Goal: Task Accomplishment & Management: Manage account settings

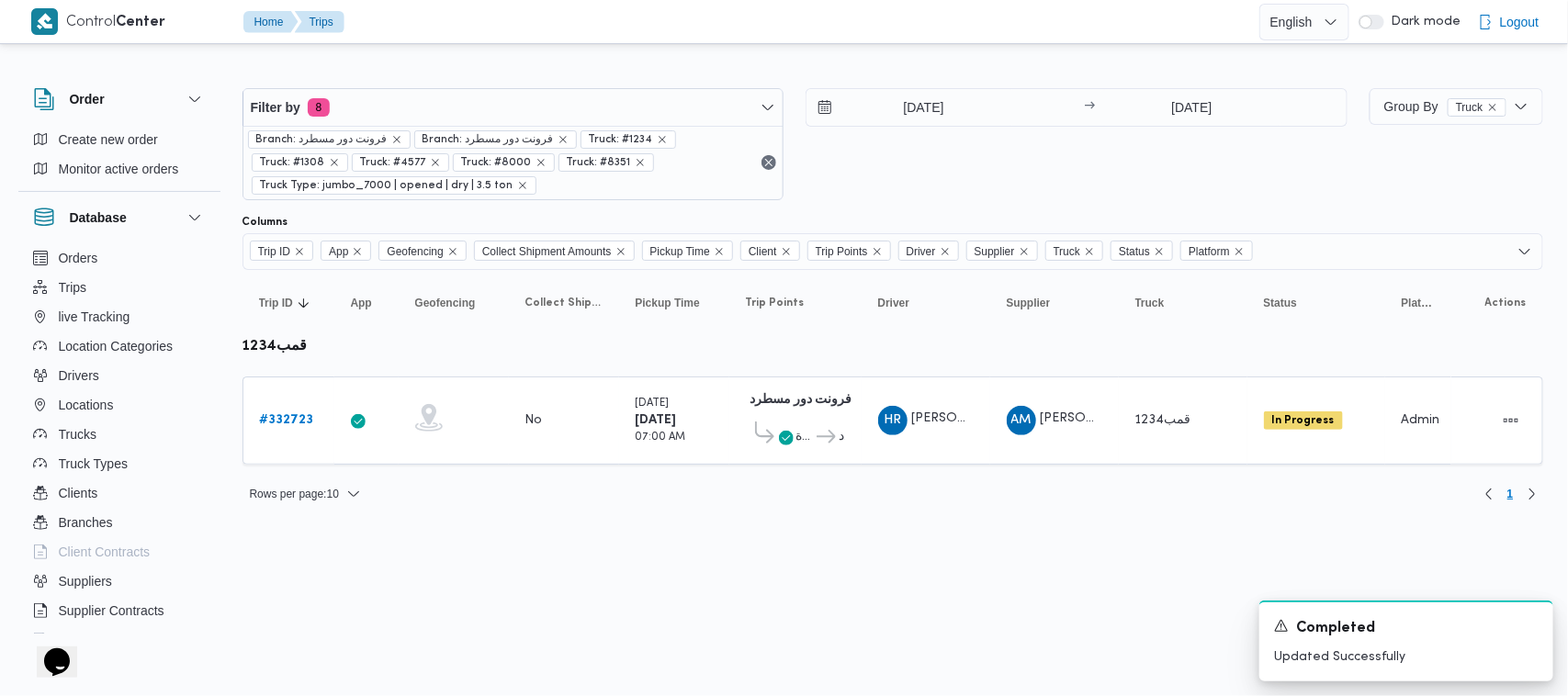
click at [617, 604] on html "Control Center Home Trips English عربي Dark mode Logout Order Create new order …" at bounding box center [784, 348] width 1568 height 696
click at [360, 612] on html "Control Center Home Trips English عربي Dark mode Logout Order Create new order …" at bounding box center [784, 348] width 1568 height 696
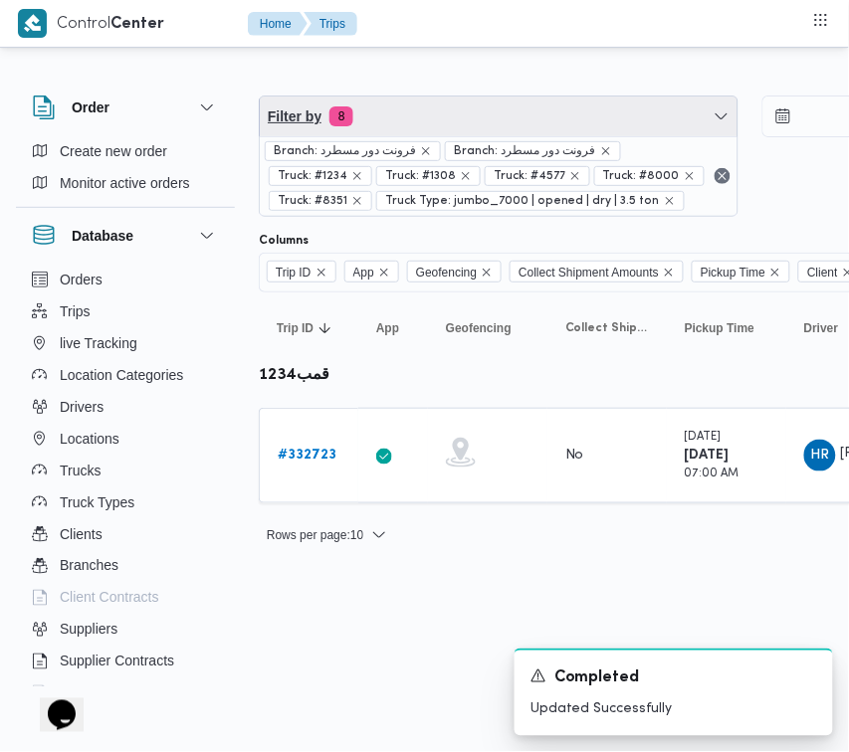
click at [435, 104] on span "Filter by 8" at bounding box center [499, 117] width 478 height 40
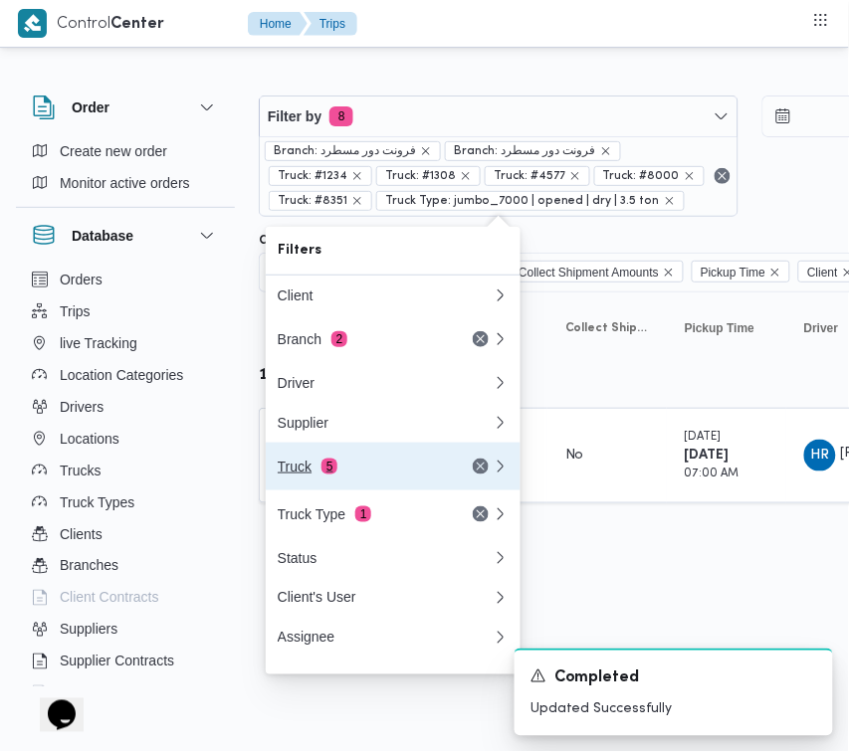
click at [313, 474] on div "Truck 5" at bounding box center [361, 467] width 167 height 16
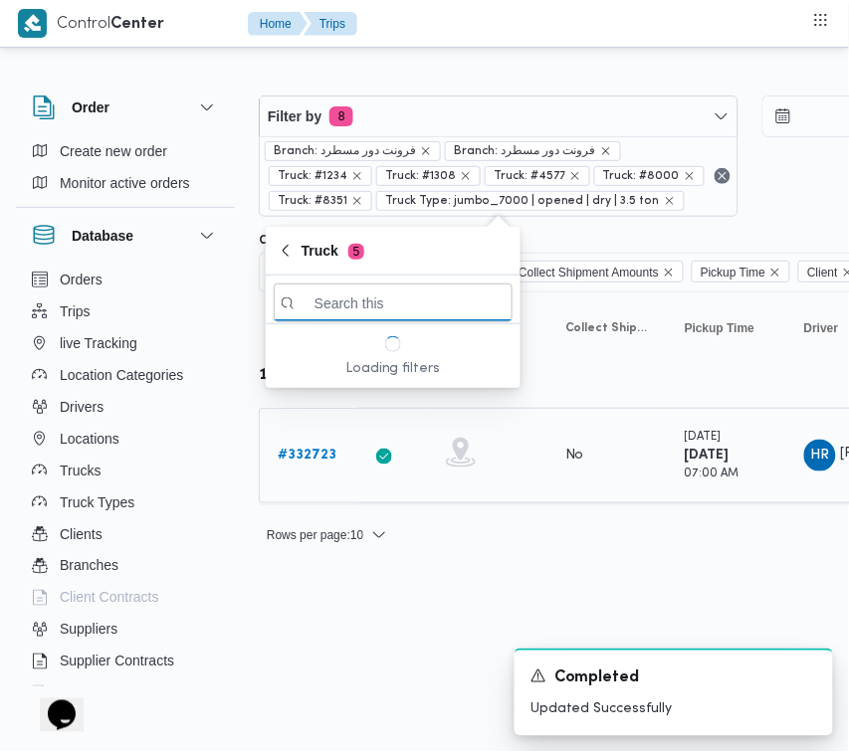
paste input "رنب163"
type input "رنب163"
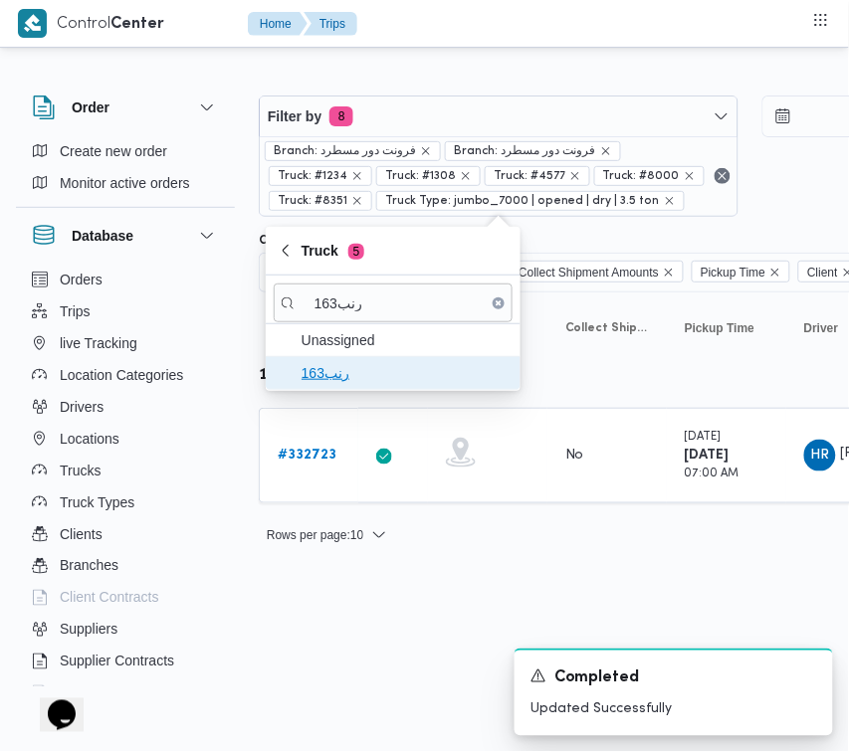
click at [325, 375] on span "رنب163" at bounding box center [405, 373] width 207 height 24
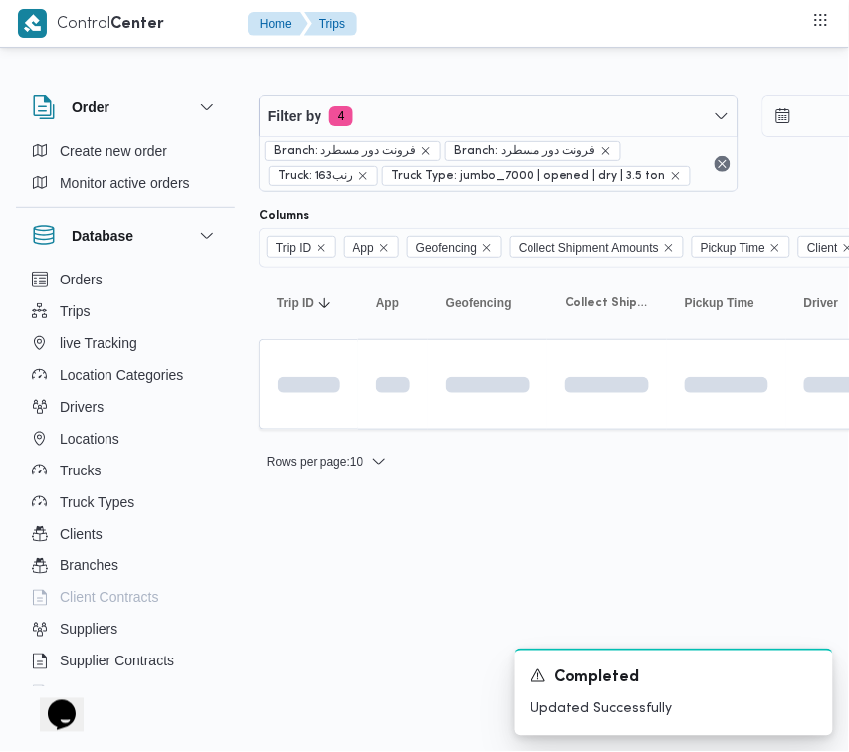
click at [301, 658] on html "Control Center Home Trips Order Create new order Monitor active orders Database…" at bounding box center [424, 376] width 849 height 752
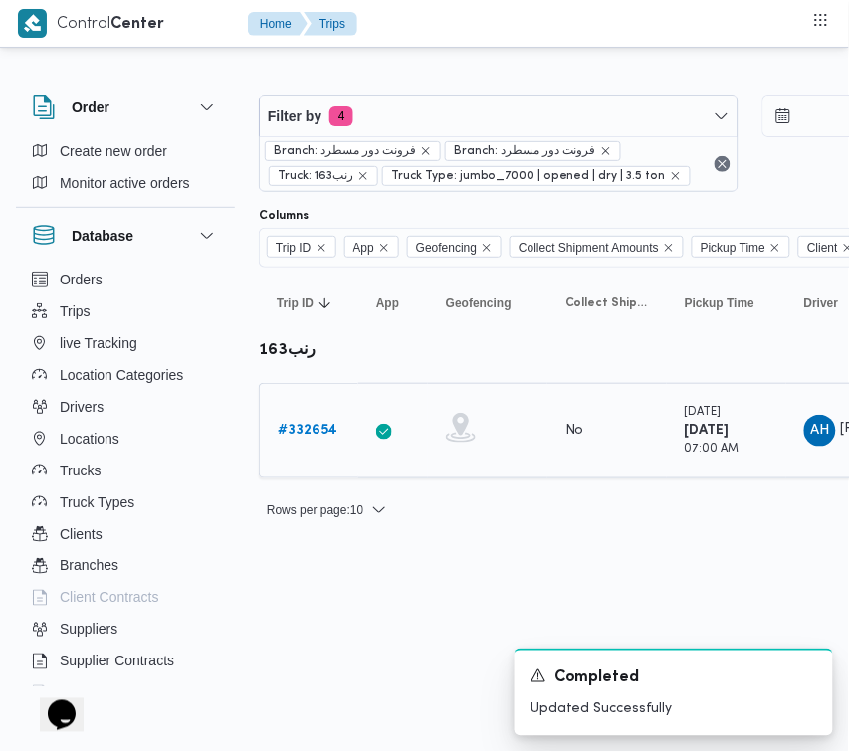
click at [304, 426] on b "# 332654" at bounding box center [308, 430] width 60 height 13
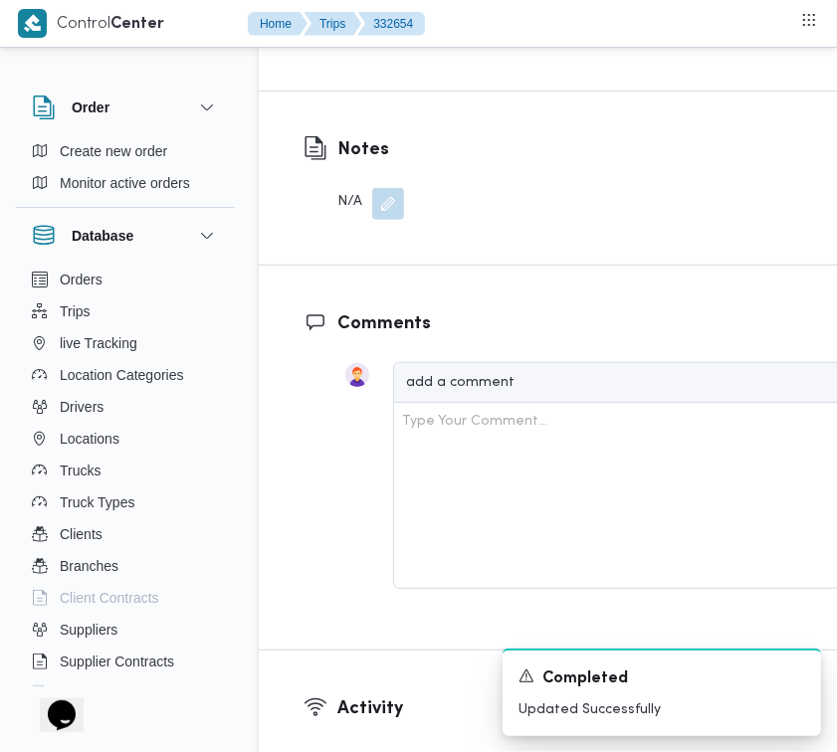
scroll to position [3700, 0]
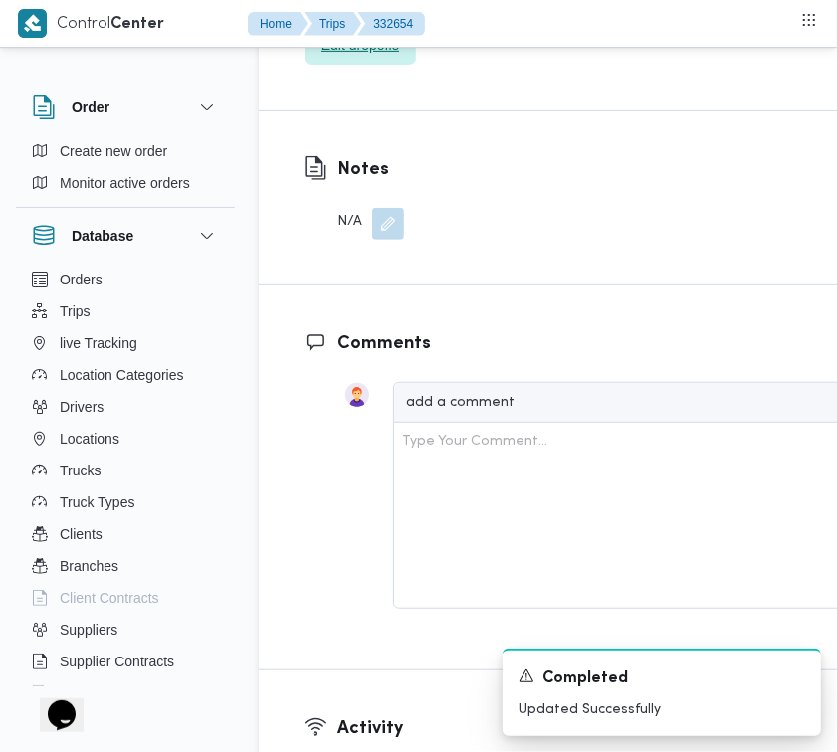
click at [363, 57] on span "Edit dropoffs" at bounding box center [360, 45] width 78 height 24
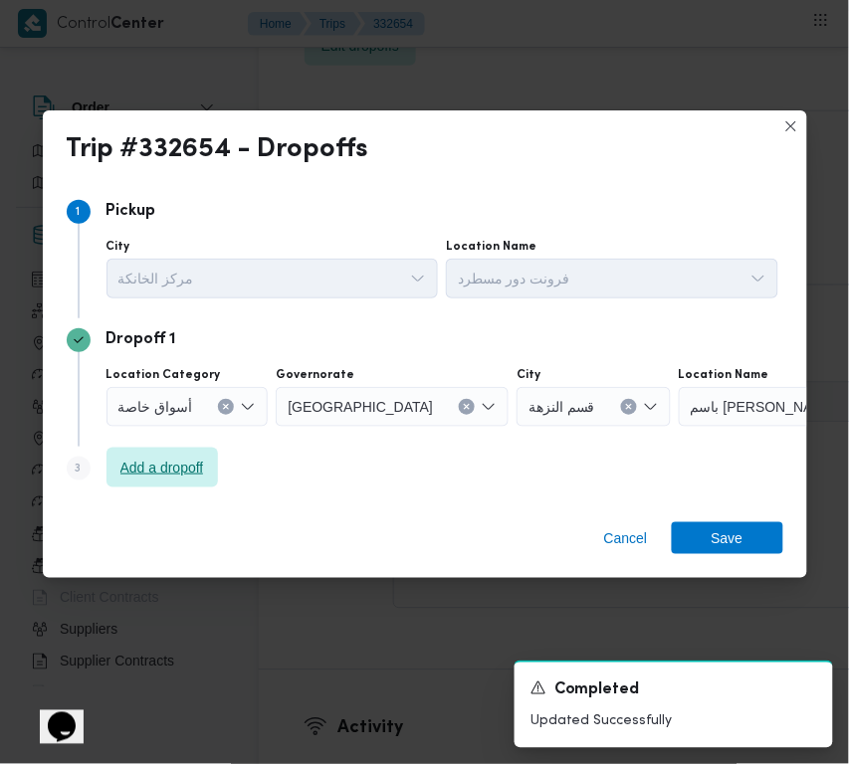
click at [167, 476] on span "Add a dropoff" at bounding box center [162, 468] width 84 height 24
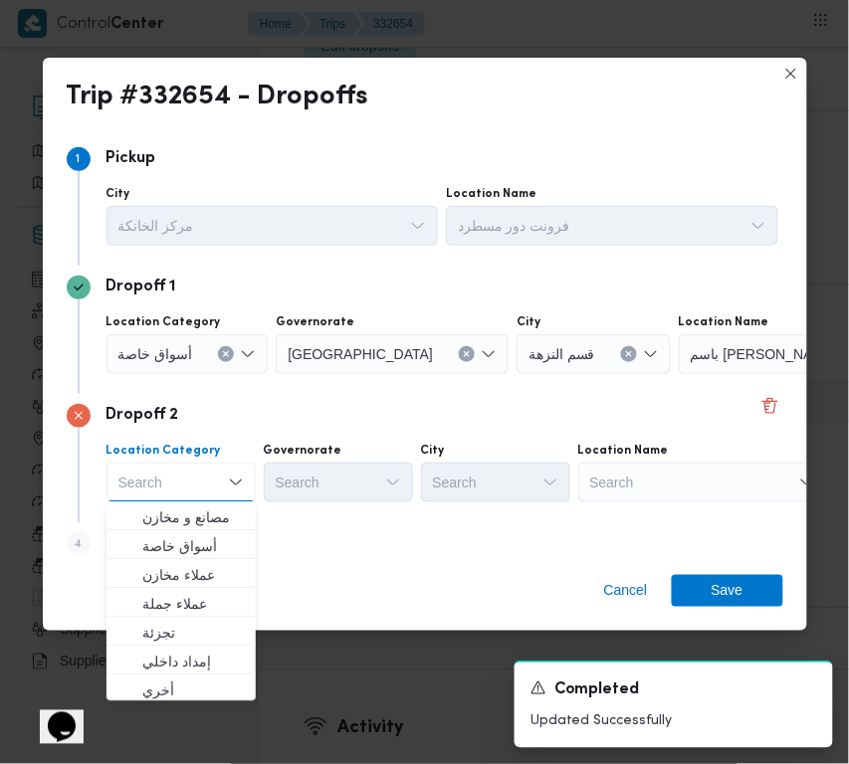
click at [736, 460] on div "Location Name Search" at bounding box center [702, 473] width 249 height 60
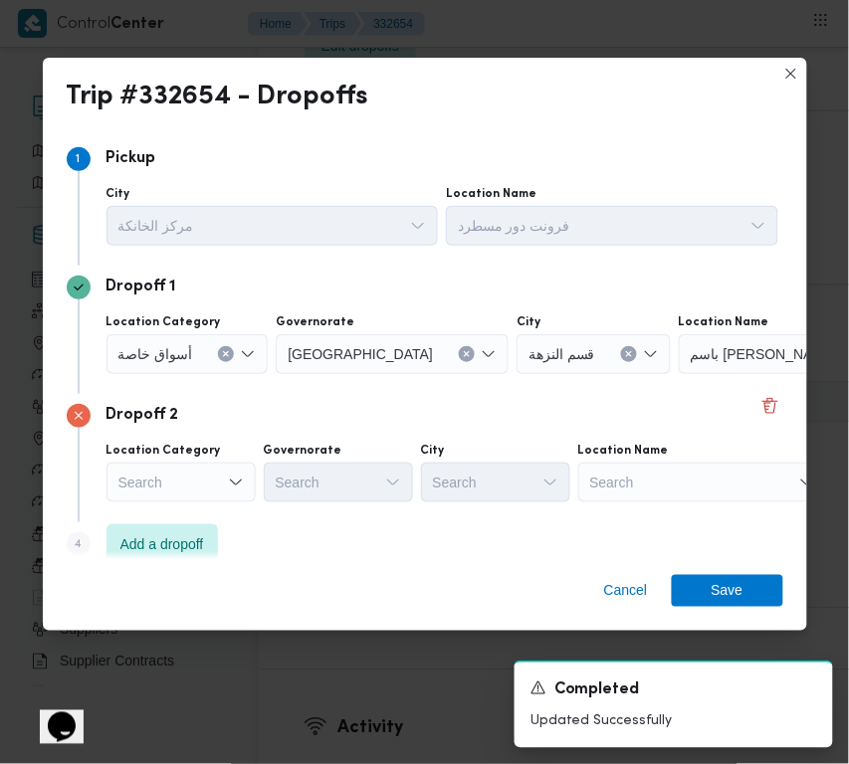
click at [680, 471] on div "Search" at bounding box center [702, 483] width 249 height 40
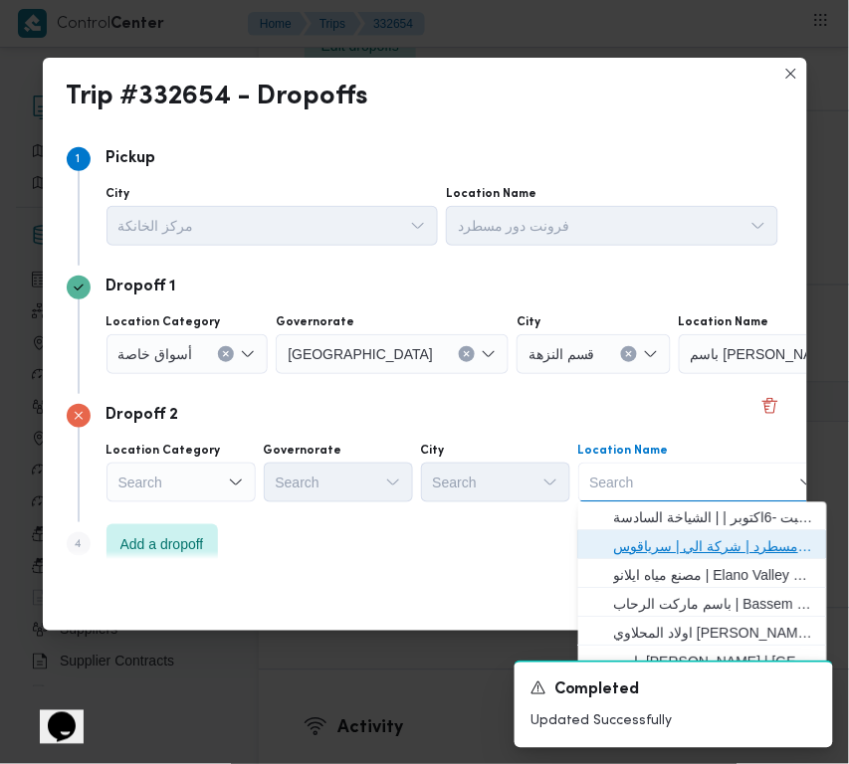
click at [682, 540] on span "فرونت دور مسطرد | شركة الي | سرياقوس" at bounding box center [714, 547] width 201 height 24
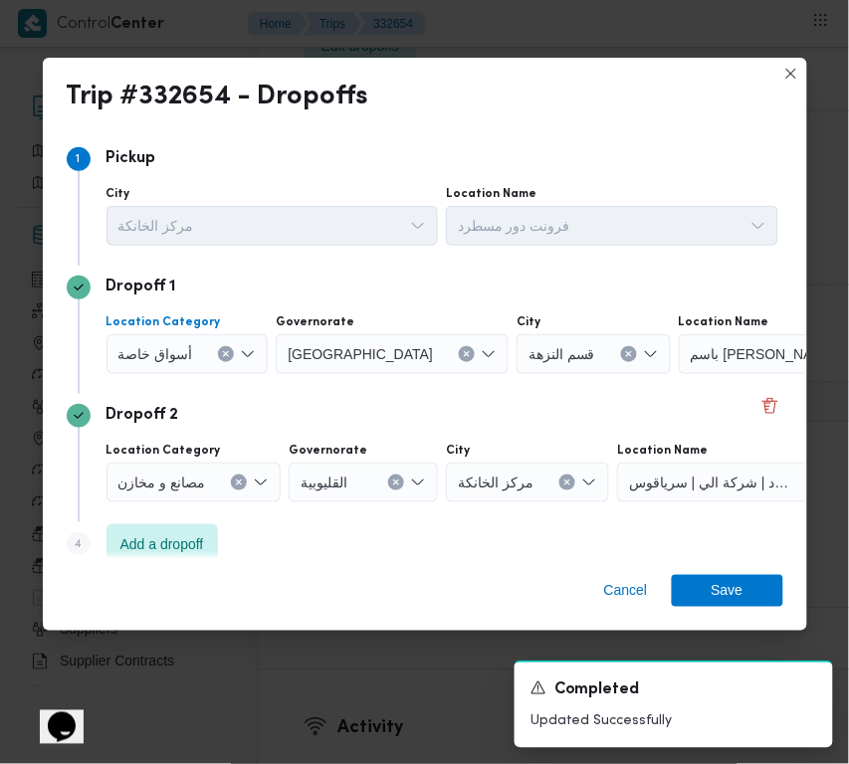
click at [175, 349] on span "أسواق خاصة" at bounding box center [155, 353] width 75 height 22
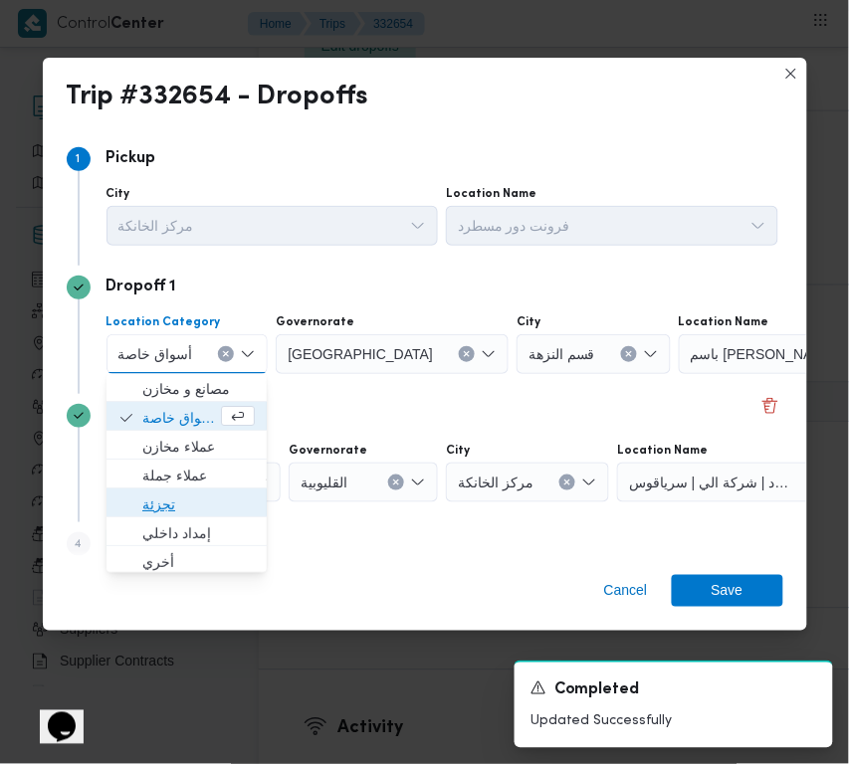
click at [157, 513] on span "تجزئة" at bounding box center [198, 506] width 112 height 24
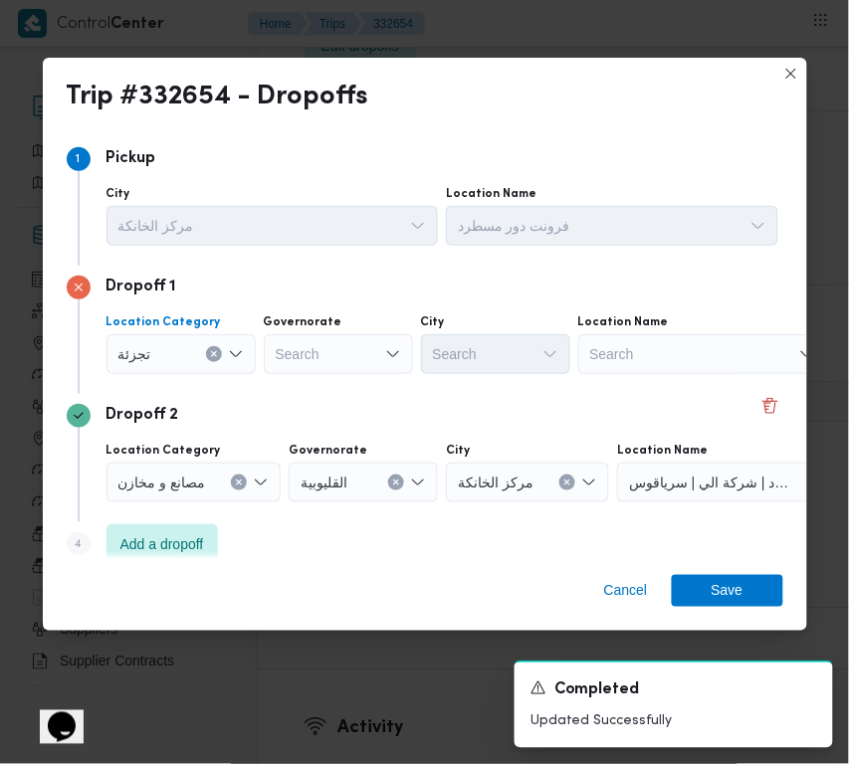
click at [329, 364] on div "Search" at bounding box center [338, 354] width 149 height 40
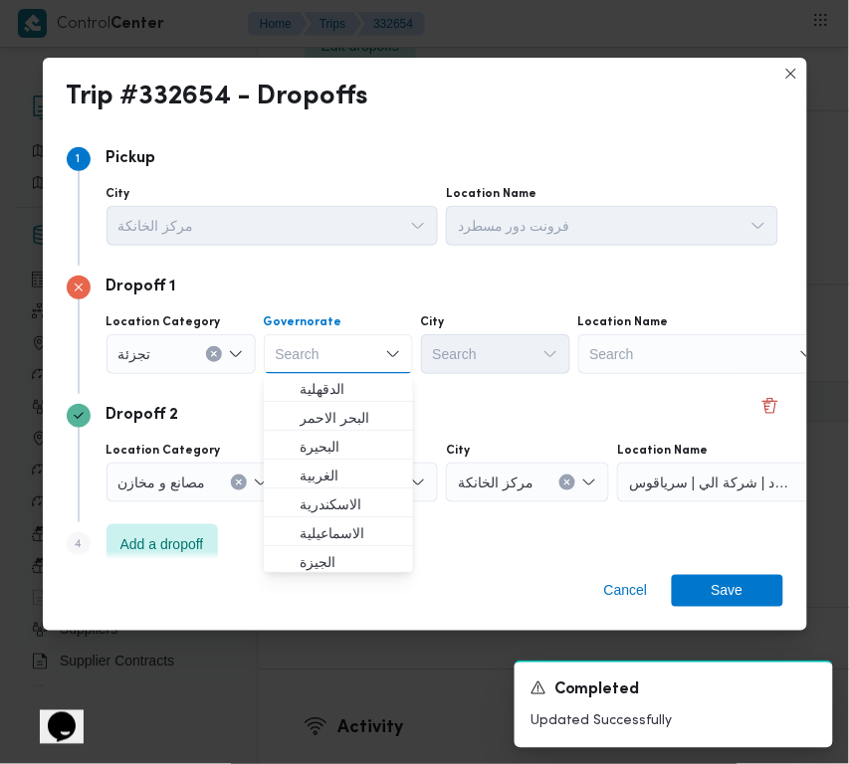
paste input "جيزة"
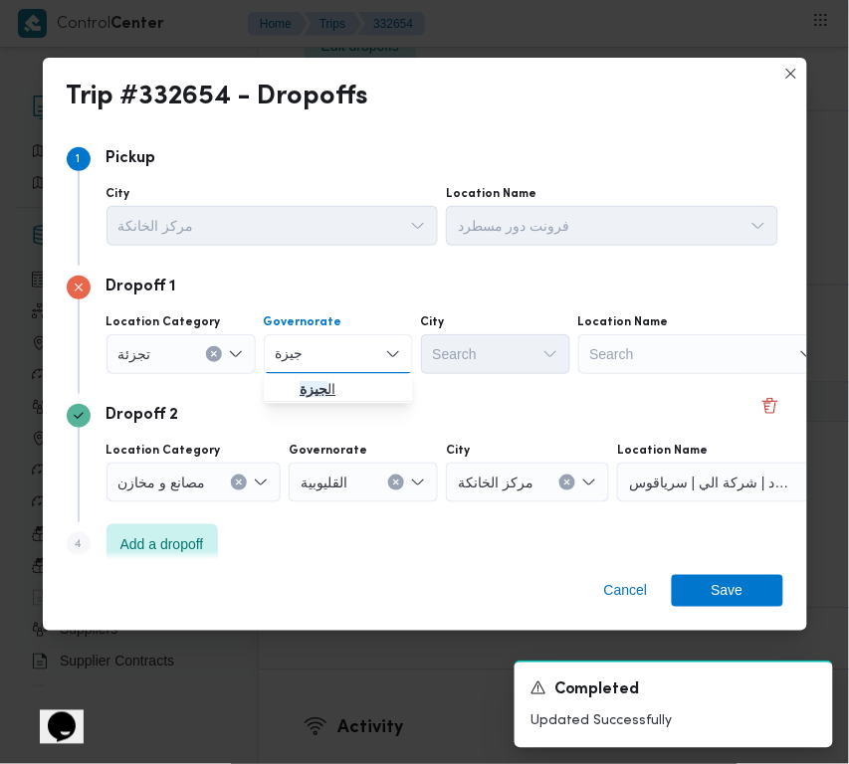
type input "جيزة"
click at [301, 385] on mark "جيزة" at bounding box center [314, 390] width 28 height 16
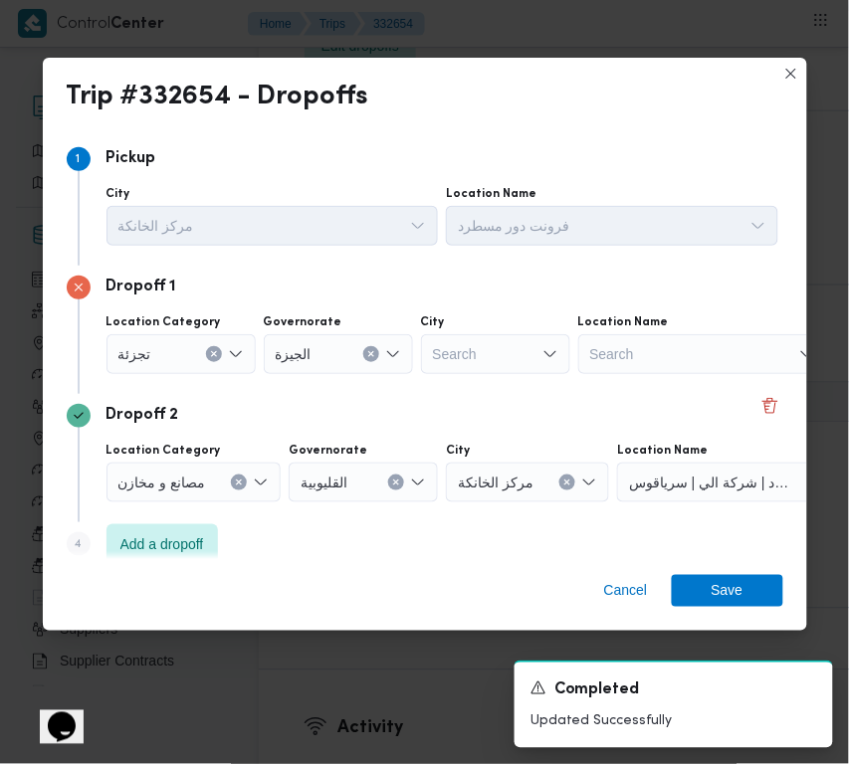
click at [476, 350] on div "Search" at bounding box center [495, 354] width 149 height 40
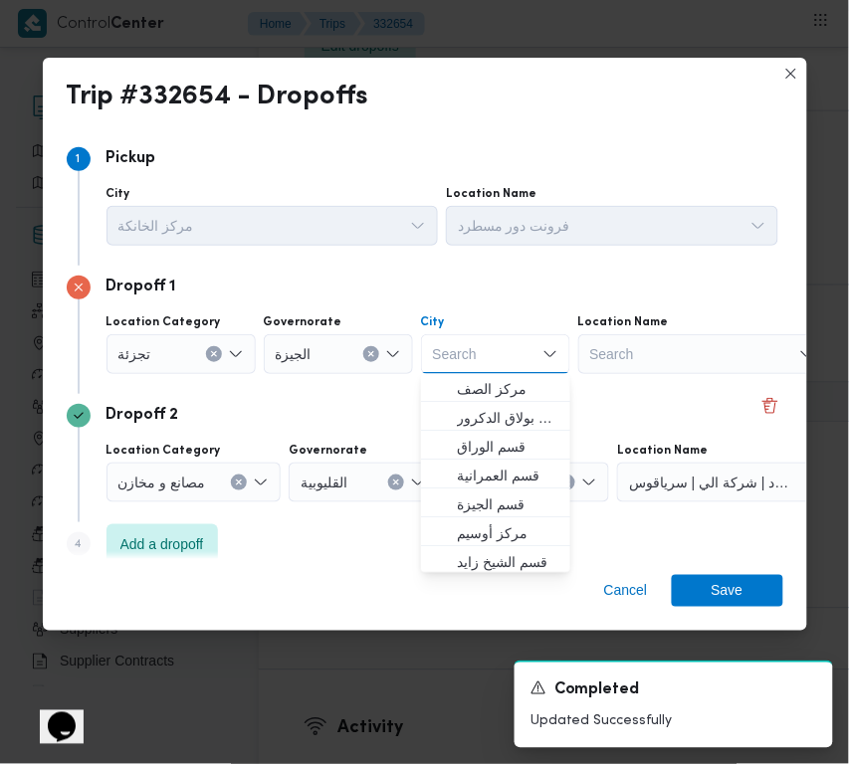
paste input "أكتوبر"
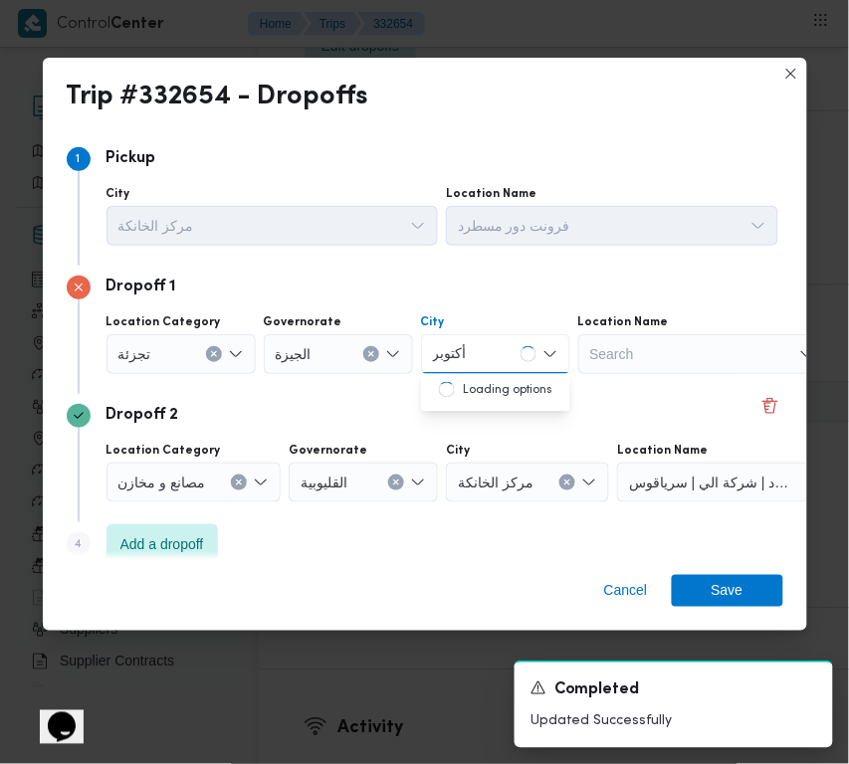
type input "أكتوبر"
click at [494, 364] on div "أكتوبر أكتوبر" at bounding box center [495, 354] width 149 height 40
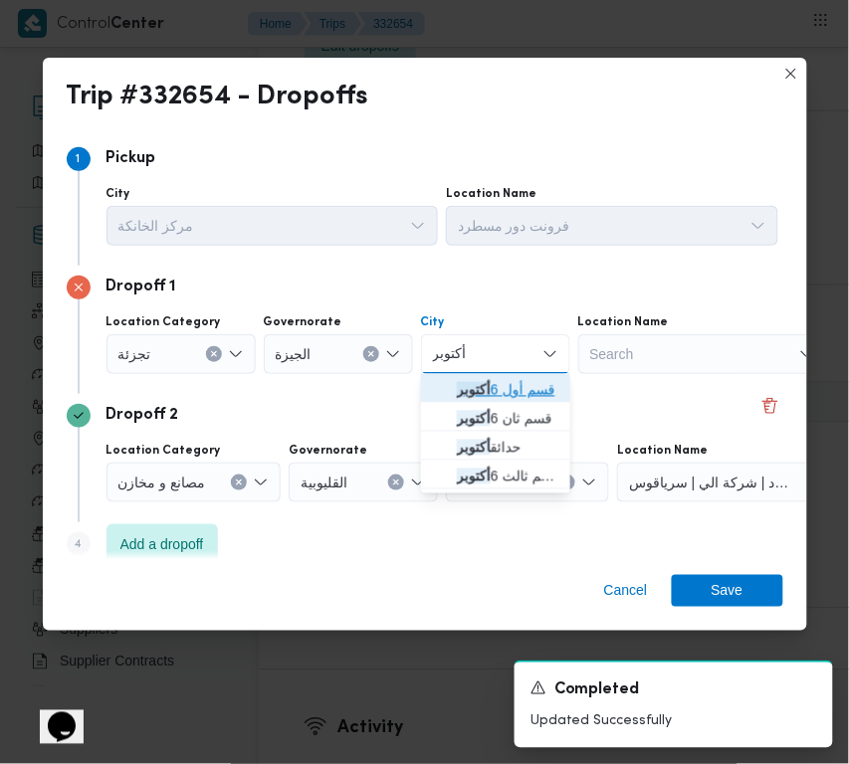
click at [479, 396] on mark "أكتوبر" at bounding box center [474, 390] width 34 height 16
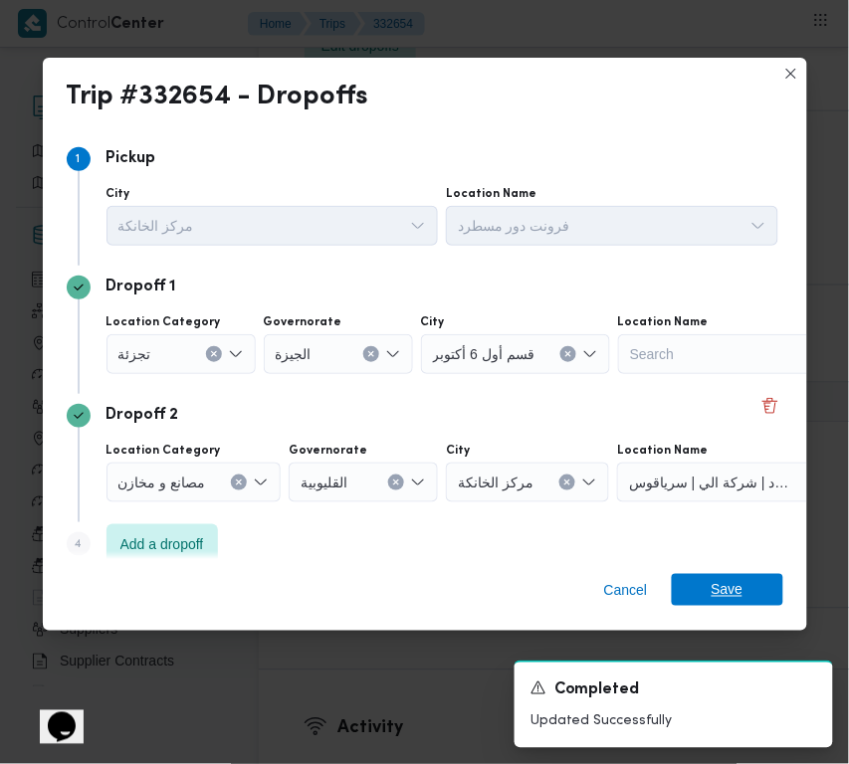
click at [739, 598] on span "Save" at bounding box center [728, 590] width 32 height 32
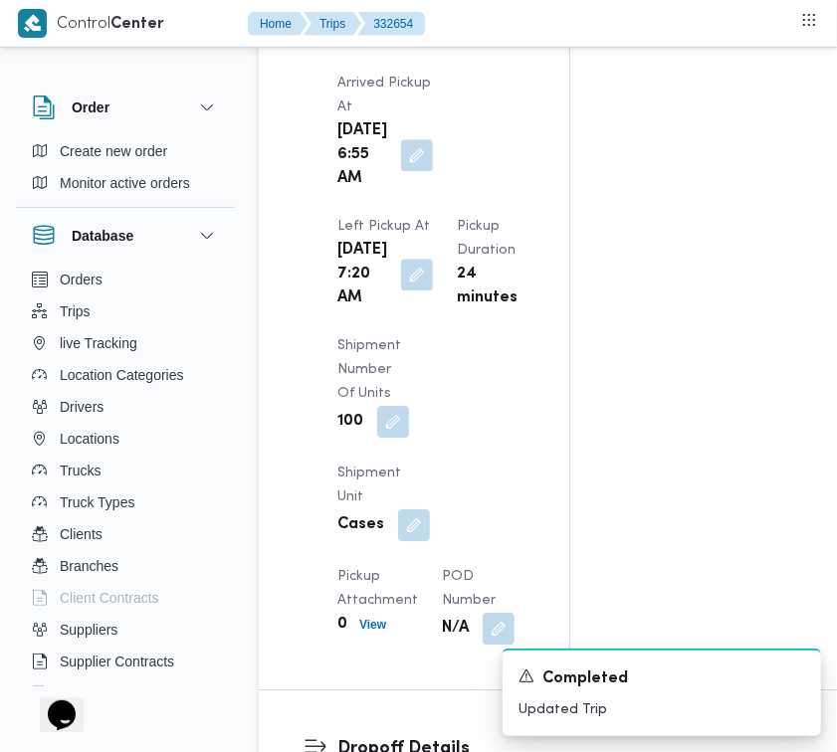
scroll to position [3290, 0]
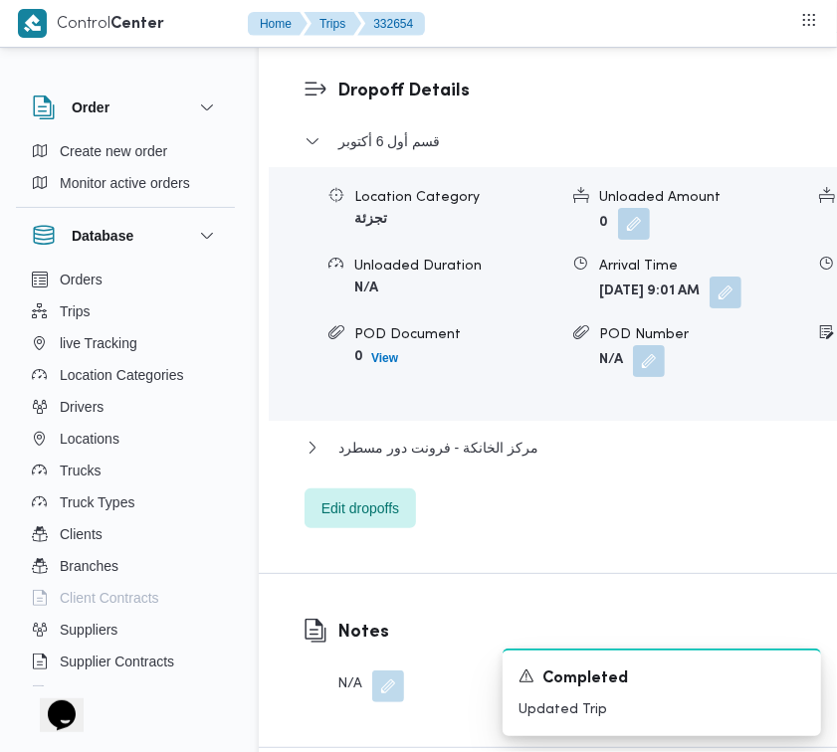
click at [363, 325] on dl "Dropoff Details قسم أول 6 أكتوبر Location Category تجزئة Unloaded Amount 0 Unlo…" at bounding box center [675, 303] width 677 height 451
click at [381, 153] on span "قسم أول 6 أكتوبر" at bounding box center [389, 141] width 102 height 24
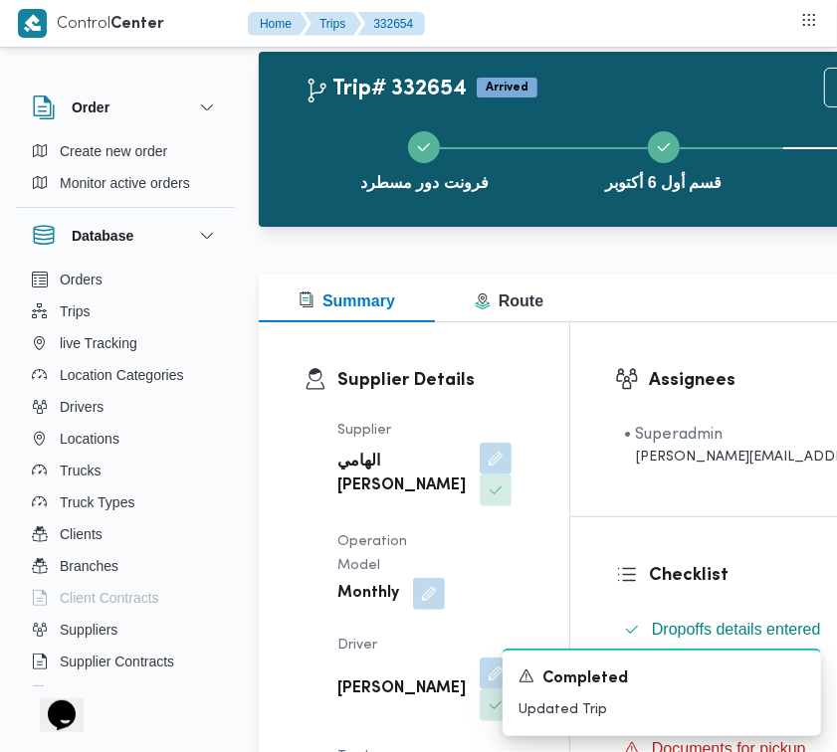
scroll to position [0, 0]
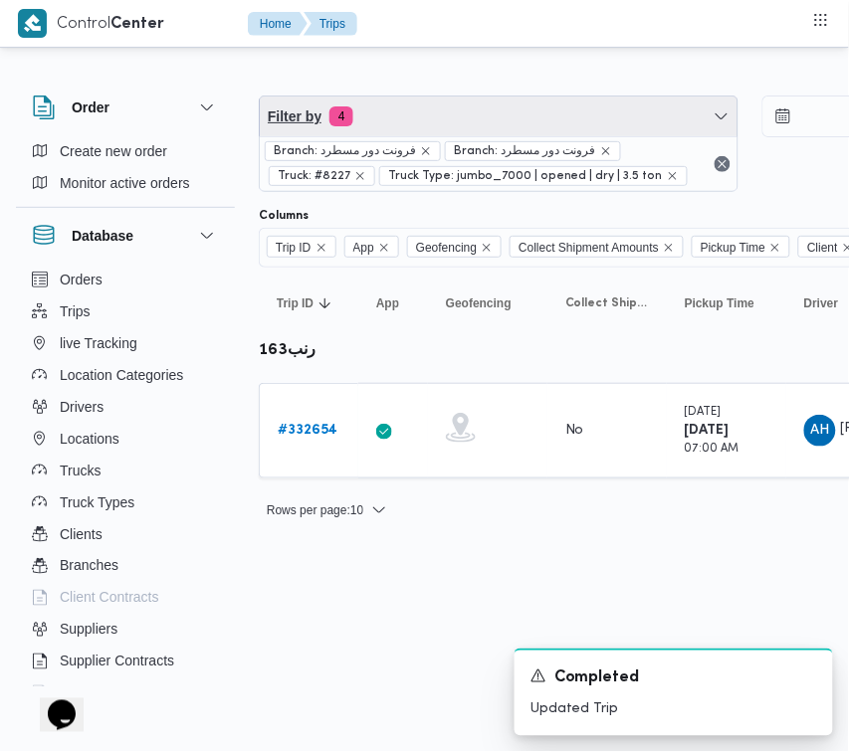
click at [490, 115] on span "Filter by 4" at bounding box center [499, 117] width 478 height 40
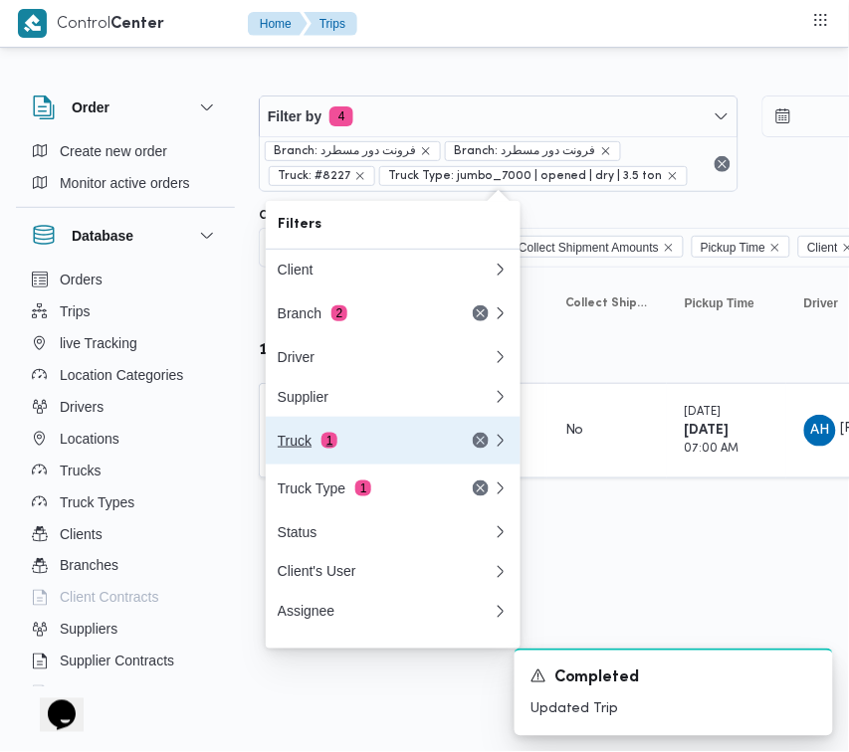
click at [307, 449] on div "Truck 1" at bounding box center [361, 441] width 167 height 16
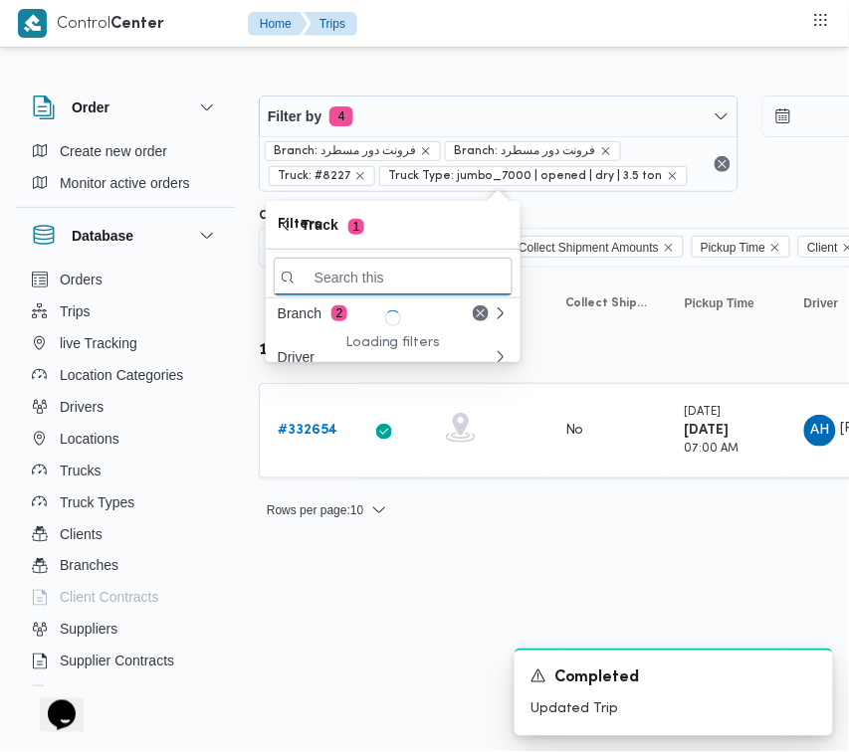
paste input "8584"
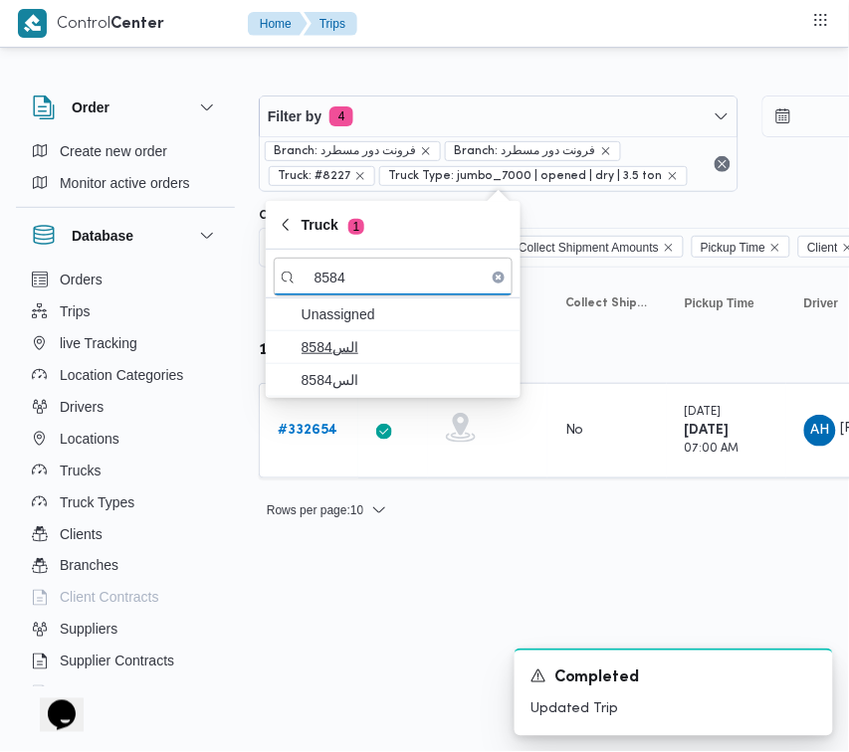
type input "8584"
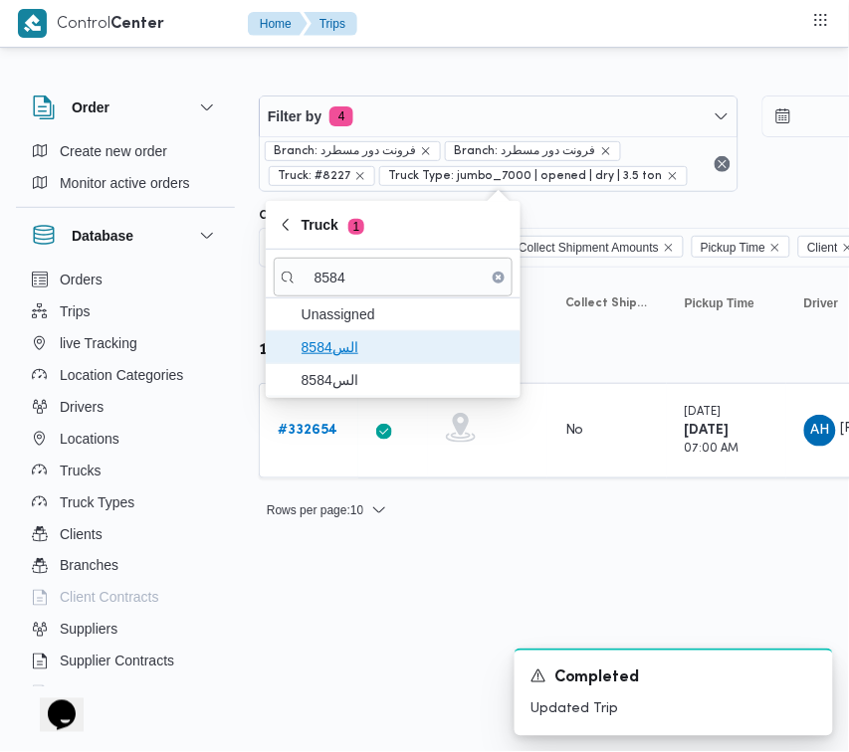
click at [354, 360] on span "الس8584" at bounding box center [393, 347] width 239 height 32
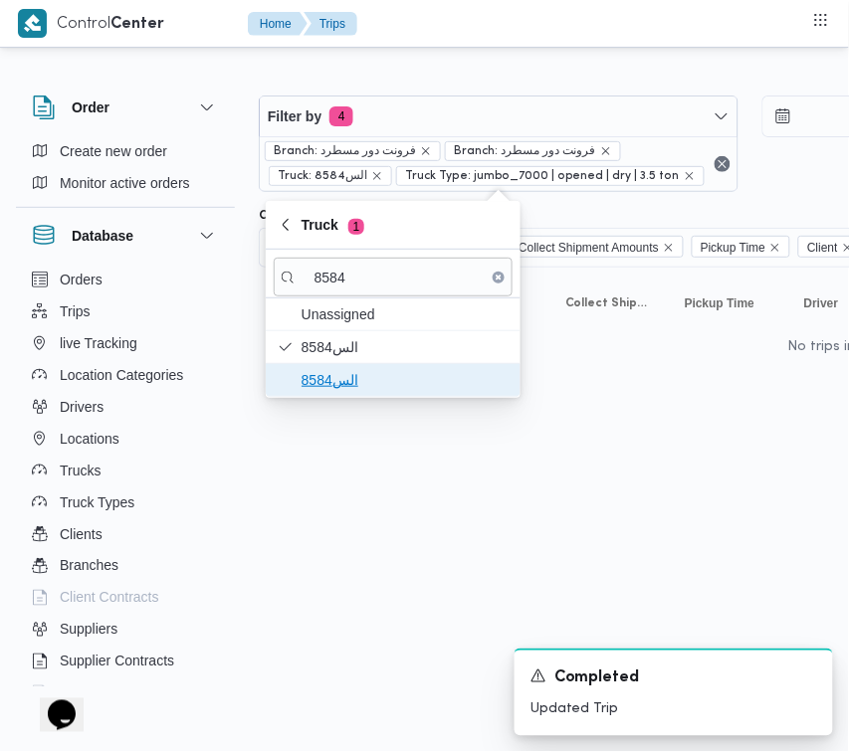
click at [338, 371] on span "الس8584" at bounding box center [405, 380] width 207 height 24
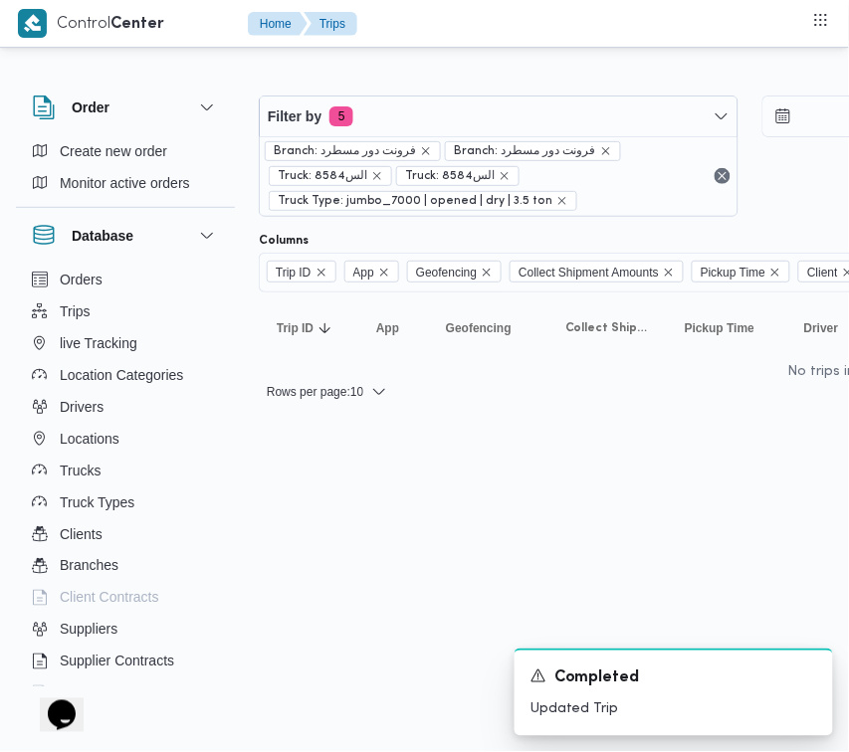
click at [319, 568] on html "Control Center Home Trips Order Create new order Monitor active orders Database…" at bounding box center [424, 376] width 849 height 752
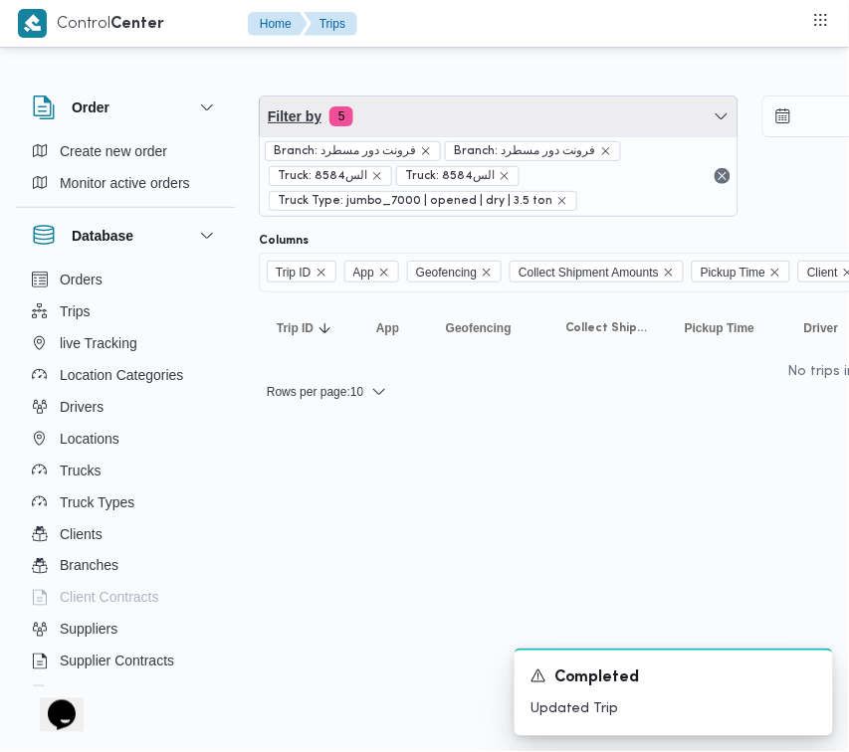
click at [529, 126] on span "Filter by 5" at bounding box center [499, 117] width 478 height 40
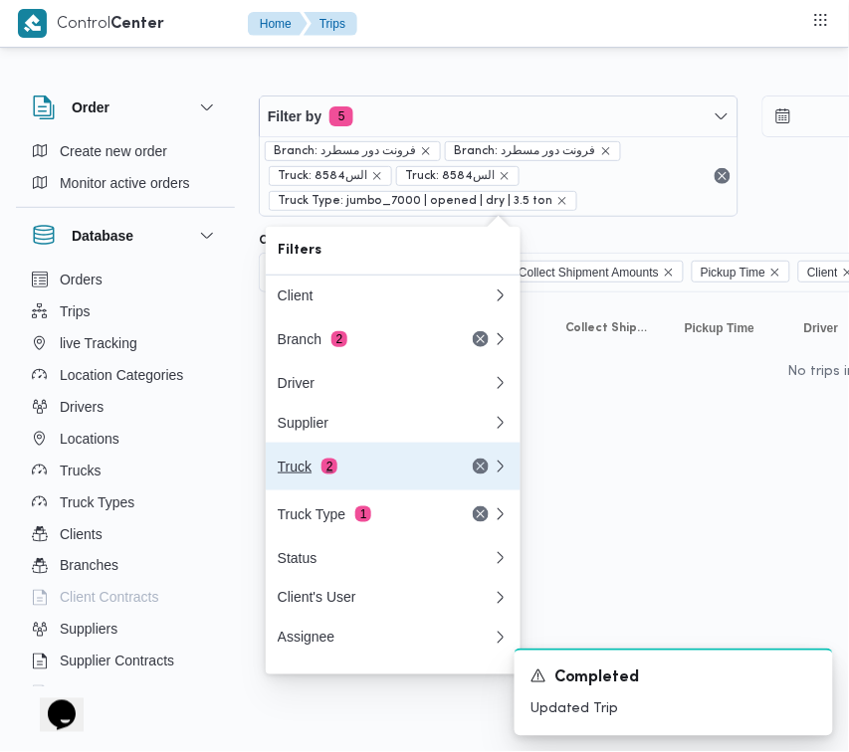
click at [343, 475] on div "Truck 2" at bounding box center [361, 467] width 167 height 16
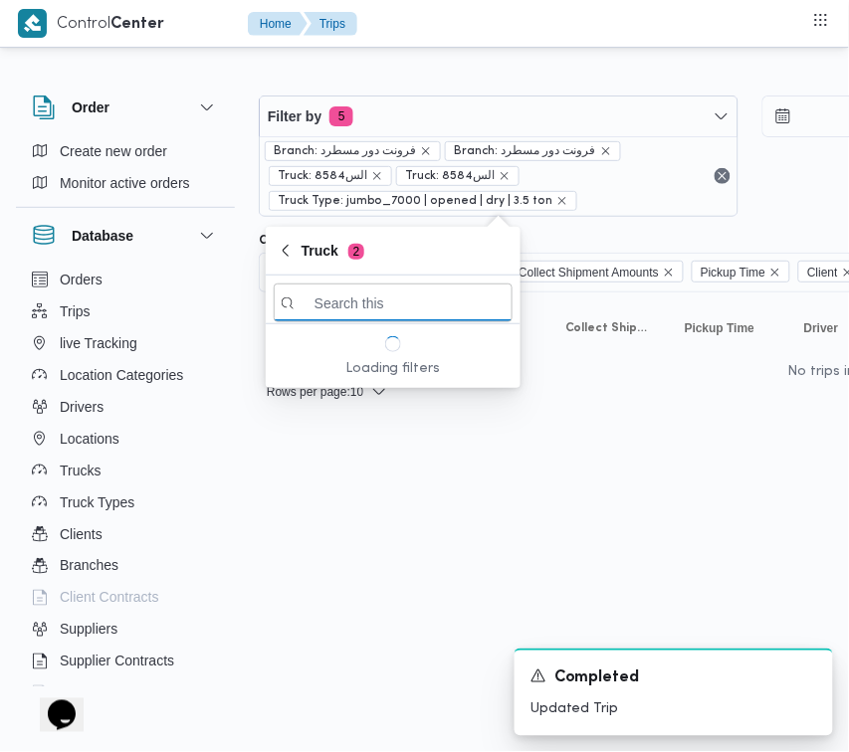
paste input "5132"
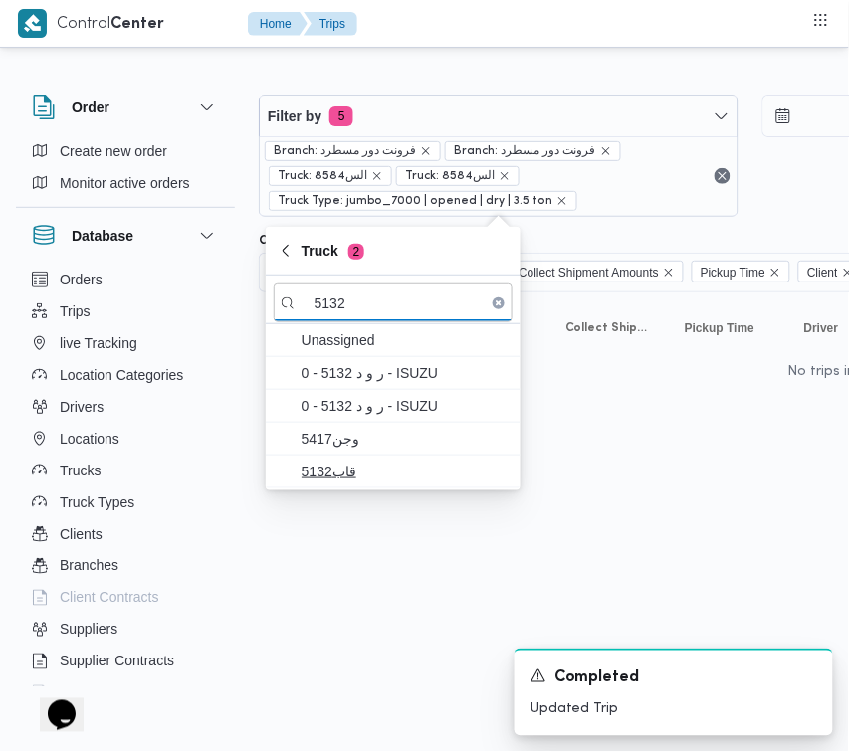
type input "5132"
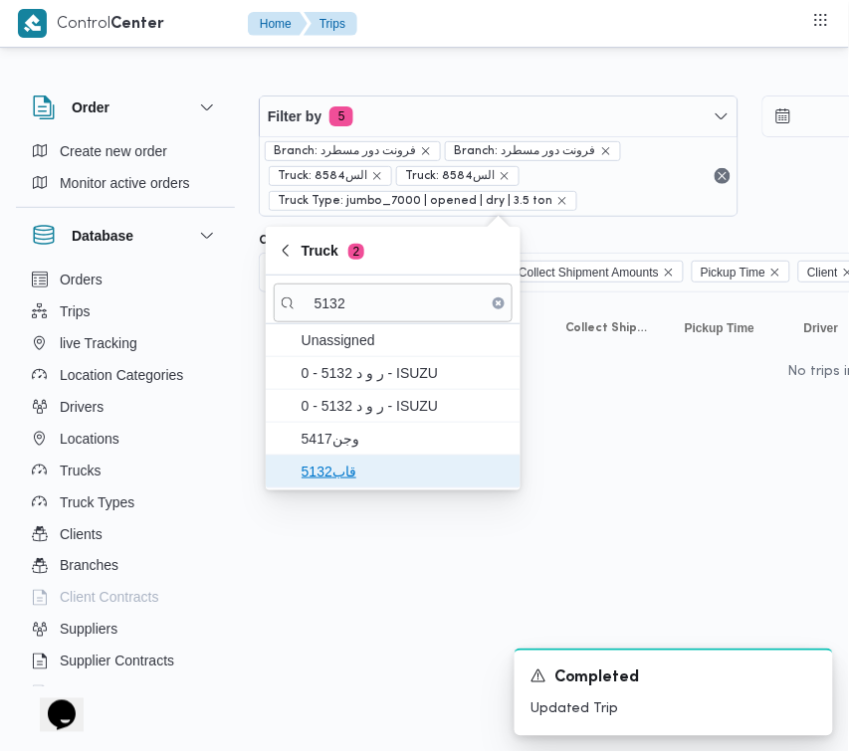
drag, startPoint x: 335, startPoint y: 468, endPoint x: 334, endPoint y: 451, distance: 16.9
click at [335, 469] on span "قاب5132" at bounding box center [405, 472] width 207 height 24
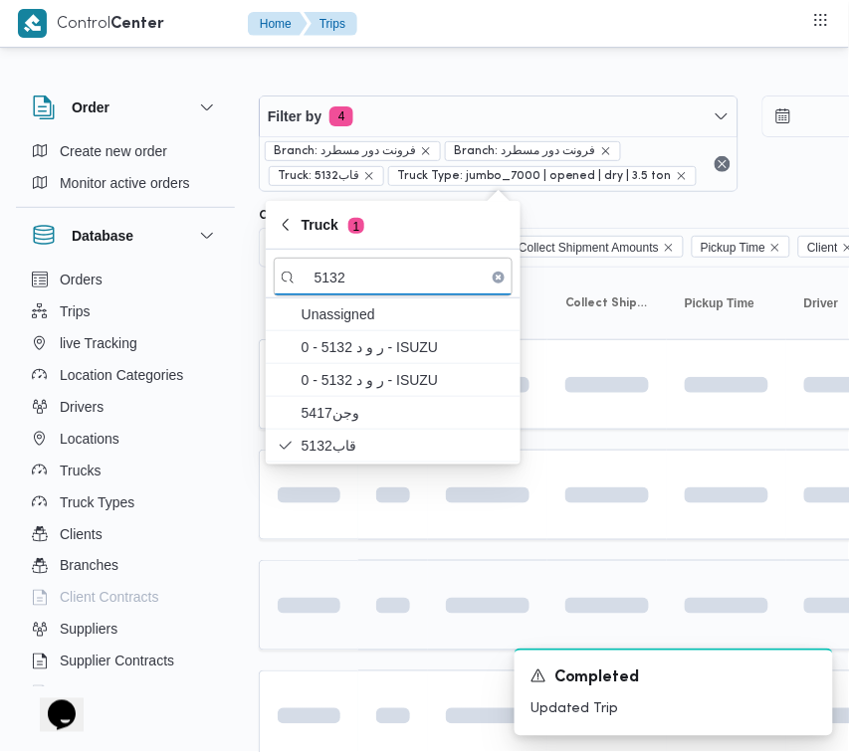
click at [326, 620] on html "Control Center Home Trips Order Create new order Monitor active orders Database…" at bounding box center [424, 376] width 849 height 752
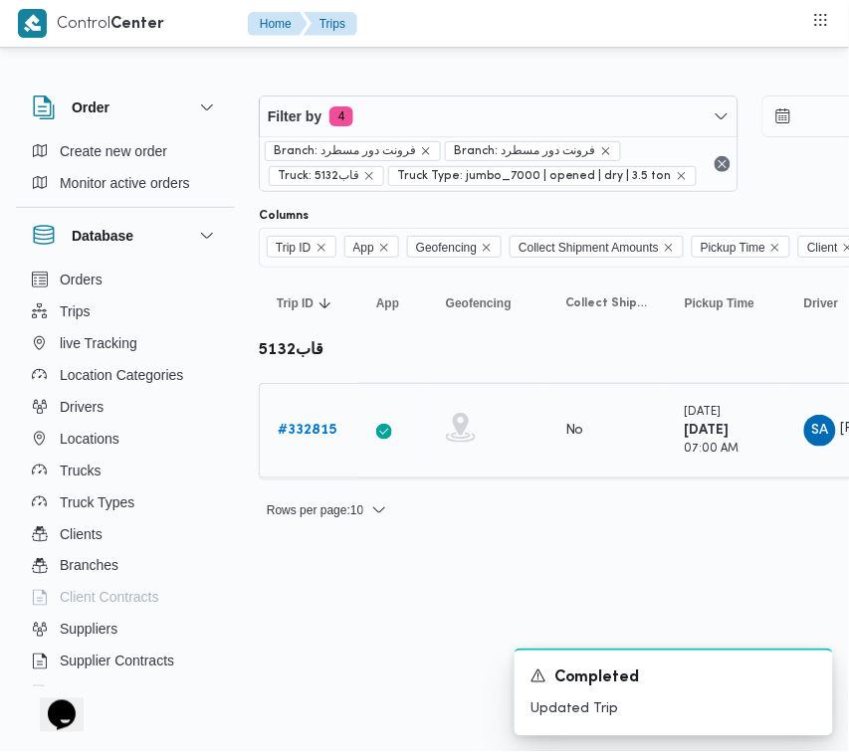
click at [307, 436] on b "# 332815" at bounding box center [307, 430] width 59 height 13
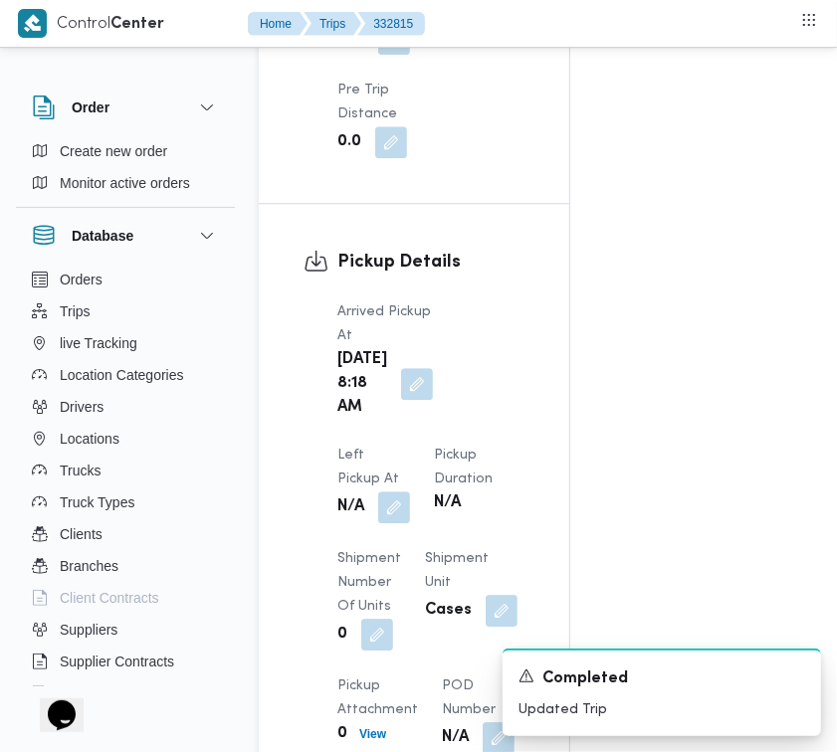
scroll to position [3151, 0]
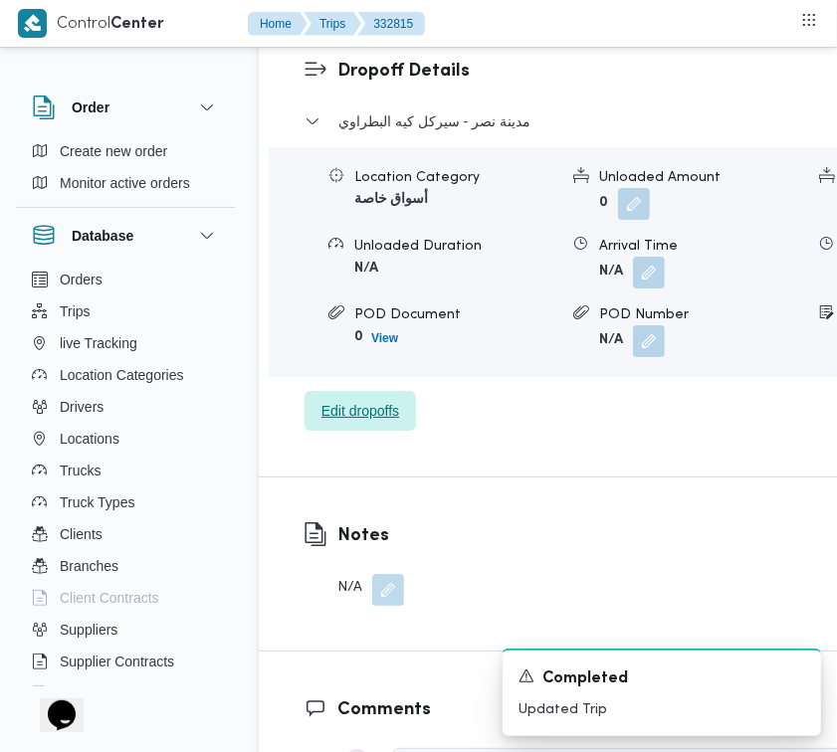
click at [375, 423] on span "Edit dropoffs" at bounding box center [360, 411] width 78 height 24
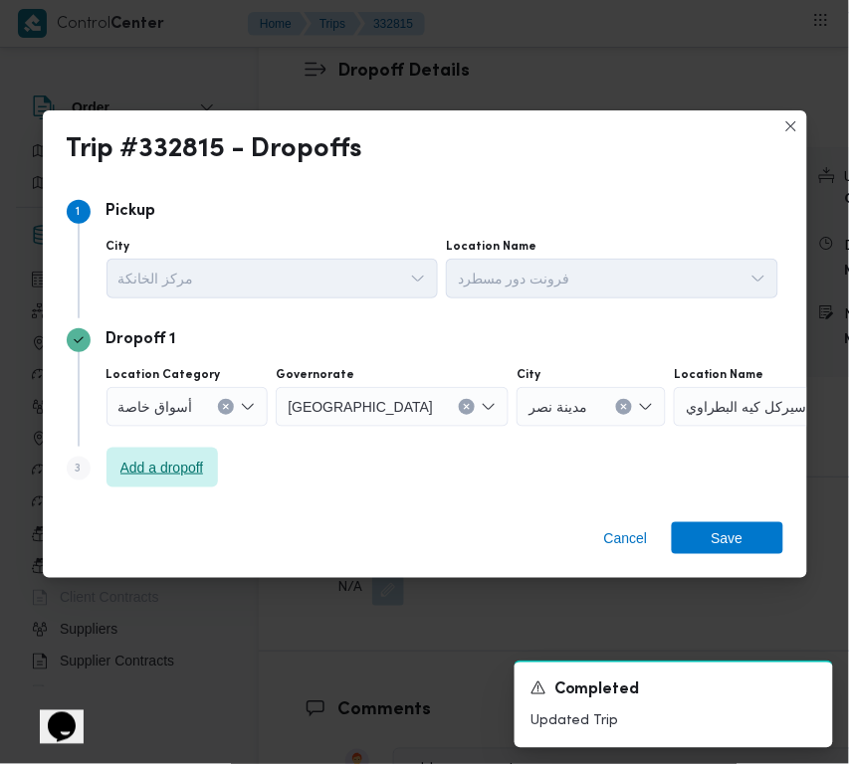
click at [184, 460] on span "Add a dropoff" at bounding box center [162, 468] width 84 height 24
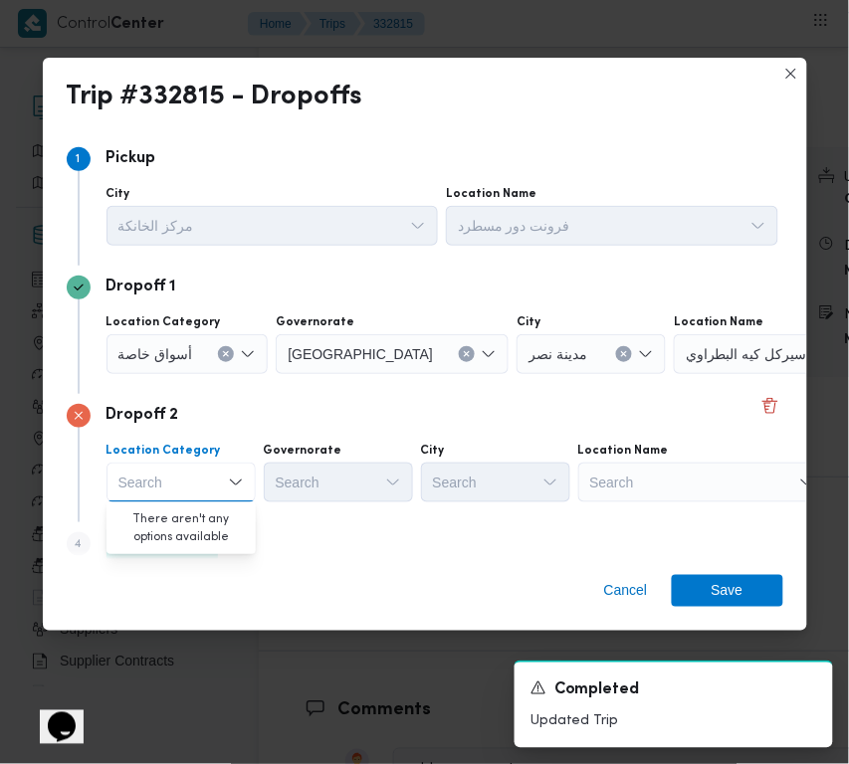
click at [738, 475] on div "Search" at bounding box center [702, 483] width 249 height 40
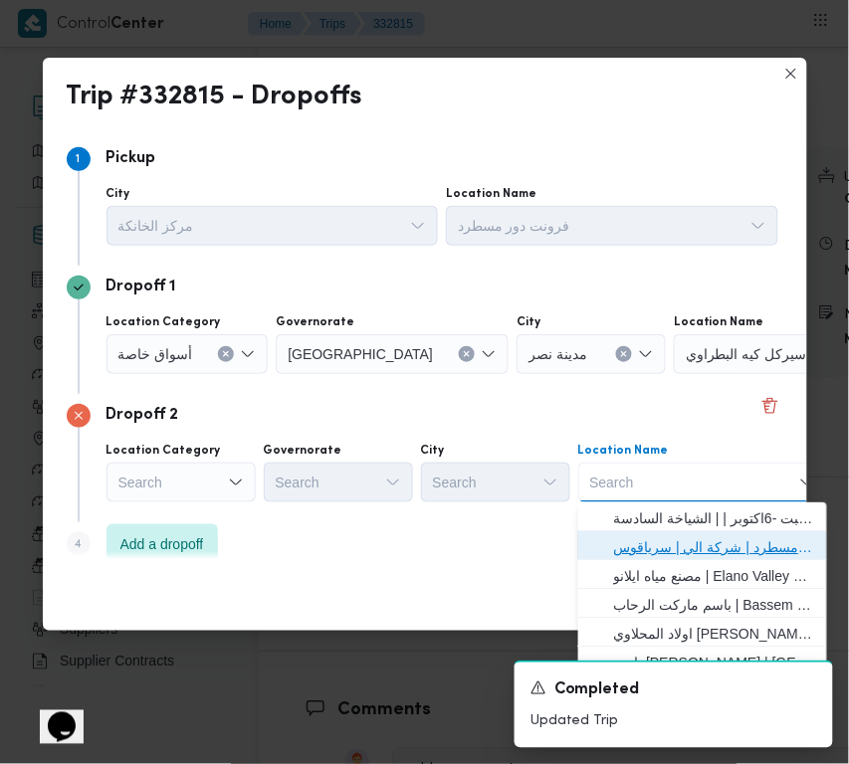
click at [674, 544] on span "فرونت دور مسطرد | شركة الي | سرياقوس" at bounding box center [714, 547] width 201 height 24
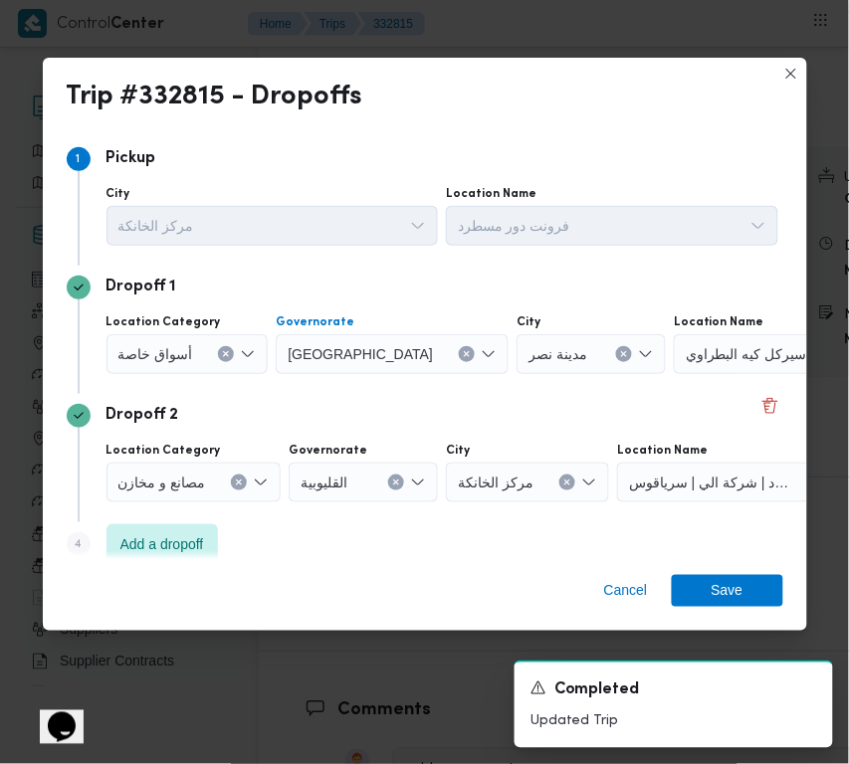
click at [459, 353] on button "Clear input" at bounding box center [467, 354] width 16 height 16
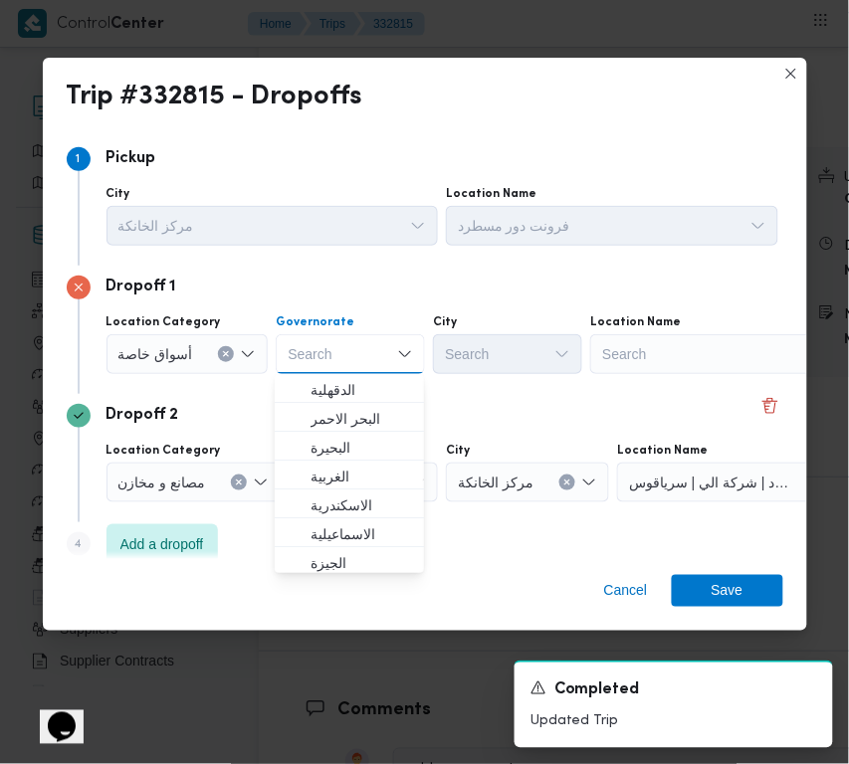
click at [738, 361] on div "Search" at bounding box center [714, 354] width 249 height 40
paste input "Hyper One"
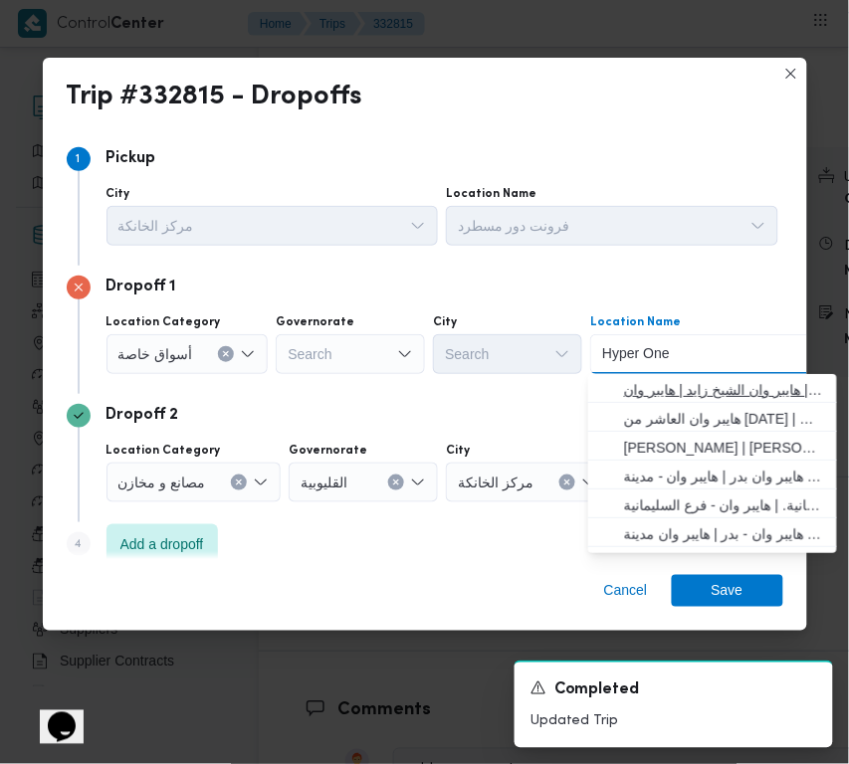
type input "Hyper One"
click at [672, 399] on span "هايبر وان الشيخ زايد | هايبر وان | null" at bounding box center [724, 390] width 201 height 24
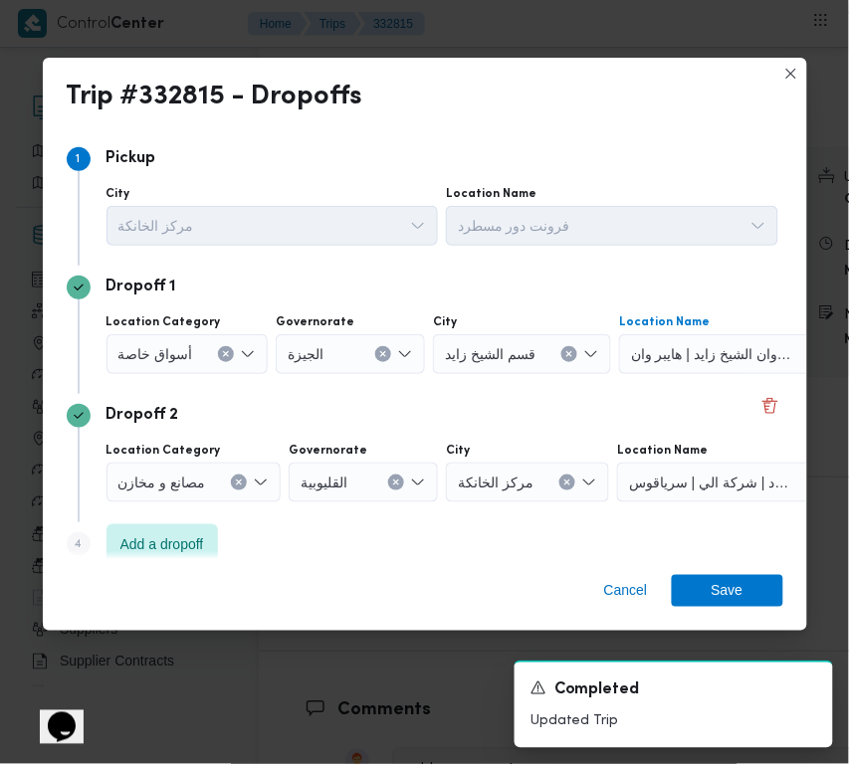
click at [751, 618] on div "Cancel Save" at bounding box center [425, 595] width 764 height 72
click at [727, 574] on div "Cancel Save" at bounding box center [425, 595] width 764 height 72
click at [733, 590] on span "Save" at bounding box center [728, 590] width 32 height 32
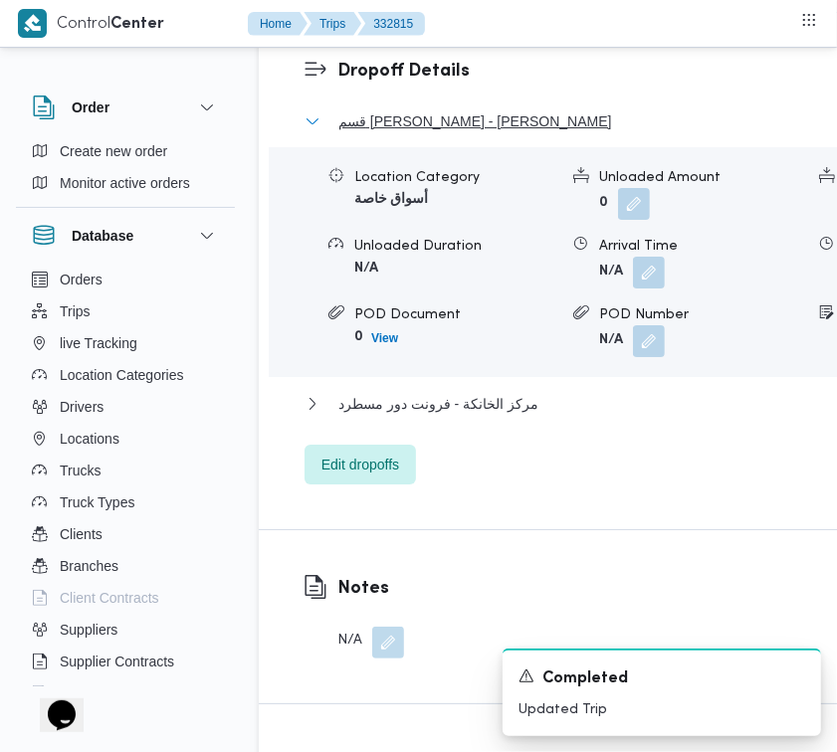
click at [444, 133] on span "قسم الشيخ زايد - هايبر وان الشيخ زايد" at bounding box center [475, 121] width 274 height 24
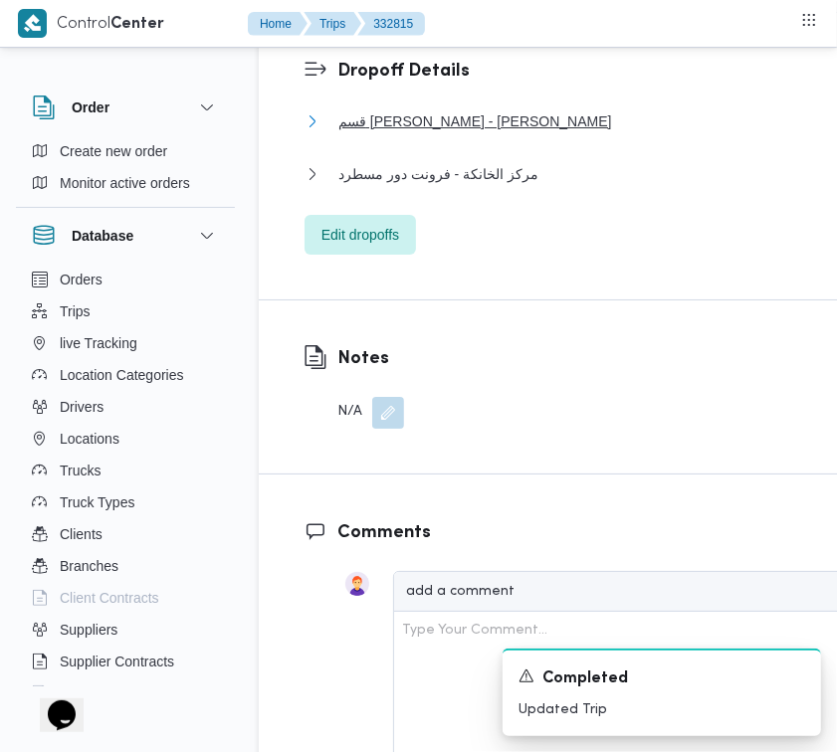
scroll to position [2493, 0]
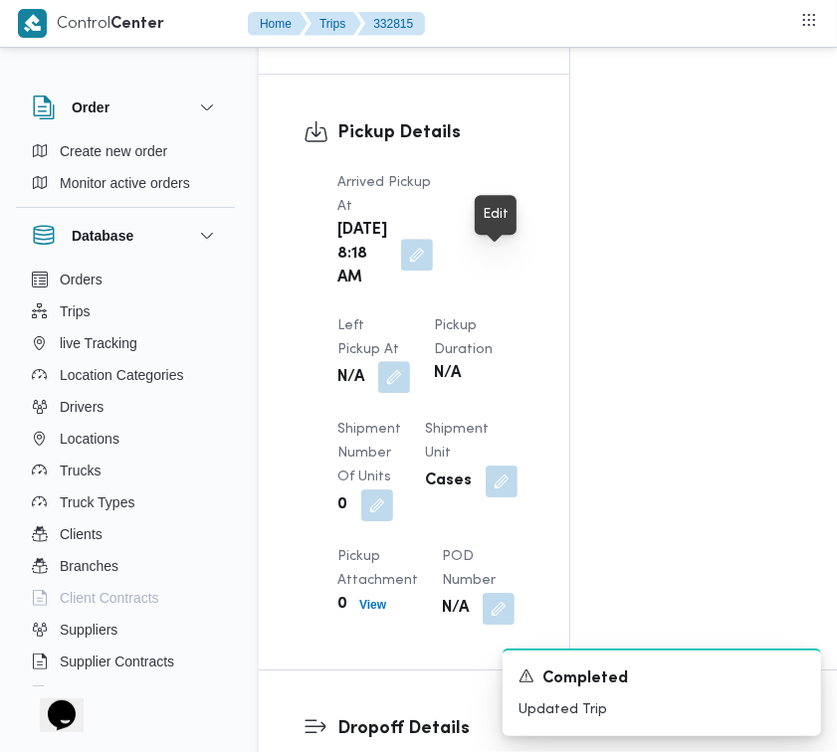
click at [410, 361] on button "button" at bounding box center [394, 377] width 32 height 32
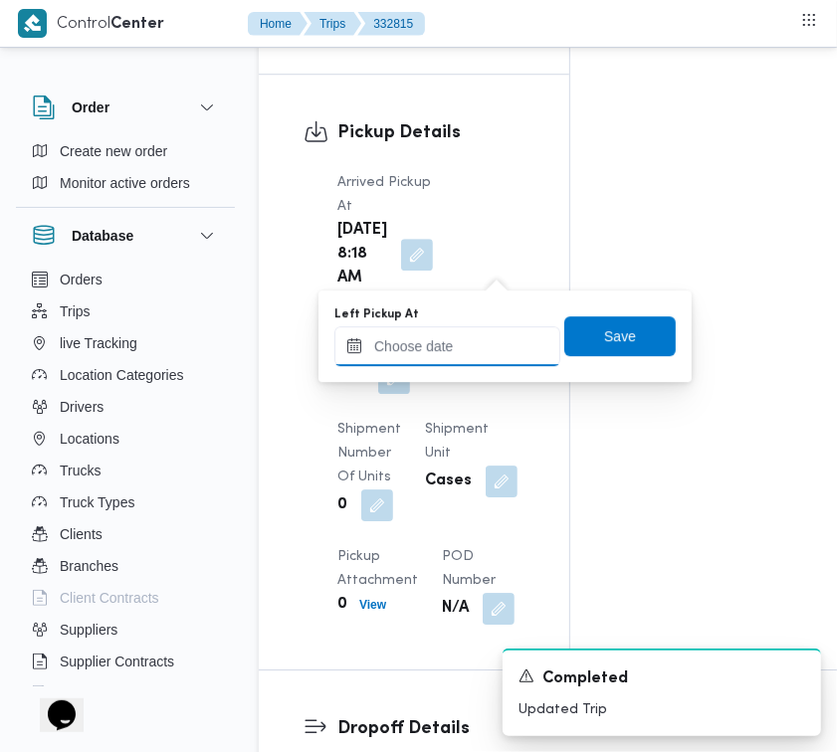
click at [476, 343] on input "Left Pickup At" at bounding box center [447, 346] width 226 height 40
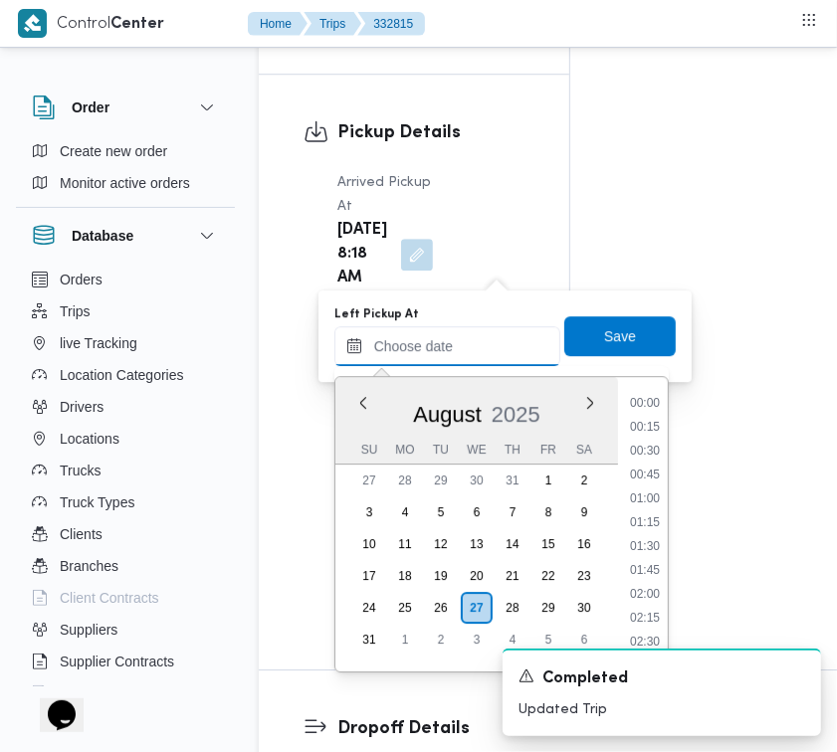
paste input "27/8/2025 9:00:00 AM"
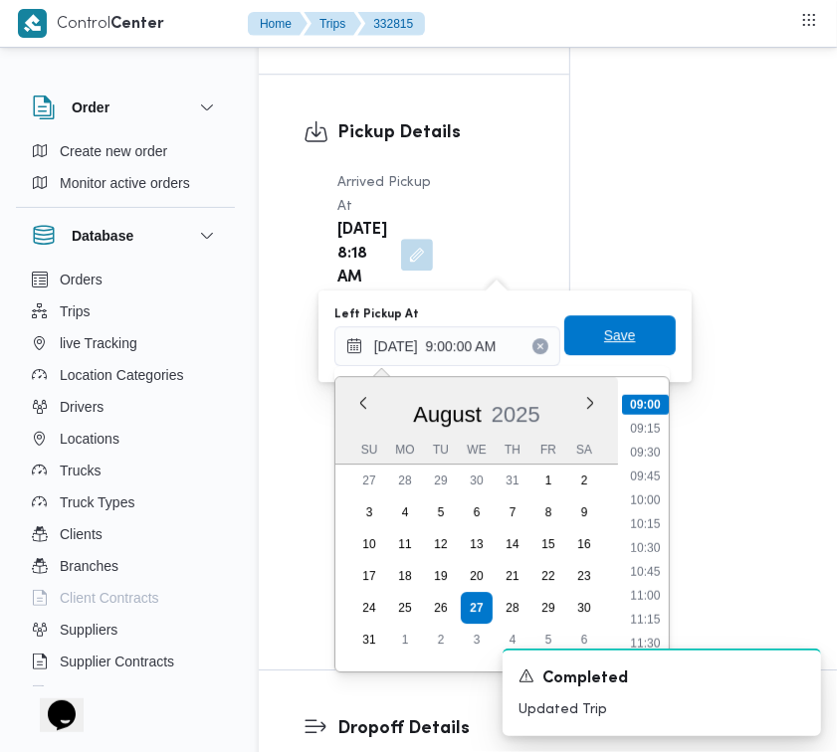
type input "27/08/2025 09:00"
click at [610, 331] on span "Save" at bounding box center [620, 335] width 32 height 24
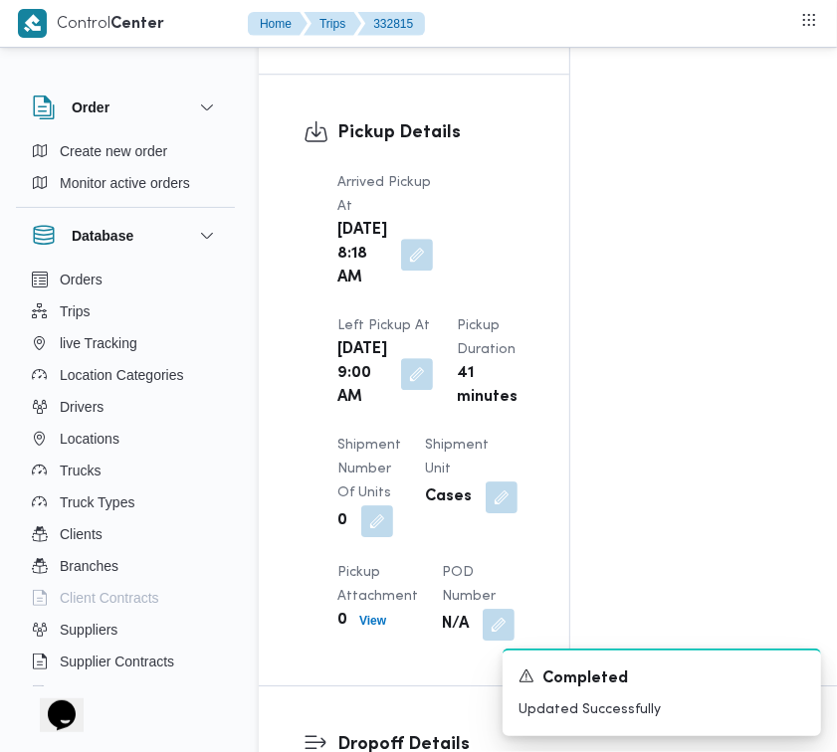
click at [540, 345] on div "Pickup Details Arrived Pickup At Wed, Aug 27, 2025 8:18 AM Left Pickup At Wed, …" at bounding box center [414, 380] width 311 height 611
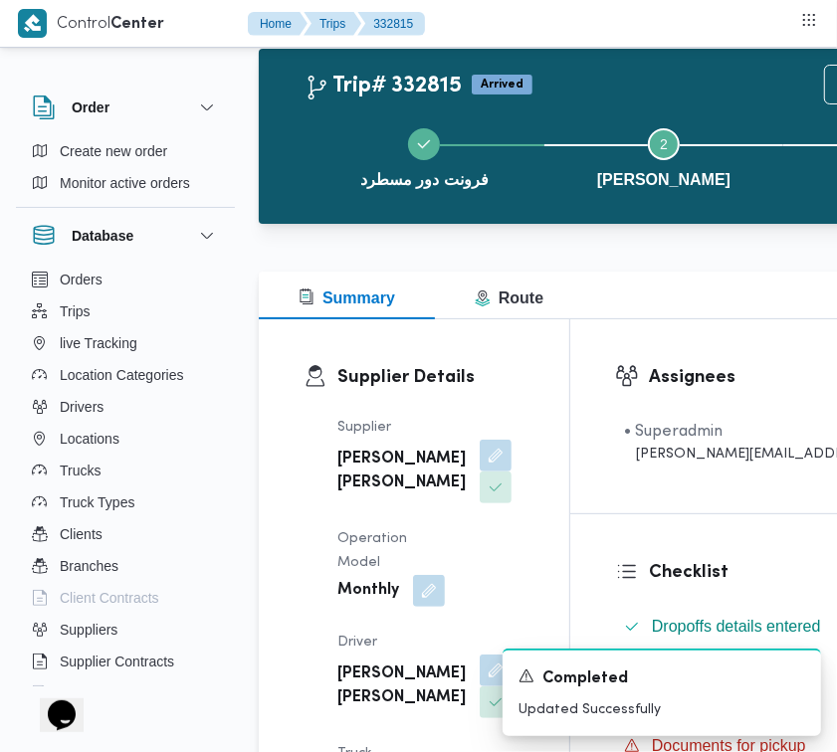
scroll to position [0, 0]
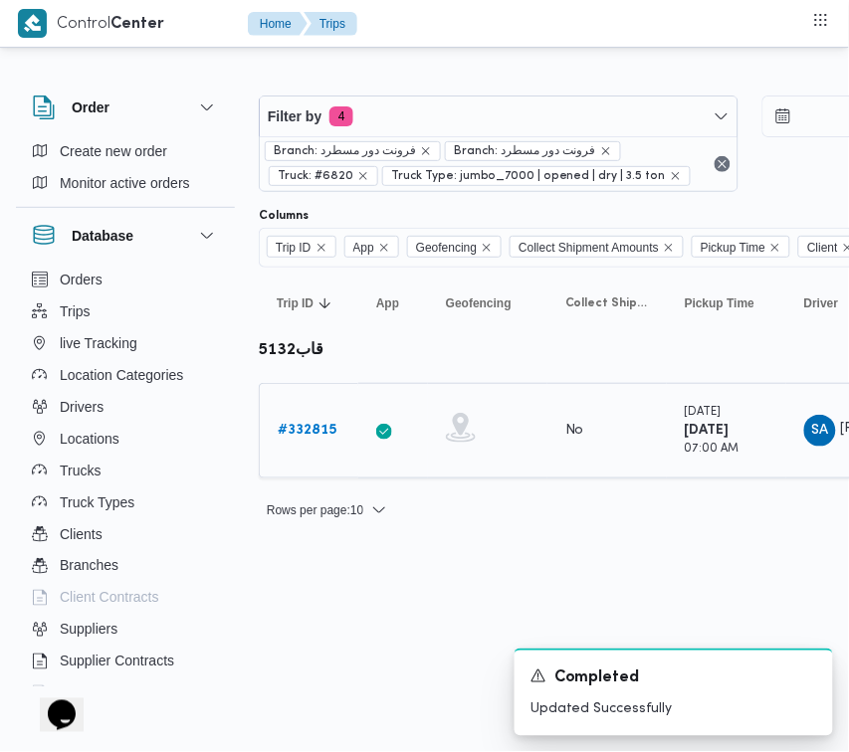
click at [300, 420] on link "# 332815" at bounding box center [307, 431] width 59 height 24
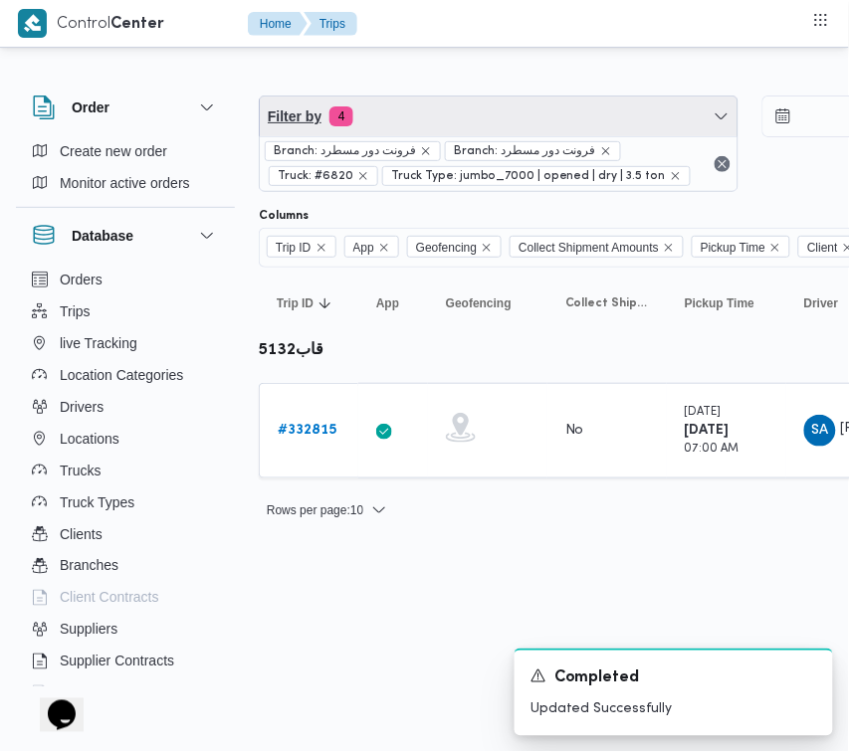
click at [496, 104] on span "Filter by 4" at bounding box center [499, 117] width 478 height 40
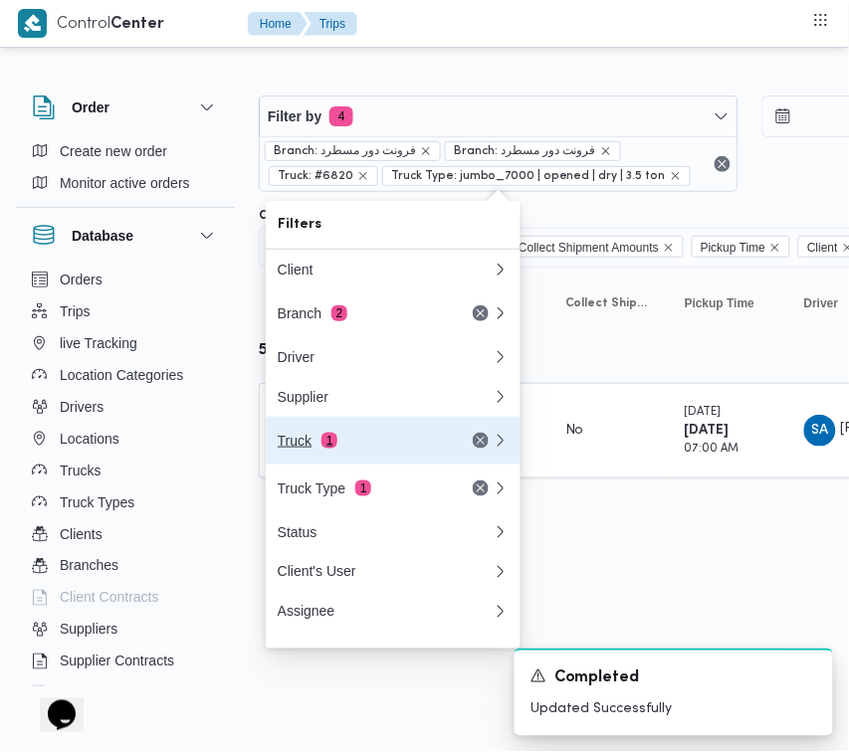
click at [411, 426] on button "Truck 1" at bounding box center [393, 441] width 255 height 48
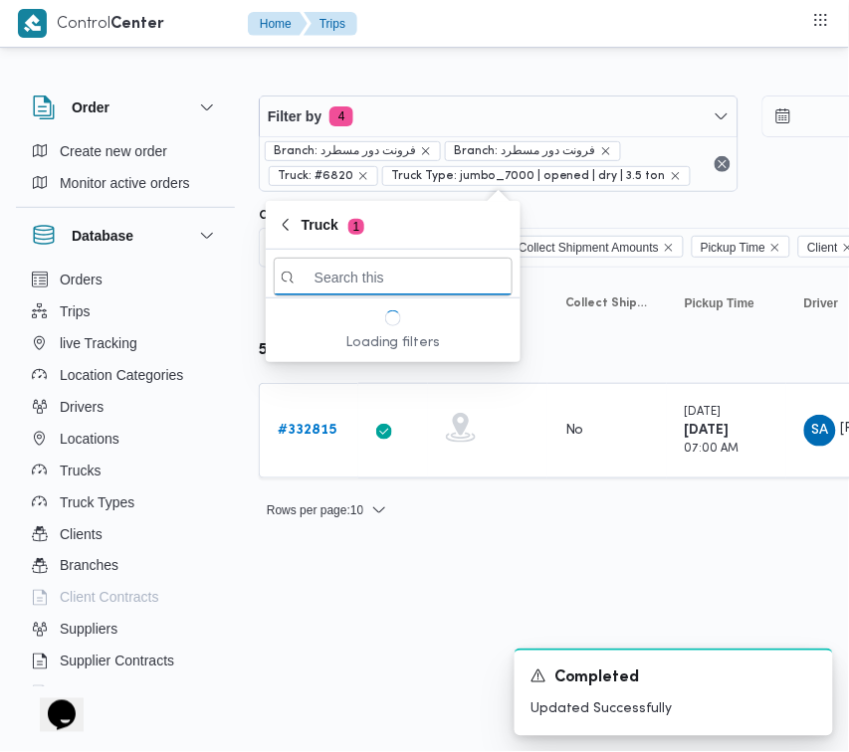
paste input "8597"
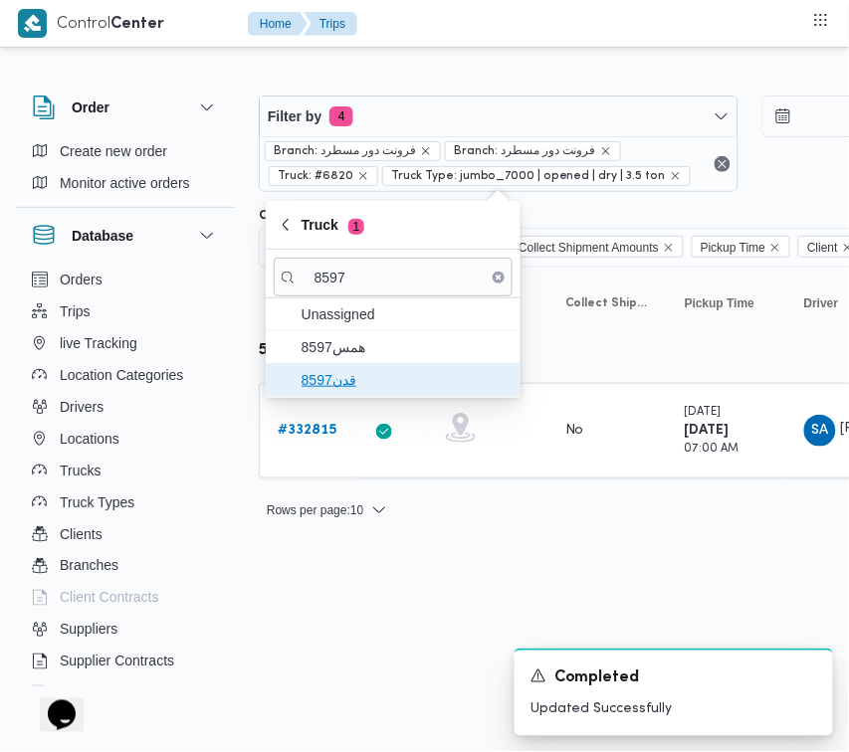
click at [344, 364] on span "قدن8597" at bounding box center [393, 380] width 239 height 32
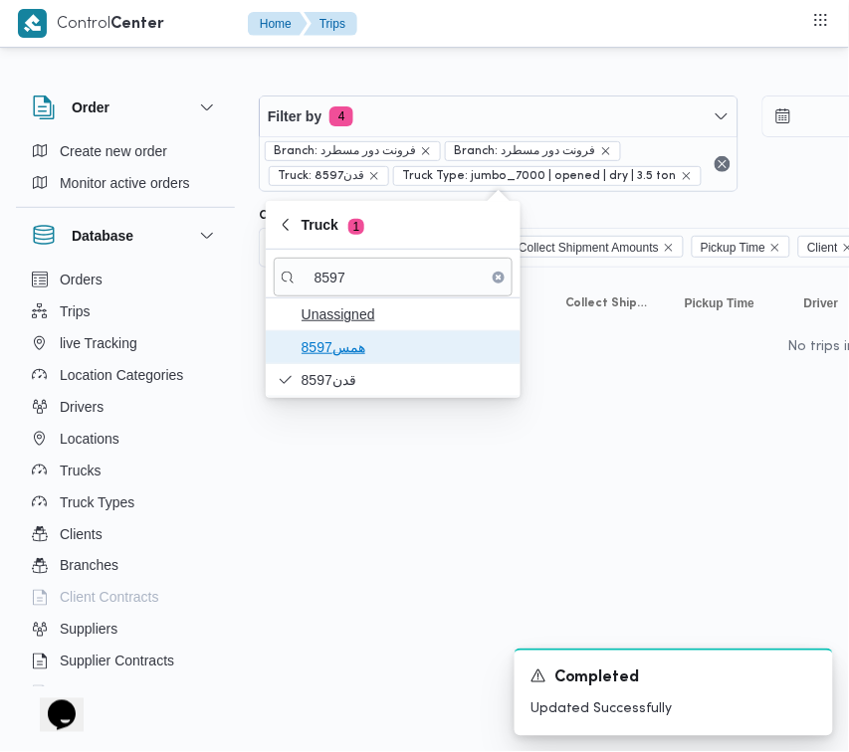
click at [338, 330] on div "Unassigned همس8597 قدن8597" at bounding box center [393, 348] width 255 height 99
click at [333, 363] on span "همس8597" at bounding box center [393, 347] width 239 height 32
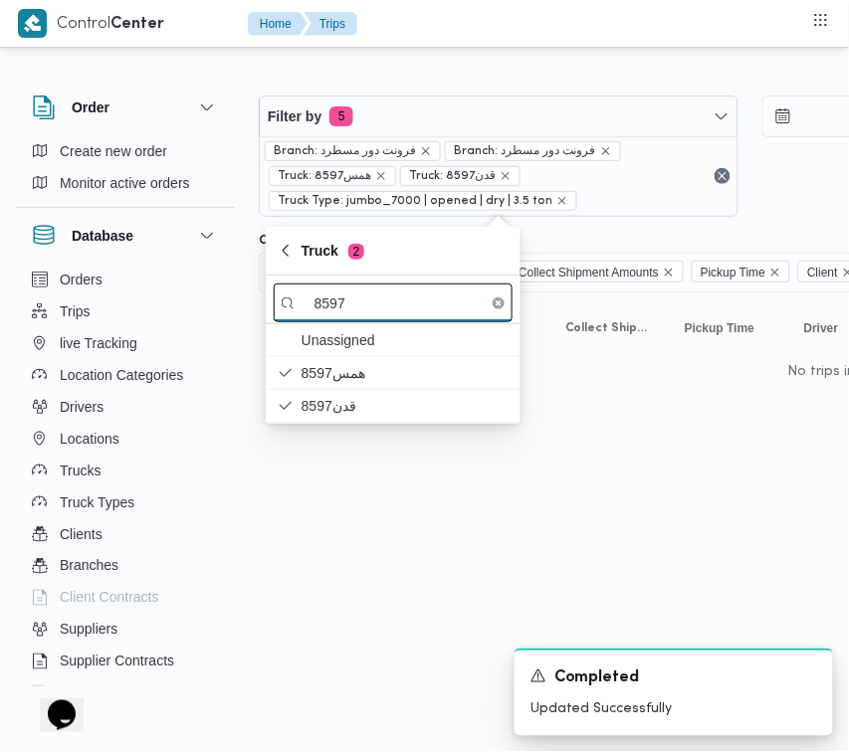
click at [425, 301] on input "8597" at bounding box center [393, 303] width 239 height 39
paste input "7952"
type input "7952"
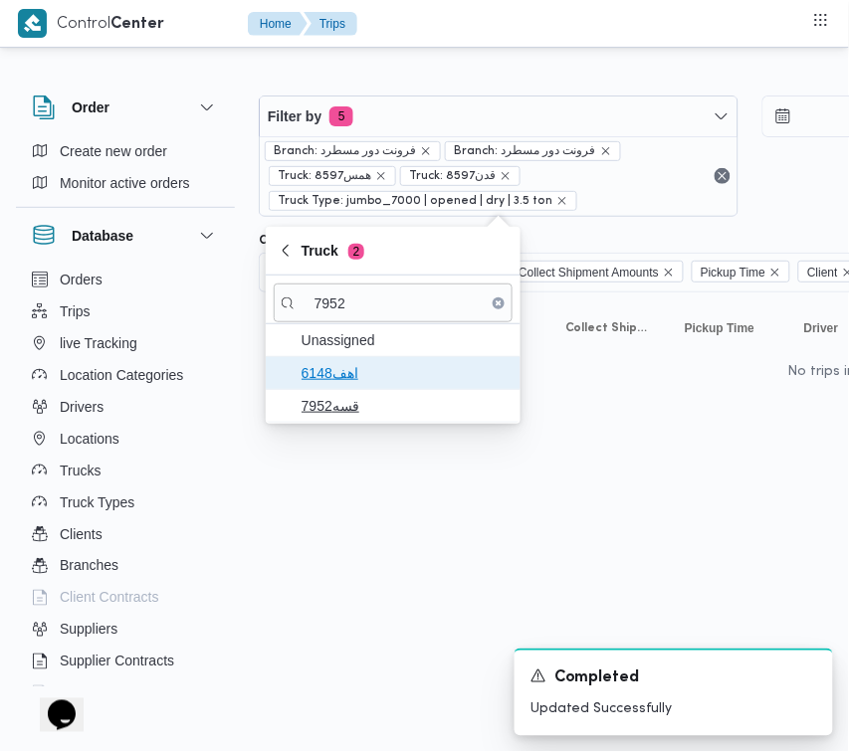
drag, startPoint x: 369, startPoint y: 360, endPoint x: 361, endPoint y: 375, distance: 16.9
click at [368, 361] on span "اهف6148" at bounding box center [405, 373] width 207 height 24
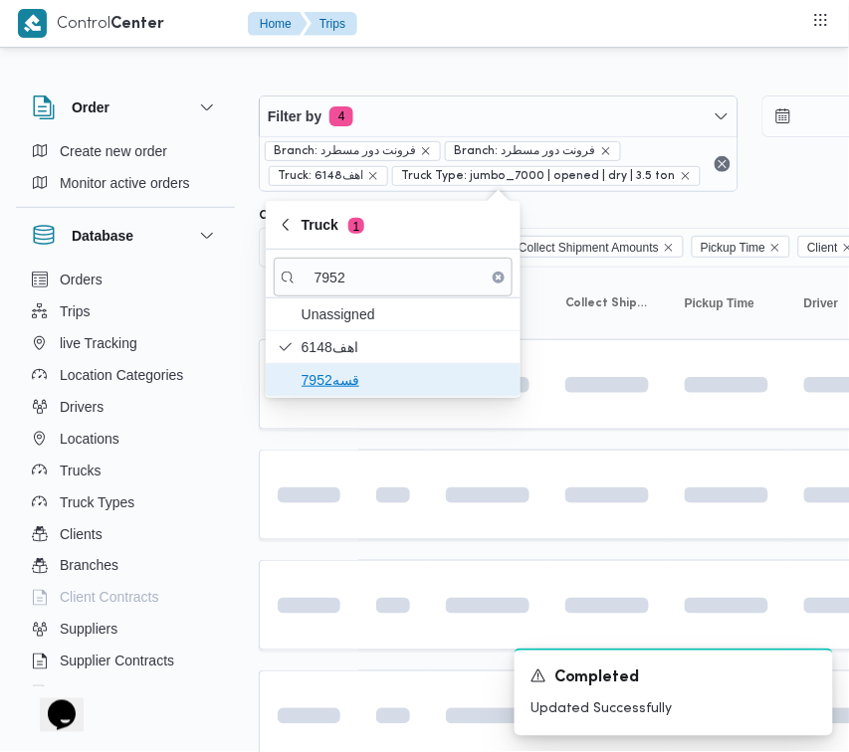
click at [351, 390] on span "قسه7952" at bounding box center [405, 380] width 207 height 24
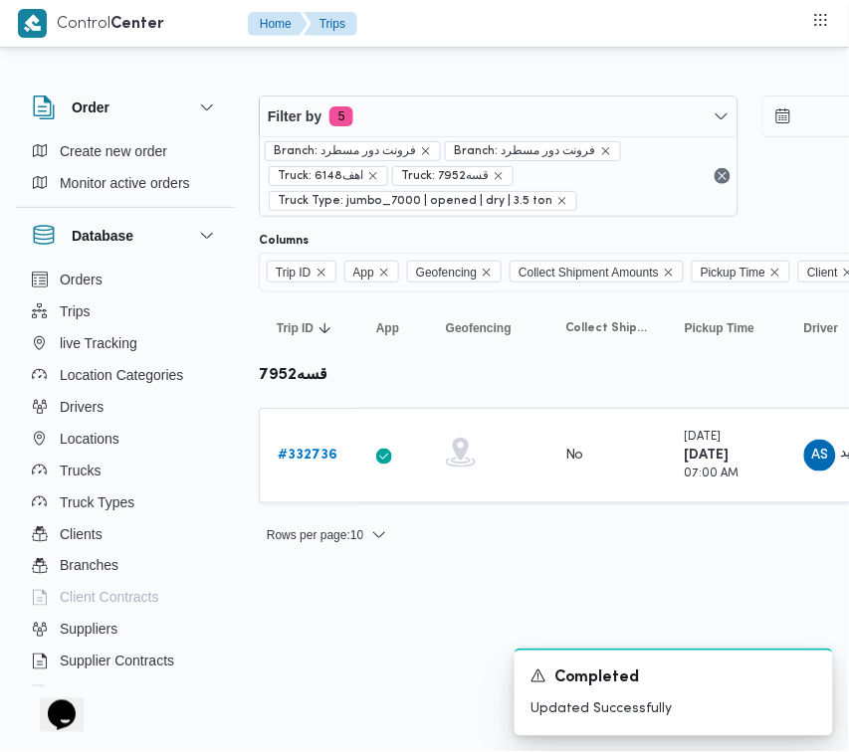
click at [350, 627] on html "Control Center Home Trips Order Create new order Monitor active orders Database…" at bounding box center [424, 376] width 849 height 752
click at [299, 451] on b "# 332736" at bounding box center [308, 455] width 60 height 13
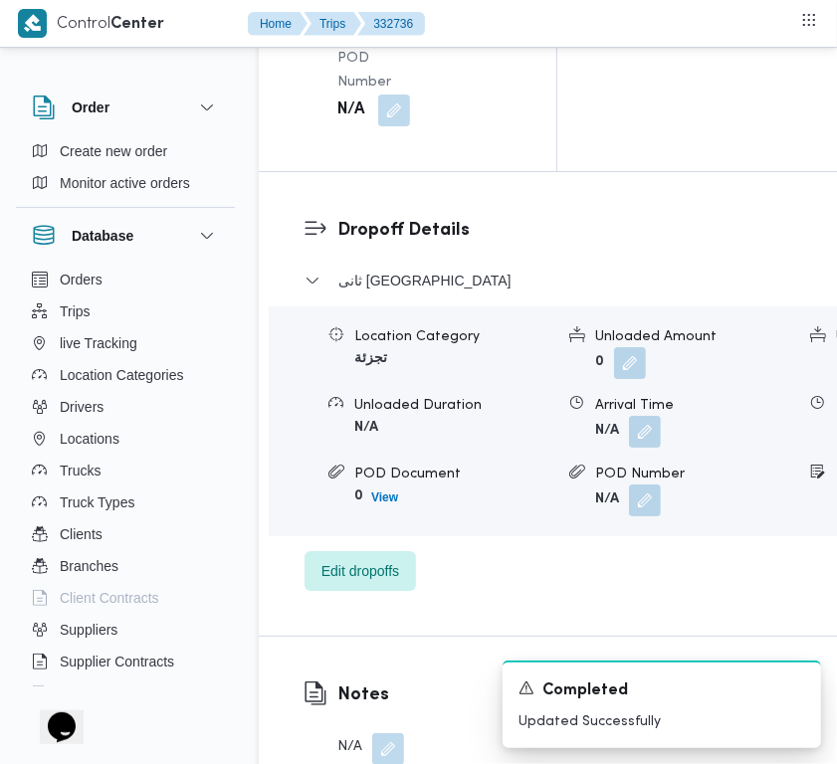
scroll to position [3939, 0]
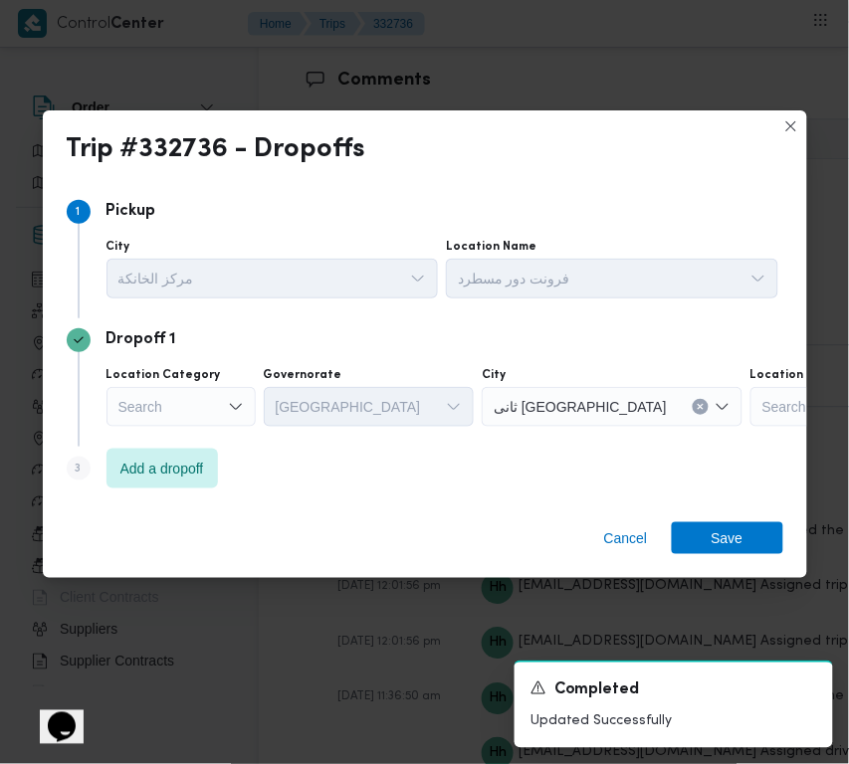
click at [396, 287] on div "مركز الخانكة" at bounding box center [272, 279] width 332 height 40
click at [194, 450] on span "Add a dropoff" at bounding box center [161, 468] width 111 height 40
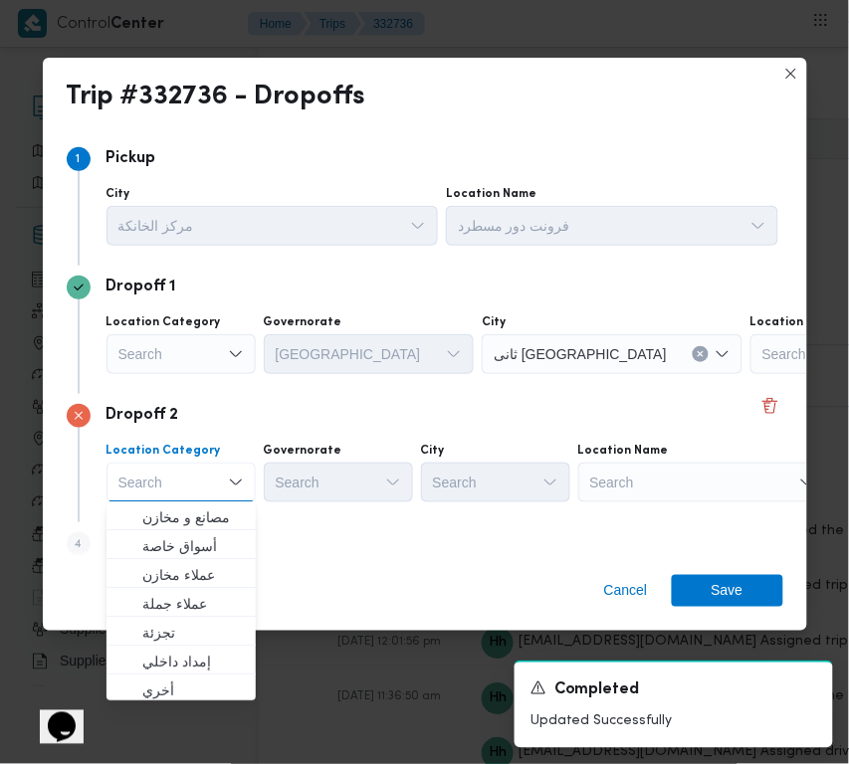
click at [650, 493] on div "Search" at bounding box center [702, 483] width 249 height 40
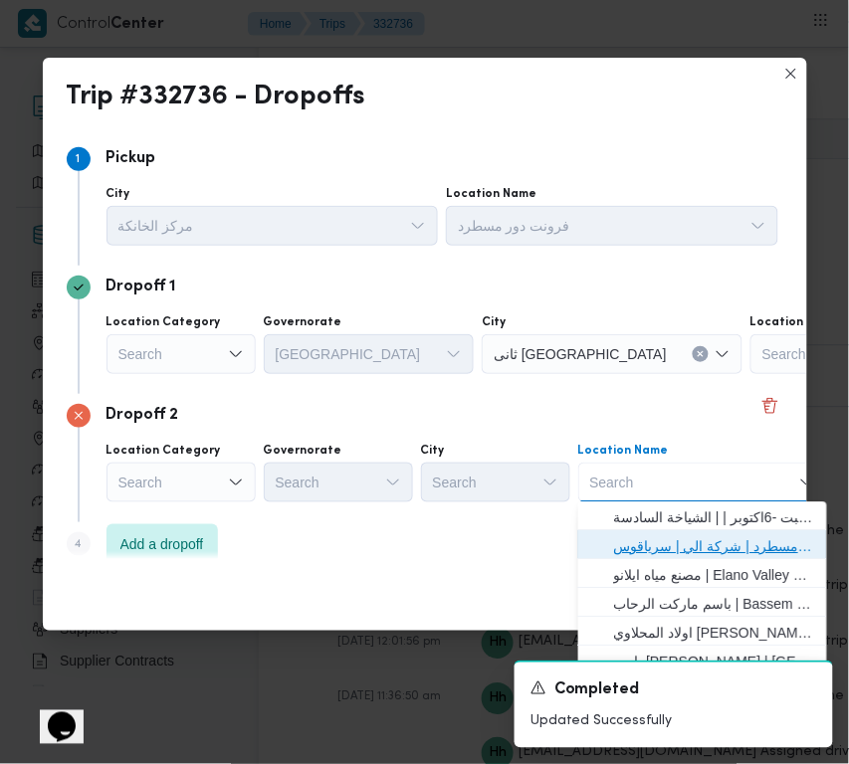
click at [660, 544] on span "فرونت دور مسطرد | شركة الي | سرياقوس" at bounding box center [714, 547] width 201 height 24
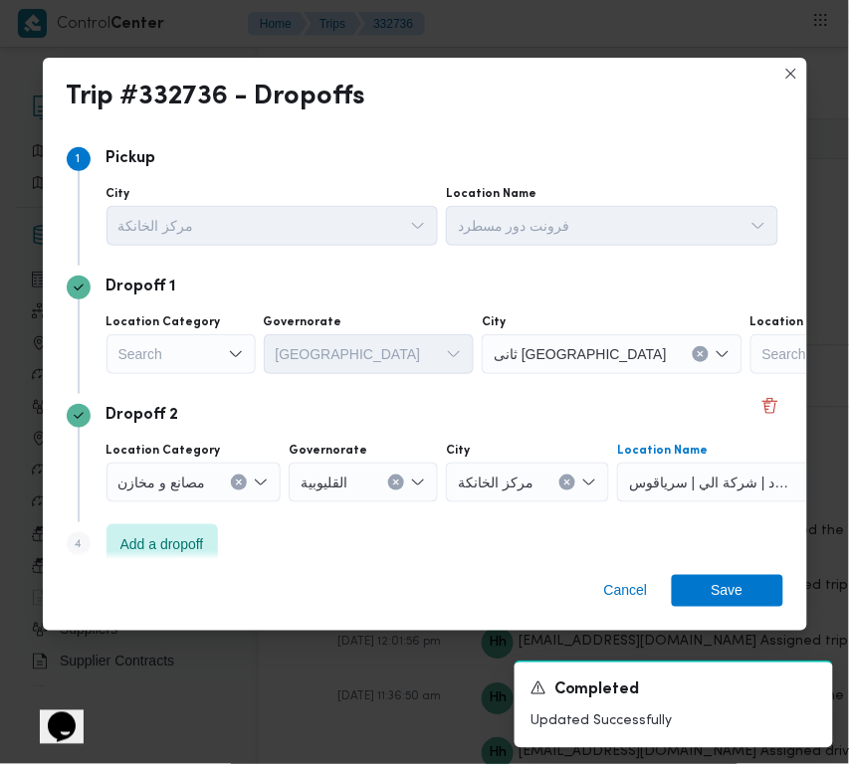
click at [187, 351] on div "Search" at bounding box center [180, 354] width 149 height 40
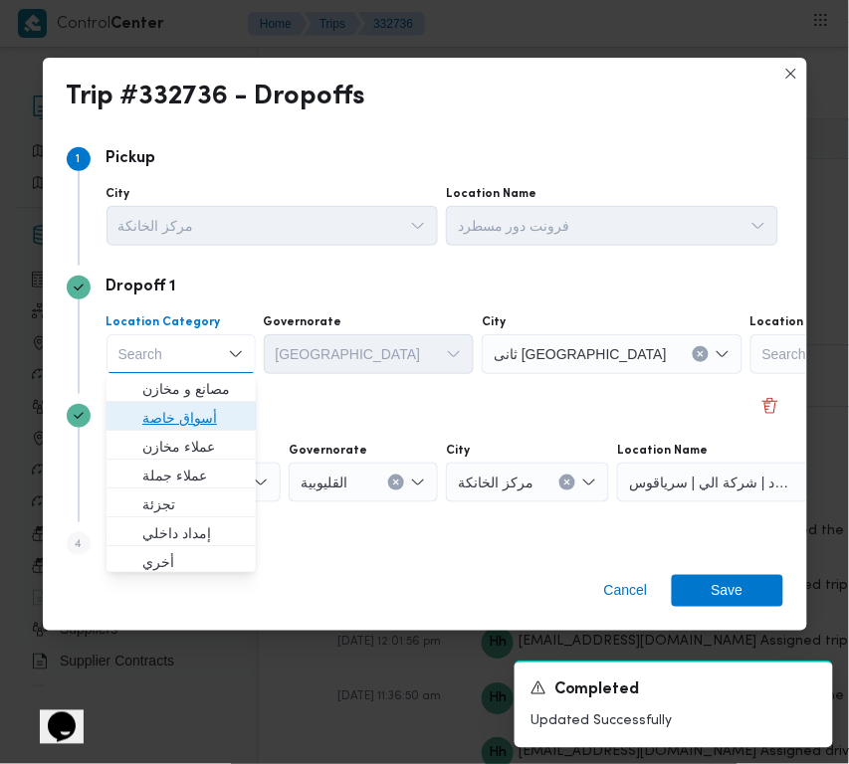
click at [200, 420] on span "أسواق خاصة" at bounding box center [193, 419] width 102 height 24
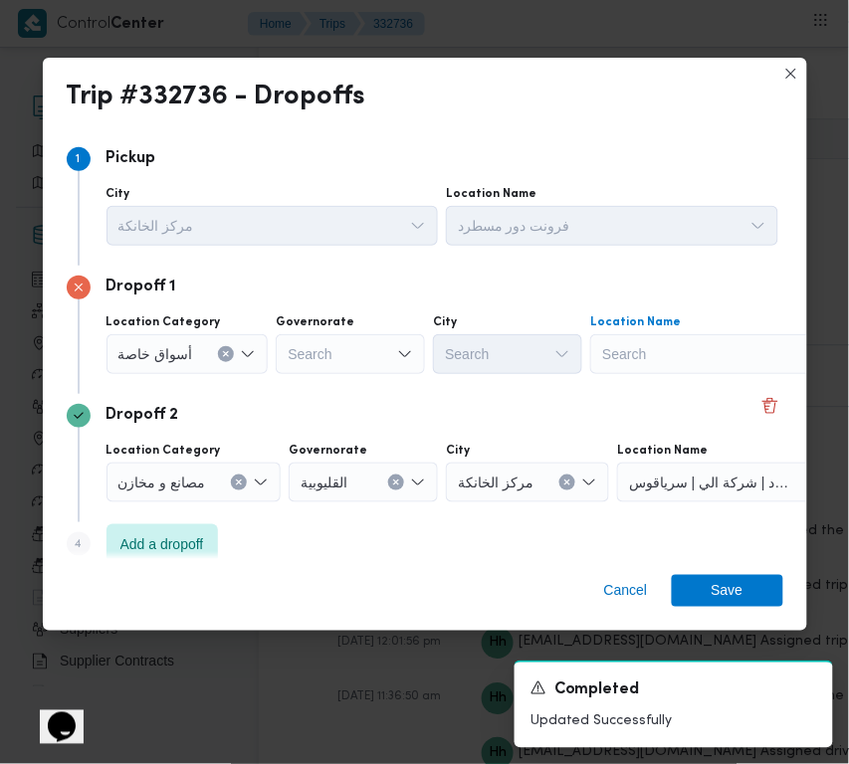
click at [640, 335] on div "Search" at bounding box center [714, 354] width 249 height 40
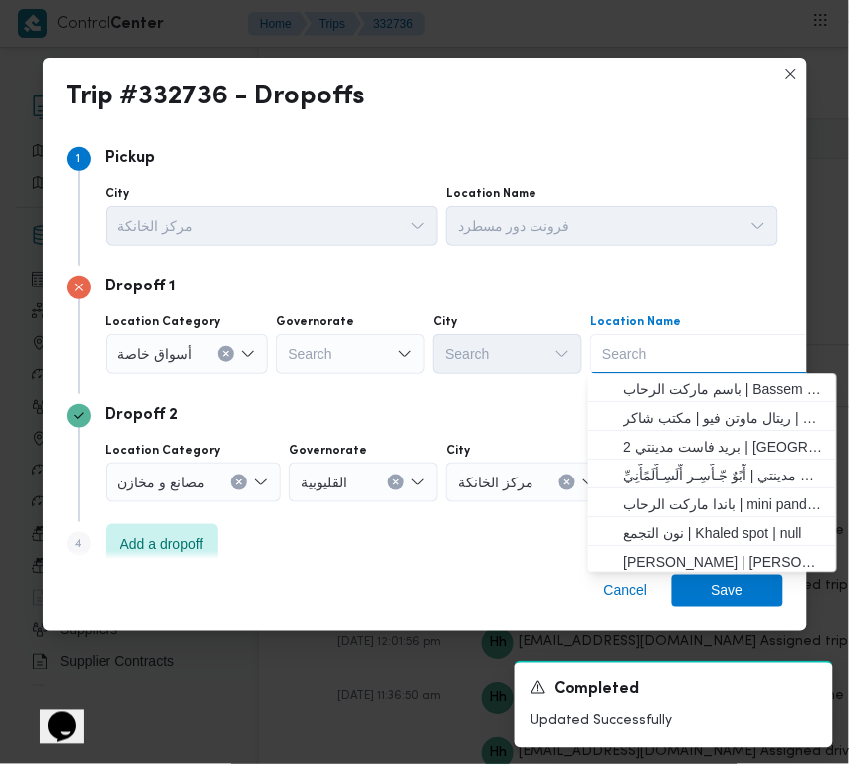
paste input "Carrefour Obour"
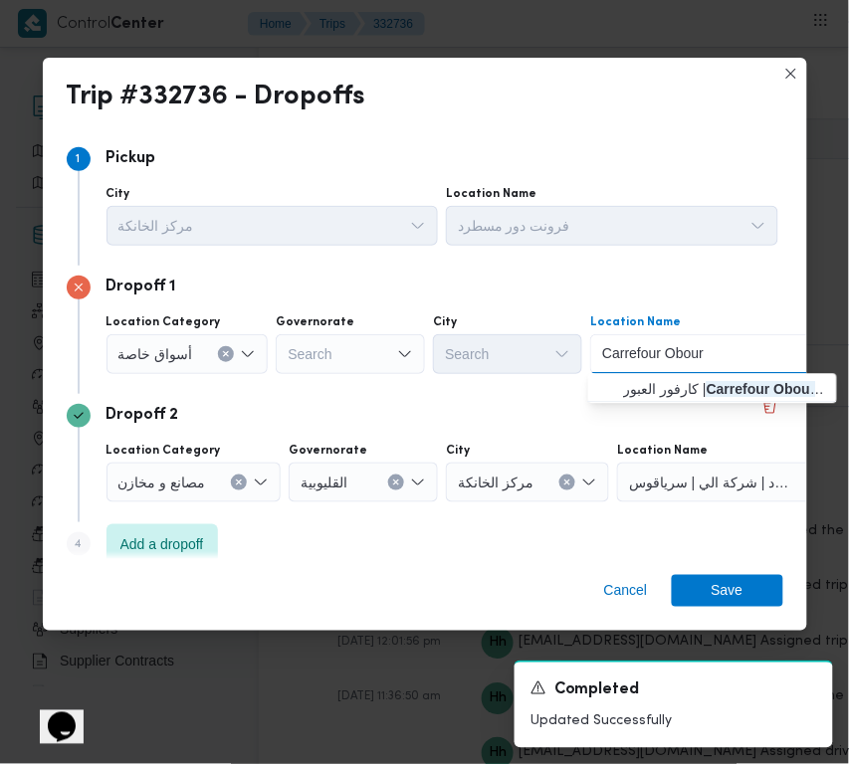
type input "Carrefour Obour"
click at [634, 386] on span "كارفور العبور | Carrefour Obour | null" at bounding box center [724, 390] width 201 height 24
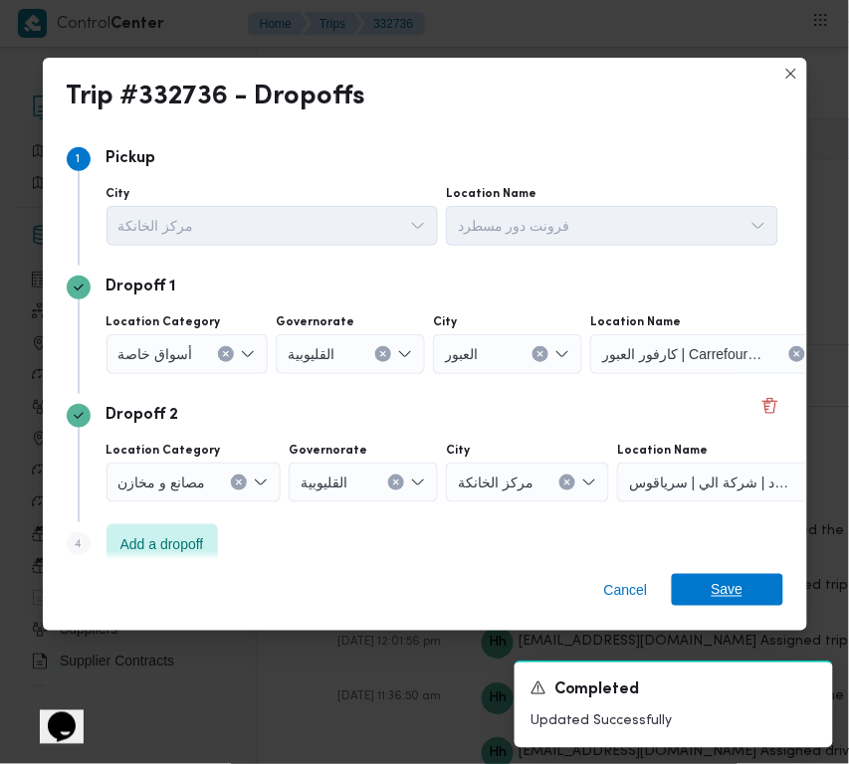
click at [753, 580] on span "Save" at bounding box center [727, 590] width 111 height 32
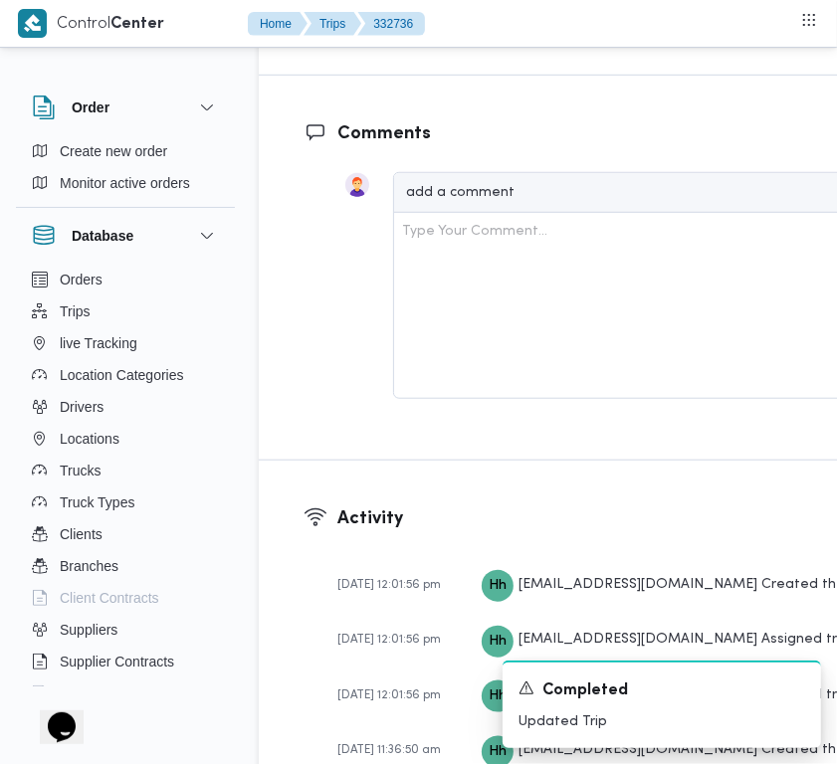
scroll to position [3270, 0]
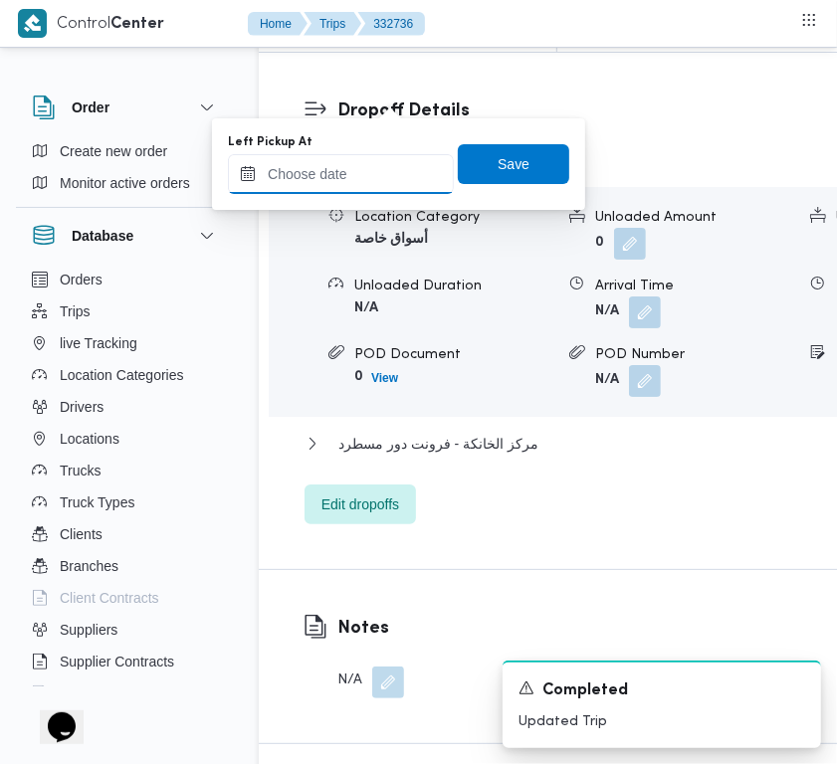
click at [376, 176] on input "Left Pickup At" at bounding box center [341, 174] width 226 height 40
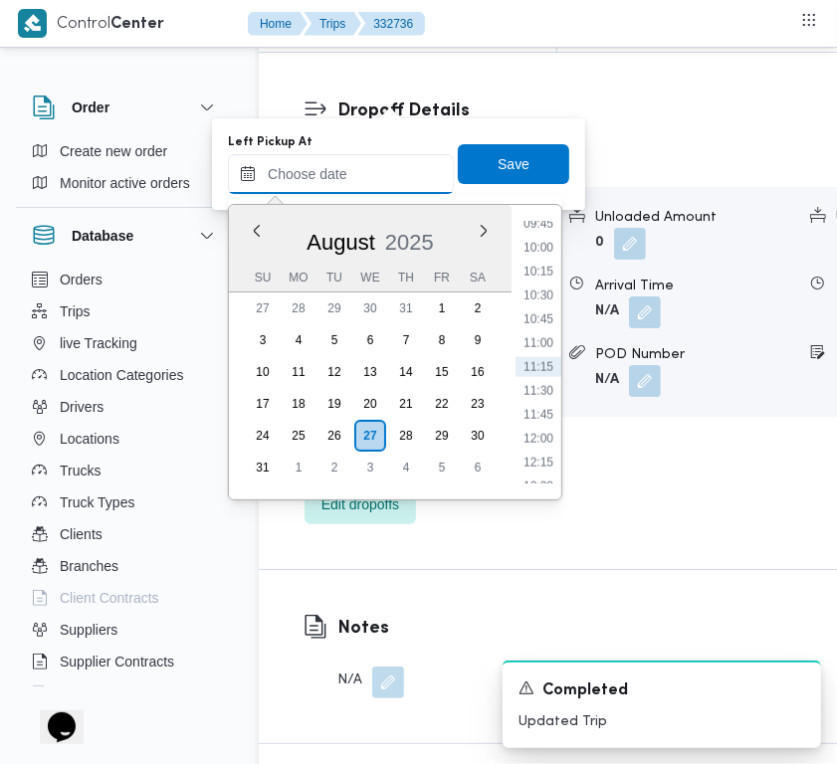
paste input "27/ 8/2025 7:30:00 AM"
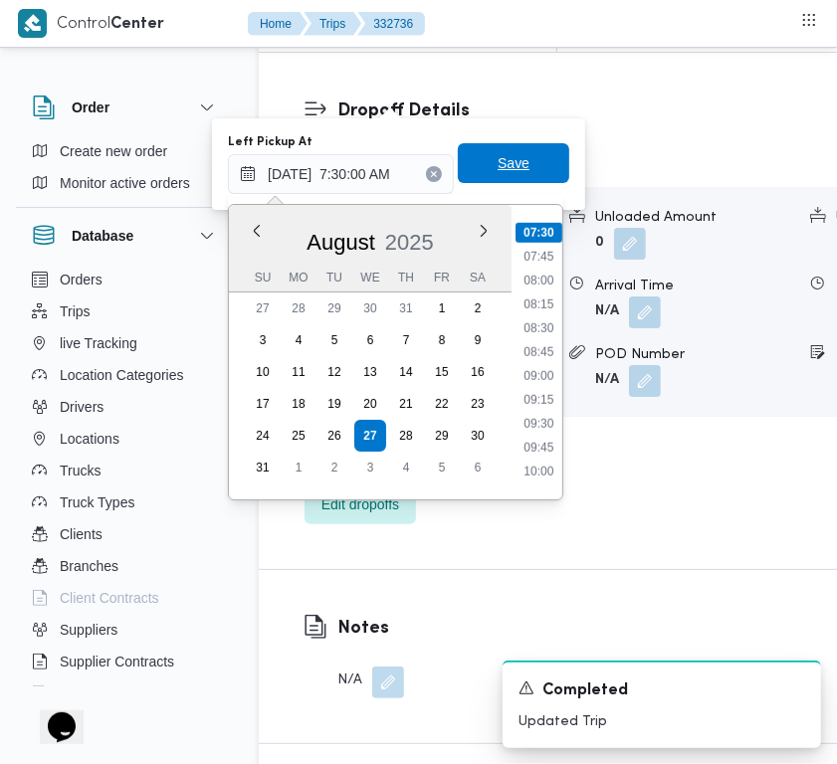
type input "27/08/2025 07:30"
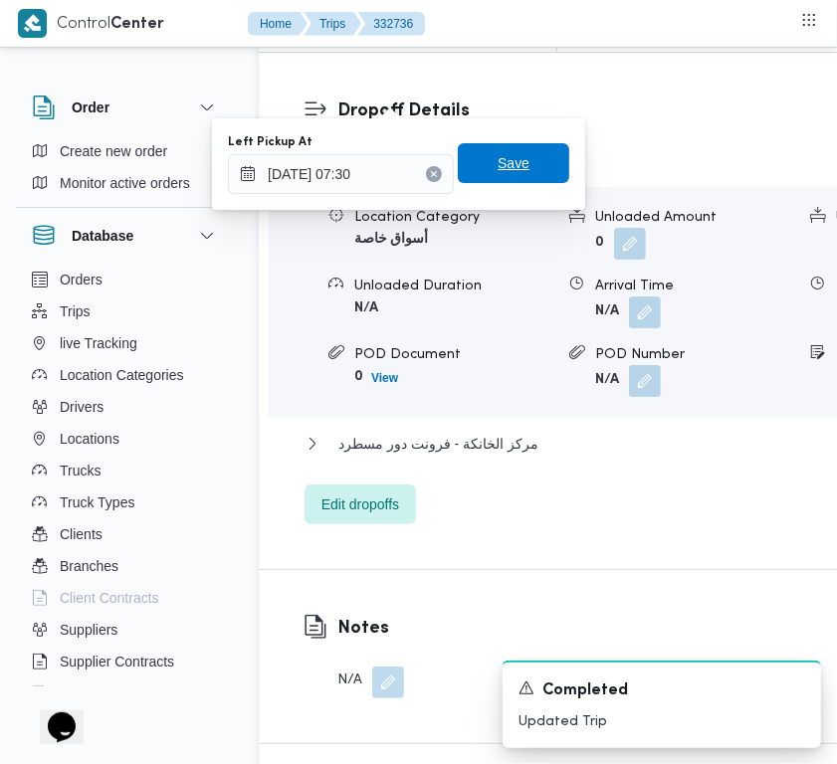
click at [519, 164] on span "Save" at bounding box center [513, 163] width 111 height 40
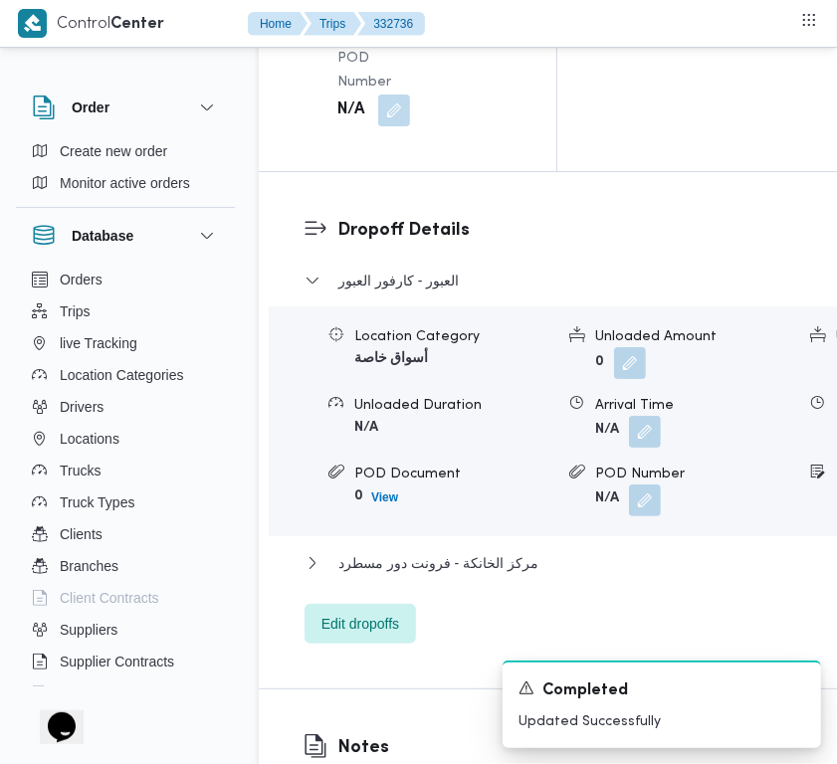
scroll to position [3026, 0]
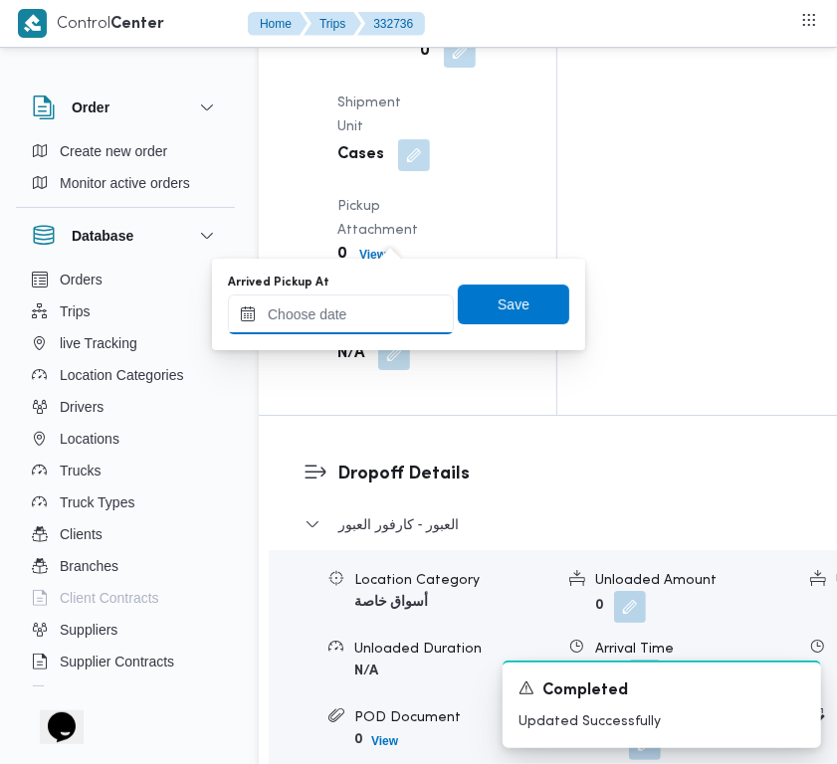
click at [378, 296] on input "Arrived Pickup At" at bounding box center [341, 315] width 226 height 40
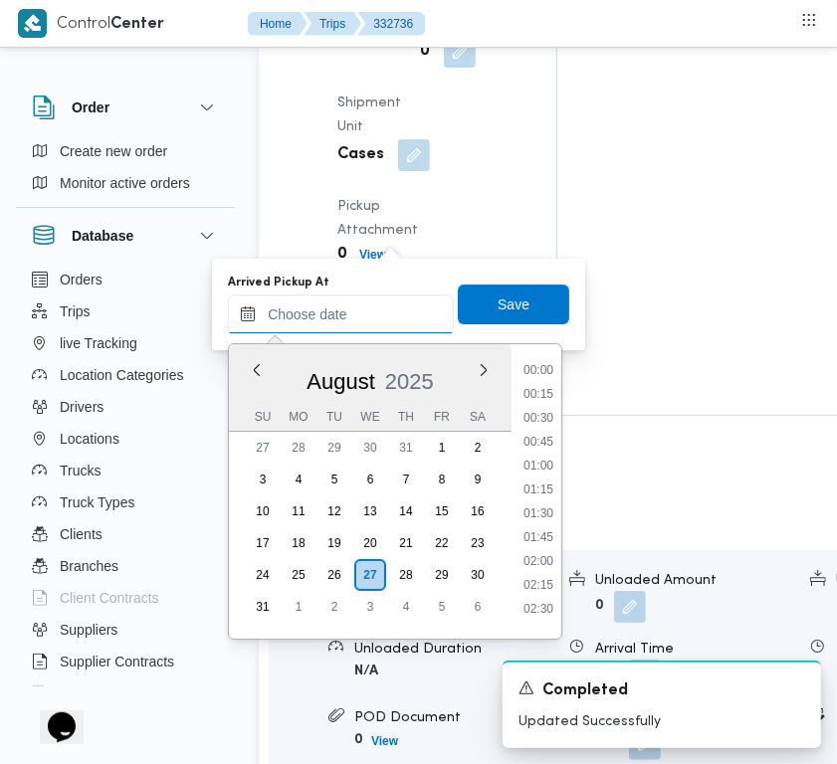
paste input "27/ 8/2025 7:30:00 AM"
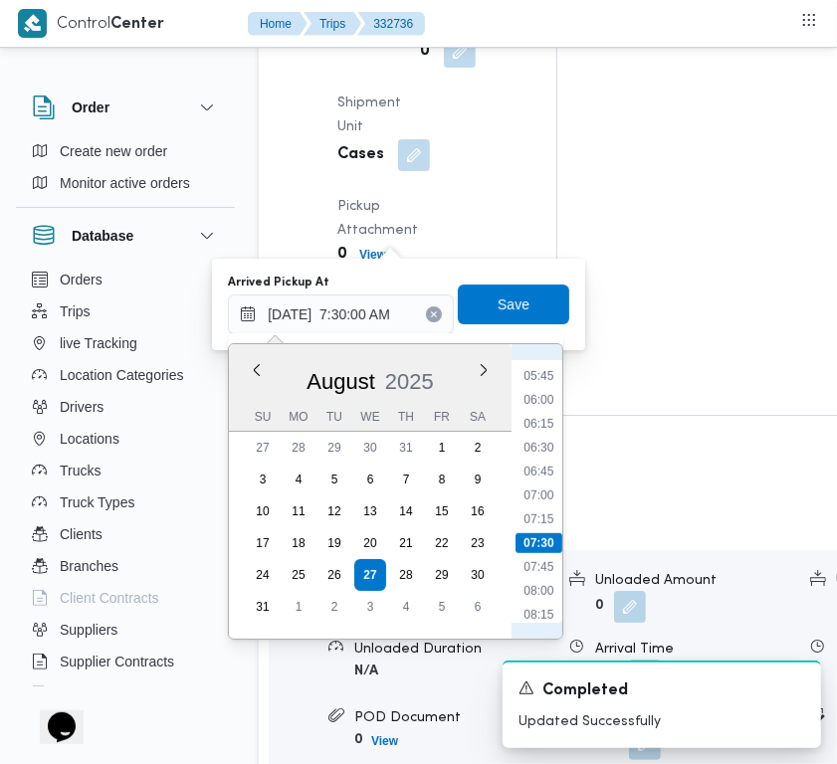
scroll to position [491, 0]
click at [548, 455] on li "06:00" at bounding box center [539, 453] width 46 height 20
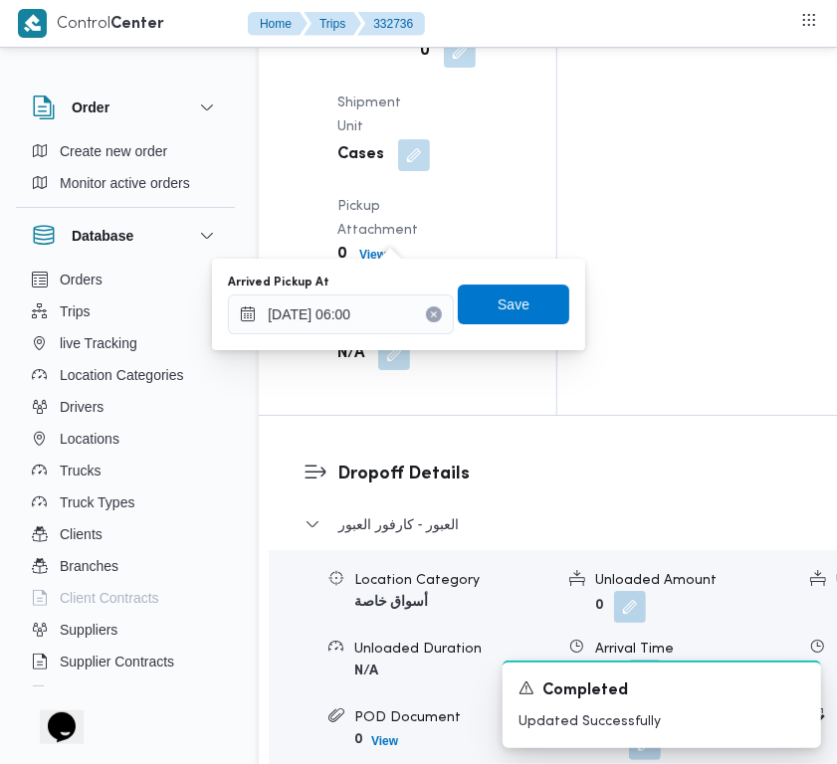
click at [400, 291] on div "Arrived Pickup At 27/08/2025 06:00" at bounding box center [341, 305] width 226 height 60
click at [404, 324] on input "27/08/2025 06:00" at bounding box center [341, 315] width 226 height 40
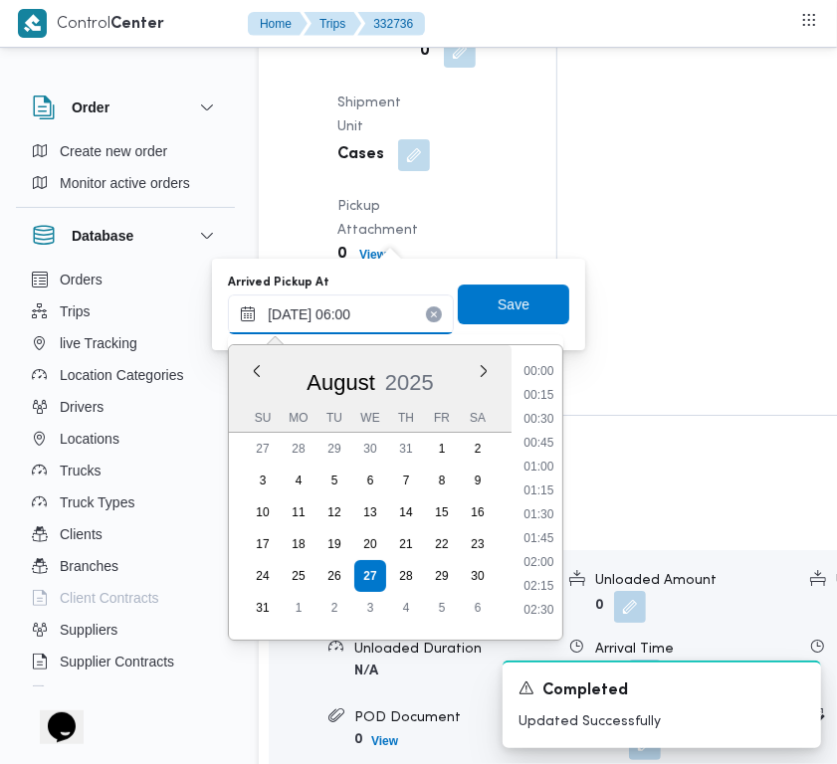
scroll to position [438, 0]
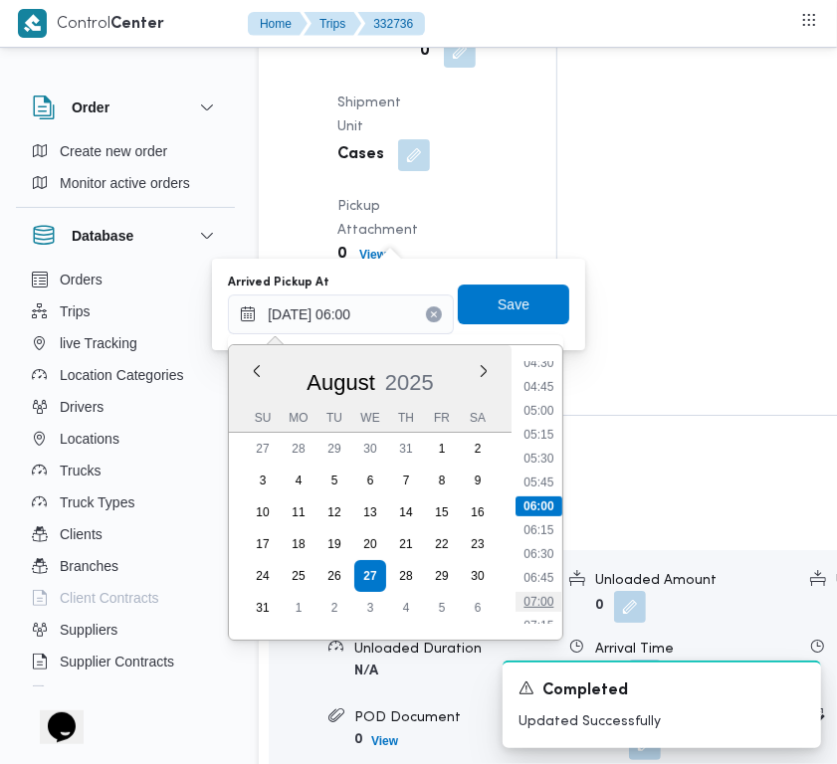
click at [548, 594] on li "07:00" at bounding box center [539, 602] width 46 height 20
type input "27/08/2025 07:00"
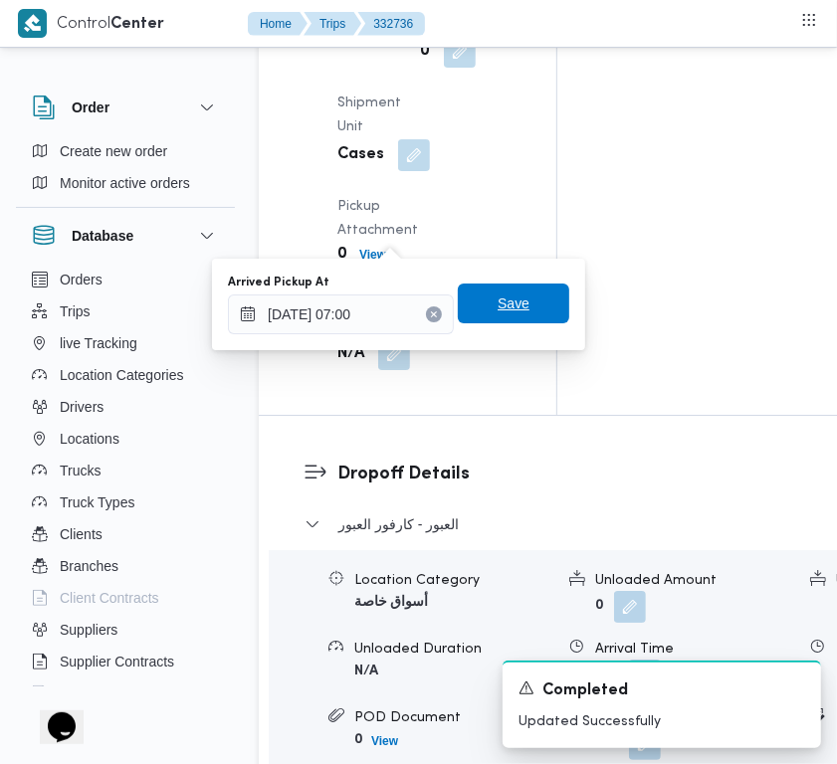
click at [510, 304] on span "Save" at bounding box center [514, 304] width 32 height 24
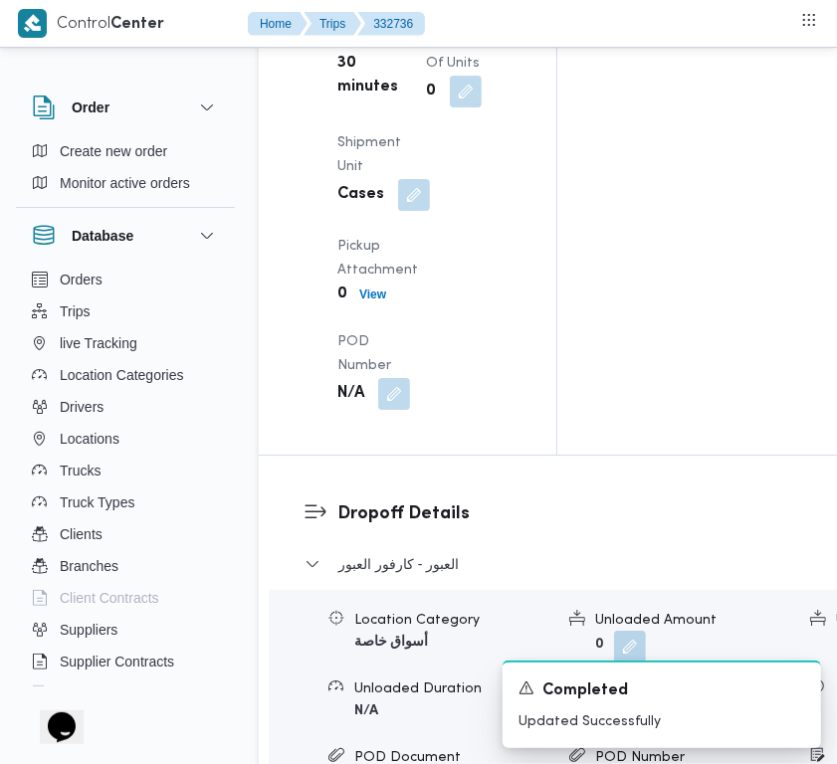
click at [509, 297] on div "Pickup Details Arrived Pickup At Wed, Aug 27, 2025 7:00 AM Left Pickup At Wed, …" at bounding box center [408, 50] width 298 height 810
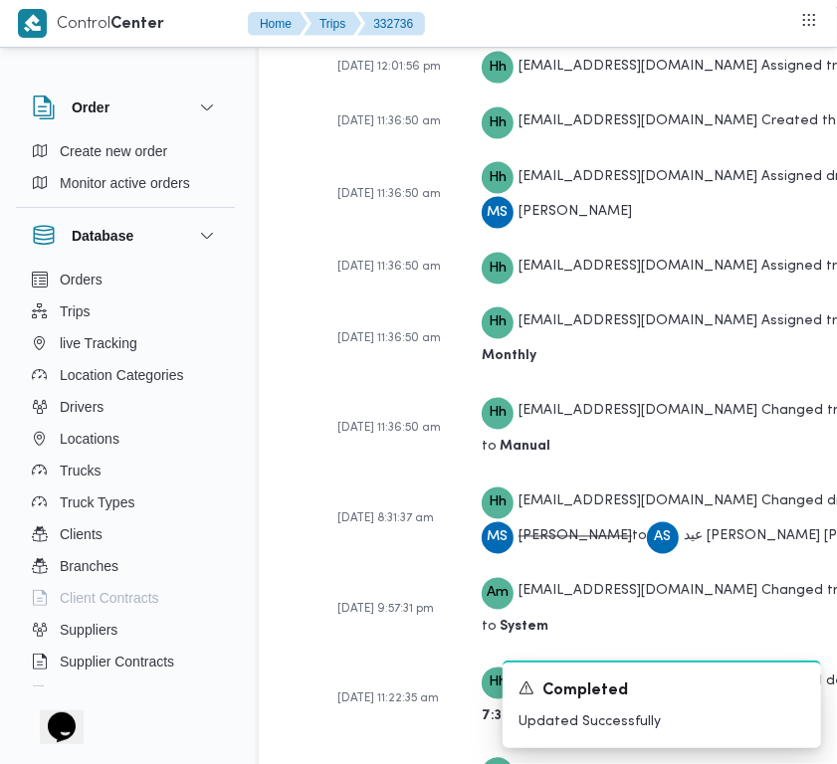
scroll to position [3939, 0]
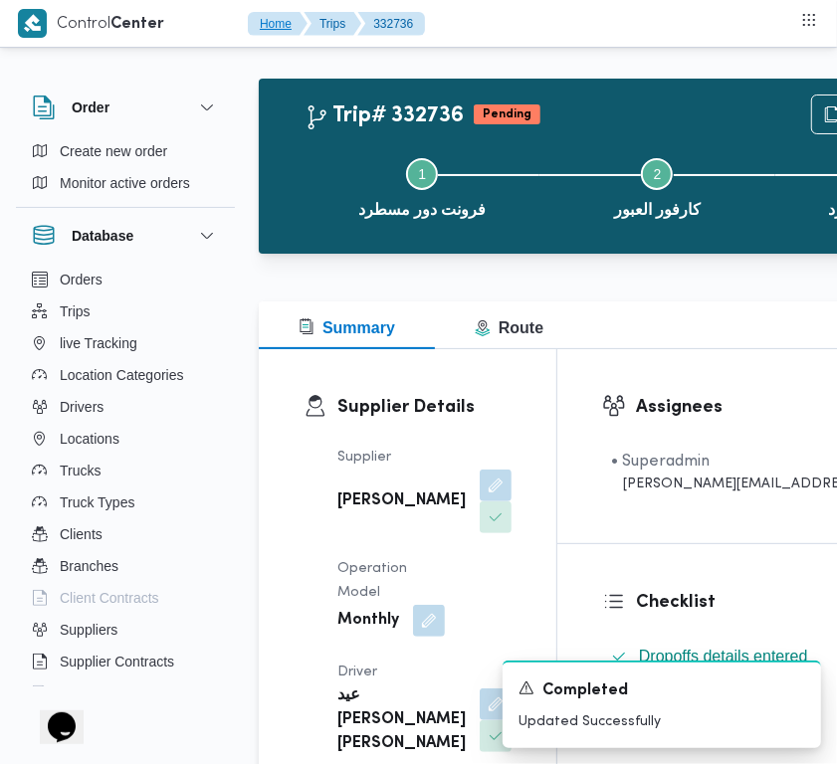
scroll to position [0, 0]
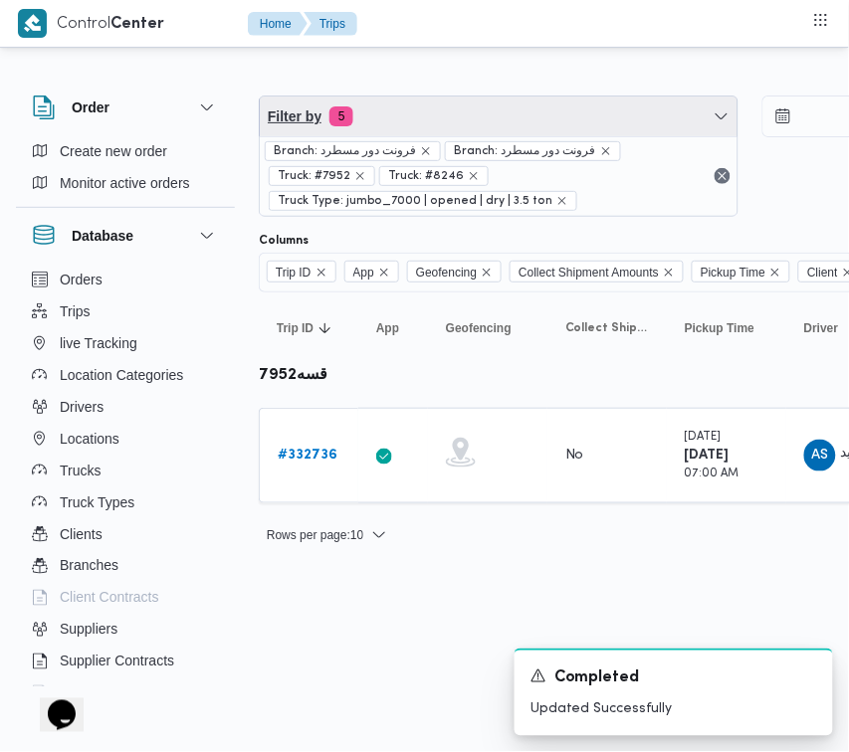
click at [408, 130] on span "Filter by 5" at bounding box center [499, 117] width 478 height 40
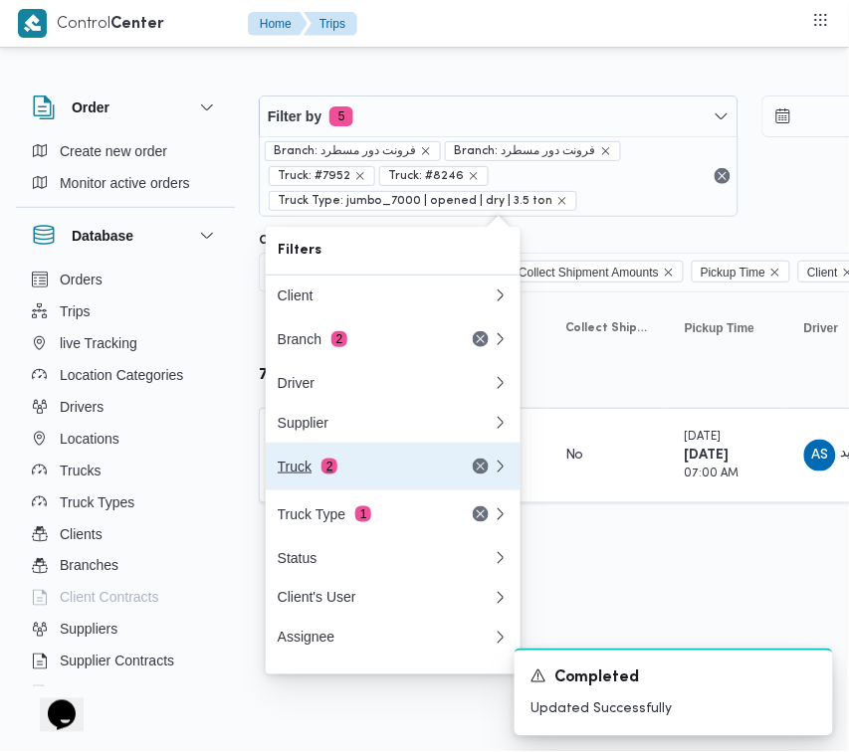
click at [381, 475] on div "Truck 2" at bounding box center [361, 467] width 167 height 16
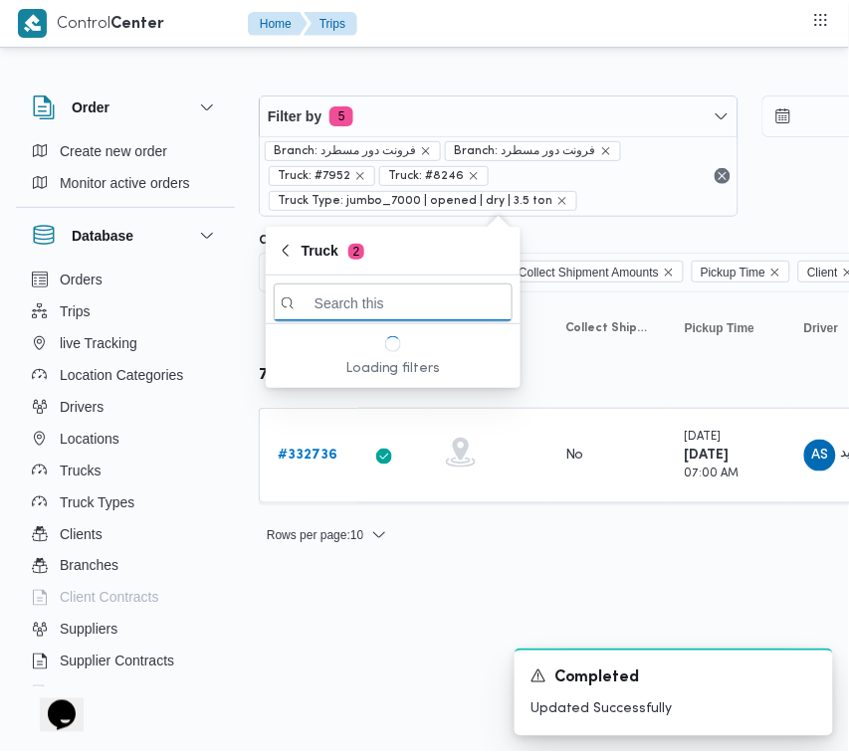
paste input "رمط497"
type input "رمط497"
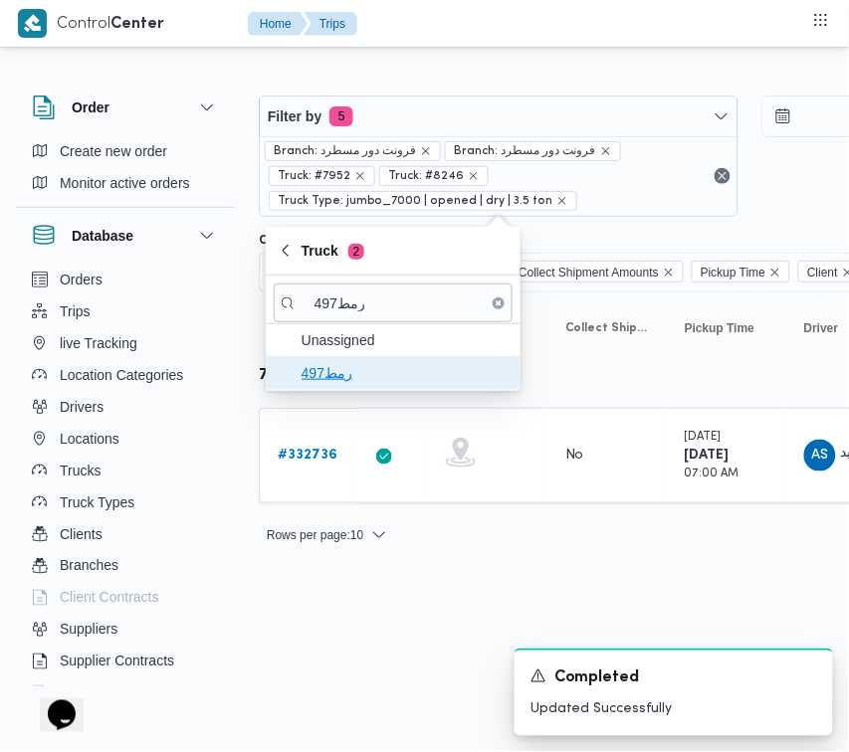
click at [344, 370] on span "رمط497" at bounding box center [405, 373] width 207 height 24
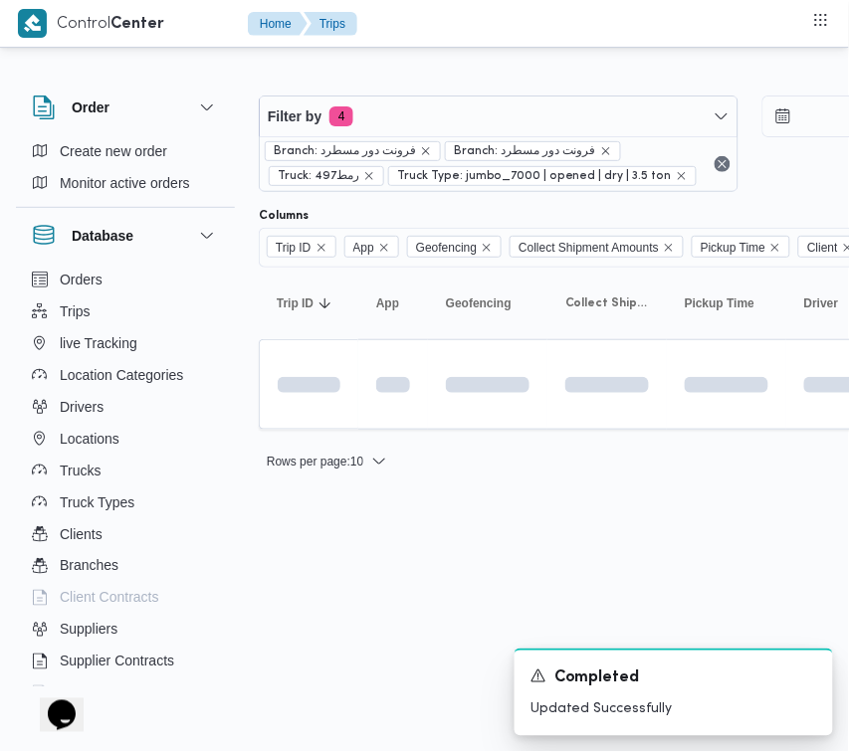
click at [360, 568] on html "Control Center Home Trips Order Create new order Monitor active orders Database…" at bounding box center [424, 376] width 849 height 752
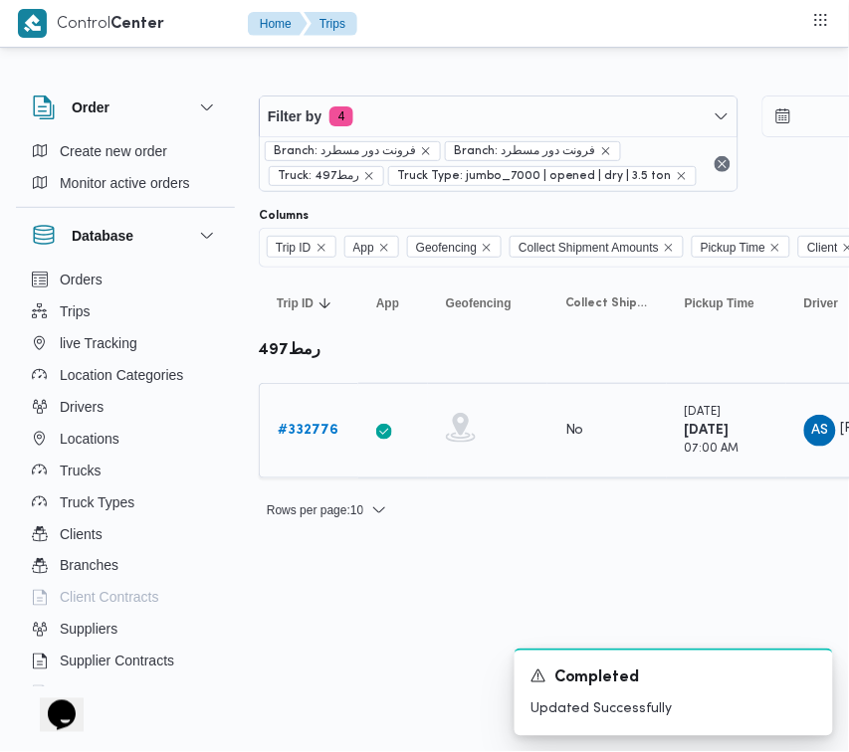
click at [309, 425] on b "# 332776" at bounding box center [308, 430] width 61 height 13
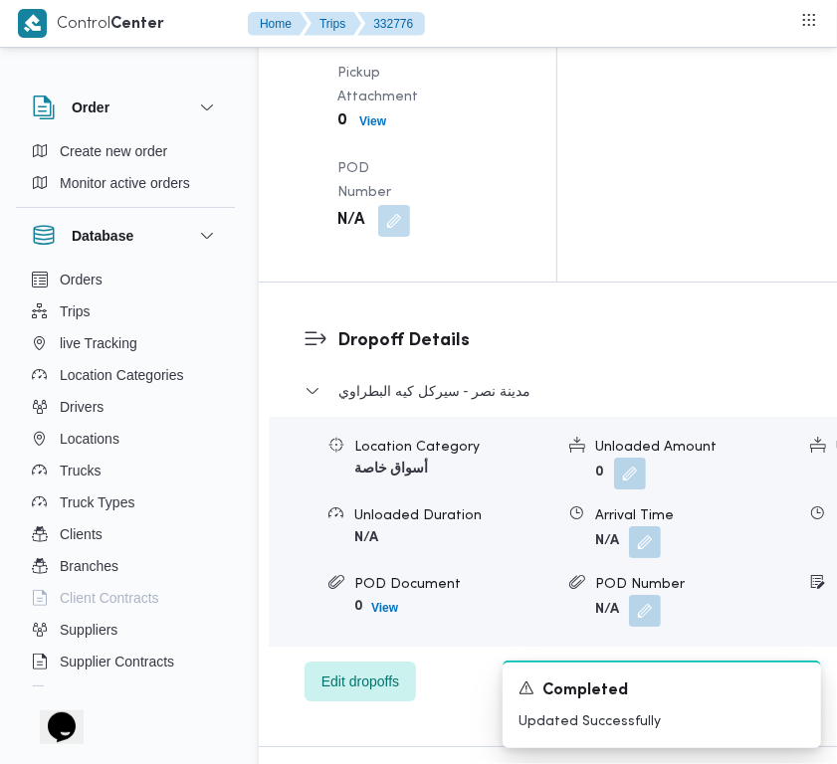
scroll to position [3820, 0]
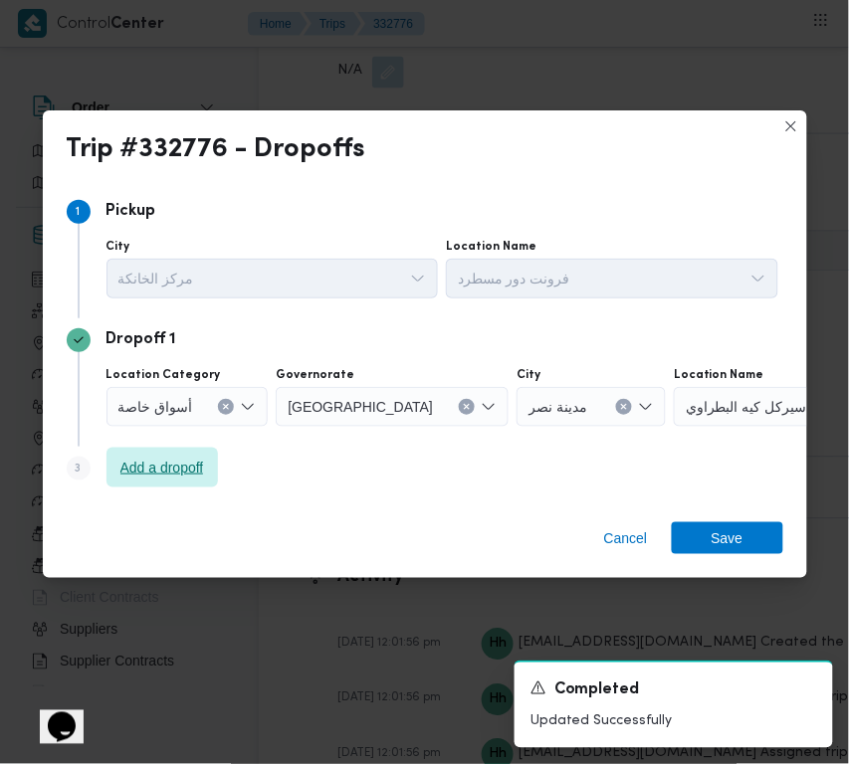
drag, startPoint x: 179, startPoint y: 444, endPoint x: 174, endPoint y: 468, distance: 24.4
click at [179, 445] on div "Dropoff 1 Location Category أسواق خاصة Governorate القاهرة City مدينة نصر Locat…" at bounding box center [425, 382] width 717 height 128
click at [172, 473] on span "Add a dropoff" at bounding box center [162, 468] width 84 height 24
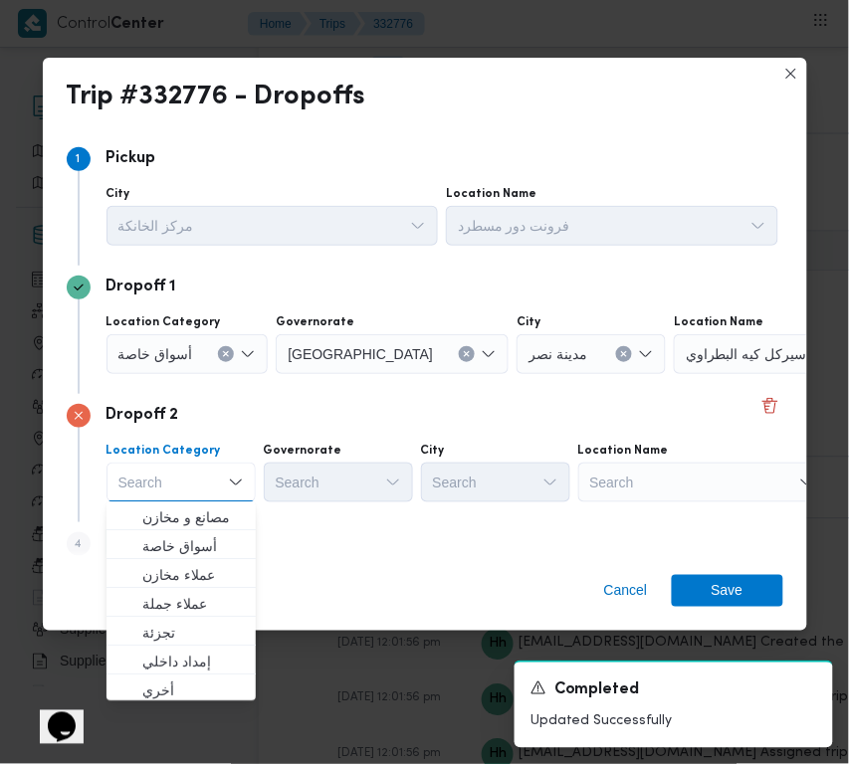
click at [652, 499] on div "Search" at bounding box center [702, 483] width 249 height 40
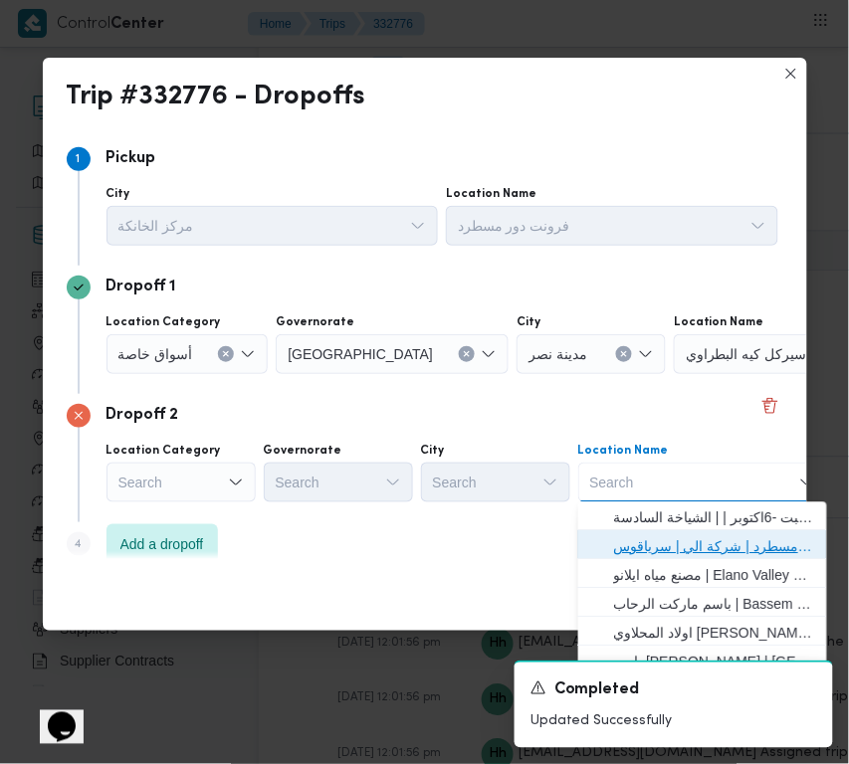
drag, startPoint x: 682, startPoint y: 545, endPoint x: 577, endPoint y: 525, distance: 106.4
click at [683, 547] on span "فرونت دور مسطرد | شركة الي | سرياقوس" at bounding box center [714, 547] width 201 height 24
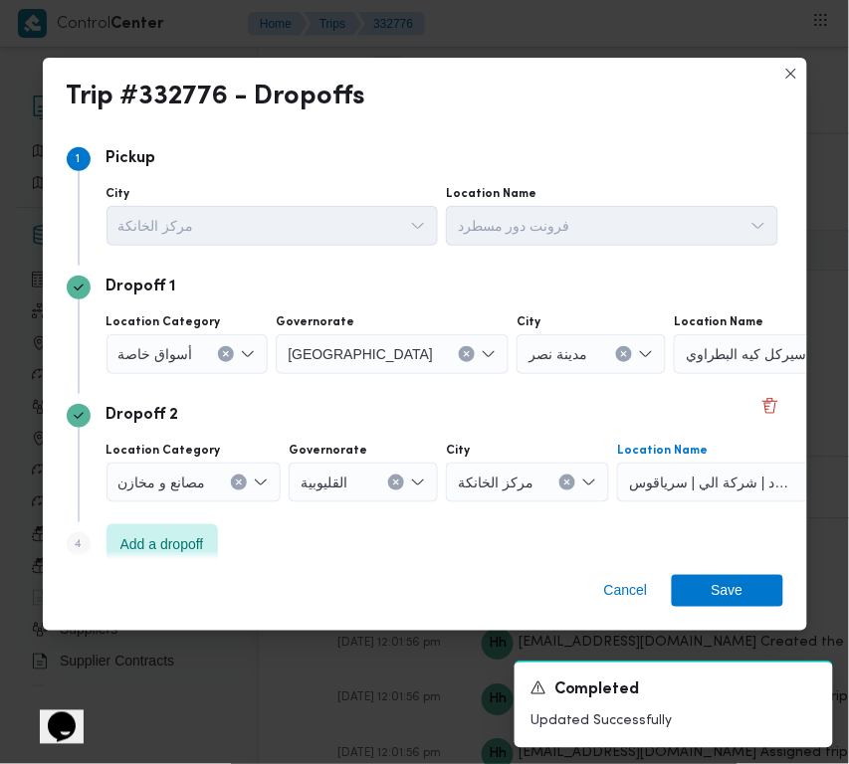
click at [185, 355] on span "أسواق خاصة" at bounding box center [155, 353] width 75 height 22
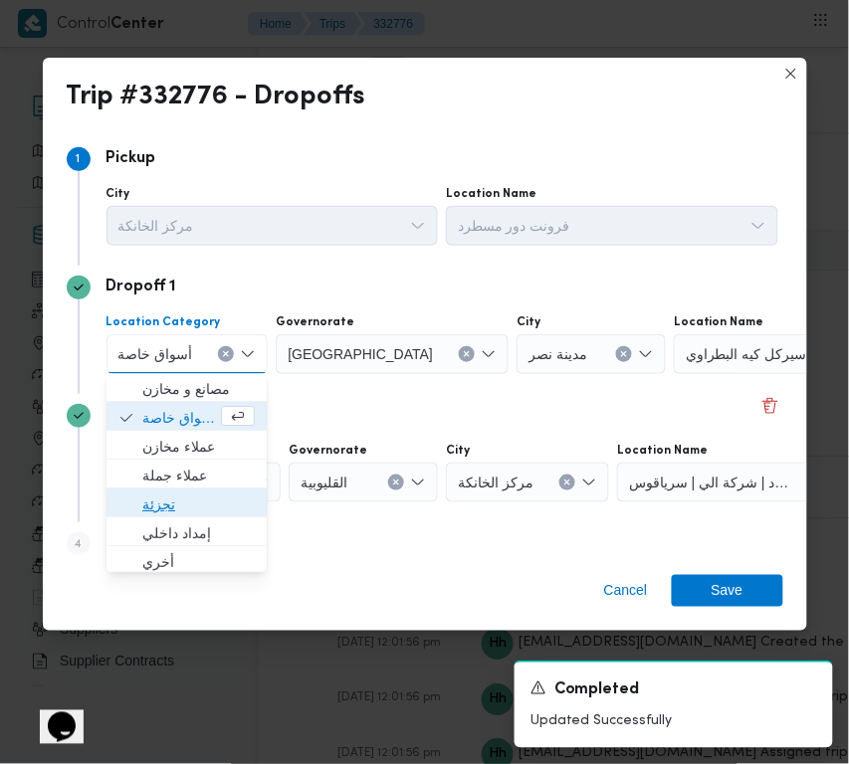
click at [175, 496] on span "تجزئة" at bounding box center [198, 506] width 112 height 24
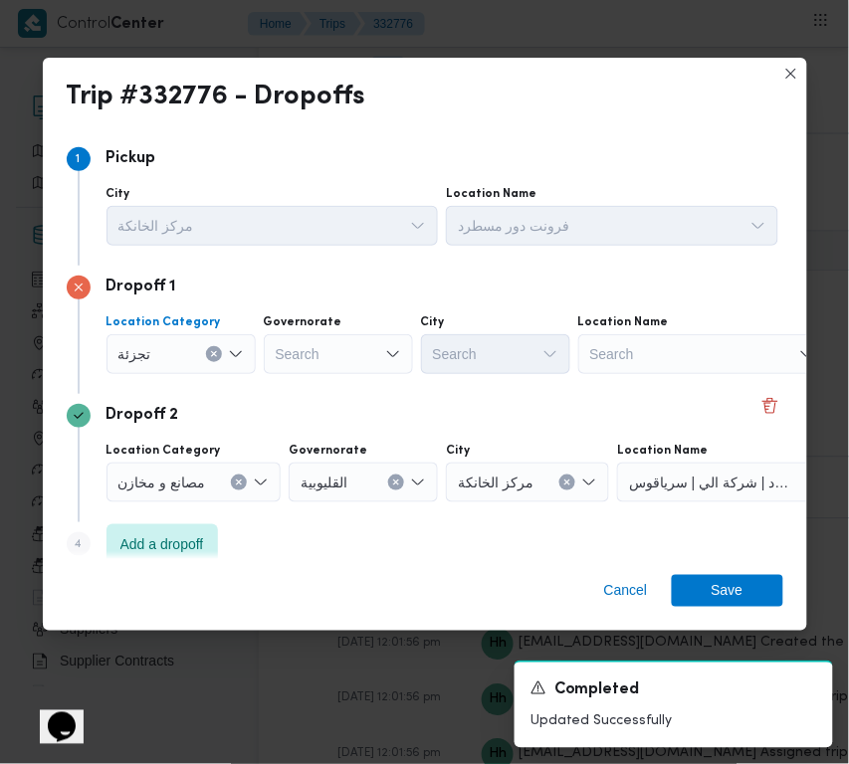
click at [354, 330] on div "Governorate Search" at bounding box center [338, 344] width 149 height 60
click at [353, 349] on div "Search" at bounding box center [338, 354] width 149 height 40
paste input "قاهرة"
type input "قاهرة"
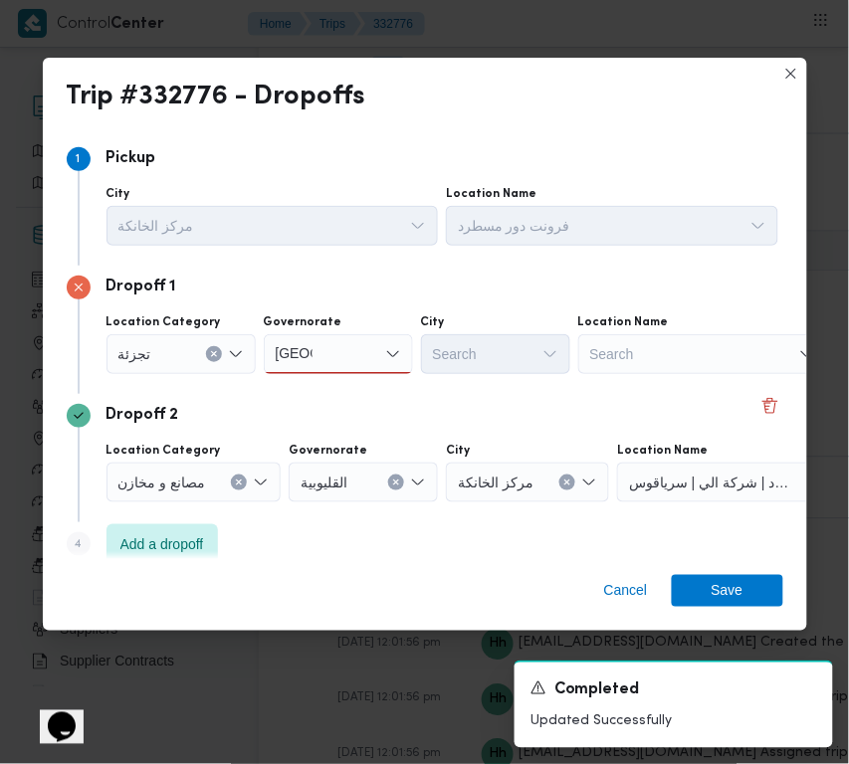
click at [334, 360] on div "قاهرة قاهرة" at bounding box center [338, 354] width 149 height 40
click at [333, 379] on span "القاهرة" at bounding box center [351, 390] width 102 height 24
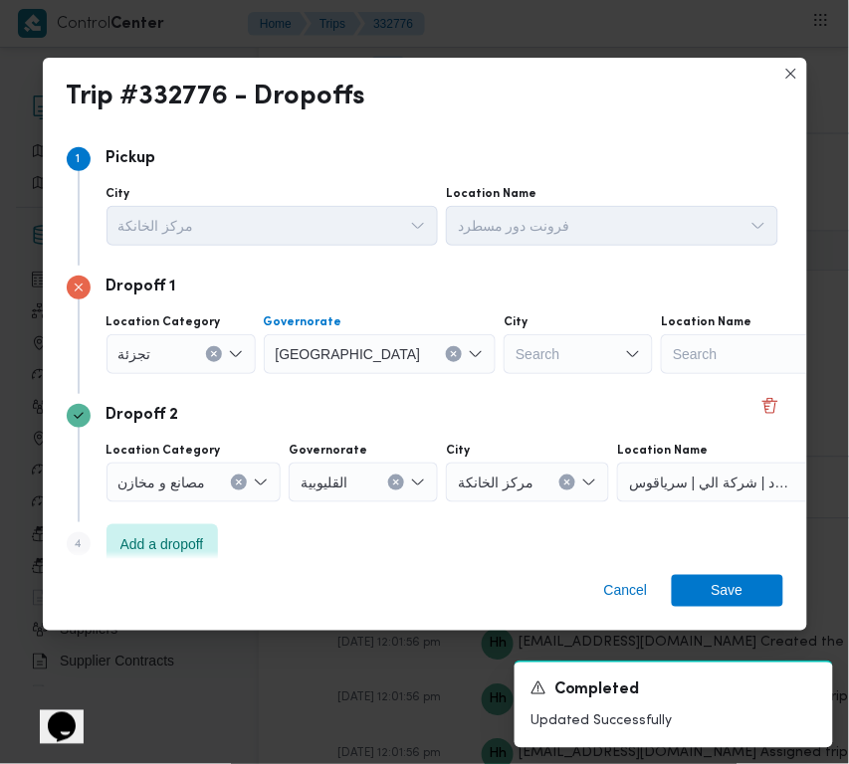
click at [530, 341] on div "Search" at bounding box center [578, 354] width 149 height 40
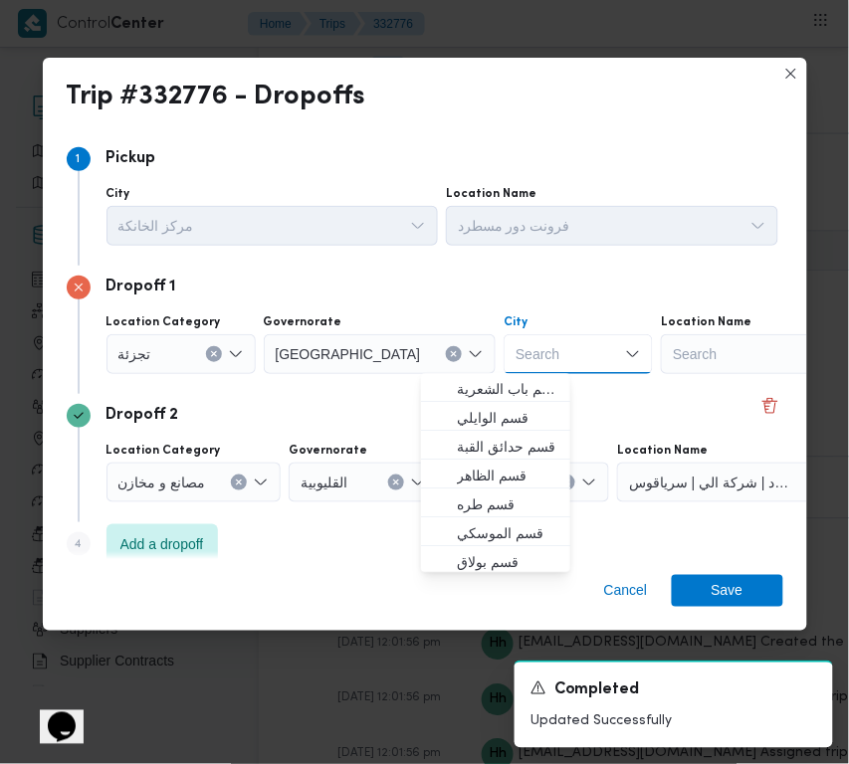
paste input "قاهرة"
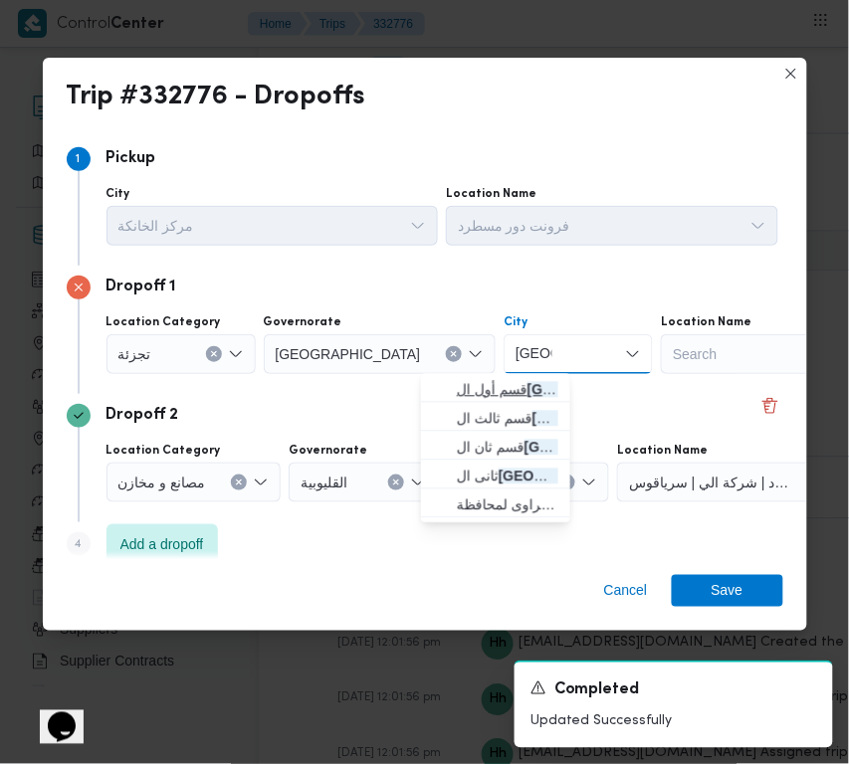
type input "قاهرة"
click at [461, 393] on span "قسم أول ال قاهرة الجديدة" at bounding box center [508, 390] width 102 height 24
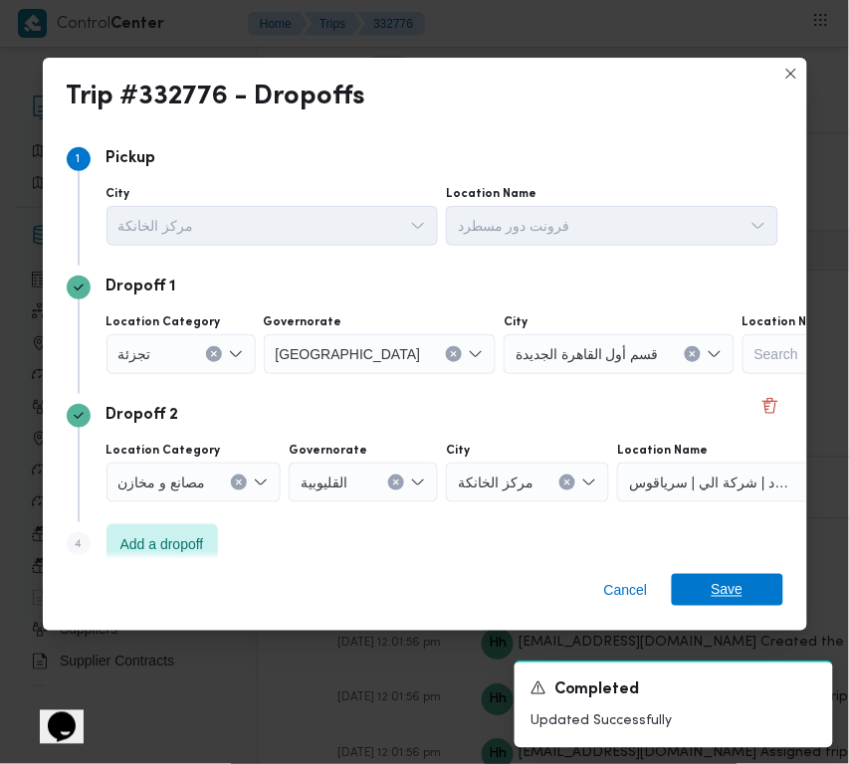
click at [709, 595] on span "Save" at bounding box center [727, 590] width 111 height 32
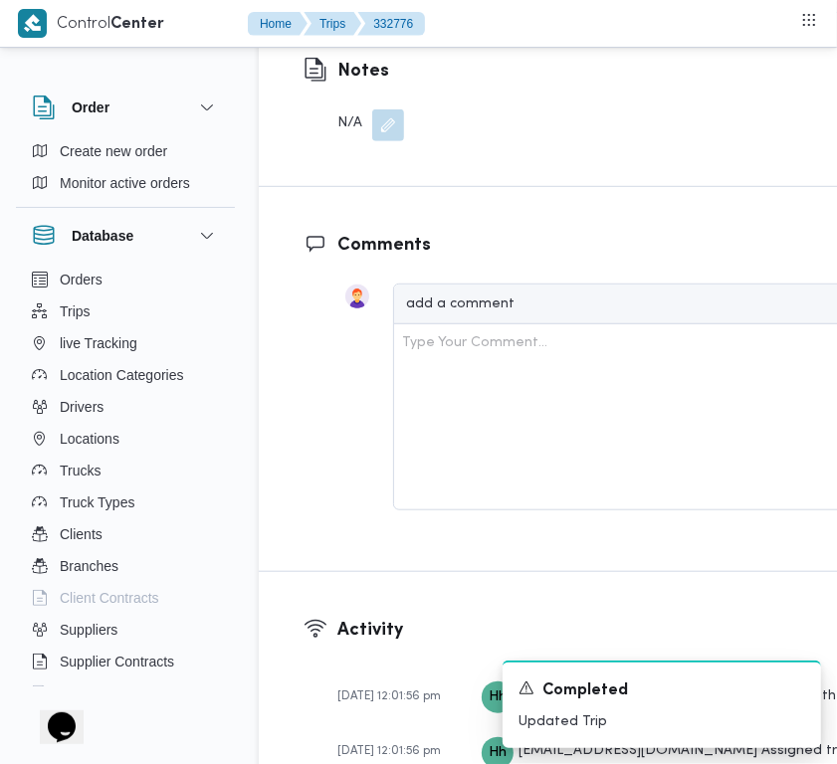
scroll to position [3843, 0]
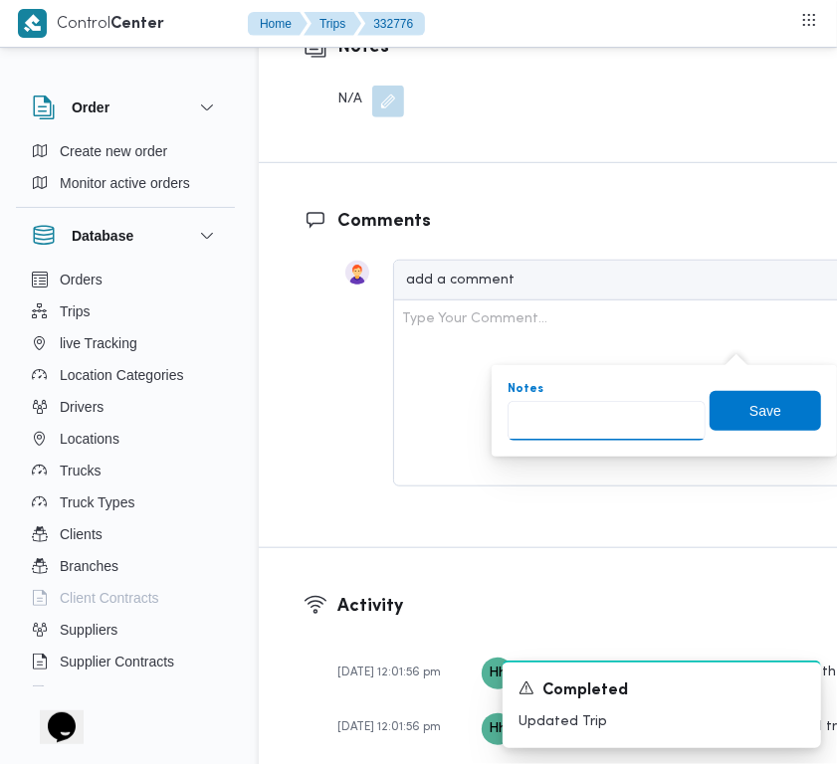
paste input "تجمع"
type input "تجمع"
click at [749, 411] on span "Save" at bounding box center [765, 411] width 32 height 24
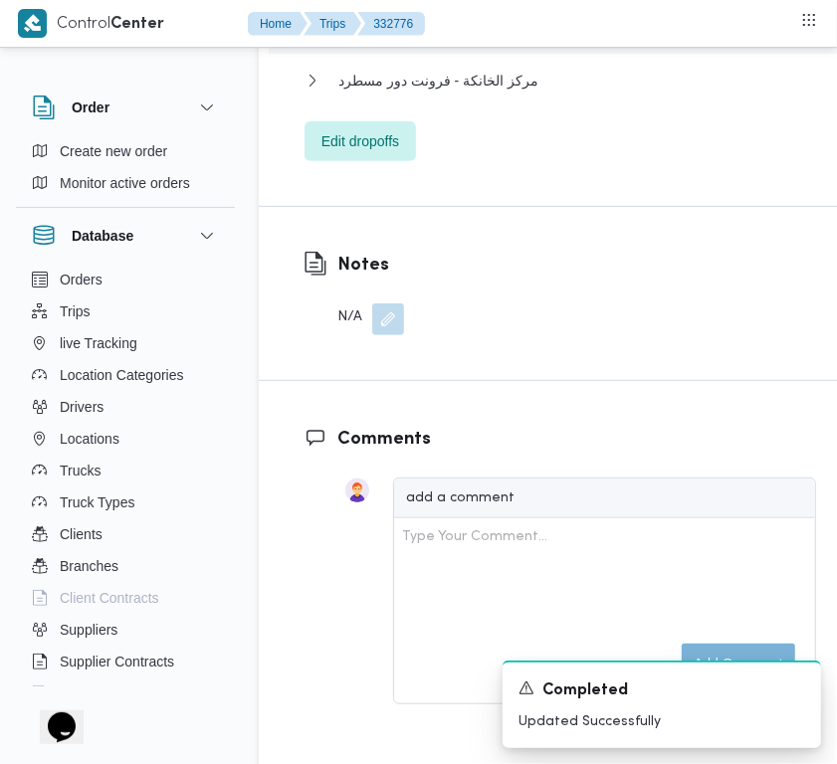
scroll to position [3175, 0]
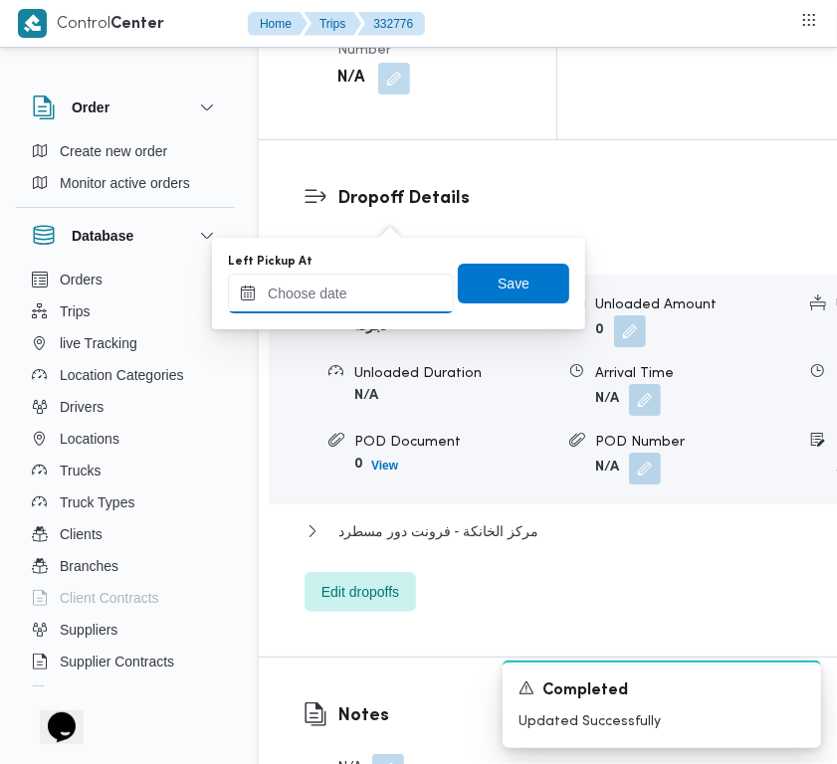
click at [371, 289] on input "Left Pickup At" at bounding box center [341, 294] width 226 height 40
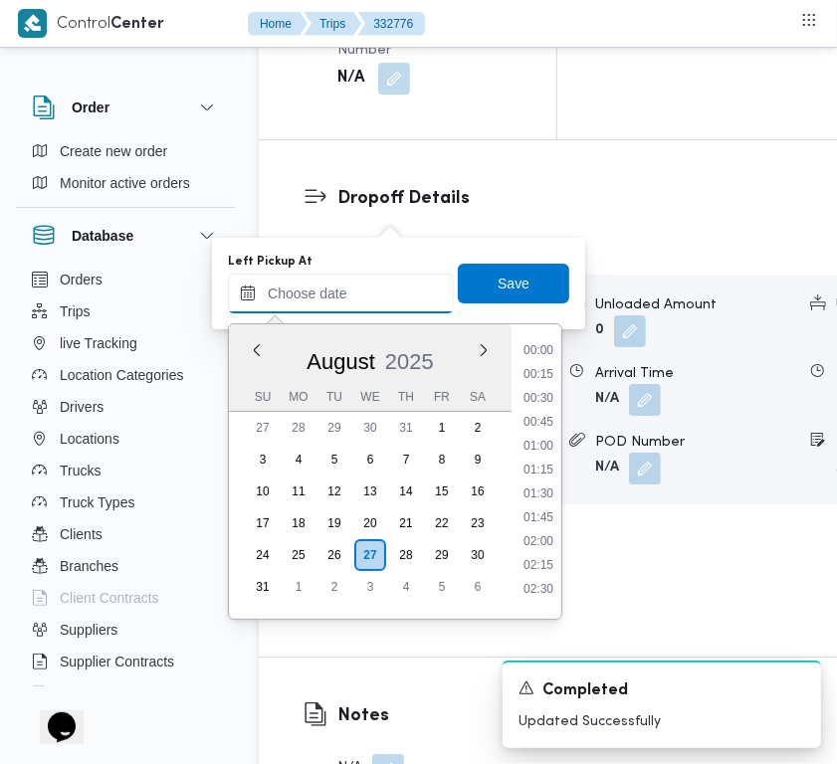
scroll to position [938, 0]
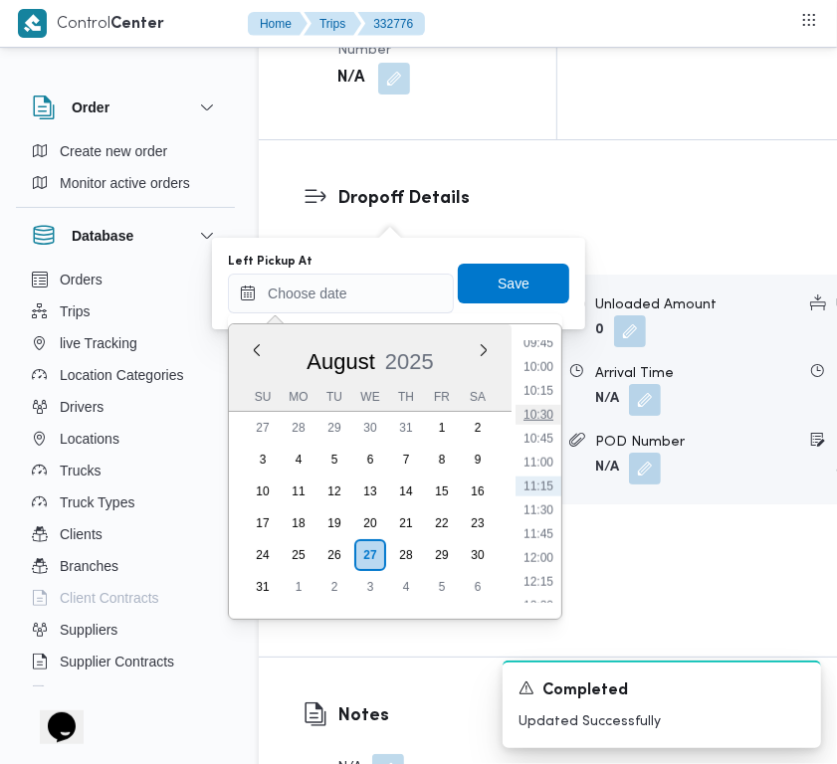
click at [544, 405] on li "10:30" at bounding box center [539, 415] width 46 height 20
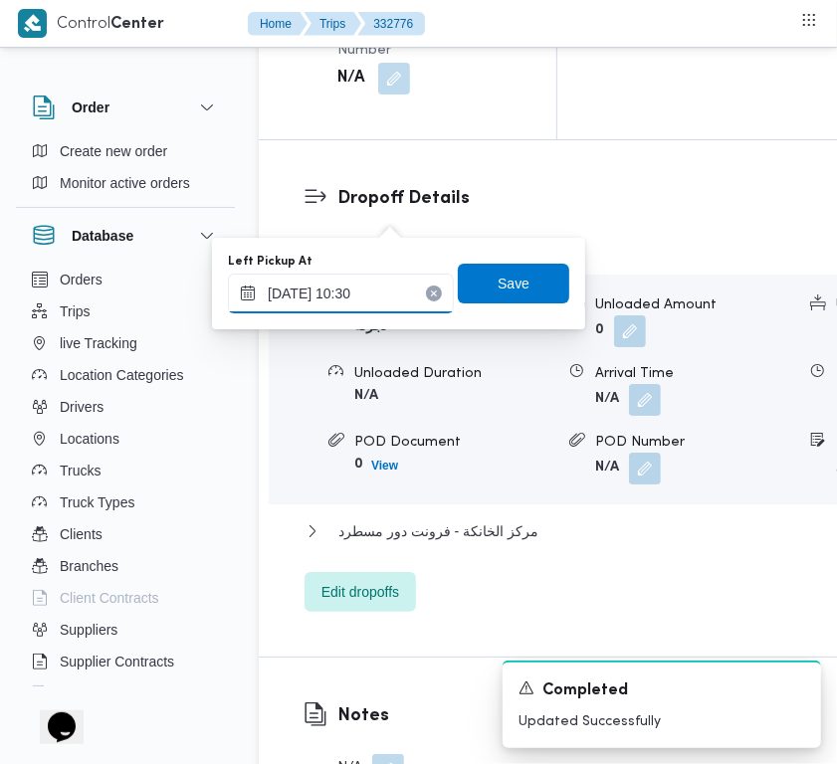
click at [401, 300] on input "27/08/2025 10:30" at bounding box center [341, 294] width 226 height 40
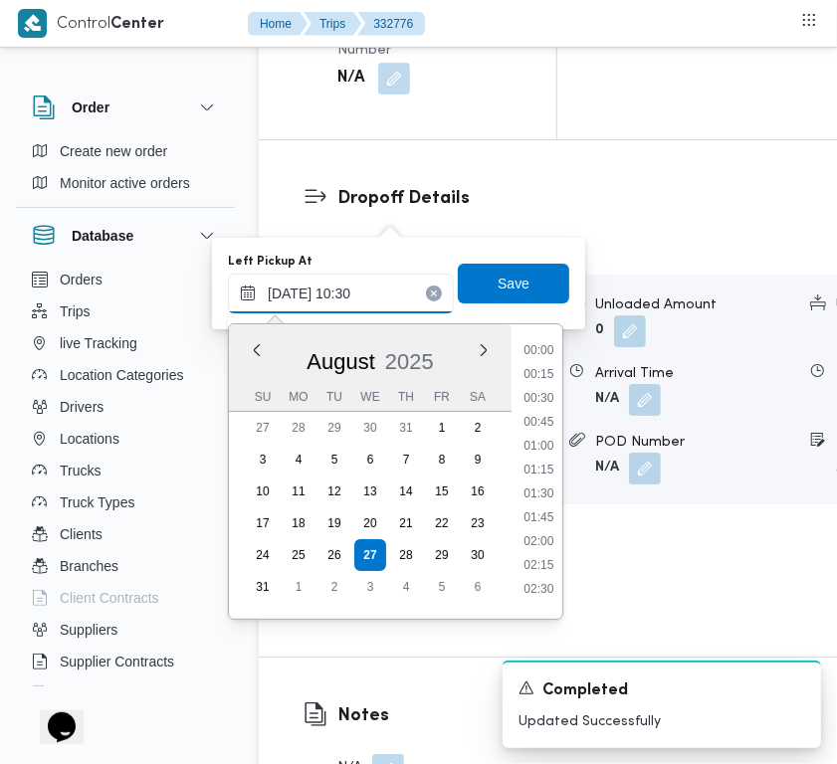
scroll to position [867, 0]
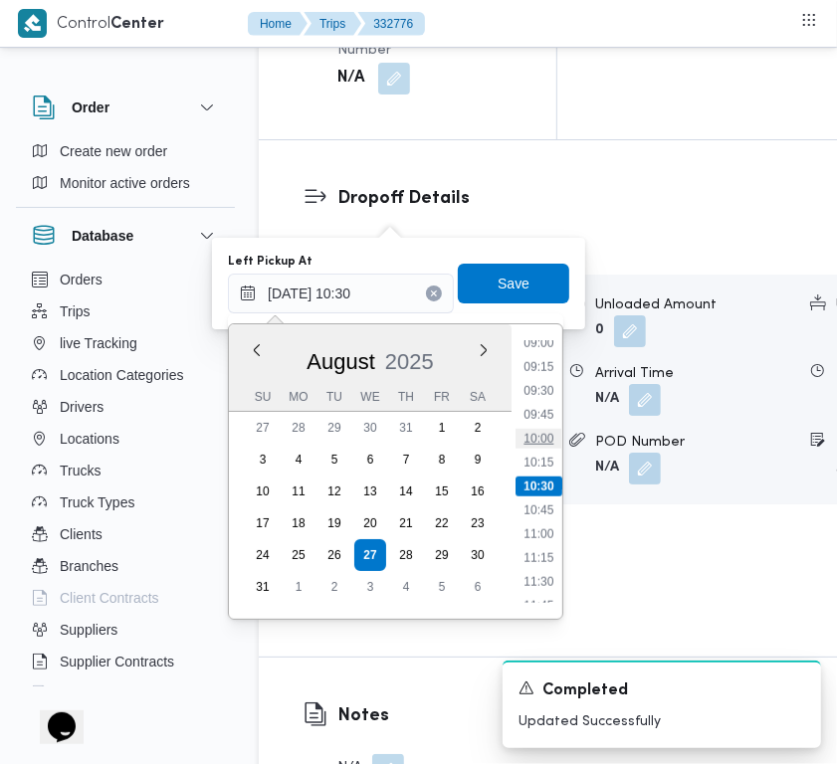
click at [545, 436] on li "10:00" at bounding box center [539, 439] width 46 height 20
type input "27/08/2025 10:00"
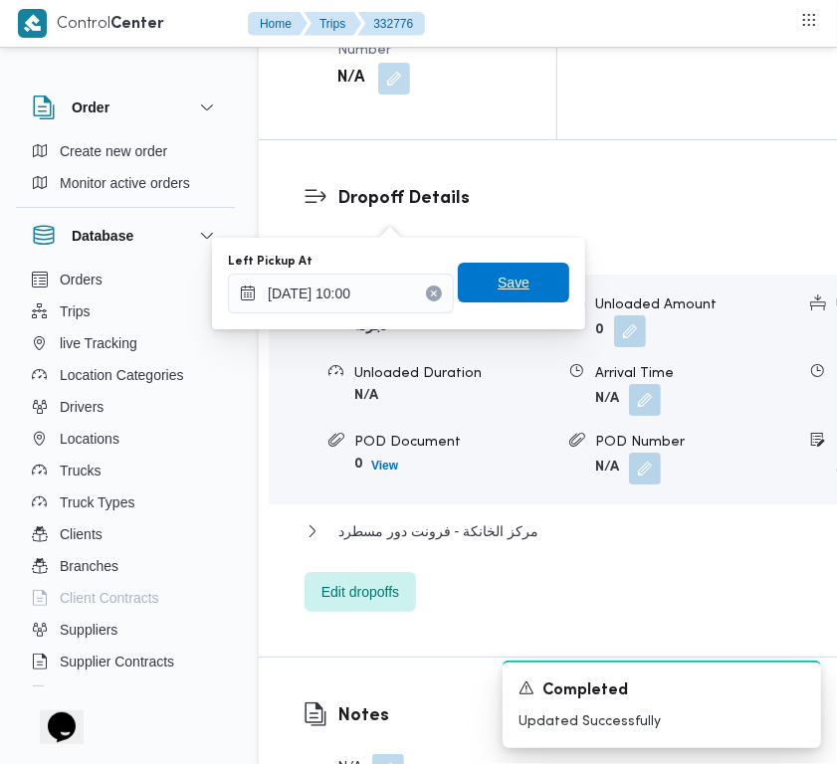
click at [500, 281] on span "Save" at bounding box center [514, 283] width 32 height 24
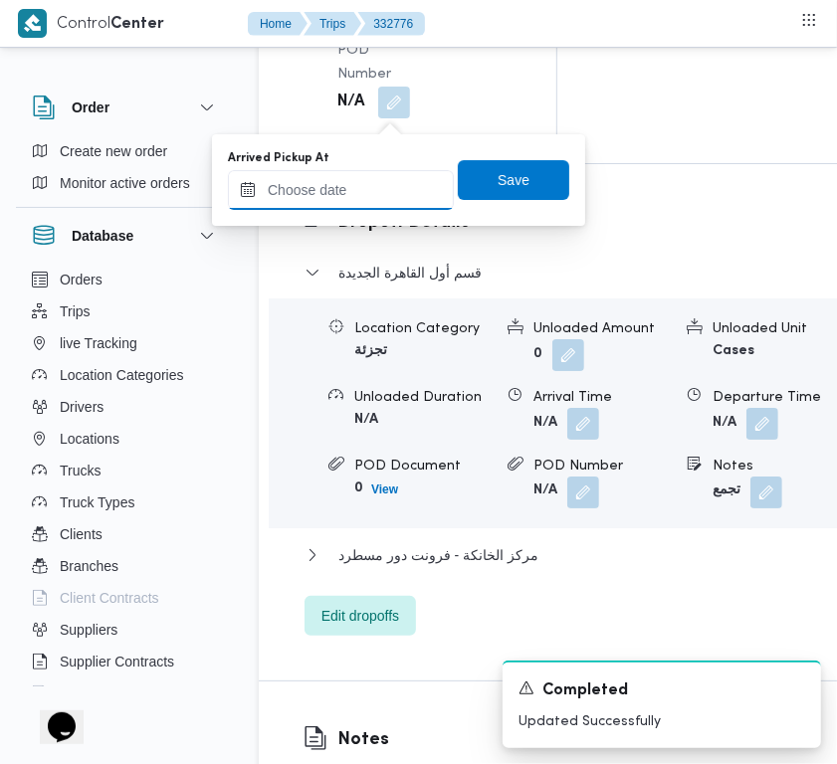
click at [386, 187] on input "Arrived Pickup At" at bounding box center [341, 190] width 226 height 40
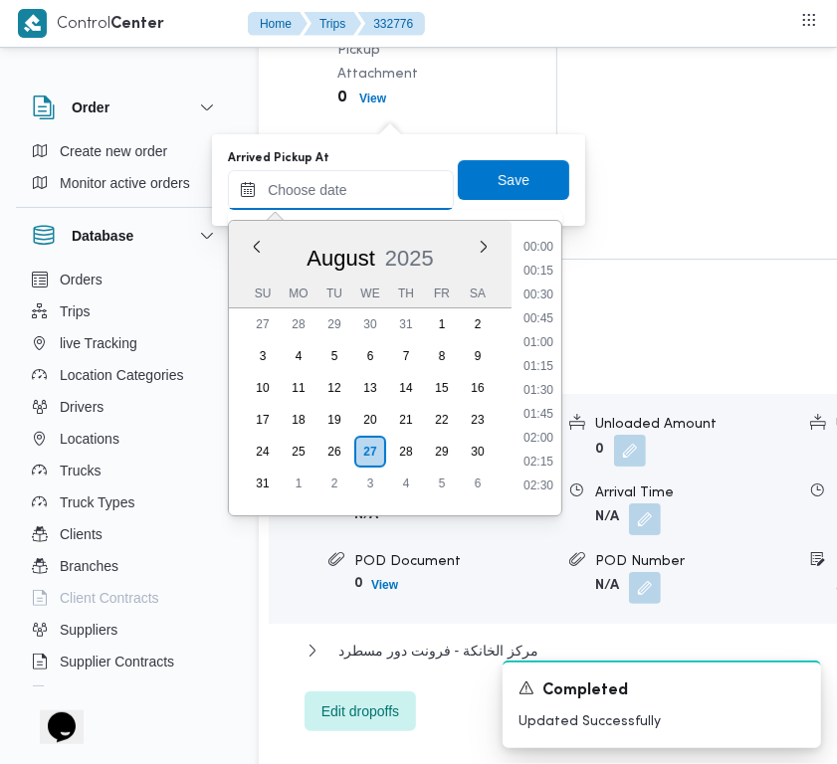
scroll to position [938, 0]
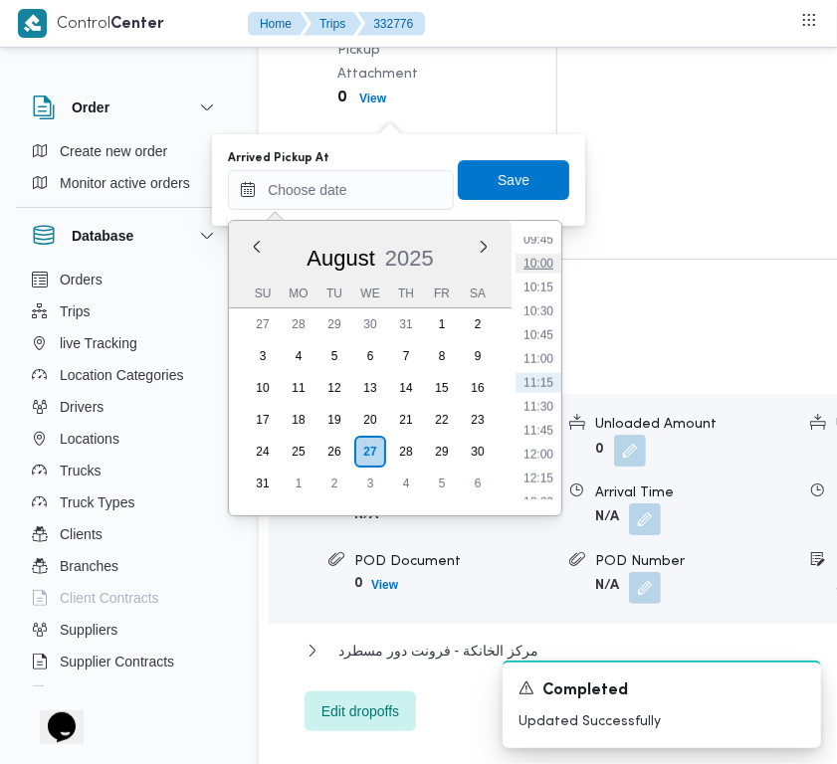
click at [547, 266] on li "10:00" at bounding box center [539, 264] width 46 height 20
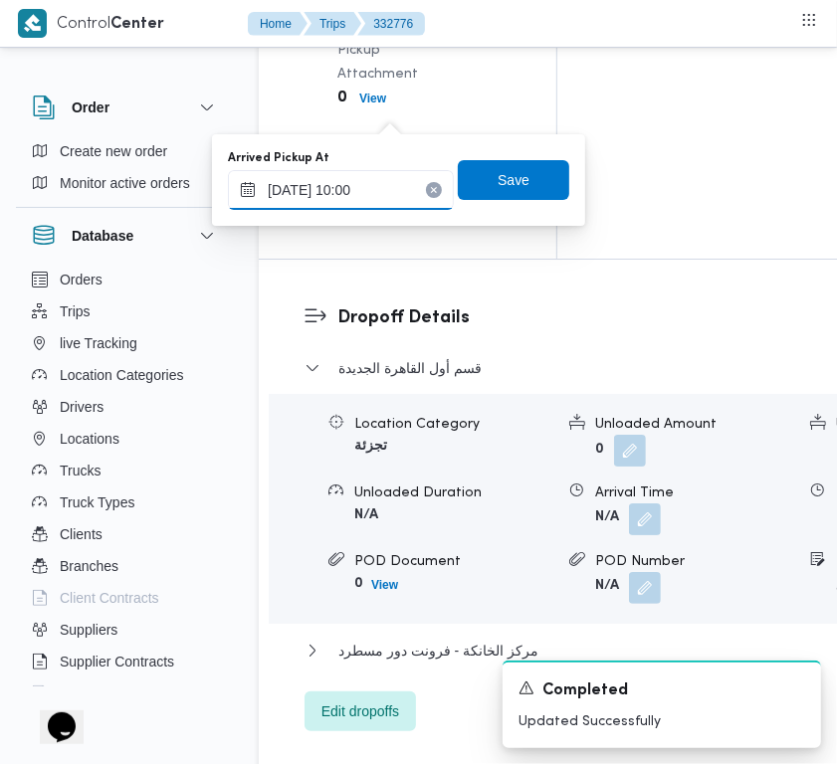
click at [376, 186] on input "27/08/2025 10:00" at bounding box center [341, 190] width 226 height 40
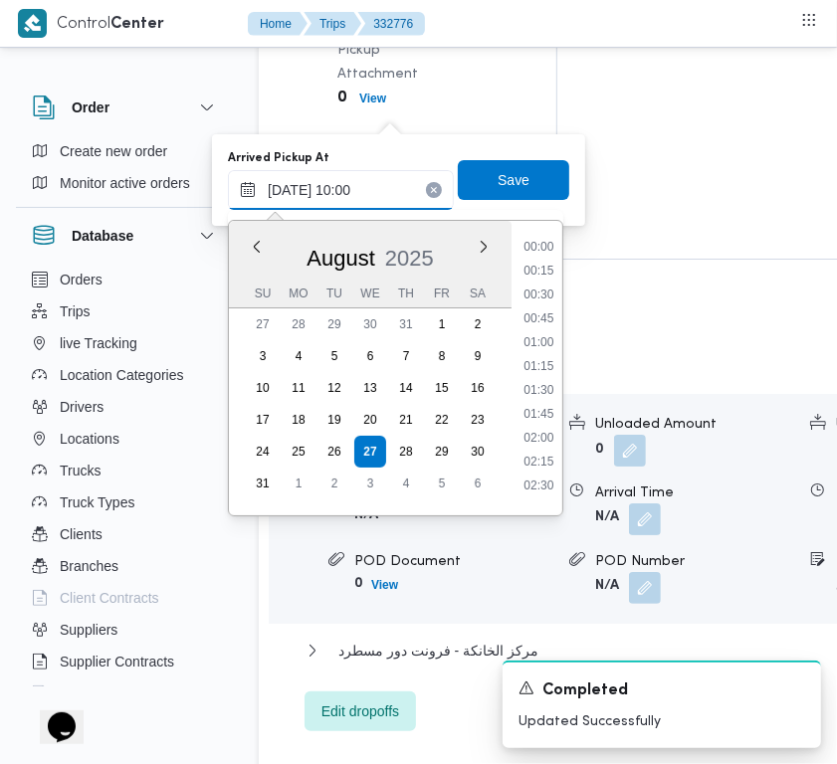
scroll to position [819, 0]
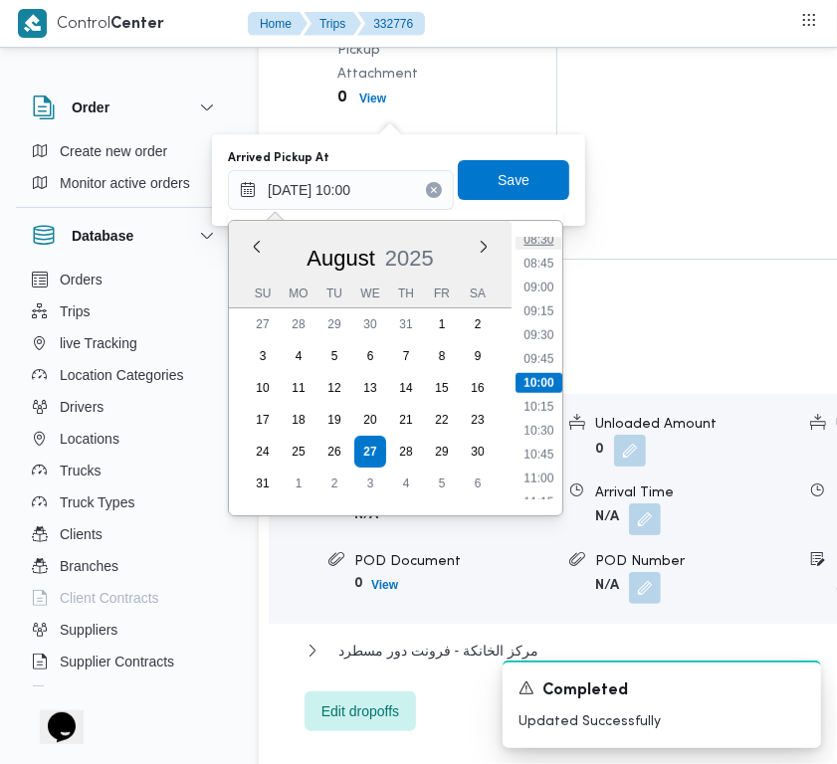
click at [545, 240] on li "08:30" at bounding box center [539, 240] width 46 height 20
type input "27/08/2025 08:30"
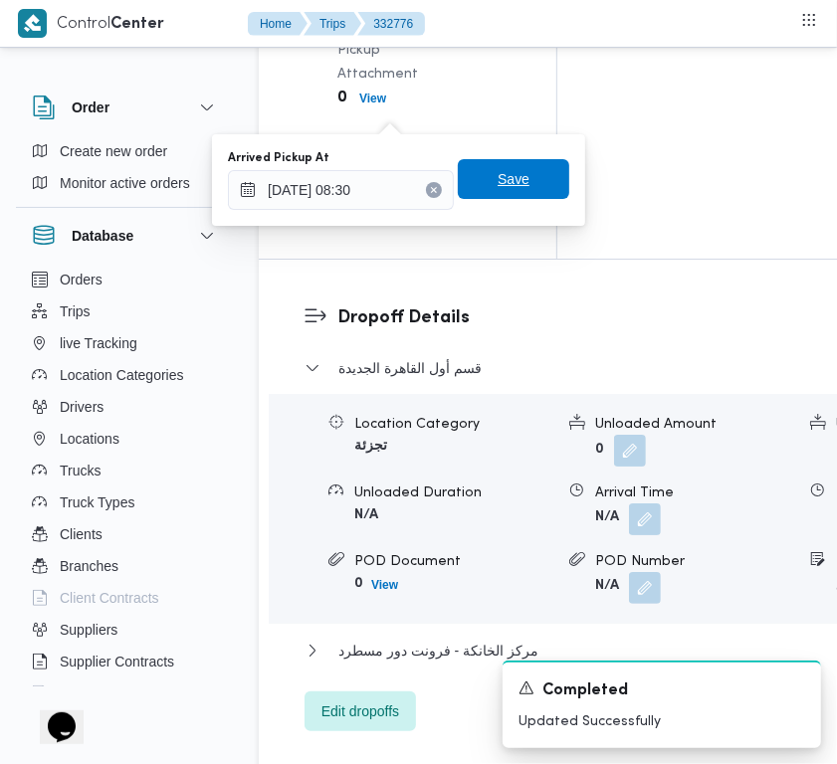
click at [501, 177] on span "Save" at bounding box center [514, 179] width 32 height 24
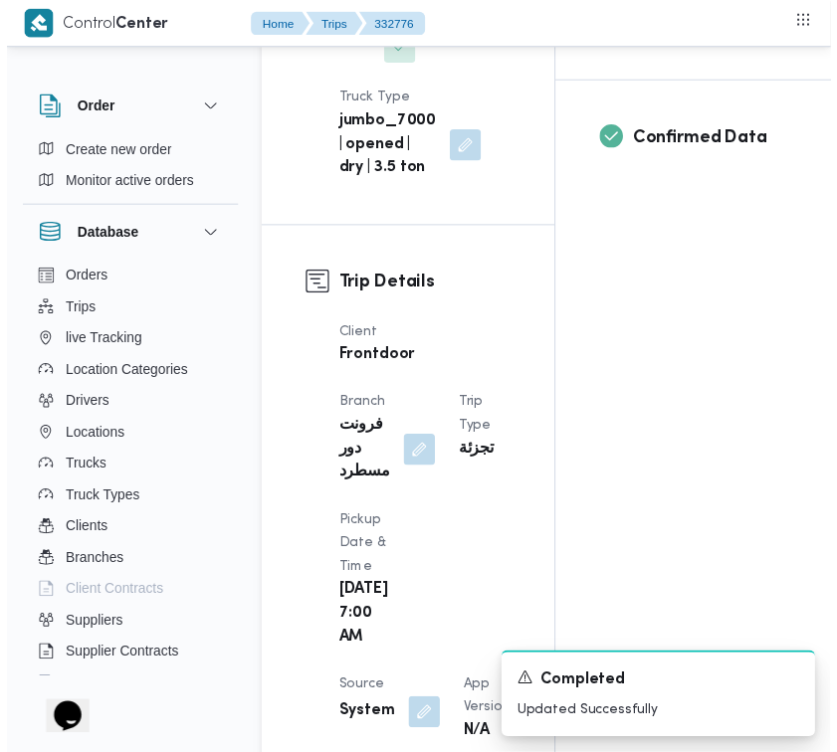
scroll to position [0, 0]
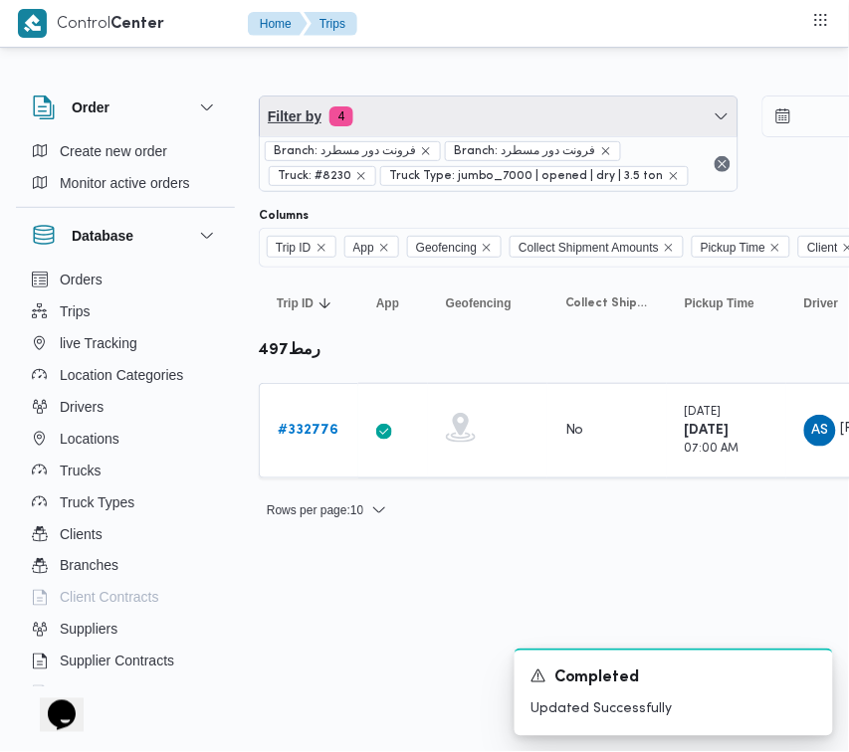
click at [406, 109] on span "Filter by 4" at bounding box center [499, 117] width 478 height 40
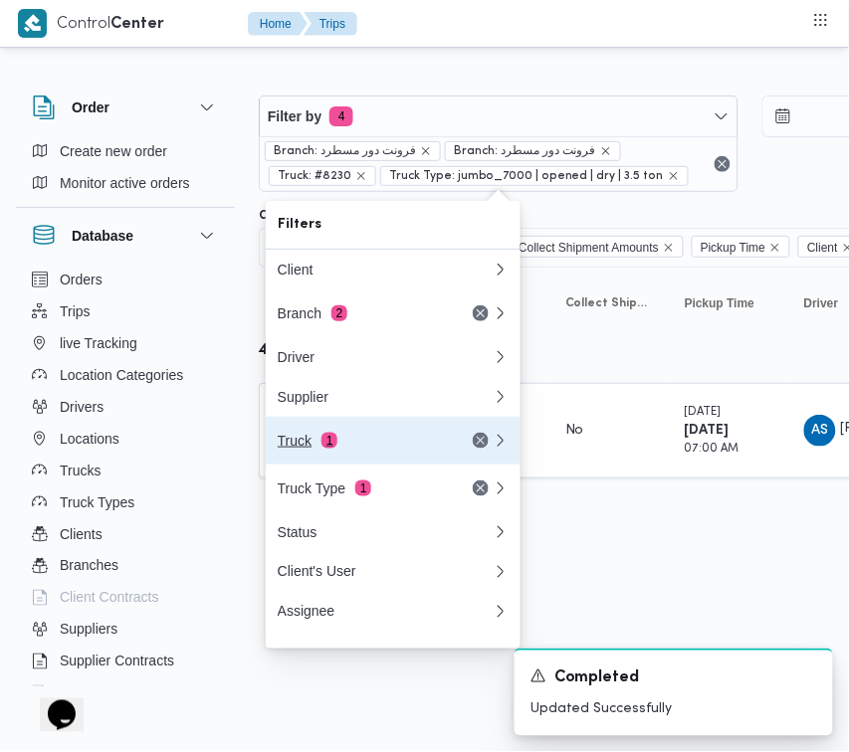
click at [369, 449] on div "Truck 1" at bounding box center [361, 441] width 167 height 16
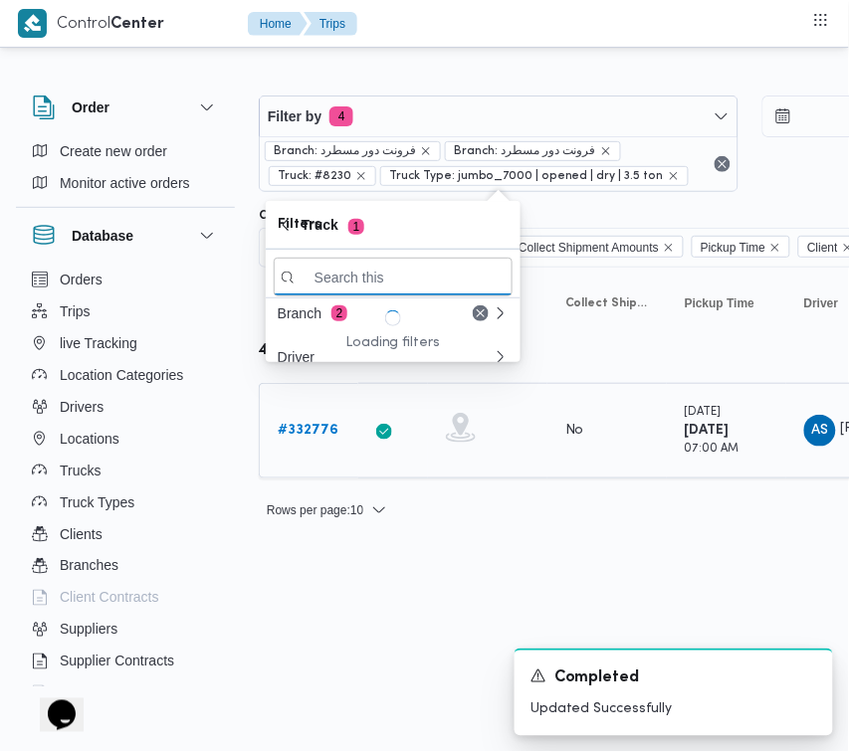
paste input "7349"
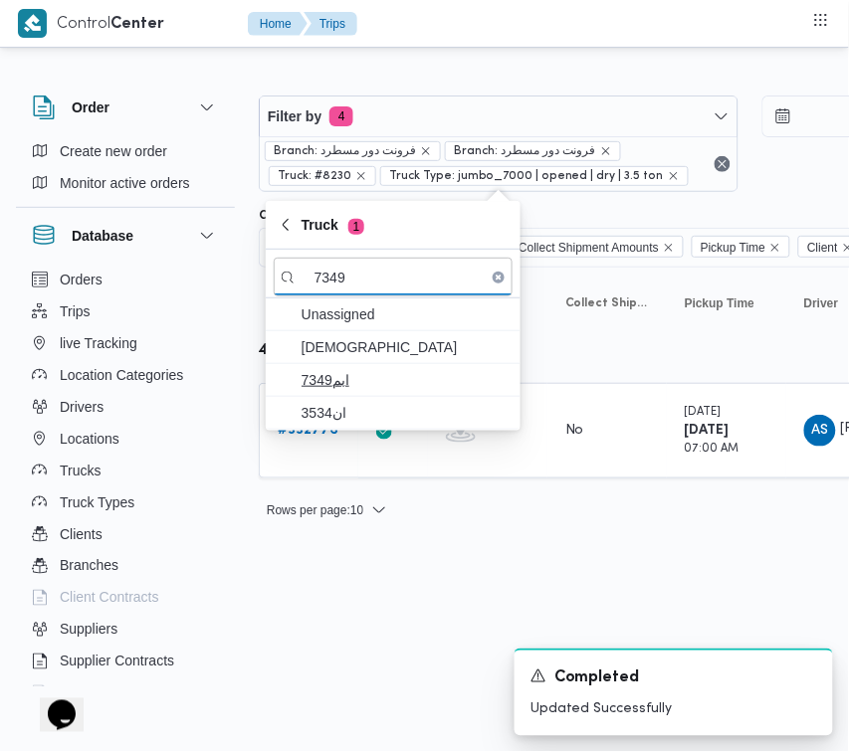
type input "7349"
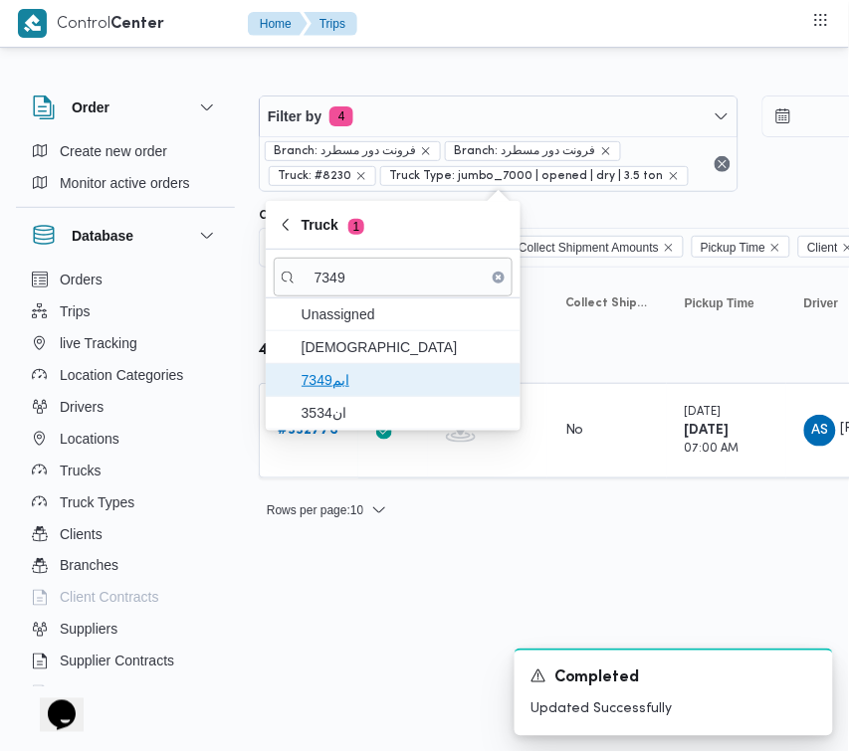
click at [399, 376] on span "ابم7349" at bounding box center [405, 380] width 207 height 24
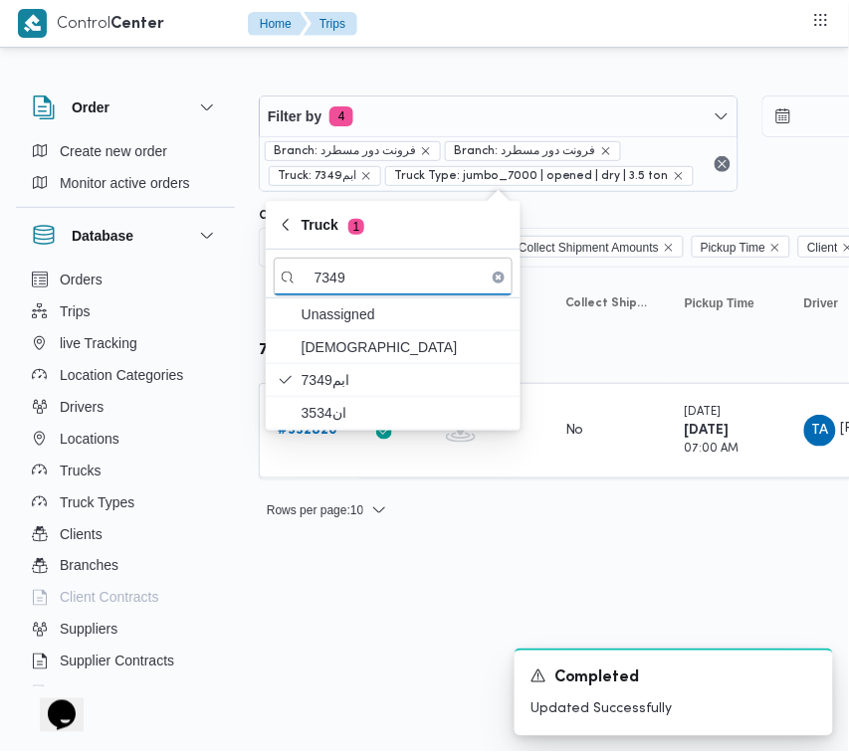
click at [339, 612] on html "Control Center Home Trips Order Create new order Monitor active orders Database…" at bounding box center [424, 376] width 849 height 752
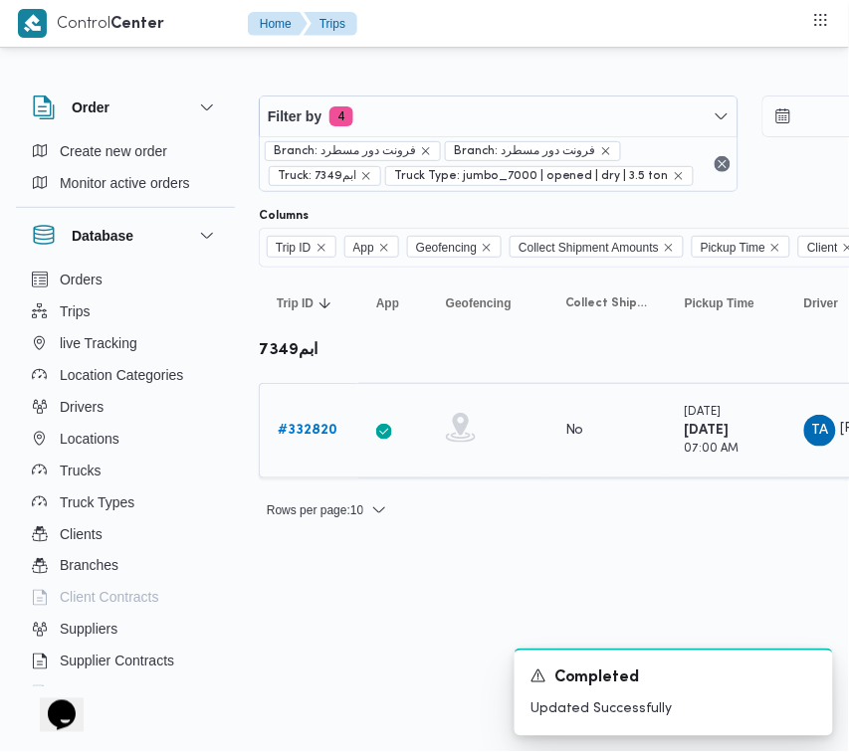
click at [310, 424] on b "# 332820" at bounding box center [308, 430] width 60 height 13
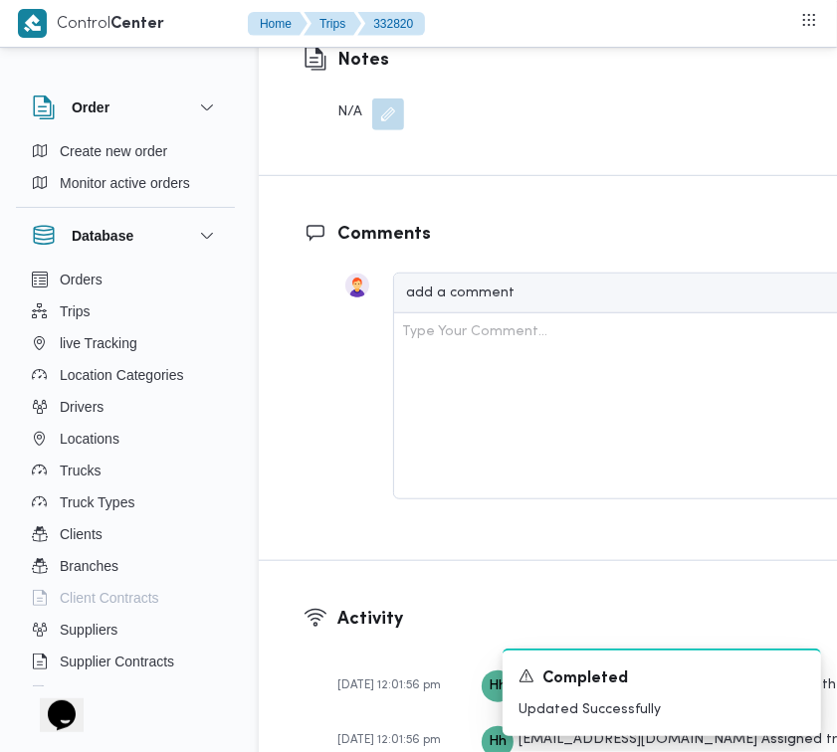
scroll to position [3813, 0]
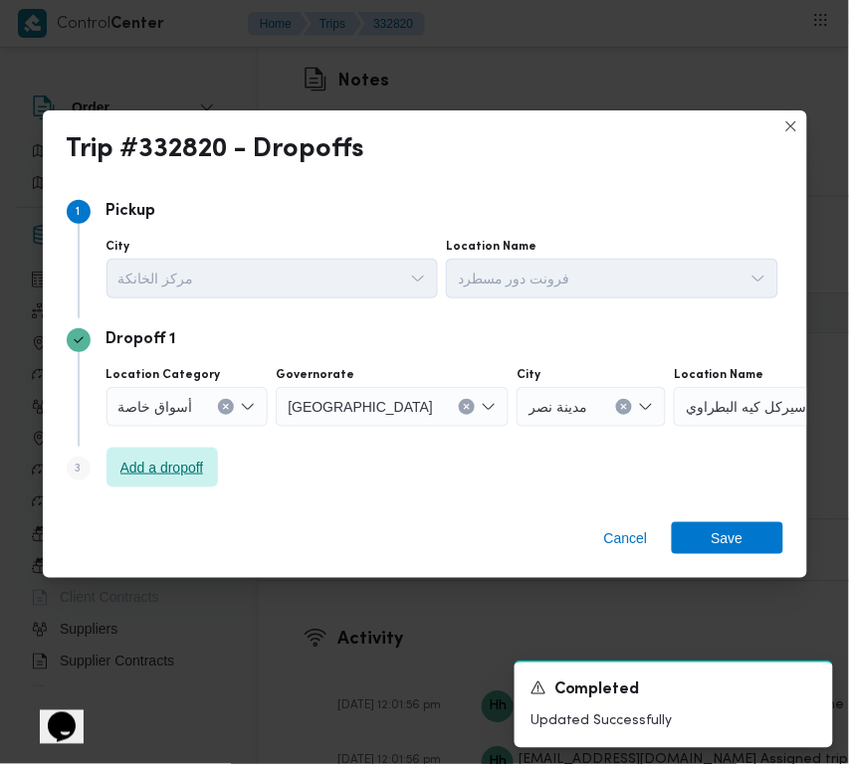
click at [194, 471] on span "Add a dropoff" at bounding box center [162, 468] width 84 height 24
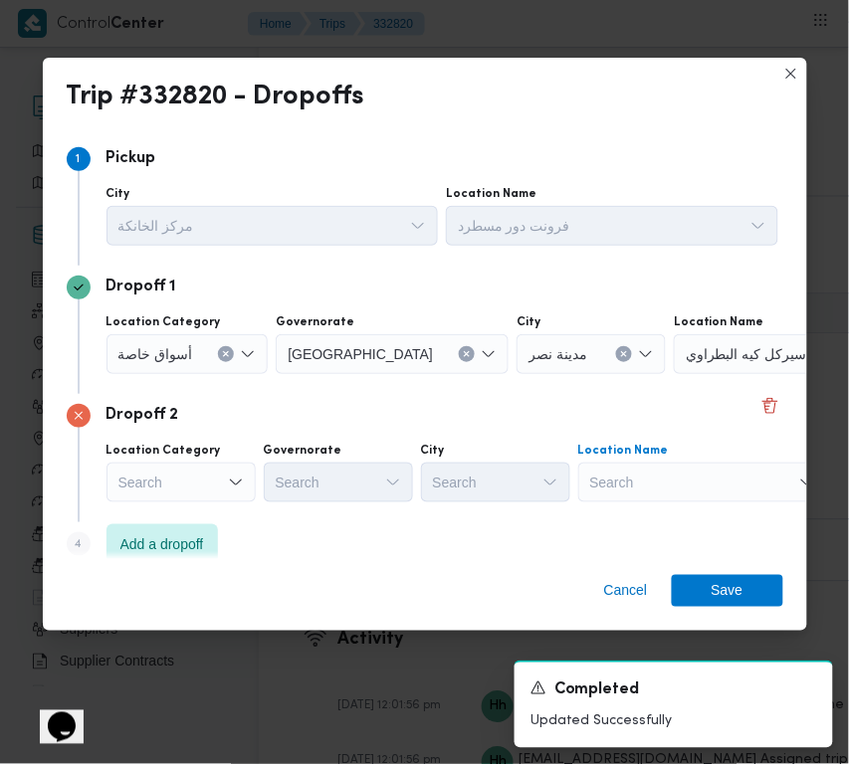
click at [670, 478] on div "Search" at bounding box center [702, 483] width 249 height 40
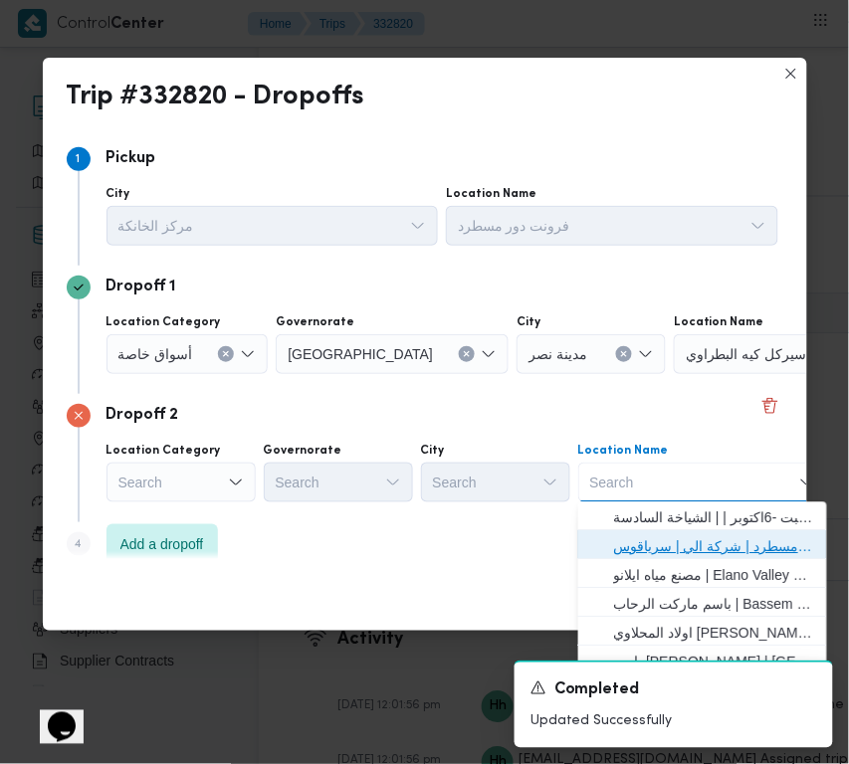
click at [690, 543] on span "فرونت دور مسطرد | شركة الي | سرياقوس" at bounding box center [714, 547] width 201 height 24
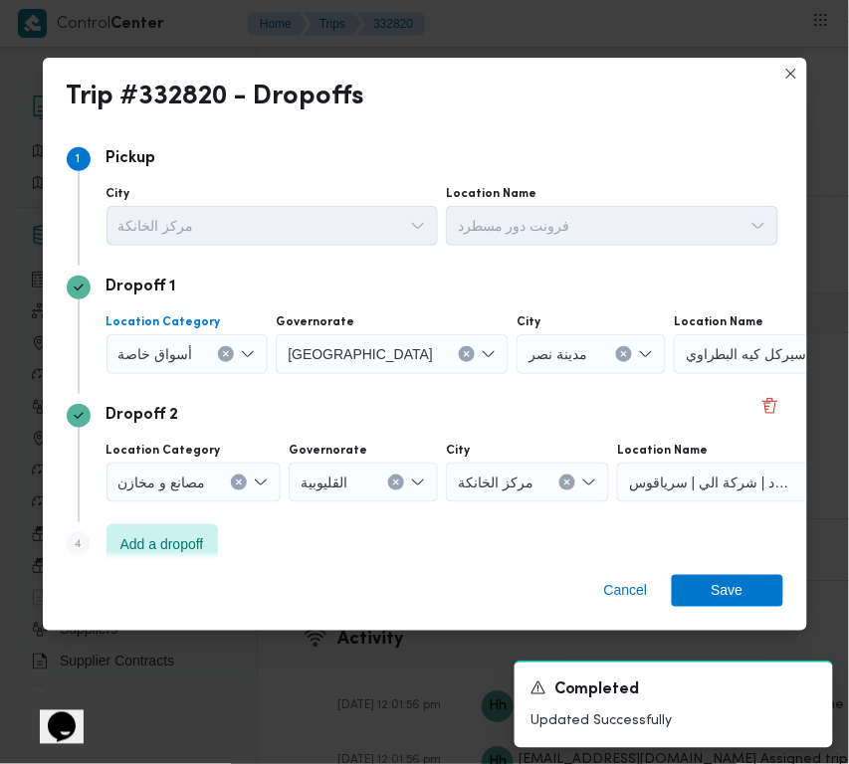
click at [185, 344] on span "أسواق خاصة" at bounding box center [155, 353] width 75 height 22
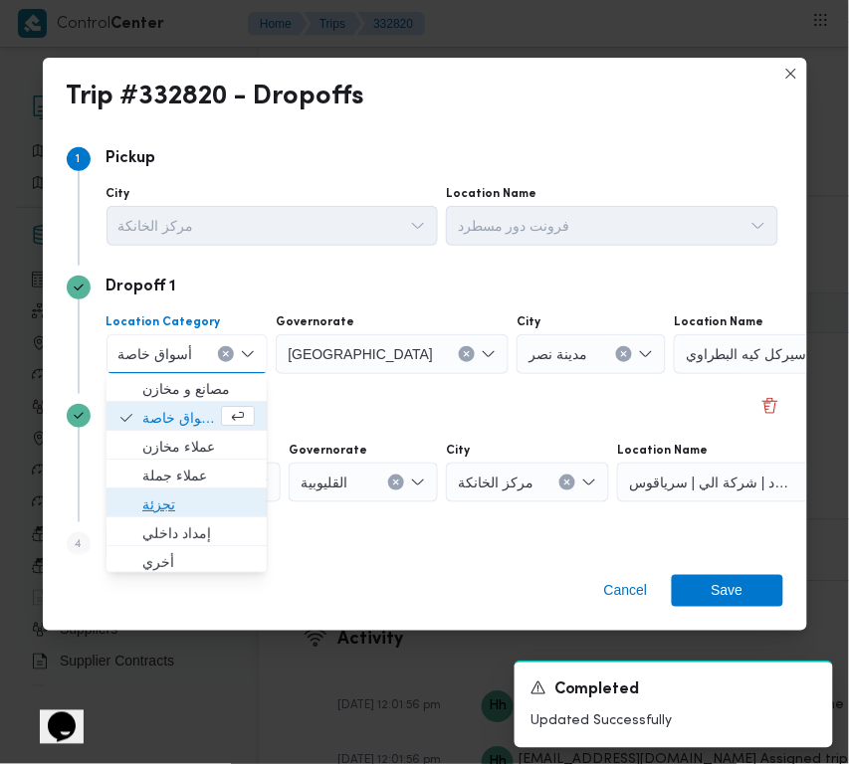
click at [171, 511] on span "تجزئة" at bounding box center [198, 506] width 112 height 24
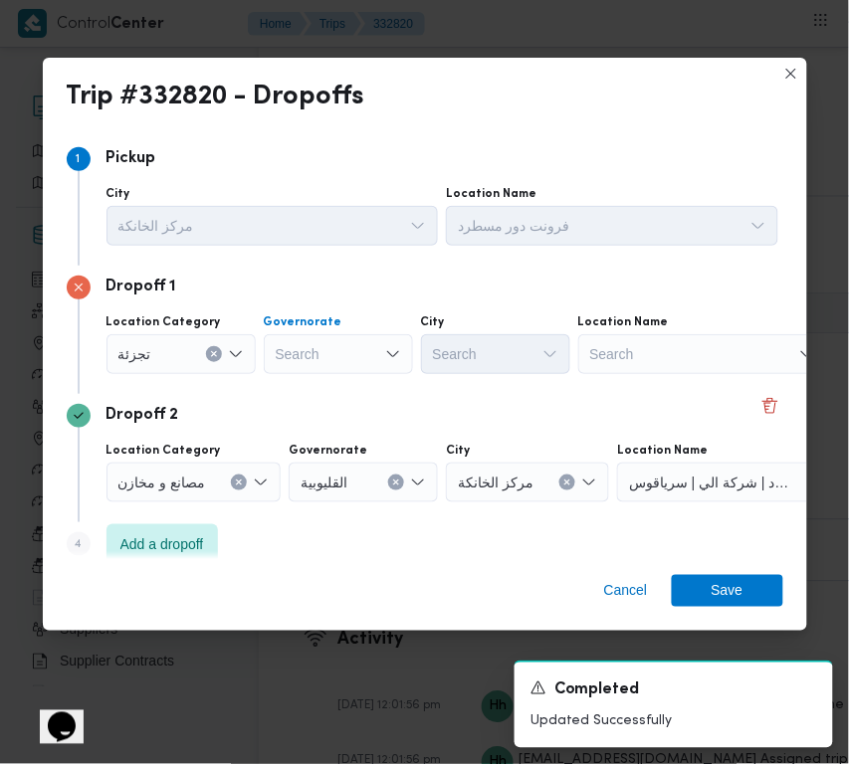
click at [299, 361] on div "Search" at bounding box center [338, 354] width 149 height 40
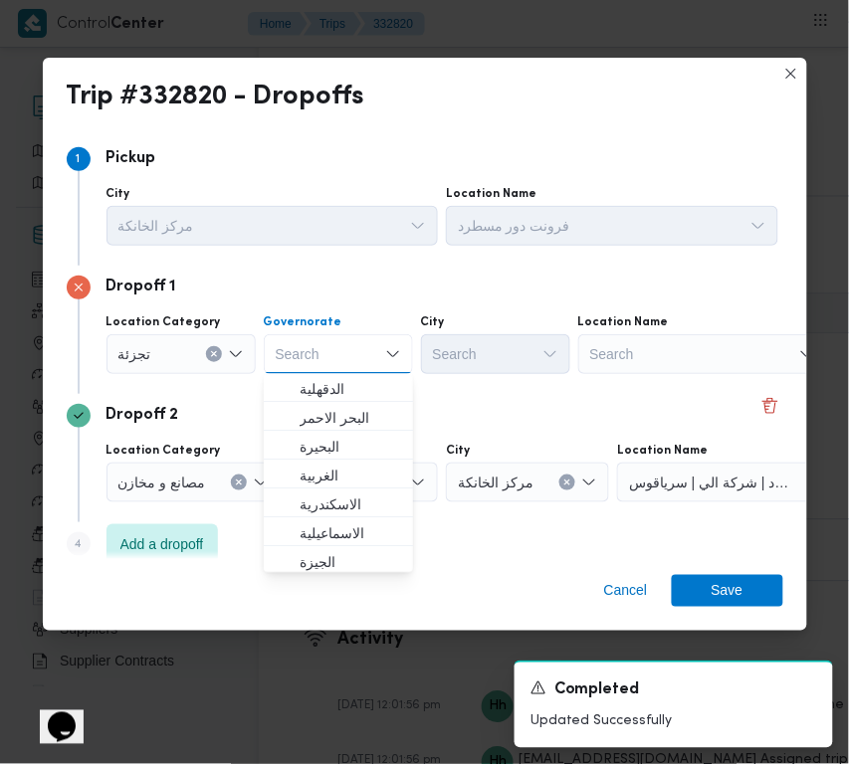
paste input "جيزة"
type input "جيزة"
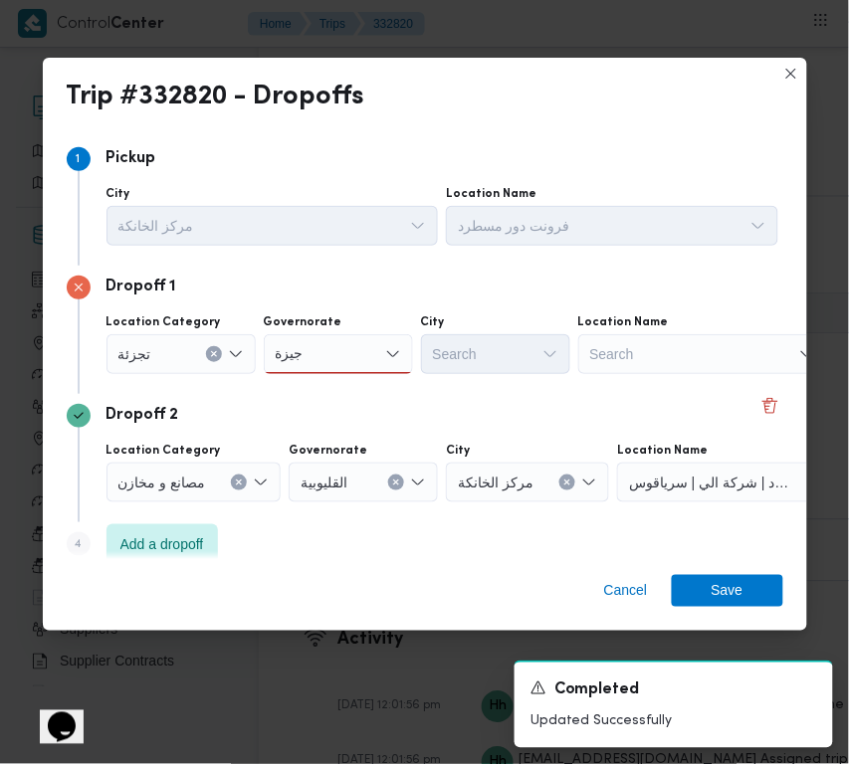
drag, startPoint x: 311, startPoint y: 348, endPoint x: 312, endPoint y: 366, distance: 17.9
click at [311, 348] on div "جيزة جيزة" at bounding box center [338, 354] width 149 height 40
click at [318, 382] on mark "جيزة" at bounding box center [314, 390] width 28 height 16
click at [465, 370] on div "Search" at bounding box center [495, 354] width 149 height 40
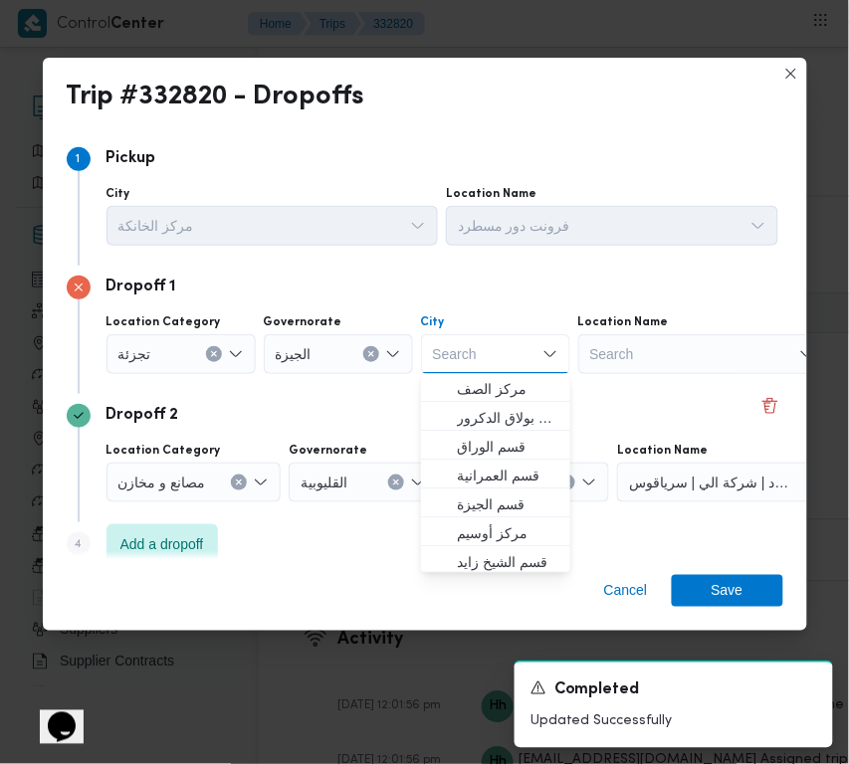
paste input "أكتوبر"
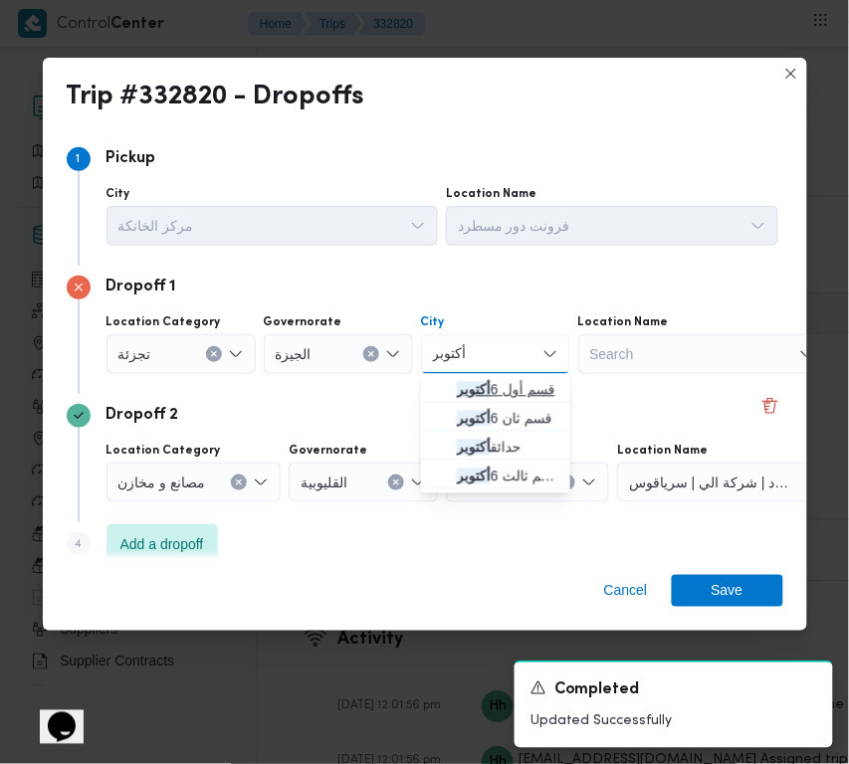
type input "أكتوبر"
click at [513, 396] on span "قسم أول 6 أكتوبر" at bounding box center [508, 390] width 102 height 24
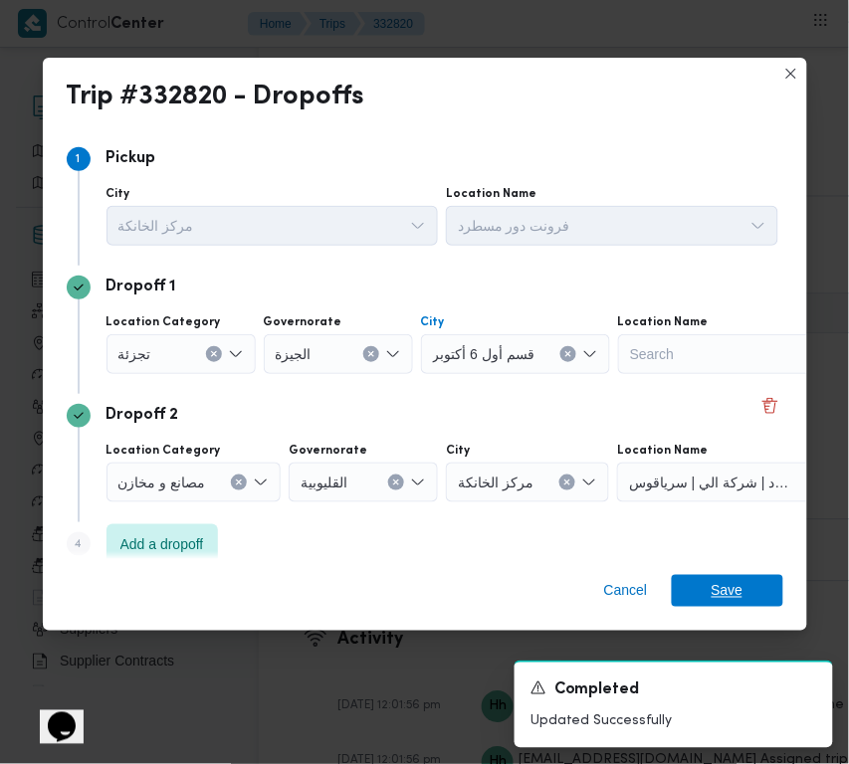
click at [715, 590] on span "Save" at bounding box center [728, 591] width 32 height 32
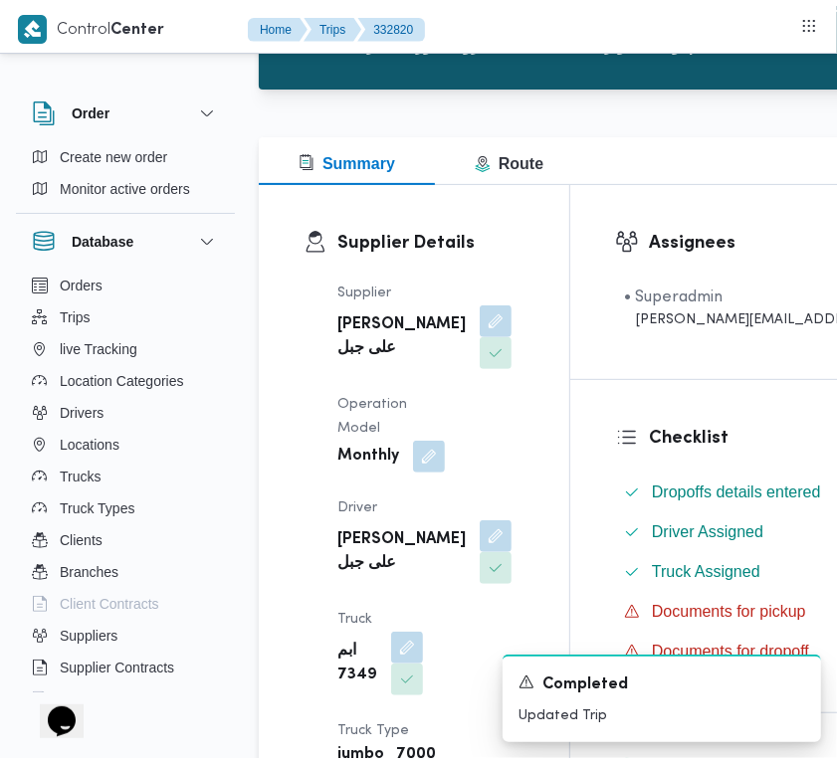
scroll to position [0, 0]
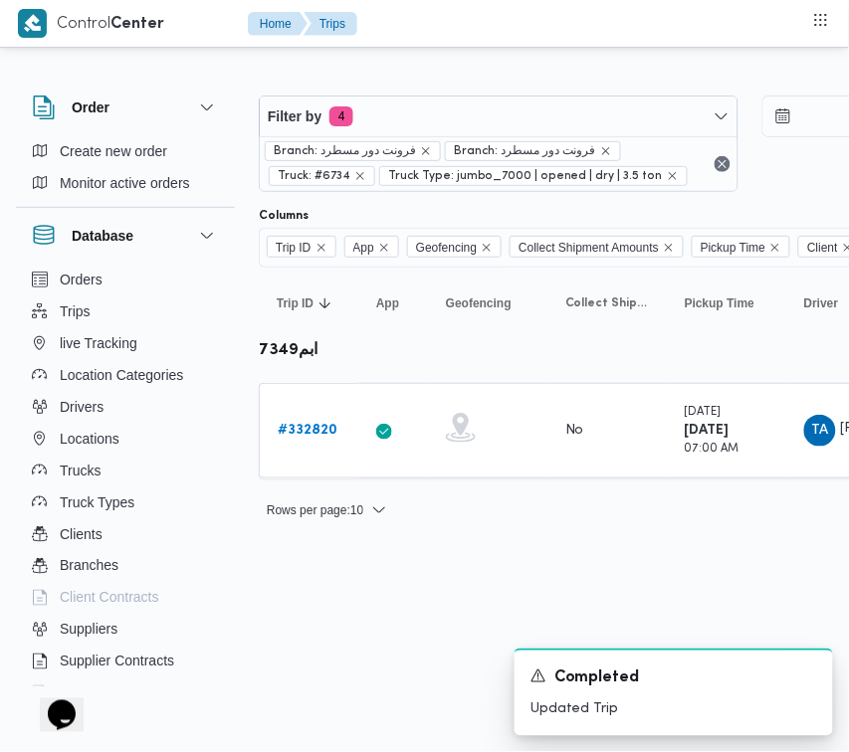
click at [431, 66] on div at bounding box center [856, 80] width 1194 height 32
click at [445, 139] on div "Branch: فرونت دور مسطرد Branch: فرونت دور مسطرد Truck: #6734 Truck Type: jumbo_…" at bounding box center [499, 163] width 478 height 55
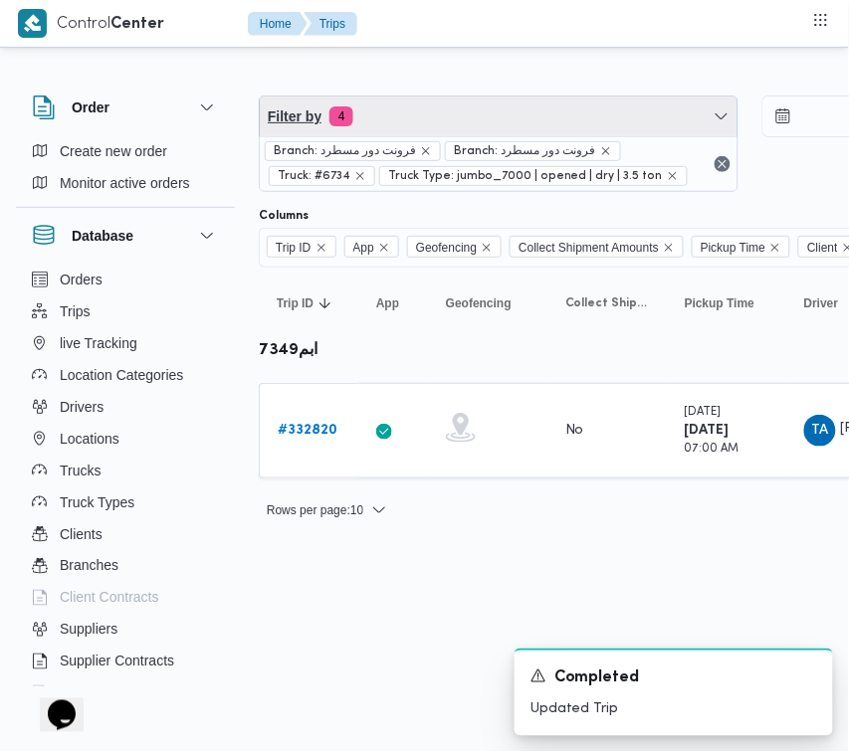
drag, startPoint x: 439, startPoint y: 110, endPoint x: 439, endPoint y: 146, distance: 35.8
click at [439, 109] on span "Filter by 4" at bounding box center [499, 117] width 478 height 40
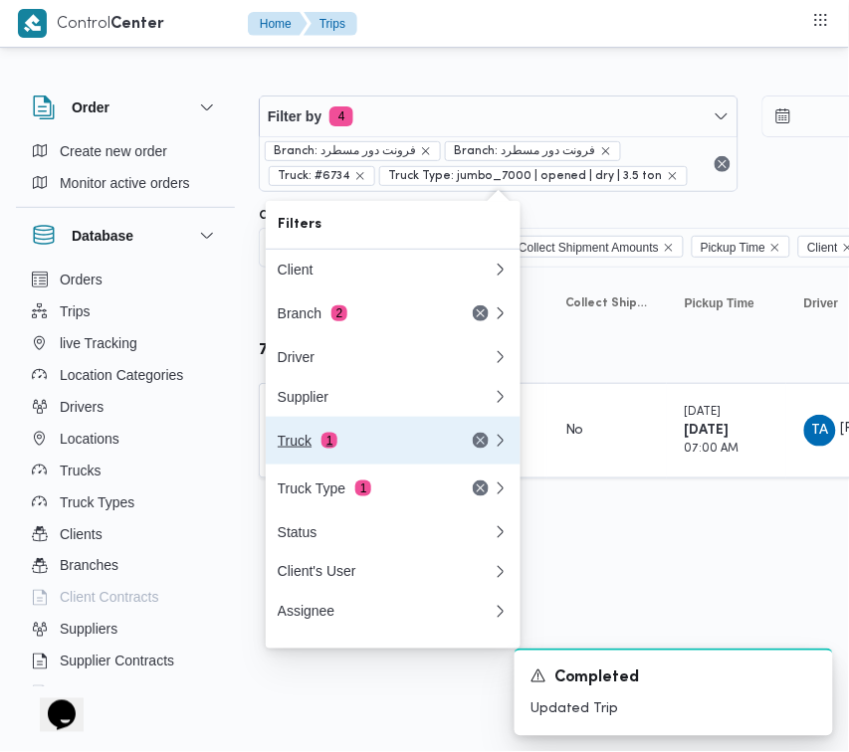
click at [363, 446] on div "Truck 1" at bounding box center [361, 441] width 167 height 16
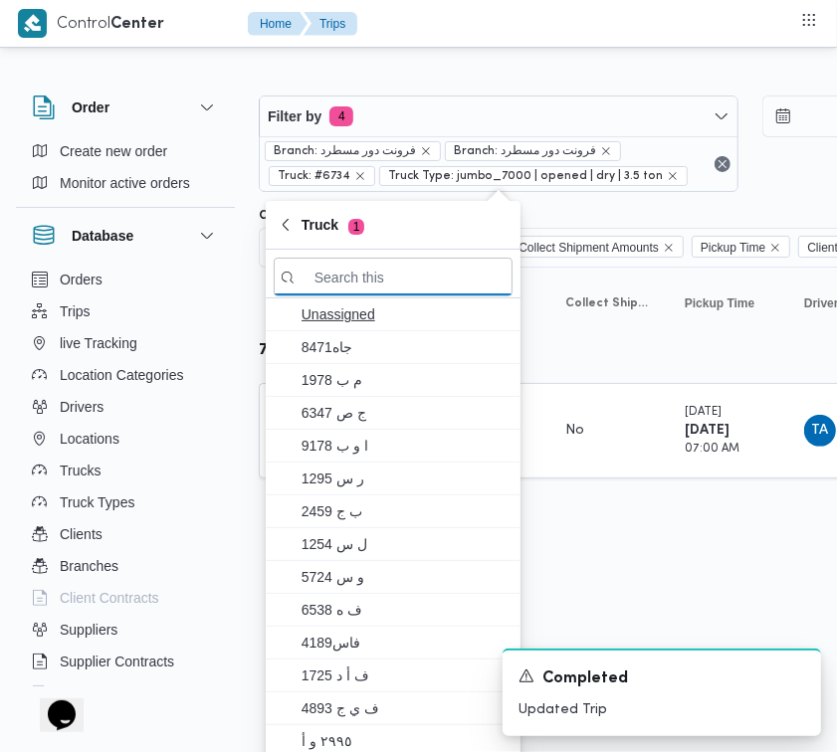
paste input "4931"
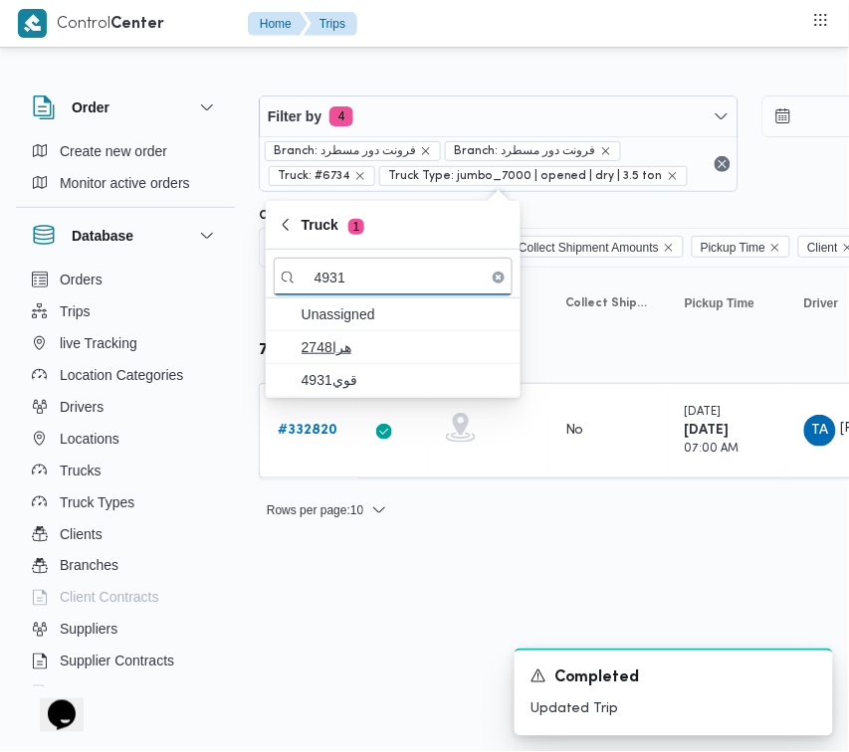
type input "4931"
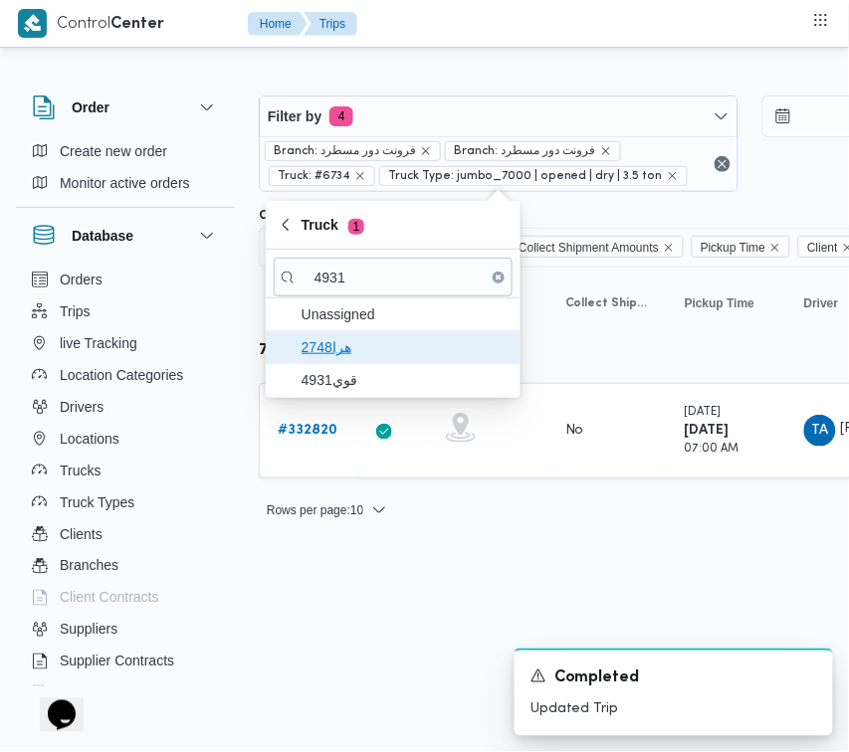
click at [369, 355] on span "هرا2748" at bounding box center [405, 347] width 207 height 24
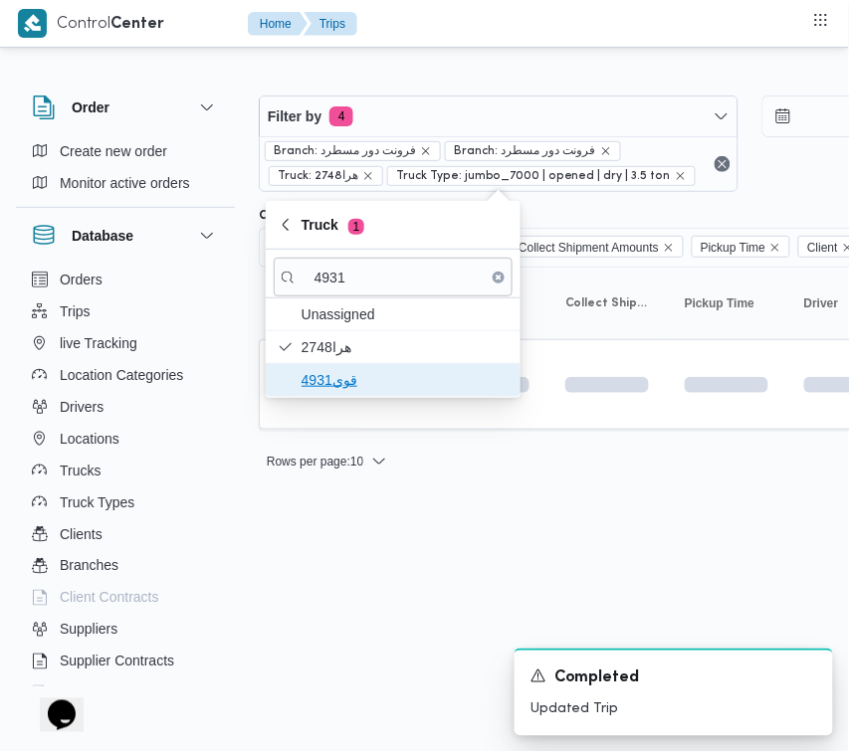
click at [346, 376] on span "قوي4931" at bounding box center [405, 380] width 207 height 24
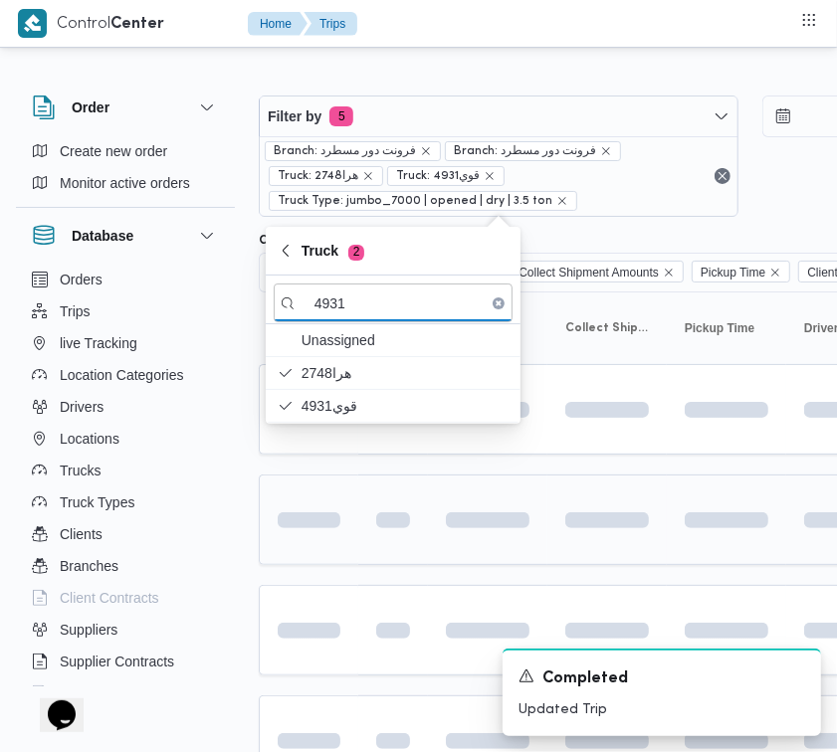
click at [356, 554] on td at bounding box center [309, 520] width 100 height 91
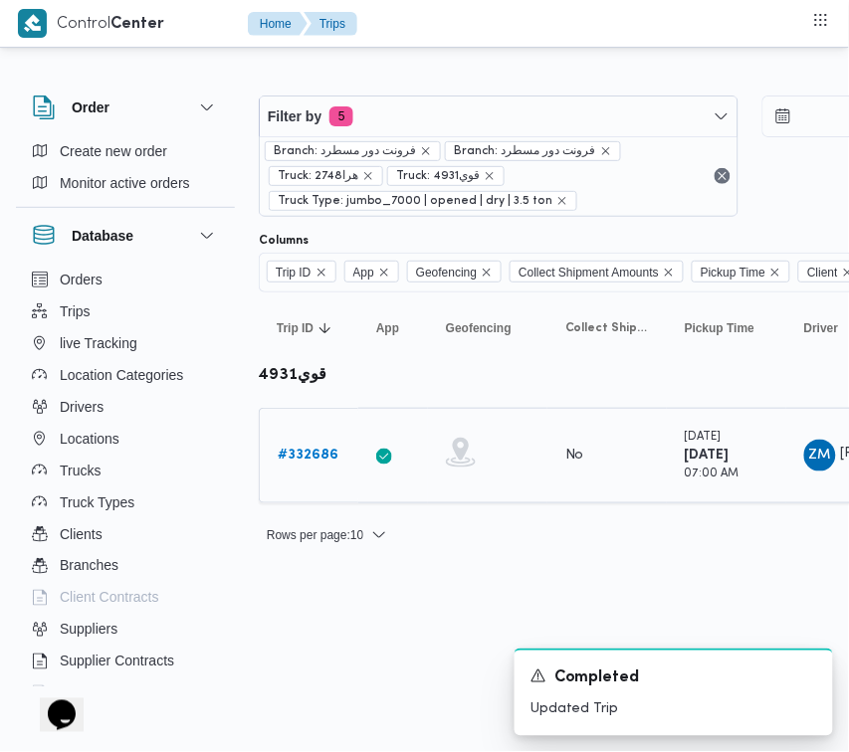
click at [323, 445] on link "# 332686" at bounding box center [308, 456] width 61 height 24
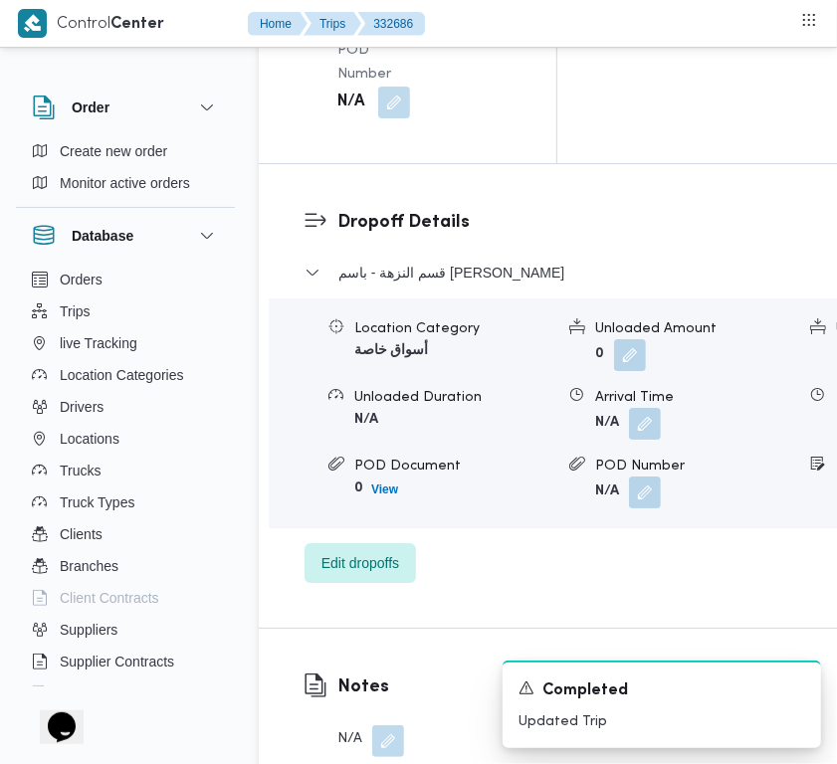
scroll to position [3939, 0]
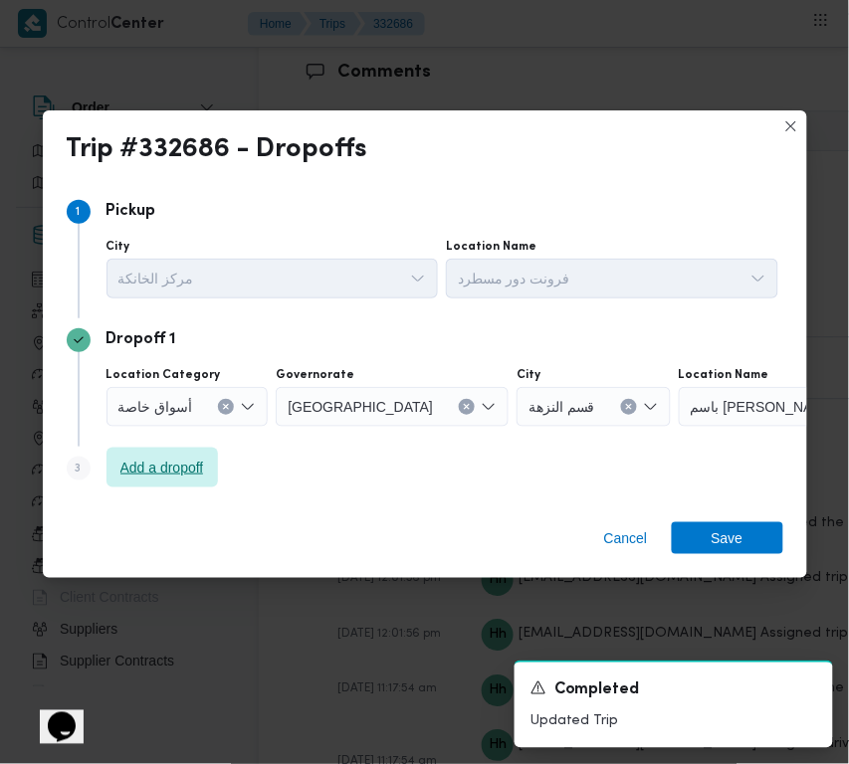
click at [156, 478] on span "Add a dropoff" at bounding box center [162, 468] width 84 height 24
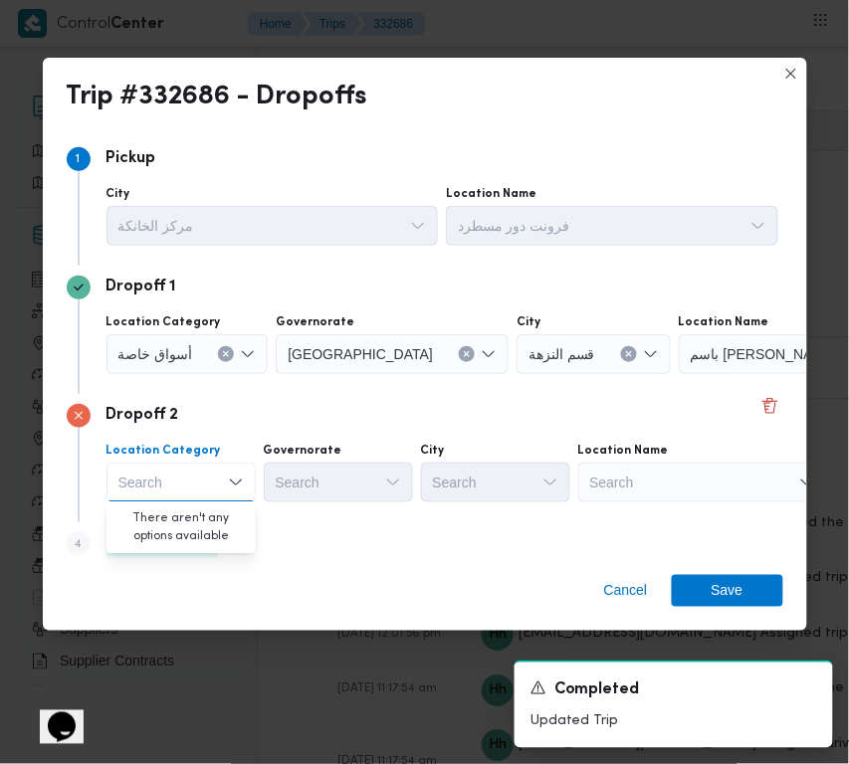
click at [703, 491] on div "Search" at bounding box center [702, 483] width 249 height 40
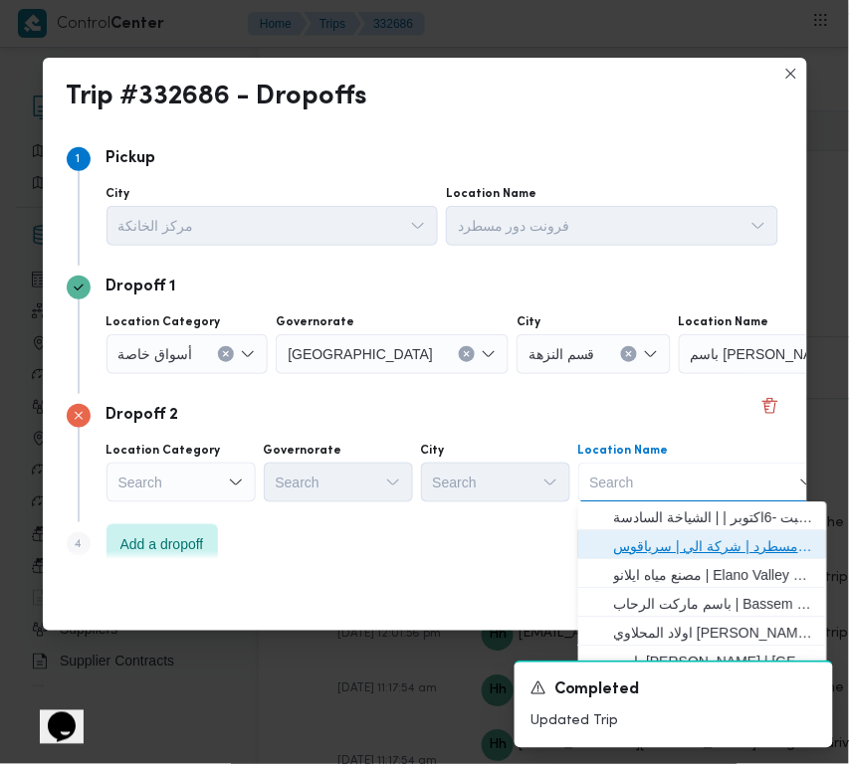
click at [694, 537] on span "فرونت دور مسطرد | شركة الي | سرياقوس" at bounding box center [714, 547] width 201 height 24
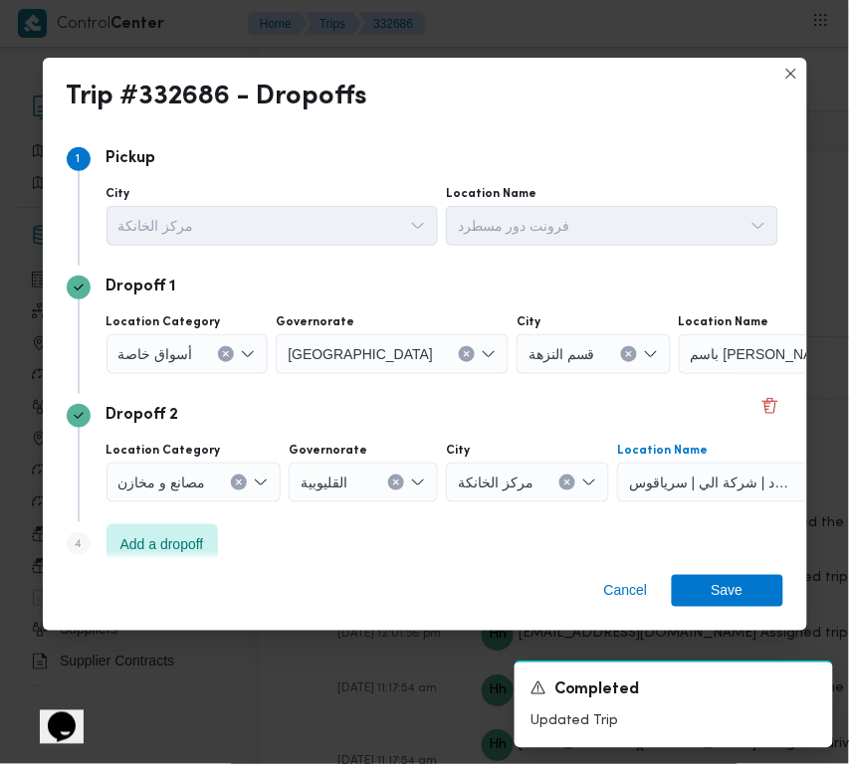
click at [185, 354] on span "أسواق خاصة" at bounding box center [155, 353] width 75 height 22
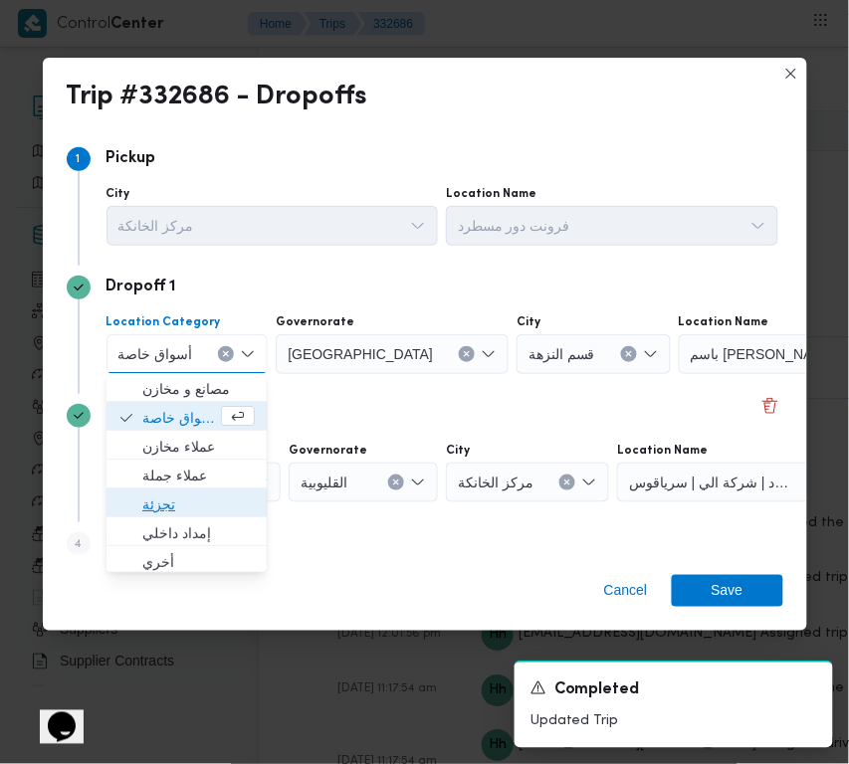
click at [176, 495] on span "تجزئة" at bounding box center [198, 506] width 112 height 24
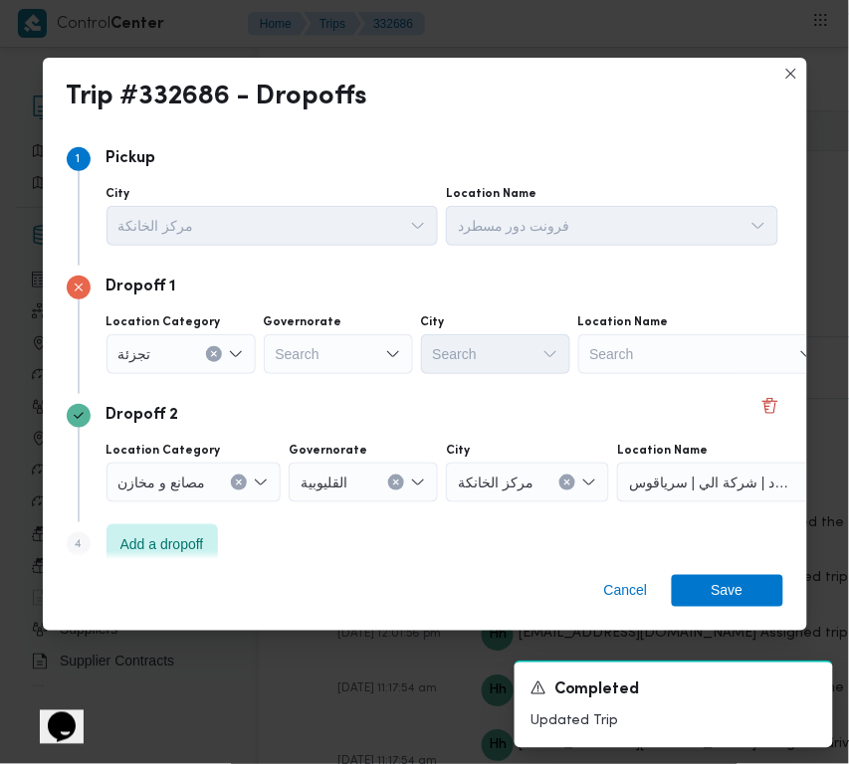
click at [381, 338] on div "Search" at bounding box center [338, 354] width 149 height 40
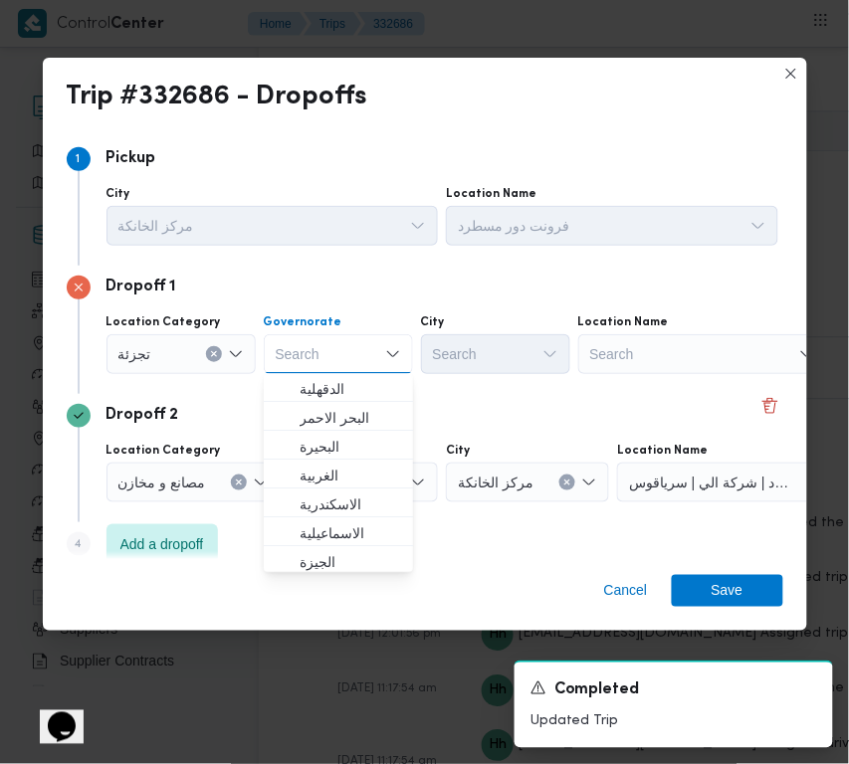
click at [379, 348] on div "Search" at bounding box center [338, 354] width 149 height 40
paste input "جيزة"
type input "جيزة"
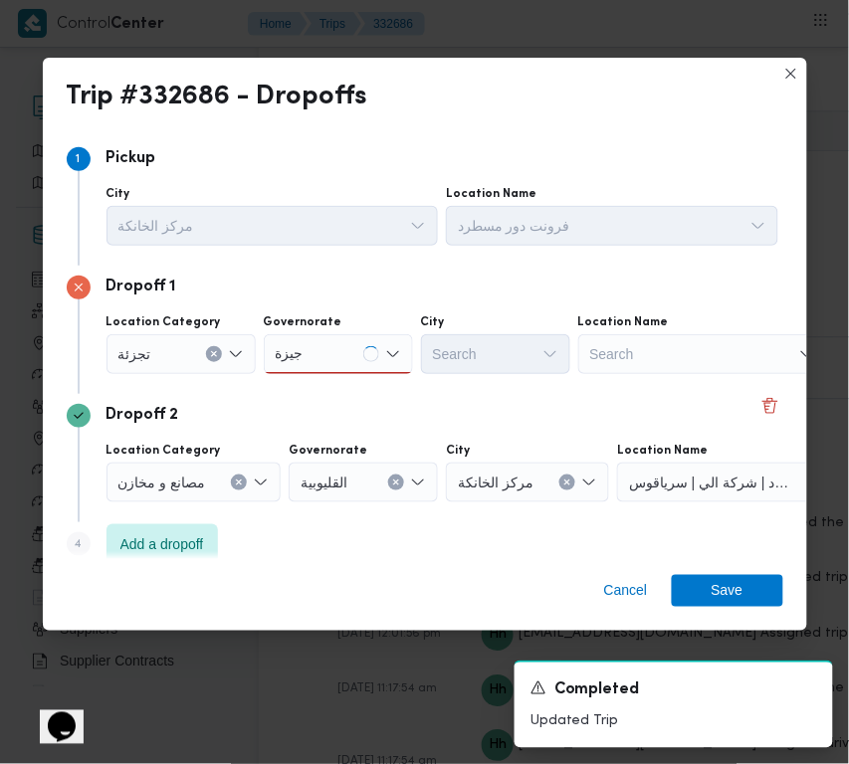
click at [350, 346] on div "جيزة جيزة" at bounding box center [338, 354] width 149 height 40
click at [334, 385] on span "ال جيزة" at bounding box center [351, 390] width 102 height 24
click at [480, 358] on div "Search" at bounding box center [495, 354] width 149 height 40
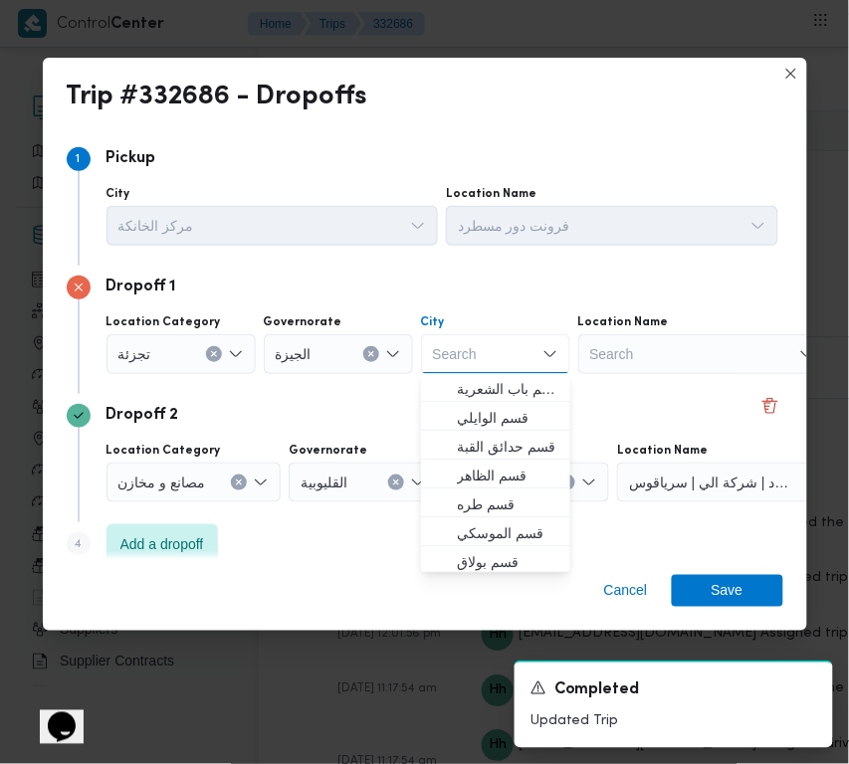
paste input "الهرم"
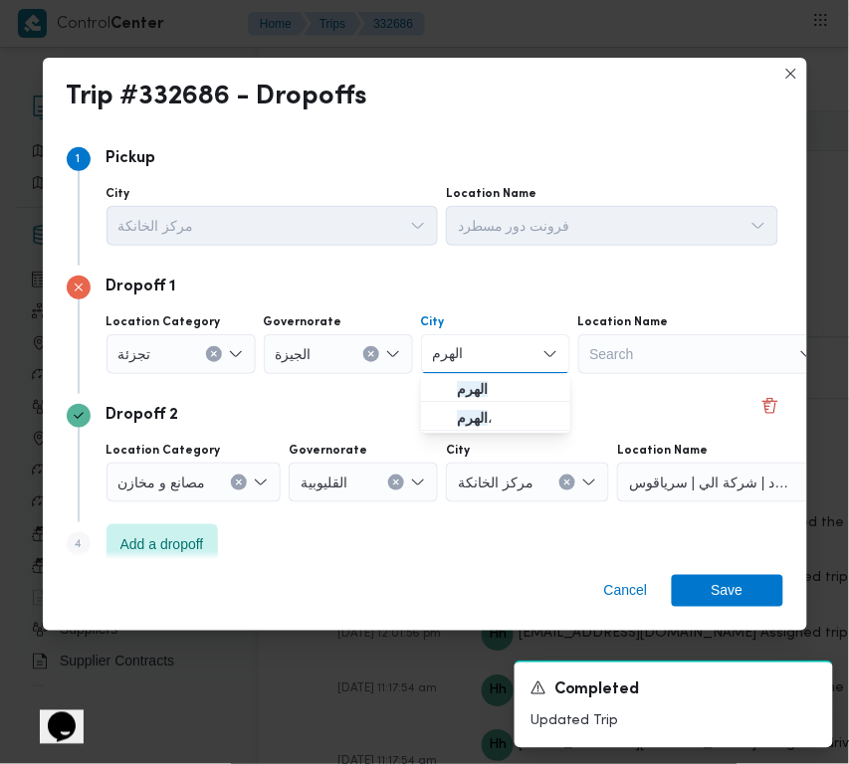
type input "الهرم"
click at [448, 384] on icon "button" at bounding box center [441, 390] width 16 height 16
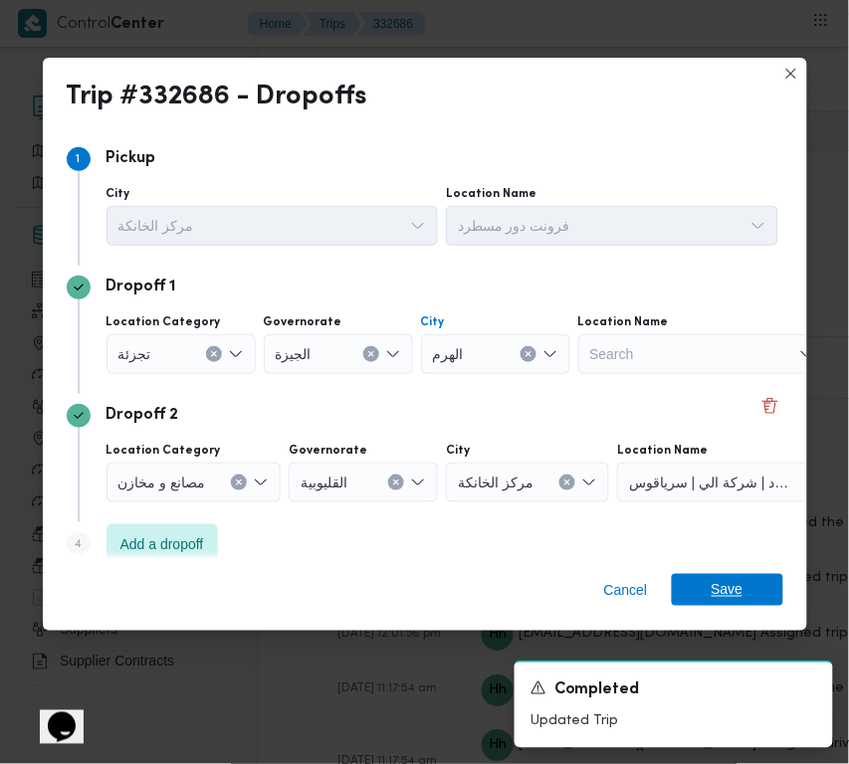
click at [727, 595] on span "Save" at bounding box center [728, 590] width 32 height 32
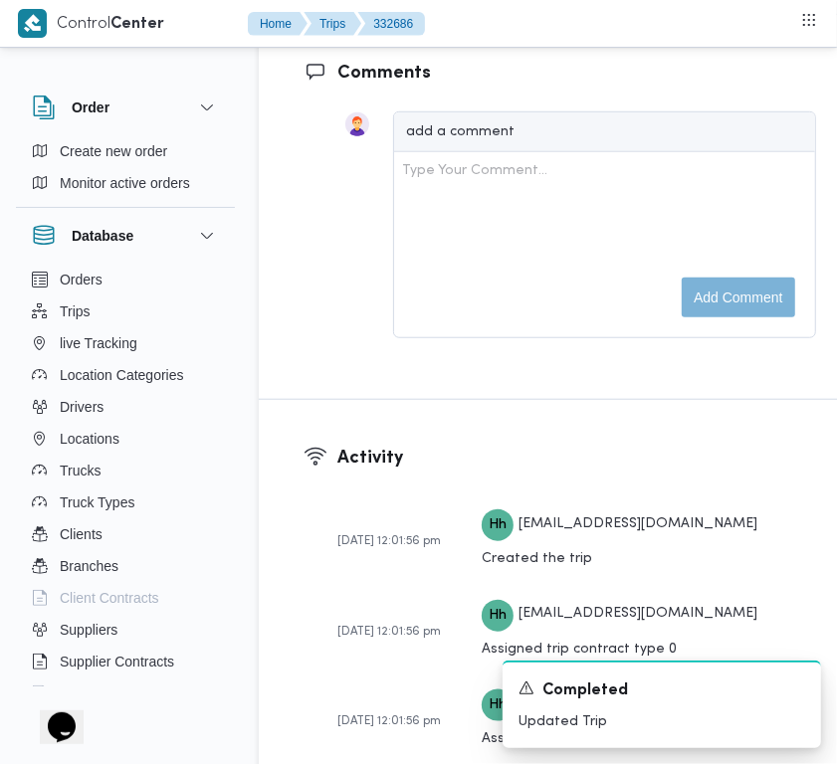
scroll to position [3270, 0]
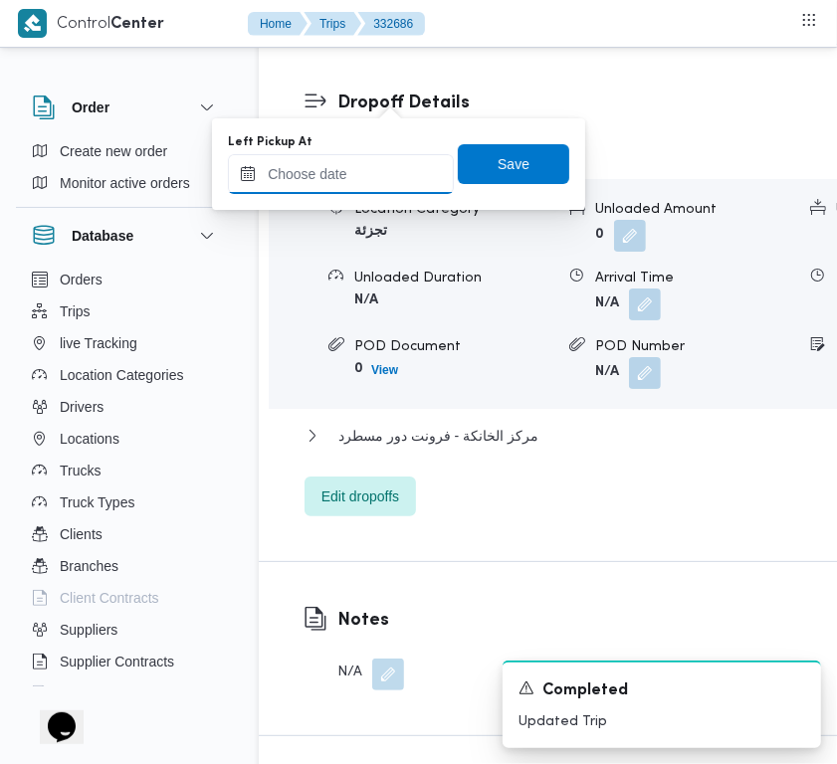
click at [358, 159] on input "Left Pickup At" at bounding box center [341, 174] width 226 height 40
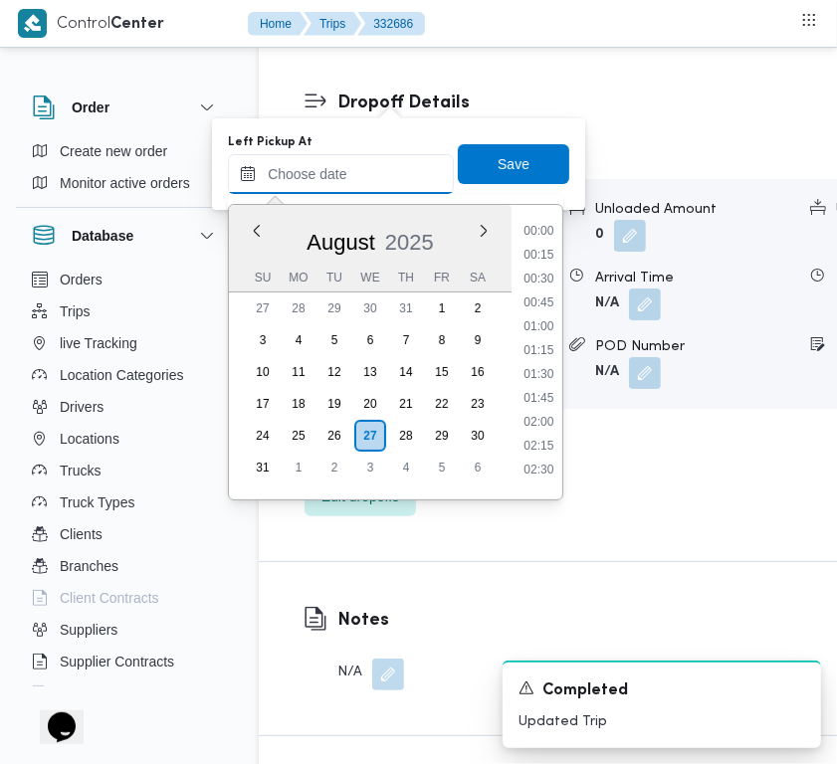
paste input "27/ 8/2025 7:30:00 AM"
type input "27/ 8/2025 7:30:00 AM"
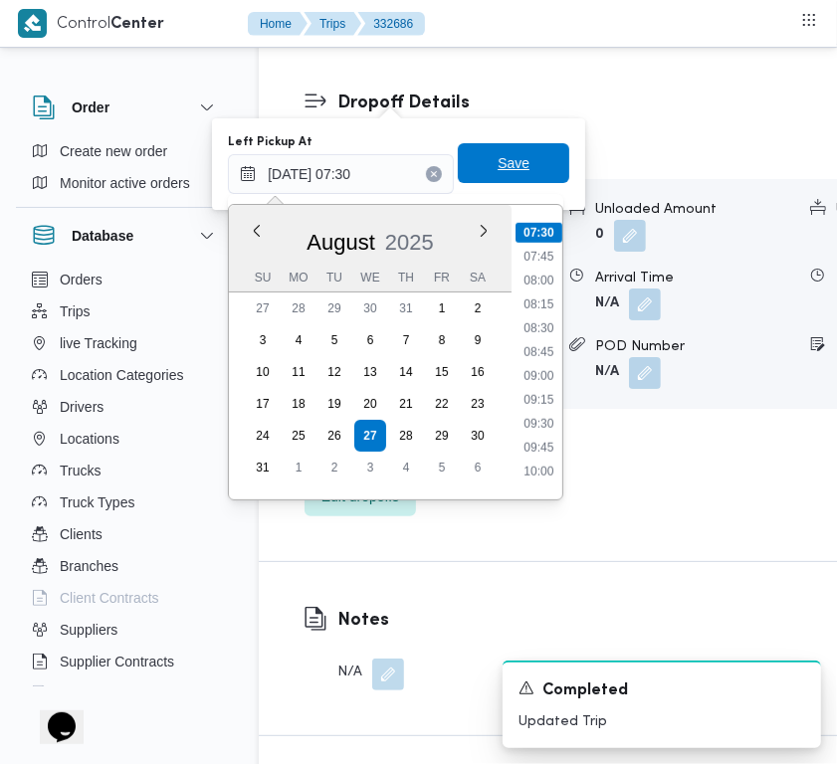
click at [498, 170] on span "Save" at bounding box center [514, 163] width 32 height 24
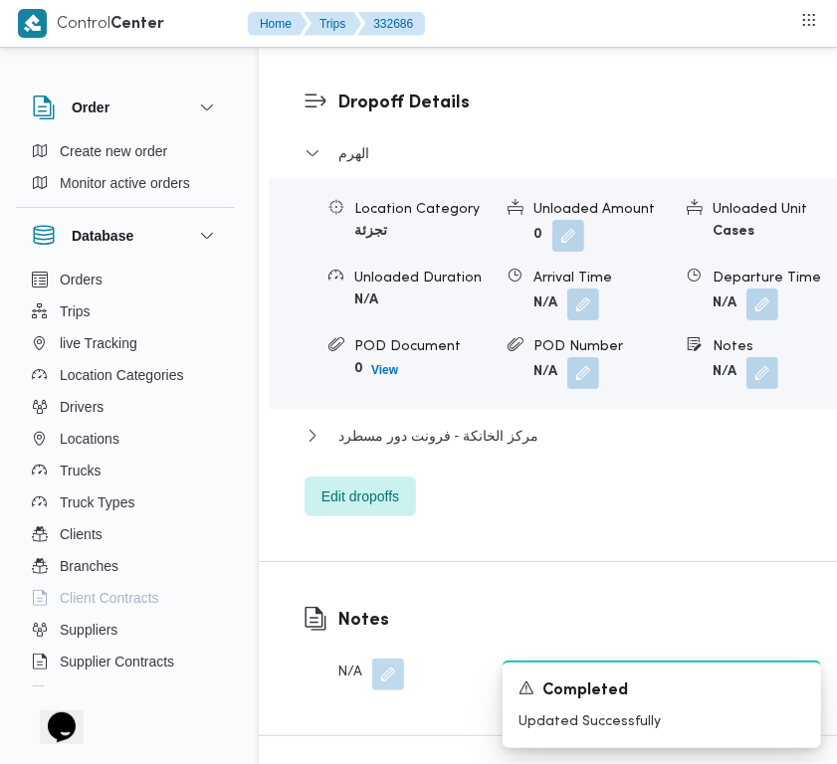
scroll to position [3140, 0]
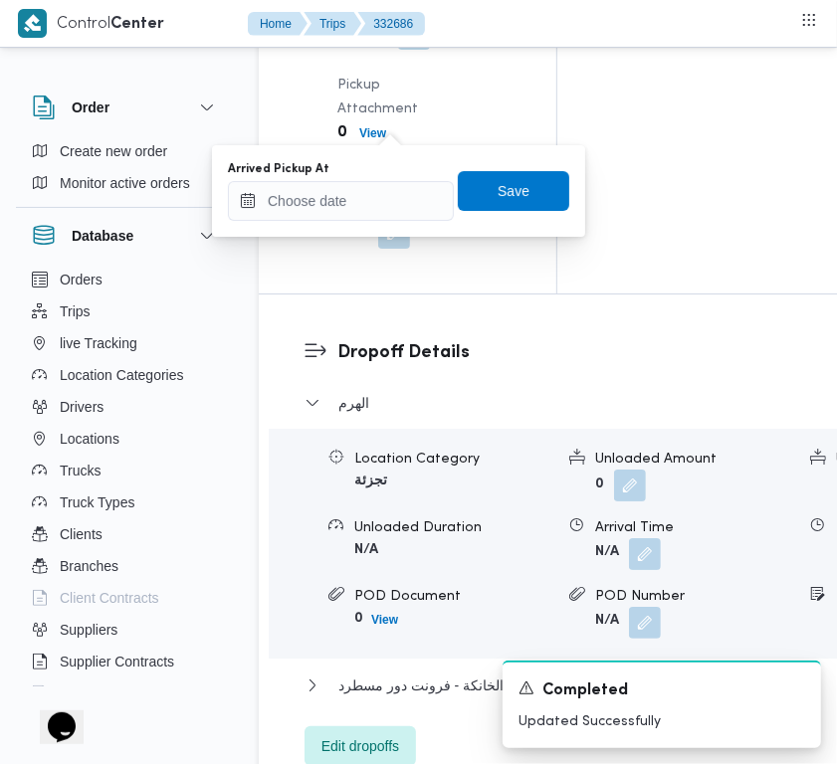
click at [369, 220] on div "Arrived Pickup At Save" at bounding box center [398, 191] width 345 height 64
click at [360, 214] on input "Arrived Pickup At" at bounding box center [341, 201] width 226 height 40
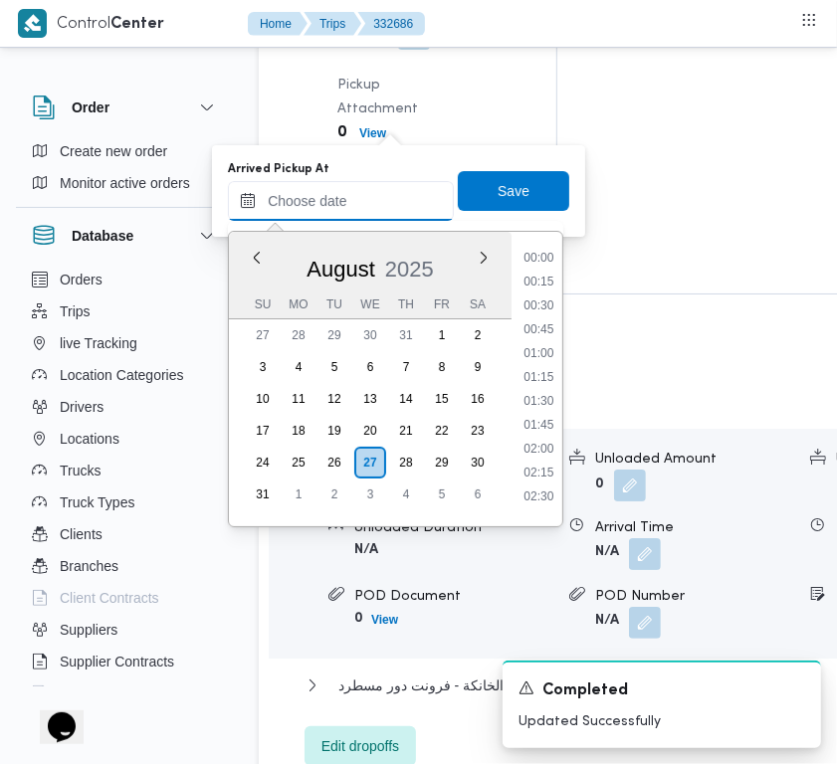
scroll to position [962, 0]
click at [555, 280] on li "10:15" at bounding box center [539, 275] width 46 height 20
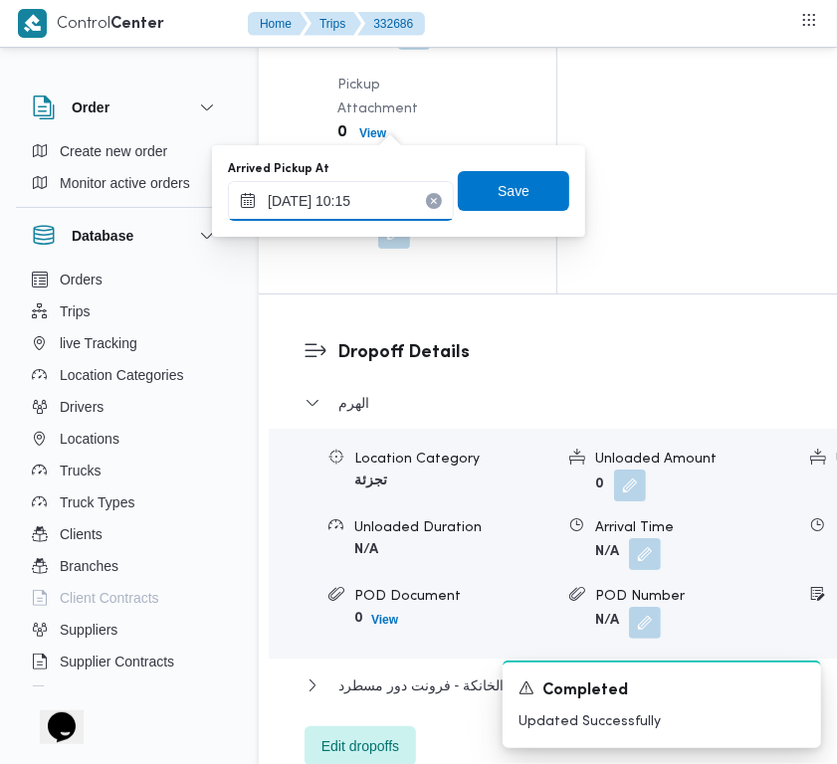
click at [390, 192] on input "27/08/2025 10:15" at bounding box center [341, 201] width 226 height 40
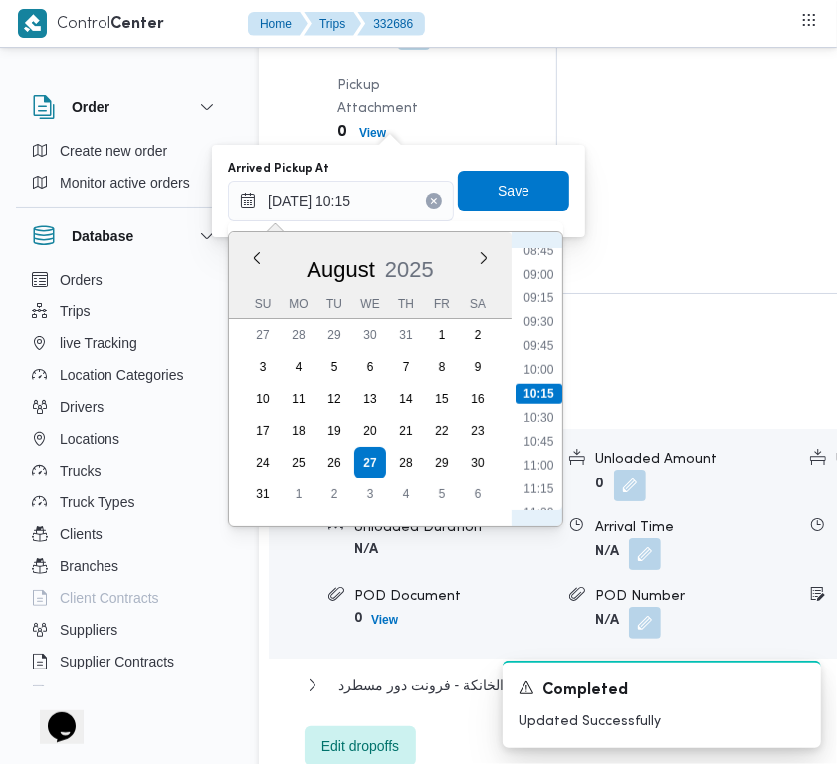
scroll to position [619, 0]
click at [537, 306] on li "07:00" at bounding box center [539, 308] width 46 height 20
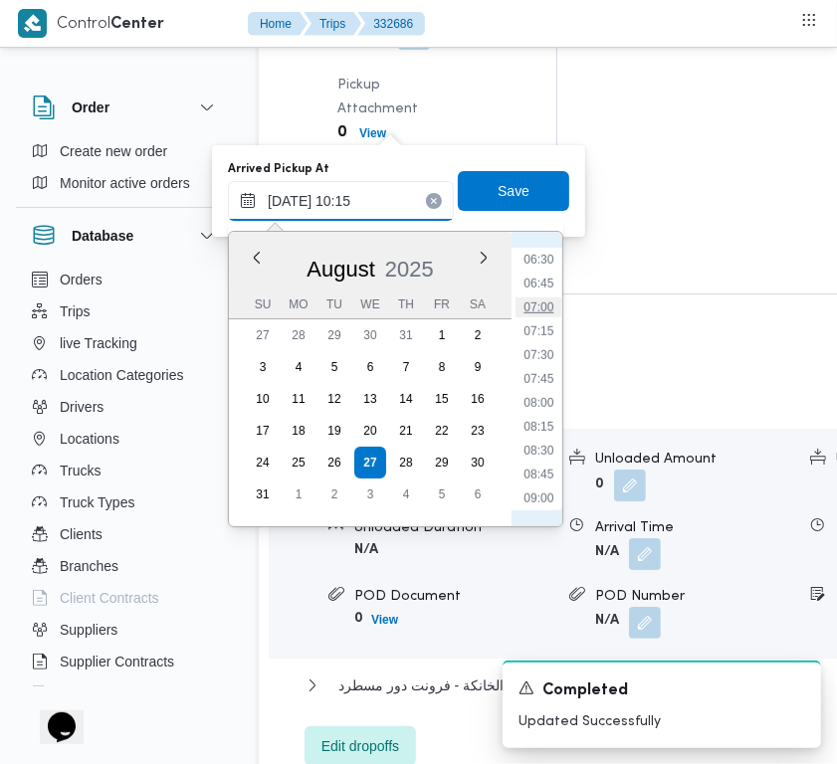
type input "27/08/2025 07:00"
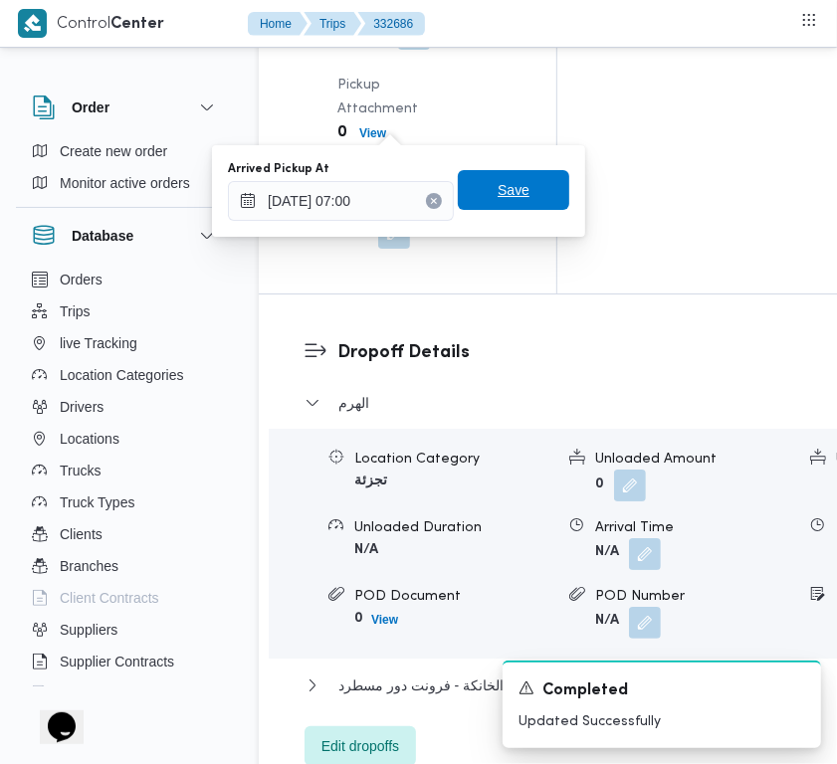
click at [515, 187] on span "Save" at bounding box center [513, 190] width 111 height 40
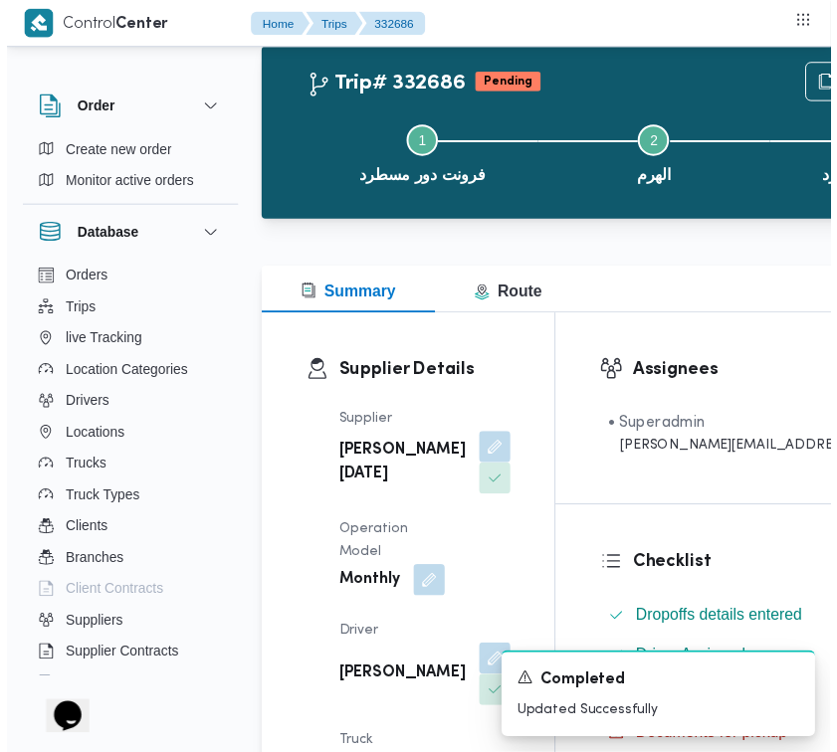
scroll to position [0, 0]
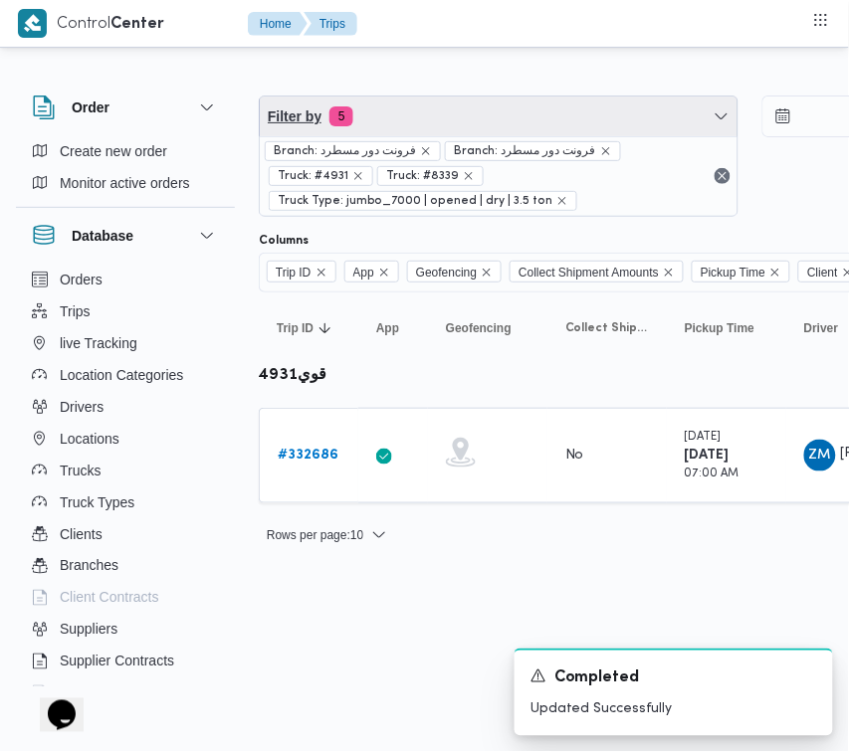
click at [420, 117] on span "Filter by 5" at bounding box center [499, 117] width 478 height 40
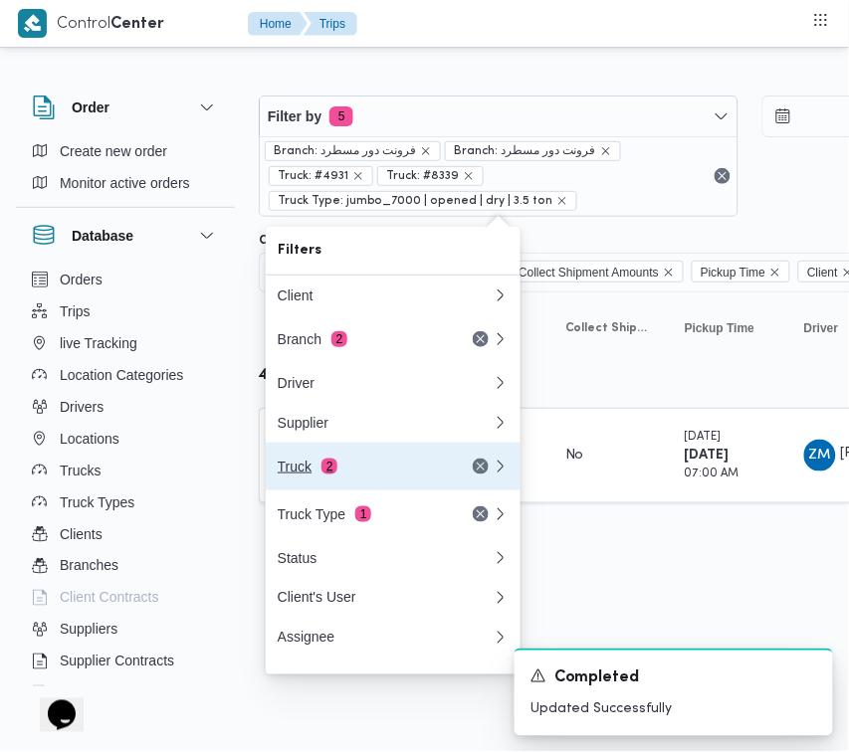
click at [321, 473] on span "2" at bounding box center [329, 467] width 16 height 16
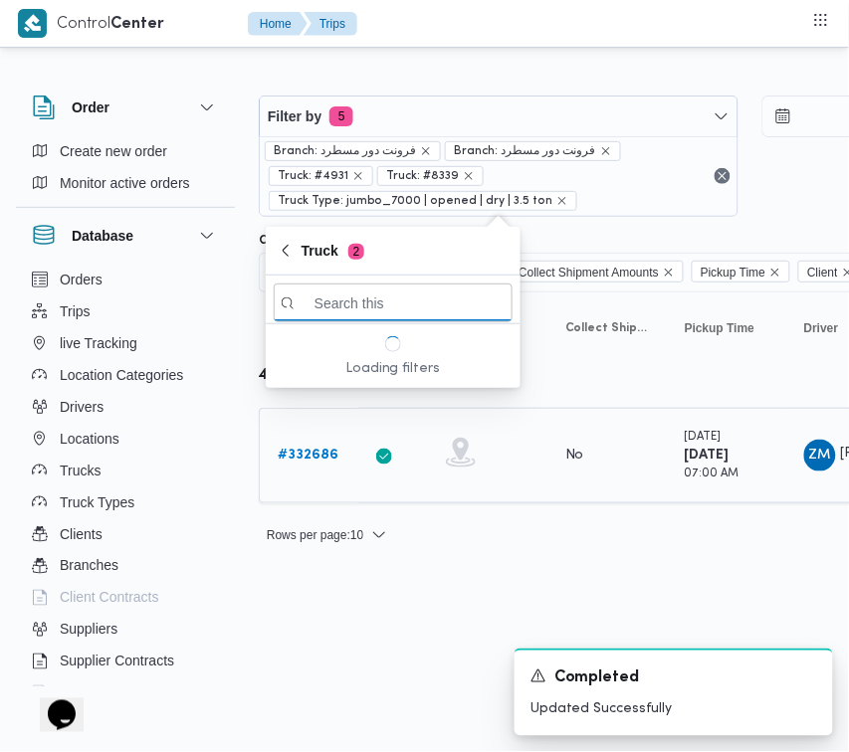
paste input "3981"
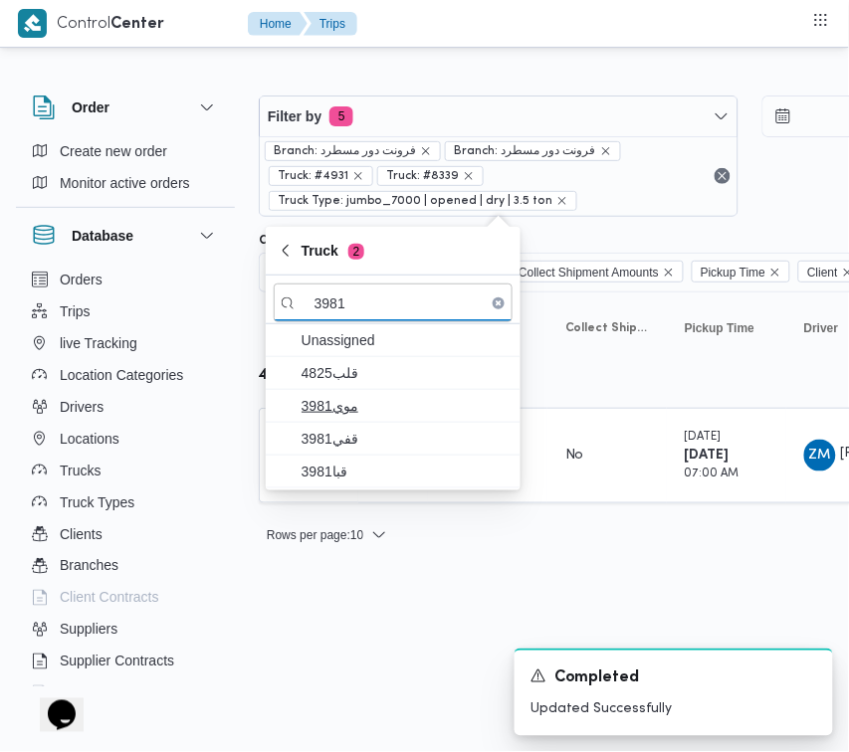
type input "3981"
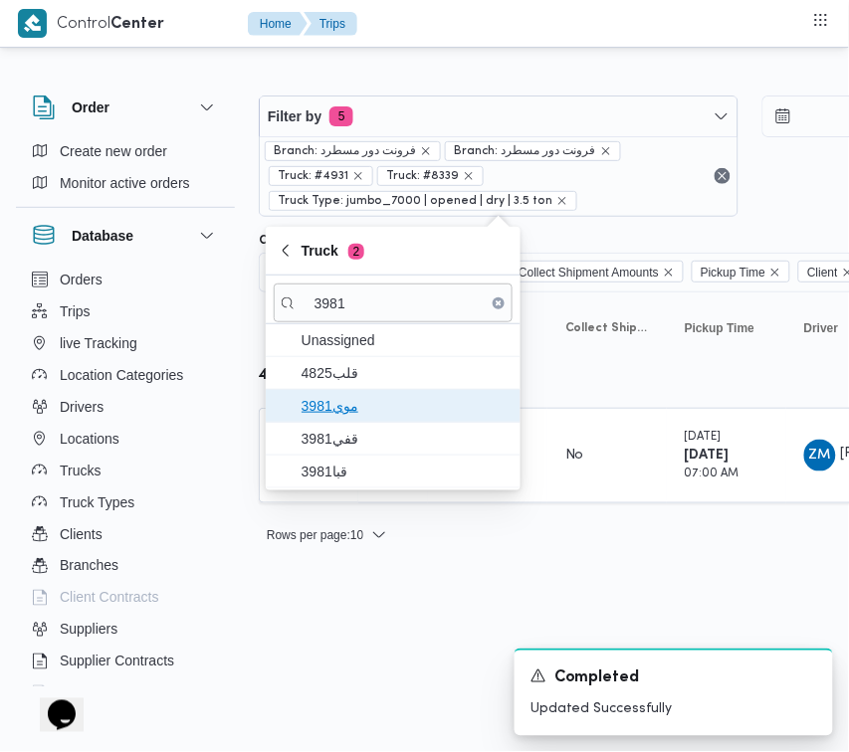
click at [339, 403] on span "موي3981" at bounding box center [405, 406] width 207 height 24
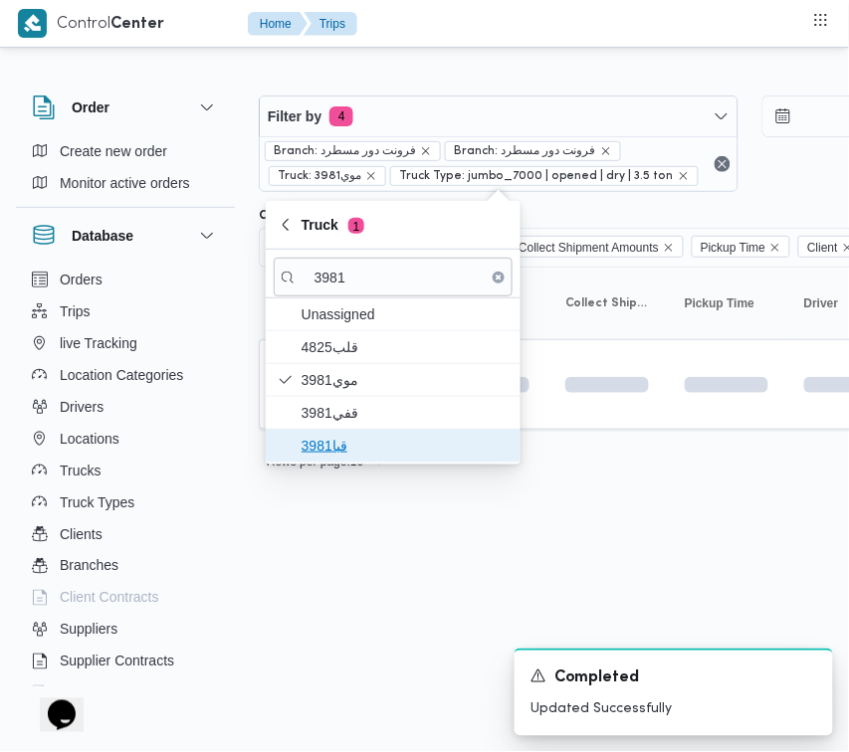
click at [344, 434] on span "قبا3981" at bounding box center [393, 446] width 239 height 32
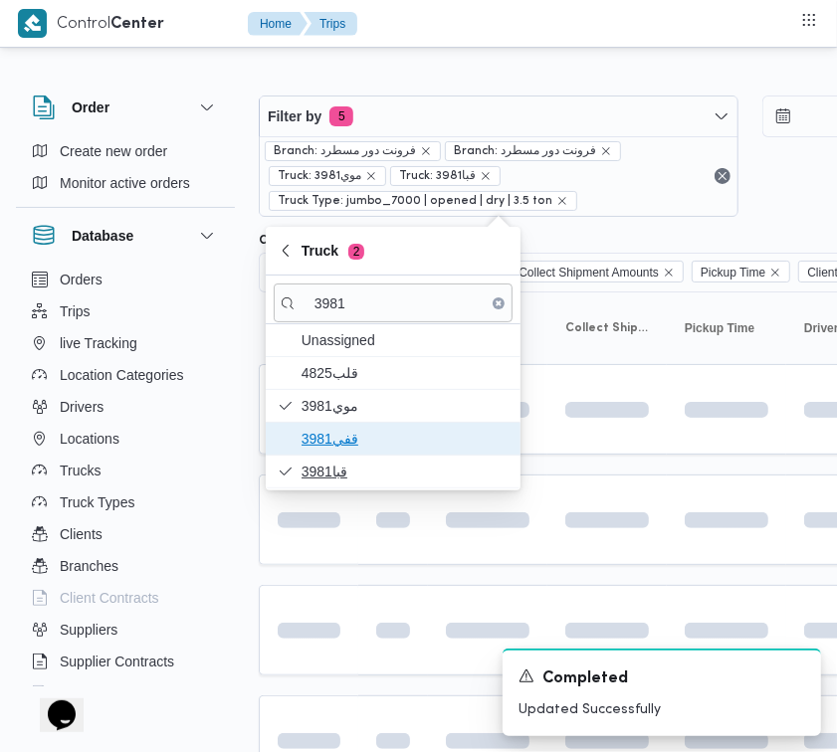
click at [344, 434] on span "قفي3981" at bounding box center [405, 439] width 207 height 24
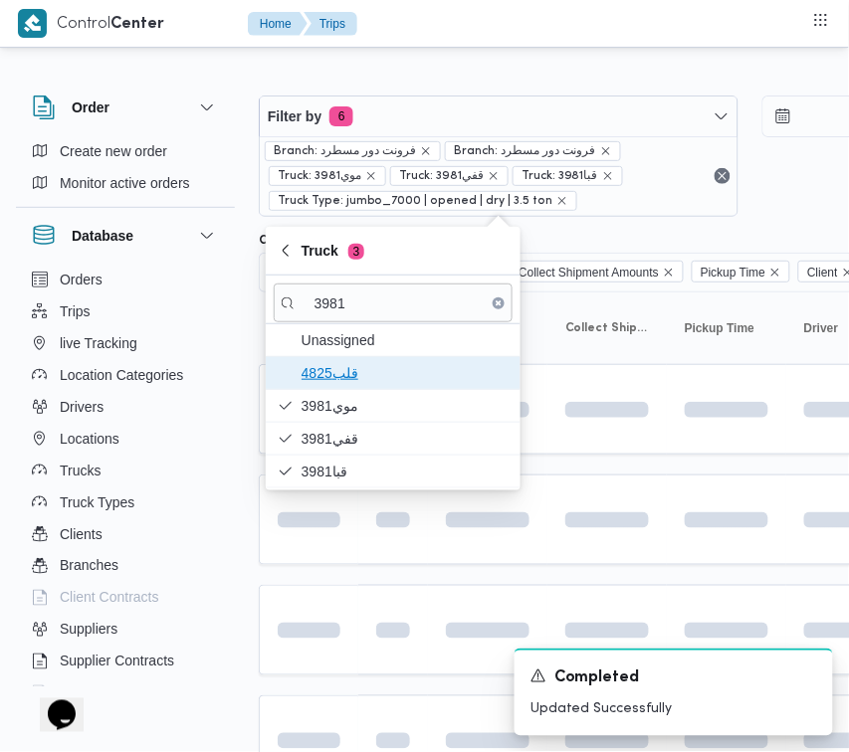
click at [353, 378] on span "4825قلب" at bounding box center [405, 373] width 207 height 24
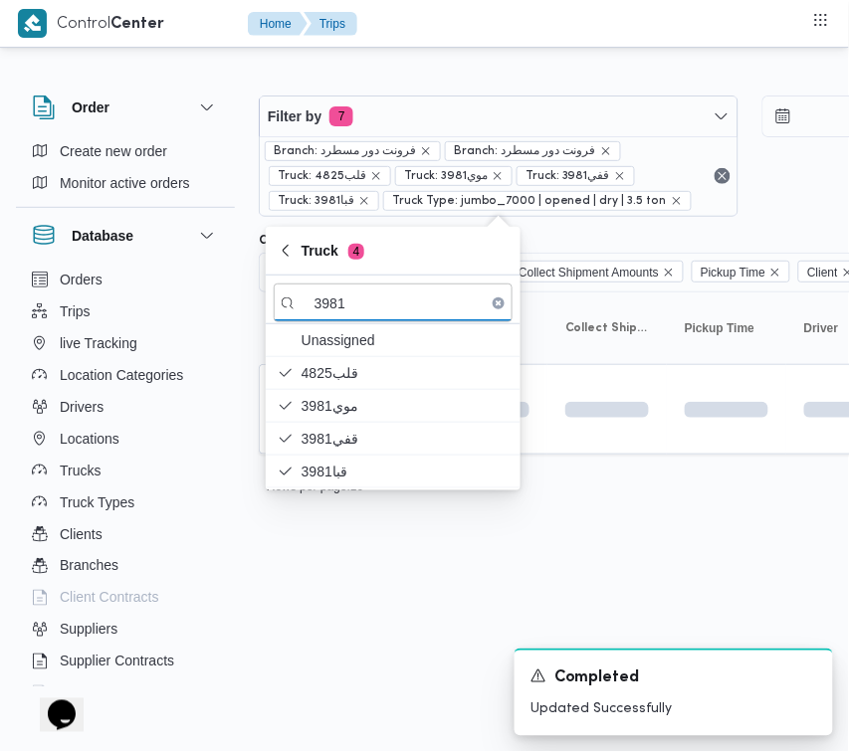
click at [376, 598] on html "Control Center Home Trips Order Create new order Monitor active orders Database…" at bounding box center [424, 376] width 849 height 752
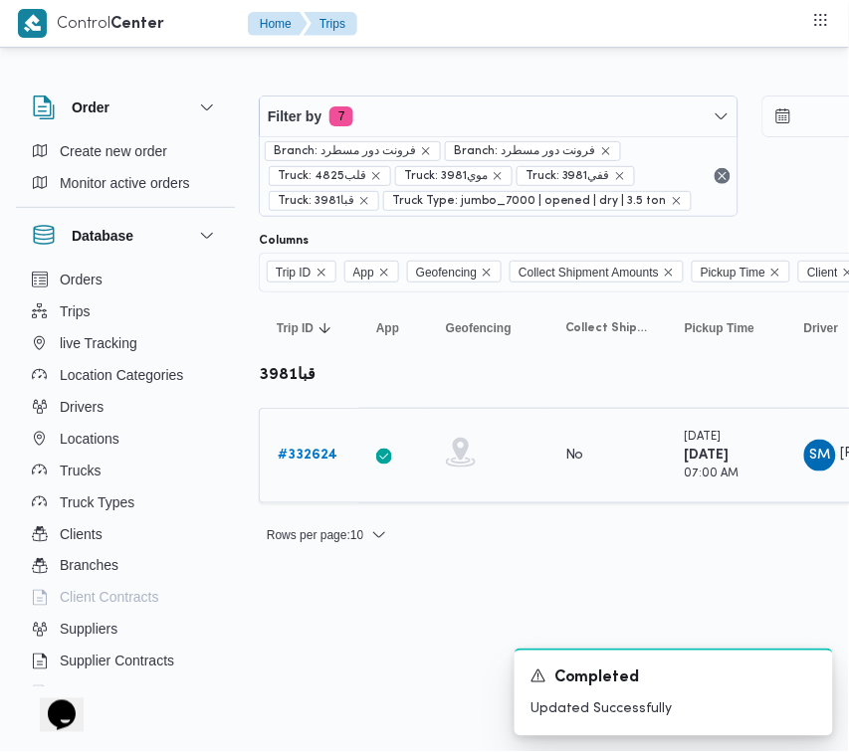
click at [330, 445] on link "# 332624" at bounding box center [308, 456] width 60 height 24
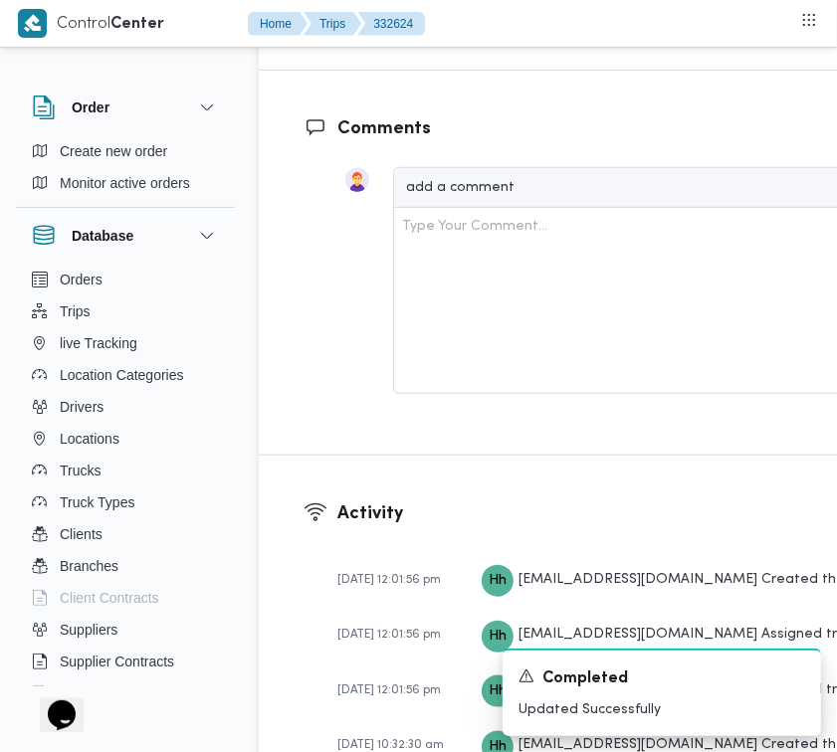
scroll to position [3151, 0]
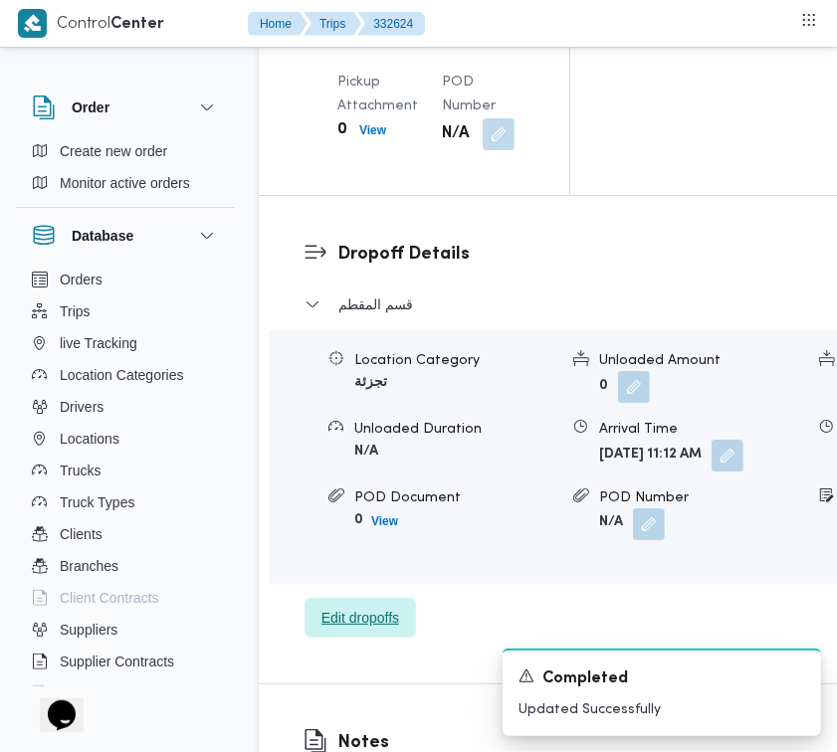
click at [349, 630] on span "Edit dropoffs" at bounding box center [360, 618] width 78 height 24
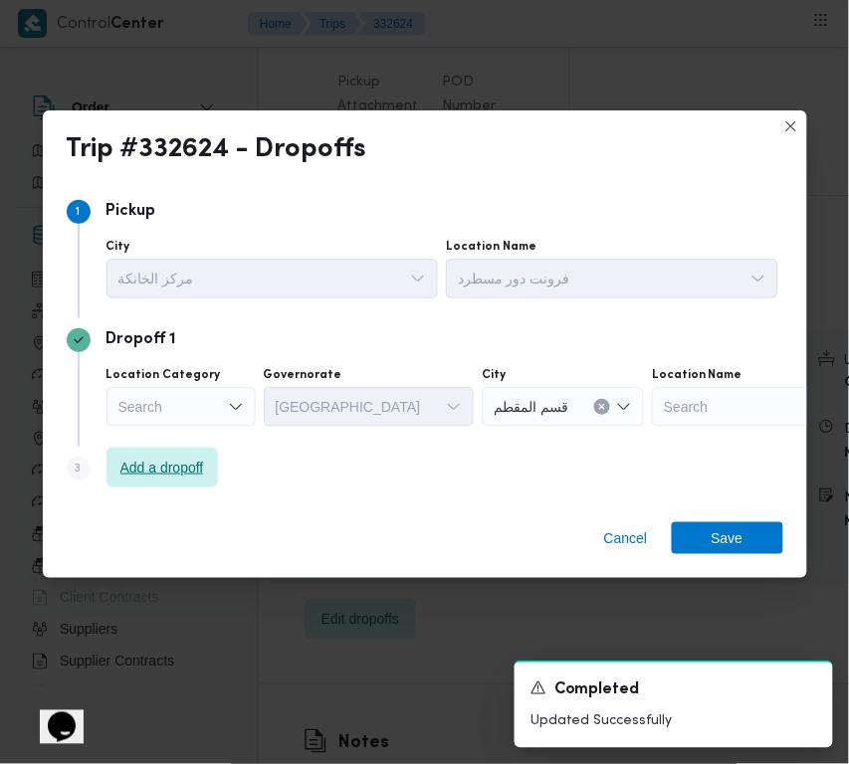
click at [172, 466] on span "Add a dropoff" at bounding box center [162, 468] width 84 height 24
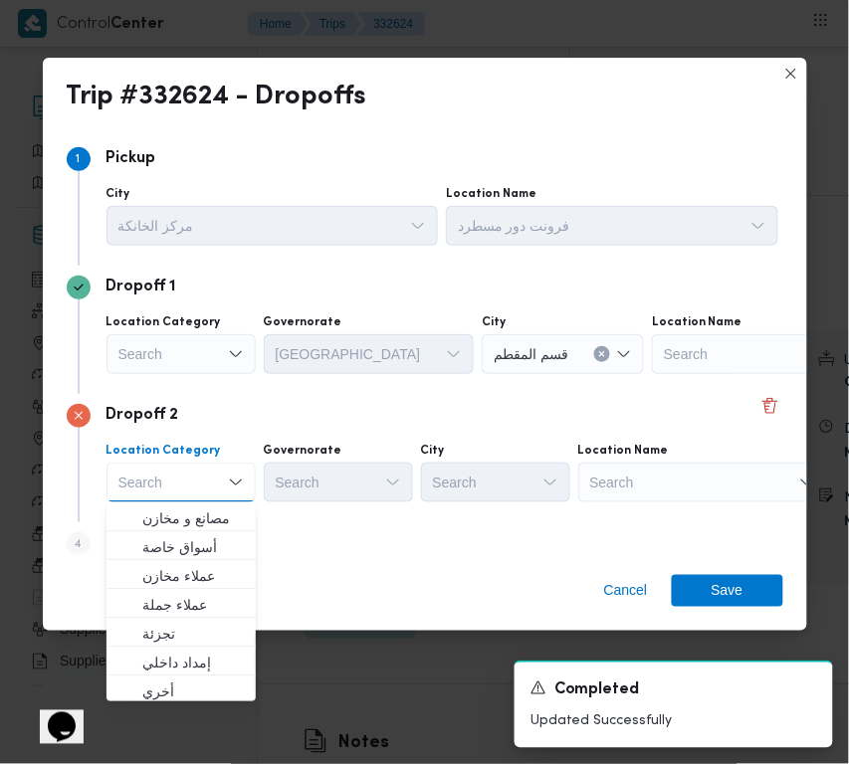
click at [655, 481] on div "Search" at bounding box center [702, 483] width 249 height 40
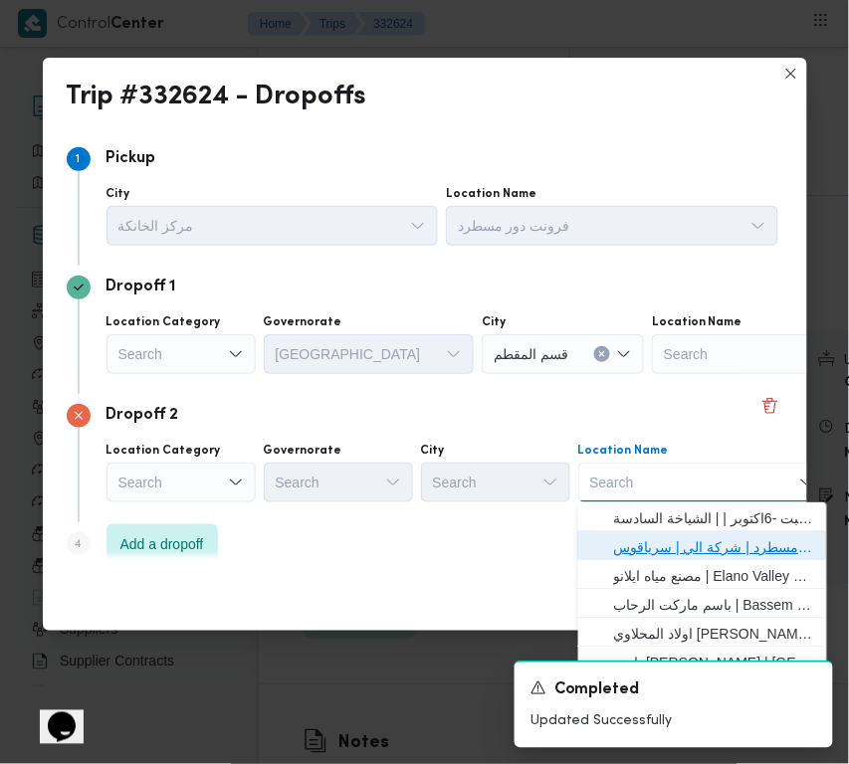
click at [680, 534] on span "فرونت دور مسطرد | شركة الي | سرياقوس" at bounding box center [702, 547] width 233 height 32
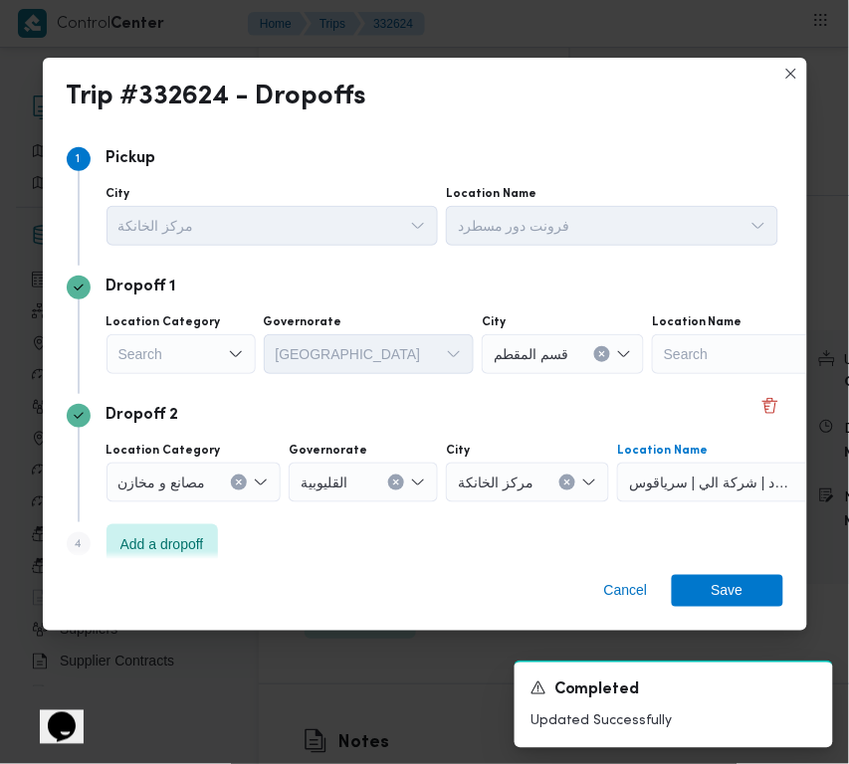
click at [220, 364] on div "Search" at bounding box center [180, 354] width 149 height 40
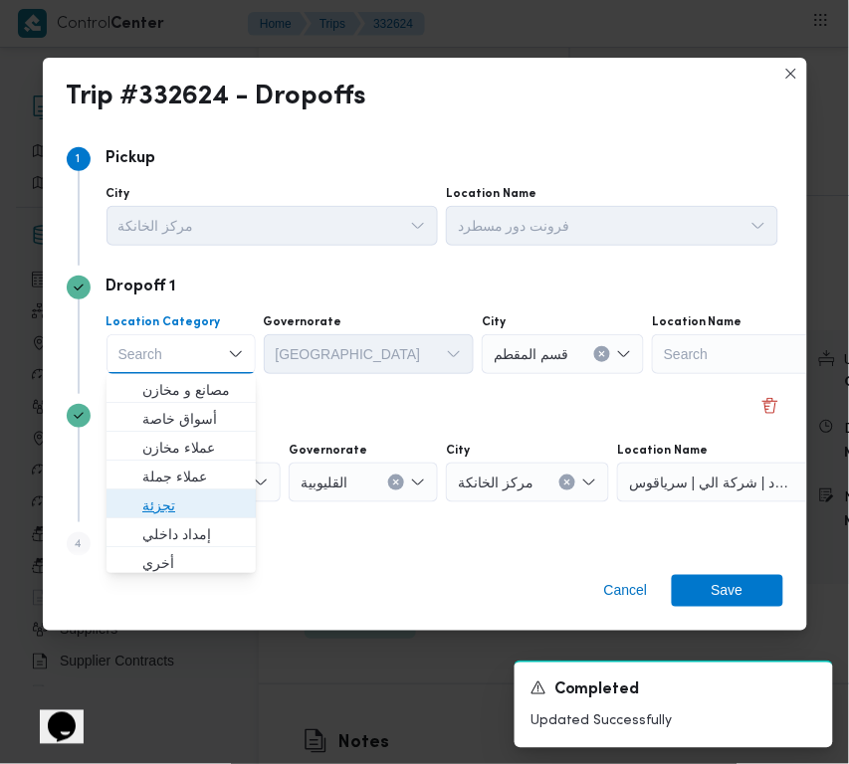
click at [172, 514] on span "تجزئة" at bounding box center [193, 506] width 102 height 24
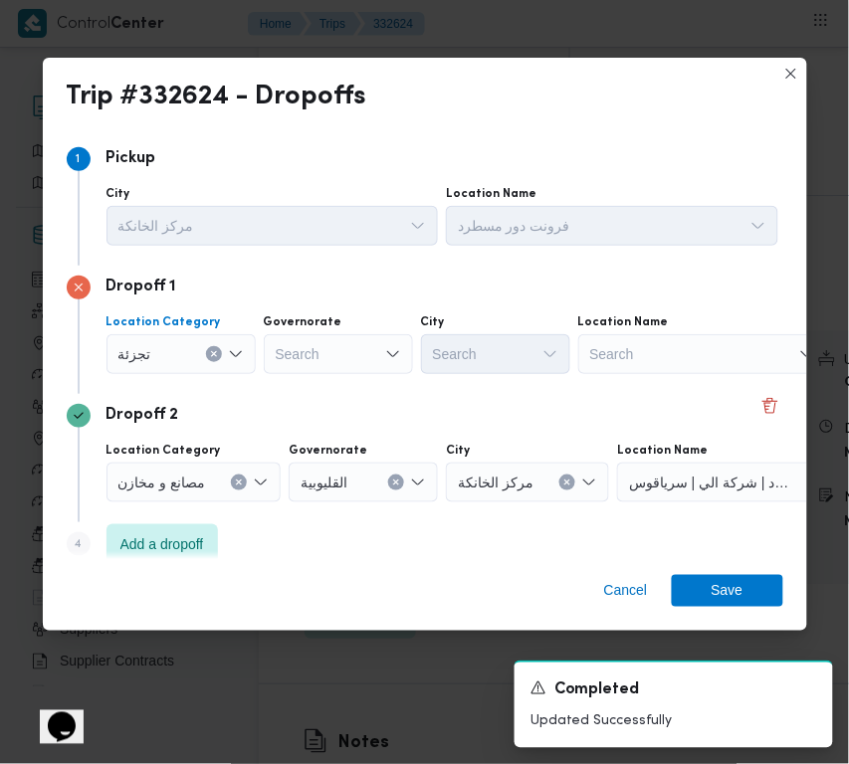
click at [261, 353] on div "Location Category تجزئة Combo box. Selected. تجزئة. Press Backspace to delete ت…" at bounding box center [443, 345] width 680 height 68
click at [313, 360] on div "Search" at bounding box center [338, 354] width 149 height 40
paste input "جيزة"
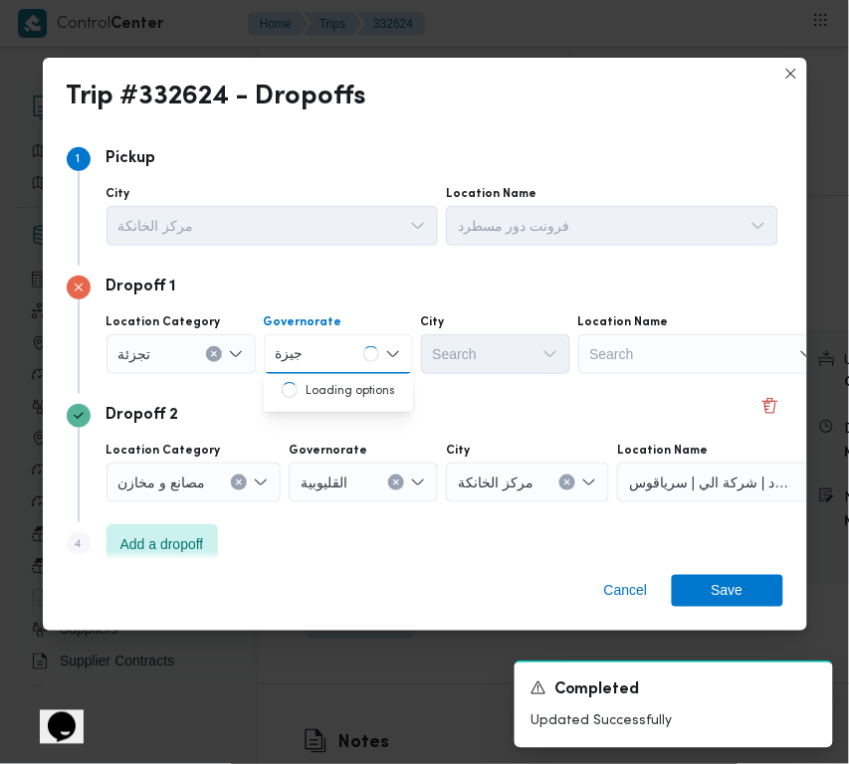
type input "جيزة"
drag, startPoint x: 361, startPoint y: 340, endPoint x: 363, endPoint y: 354, distance: 14.1
click at [363, 351] on div "جيزة جيزة" at bounding box center [338, 354] width 149 height 40
click at [363, 354] on div "جيزة جيزة Combo box. Selected. جيزة. Selected. Combo box input. Search. Type so…" at bounding box center [338, 354] width 149 height 40
click at [350, 391] on span "ال جيزة" at bounding box center [351, 390] width 102 height 24
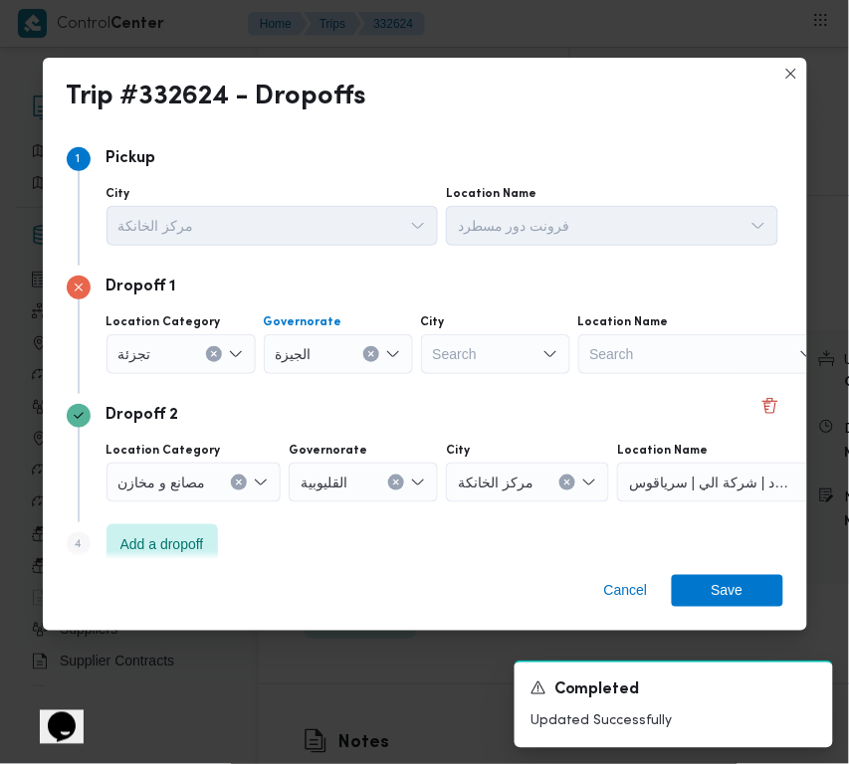
click at [449, 359] on div "Search" at bounding box center [495, 354] width 149 height 40
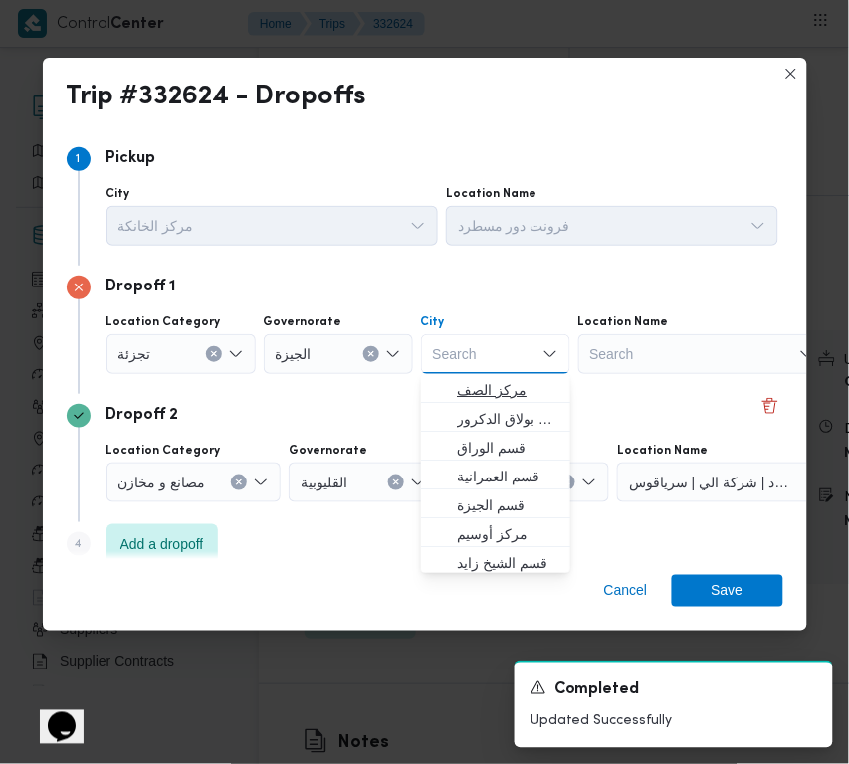
paste input "زايد"
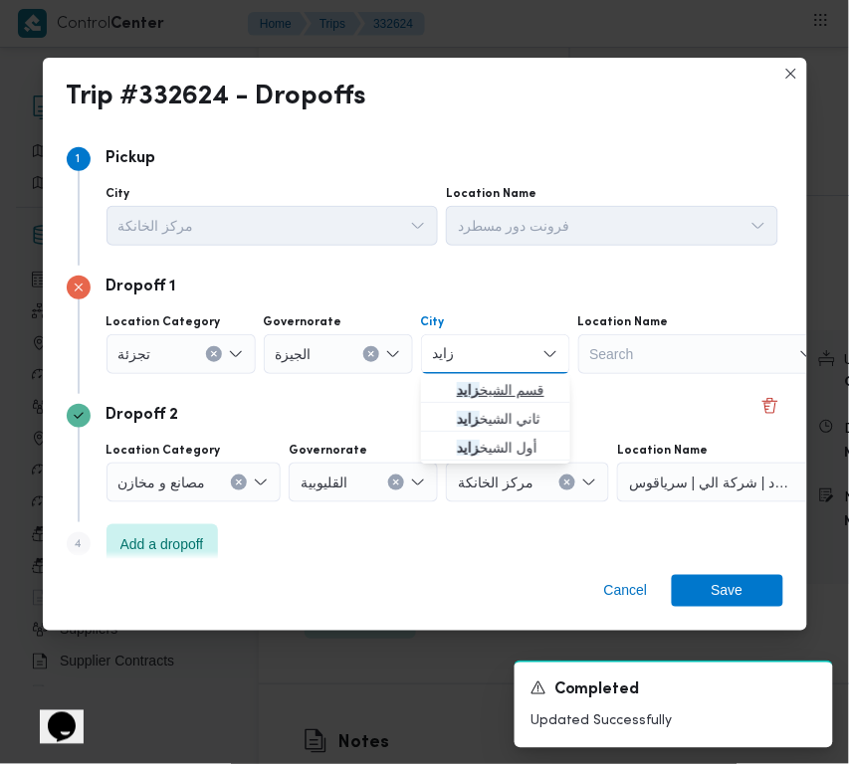
type input "زايد"
click at [457, 394] on mark "زايد" at bounding box center [468, 390] width 23 height 16
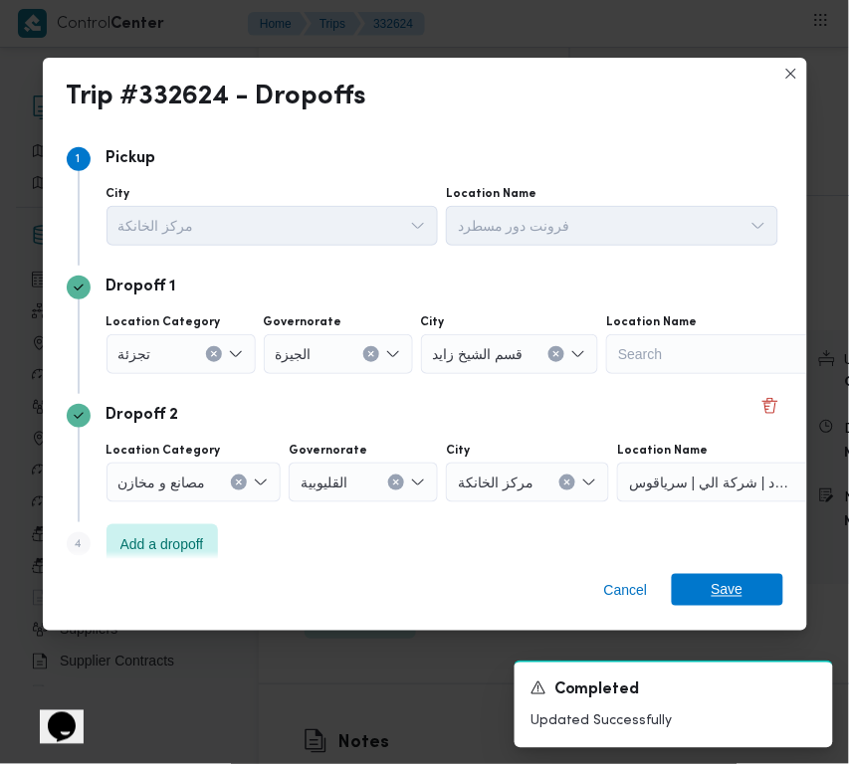
drag, startPoint x: 720, startPoint y: 597, endPoint x: 712, endPoint y: 543, distance: 54.3
click at [720, 598] on span "Save" at bounding box center [728, 590] width 32 height 32
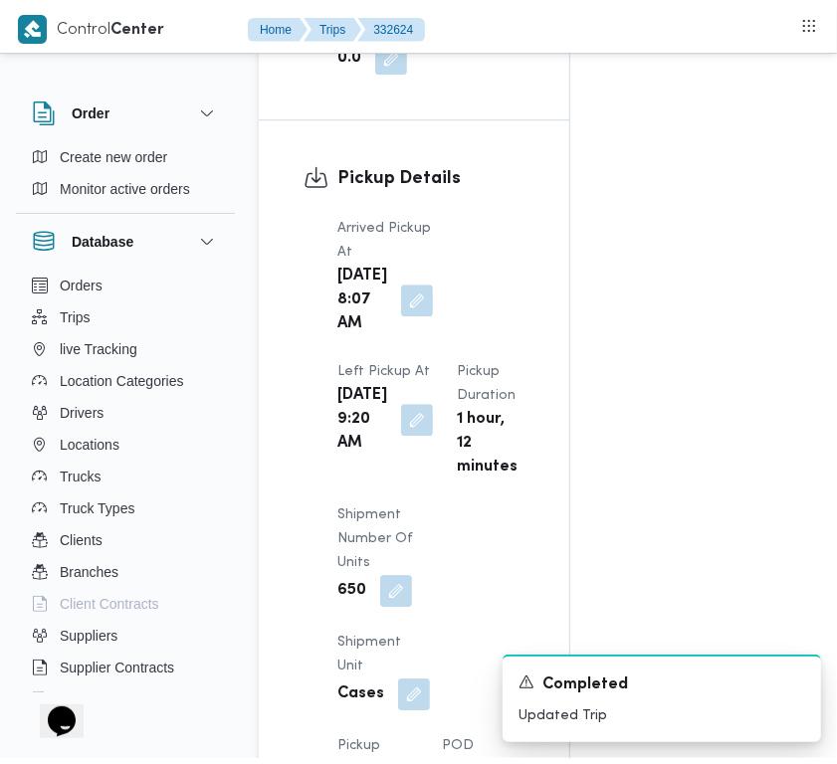
scroll to position [0, 0]
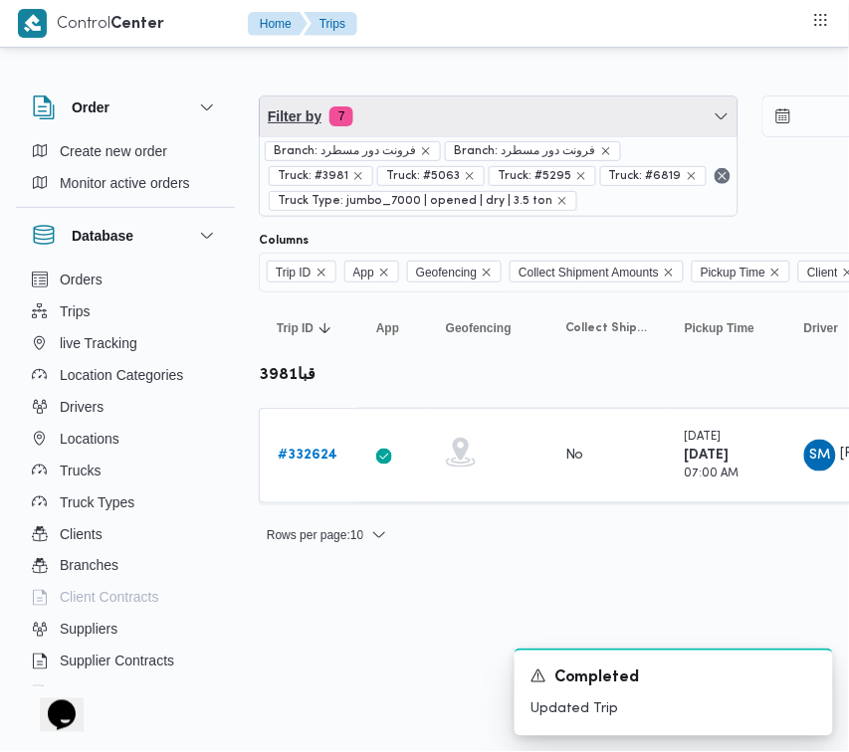
click at [455, 120] on span "Filter by 7" at bounding box center [499, 117] width 478 height 40
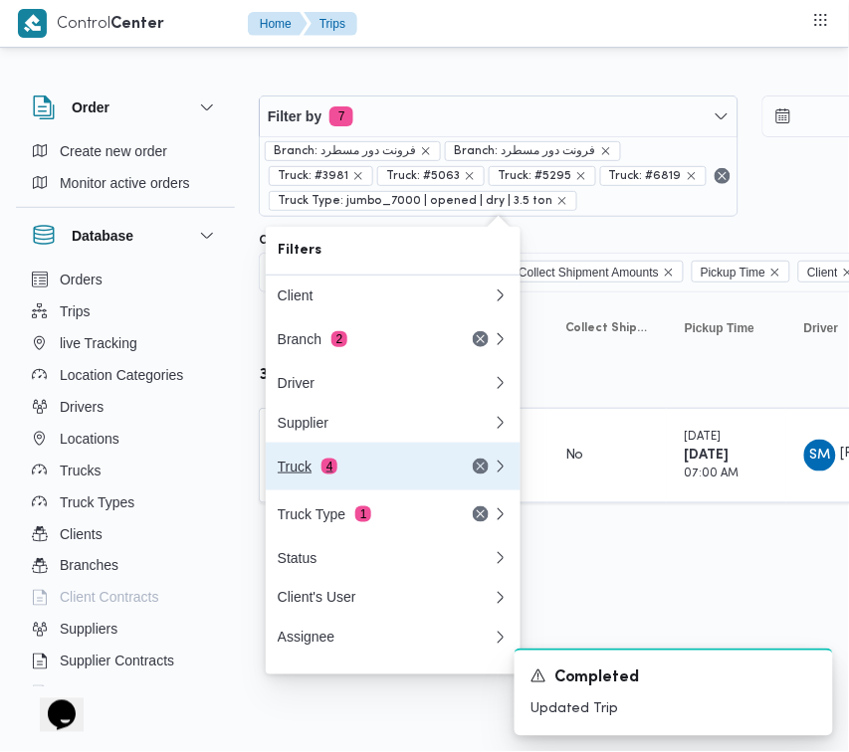
click at [323, 466] on span "4" at bounding box center [329, 467] width 16 height 16
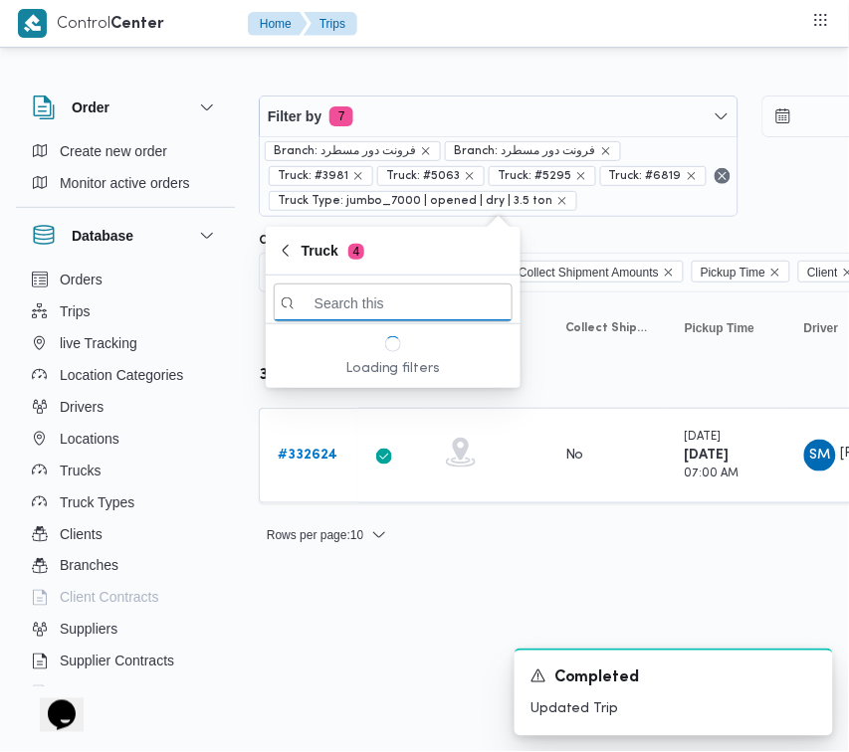
paste input "4217"
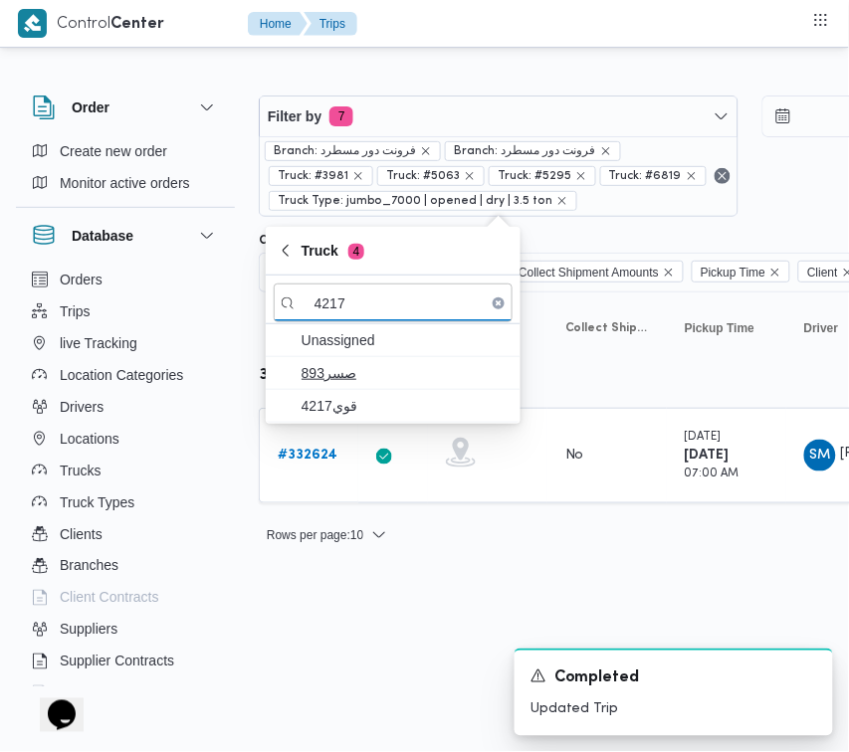
type input "4217"
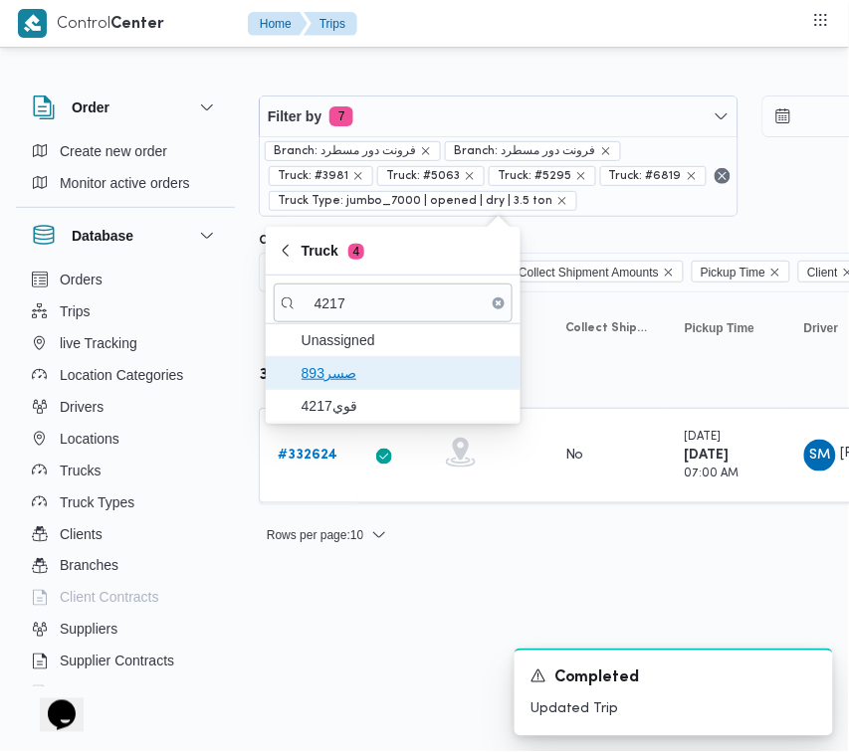
click at [335, 371] on span "893صسر" at bounding box center [405, 373] width 207 height 24
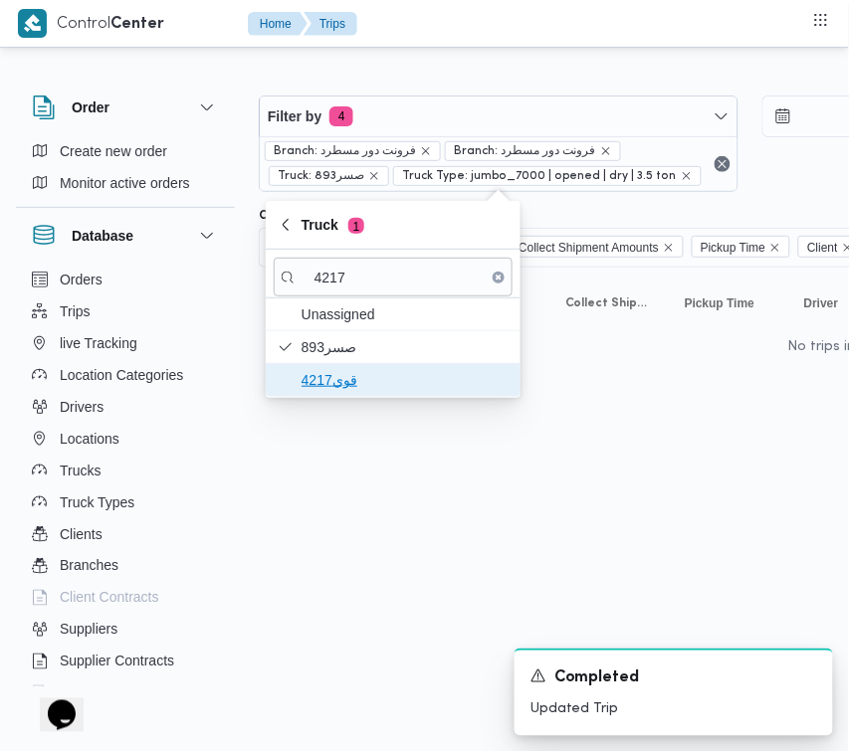
click at [333, 384] on span "قوي4217" at bounding box center [405, 380] width 207 height 24
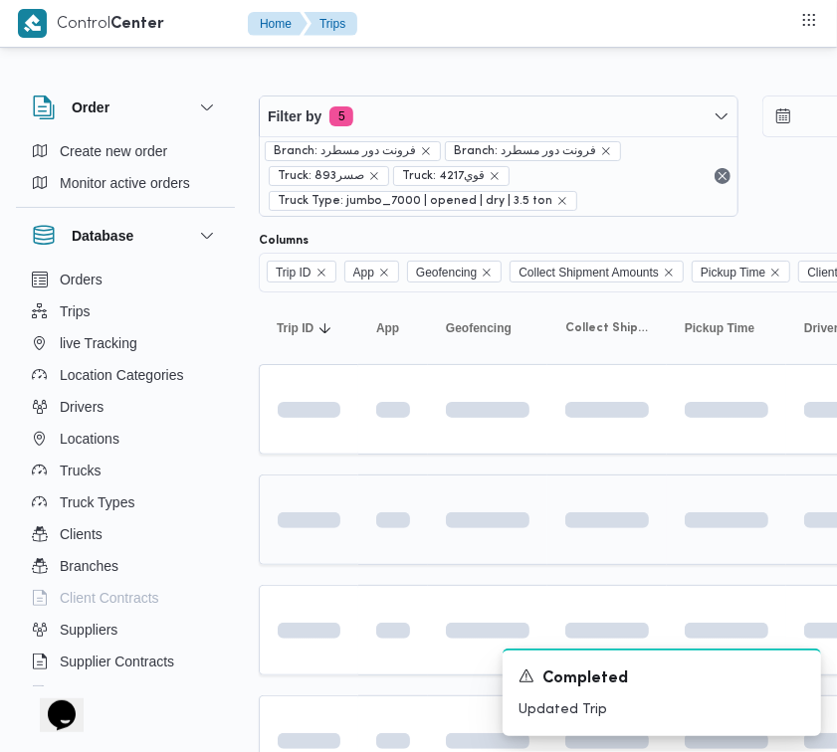
click at [336, 563] on td at bounding box center [309, 520] width 100 height 91
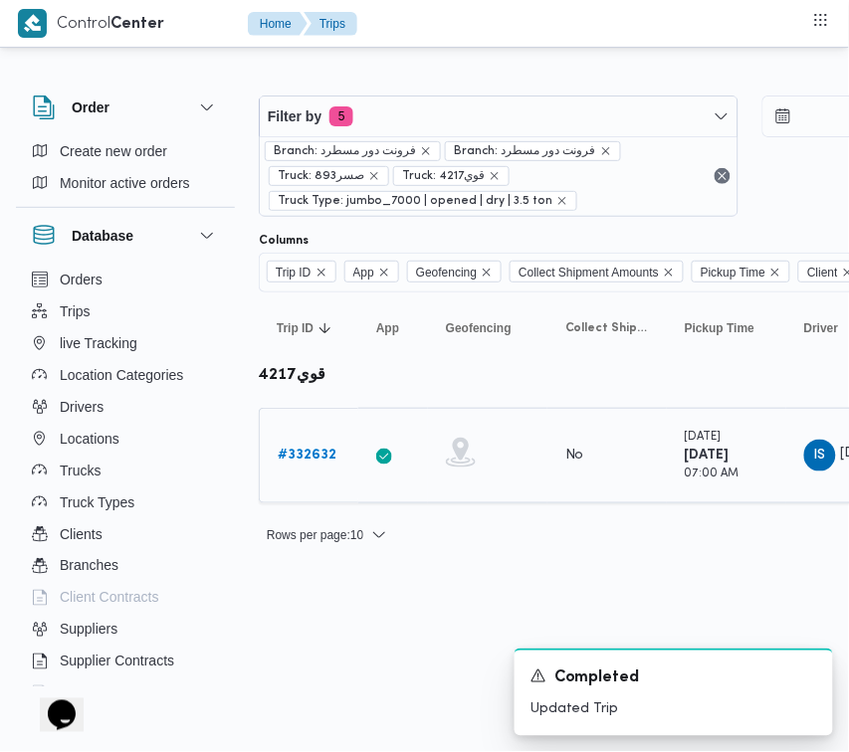
click at [320, 449] on b "# 332632" at bounding box center [307, 455] width 59 height 13
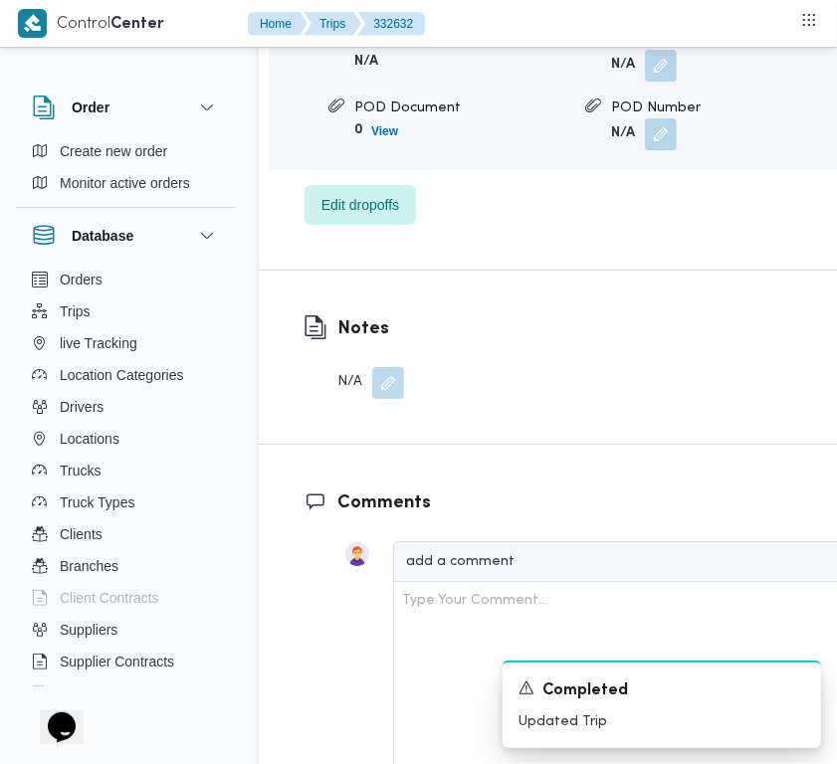
scroll to position [3939, 0]
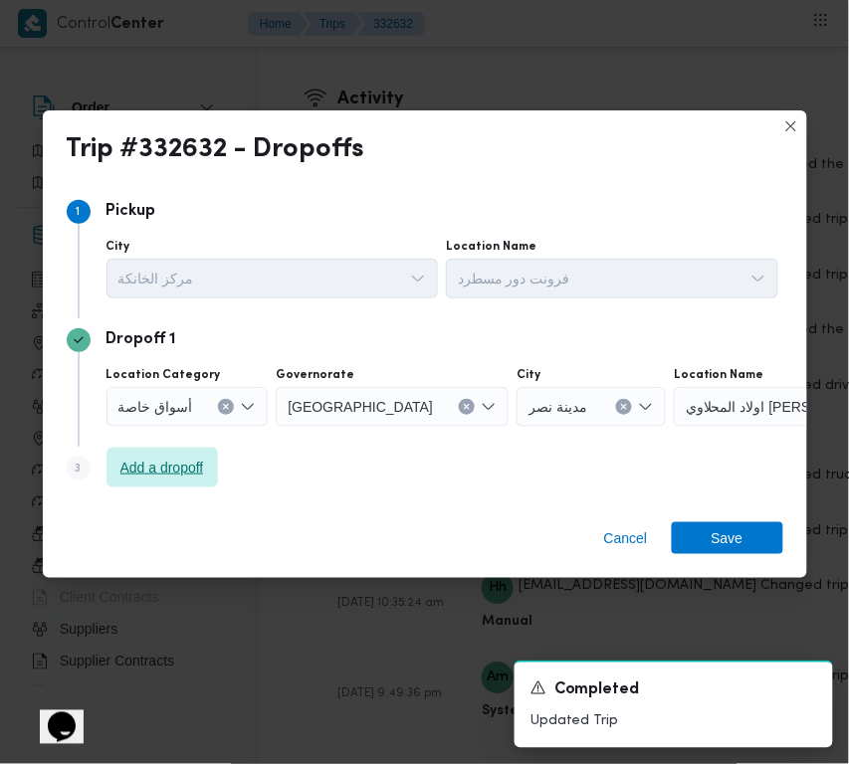
click at [180, 463] on span "Add a dropoff" at bounding box center [162, 468] width 84 height 24
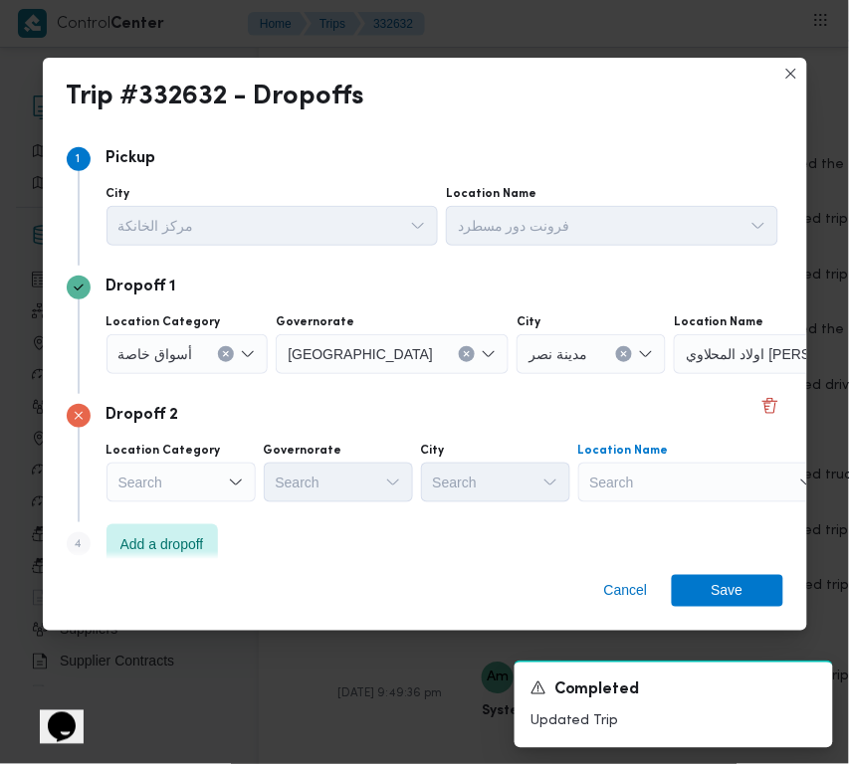
click at [657, 483] on div "Search" at bounding box center [702, 483] width 249 height 40
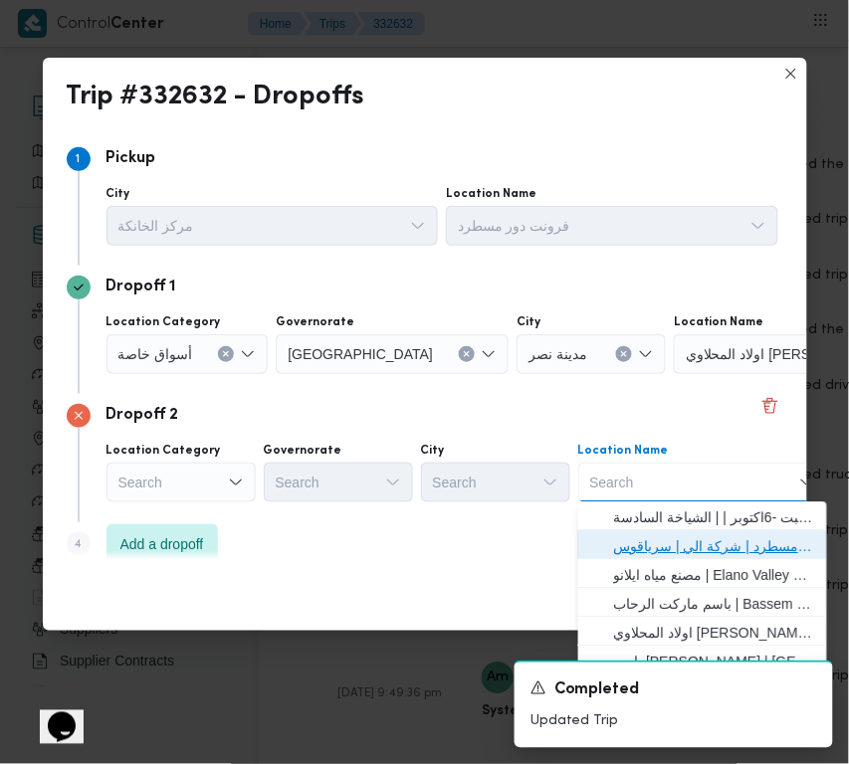
click at [674, 543] on span "فرونت دور مسطرد | شركة الي | سرياقوس" at bounding box center [714, 547] width 201 height 24
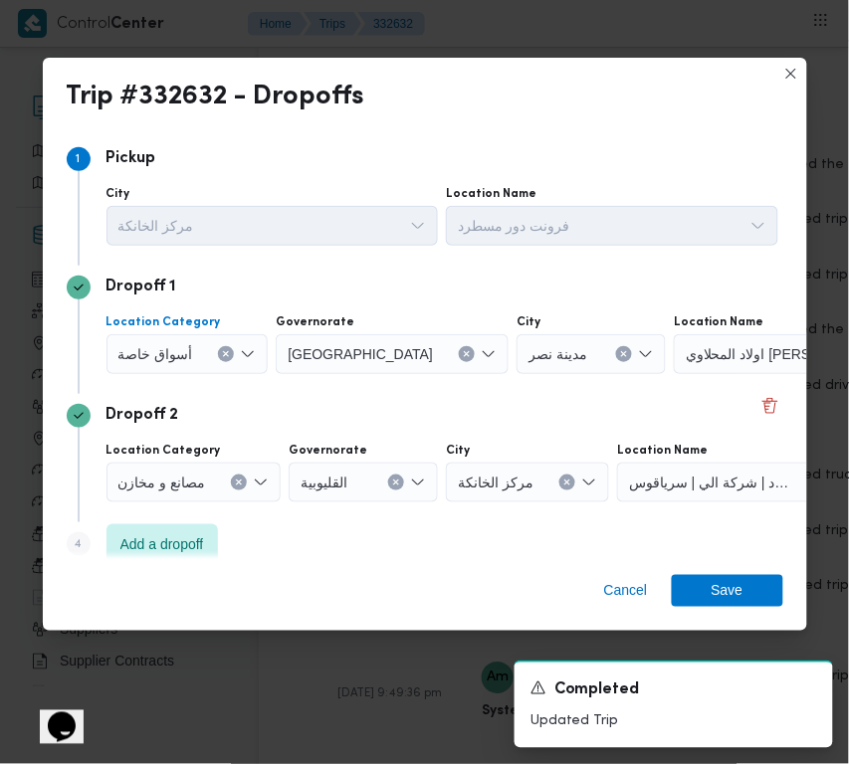
click at [170, 349] on span "أسواق خاصة" at bounding box center [155, 353] width 75 height 22
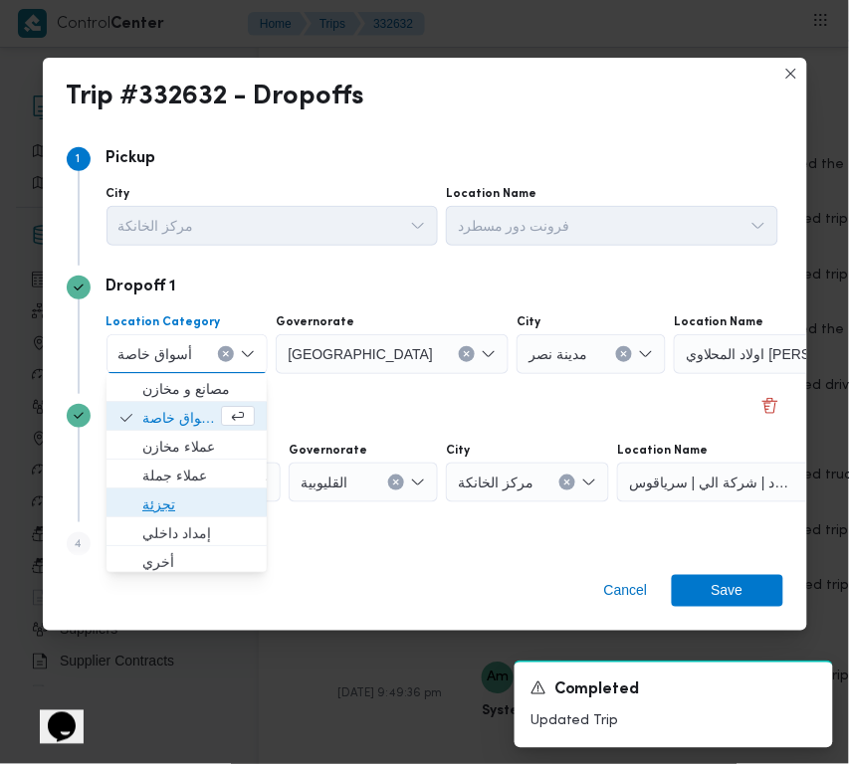
click at [189, 505] on span "تجزئة" at bounding box center [198, 506] width 112 height 24
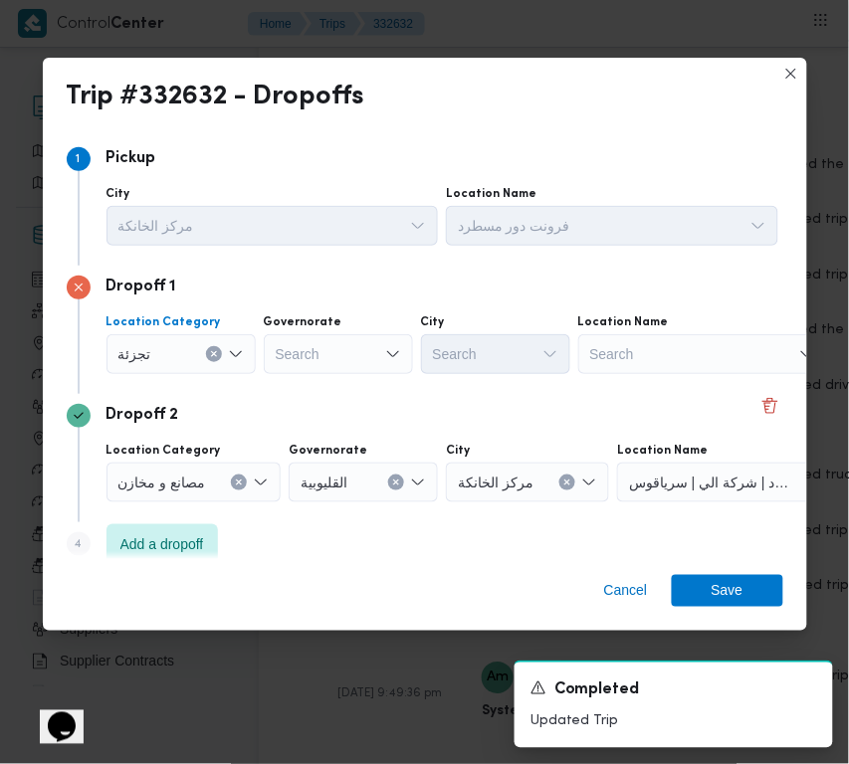
click at [286, 355] on div "Search" at bounding box center [338, 354] width 149 height 40
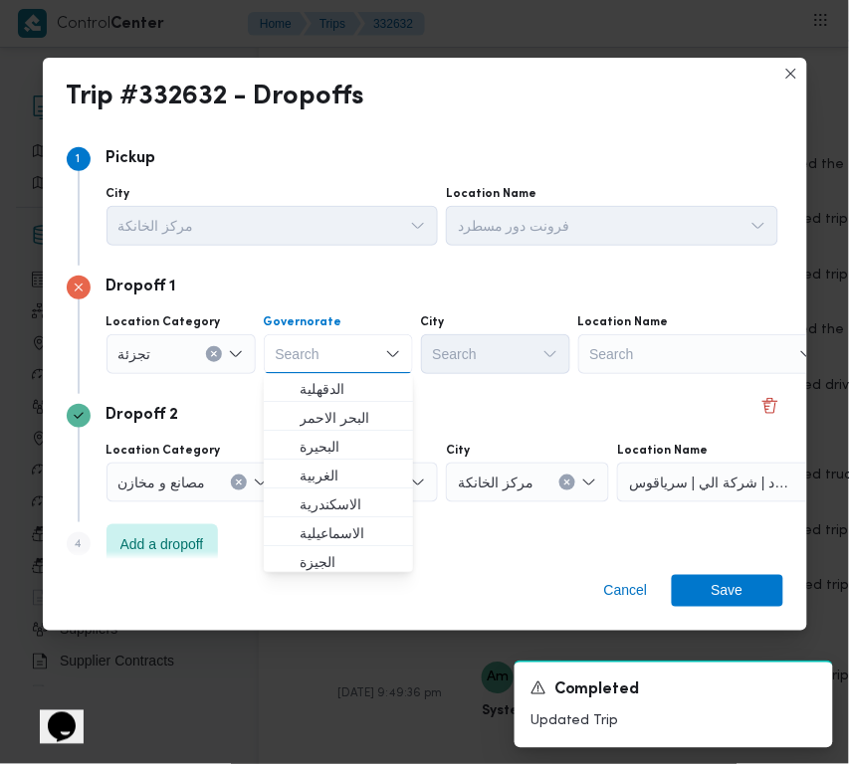
paste input "جيزة"
type input "جيزة"
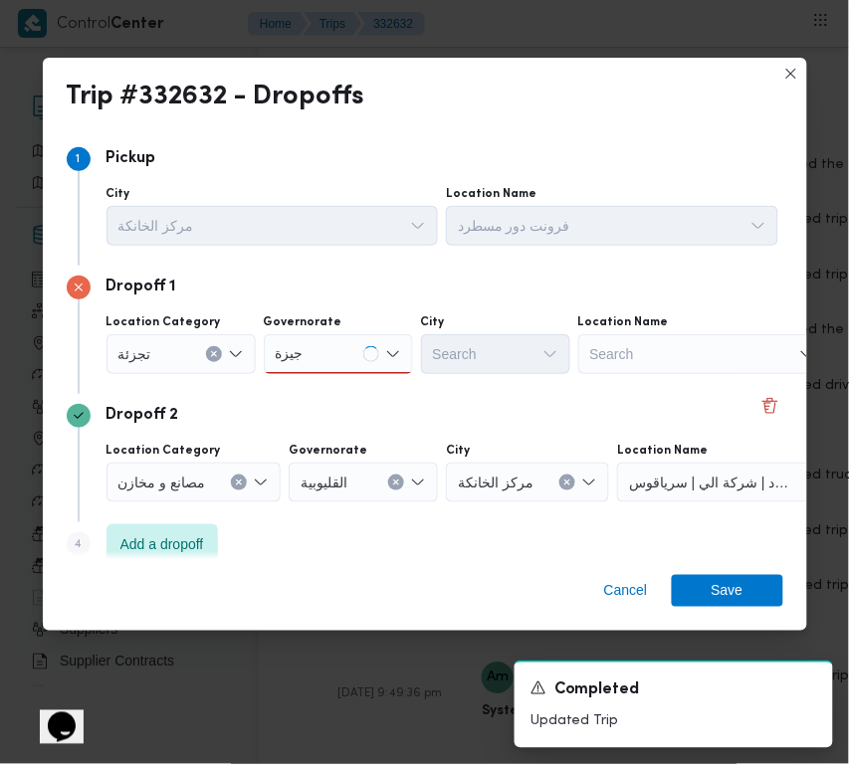
drag, startPoint x: 331, startPoint y: 343, endPoint x: 338, endPoint y: 351, distance: 10.6
click at [331, 343] on div "جيزة جيزة" at bounding box center [338, 354] width 149 height 40
click at [349, 391] on span "ال جيزة" at bounding box center [351, 390] width 102 height 24
click at [355, 371] on div "الجيزة Combo box. Selected. الجيزة. Press Backspace to delete الجيزة. Combo box…" at bounding box center [338, 354] width 149 height 40
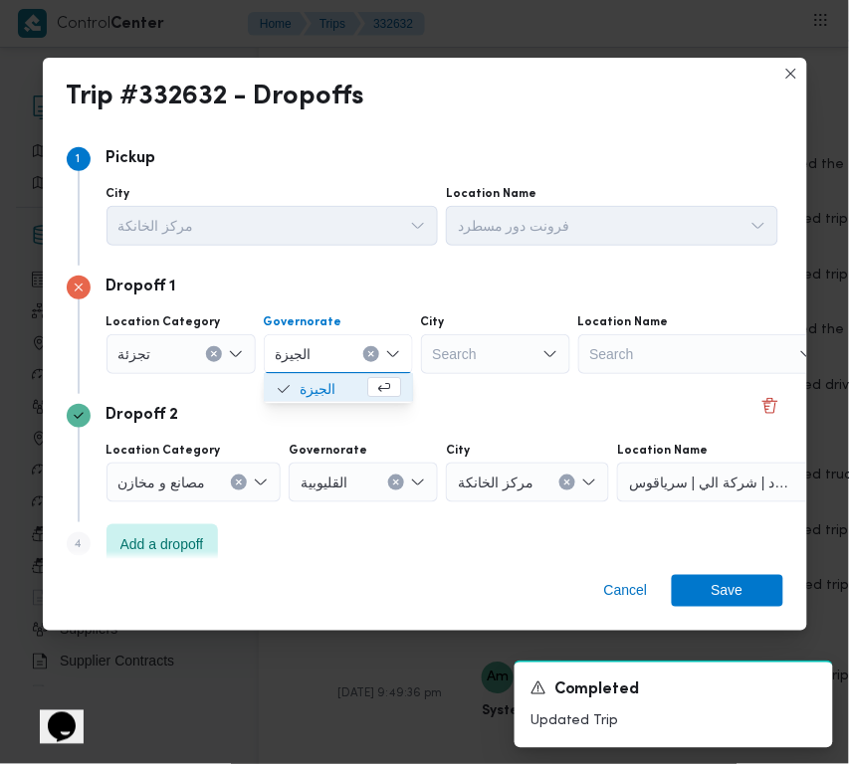
click at [428, 359] on div "Search" at bounding box center [495, 354] width 149 height 40
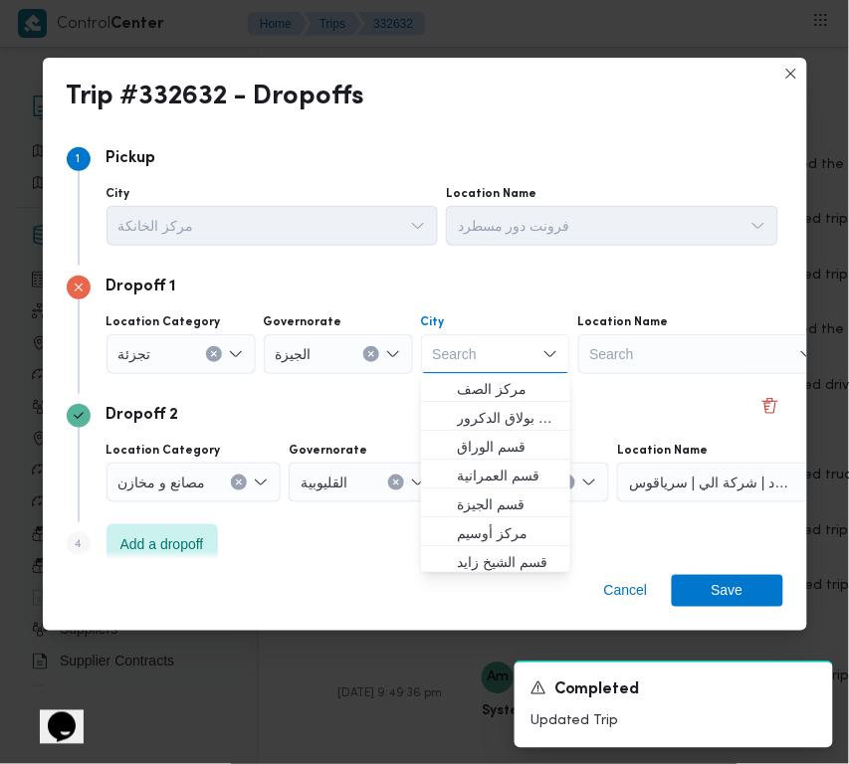
click at [475, 358] on div "Search Combo box. Selected. Combo box input. Search. Type some text or, to disp…" at bounding box center [495, 354] width 149 height 40
paste input "زايد"
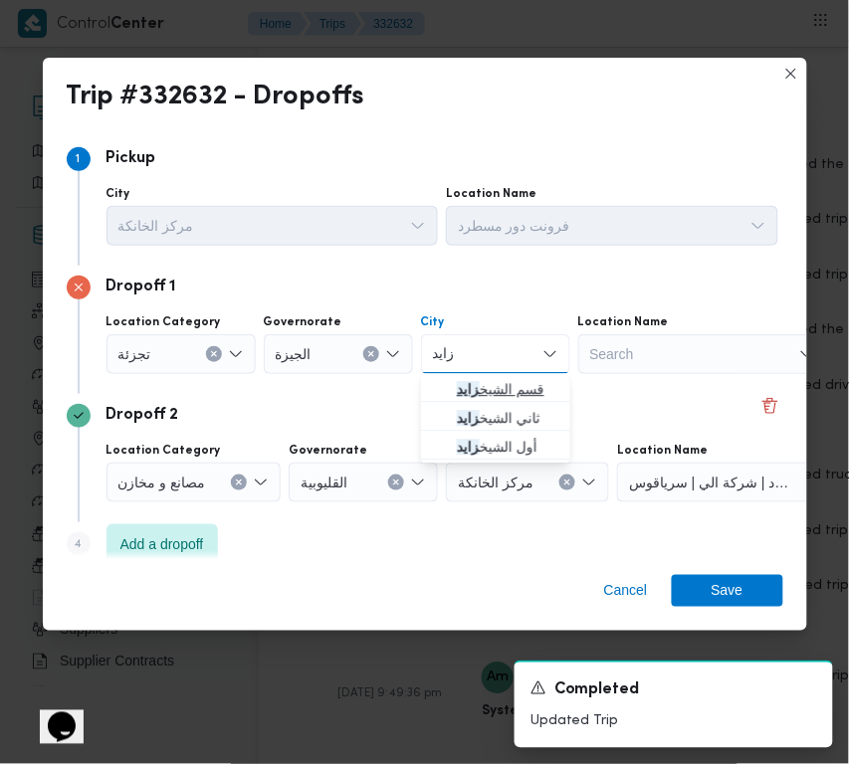
type input "زايد"
click at [431, 375] on span "قسم الشيخ زايد" at bounding box center [495, 390] width 133 height 32
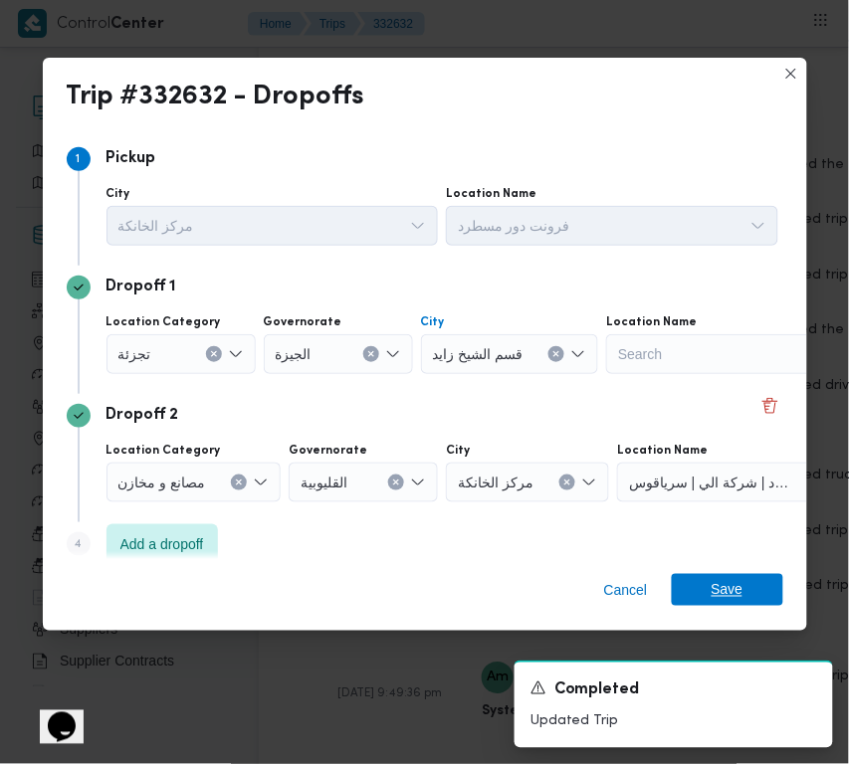
click at [724, 593] on span "Save" at bounding box center [728, 590] width 32 height 32
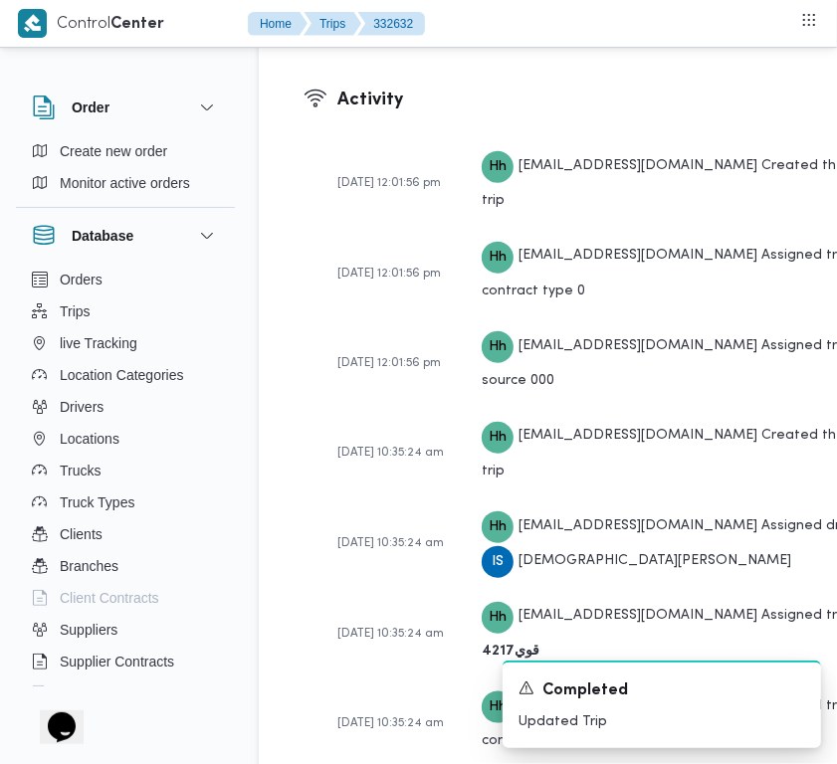
scroll to position [3270, 0]
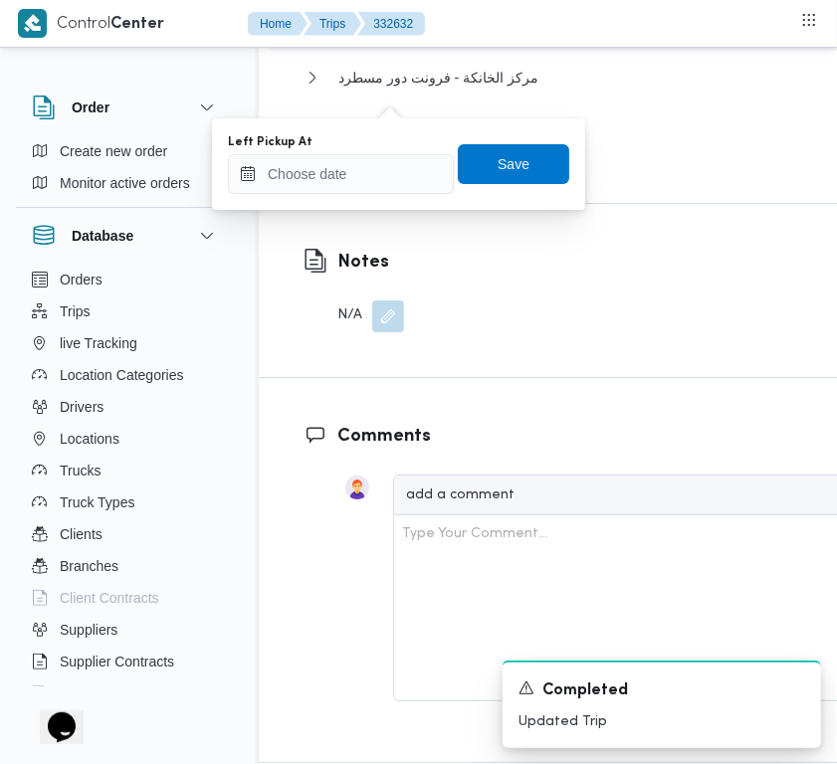
click at [363, 150] on div "Left Pickup At" at bounding box center [341, 164] width 226 height 60
click at [370, 169] on input "Left Pickup At" at bounding box center [341, 174] width 226 height 40
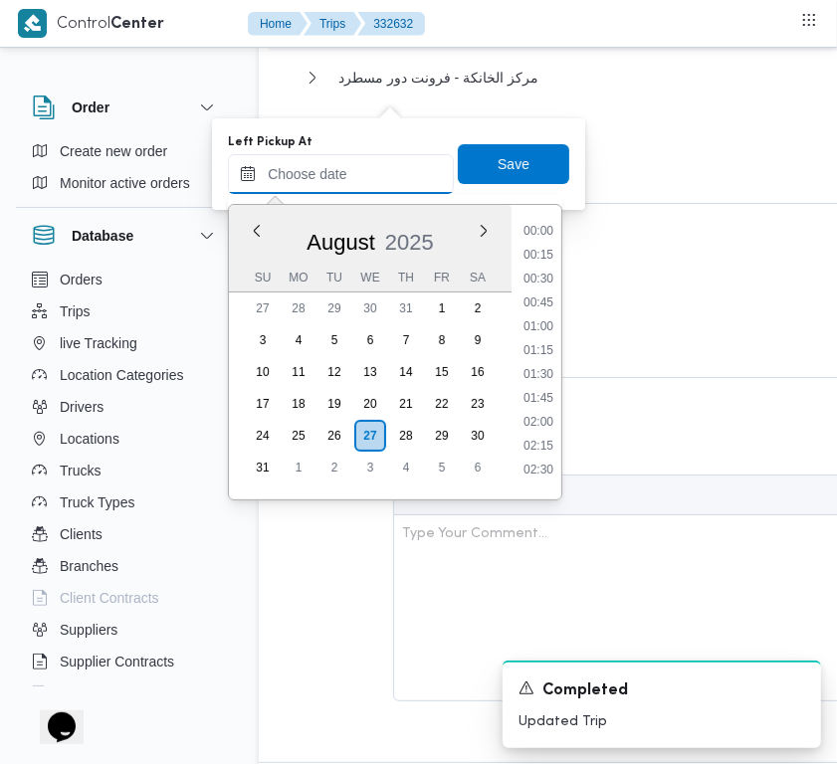
paste input "27/8/2025 9:00:00 AM"
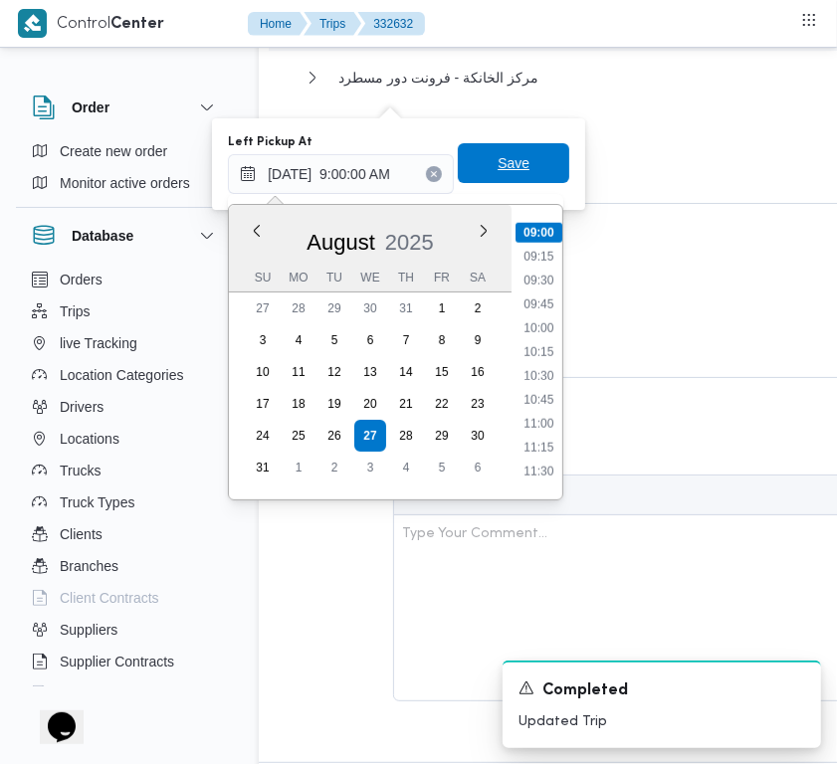
type input "27/08/2025 09:00"
click at [498, 166] on span "Save" at bounding box center [514, 163] width 32 height 24
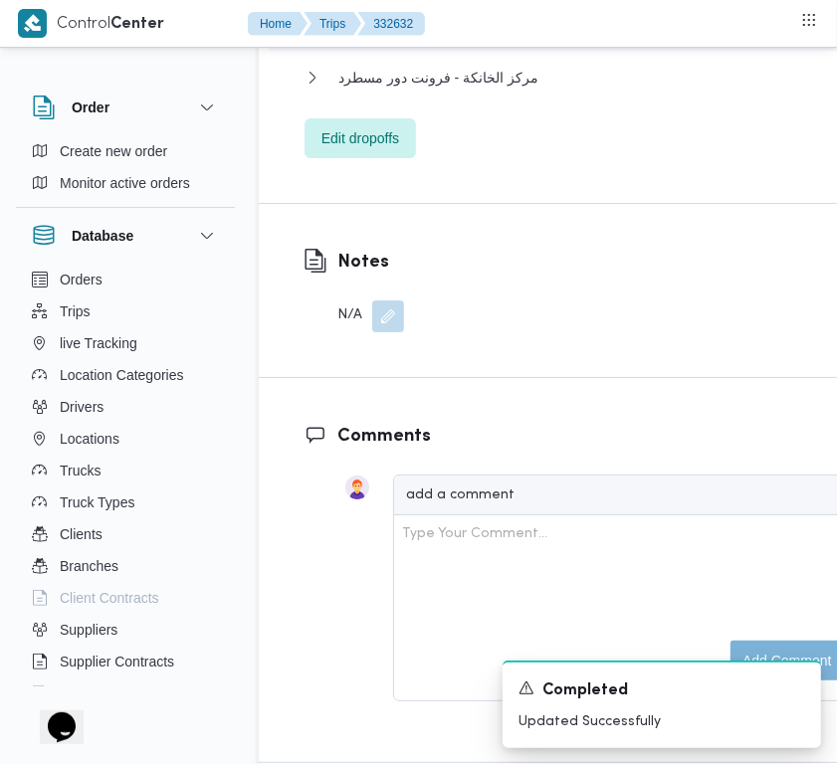
scroll to position [2989, 0]
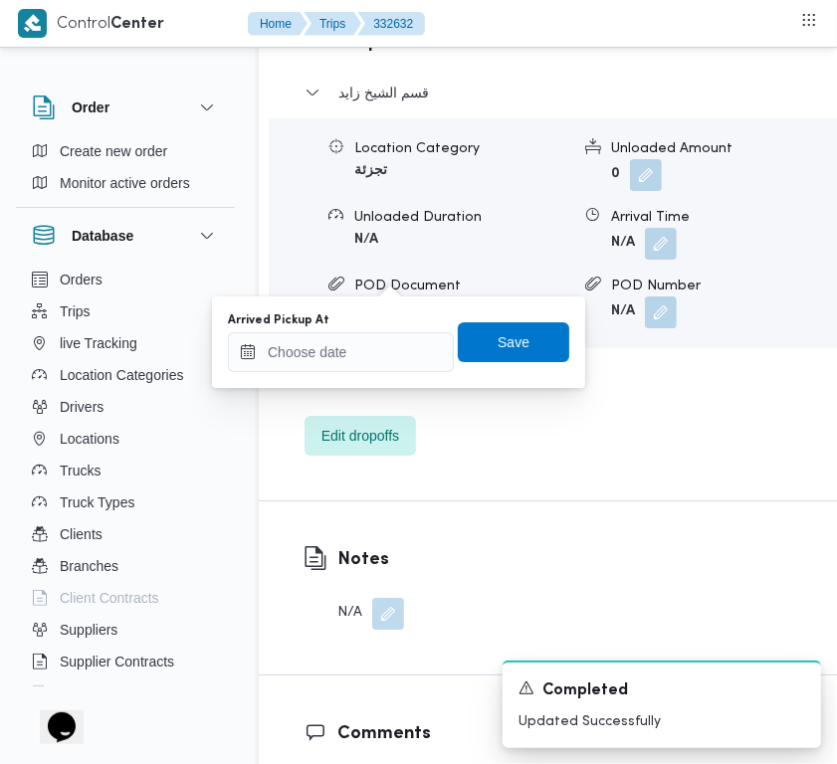
click at [399, 326] on div "Arrived Pickup At" at bounding box center [341, 342] width 226 height 60
click at [408, 345] on input "Arrived Pickup At" at bounding box center [341, 352] width 226 height 40
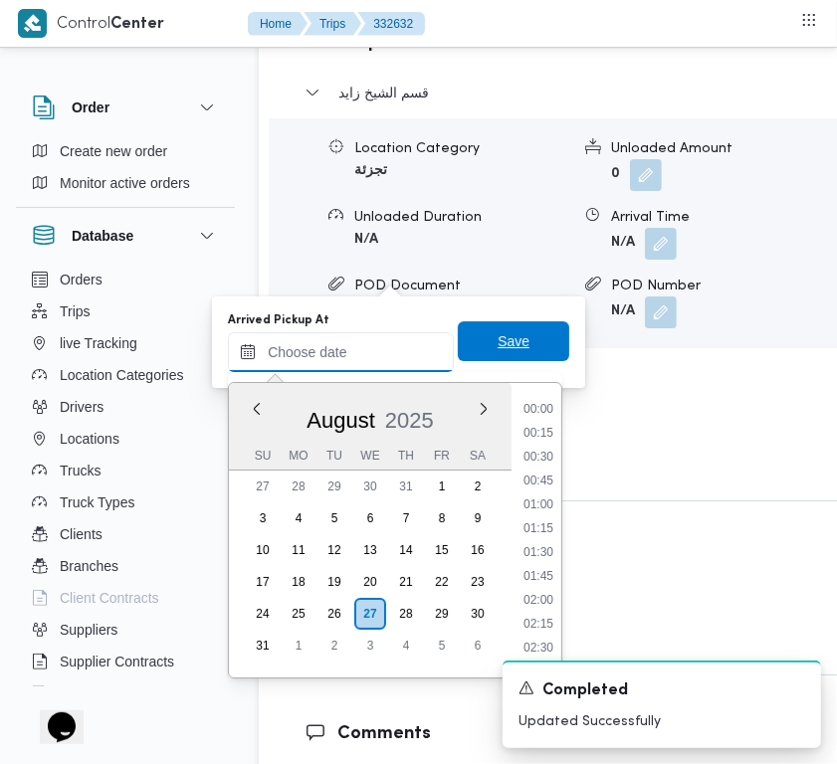
paste input "27/8/2025 9:00:00 AM"
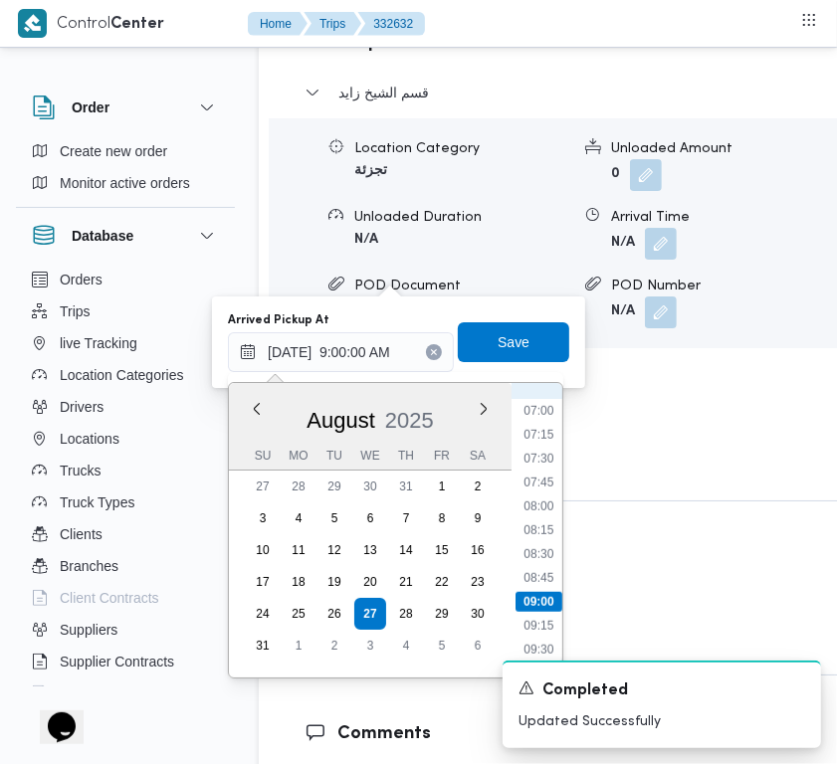
scroll to position [634, 0]
click at [548, 495] on li "07:30" at bounding box center [539, 492] width 46 height 20
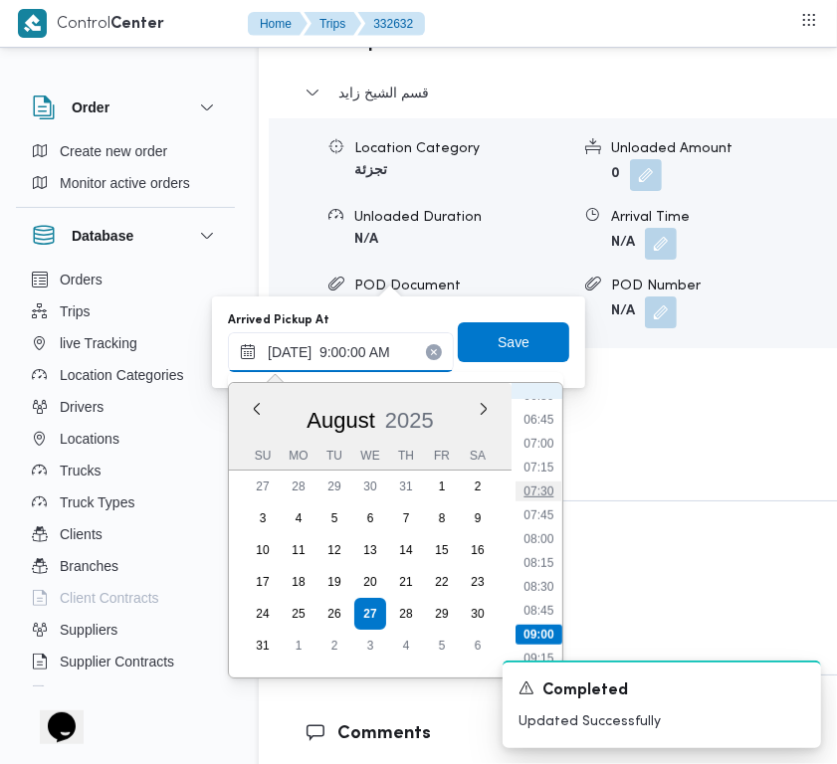
type input "27/08/2025 07:30"
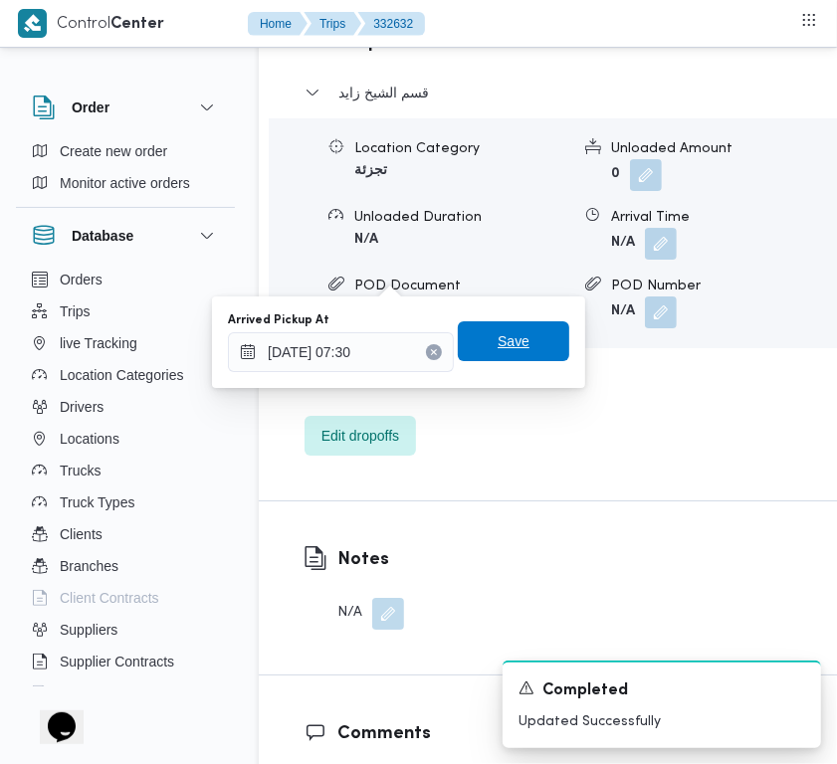
click at [527, 344] on span "Save" at bounding box center [513, 341] width 111 height 40
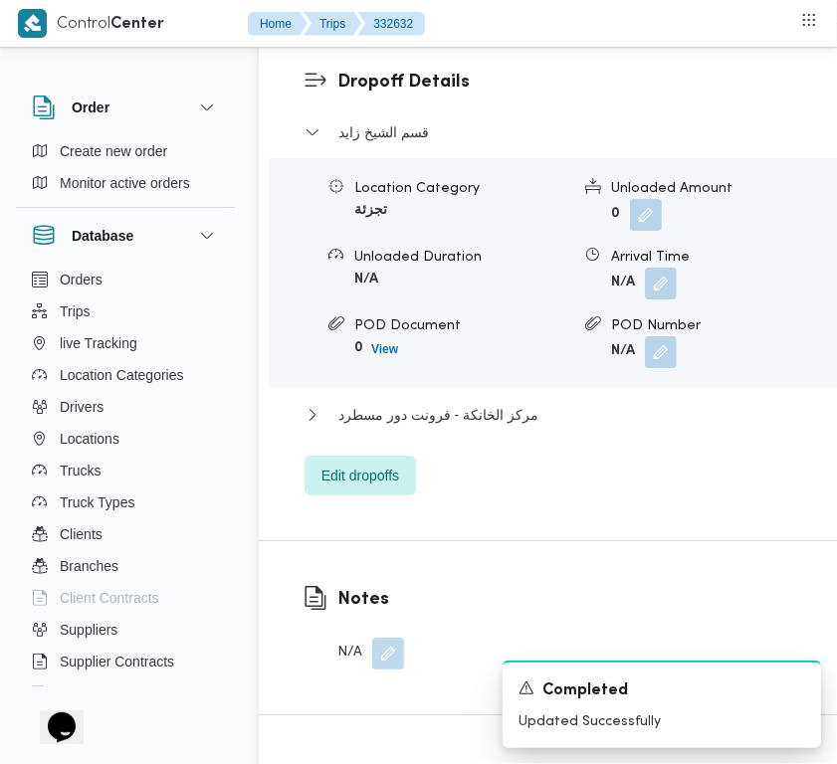
scroll to position [0, 0]
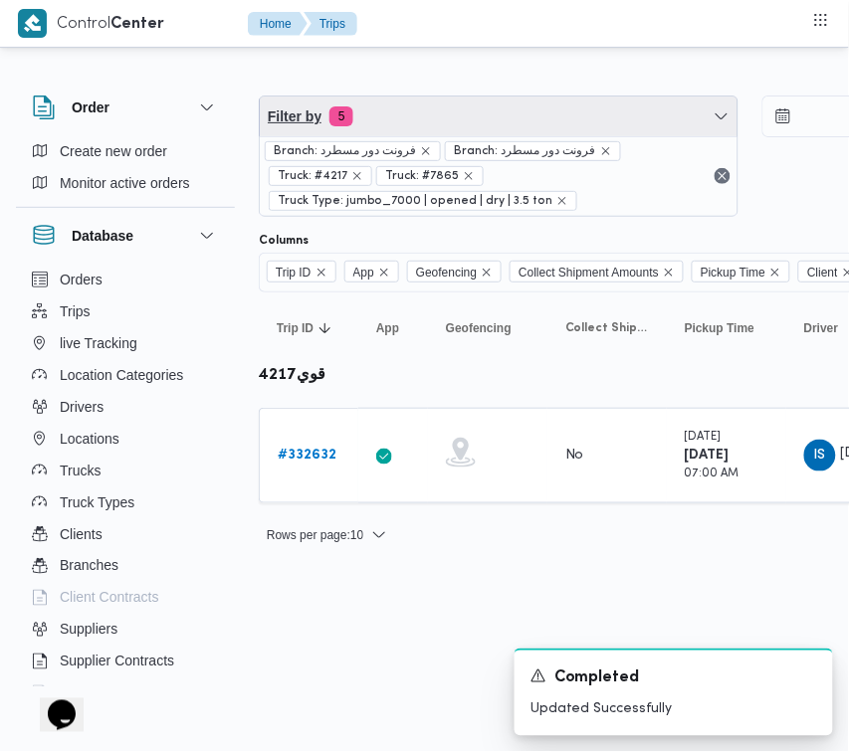
click at [534, 109] on span "Filter by 5" at bounding box center [499, 117] width 478 height 40
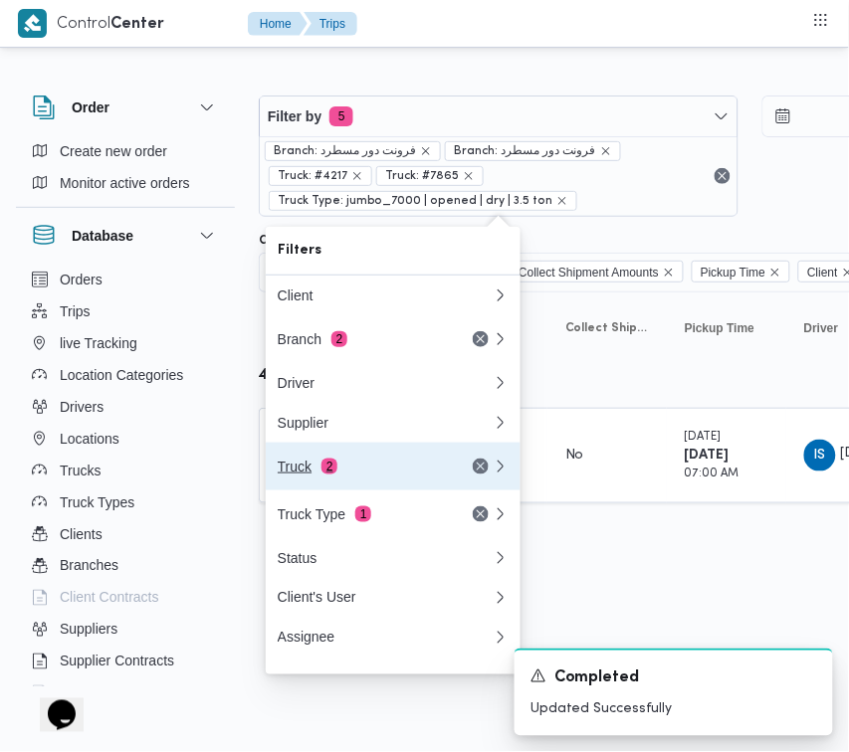
click at [344, 459] on button "Truck 2" at bounding box center [393, 467] width 255 height 48
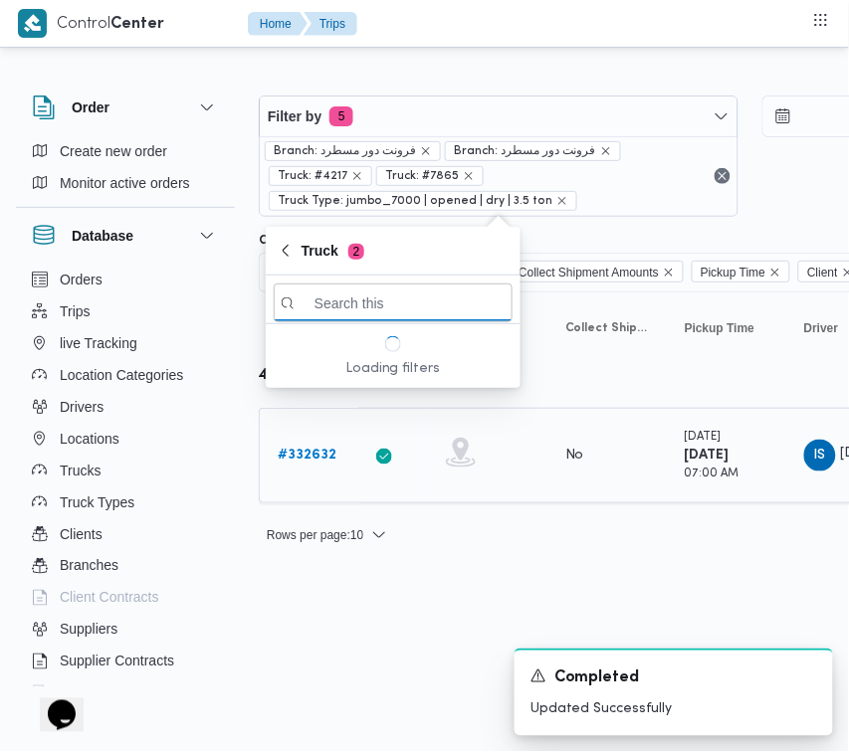
paste input "2463"
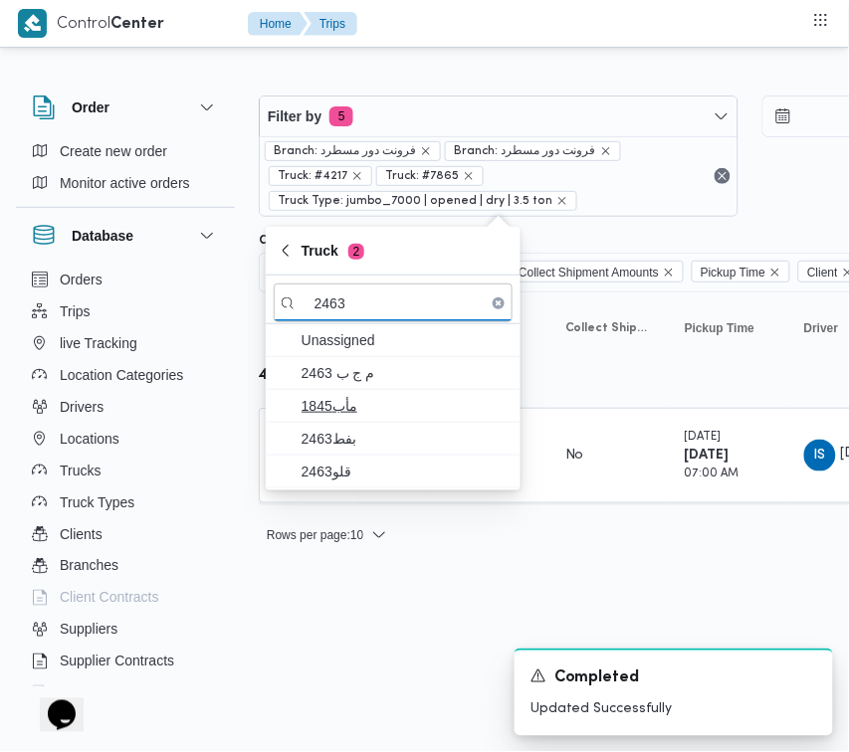
type input "2463"
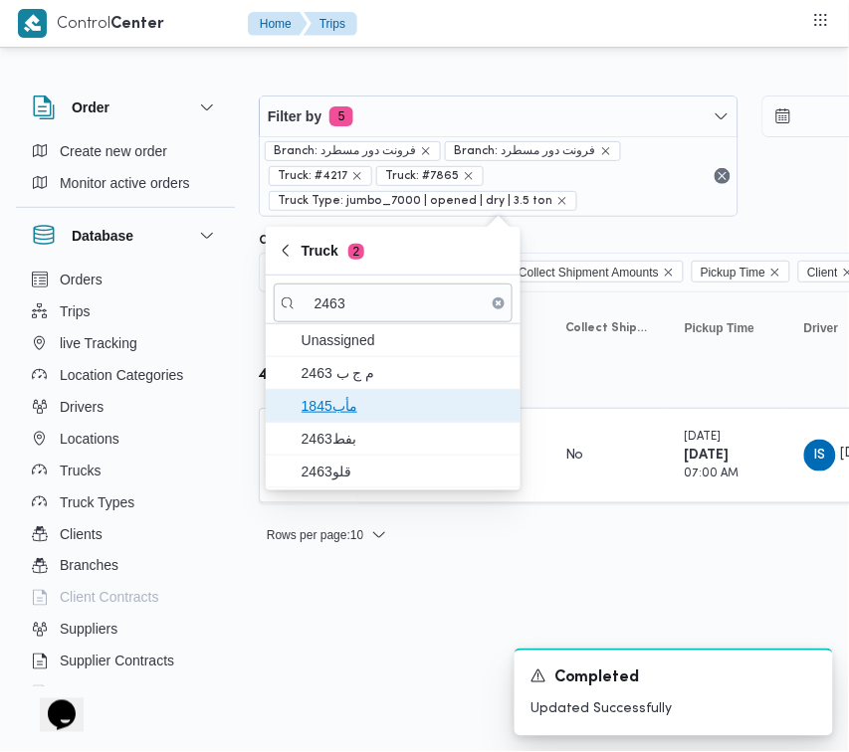
click at [370, 391] on span "1845مأب" at bounding box center [393, 406] width 239 height 32
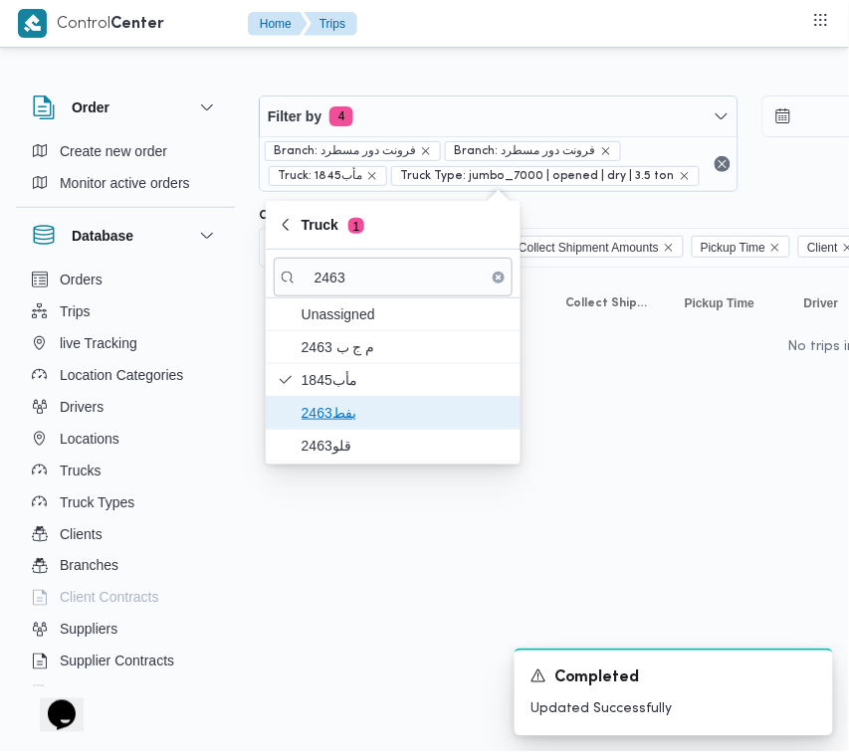
click at [360, 423] on span "بفط2463" at bounding box center [405, 413] width 207 height 24
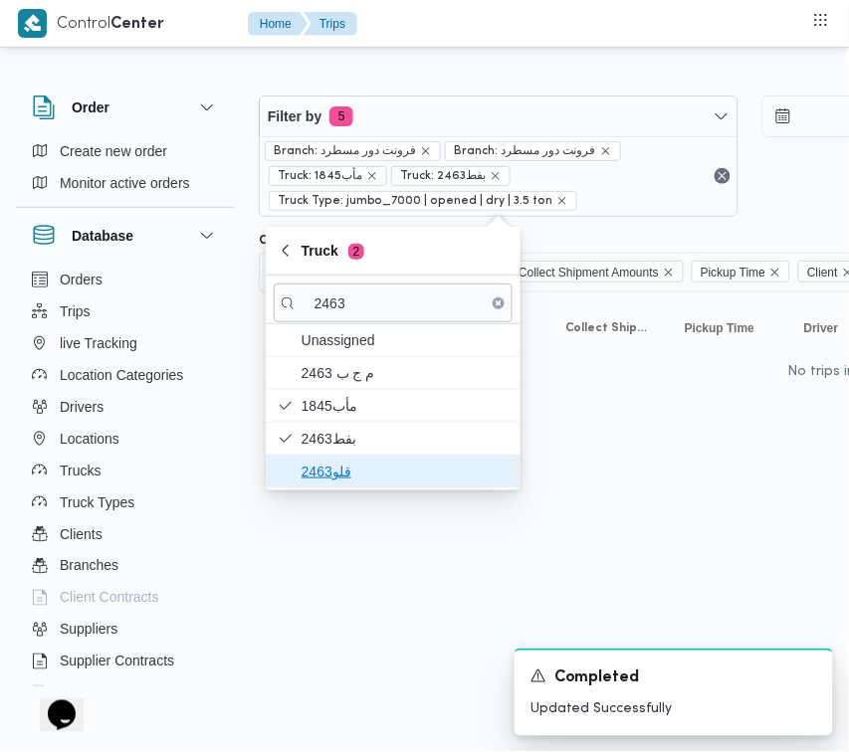
click at [331, 469] on span "قلو2463" at bounding box center [405, 472] width 207 height 24
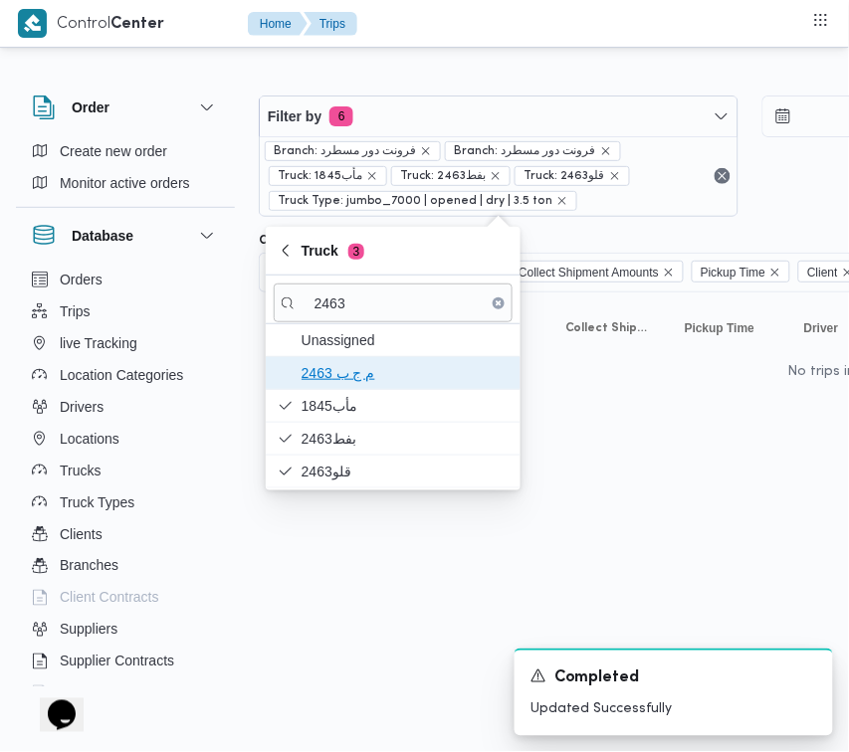
click at [354, 375] on span "م ج ب 2463" at bounding box center [405, 373] width 207 height 24
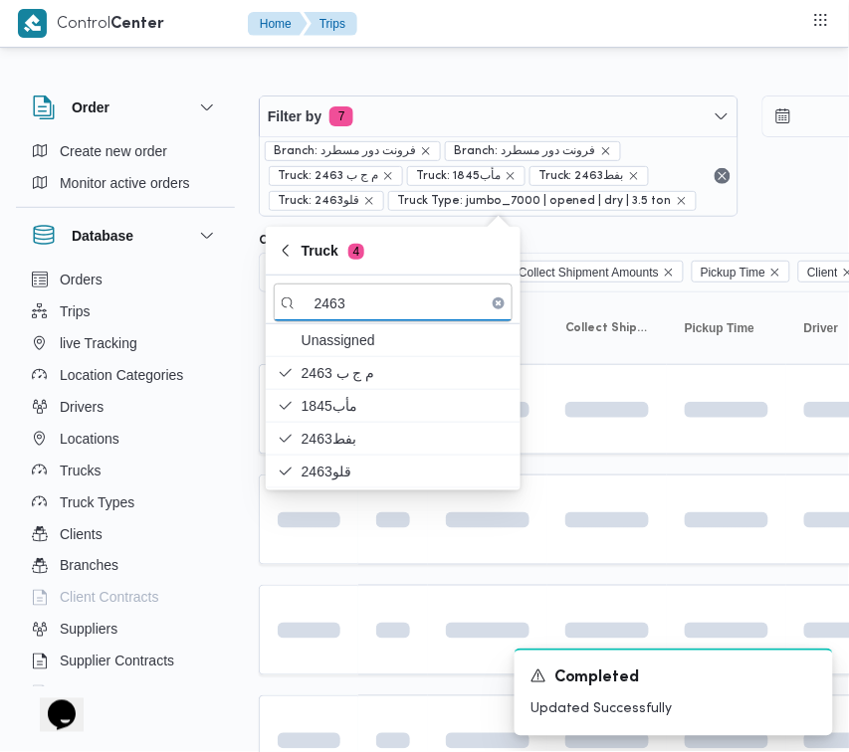
click at [369, 583] on html "Control Center Home Trips Order Create new order Monitor active orders Database…" at bounding box center [424, 376] width 849 height 752
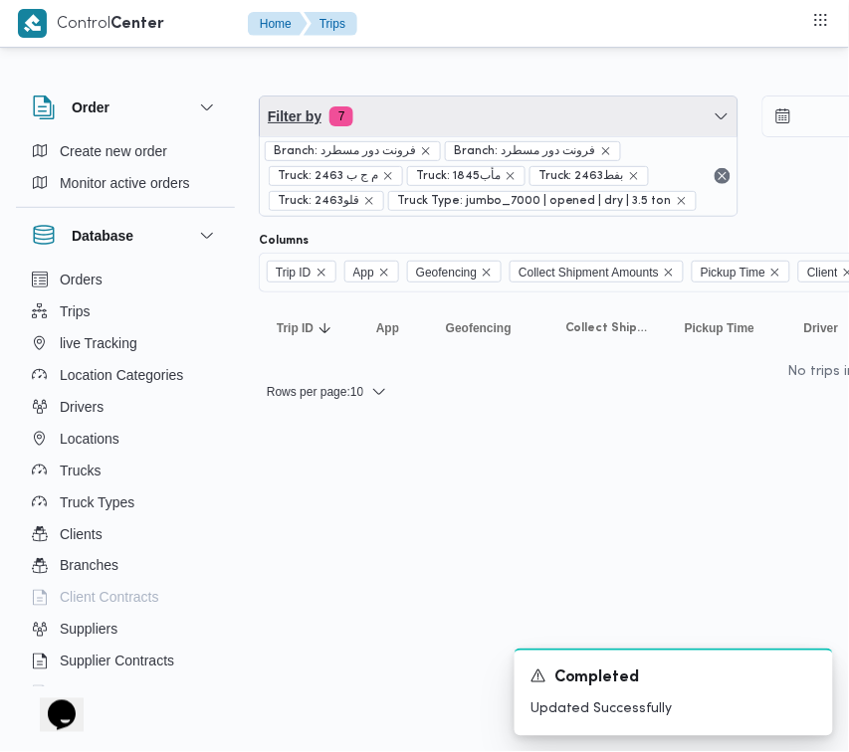
click at [441, 120] on span "Filter by 7" at bounding box center [499, 117] width 478 height 40
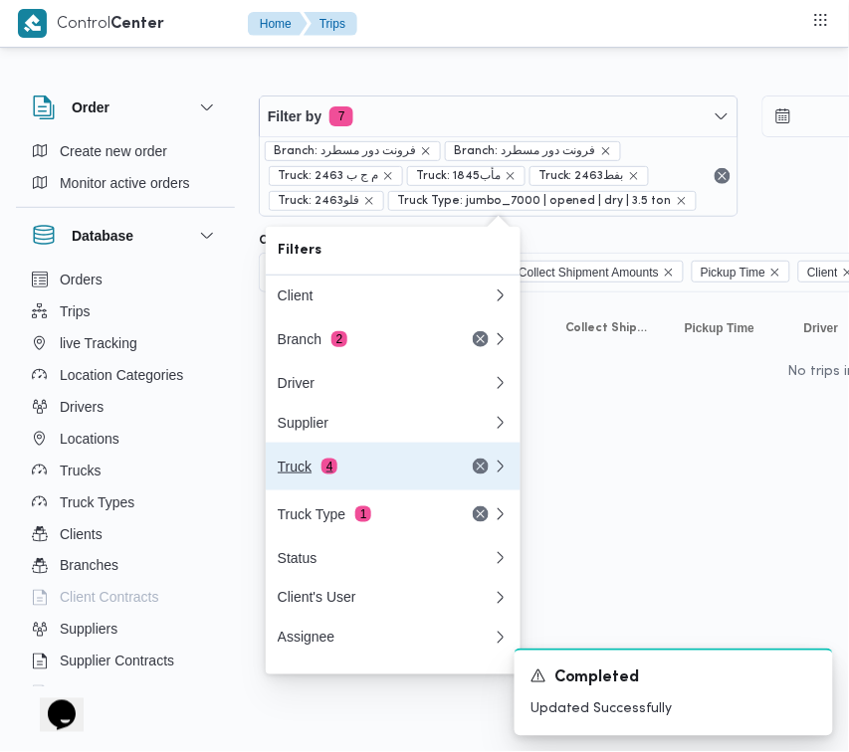
click at [376, 465] on div "Truck 4" at bounding box center [361, 467] width 167 height 16
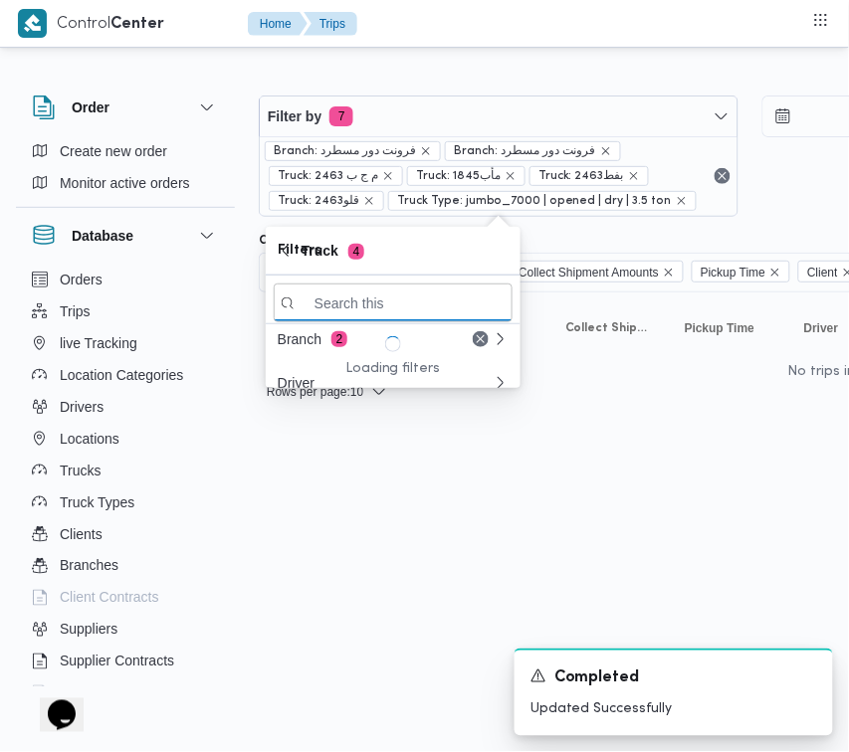
paste input "2463"
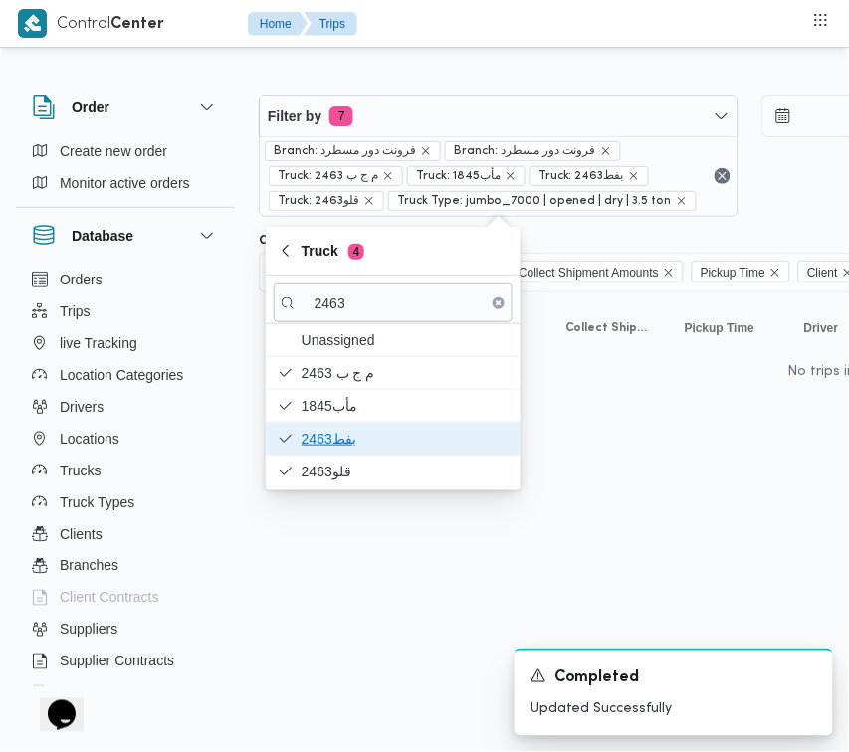
click at [358, 426] on span "بفط2463" at bounding box center [393, 439] width 239 height 32
click at [359, 425] on span "بفط2463" at bounding box center [393, 439] width 239 height 32
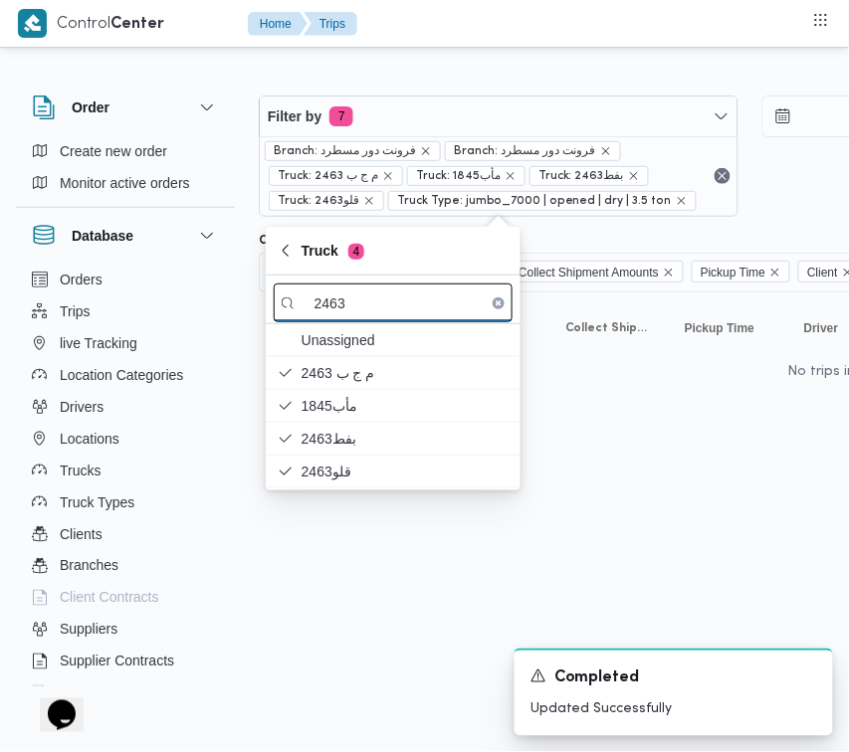
click at [420, 311] on input "2463" at bounding box center [393, 303] width 239 height 39
paste input "319"
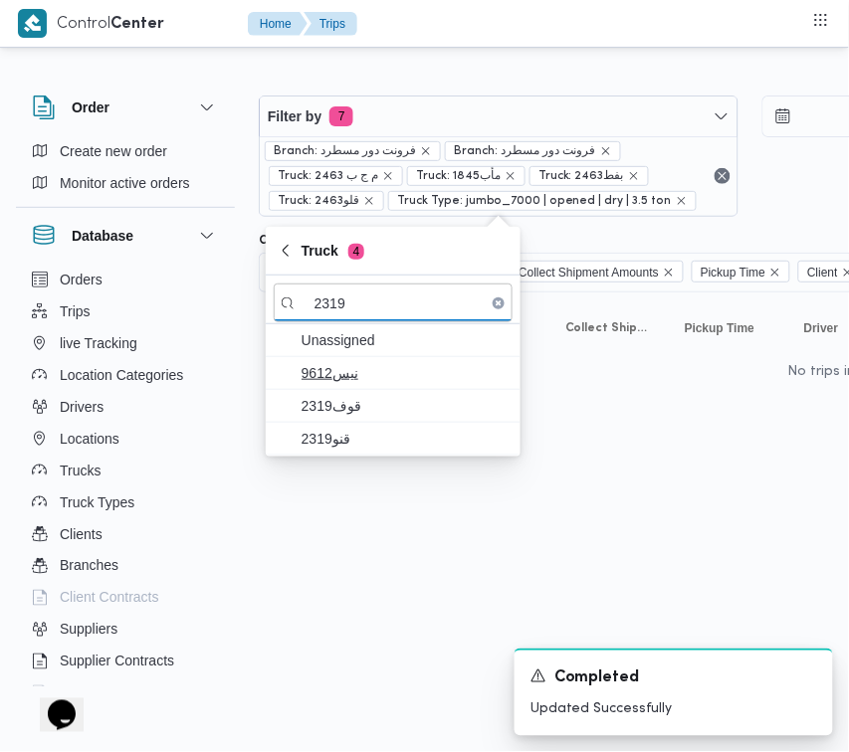
type input "2319"
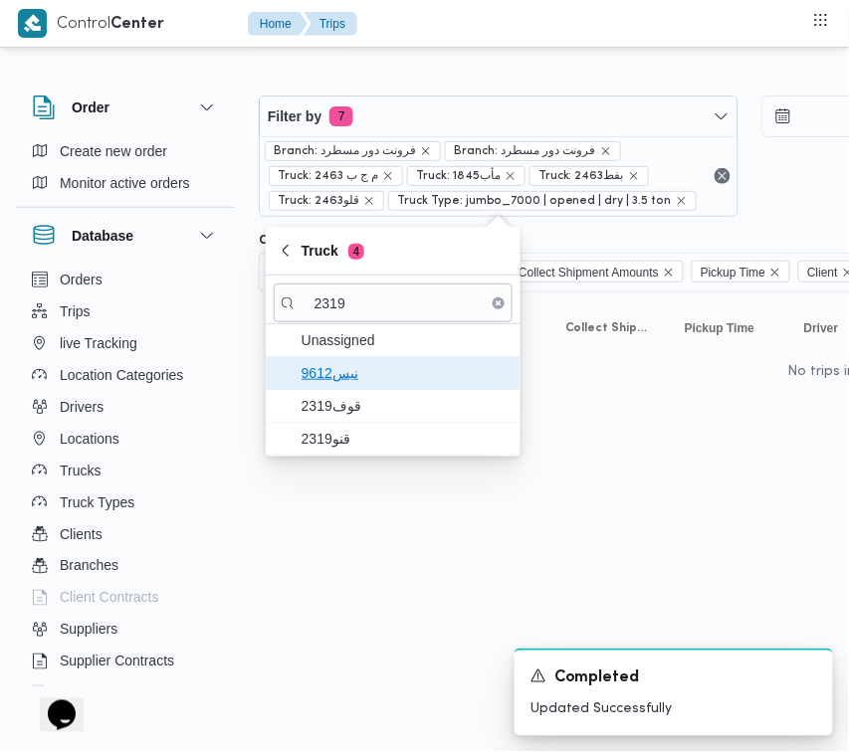
click at [379, 385] on span "9612نيس" at bounding box center [405, 373] width 207 height 24
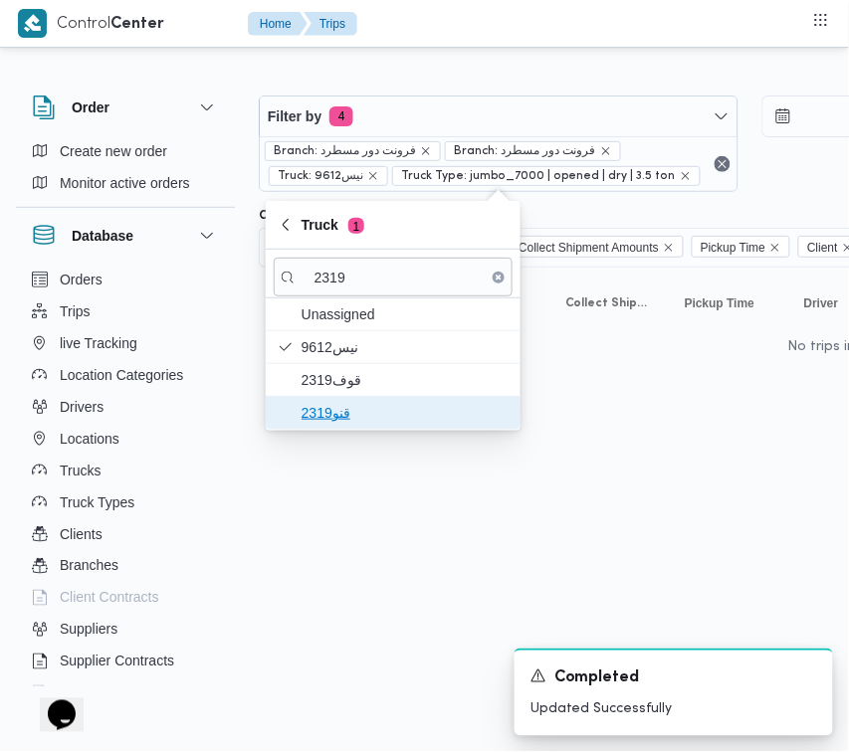
click at [379, 399] on span "قنو2319" at bounding box center [393, 413] width 239 height 32
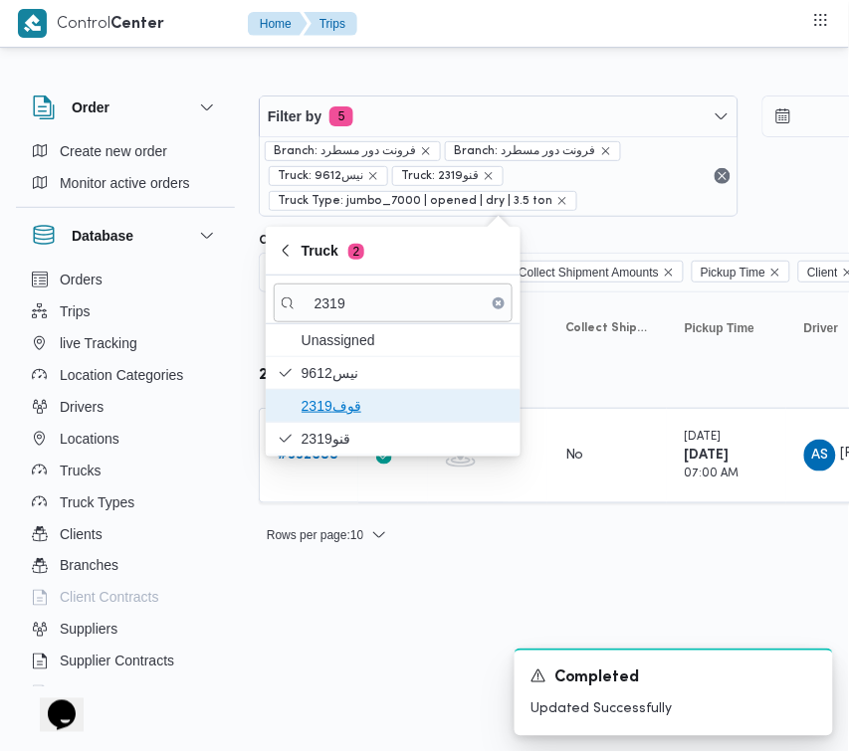
click at [378, 394] on span "2319قوف" at bounding box center [405, 406] width 207 height 24
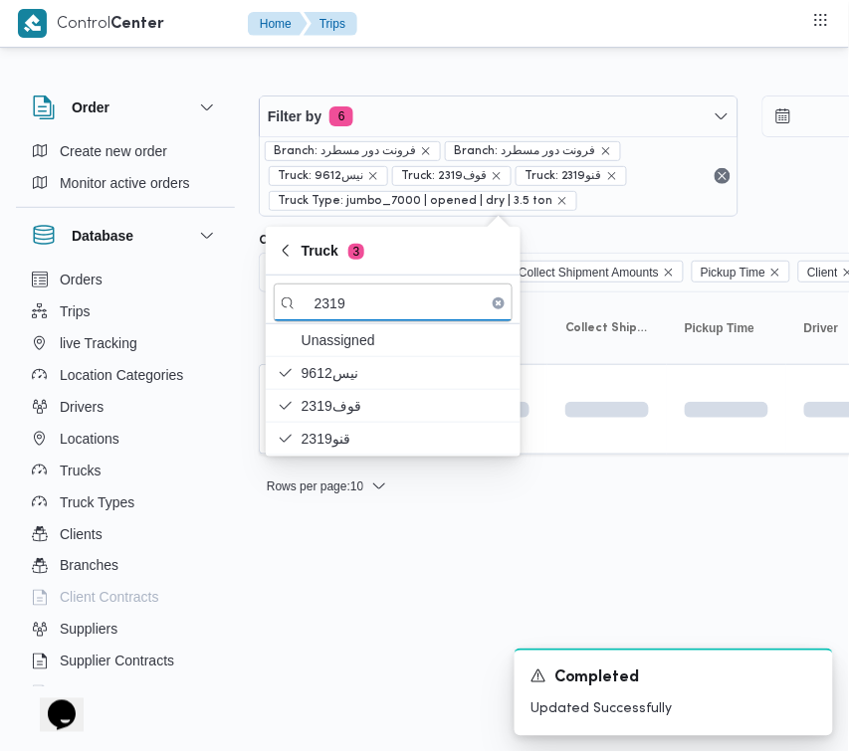
click at [380, 594] on html "Control Center Home Trips Order Create new order Monitor active orders Database…" at bounding box center [424, 376] width 849 height 752
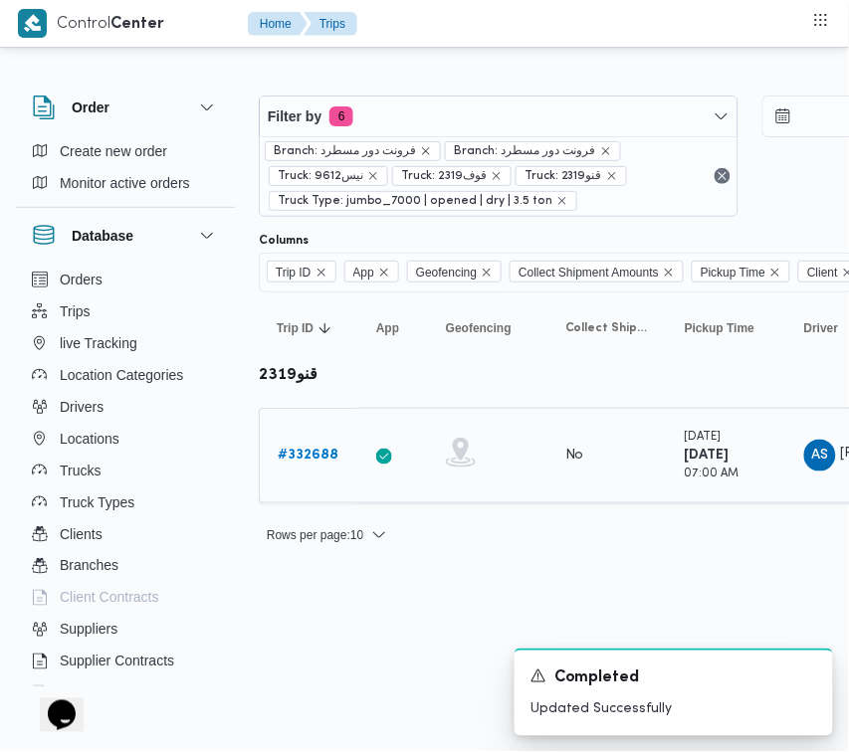
click at [323, 449] on b "# 332688" at bounding box center [308, 455] width 61 height 13
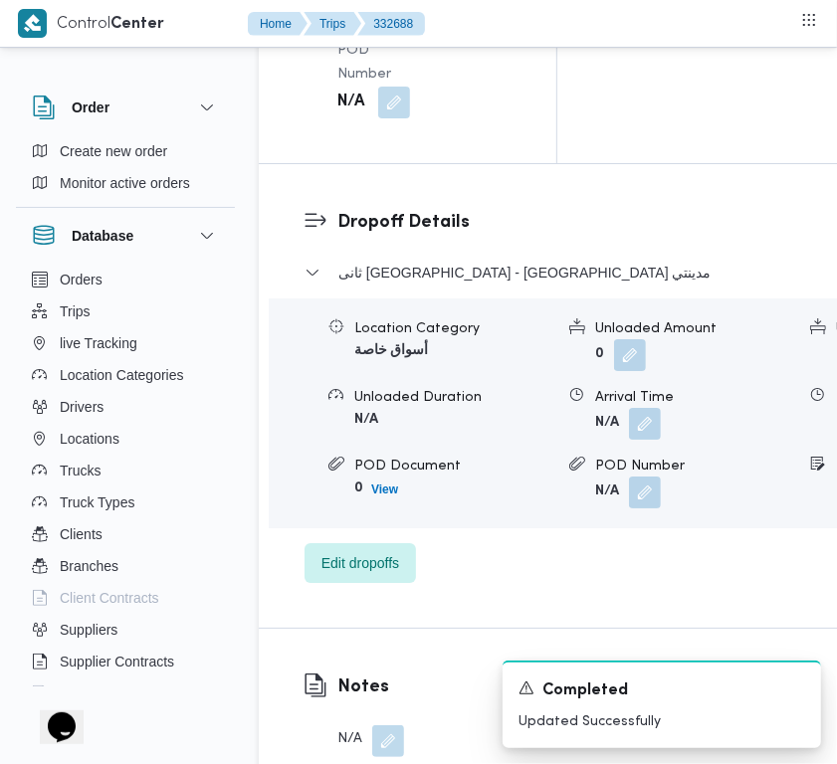
scroll to position [3939, 0]
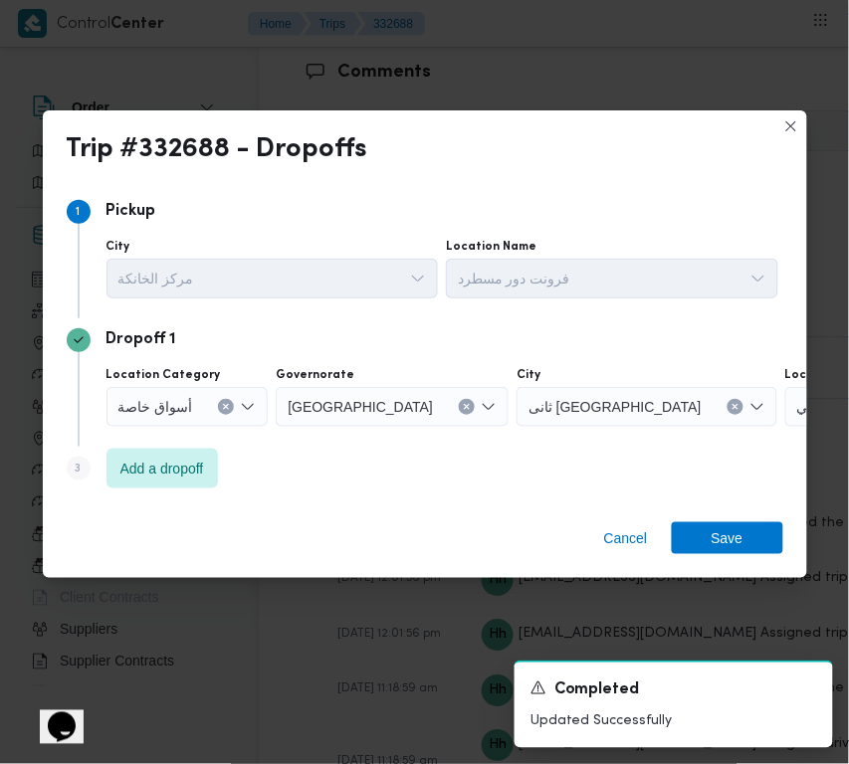
click at [191, 493] on div "Step 3 is disabled 3 Add a dropoff" at bounding box center [425, 473] width 717 height 52
click at [189, 481] on span "Add a dropoff" at bounding box center [161, 468] width 111 height 40
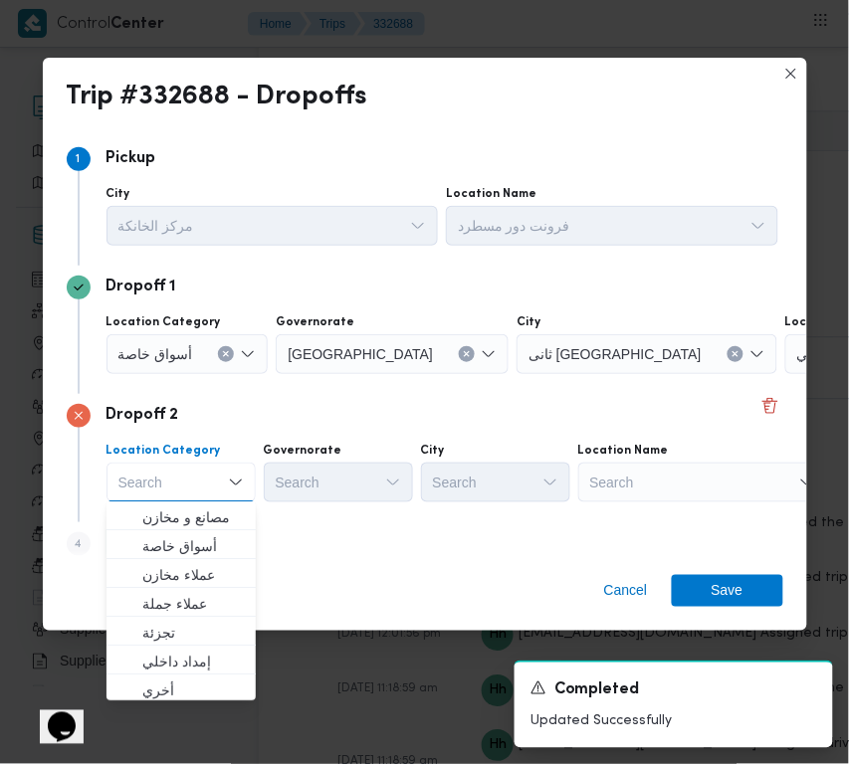
click at [678, 491] on div "Search" at bounding box center [702, 483] width 249 height 40
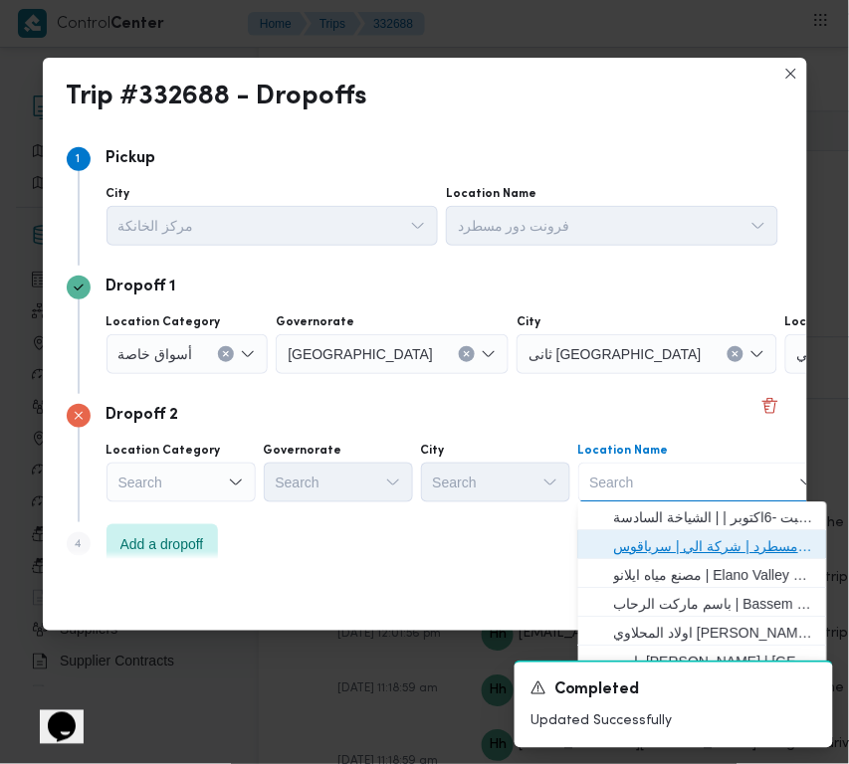
click at [680, 535] on span "فرونت دور مسطرد | شركة الي | سرياقوس" at bounding box center [714, 547] width 201 height 24
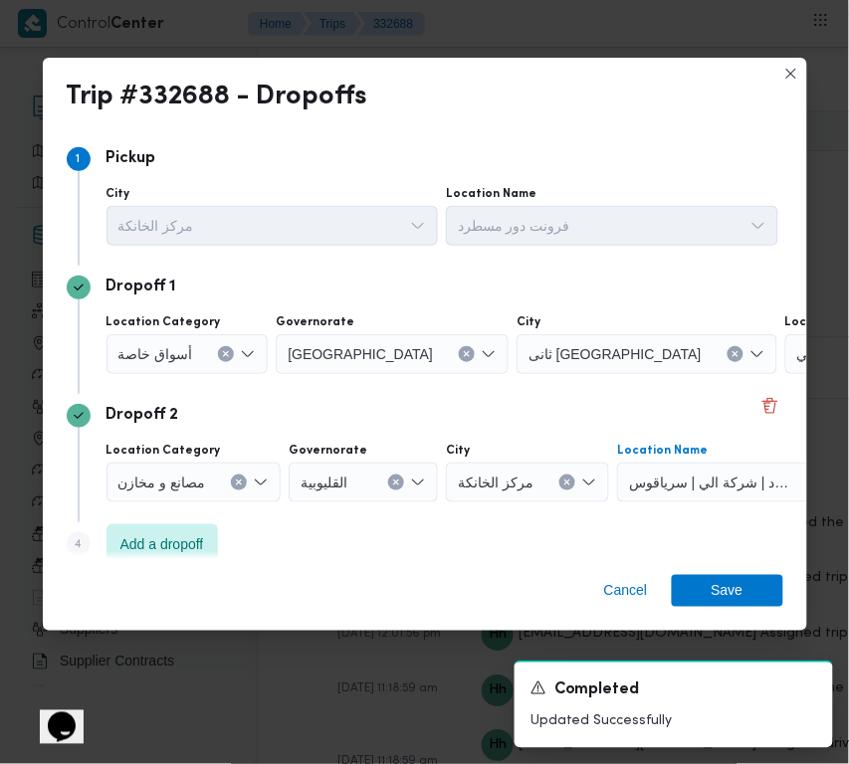
click at [463, 354] on icon "Clear input" at bounding box center [467, 354] width 8 height 8
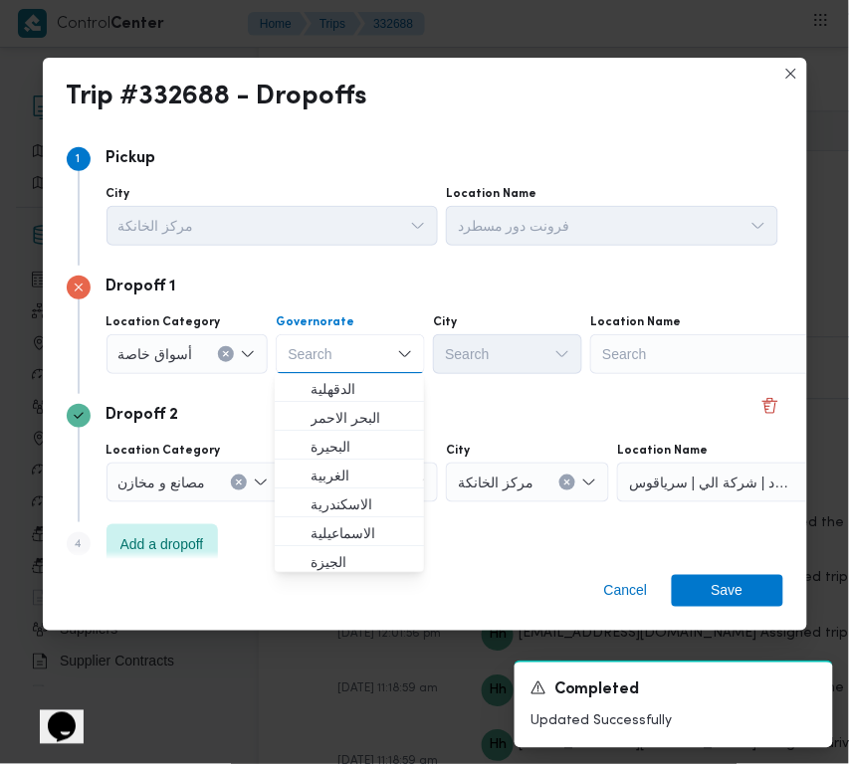
click at [617, 375] on div "Location Category أسواق خاصة Governorate Search Combo box. Selected. Combo box …" at bounding box center [443, 345] width 680 height 68
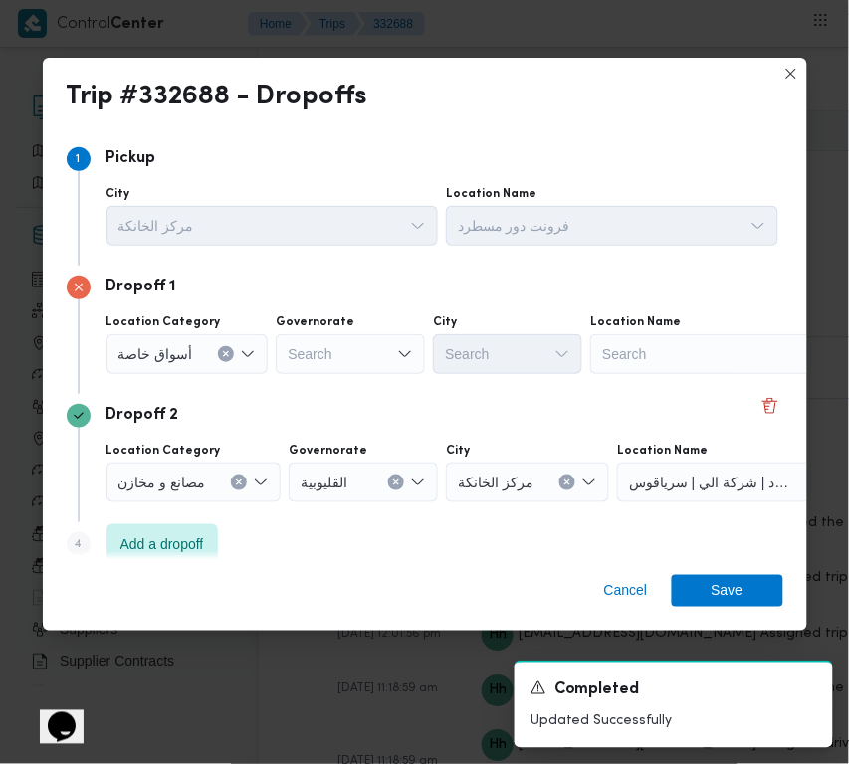
click at [684, 329] on div "Location Name" at bounding box center [714, 322] width 249 height 16
click at [684, 350] on div "Search" at bounding box center [714, 354] width 249 height 40
paste input "الفار"
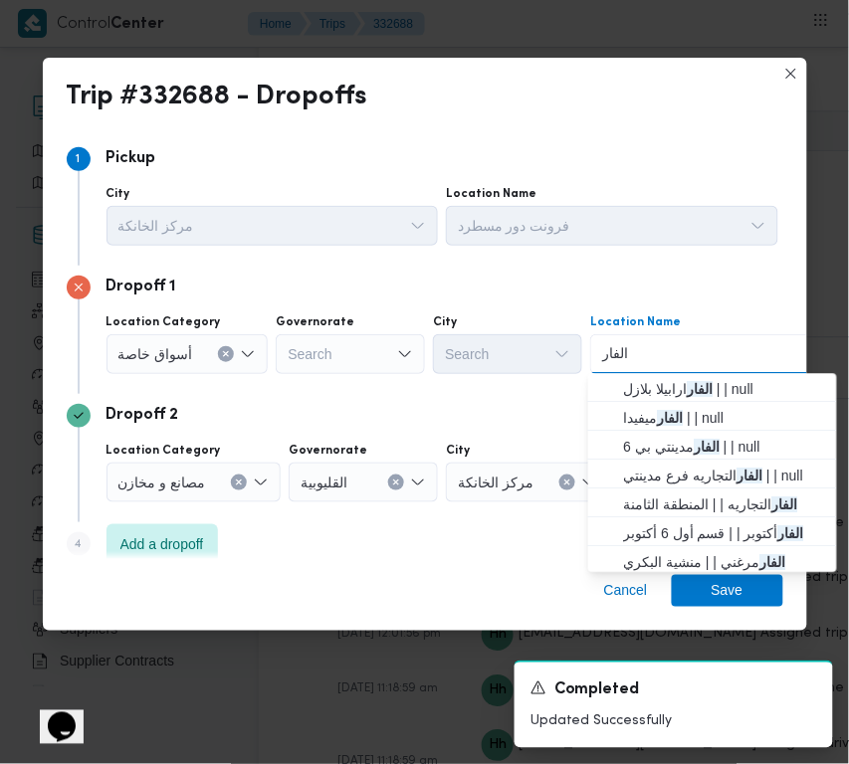
type input "الفار"
click at [634, 385] on span "الفار ارابيلا بلازل | | null" at bounding box center [724, 390] width 201 height 24
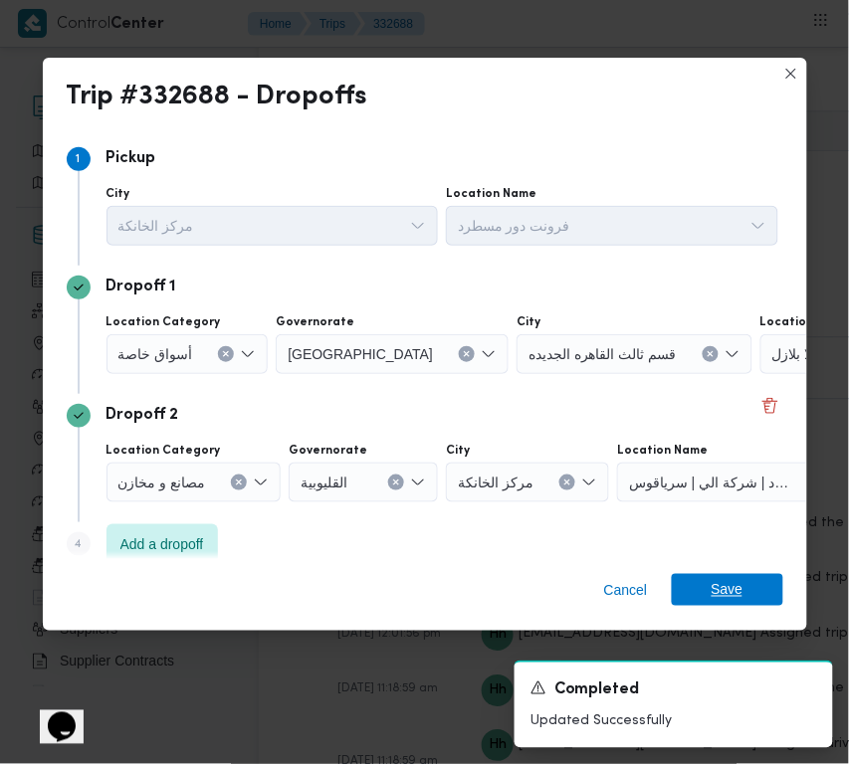
click at [749, 582] on span "Save" at bounding box center [727, 590] width 111 height 32
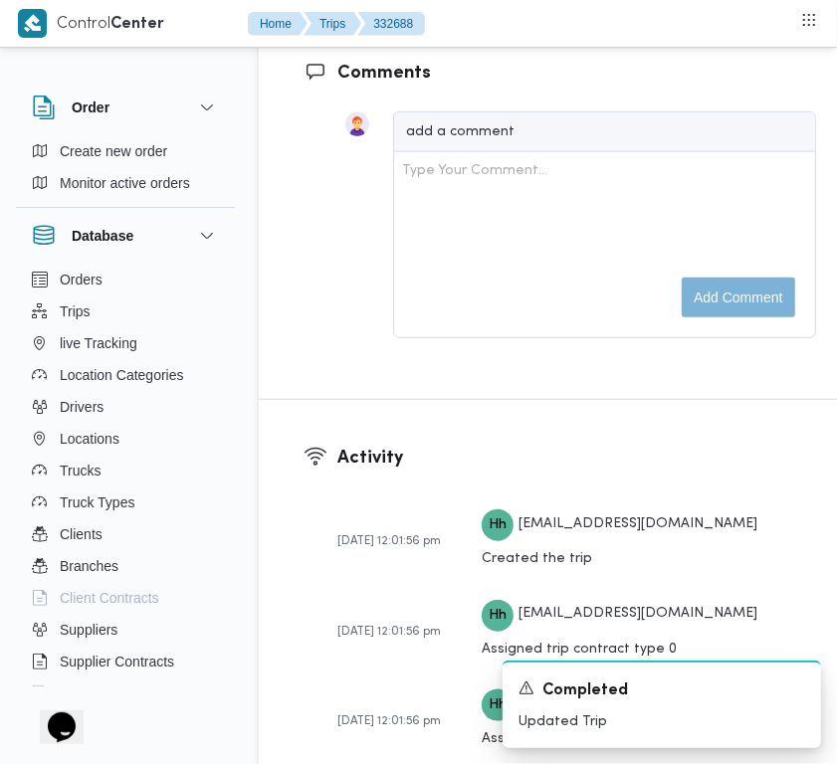
scroll to position [3270, 0]
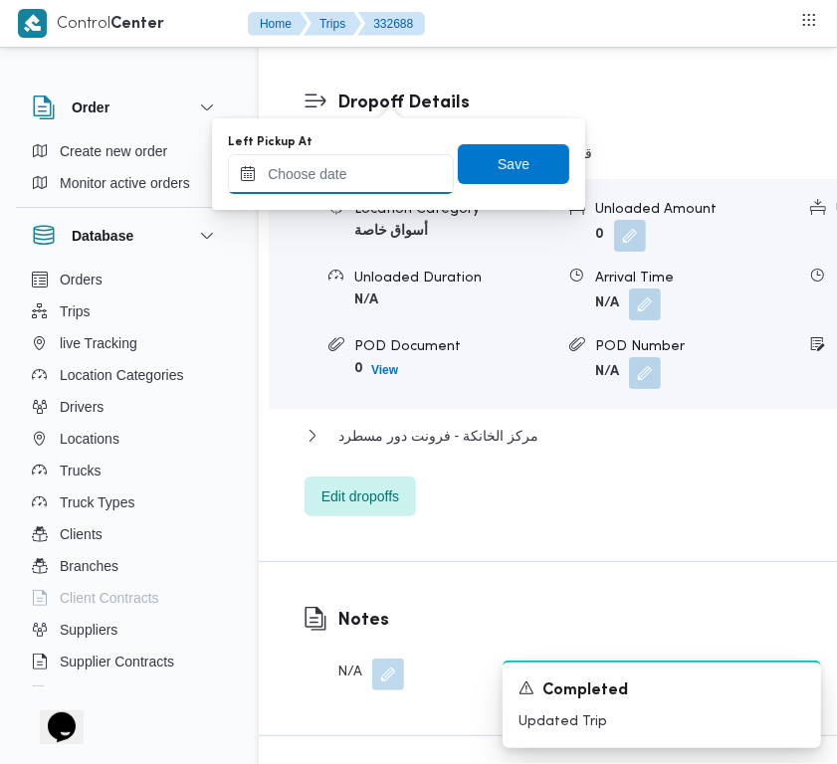
click at [378, 172] on input "Left Pickup At" at bounding box center [341, 174] width 226 height 40
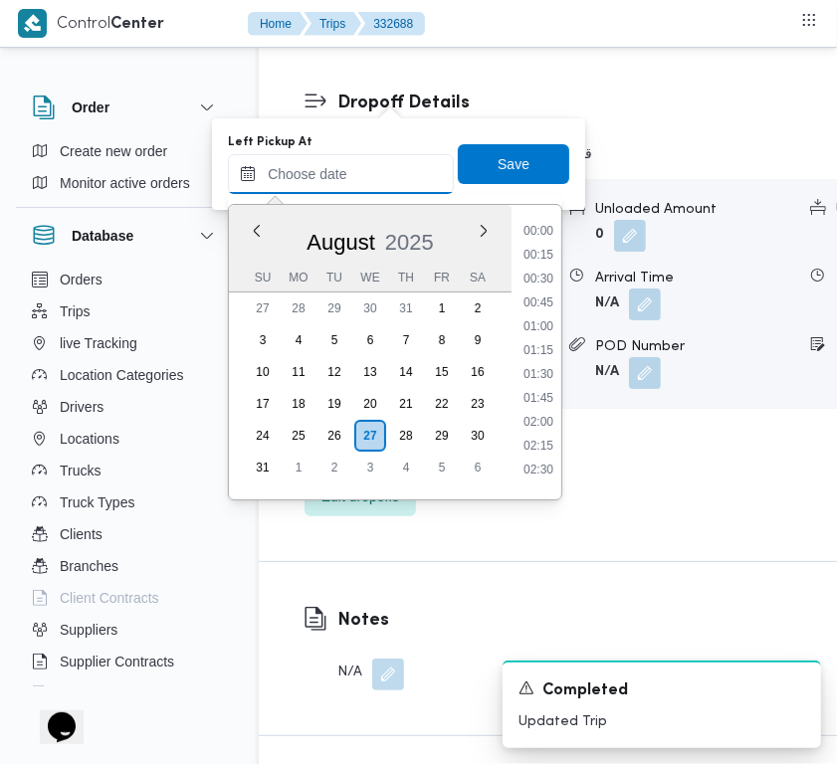
paste input "27/8/2025 9:00:00 AM"
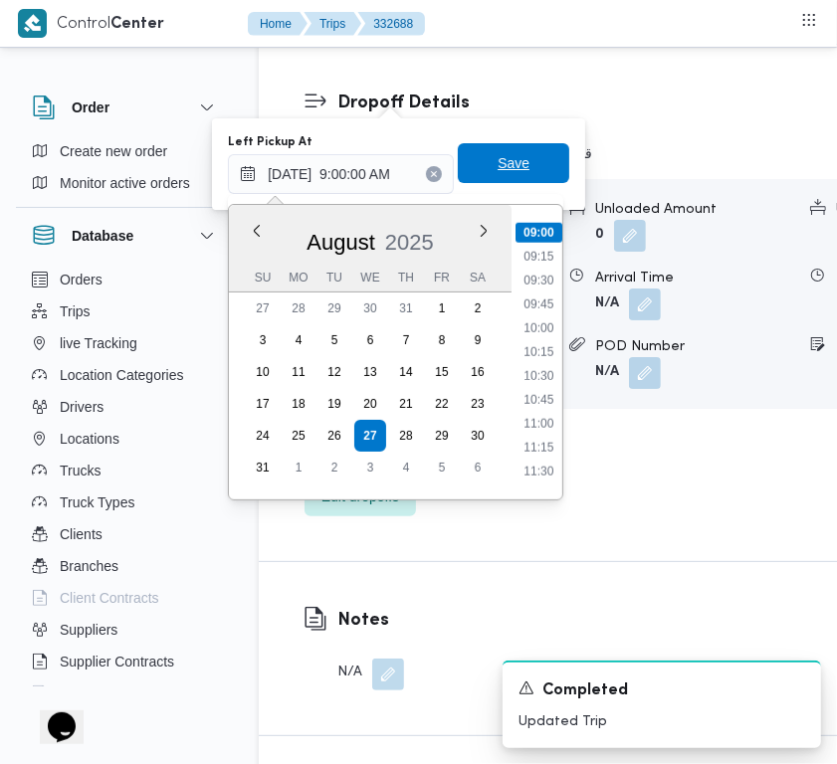
type input "27/08/2025 09:00"
click at [471, 172] on span "Save" at bounding box center [513, 163] width 111 height 40
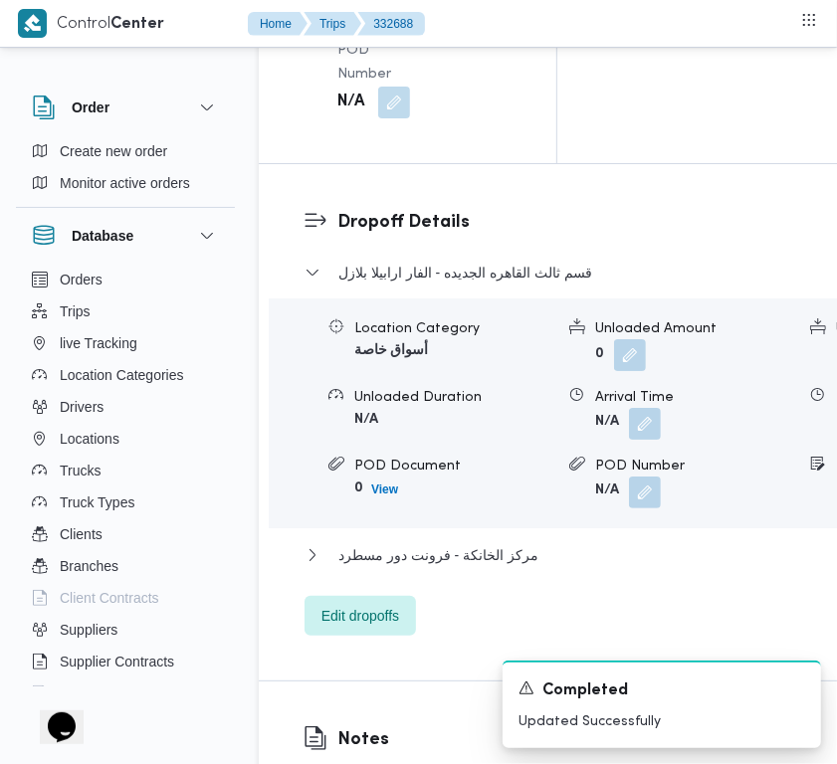
scroll to position [3166, 0]
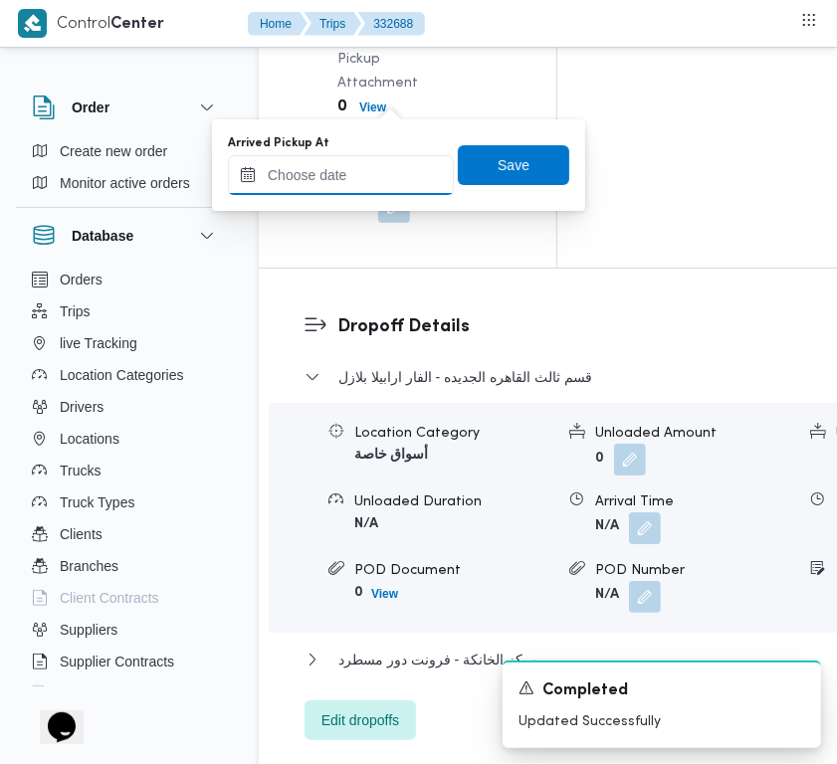
click at [391, 175] on input "Arrived Pickup At" at bounding box center [341, 175] width 226 height 40
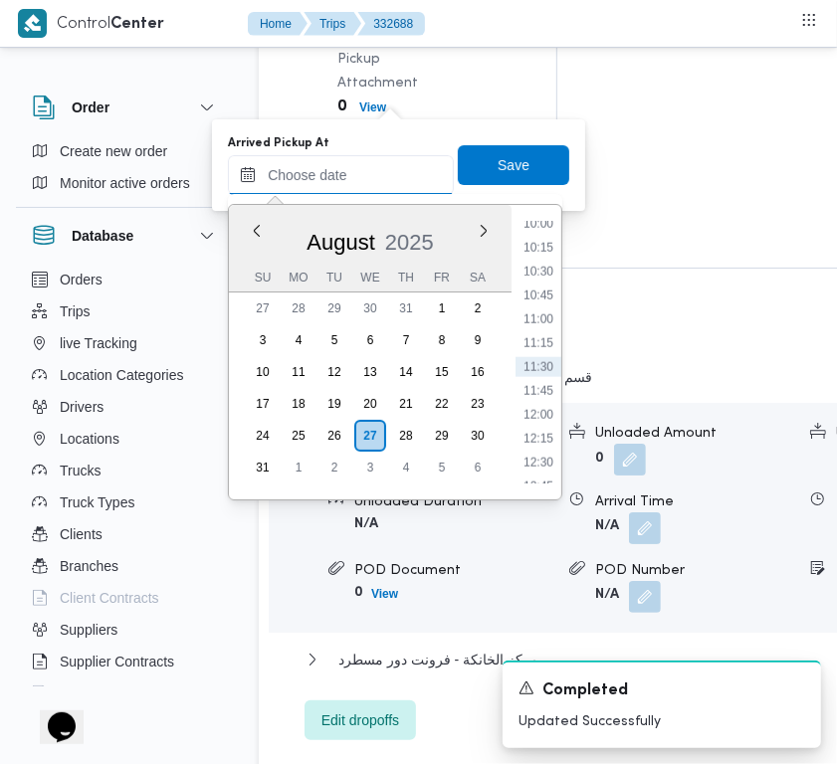
paste input "27/8/2025 9:00:00 AM"
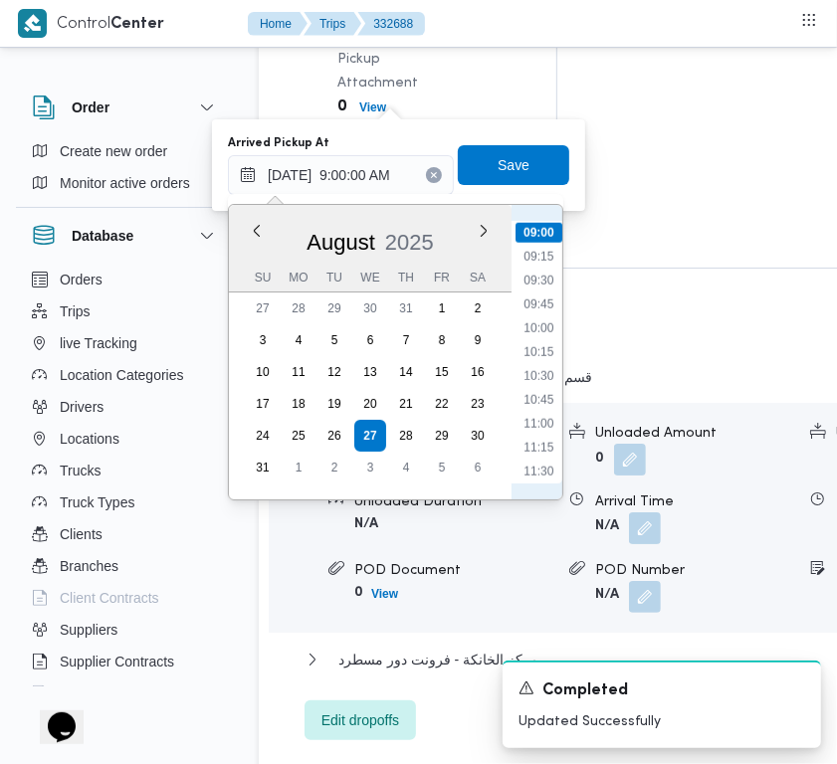
scroll to position [634, 0]
click at [550, 272] on li "07:00" at bounding box center [539, 266] width 46 height 20
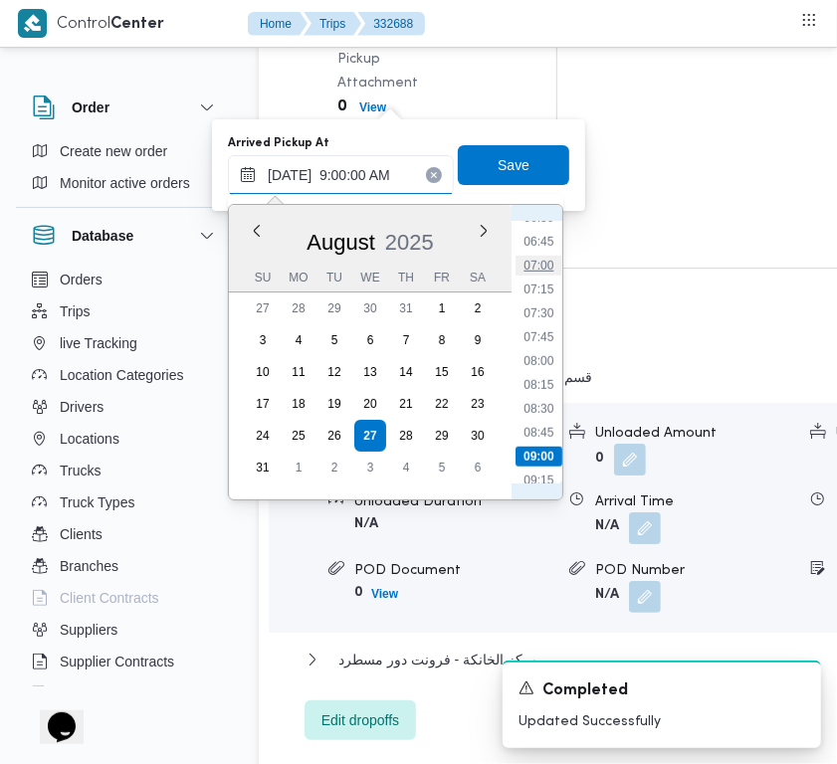
type input "27/08/2025 07:00"
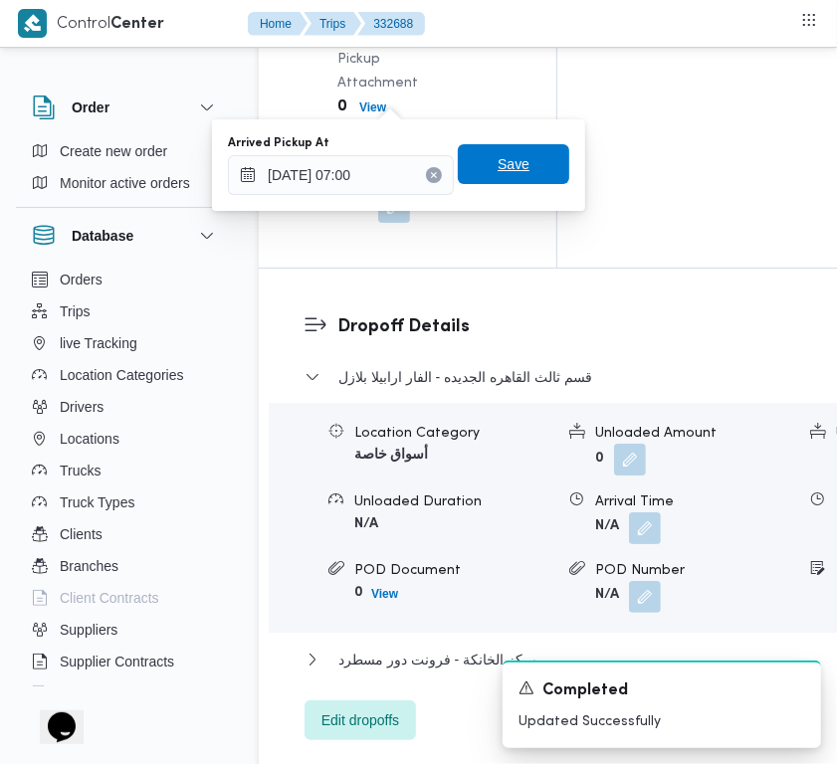
click at [498, 157] on span "Save" at bounding box center [514, 164] width 32 height 24
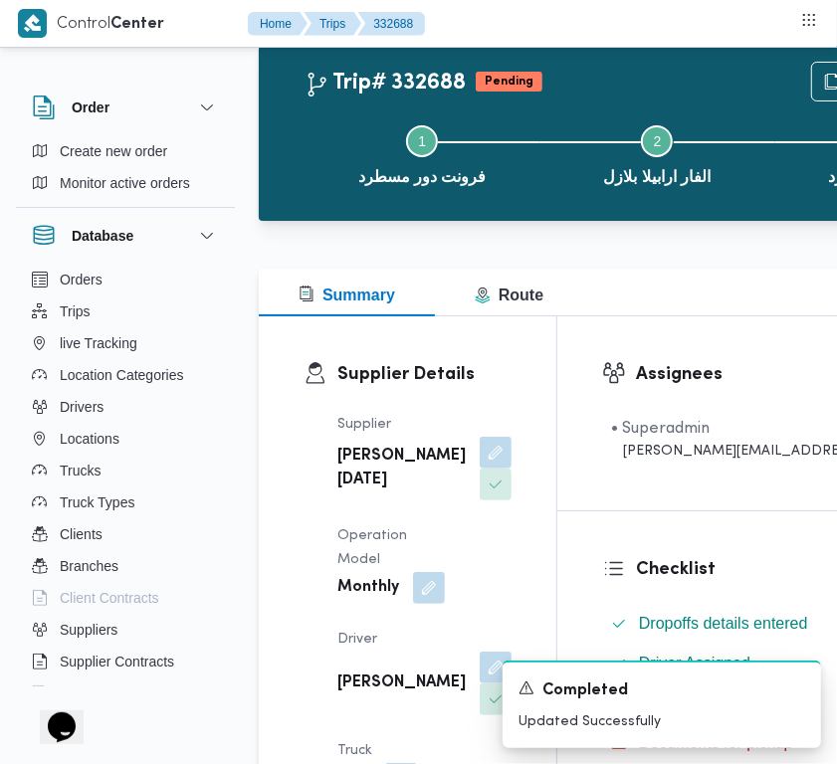
scroll to position [0, 0]
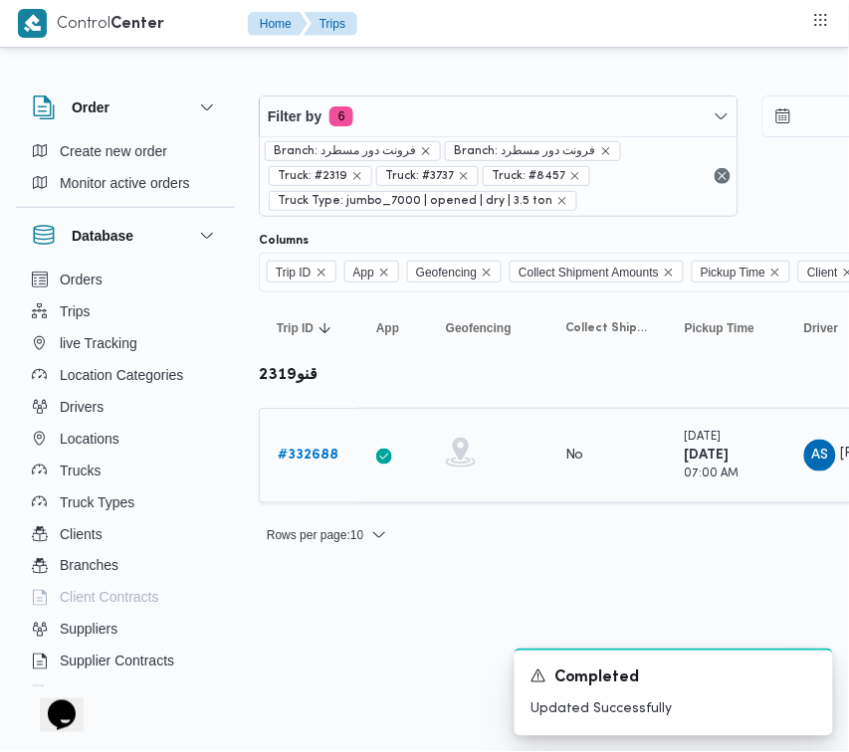
click at [292, 451] on b "# 332688" at bounding box center [308, 455] width 61 height 13
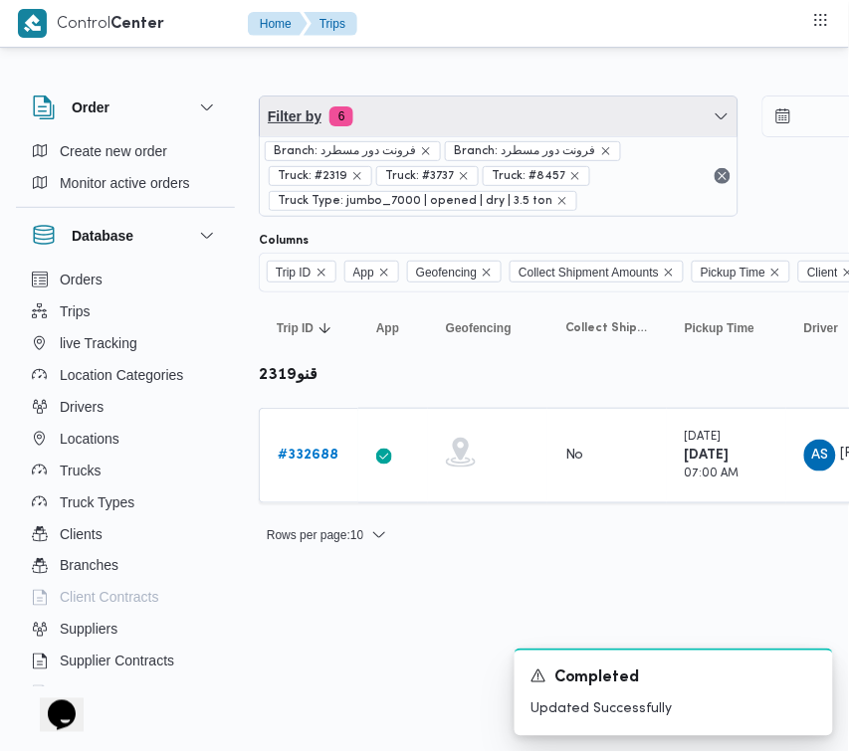
click at [455, 111] on span "Filter by 6" at bounding box center [499, 117] width 478 height 40
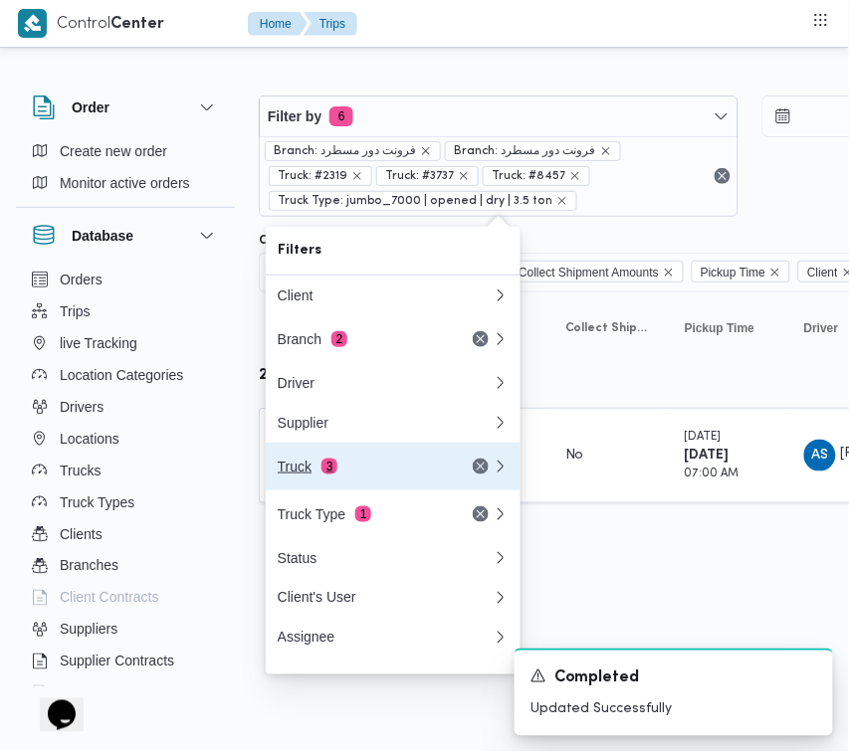
click at [312, 486] on div "Truck 3" at bounding box center [385, 467] width 239 height 48
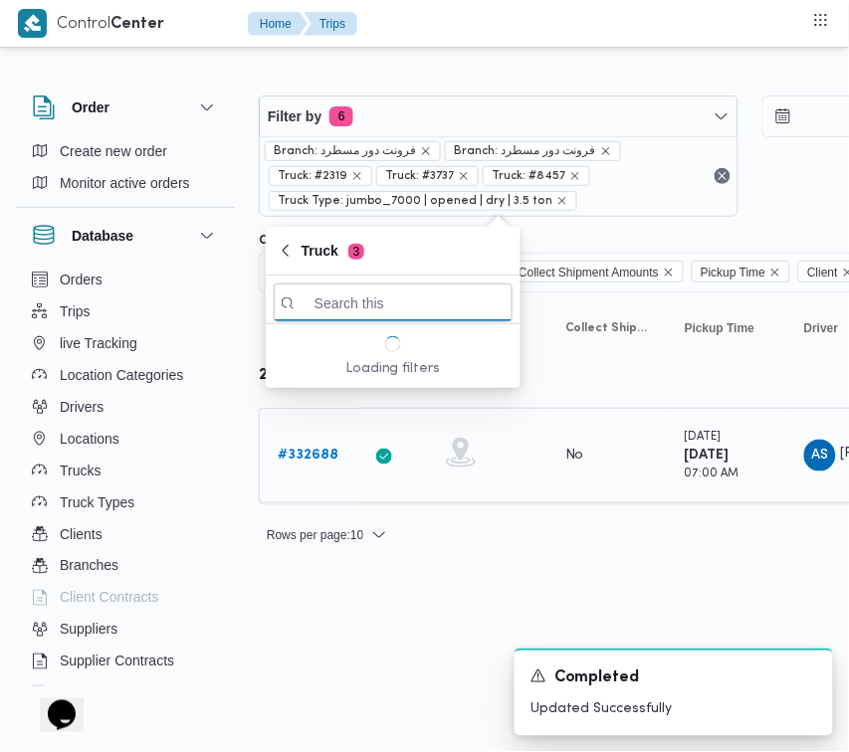
paste input "4287"
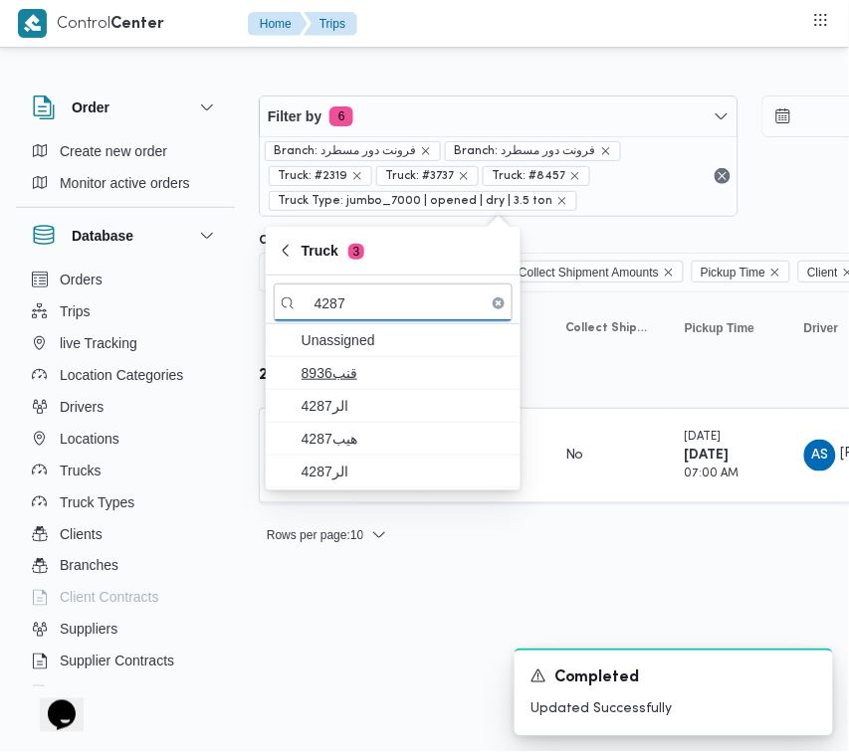
type input "4287"
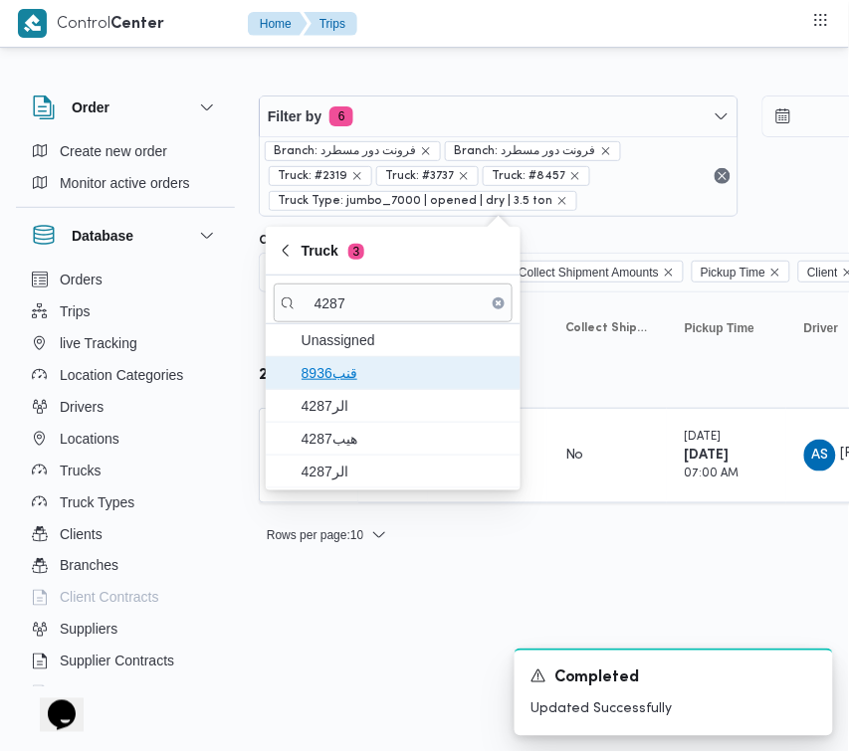
click at [343, 386] on span "8936قنب" at bounding box center [393, 373] width 239 height 32
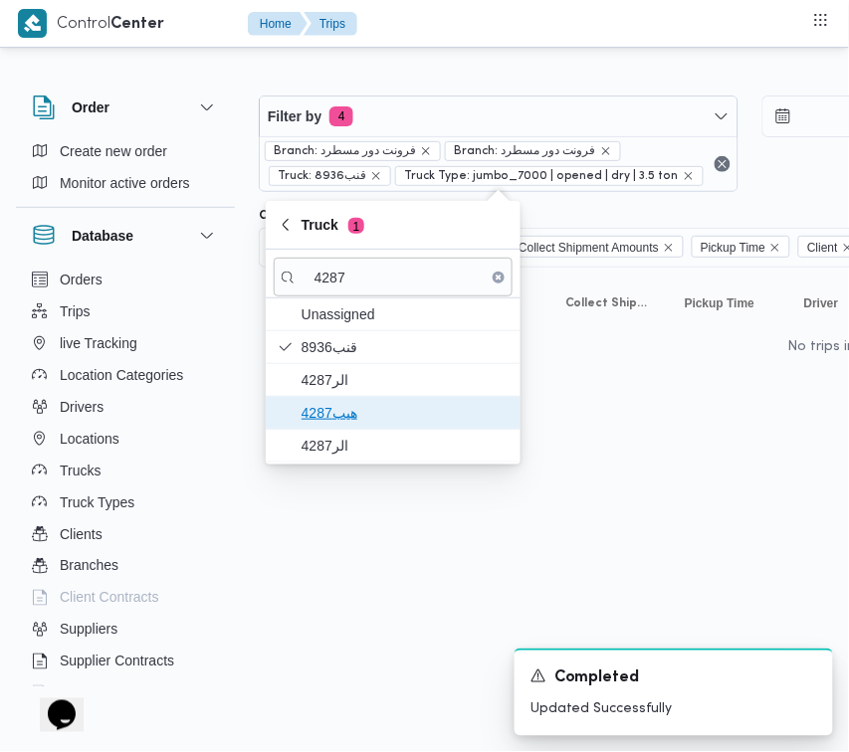
click at [340, 406] on span "هيب4287" at bounding box center [405, 413] width 207 height 24
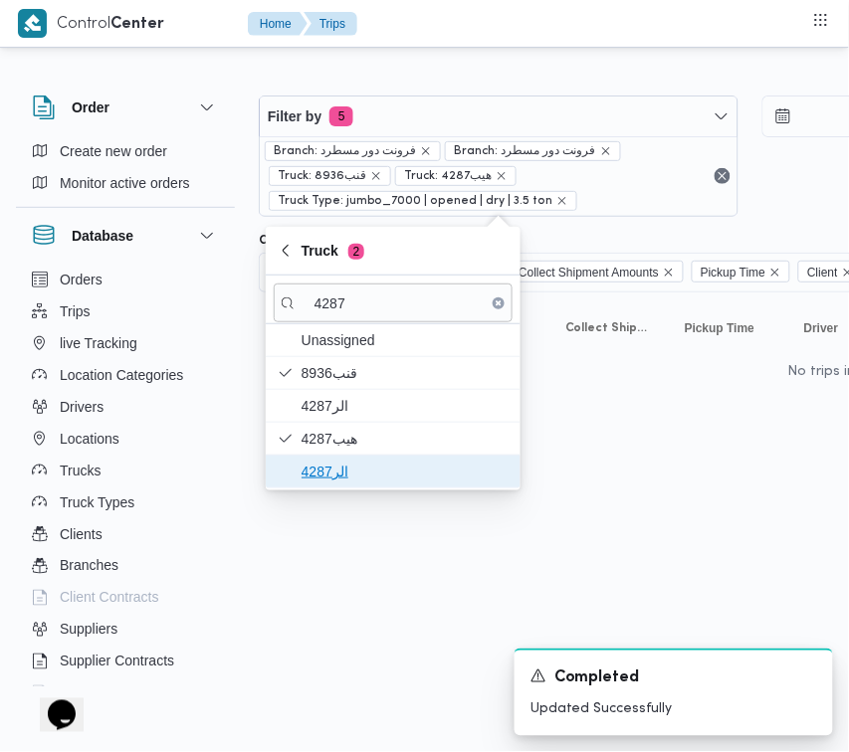
drag, startPoint x: 343, startPoint y: 466, endPoint x: 349, endPoint y: 394, distance: 71.9
click at [343, 468] on span "الر4287" at bounding box center [405, 472] width 207 height 24
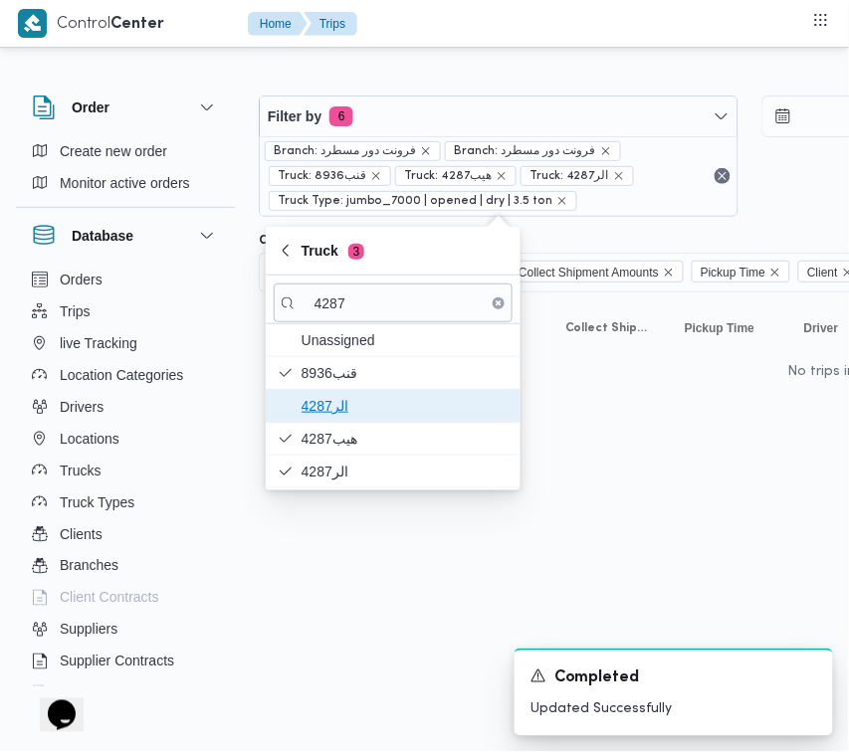
click at [350, 393] on span "4287الر" at bounding box center [393, 406] width 239 height 32
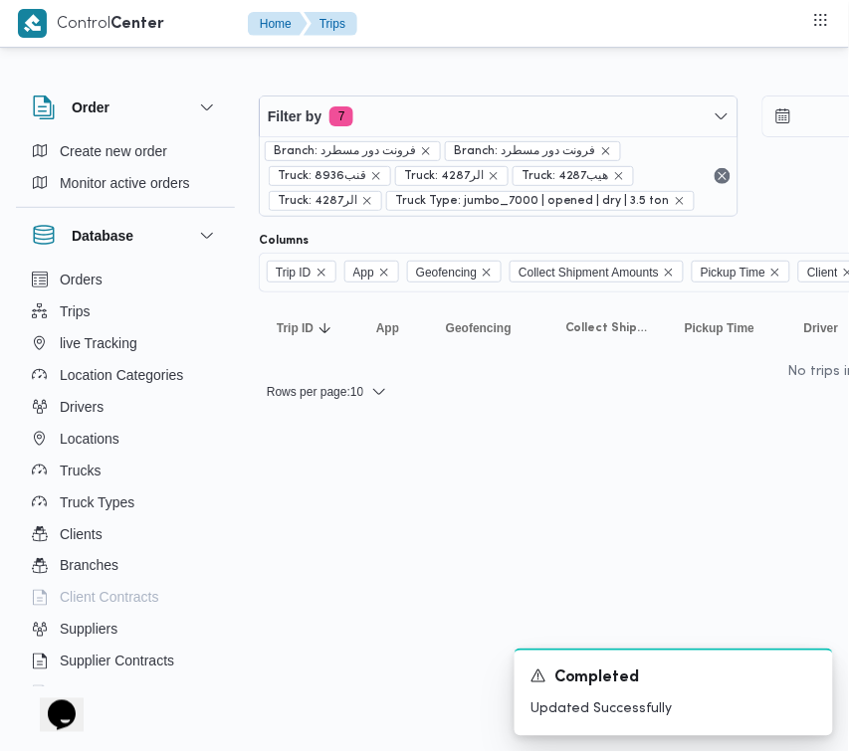
click at [390, 550] on html "Control Center Home Trips Order Create new order Monitor active orders Database…" at bounding box center [424, 376] width 849 height 752
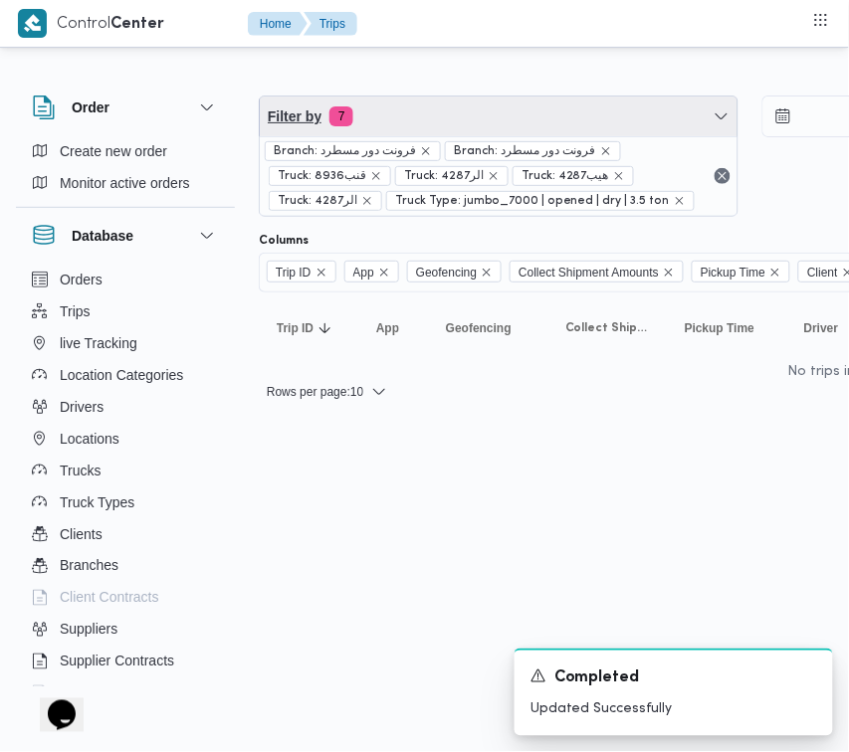
click at [590, 103] on span "Filter by 7" at bounding box center [499, 117] width 478 height 40
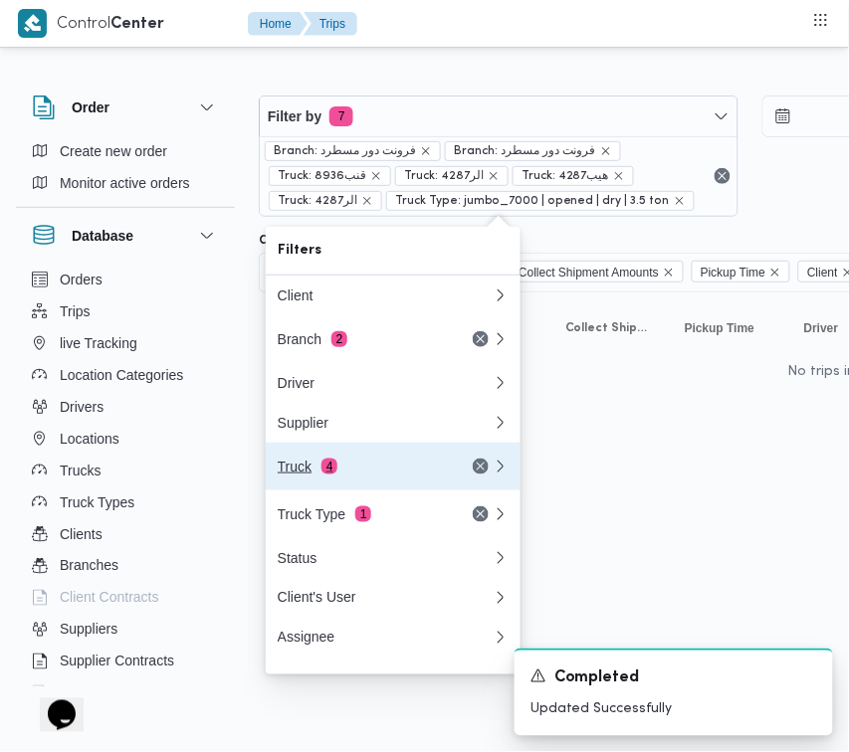
click at [339, 466] on div "Truck 4" at bounding box center [361, 467] width 167 height 16
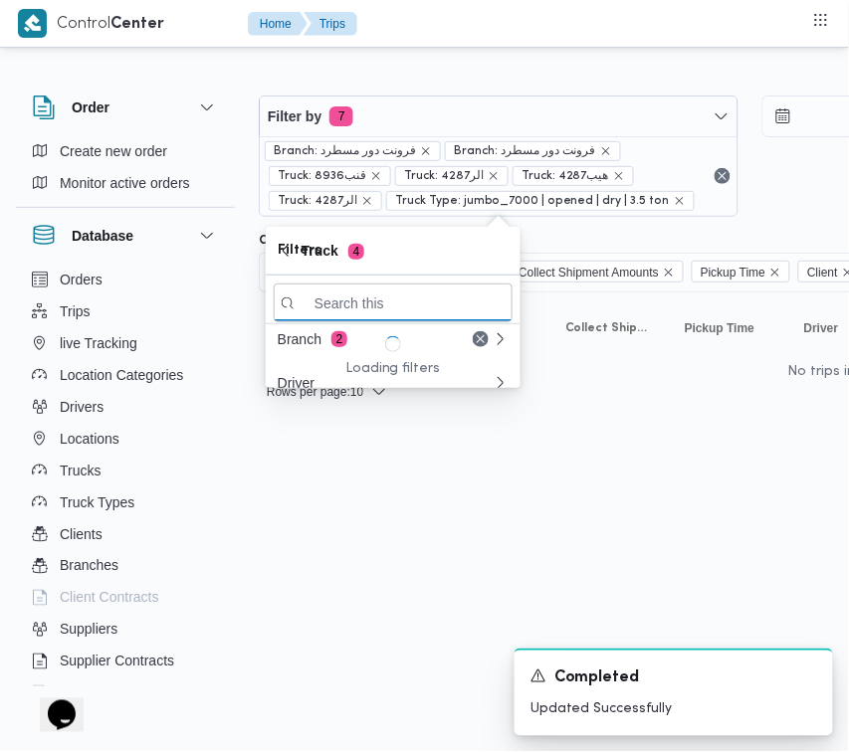
paste input "9851"
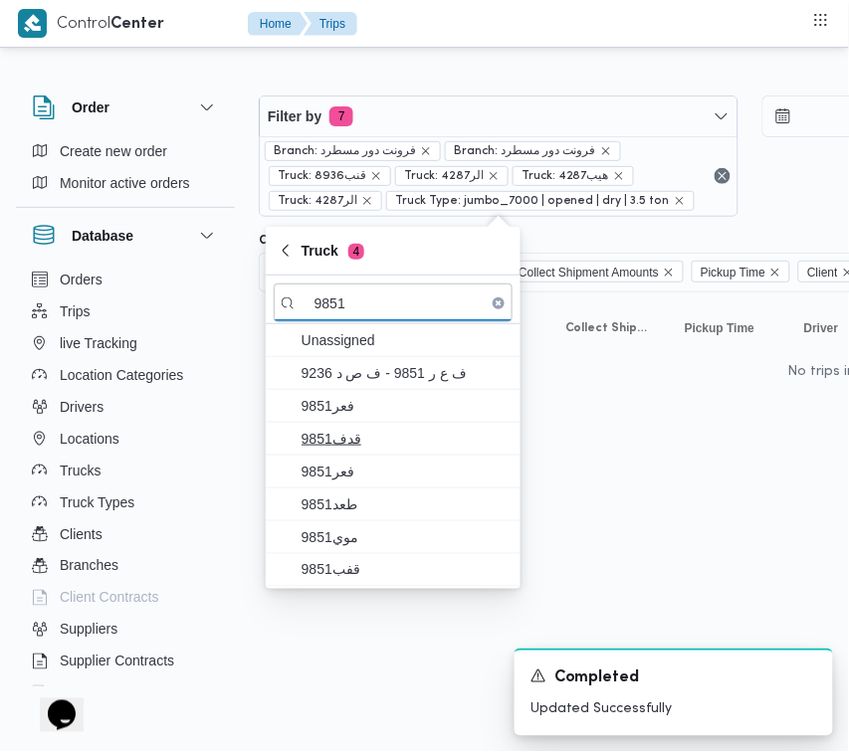
type input "9851"
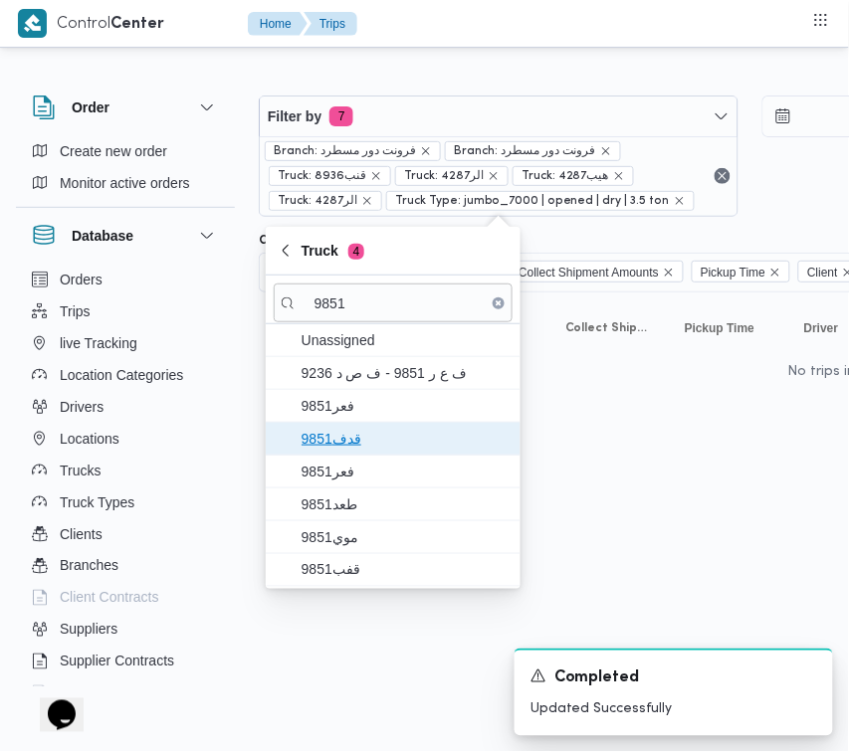
click at [340, 433] on span "9851قدف" at bounding box center [405, 439] width 207 height 24
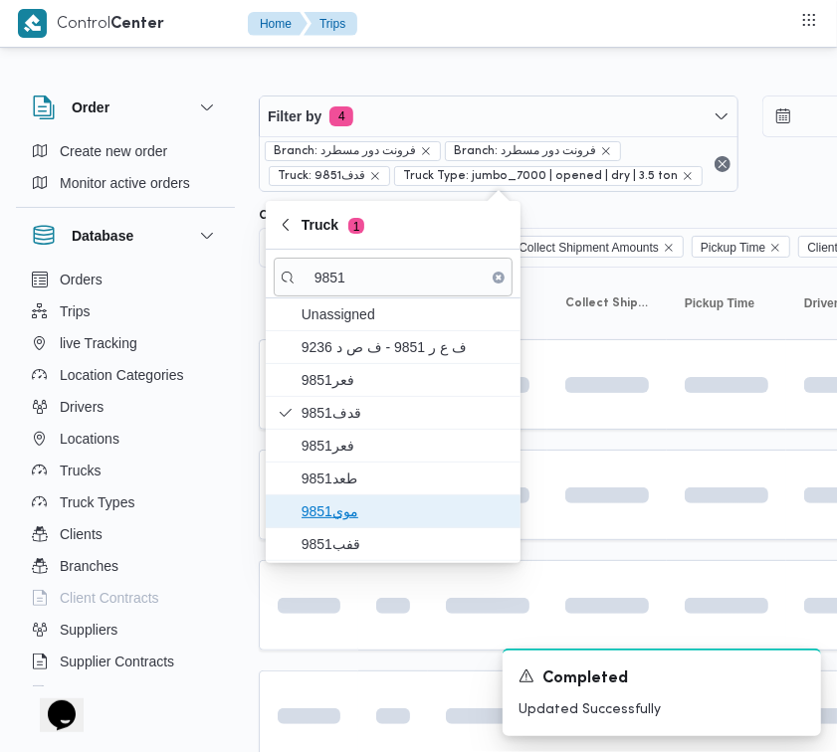
click at [341, 501] on span "موي9851" at bounding box center [405, 512] width 207 height 24
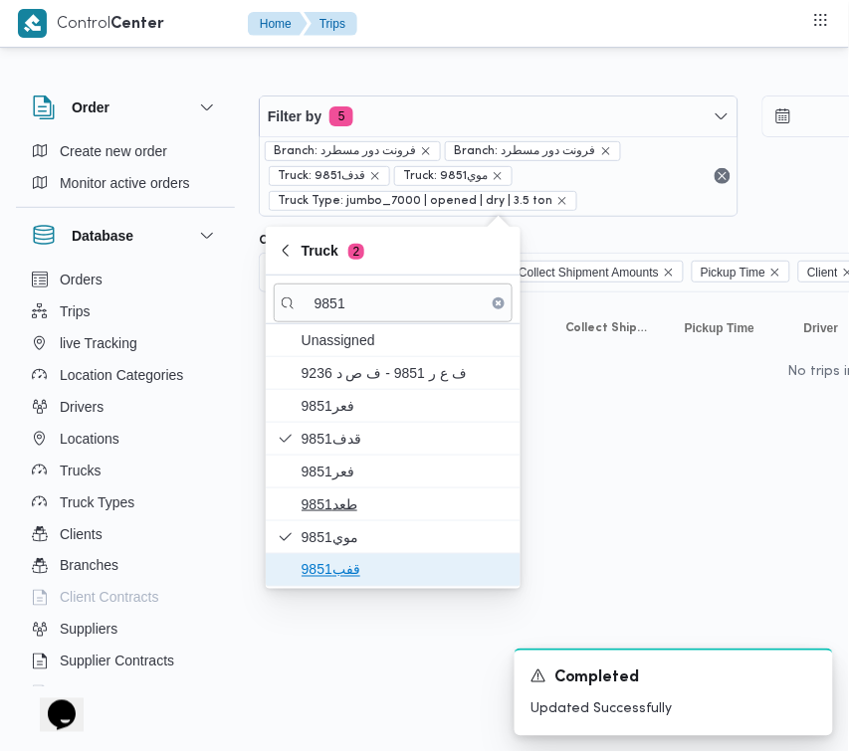
drag, startPoint x: 346, startPoint y: 560, endPoint x: 348, endPoint y: 516, distance: 44.8
click at [348, 562] on span "قفب9851" at bounding box center [405, 570] width 207 height 24
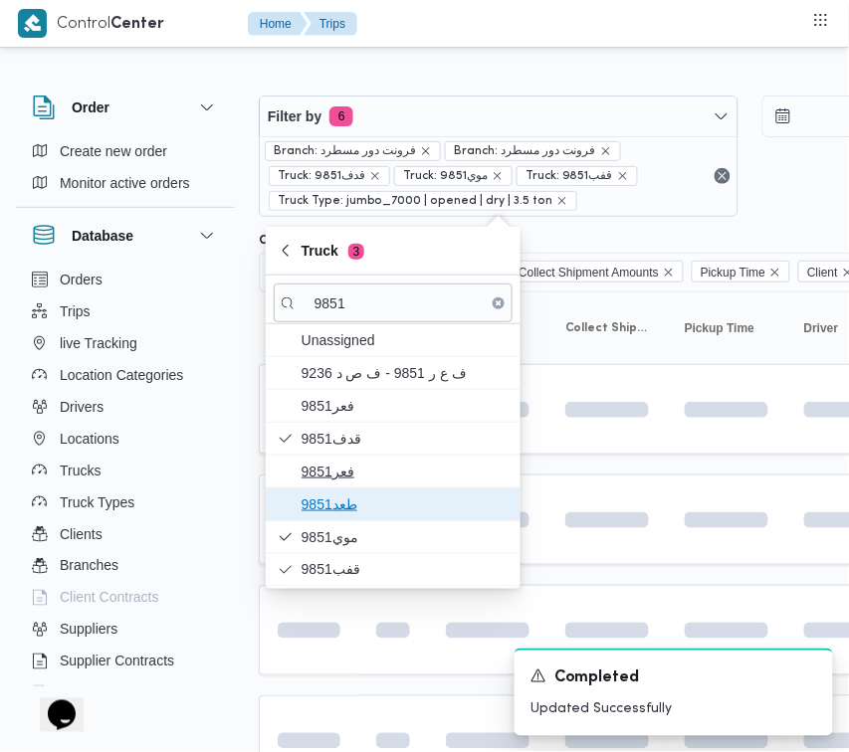
click at [348, 508] on span "طعد9851" at bounding box center [405, 505] width 207 height 24
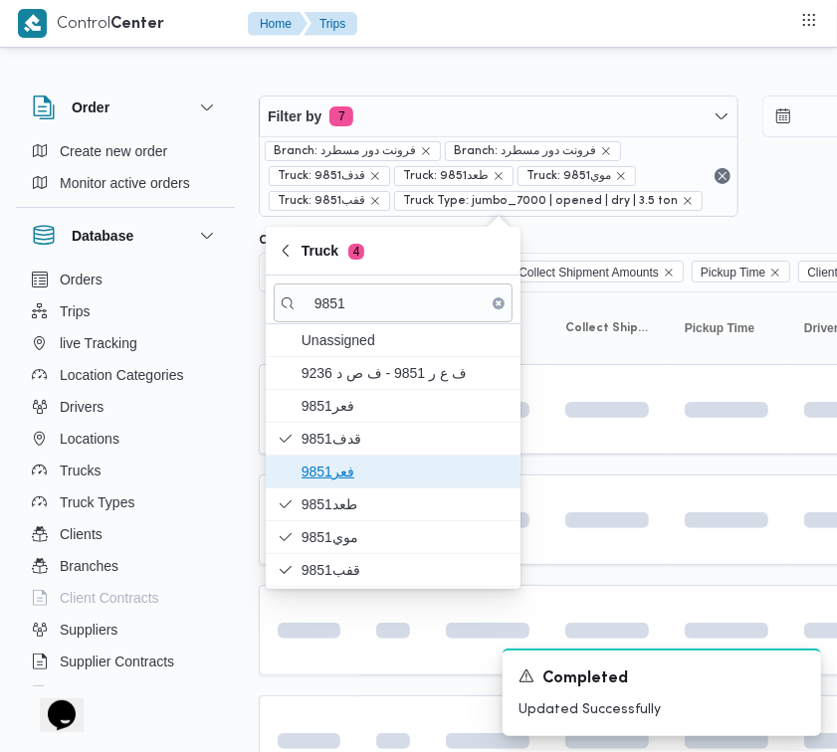
click at [338, 473] on span "فعر9851" at bounding box center [405, 472] width 207 height 24
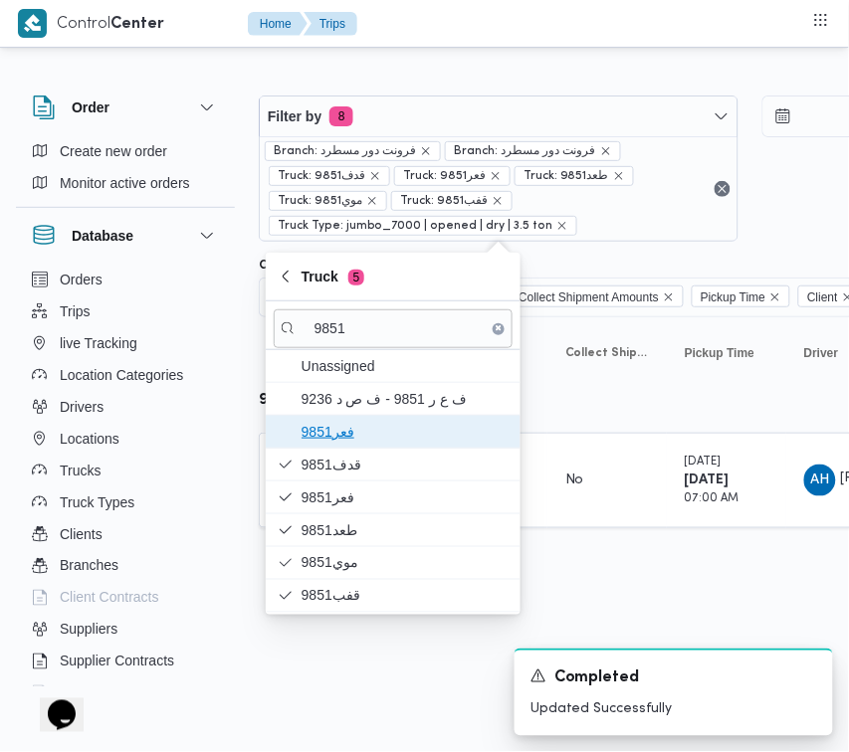
click at [361, 435] on span "9851فعر" at bounding box center [405, 432] width 207 height 24
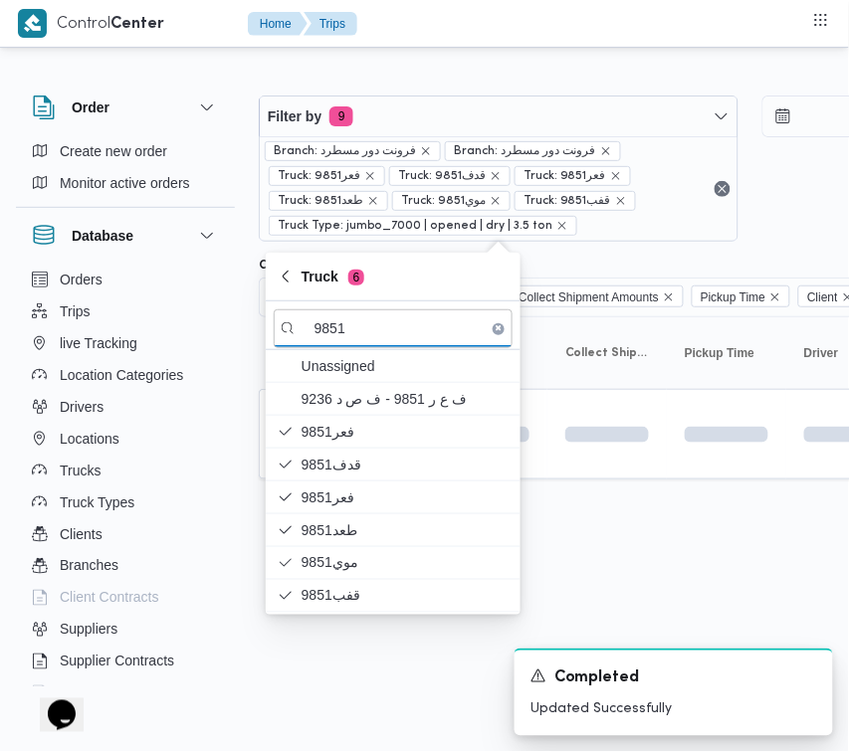
click at [578, 580] on html "Control Center Home Trips Order Create new order Monitor active orders Database…" at bounding box center [424, 376] width 849 height 752
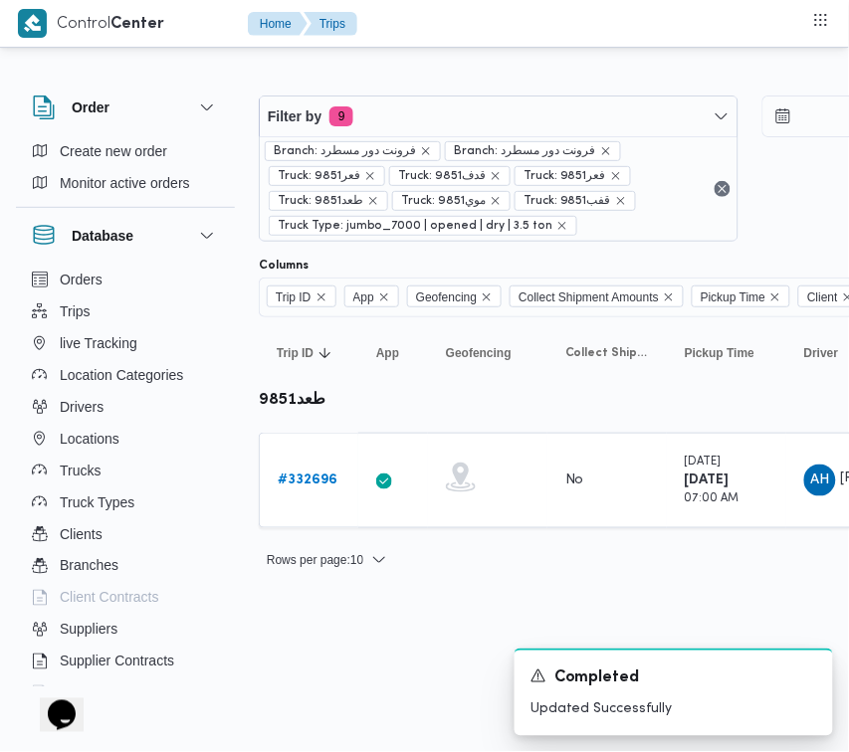
click at [313, 486] on b "# 332696" at bounding box center [308, 480] width 60 height 13
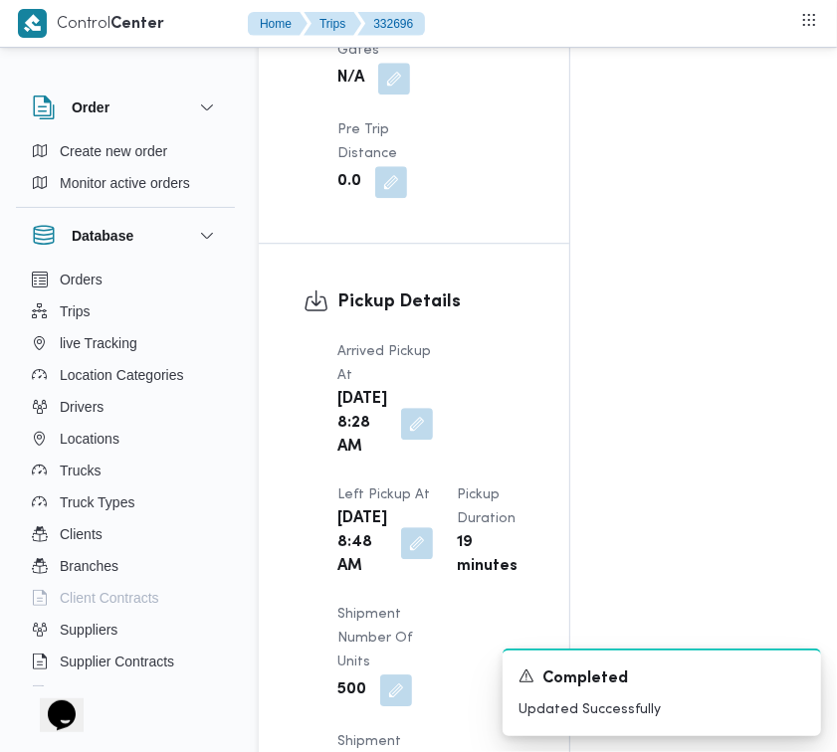
scroll to position [3151, 0]
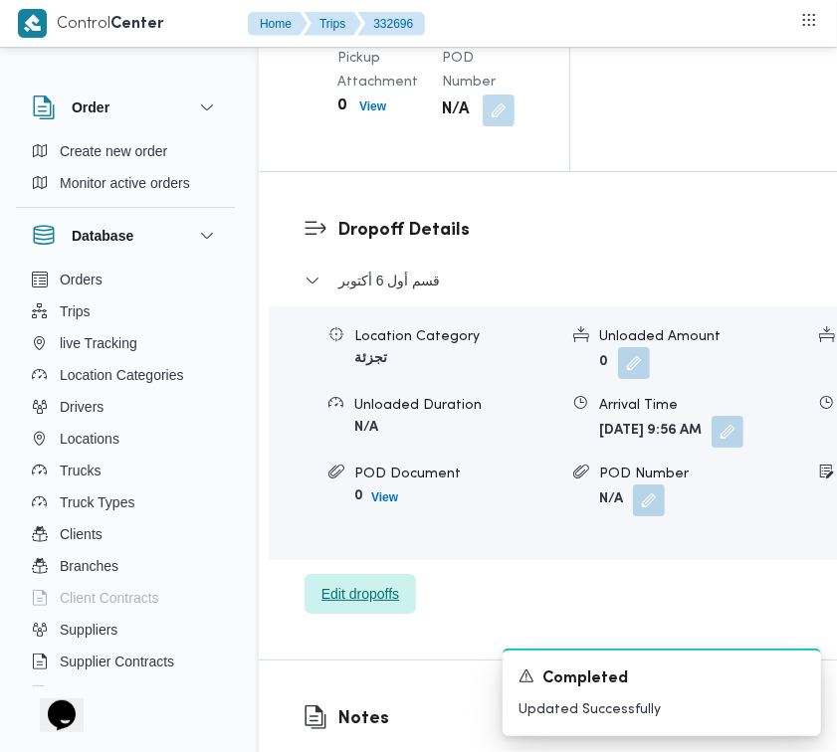
click at [329, 615] on div "قسم أول 6 أكتوبر Location Category تجزئة Unloaded Amount 0 Unloaded Unit Cases …" at bounding box center [660, 442] width 710 height 346
click at [369, 614] on span "Edit dropoffs" at bounding box center [360, 594] width 111 height 40
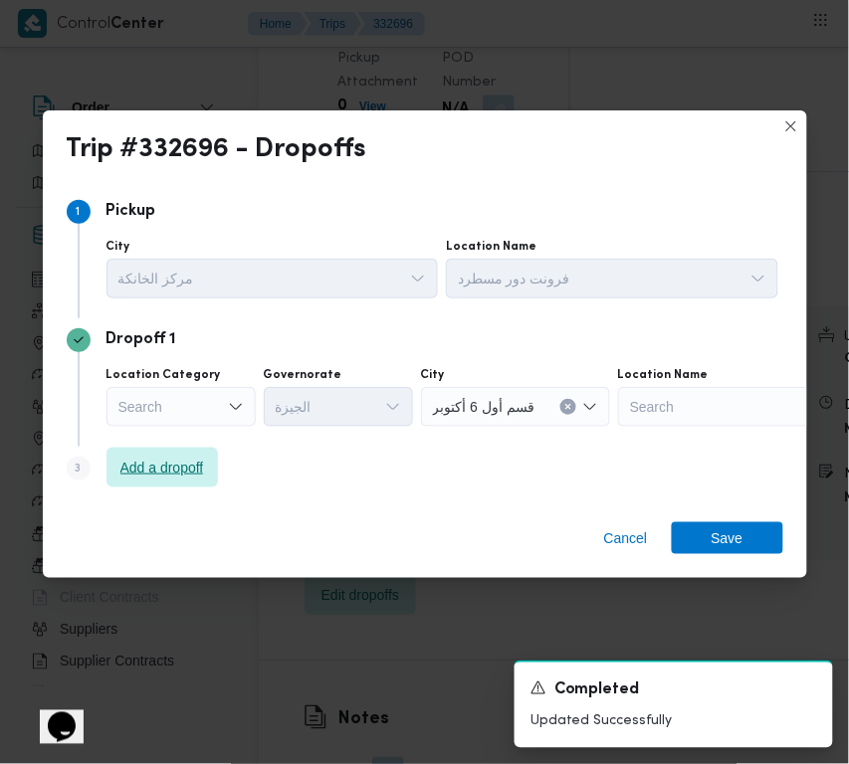
click at [172, 471] on span "Add a dropoff" at bounding box center [162, 468] width 84 height 24
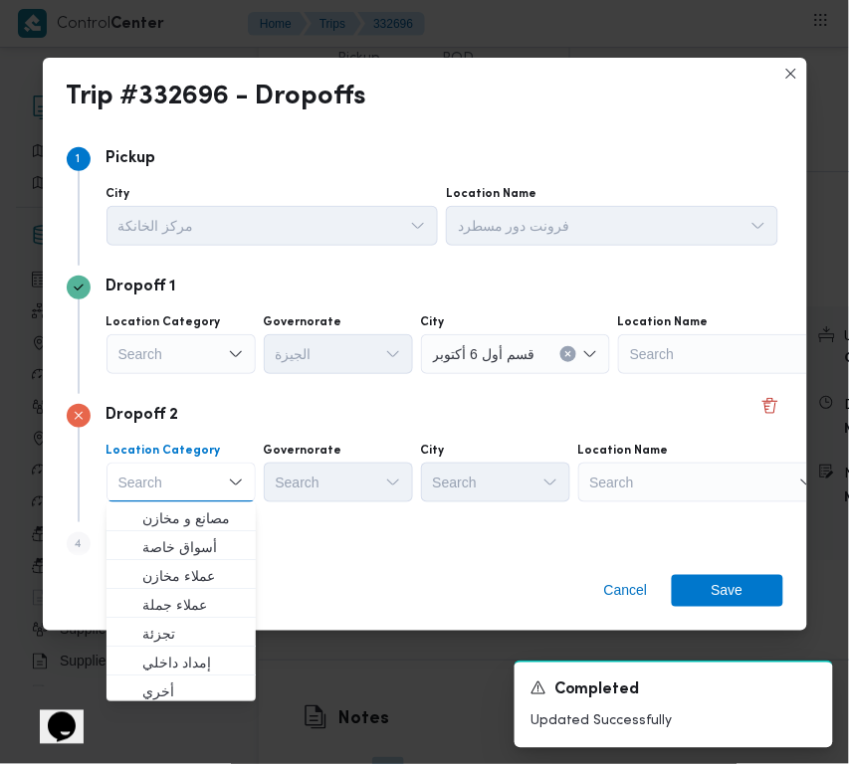
click at [677, 453] on div "Location Name" at bounding box center [702, 451] width 249 height 16
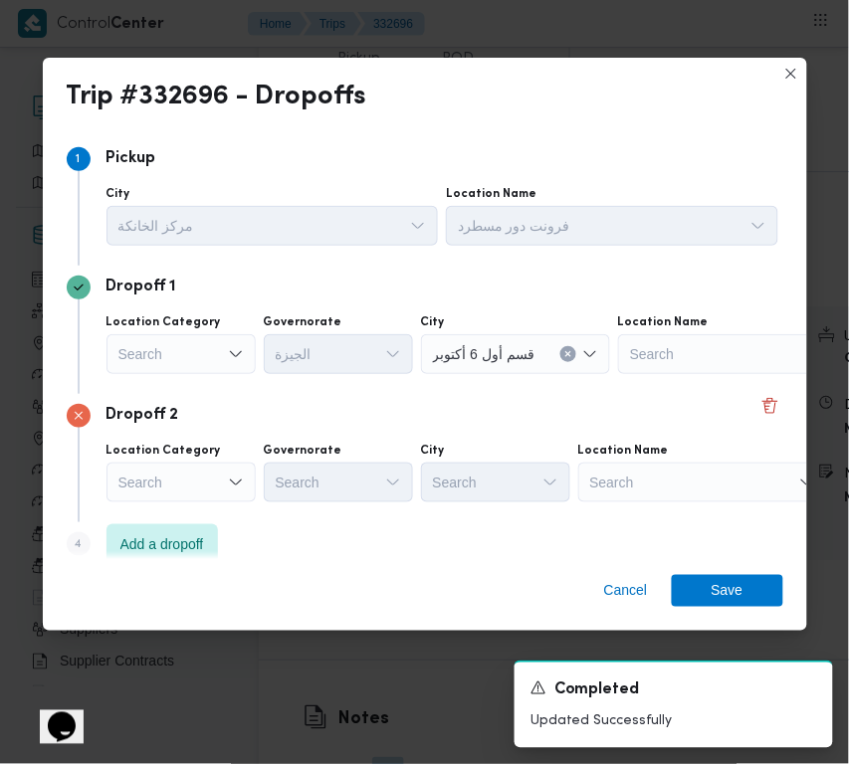
click at [677, 483] on div "Search" at bounding box center [702, 483] width 249 height 40
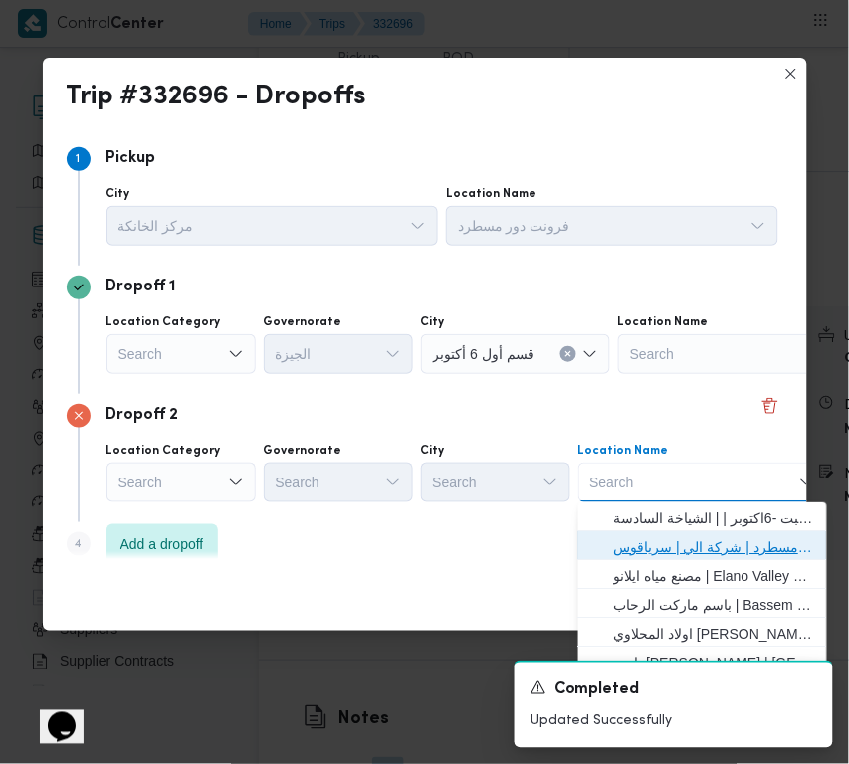
click at [667, 539] on span "فرونت دور مسطرد | شركة الي | سرياقوس" at bounding box center [714, 547] width 201 height 24
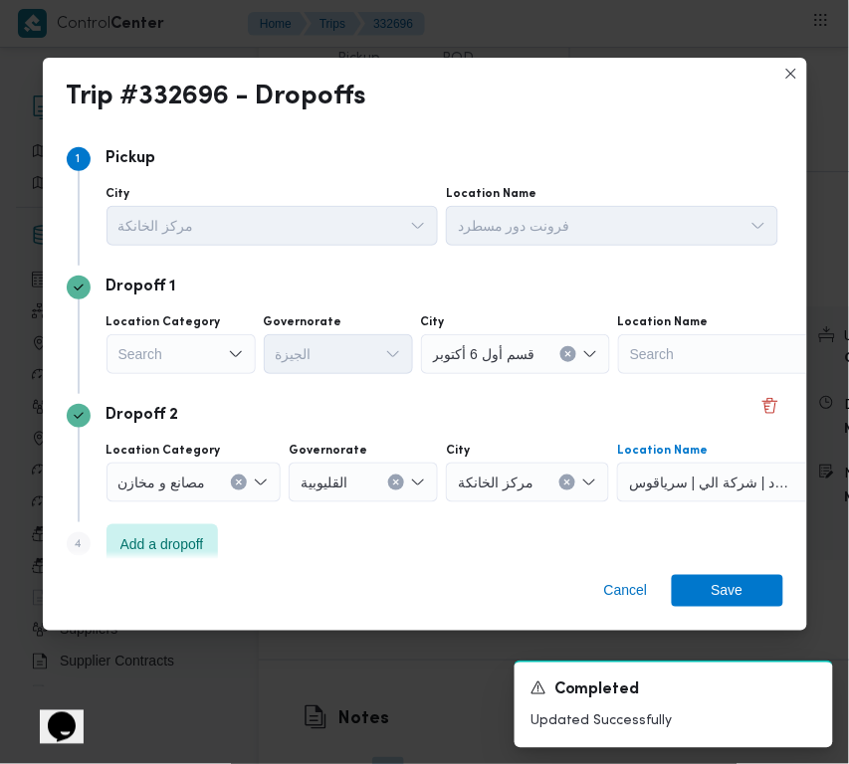
click at [180, 359] on div "Search" at bounding box center [180, 354] width 149 height 40
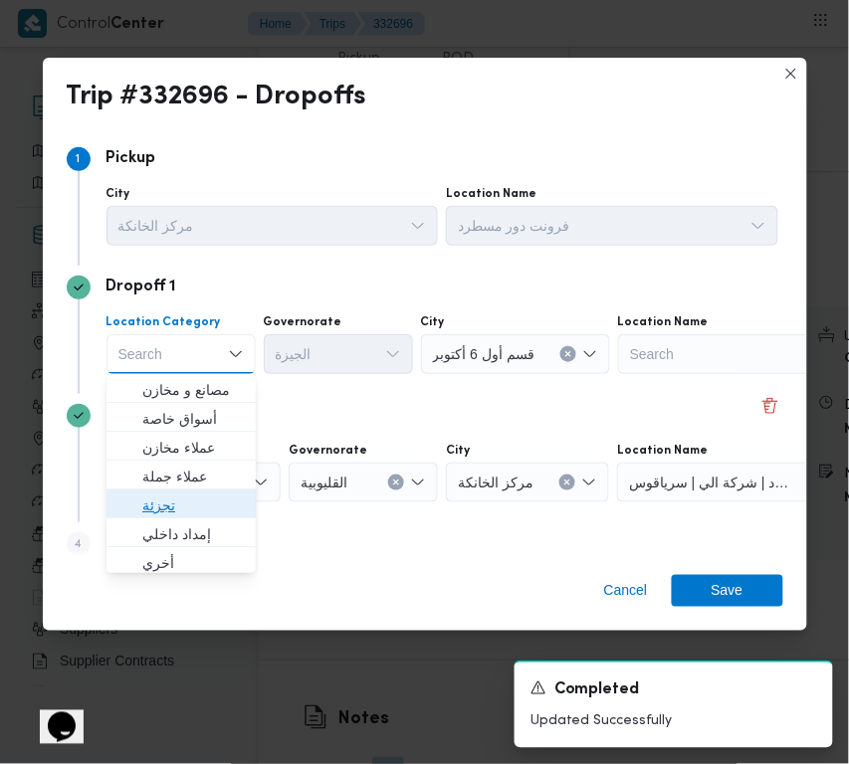
click at [217, 496] on span "تجزئة" at bounding box center [193, 506] width 102 height 24
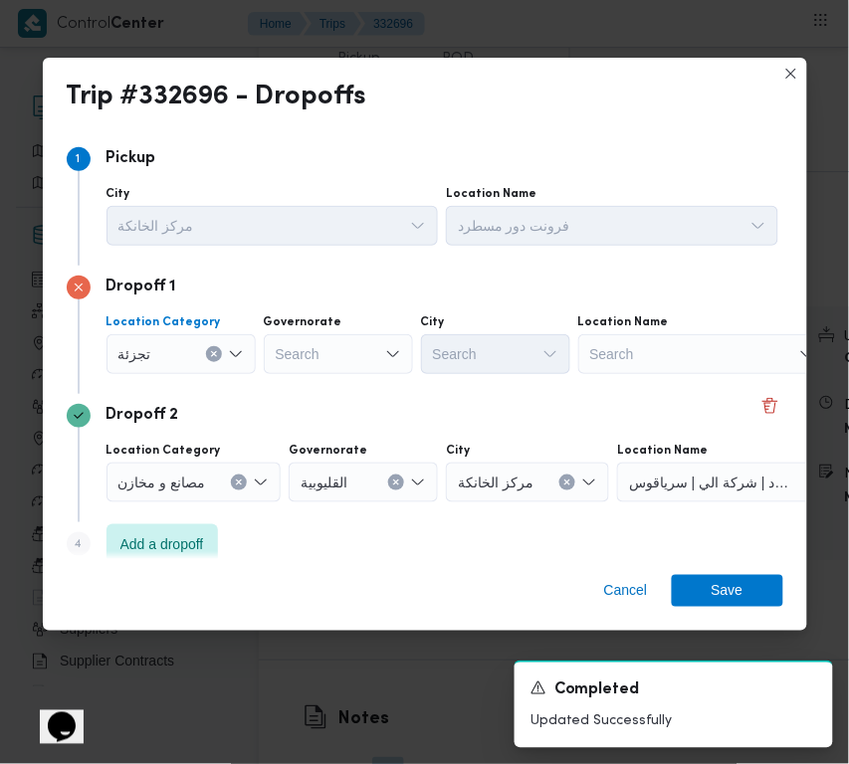
click at [369, 371] on div "Search" at bounding box center [338, 354] width 149 height 40
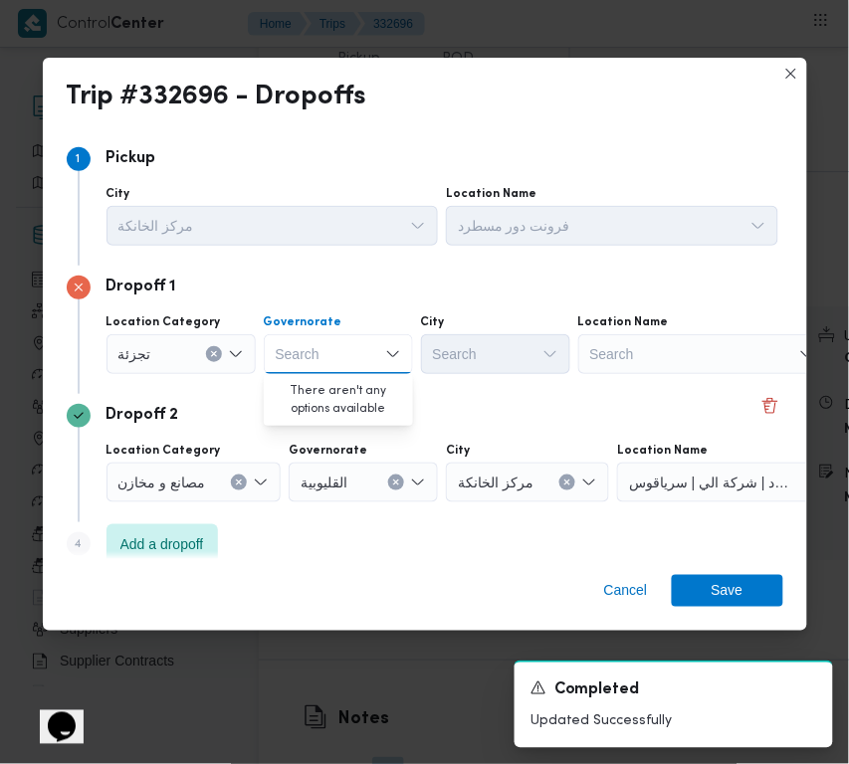
paste input "قاهرة"
type input "قاهرة"
click at [505, 430] on div "Dropoff 2 Location Category مصانع و مخازن Governorate القليوبية City مركز الخان…" at bounding box center [425, 458] width 717 height 128
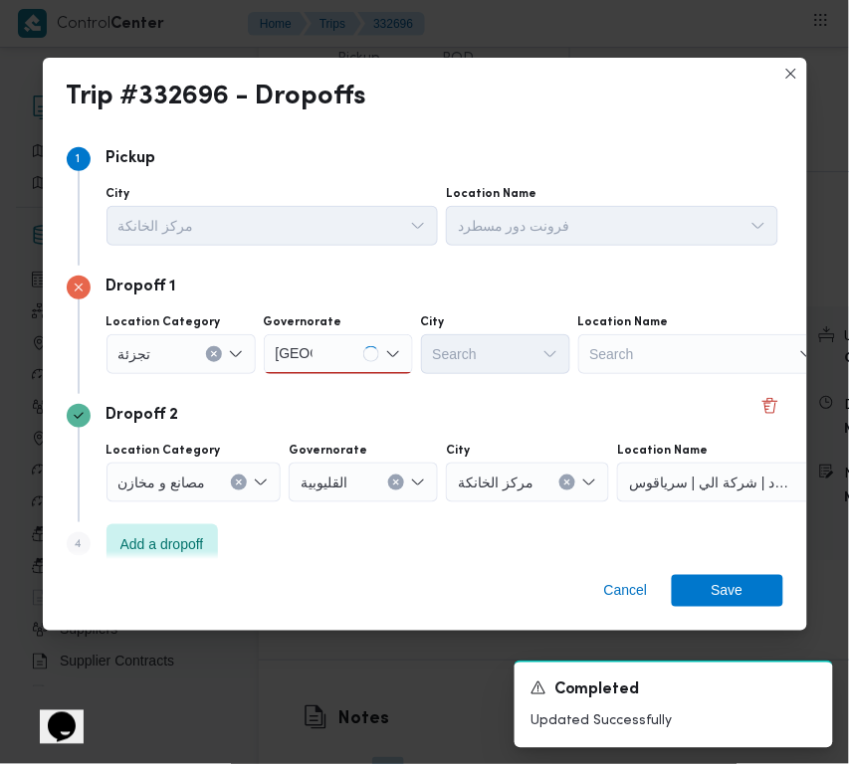
click at [324, 371] on div "قاهرة قاهرة" at bounding box center [338, 354] width 149 height 40
click at [316, 354] on div "قاهرة قاهرة" at bounding box center [338, 354] width 149 height 40
click at [323, 343] on div "قاهرة قاهرة" at bounding box center [338, 354] width 149 height 40
click at [316, 345] on div "قاهرة قاهرة" at bounding box center [338, 354] width 149 height 40
click at [320, 386] on span "القاهرة" at bounding box center [351, 390] width 102 height 24
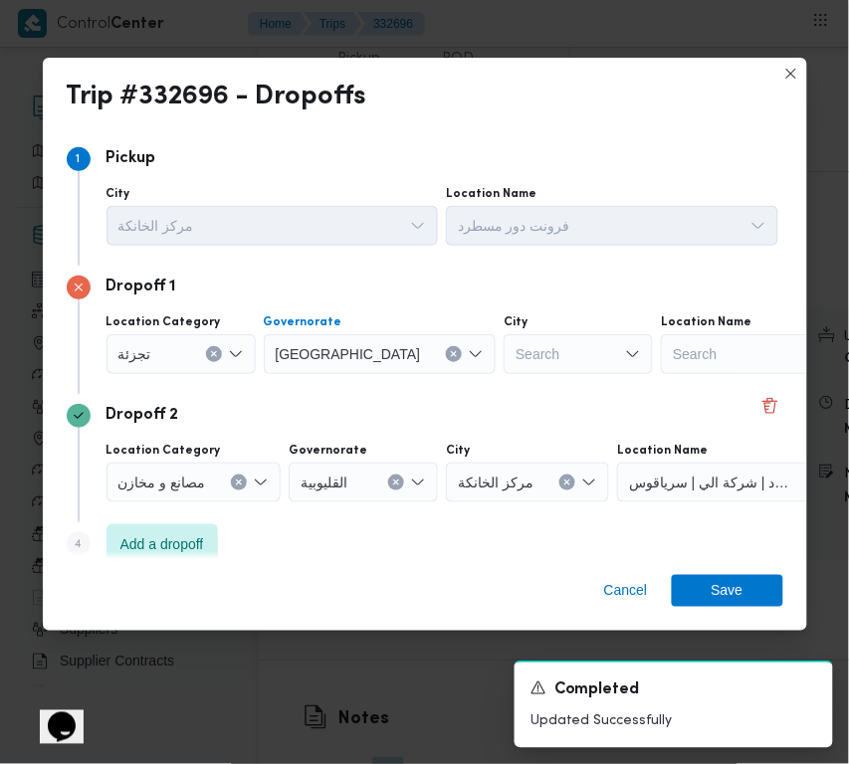
click at [504, 346] on div "Search" at bounding box center [578, 354] width 149 height 40
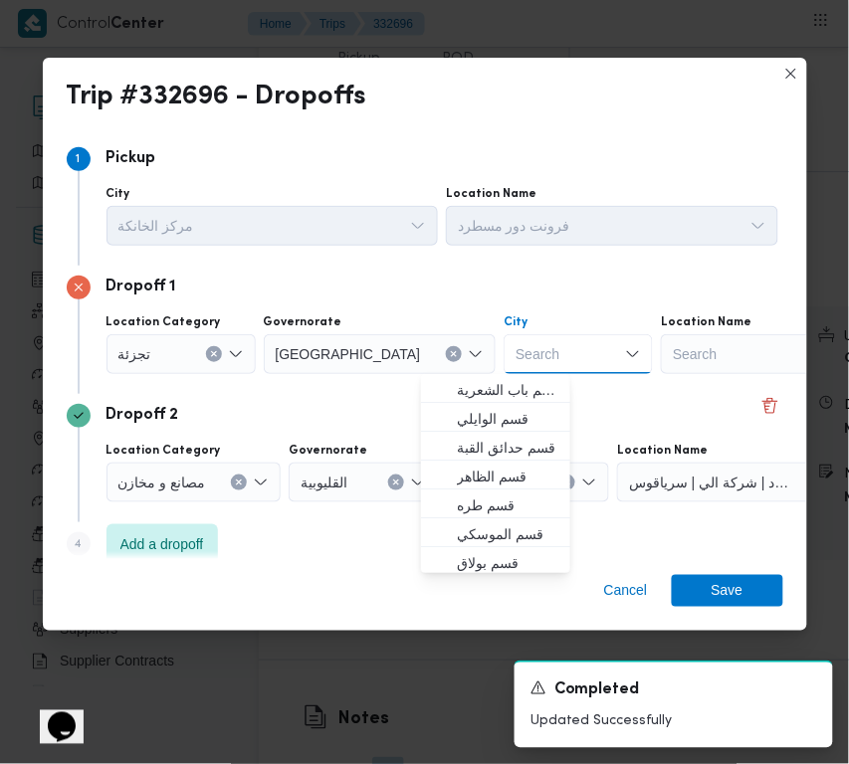
paste input "قاهرة"
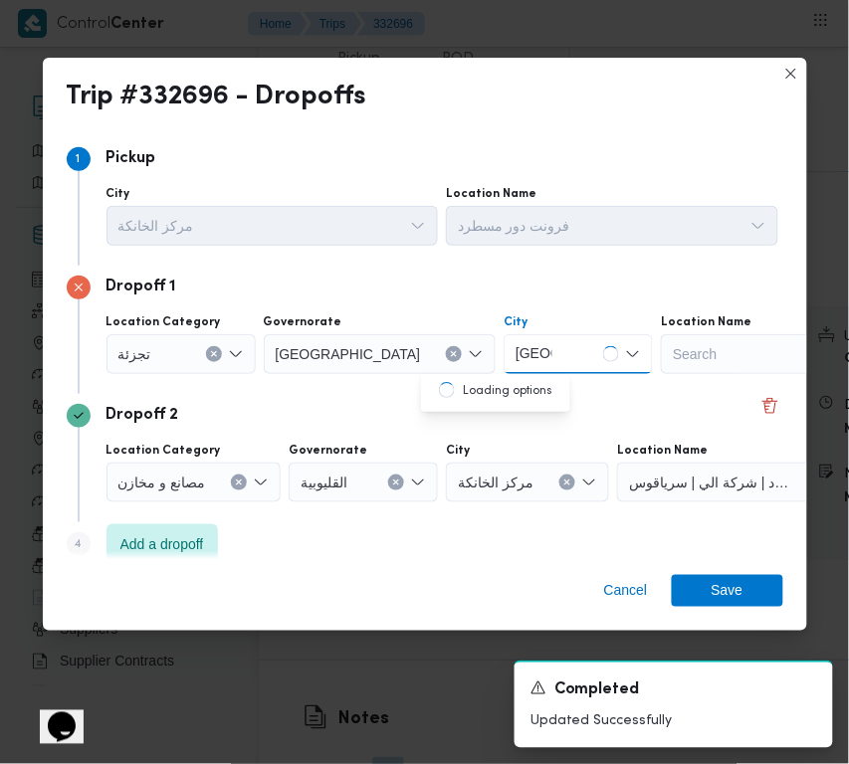
type input "قاهرة"
click at [419, 383] on div "Dropoff 1 Location Category تجزئة Governorate القاهرة City قاهرة قاهرة Location…" at bounding box center [425, 330] width 717 height 128
click at [465, 375] on div "Location Category تجزئة Governorate القاهرة City قاهرة قاهرة Location Name Sear…" at bounding box center [443, 345] width 680 height 68
click at [504, 353] on div "قاهرة قاهرة" at bounding box center [578, 354] width 149 height 40
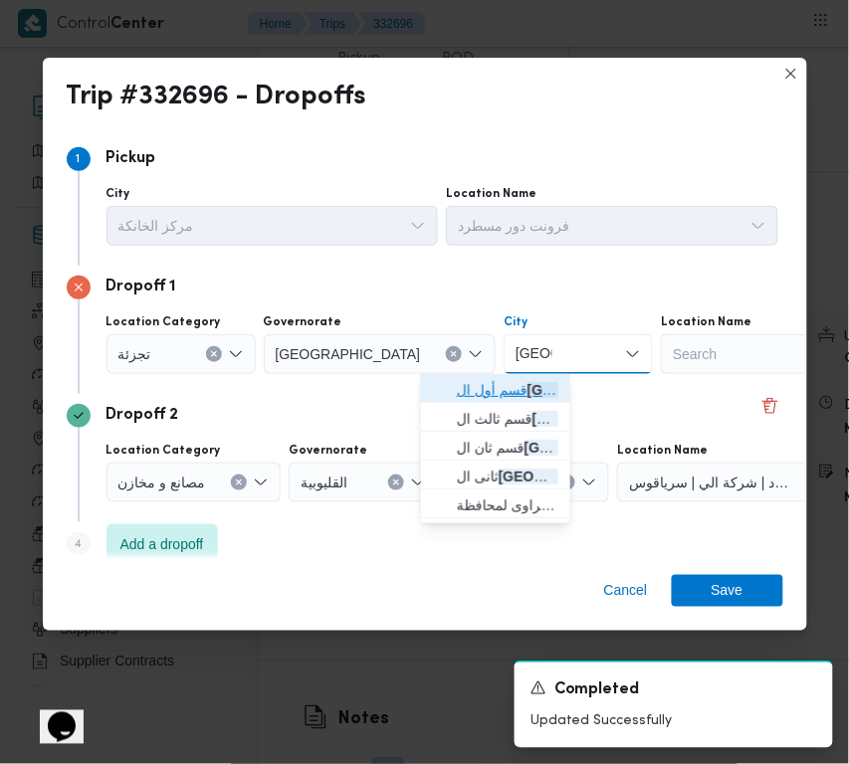
click at [494, 384] on span "قسم أول ال قاهرة الجديدة" at bounding box center [508, 390] width 102 height 24
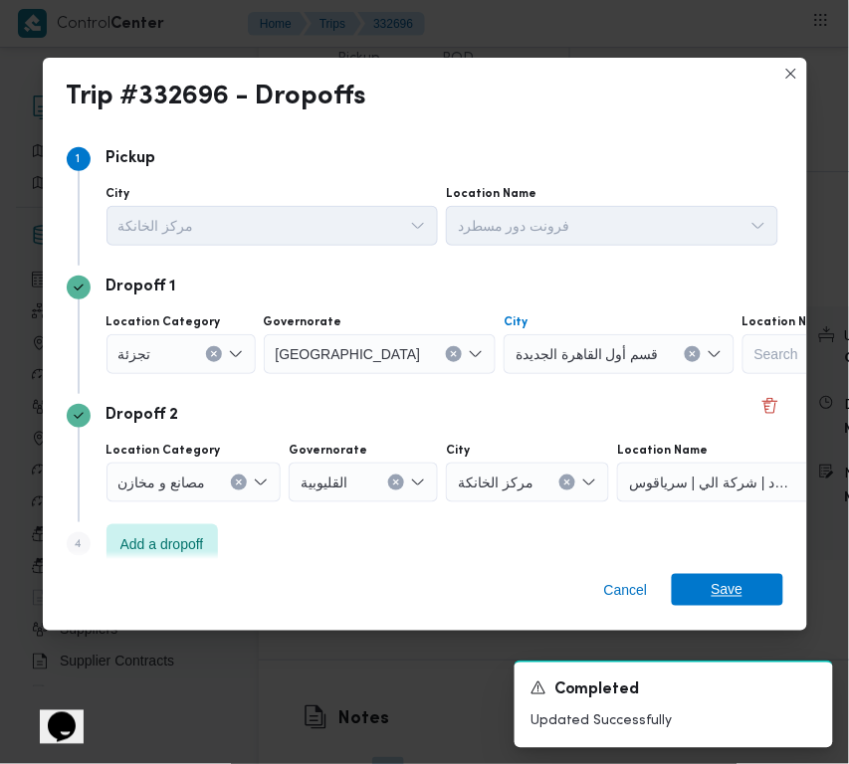
click at [761, 587] on span "Save" at bounding box center [727, 590] width 111 height 32
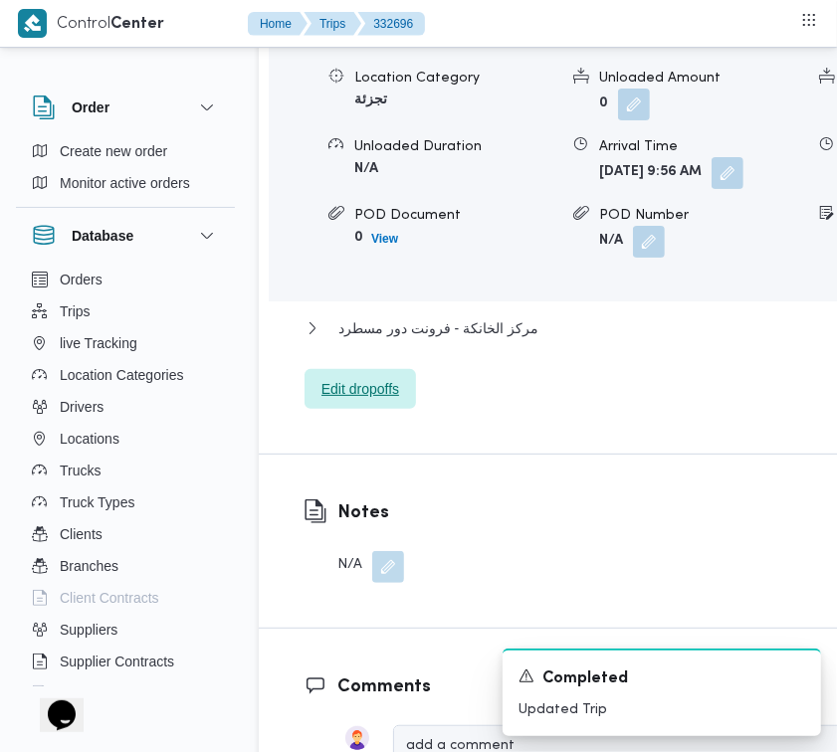
scroll to position [3441, 0]
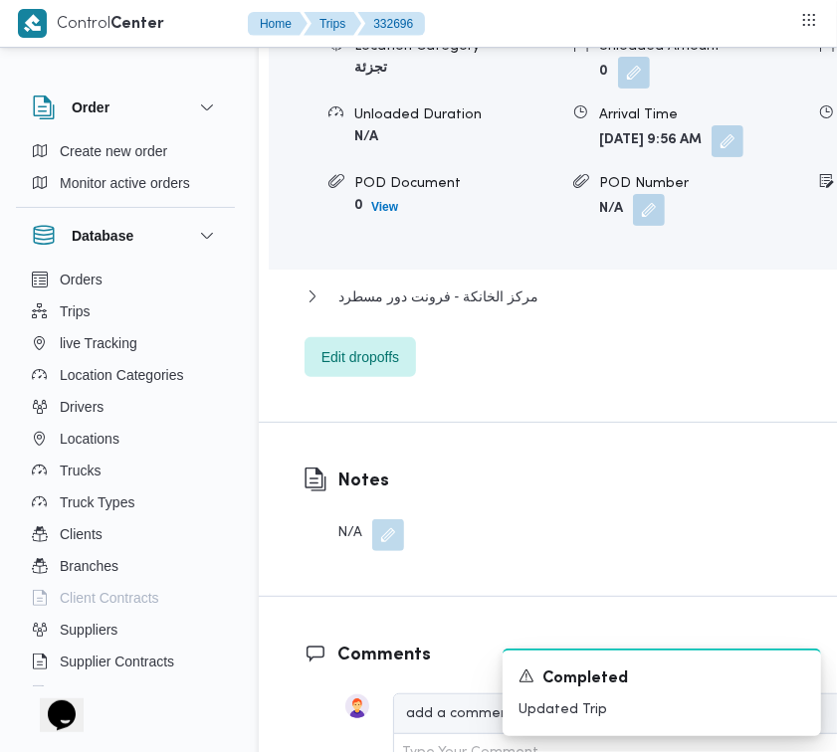
click at [779, 244] on div "Location Category تجزئة Unloaded Amount 0 Unloaded Unit Cases Unloaded Duration…" at bounding box center [659, 131] width 796 height 226
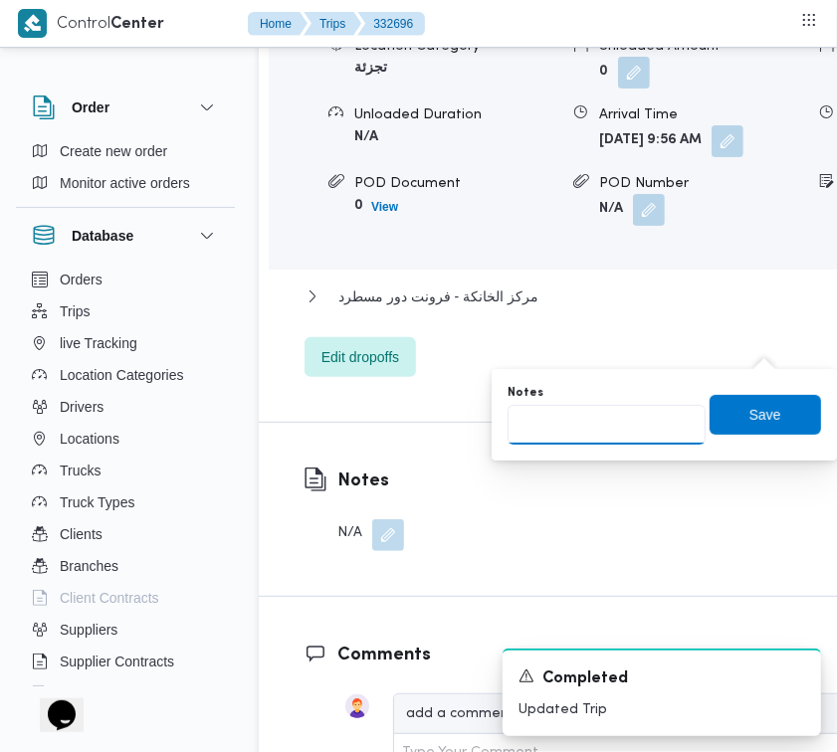
click at [663, 435] on input "Notes" at bounding box center [607, 425] width 198 height 40
paste input "تجمع"
type input "تجمع"
click at [749, 419] on span "Save" at bounding box center [765, 414] width 32 height 24
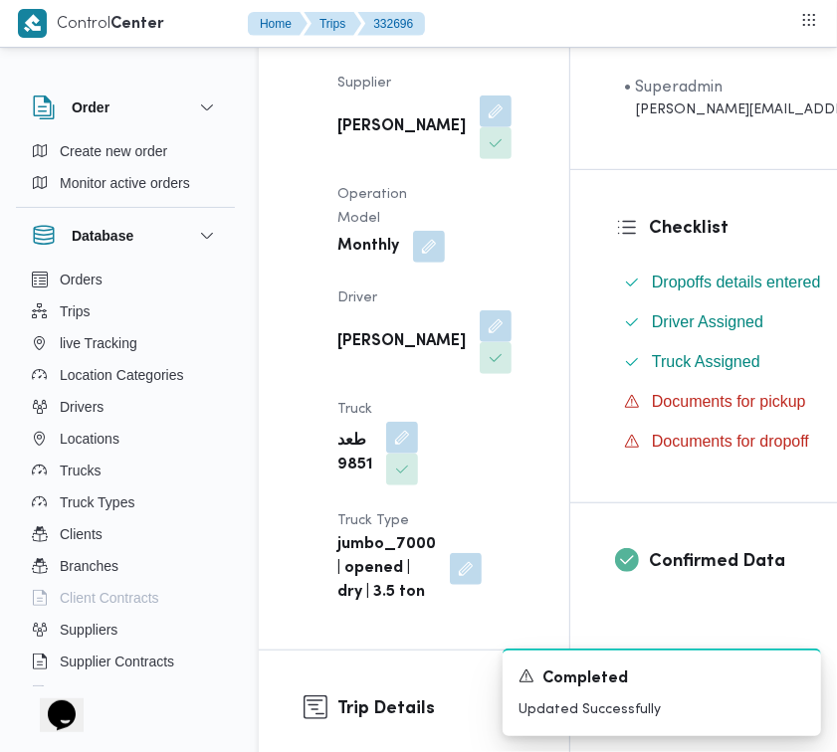
scroll to position [0, 0]
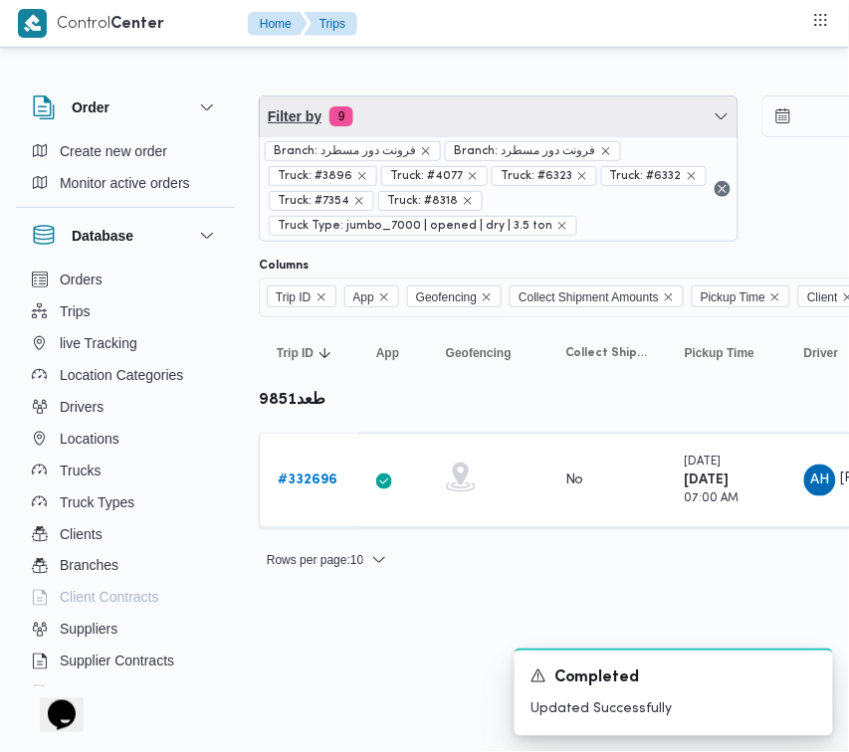
click at [478, 106] on span "Filter by 9" at bounding box center [499, 117] width 478 height 40
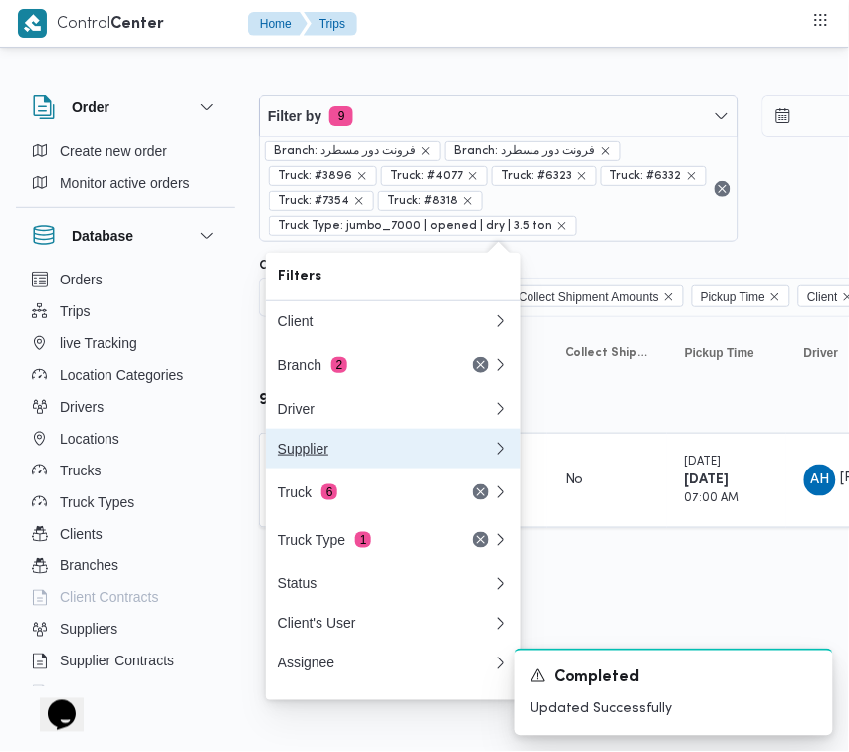
click at [379, 469] on button "Supplier" at bounding box center [393, 449] width 255 height 40
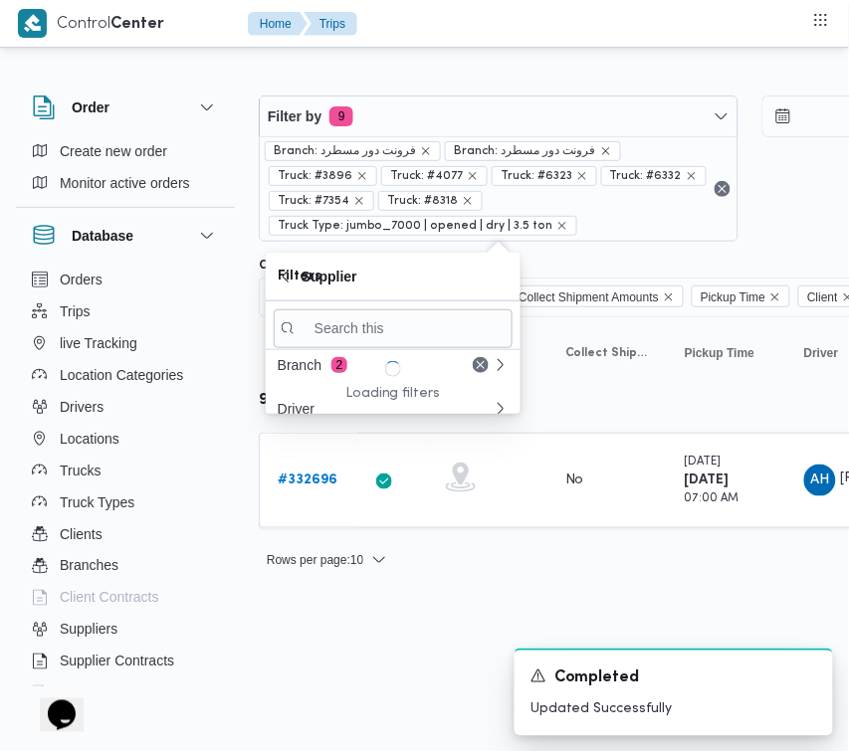
click at [379, 473] on body "Control Center Home Trips Order Create new order Monitor active orders Database…" at bounding box center [424, 292] width 849 height 585
click at [379, 473] on span at bounding box center [384, 481] width 16 height 24
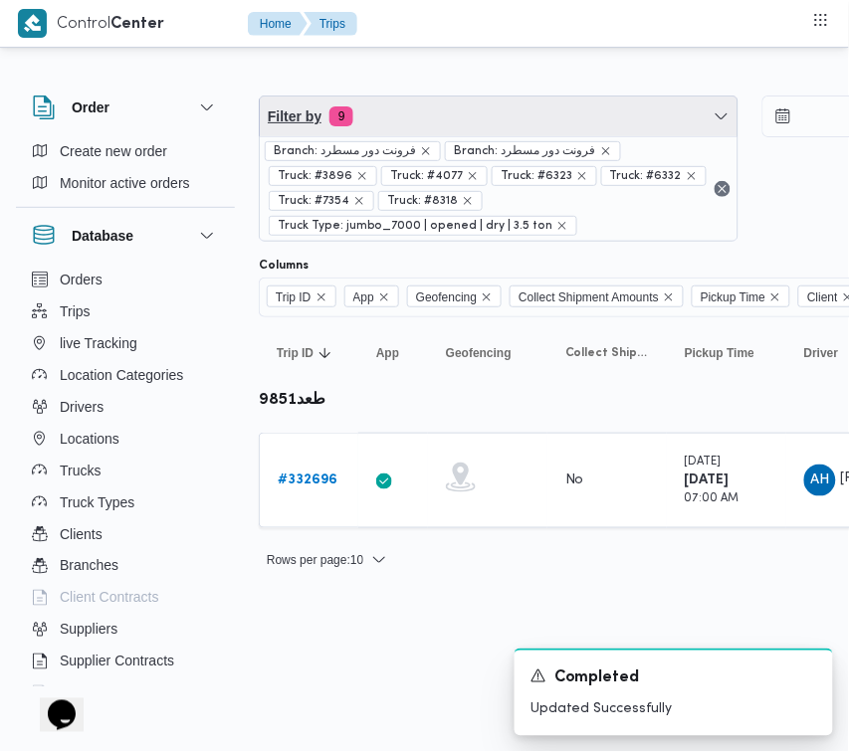
click at [405, 107] on span "Filter by 9" at bounding box center [499, 117] width 478 height 40
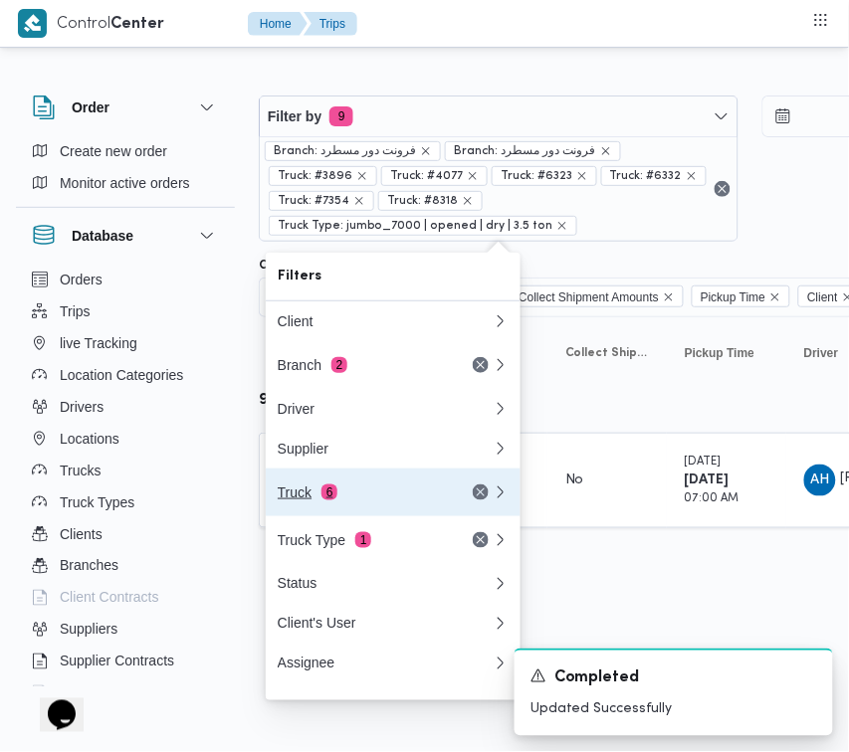
click at [360, 501] on div "Truck 6" at bounding box center [361, 493] width 167 height 16
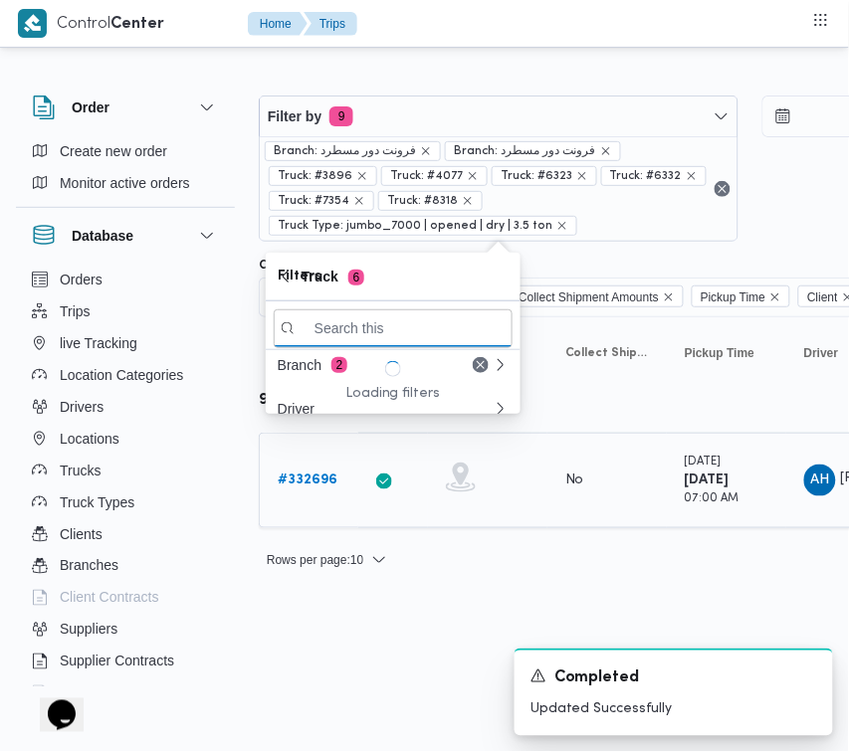
paste input "8418"
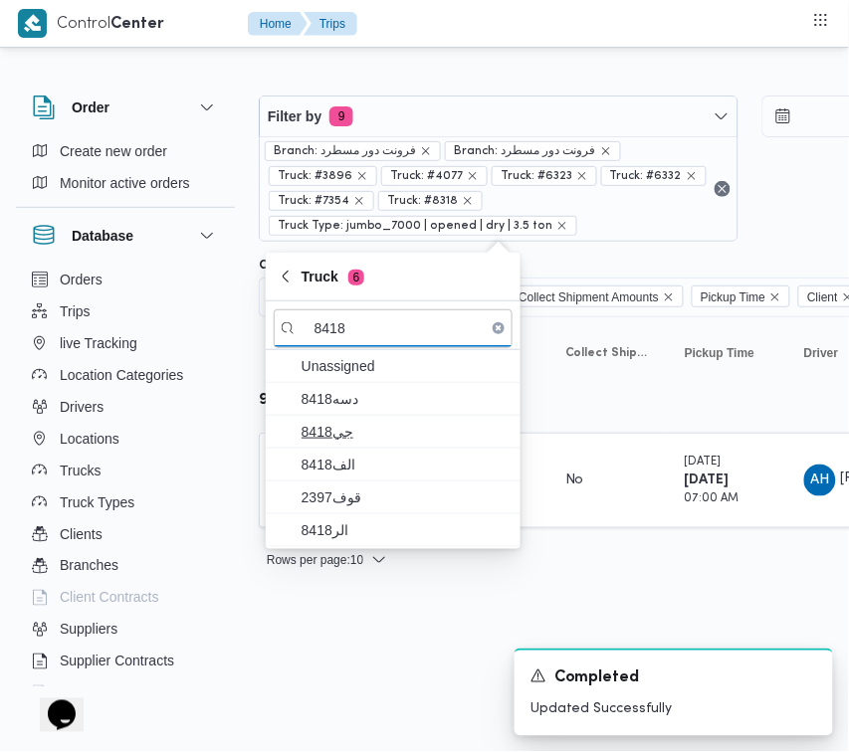
type input "8418"
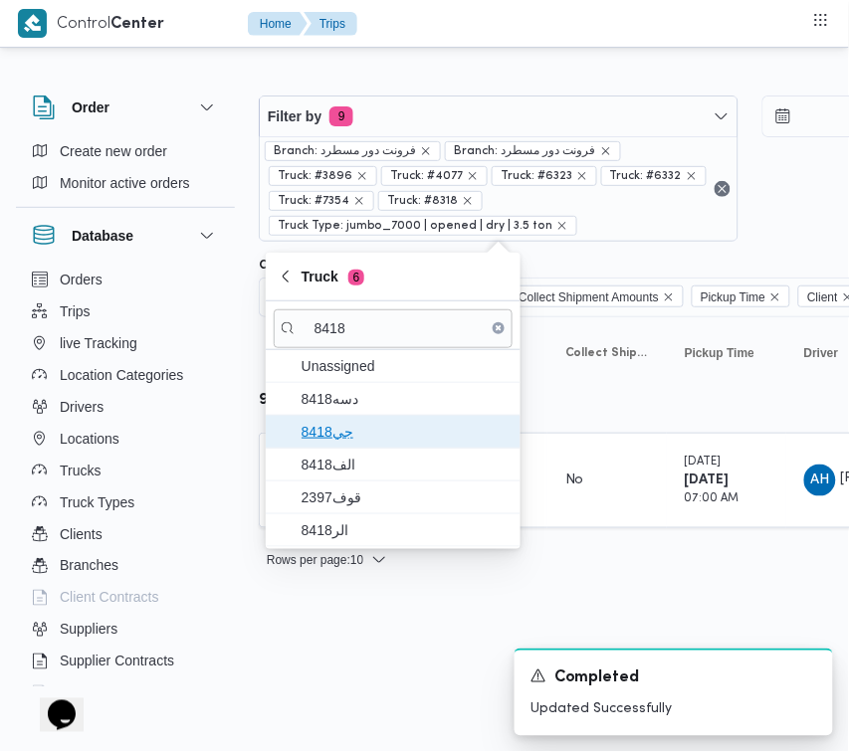
click at [358, 439] on span "جي8418" at bounding box center [405, 432] width 207 height 24
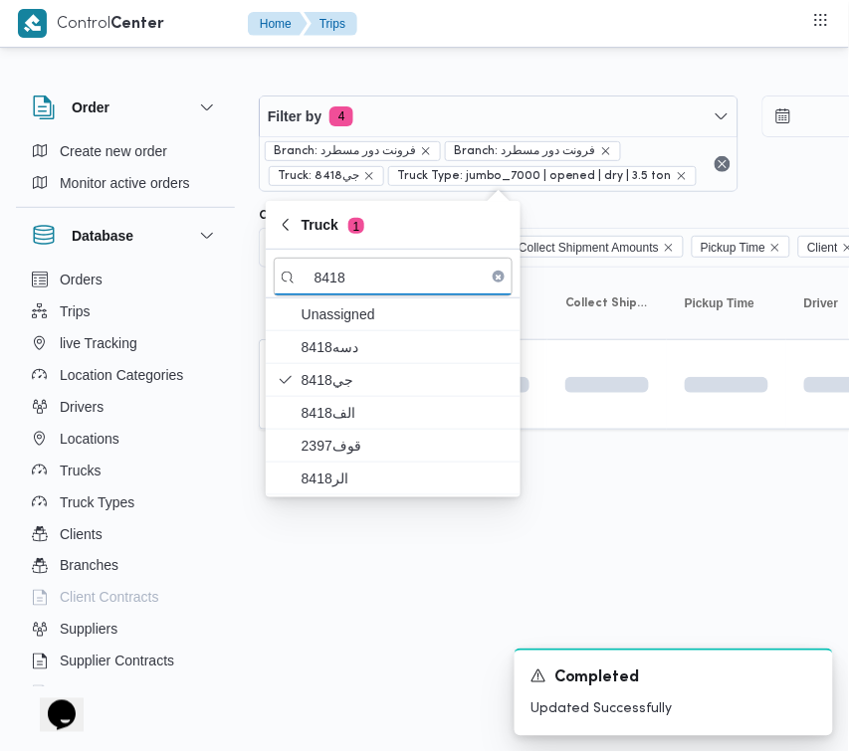
click at [384, 629] on html "Control Center Home Trips Order Create new order Monitor active orders Database…" at bounding box center [424, 376] width 849 height 752
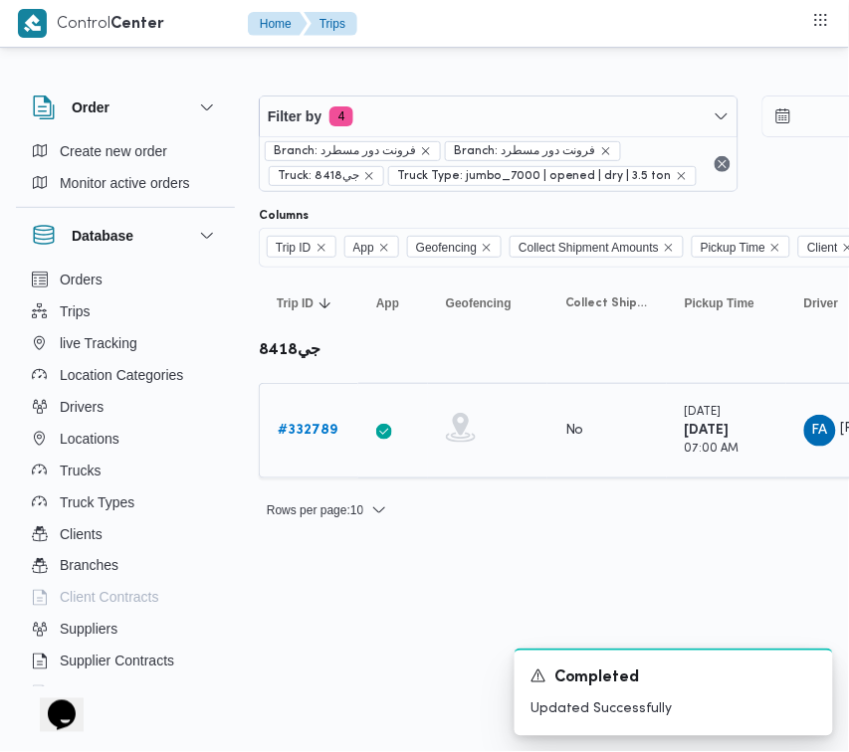
click at [306, 424] on b "# 332789" at bounding box center [308, 430] width 60 height 13
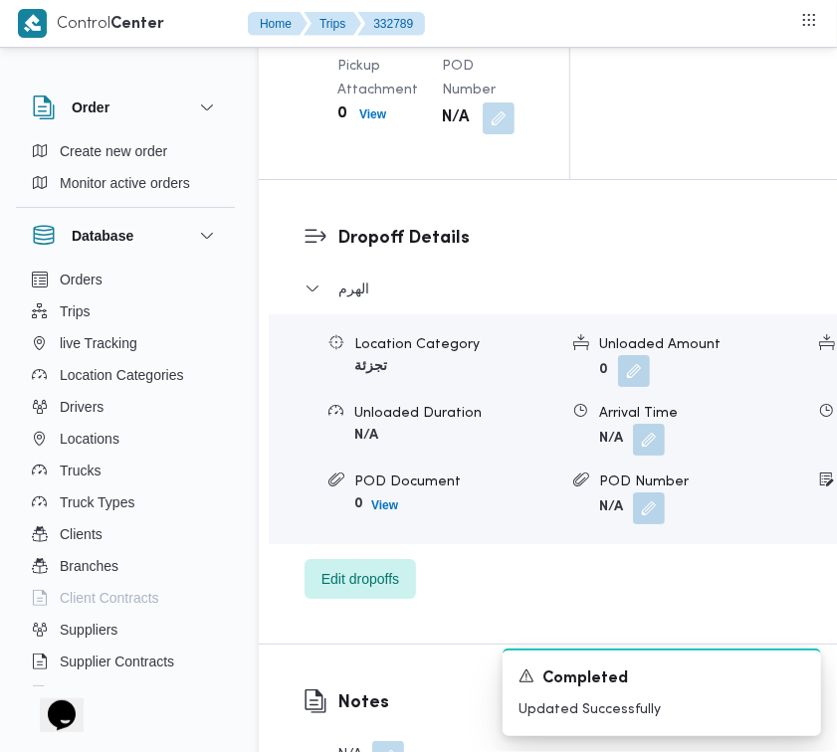
scroll to position [3151, 0]
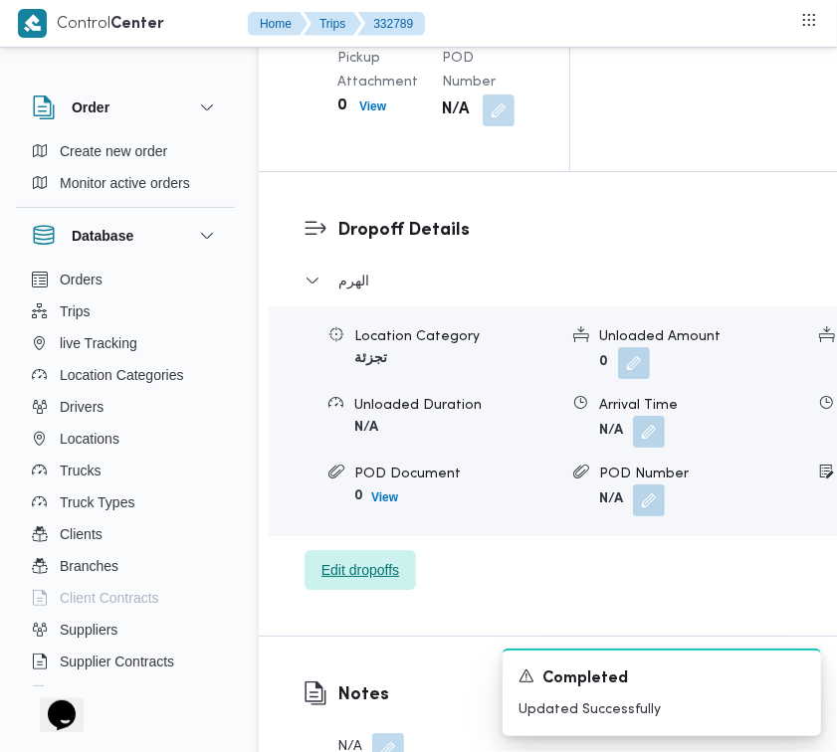
click at [399, 582] on span "Edit dropoffs" at bounding box center [360, 570] width 78 height 24
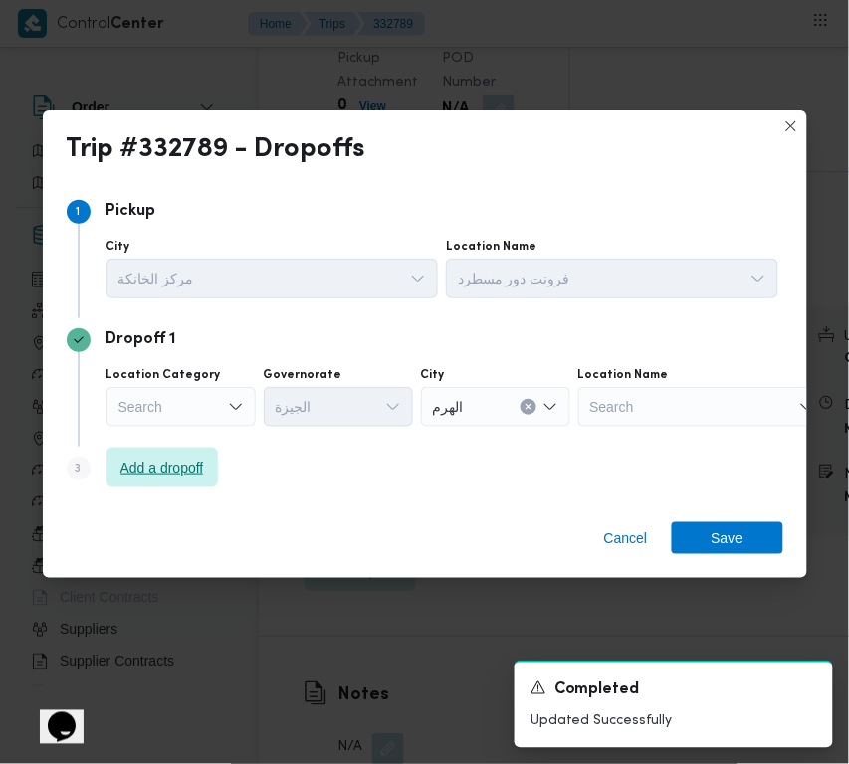
click at [156, 461] on span "Add a dropoff" at bounding box center [162, 468] width 84 height 24
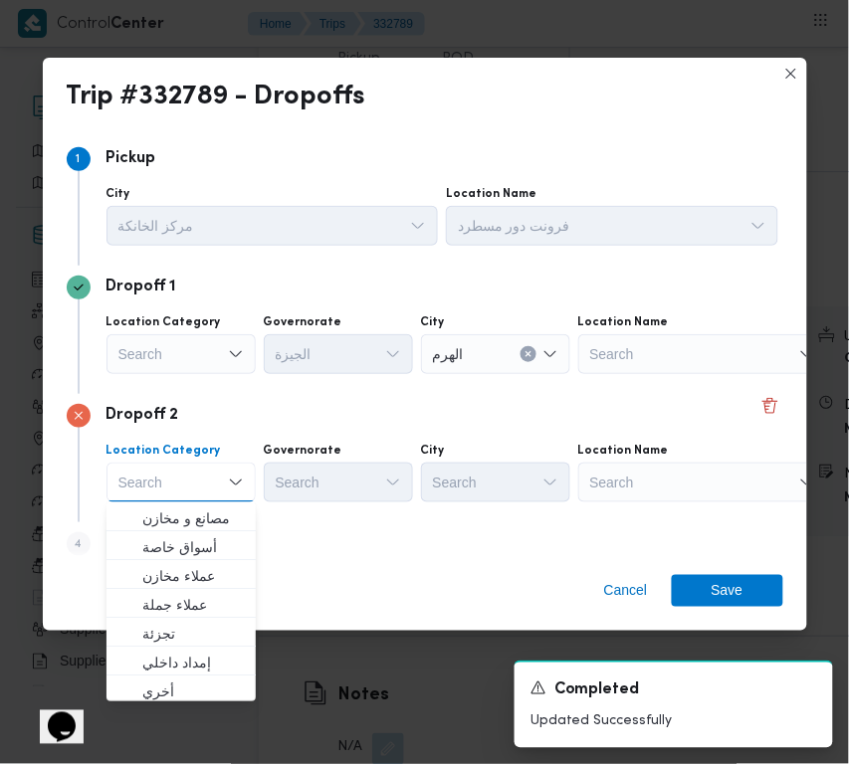
click at [698, 479] on div "Search" at bounding box center [702, 483] width 249 height 40
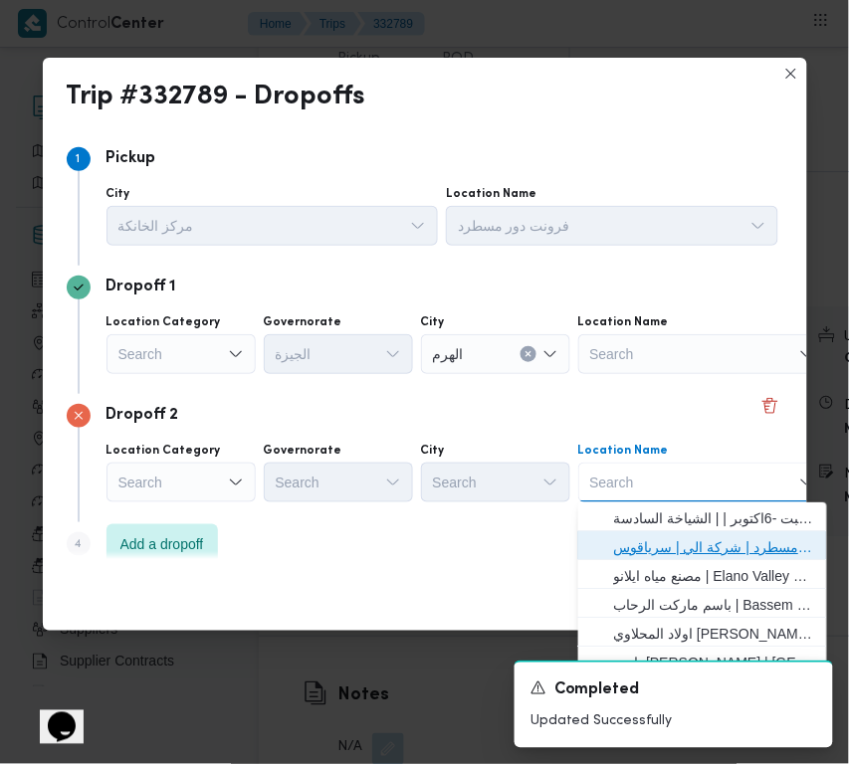
click at [677, 539] on span "فرونت دور مسطرد | شركة الي | سرياقوس" at bounding box center [714, 547] width 201 height 24
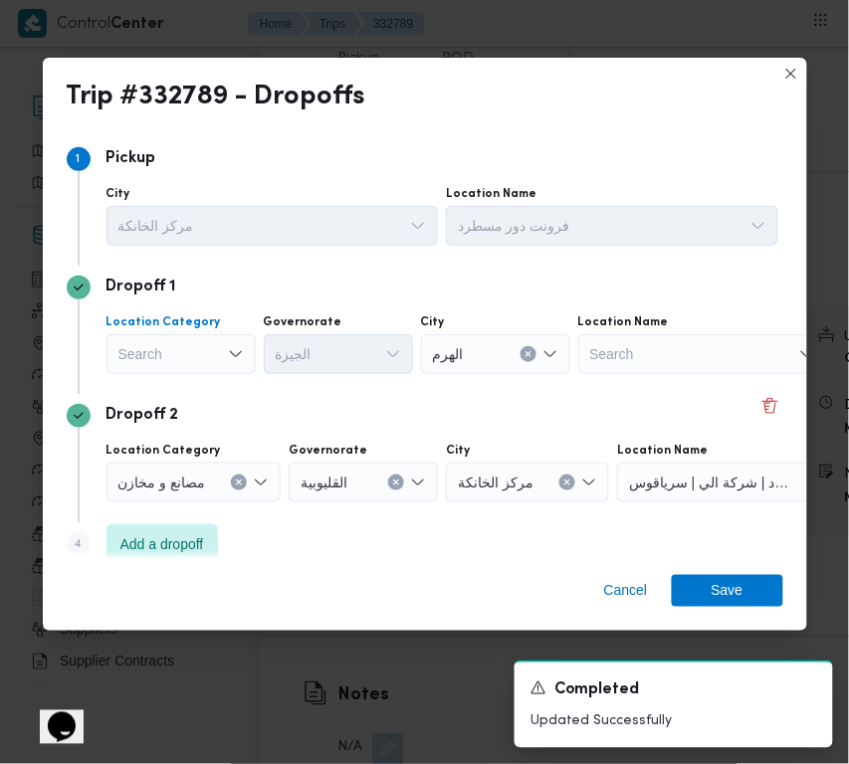
click at [180, 363] on div "Search" at bounding box center [180, 354] width 149 height 40
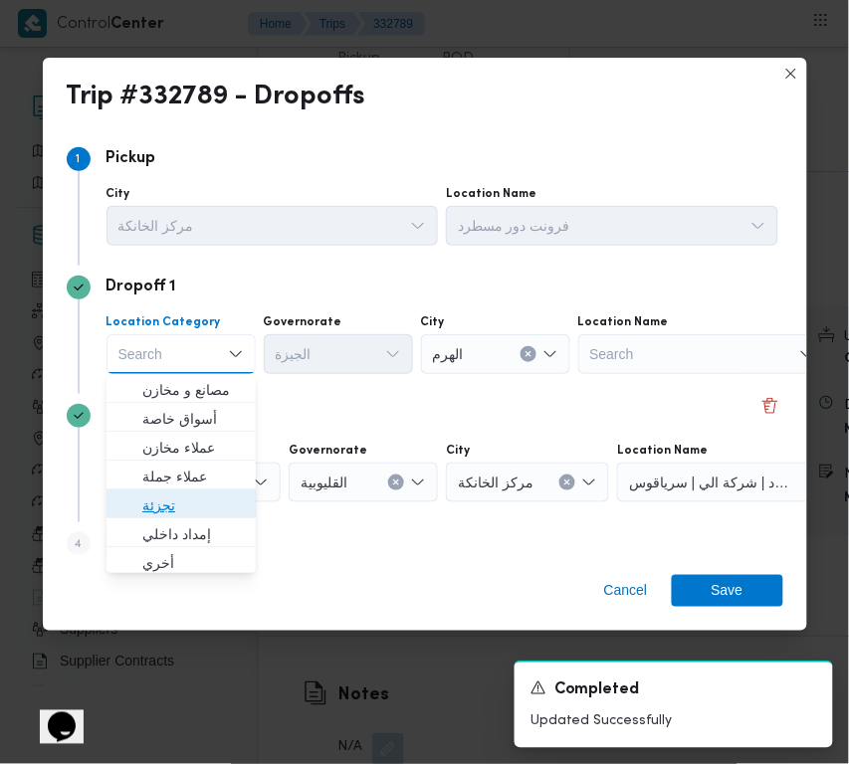
click at [184, 503] on span "تجزئة" at bounding box center [193, 506] width 102 height 24
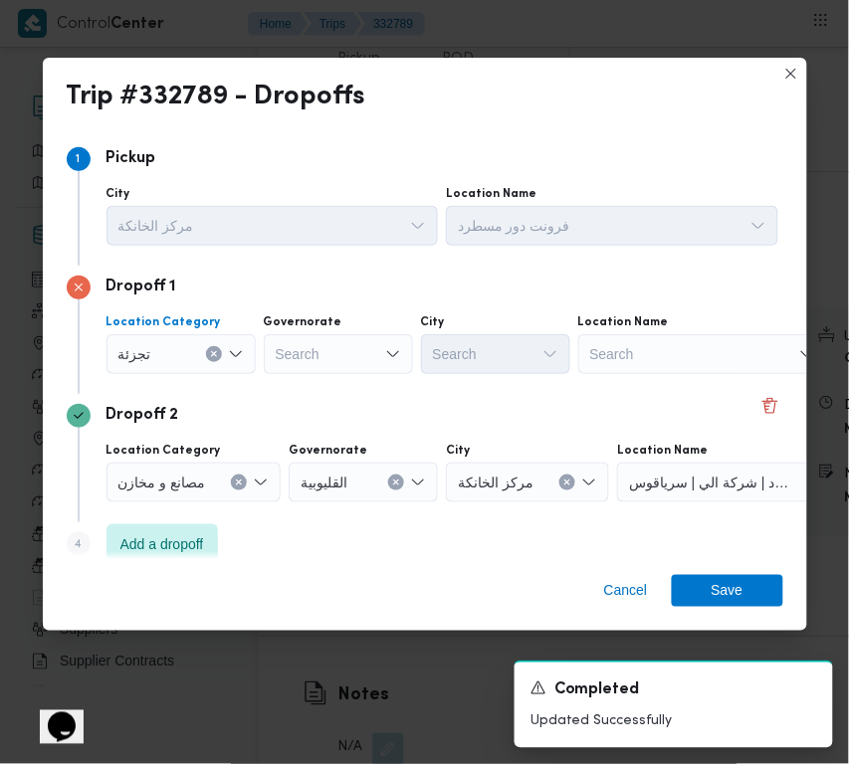
click at [344, 350] on div "Search" at bounding box center [338, 354] width 149 height 40
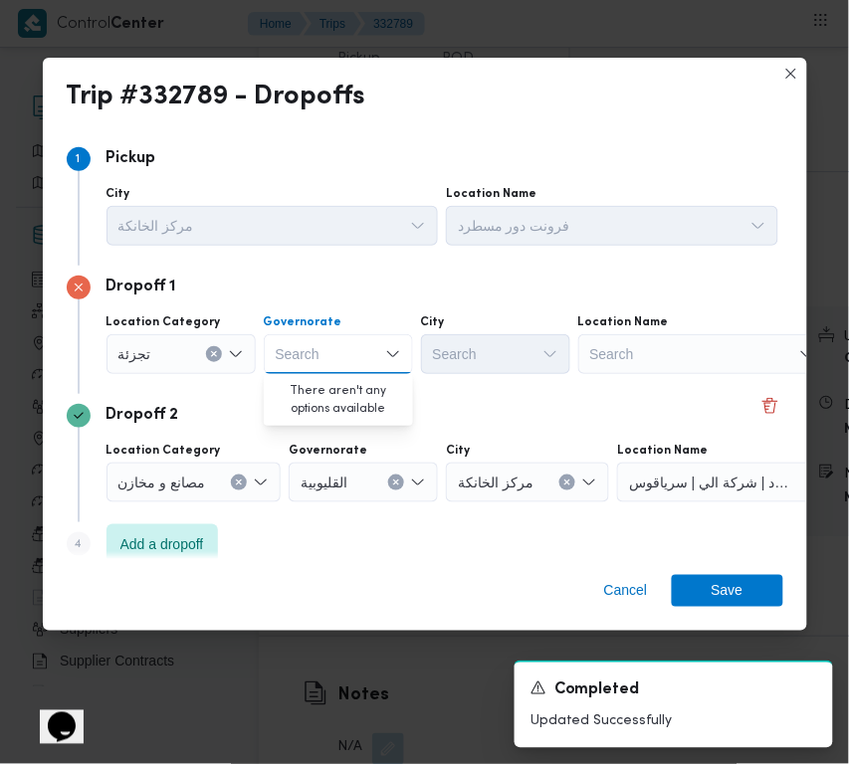
paste input "قاهرة"
type input "قاهرة"
click at [441, 381] on div "Dropoff 1 Location Category تجزئة Governorate قاهرة قاهرة Combo box. Selected. …" at bounding box center [425, 330] width 717 height 128
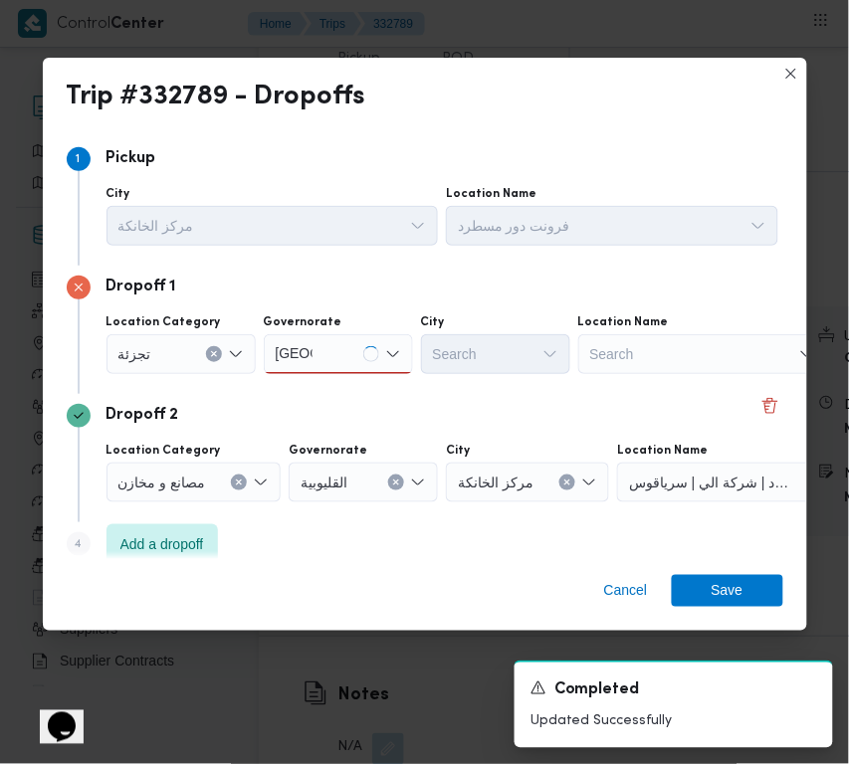
click at [341, 343] on div "قاهرة قاهرة" at bounding box center [338, 354] width 149 height 40
click at [335, 341] on div "قاهرة قاهرة" at bounding box center [338, 354] width 149 height 40
click at [330, 348] on div "قاهرة قاهرة" at bounding box center [338, 354] width 149 height 40
click at [338, 393] on span "القاهرة" at bounding box center [351, 390] width 102 height 24
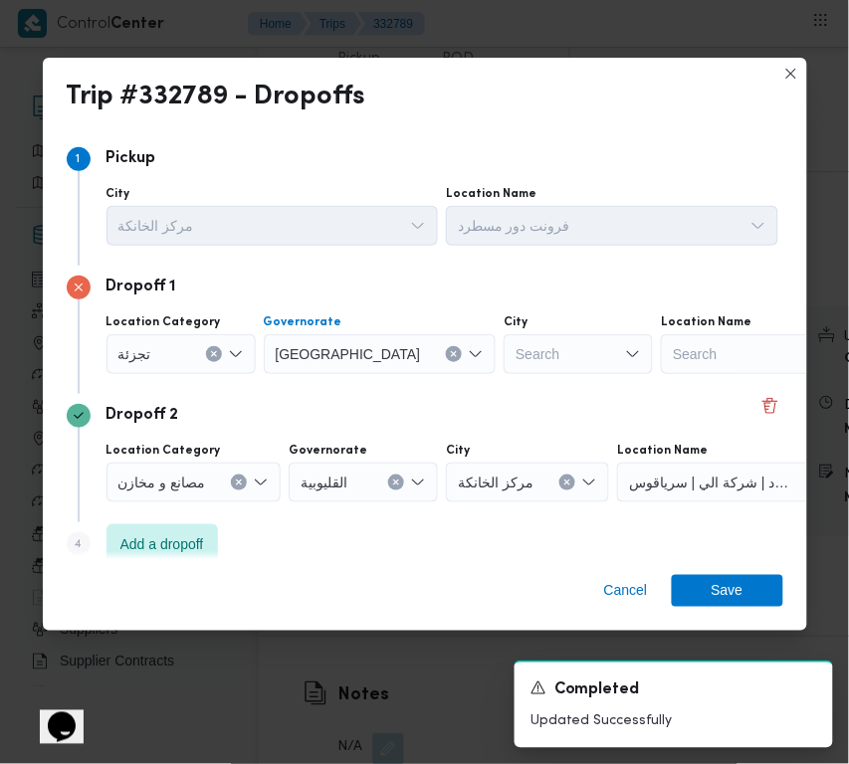
click at [539, 376] on div "Location Category تجزئة Governorate القاهرة Combo box. Selected. القاهرة. Press…" at bounding box center [443, 345] width 680 height 68
click at [504, 359] on div "Search" at bounding box center [578, 354] width 149 height 40
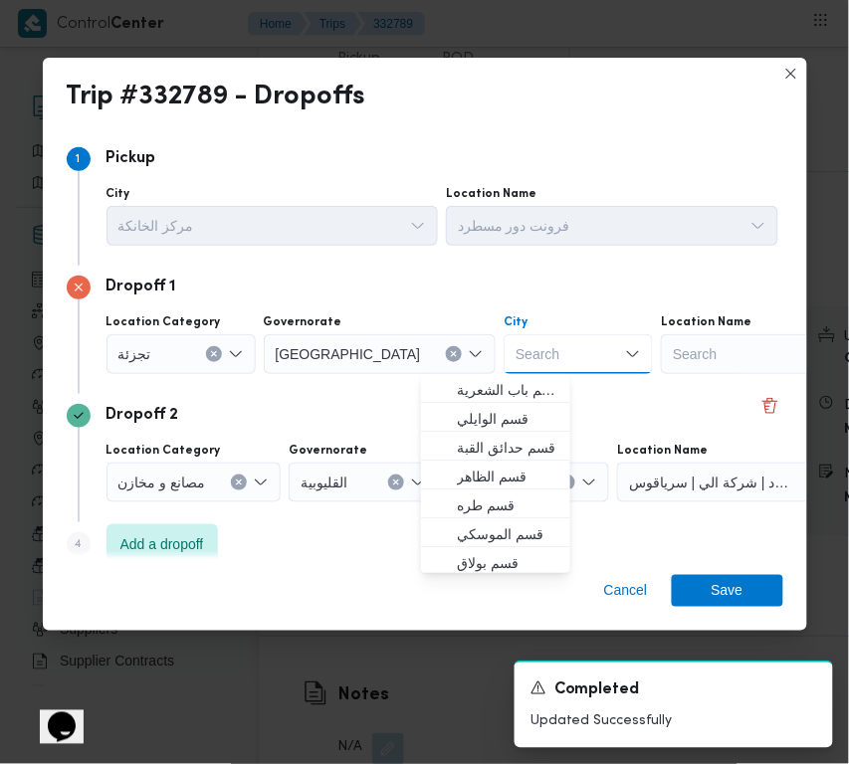
paste input "قاهرة"
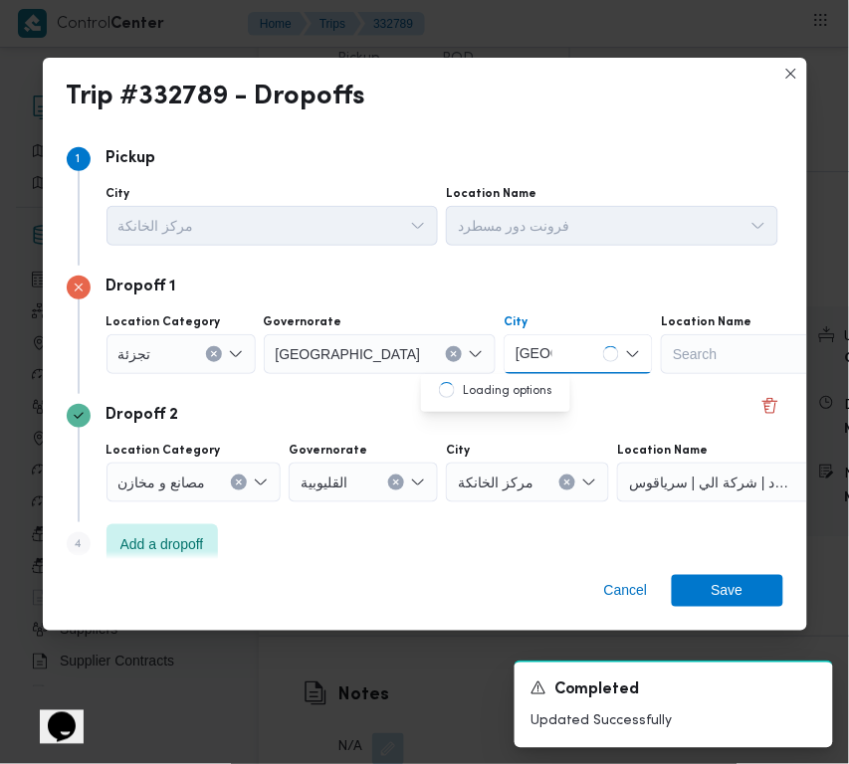
type input "قاهرة"
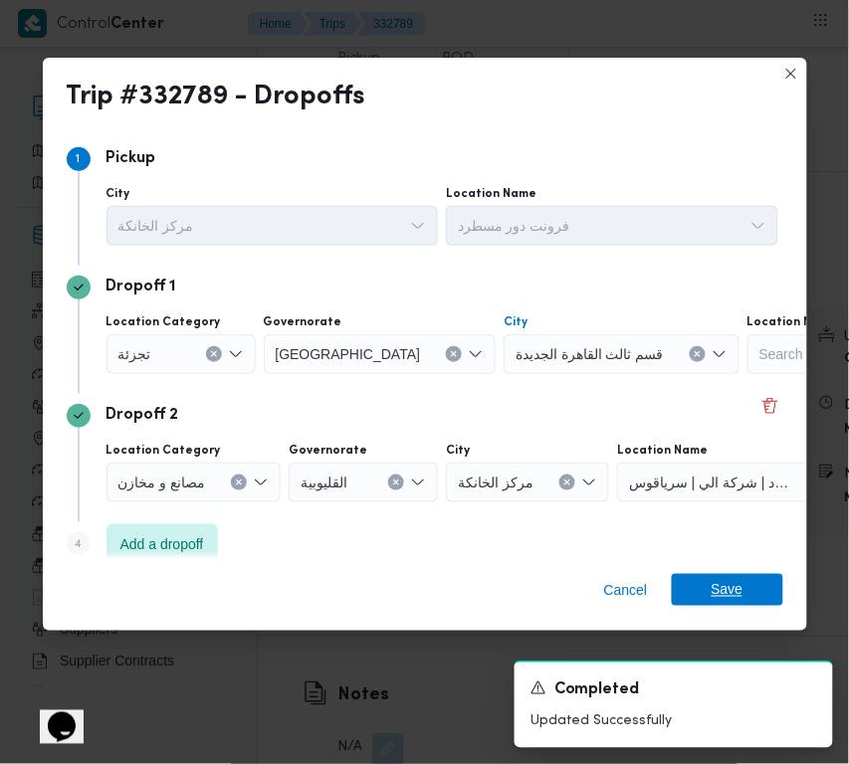
click at [739, 597] on span "Save" at bounding box center [728, 590] width 32 height 32
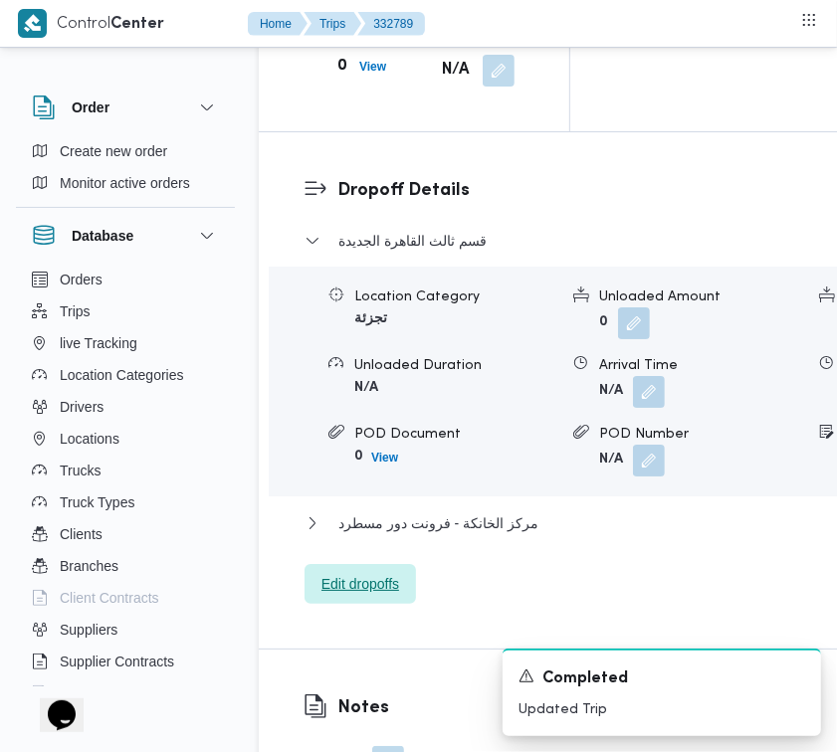
scroll to position [3340, 0]
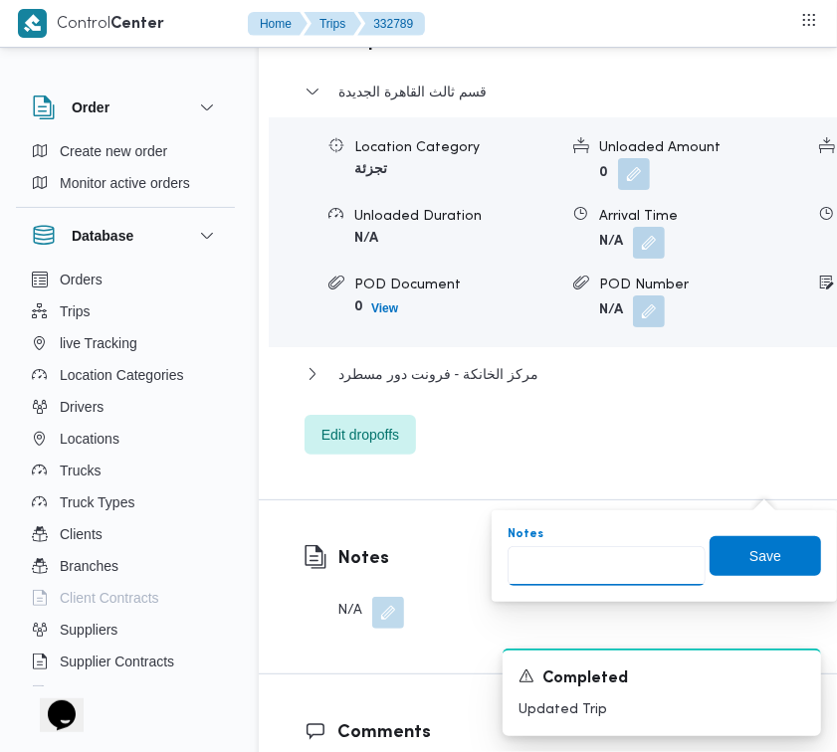
click at [645, 570] on input "Notes" at bounding box center [607, 566] width 198 height 40
paste input "تجمع"
type input "تجمع"
drag, startPoint x: 744, startPoint y: 540, endPoint x: 759, endPoint y: 519, distance: 26.5
click at [749, 539] on span "Save" at bounding box center [765, 556] width 111 height 40
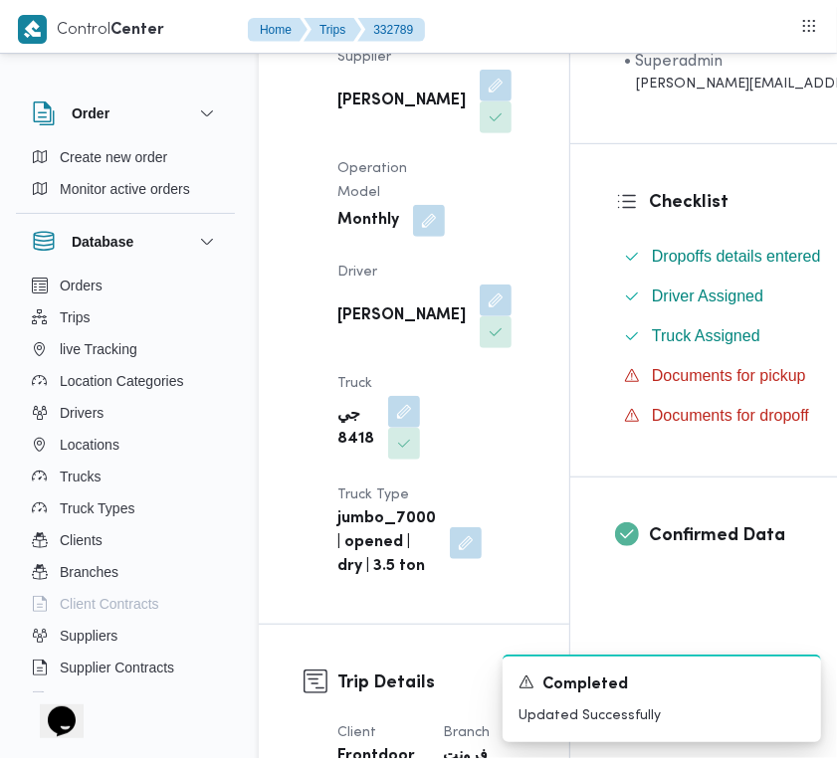
scroll to position [0, 0]
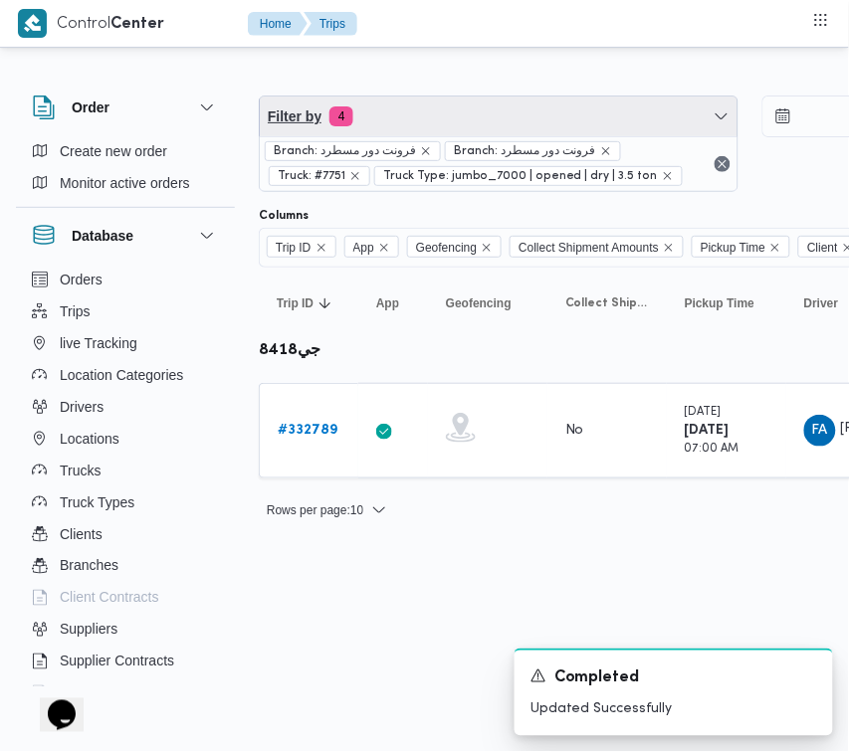
click at [455, 111] on span "Filter by 4" at bounding box center [499, 117] width 478 height 40
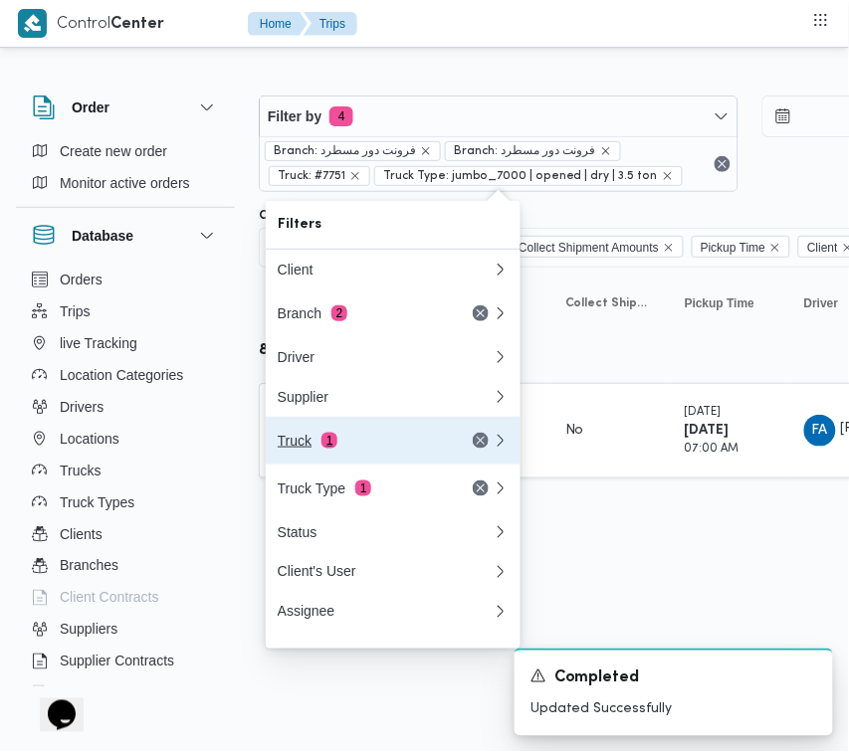
click at [401, 444] on div "Truck 1" at bounding box center [361, 441] width 167 height 16
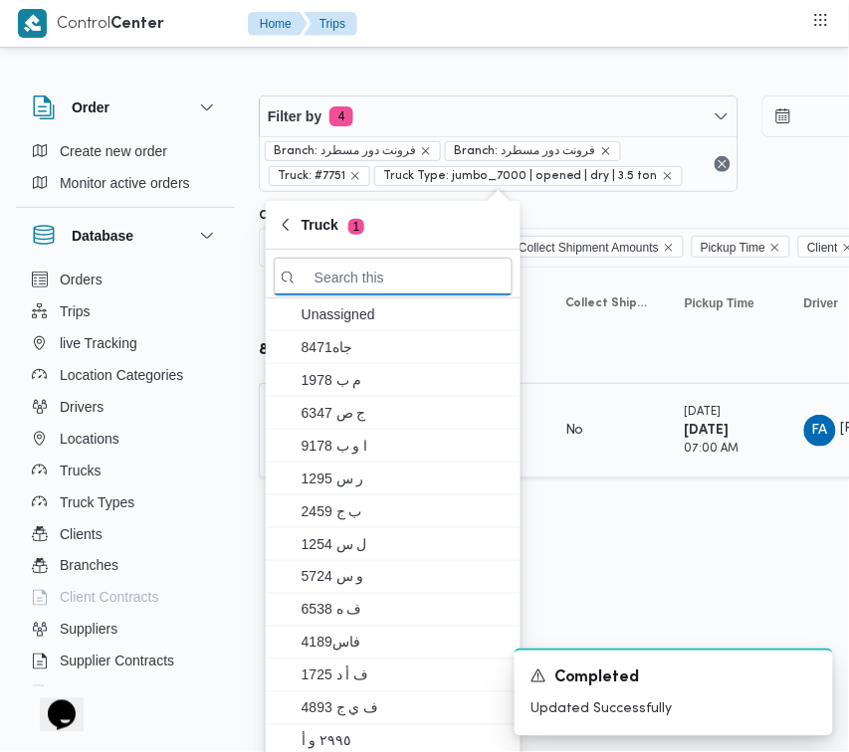
paste input "6827"
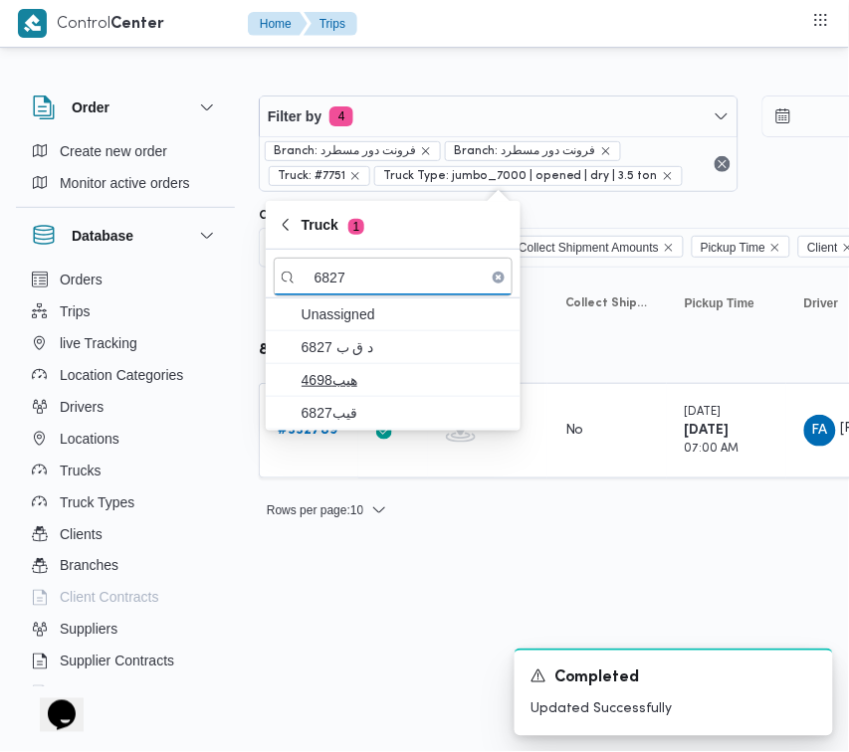
type input "6827"
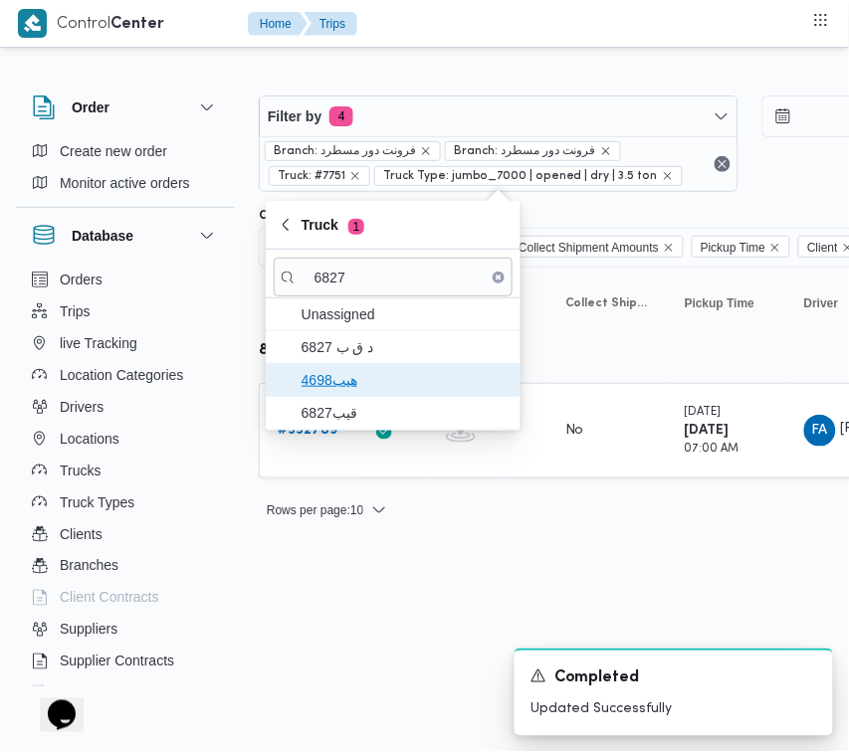
click at [361, 386] on span "هيب4698" at bounding box center [405, 380] width 207 height 24
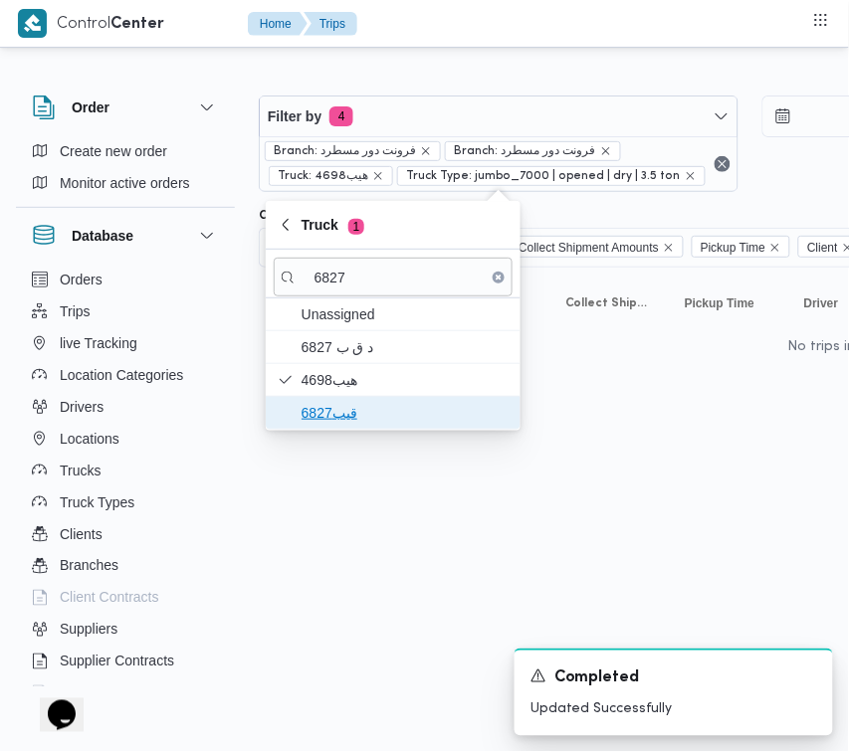
click at [348, 413] on span "قيب6827" at bounding box center [405, 413] width 207 height 24
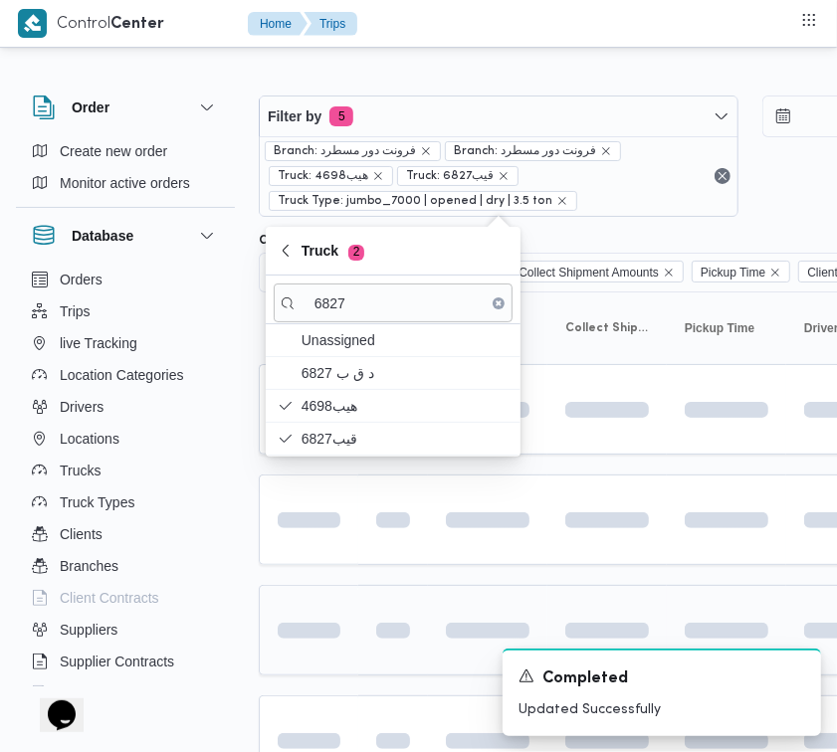
click at [346, 599] on td at bounding box center [309, 630] width 100 height 91
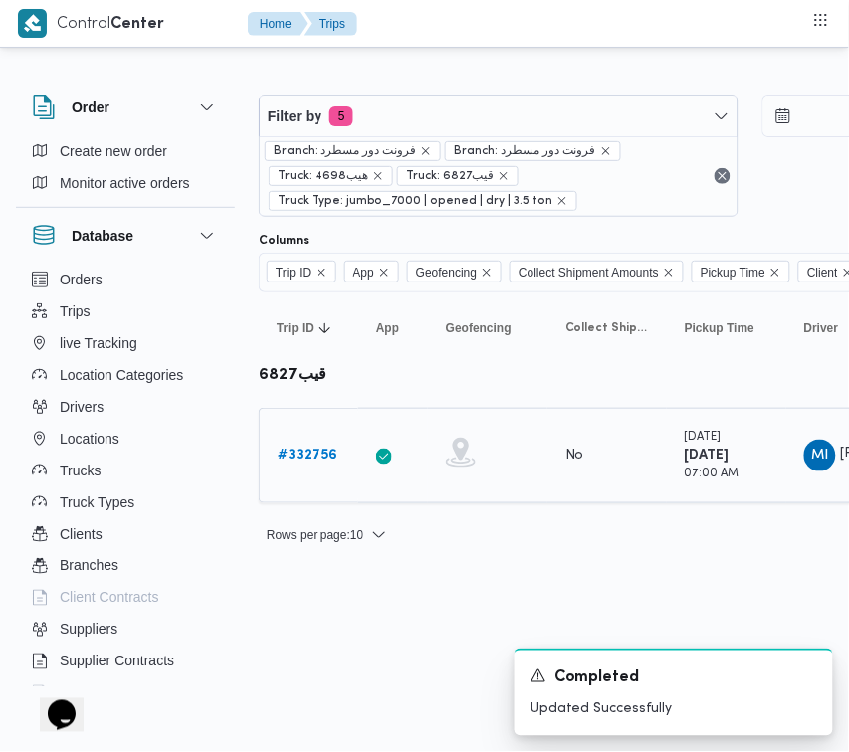
click at [316, 455] on b "# 332756" at bounding box center [308, 455] width 60 height 13
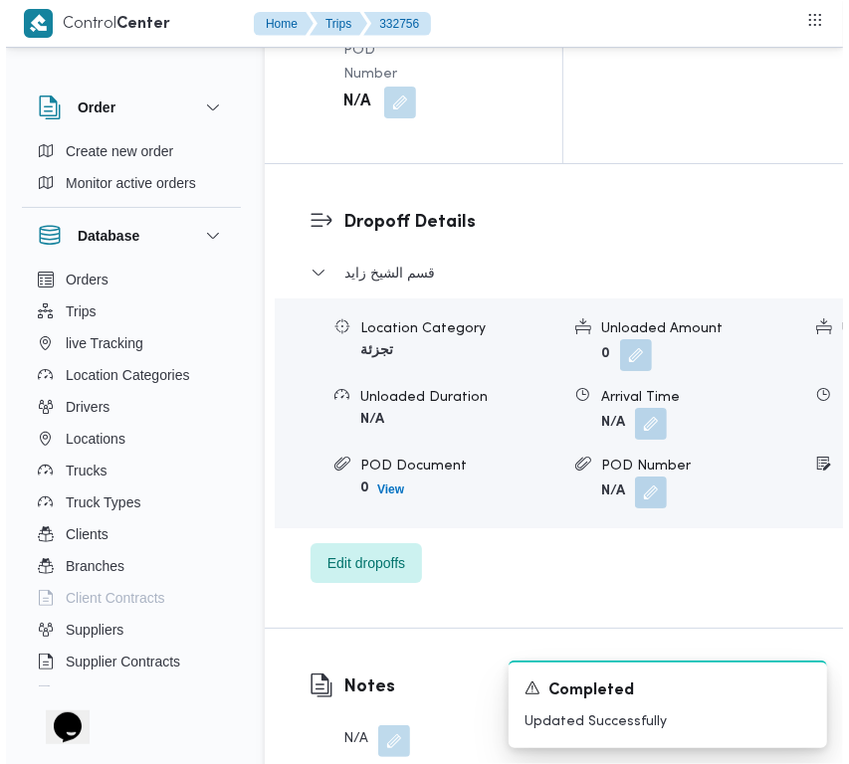
scroll to position [3939, 0]
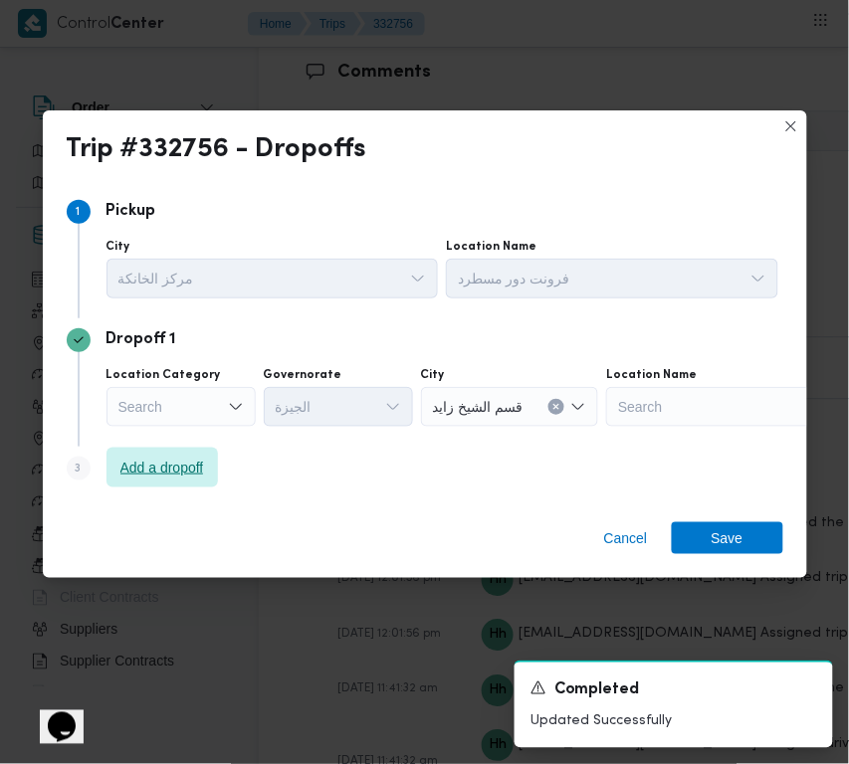
click at [181, 473] on span "Add a dropoff" at bounding box center [162, 468] width 84 height 24
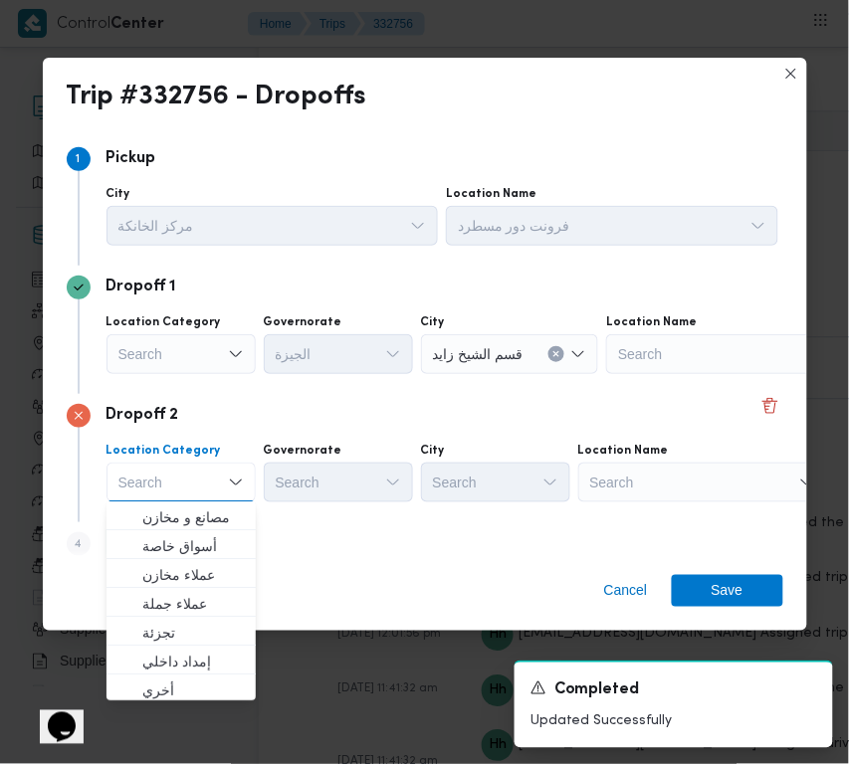
click at [629, 491] on div "Search" at bounding box center [702, 483] width 249 height 40
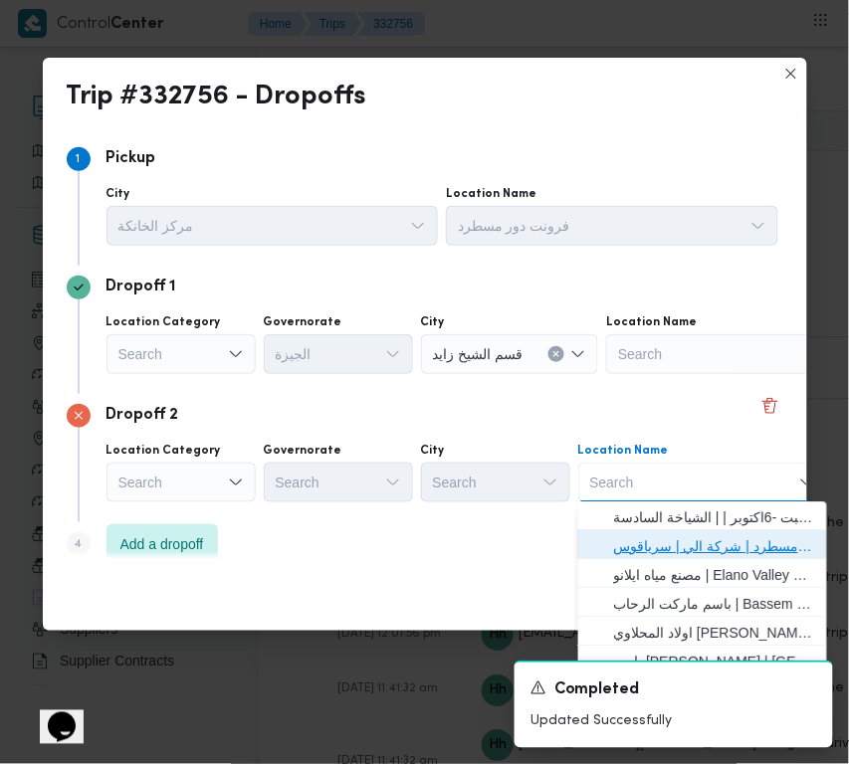
click at [657, 531] on span "فرونت دور مسطرد | شركة الي | سرياقوس" at bounding box center [702, 547] width 233 height 32
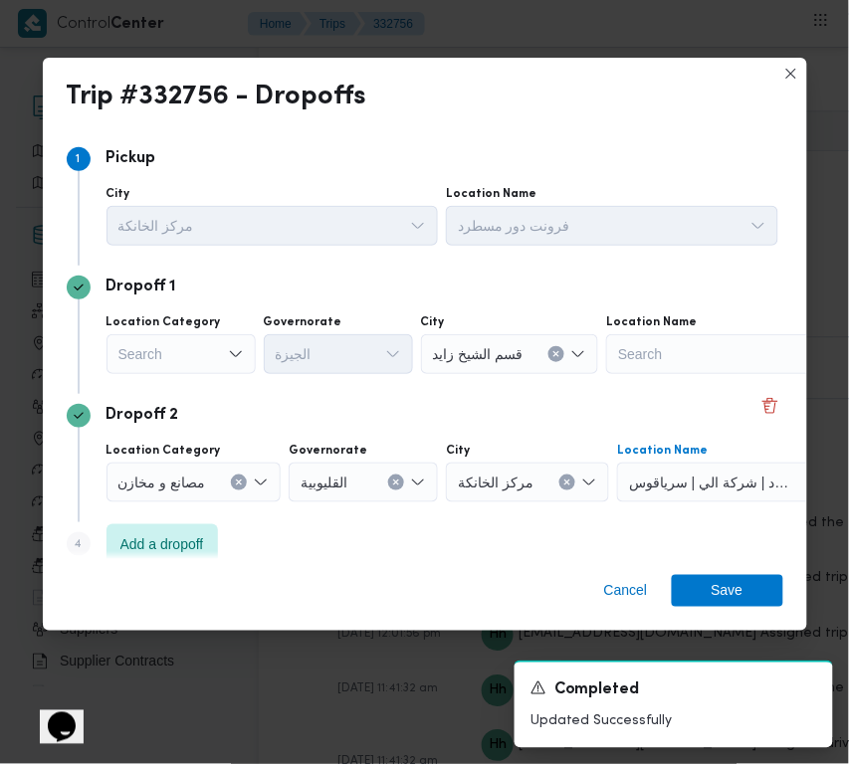
click at [145, 348] on div "Search" at bounding box center [180, 354] width 149 height 40
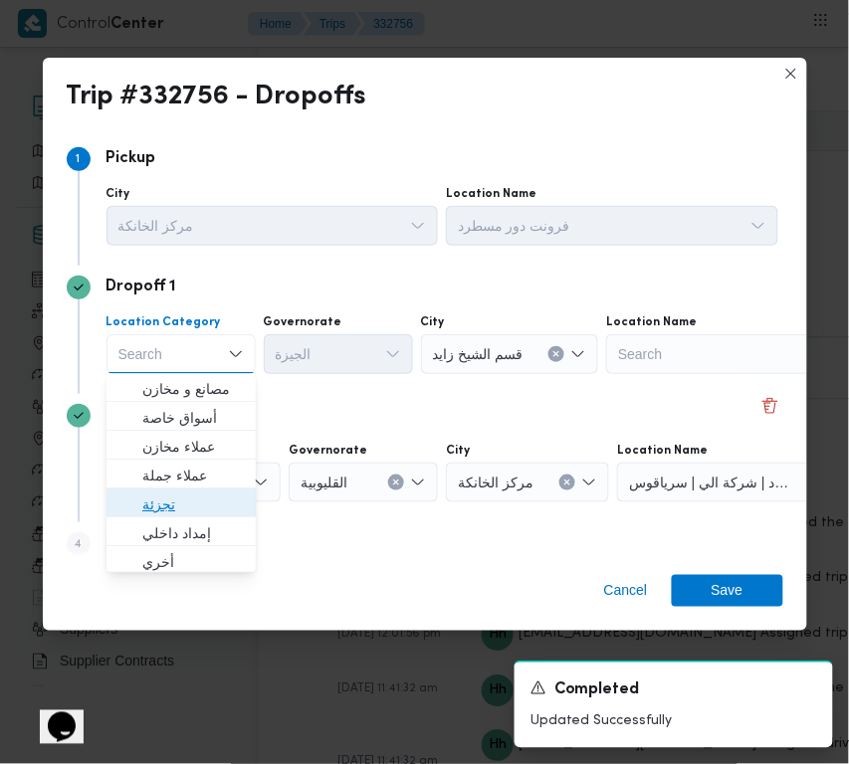
click at [187, 508] on span "تجزئة" at bounding box center [193, 506] width 102 height 24
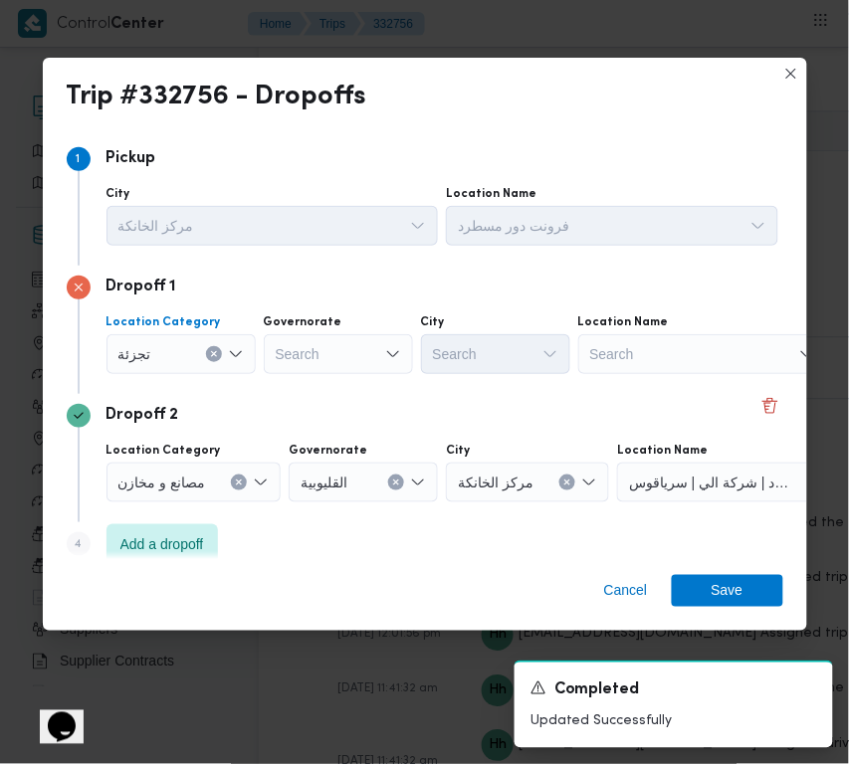
click at [294, 355] on div "Search" at bounding box center [338, 354] width 149 height 40
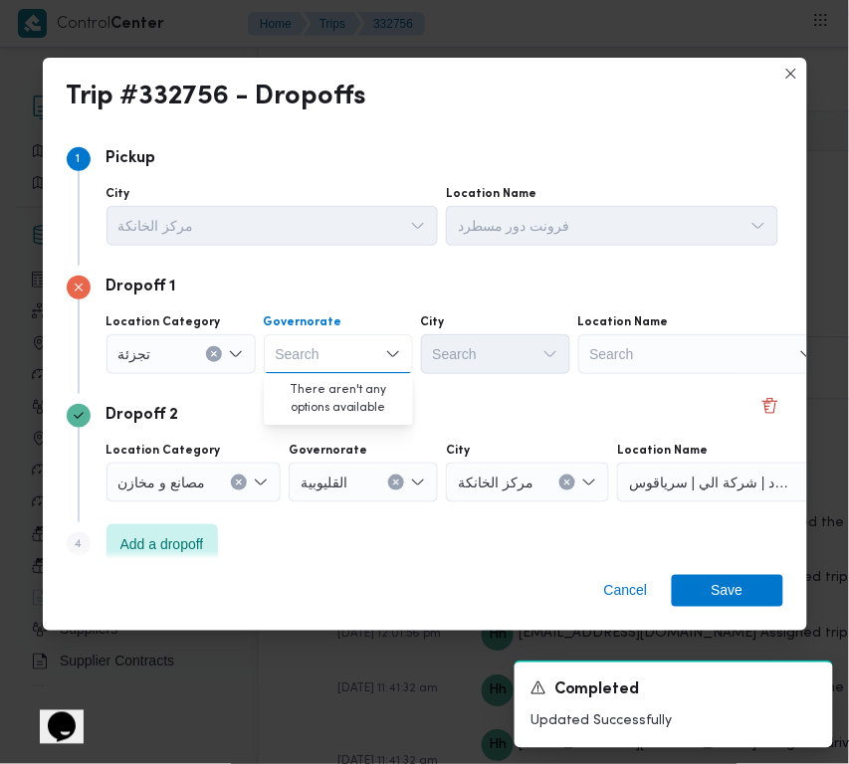
paste input "قاهرة"
type input "قاهرة"
click at [358, 354] on div "قاهرة قاهرة" at bounding box center [338, 354] width 149 height 40
click at [349, 388] on span "القاهرة" at bounding box center [351, 390] width 102 height 24
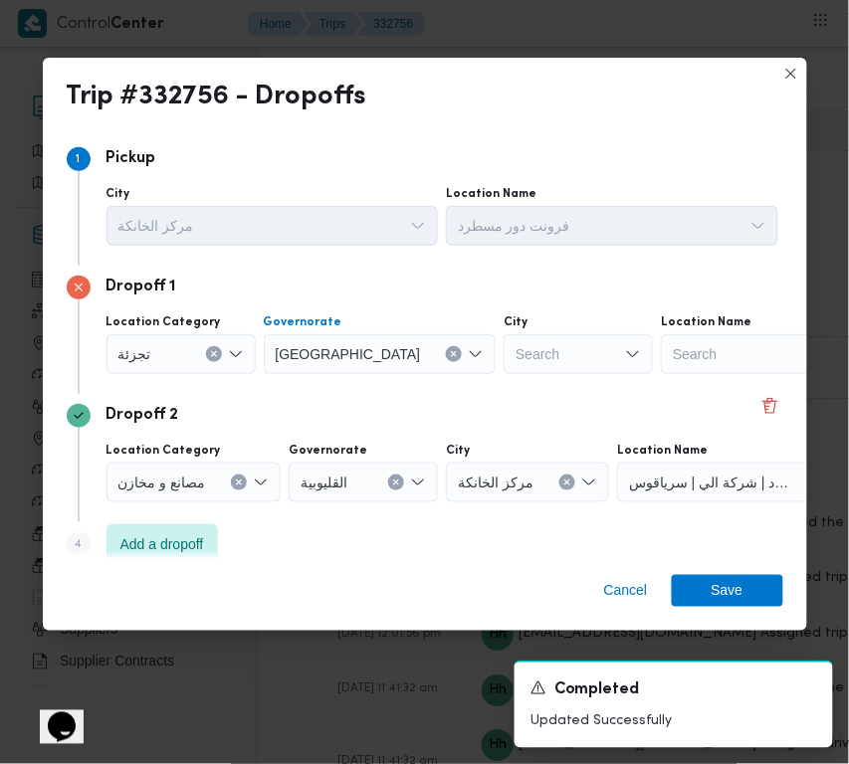
click at [504, 338] on div "Search" at bounding box center [578, 354] width 149 height 40
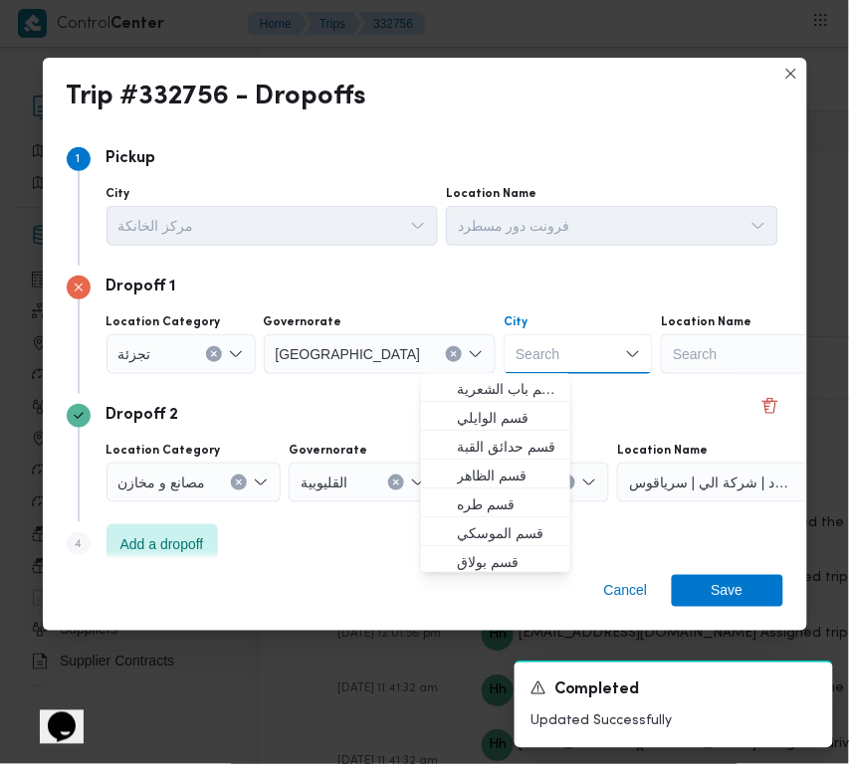
paste input "قاهرة"
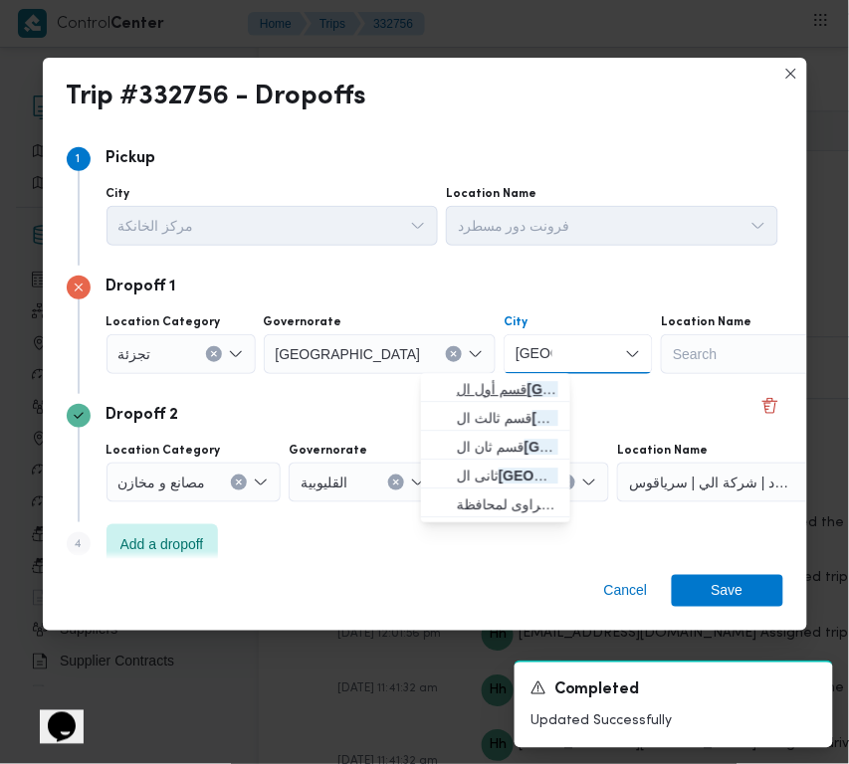
type input "قاهرة"
click at [443, 385] on icon "button" at bounding box center [441, 390] width 16 height 16
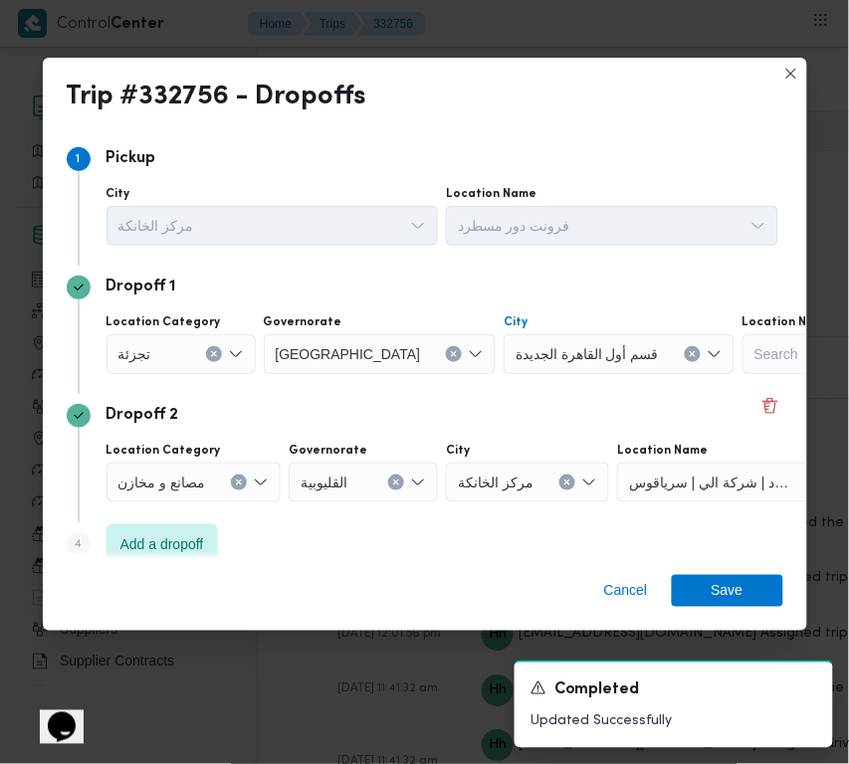
click at [516, 355] on span "قسم أول القاهرة الجديدة" at bounding box center [587, 353] width 143 height 22
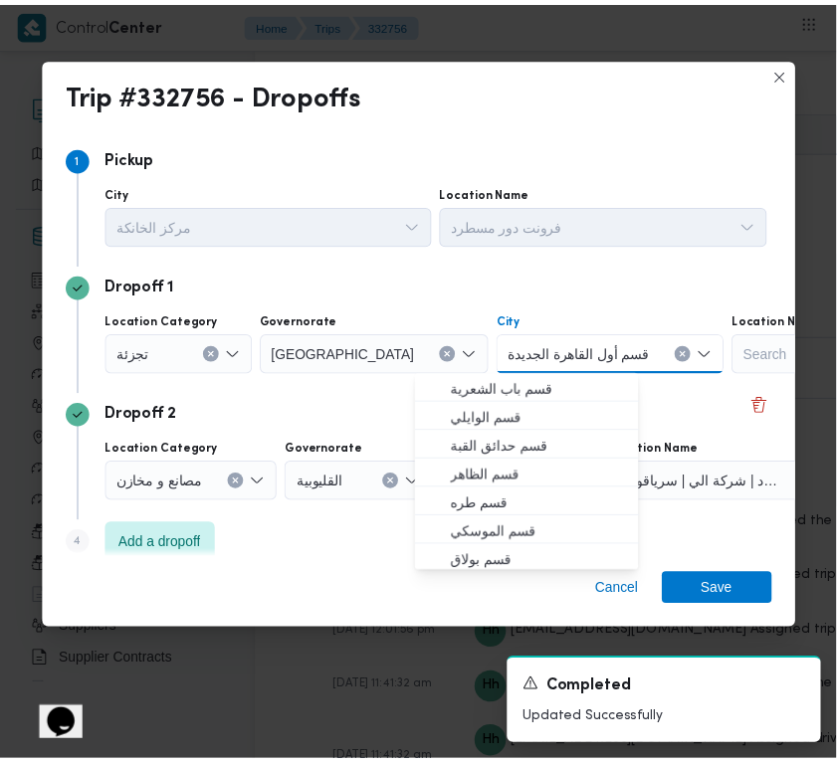
scroll to position [61, 0]
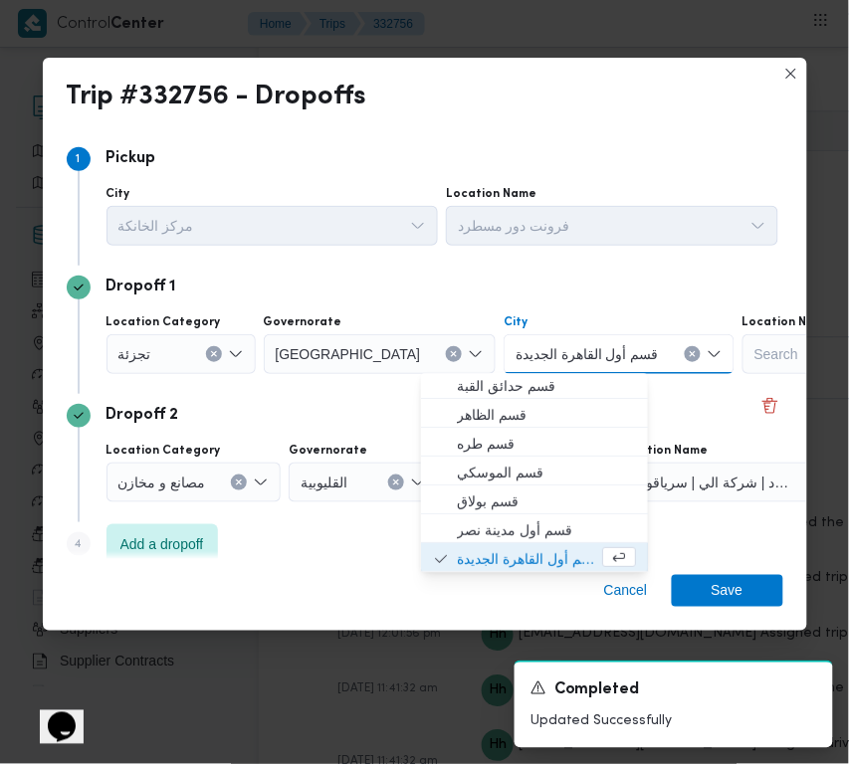
paste input "قاهرة"
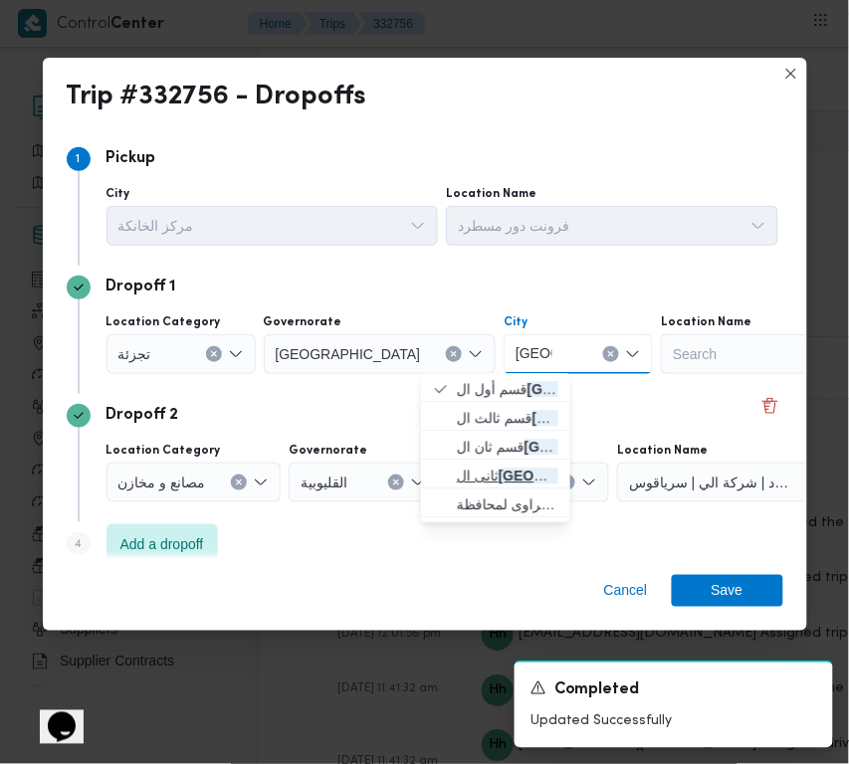
type input "قاهرة"
click at [524, 474] on mark "قاهرة" at bounding box center [573, 477] width 149 height 16
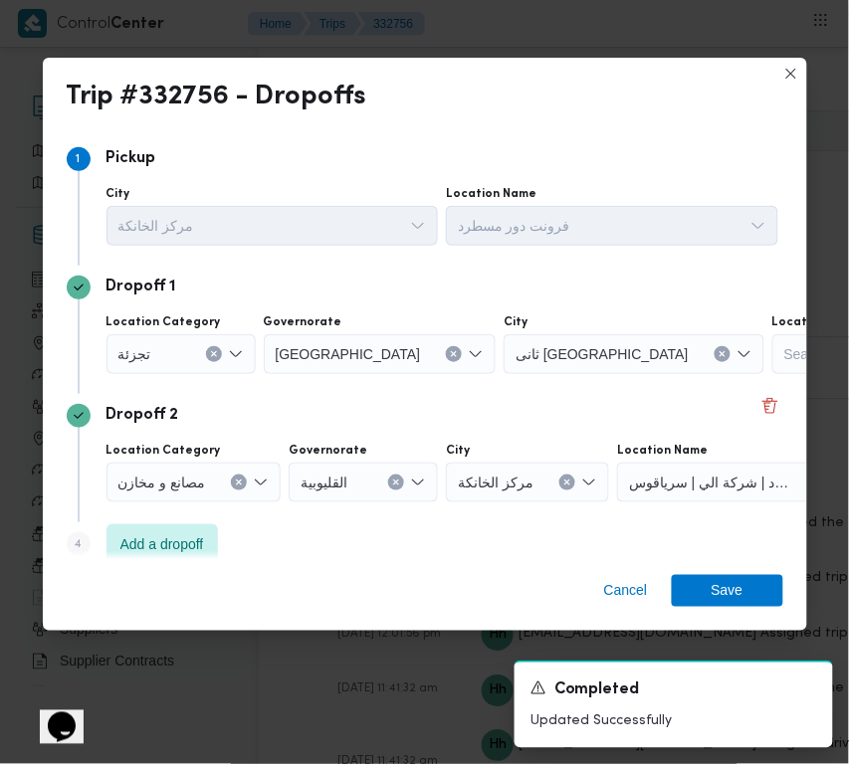
click at [528, 413] on div "Dropoff 2" at bounding box center [425, 416] width 717 height 24
click at [722, 583] on span "Save" at bounding box center [728, 590] width 32 height 32
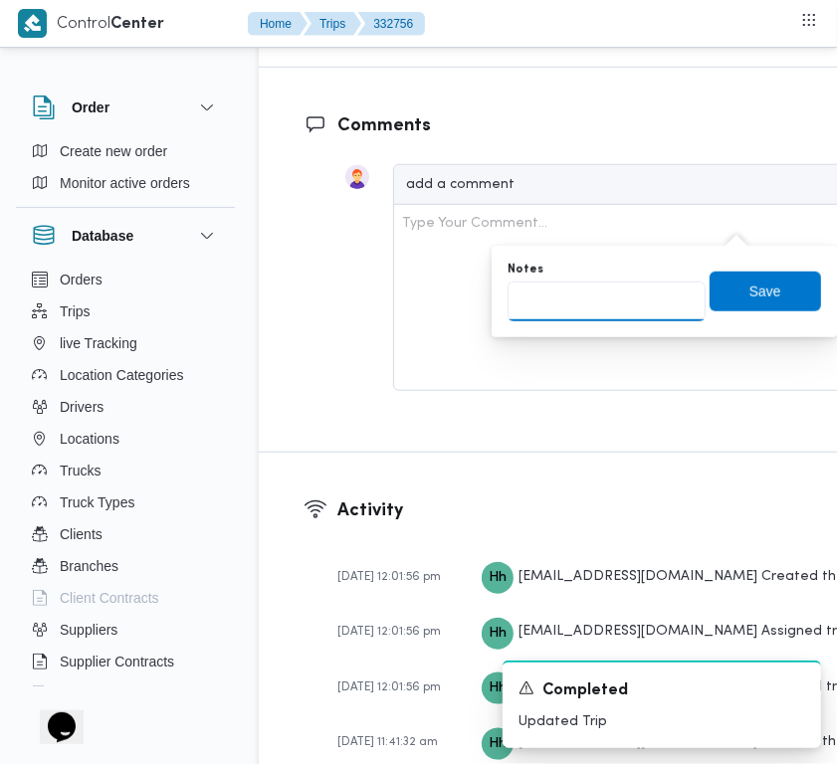
click at [675, 282] on input "Notes" at bounding box center [607, 302] width 198 height 40
paste input "مدينتي"
type input "مدينتي"
click at [749, 294] on span "Save" at bounding box center [765, 291] width 32 height 24
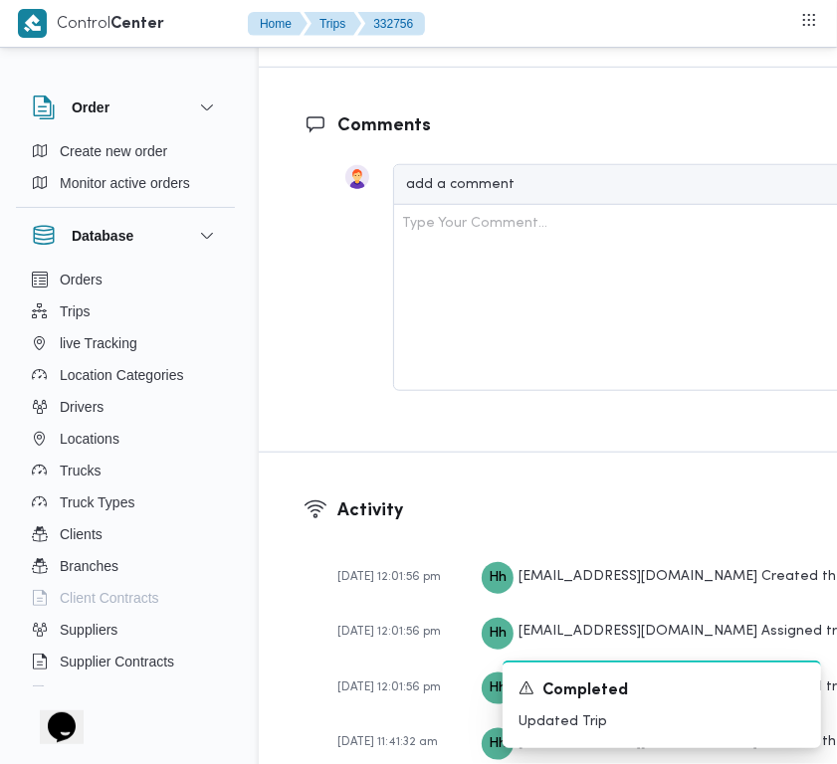
scroll to position [3270, 0]
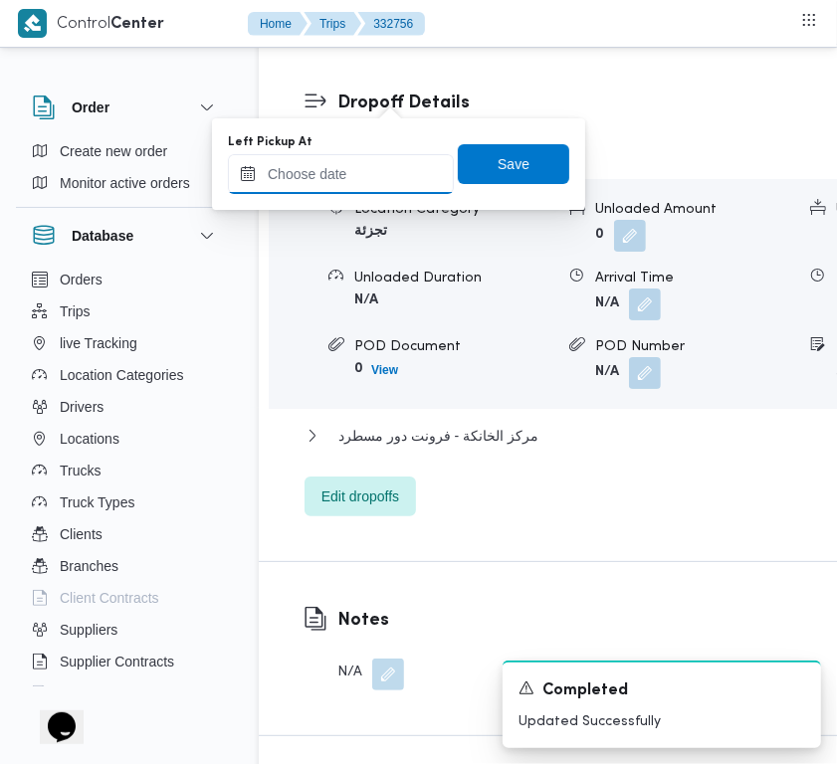
click at [371, 171] on input "Left Pickup At" at bounding box center [341, 174] width 226 height 40
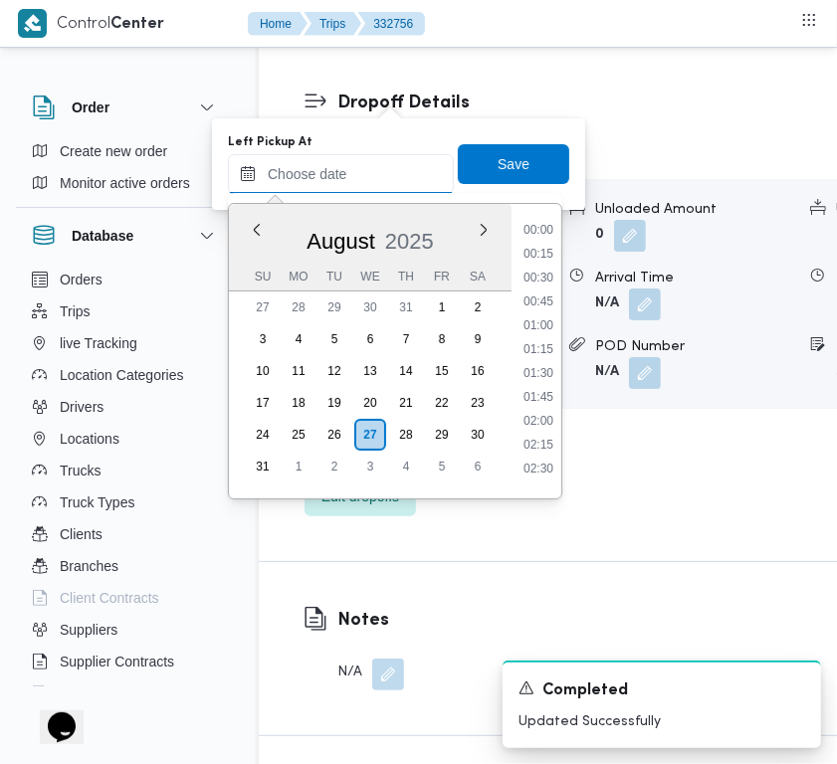
paste input "27/8/2025 9:00:00 AM"
click at [554, 310] on li "09:45" at bounding box center [539, 304] width 46 height 20
type input "27/08/2025 09:45"
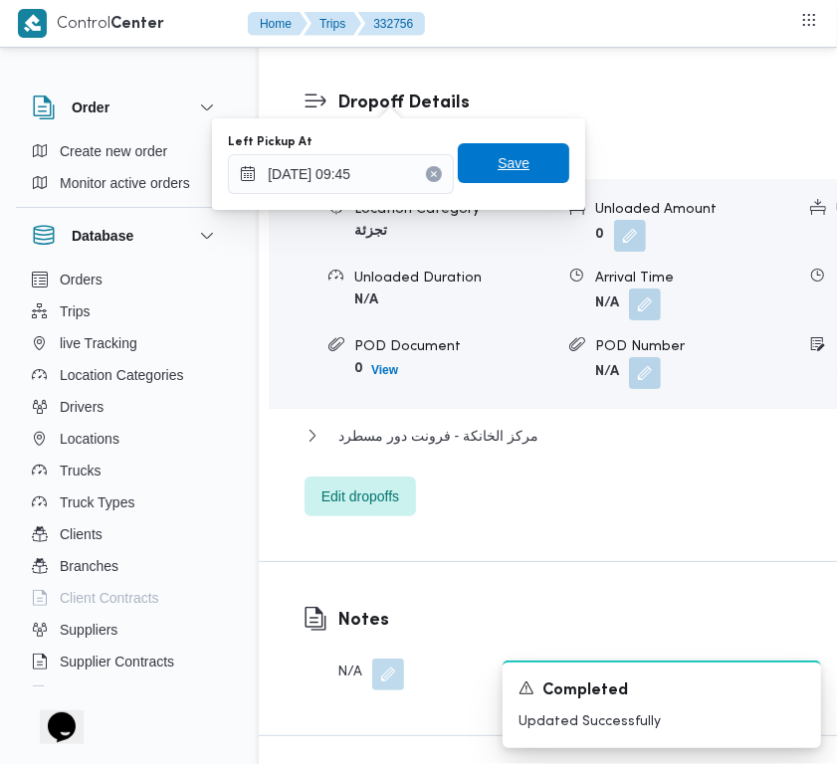
click at [513, 152] on span "Save" at bounding box center [513, 163] width 111 height 40
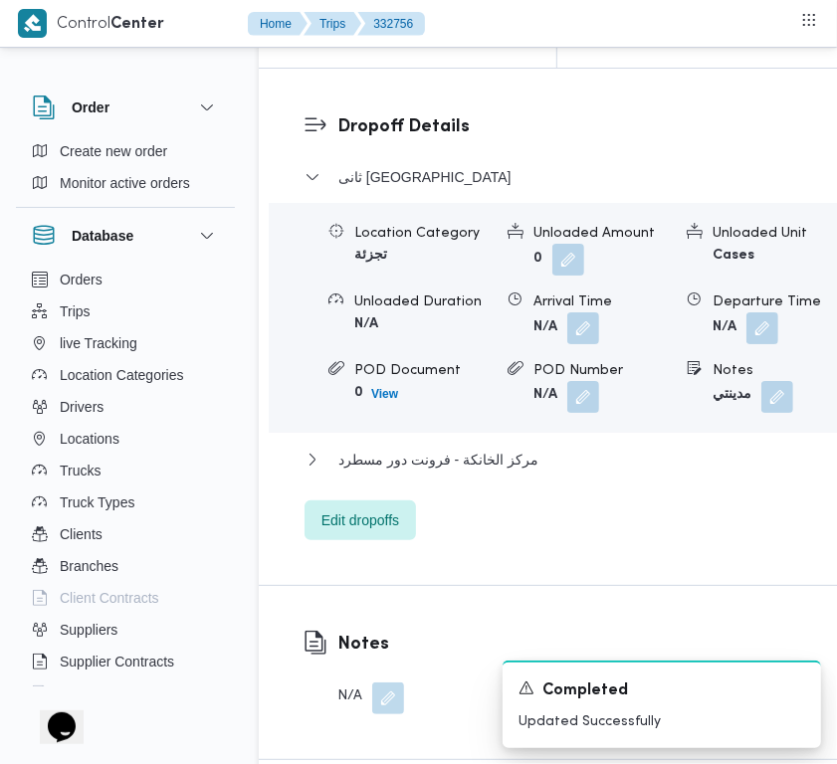
scroll to position [3138, 0]
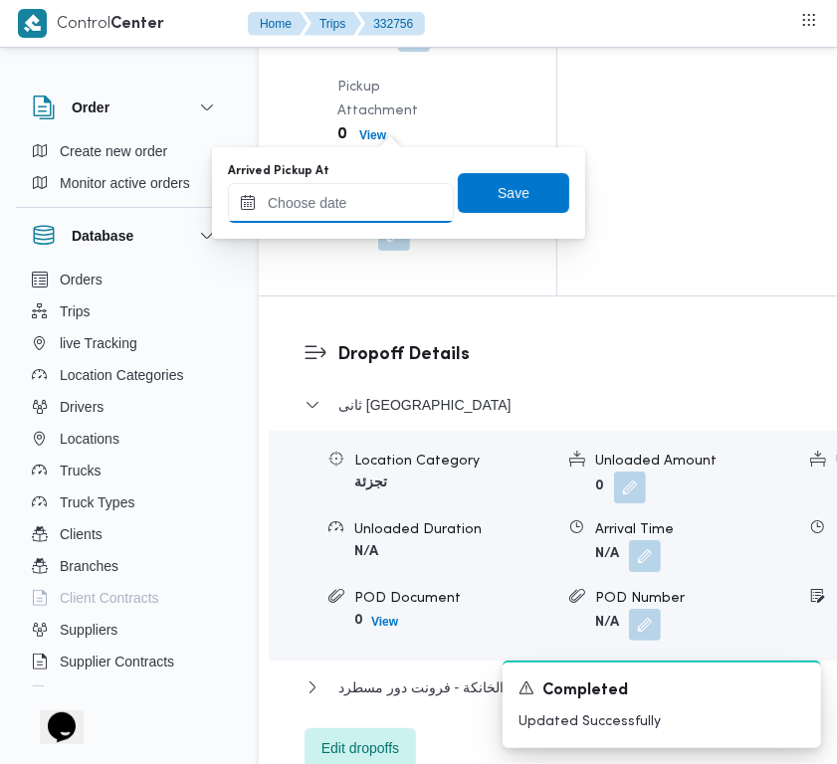
drag, startPoint x: 394, startPoint y: 132, endPoint x: 369, endPoint y: 196, distance: 68.4
click at [369, 196] on input "Arrived Pickup At" at bounding box center [341, 203] width 226 height 40
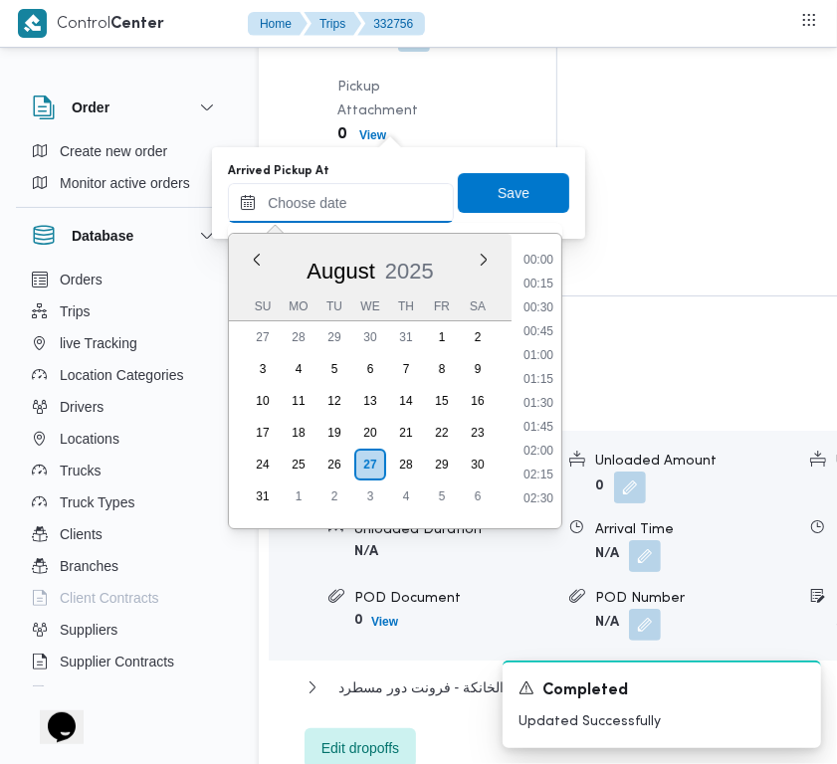
paste input "27/8/2025 9:00:00 AM"
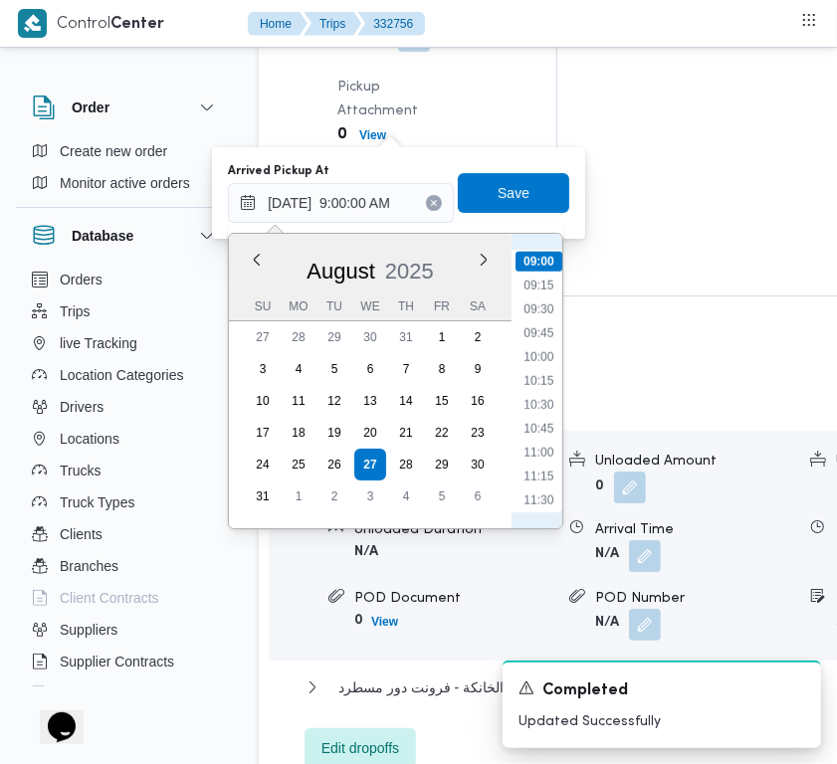
scroll to position [634, 0]
click at [523, 389] on li "08:00" at bounding box center [539, 390] width 46 height 20
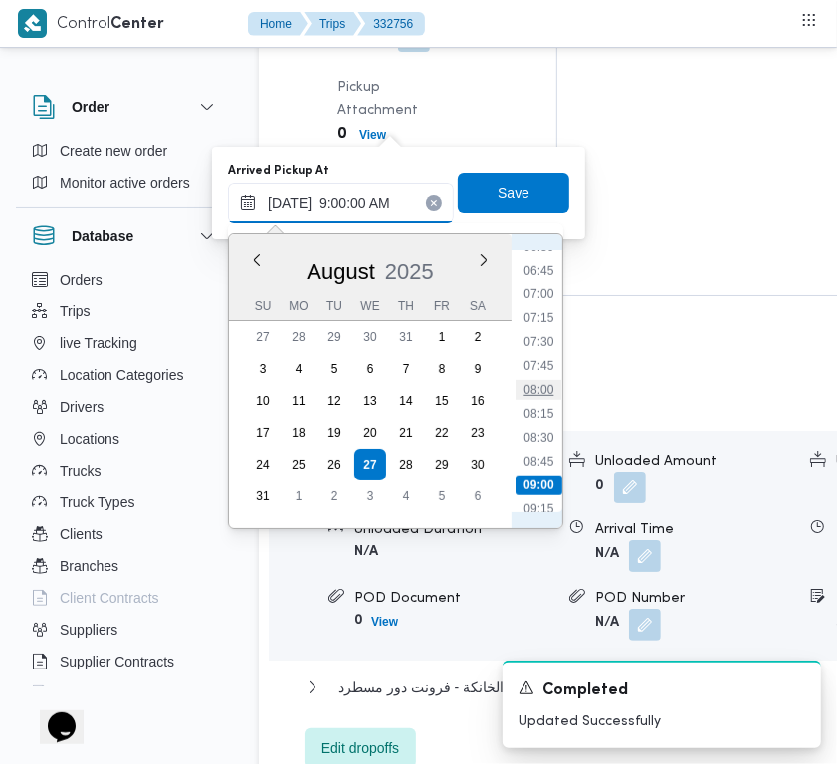
type input "27/08/2025 08:00"
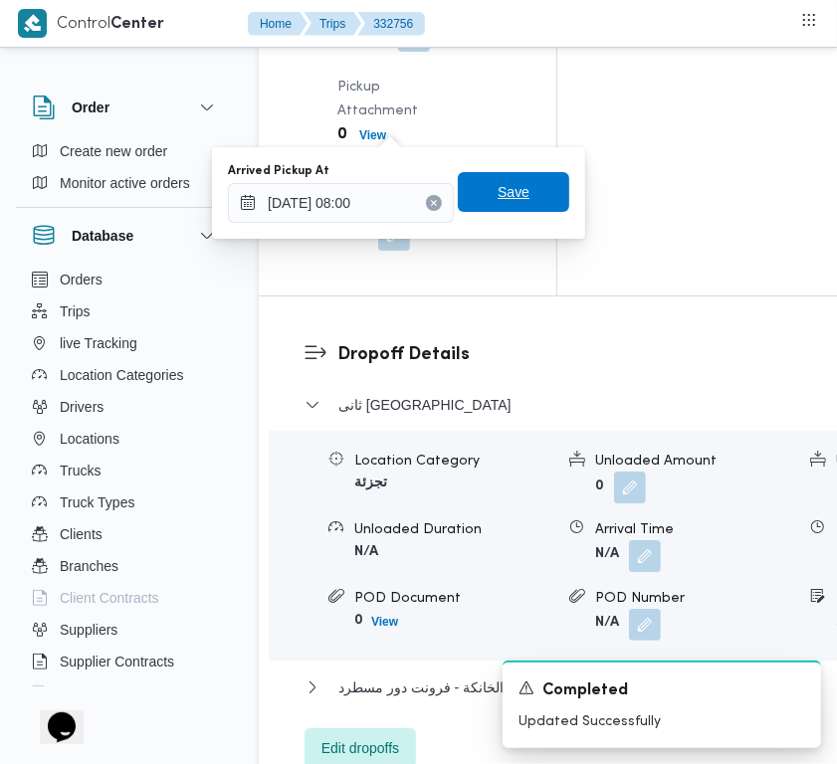
click at [498, 201] on span "Save" at bounding box center [514, 192] width 32 height 24
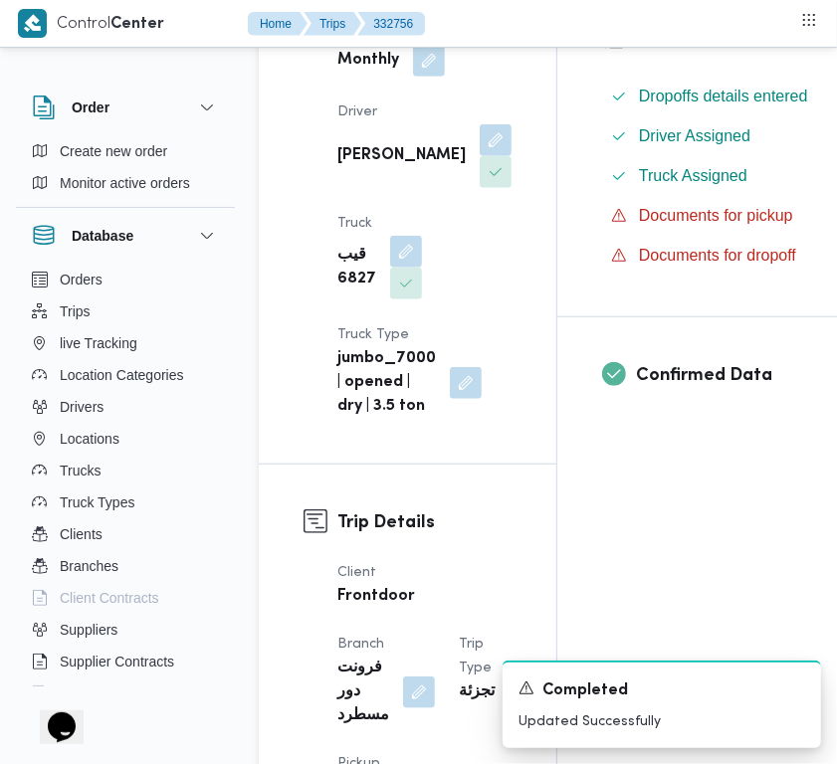
scroll to position [0, 0]
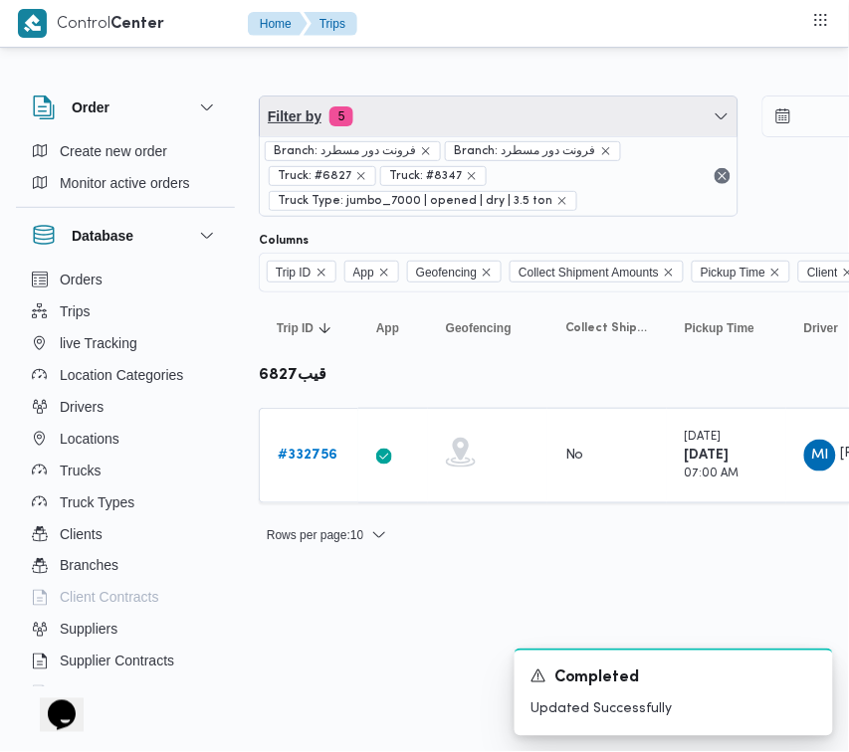
click at [450, 117] on span "Filter by 5" at bounding box center [499, 117] width 478 height 40
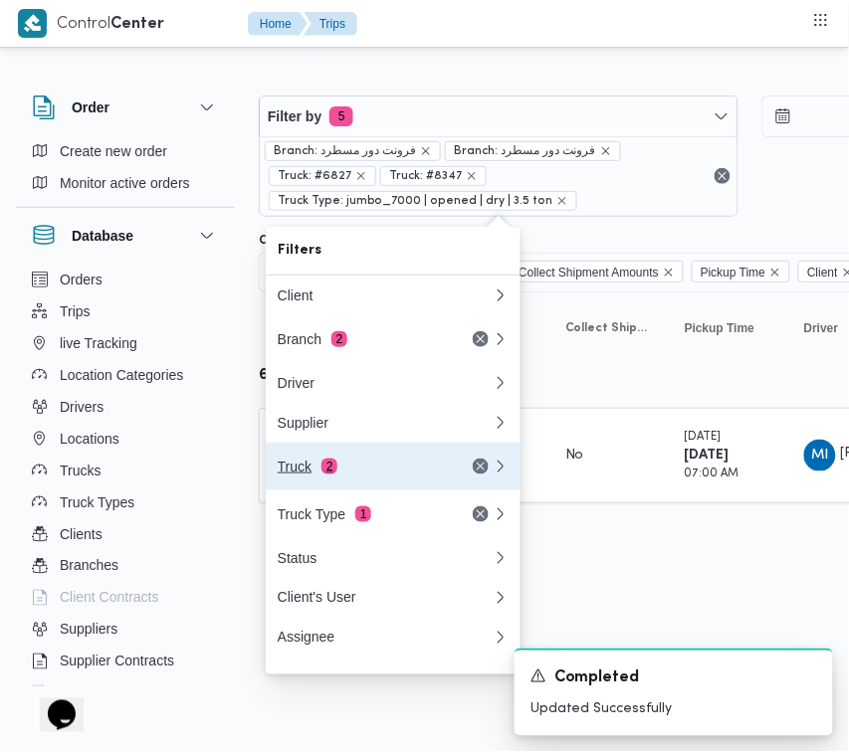
click at [344, 468] on div "Truck 2" at bounding box center [361, 467] width 167 height 16
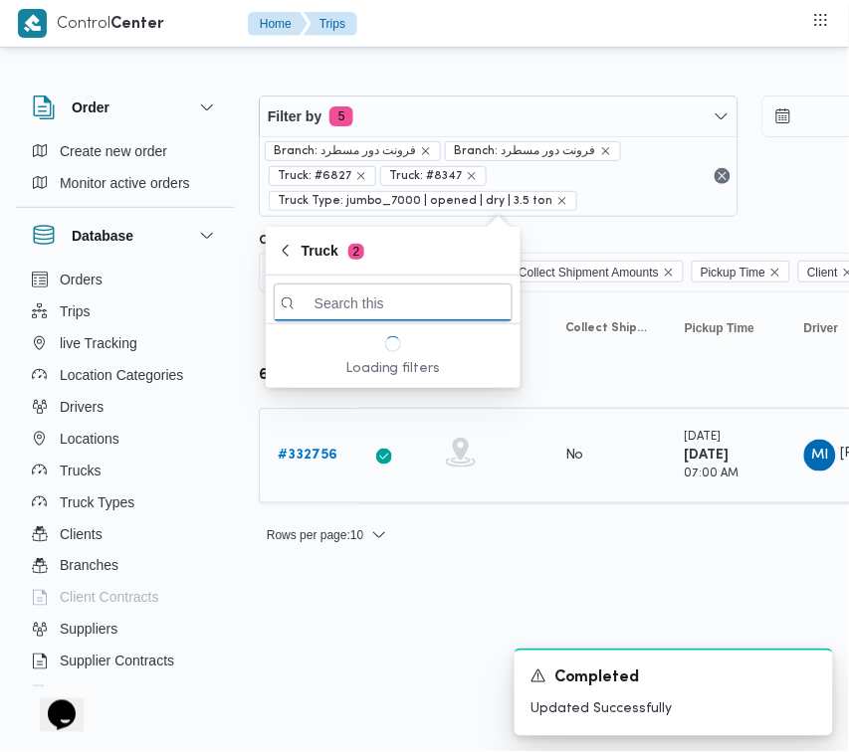
paste input "8382"
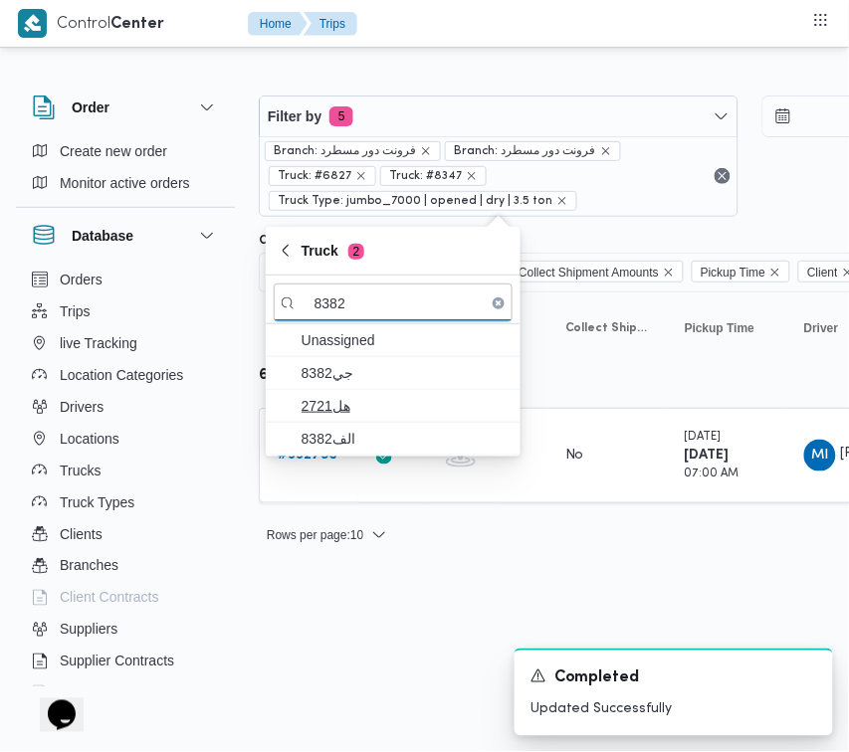
type input "8382"
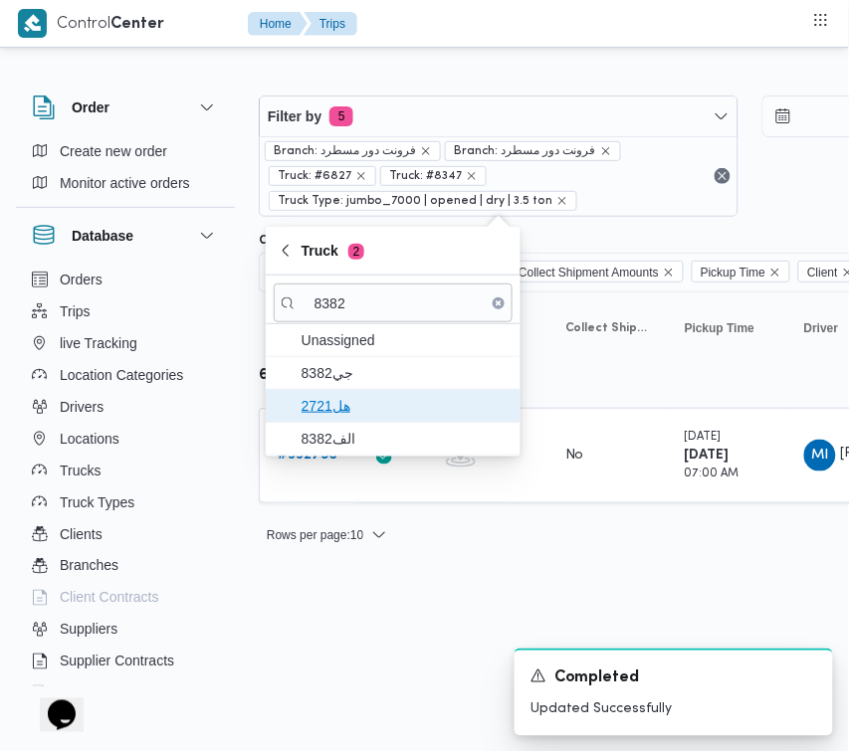
click at [338, 395] on span "هل2721" at bounding box center [405, 406] width 207 height 24
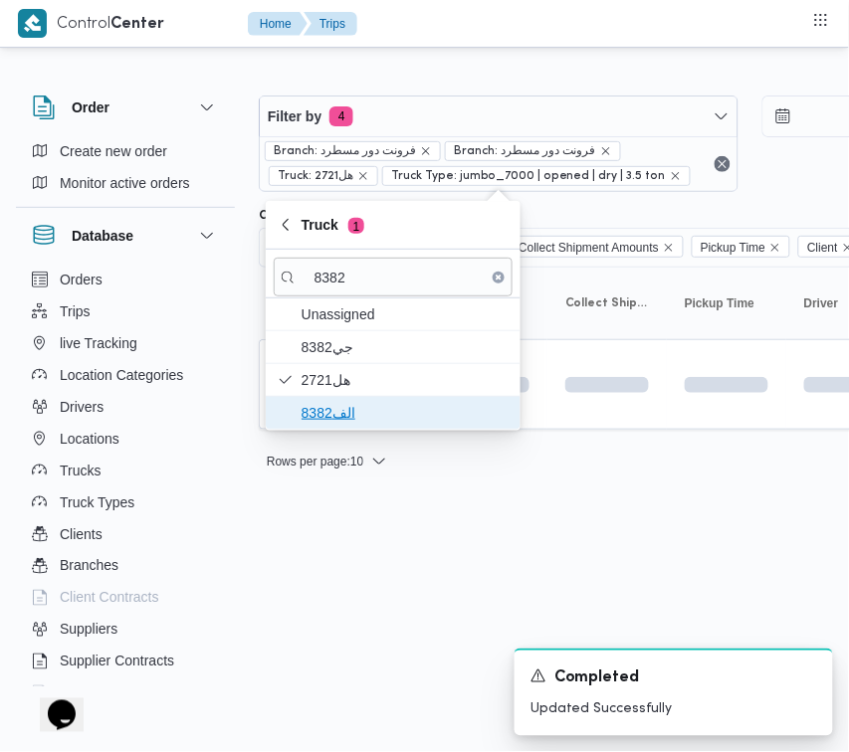
click at [343, 415] on span "الف8382" at bounding box center [405, 413] width 207 height 24
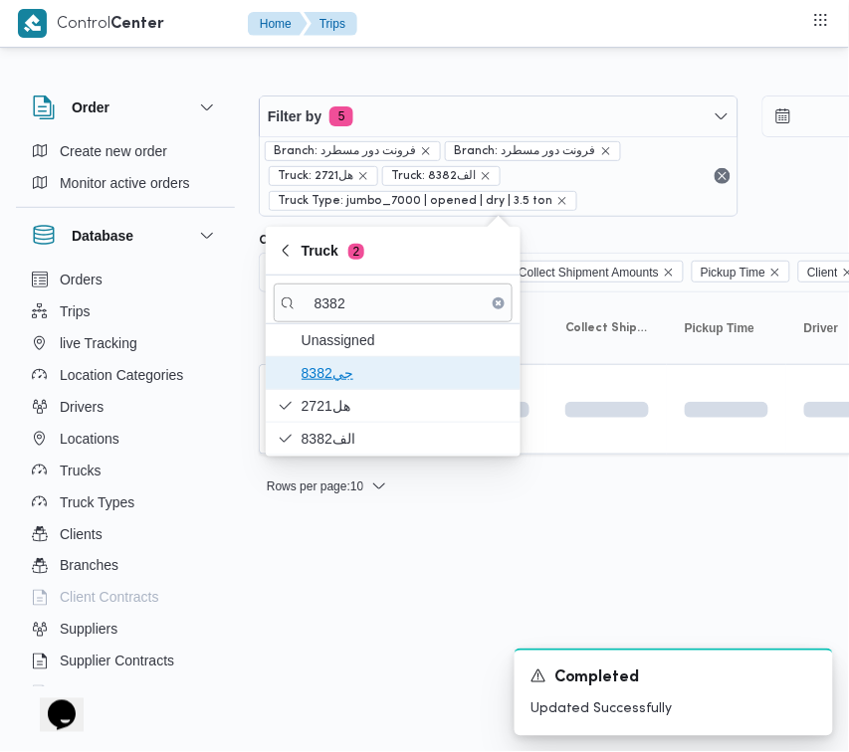
click at [348, 373] on span "جي8382" at bounding box center [405, 373] width 207 height 24
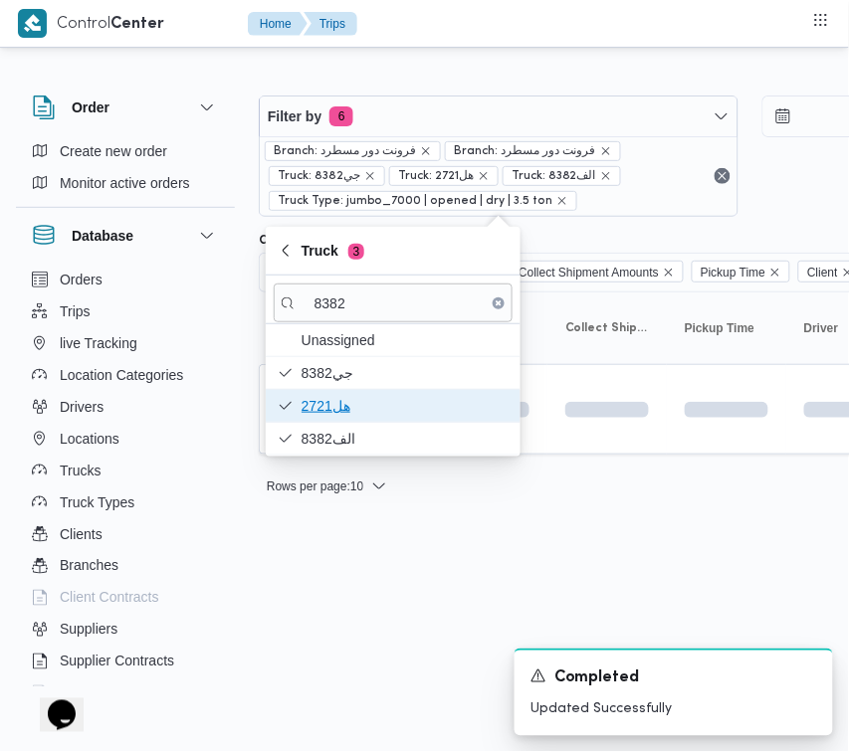
click at [335, 409] on span "هل2721" at bounding box center [405, 406] width 207 height 24
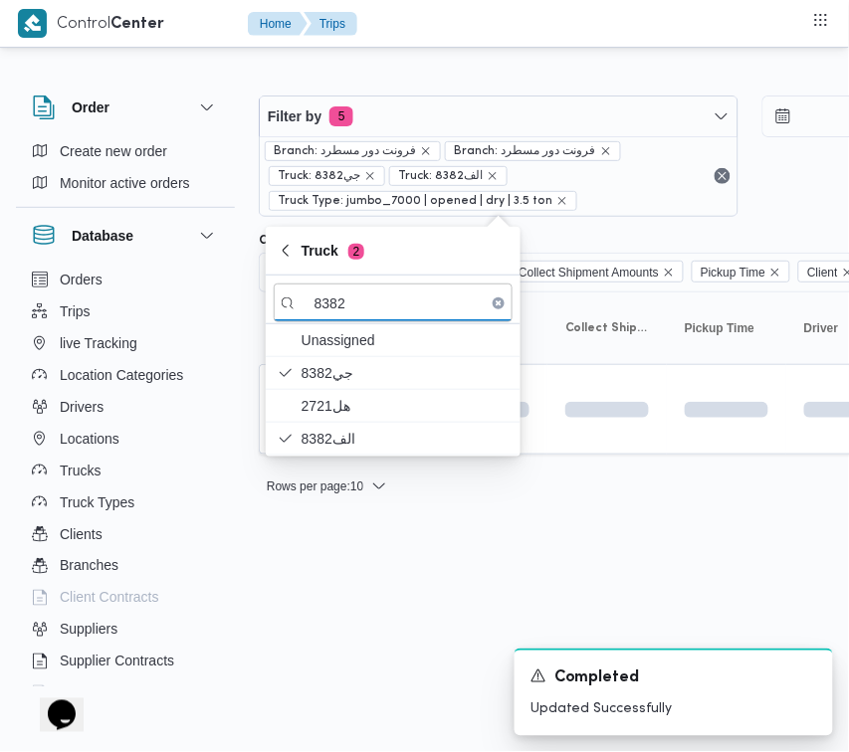
drag, startPoint x: 338, startPoint y: 594, endPoint x: 333, endPoint y: 582, distance: 12.9
click at [339, 595] on html "Control Center Home Trips Order Create new order Monitor active orders Database…" at bounding box center [424, 376] width 849 height 752
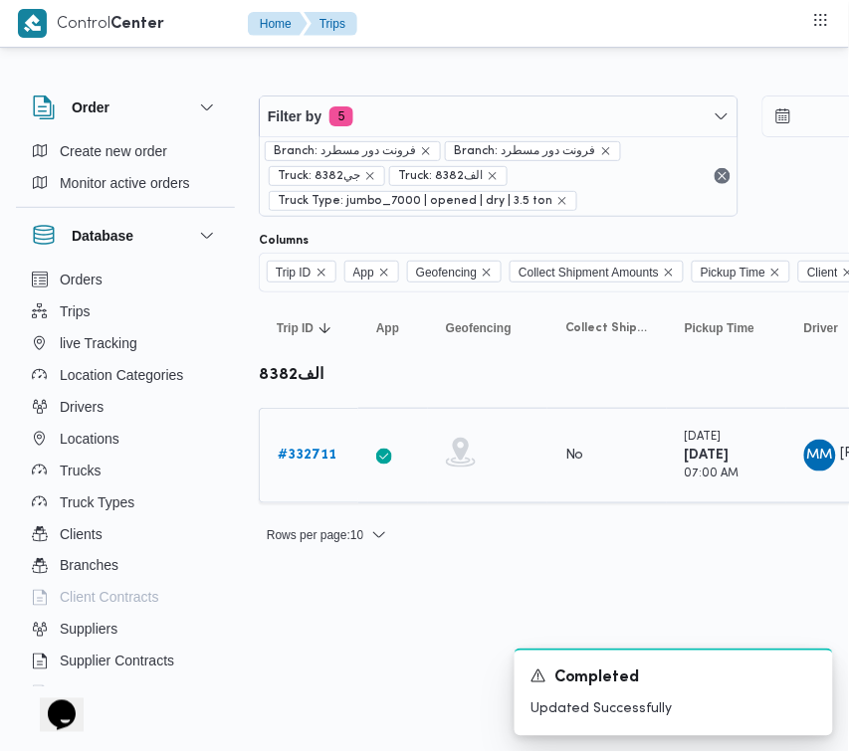
click at [311, 449] on b "# 332711" at bounding box center [307, 455] width 59 height 13
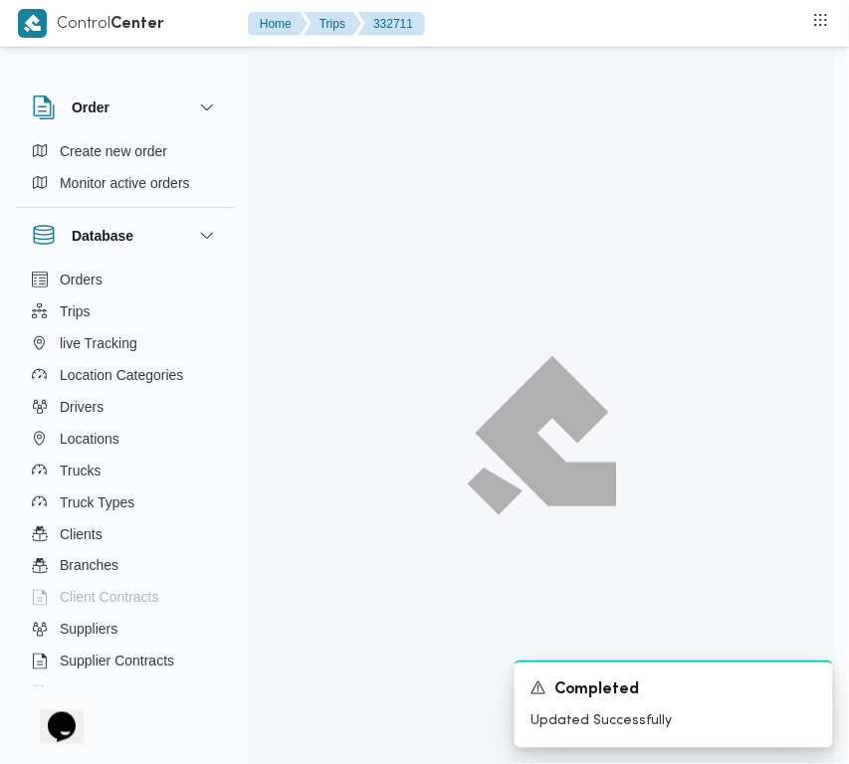
click at [311, 458] on div at bounding box center [542, 436] width 586 height 764
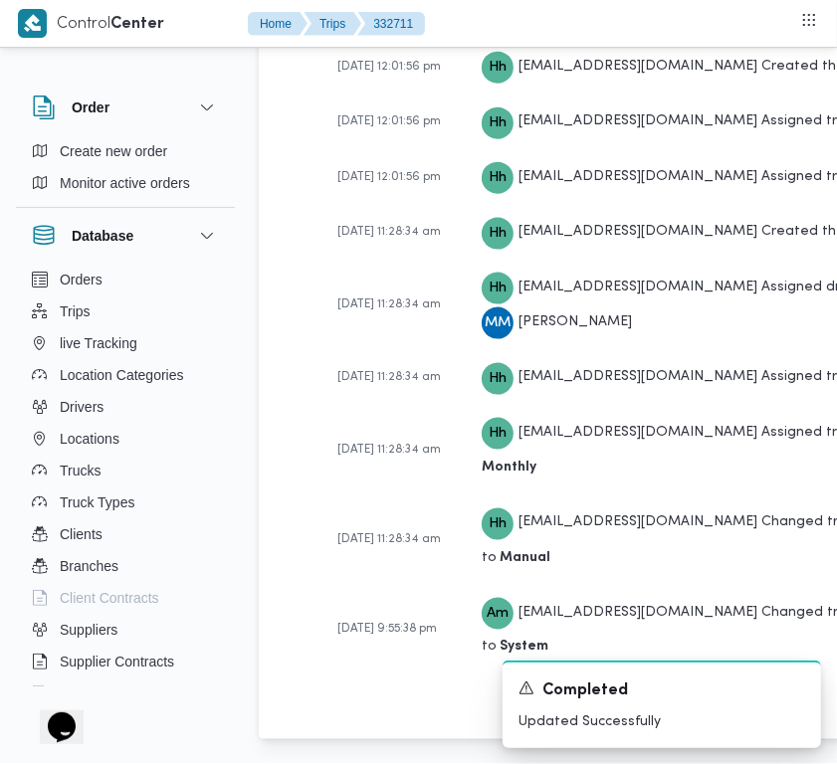
scroll to position [3939, 0]
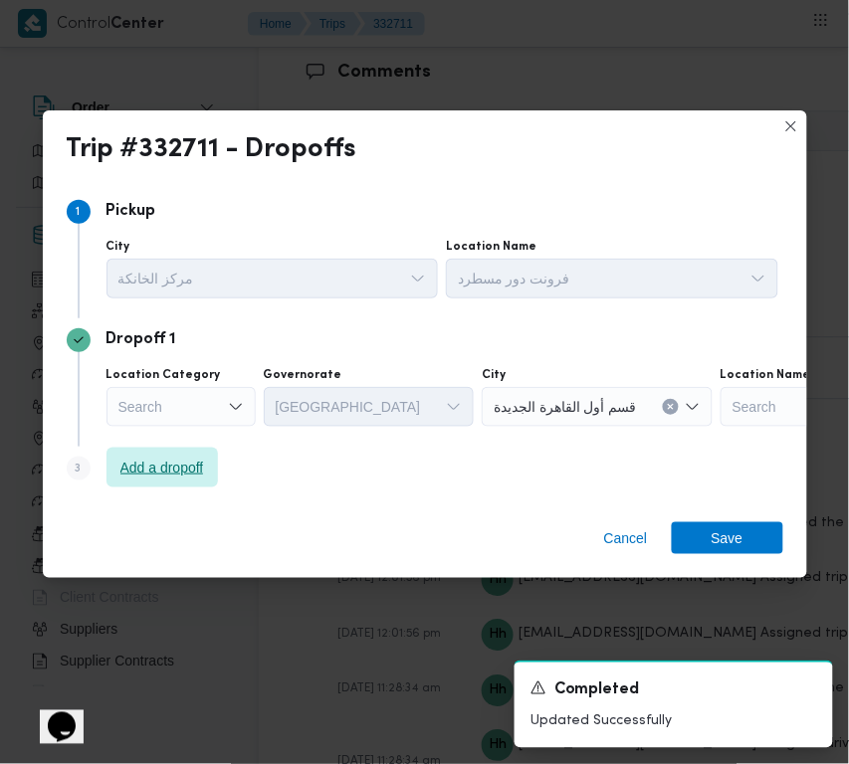
click at [121, 488] on div "Add a dropoff" at bounding box center [161, 473] width 111 height 32
click at [136, 478] on span "Add a dropoff" at bounding box center [162, 468] width 84 height 24
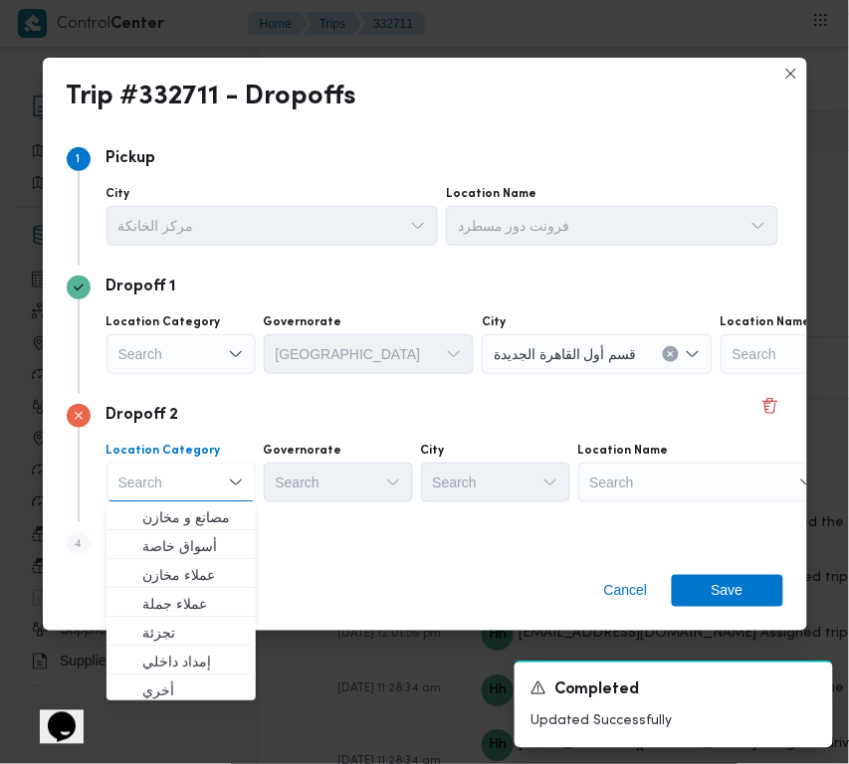
click at [659, 475] on div "Search" at bounding box center [702, 483] width 249 height 40
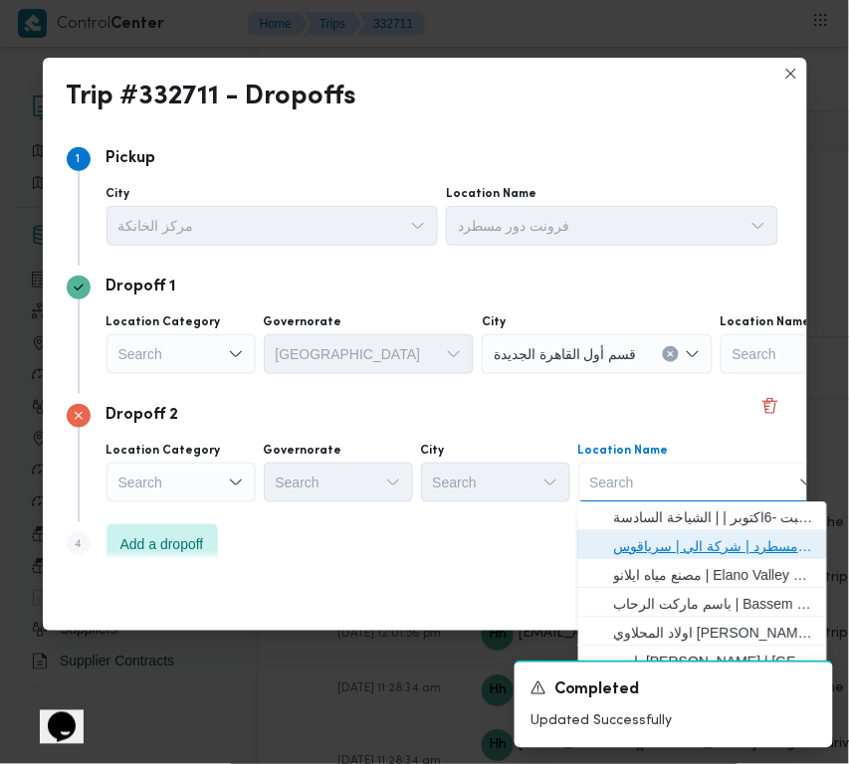
click at [663, 549] on span "فرونت دور مسطرد | شركة الي | سرياقوس" at bounding box center [714, 547] width 201 height 24
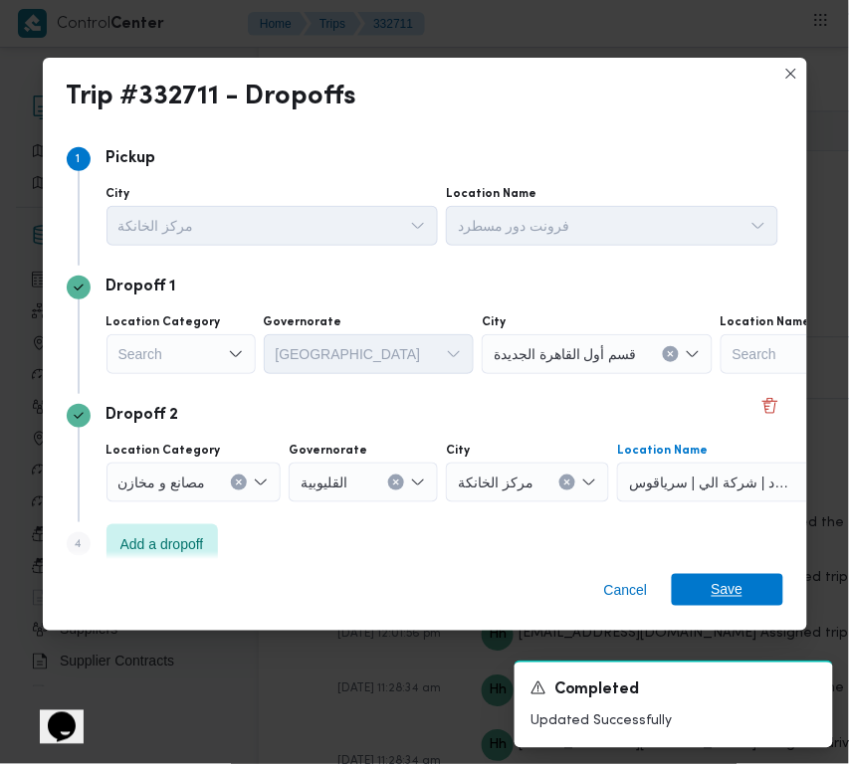
click at [714, 584] on span "Save" at bounding box center [728, 590] width 32 height 32
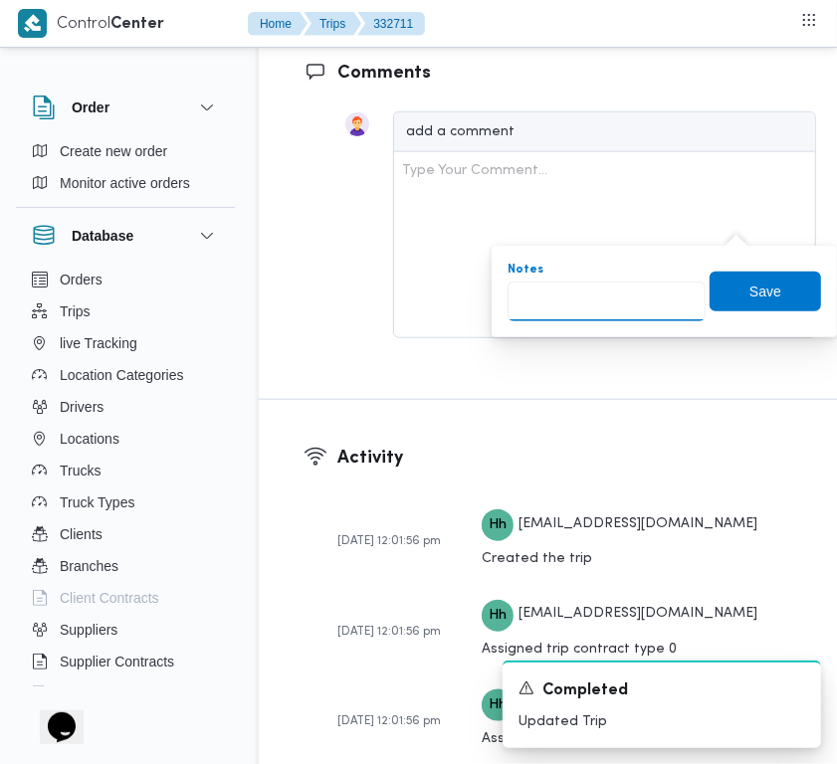
click at [639, 296] on input "Notes" at bounding box center [607, 302] width 198 height 40
paste input "تجمع"
type input "تجمع"
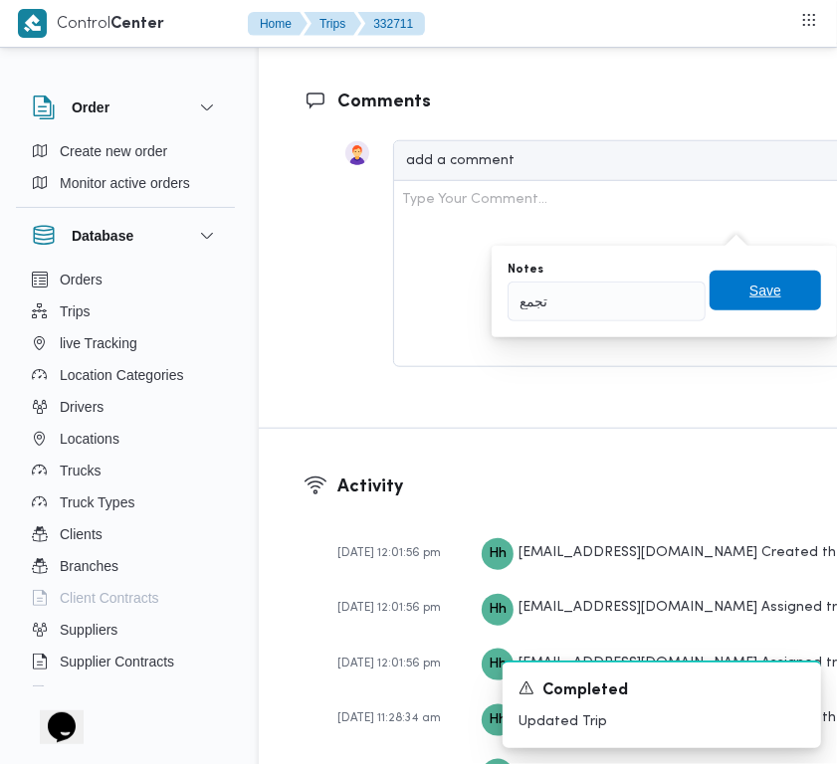
click at [727, 299] on span "Save" at bounding box center [765, 291] width 111 height 40
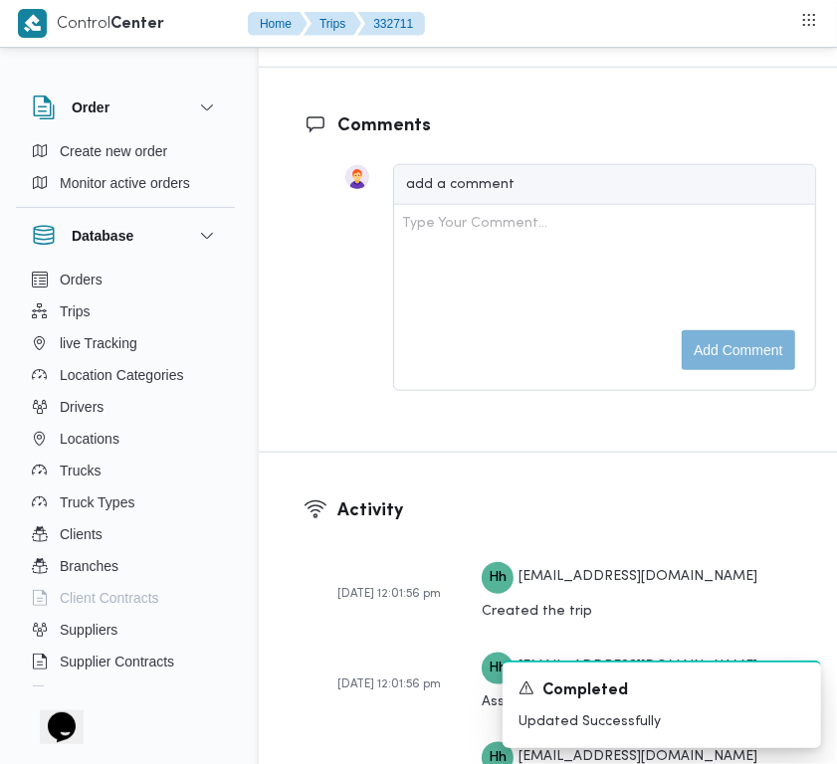
scroll to position [3294, 0]
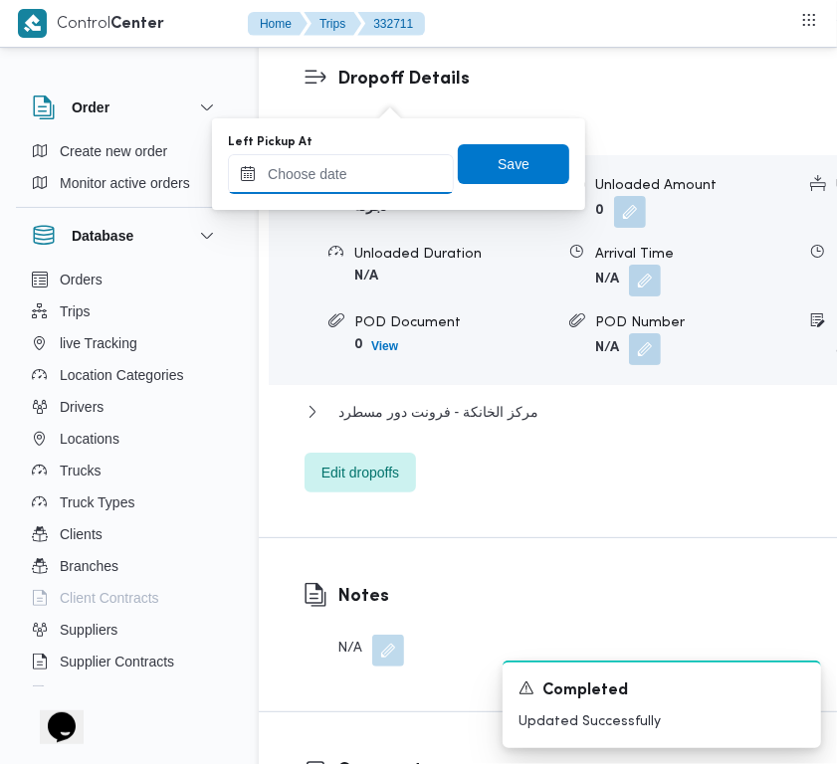
click at [323, 176] on input "Left Pickup At" at bounding box center [341, 174] width 226 height 40
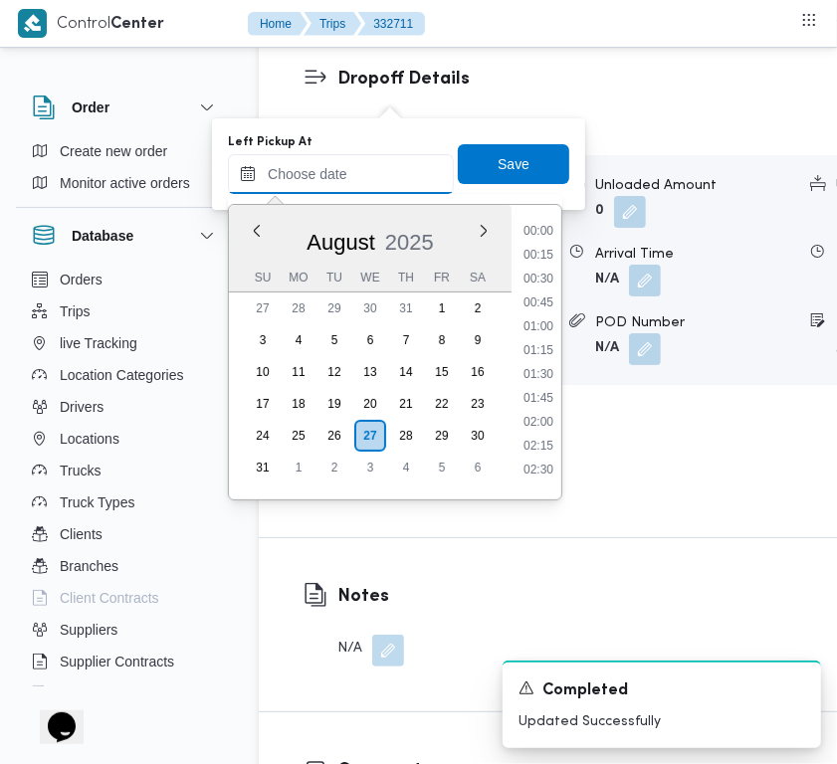
paste input "27/ 8/2025 7:30:00 AM"
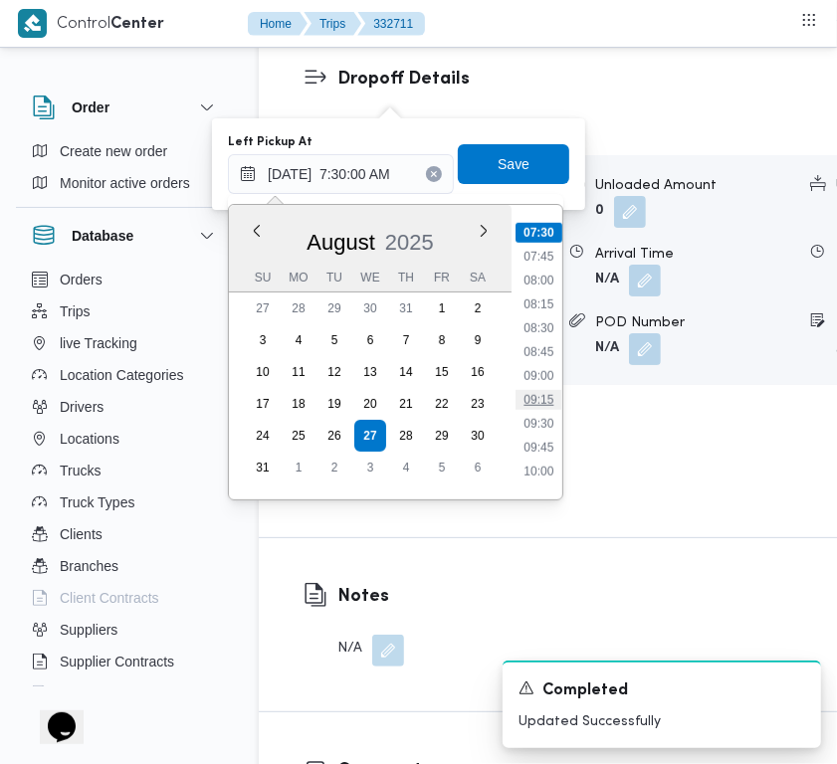
click at [539, 390] on li "09:15" at bounding box center [539, 400] width 46 height 20
type input "27/08/2025 09:15"
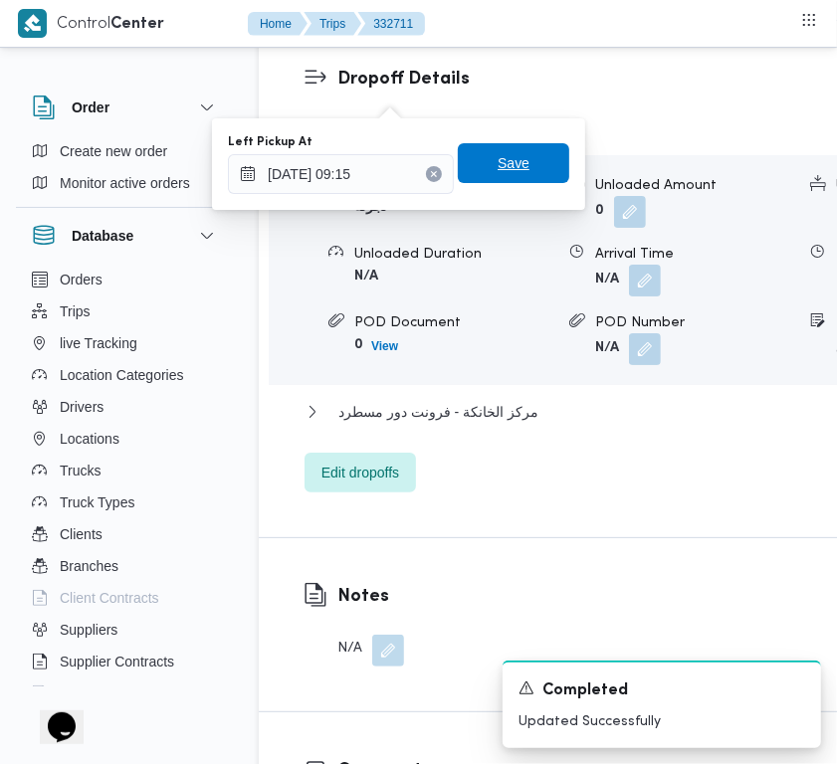
click at [498, 167] on span "Save" at bounding box center [514, 163] width 32 height 24
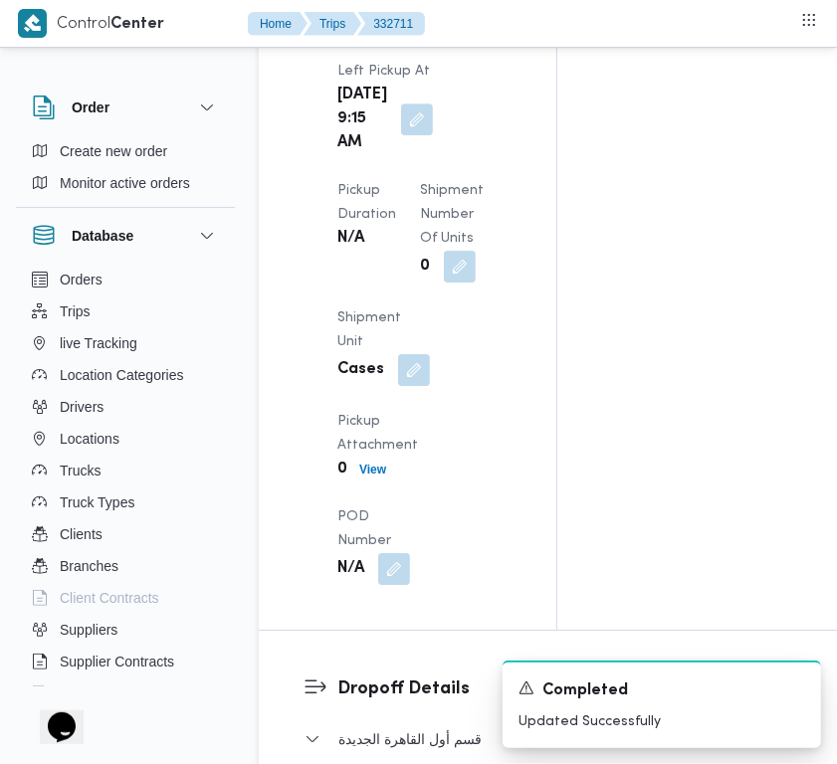
scroll to position [2773, 0]
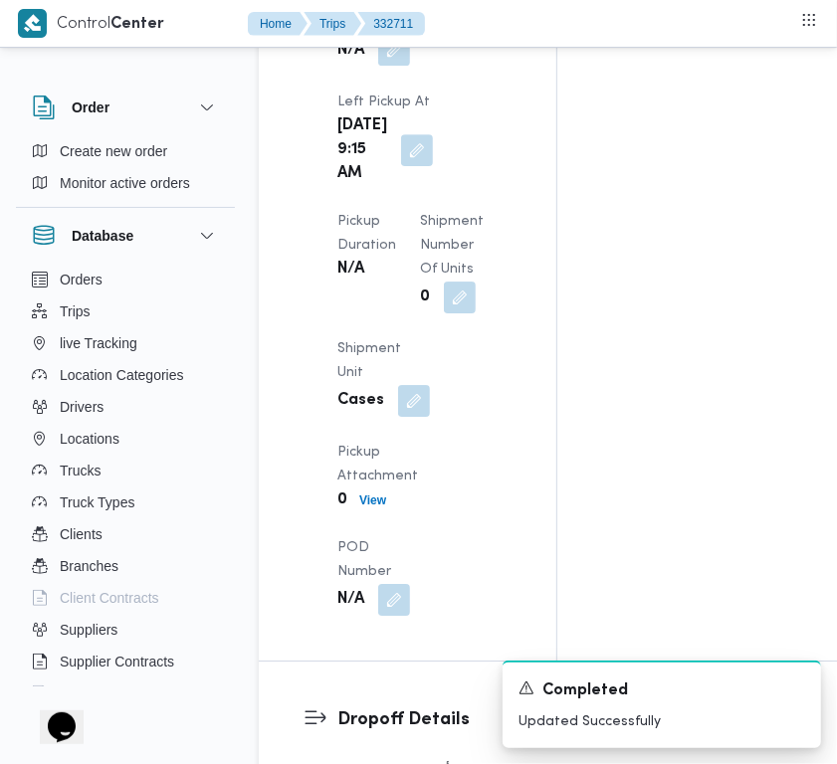
click at [410, 66] on button "button" at bounding box center [394, 50] width 32 height 32
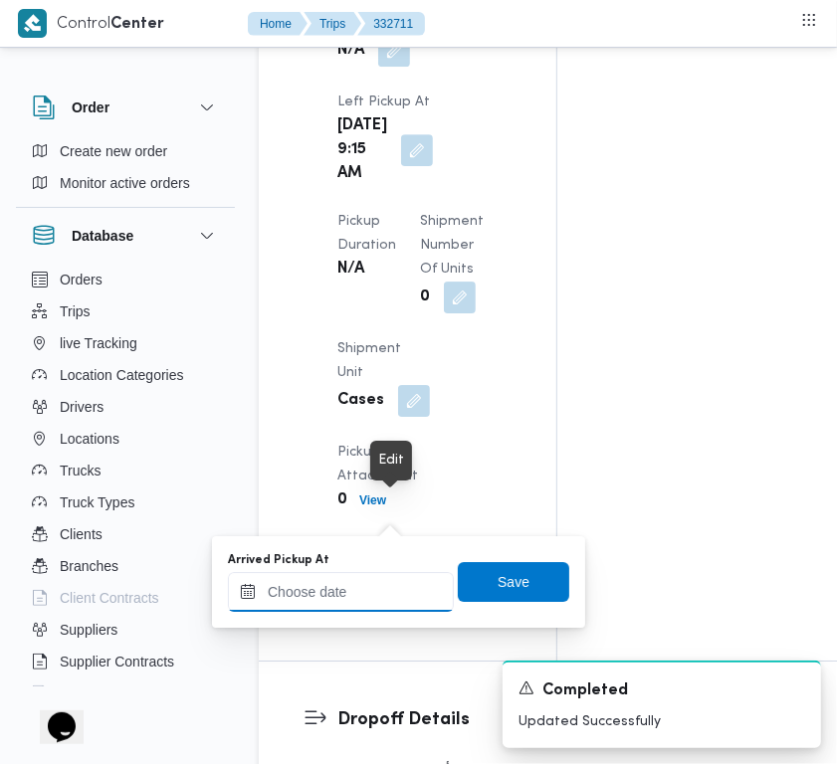
click at [398, 572] on input "Arrived Pickup At" at bounding box center [341, 592] width 226 height 40
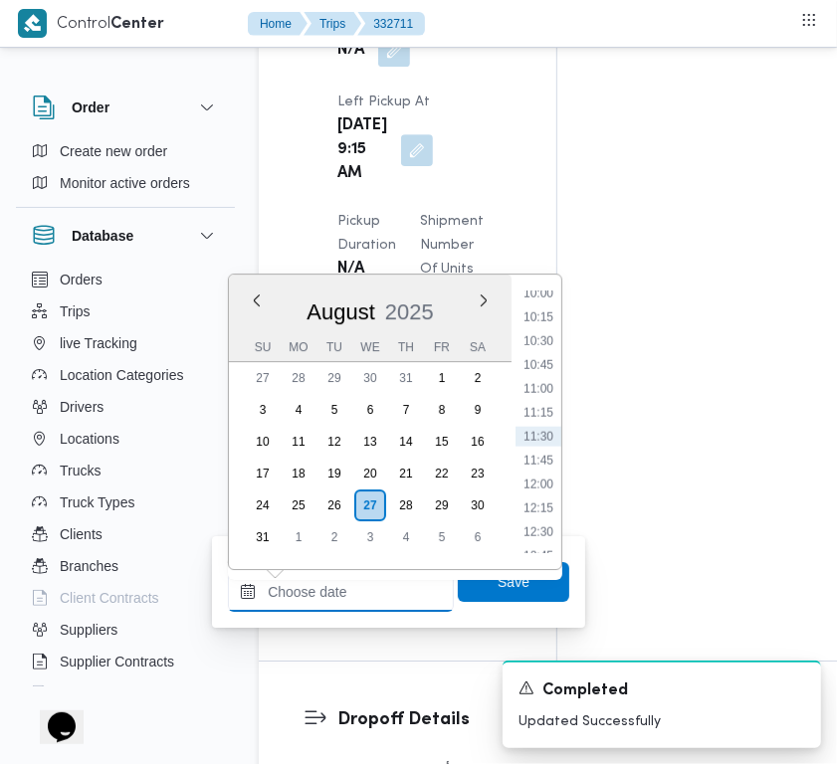
paste input "27/ 8/2025 7:30:00 AM"
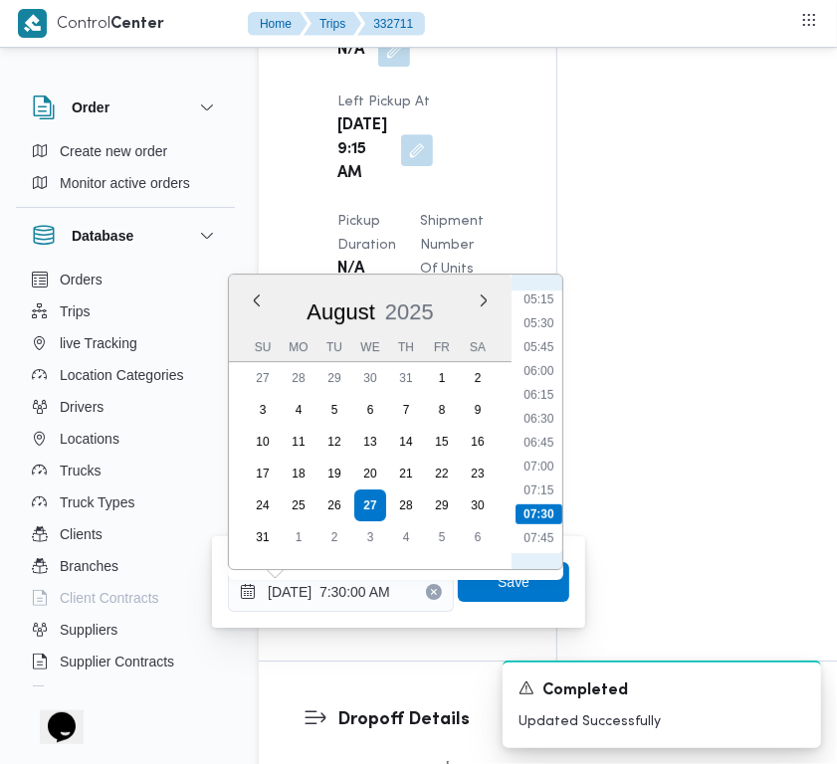
scroll to position [491, 0]
click at [545, 476] on li "07:00" at bounding box center [539, 479] width 46 height 20
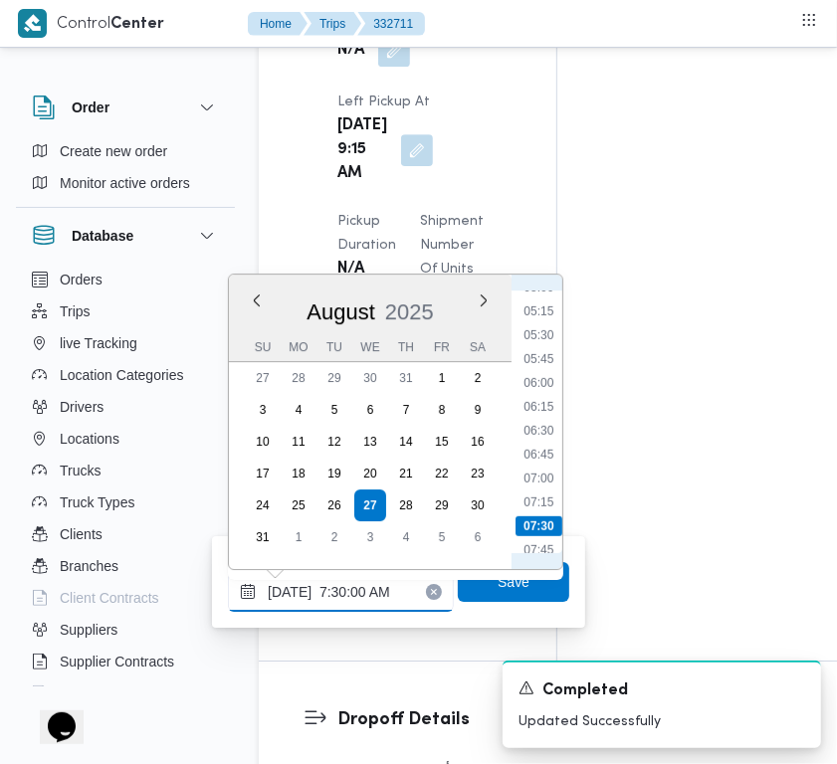
type input "27/08/2025 07:00"
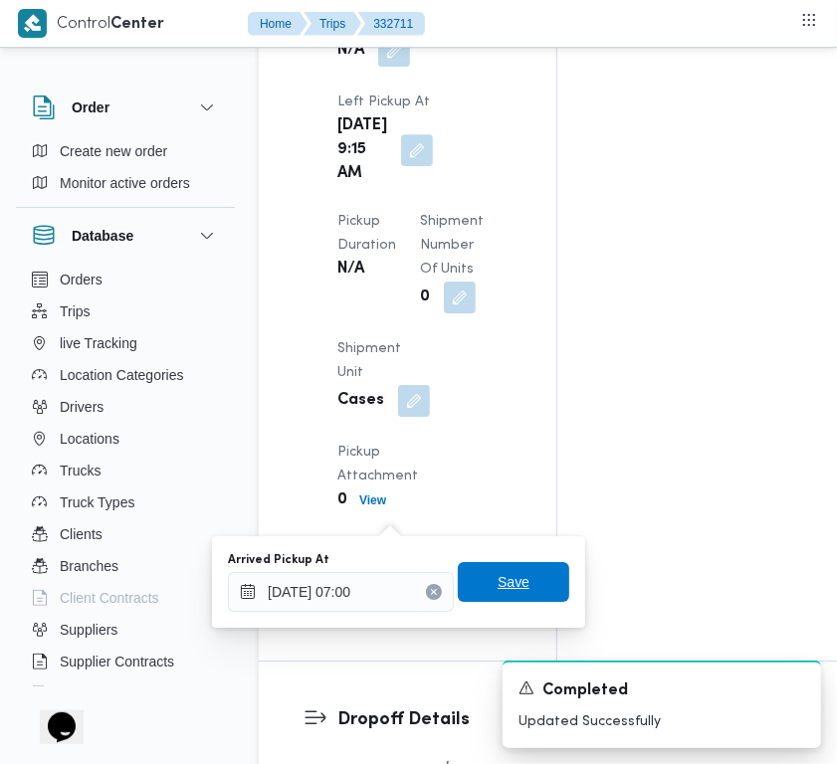
click at [522, 584] on span "Save" at bounding box center [513, 582] width 111 height 40
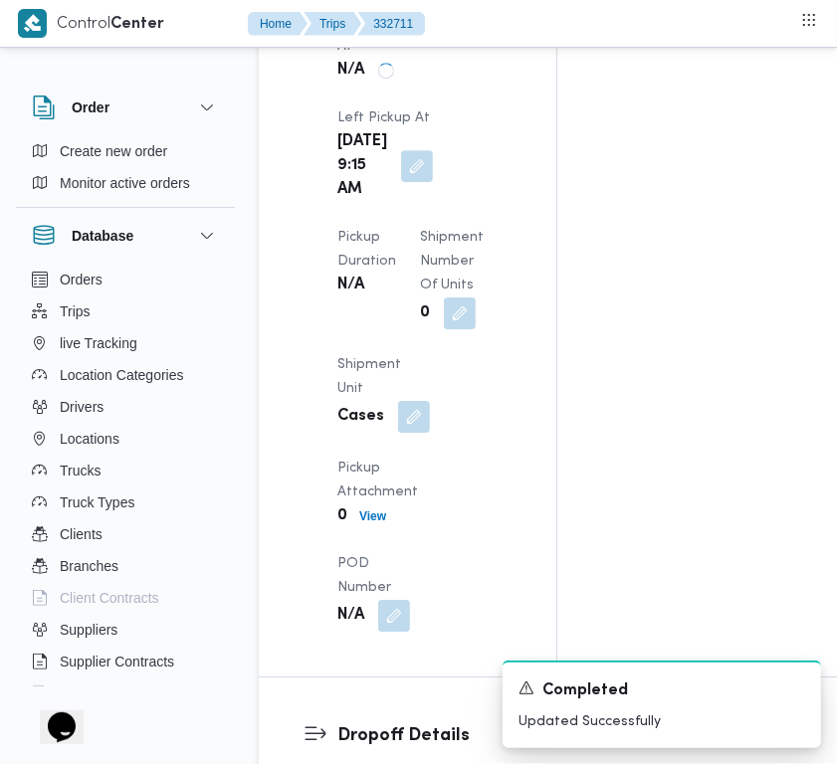
click at [518, 588] on div "Pickup Details Arrived Pickup At N/A Left Pickup At Wed, Aug 27, 2025 9:15 AM P…" at bounding box center [408, 284] width 298 height 786
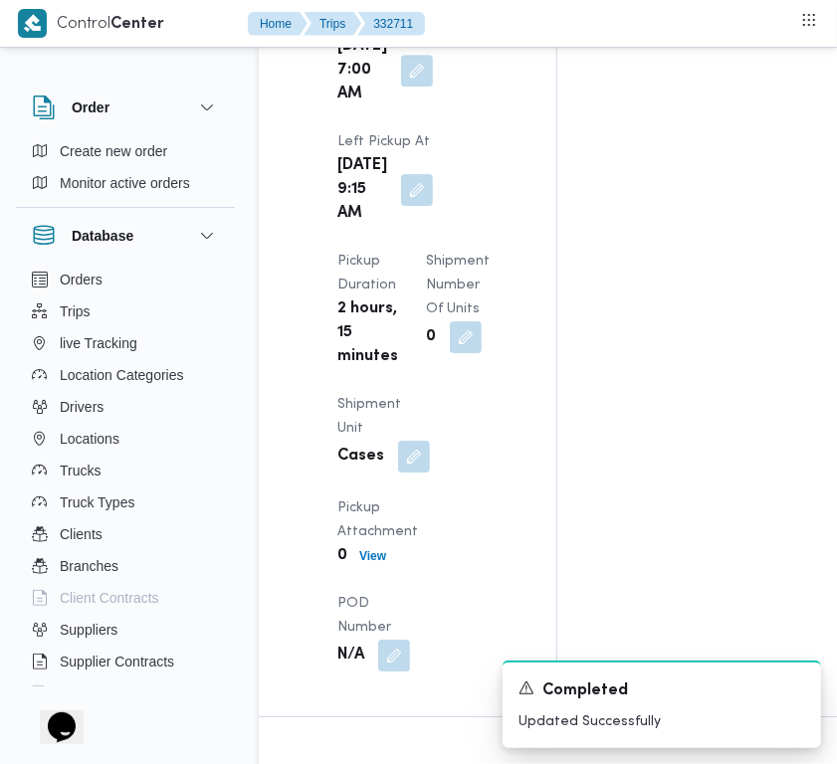
click at [836, 157] on div "Order Create new order Monitor active orders Database Orders Trips live Trackin…" at bounding box center [418, 65] width 837 height 5548
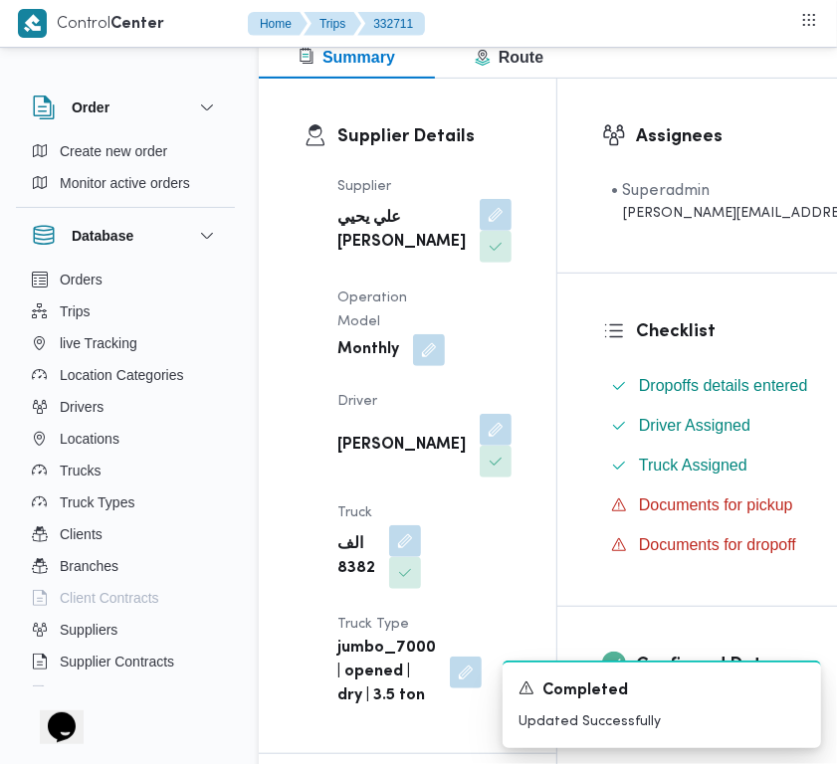
scroll to position [0, 0]
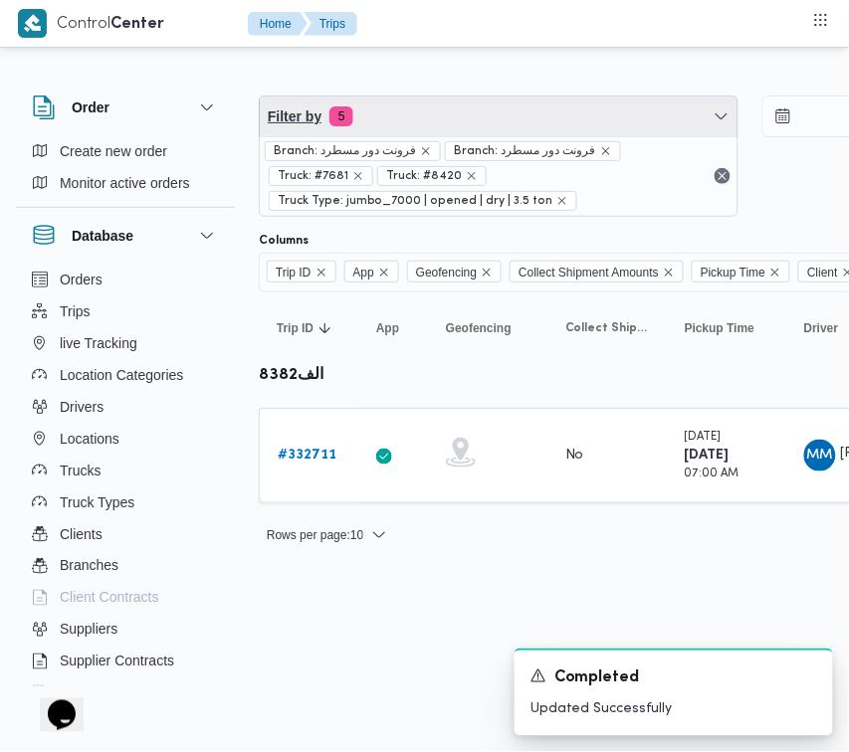
click at [514, 116] on span "Filter by 5" at bounding box center [499, 117] width 478 height 40
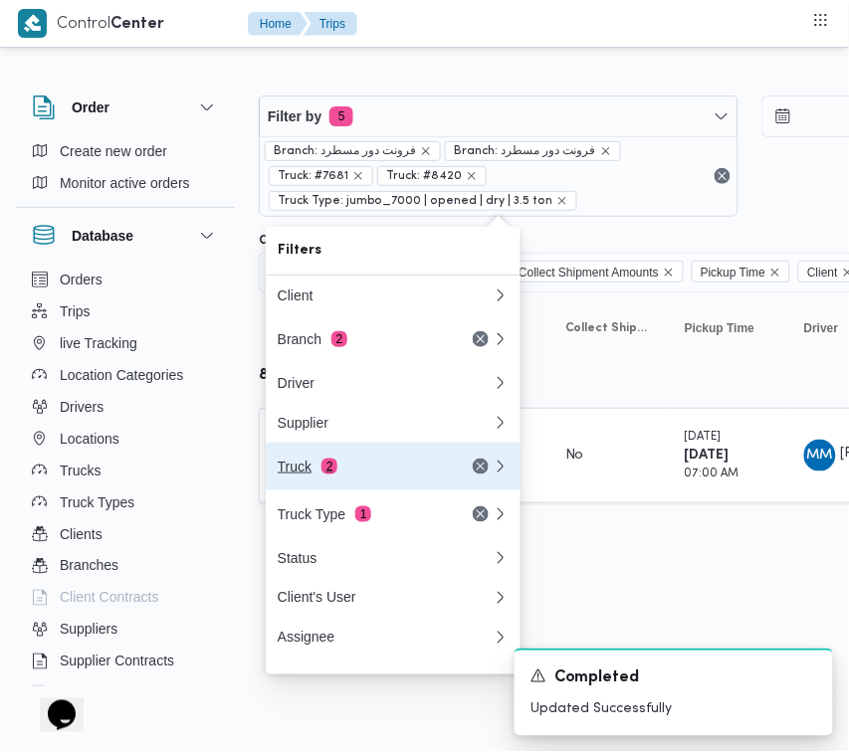
click at [321, 468] on span "2" at bounding box center [329, 467] width 16 height 16
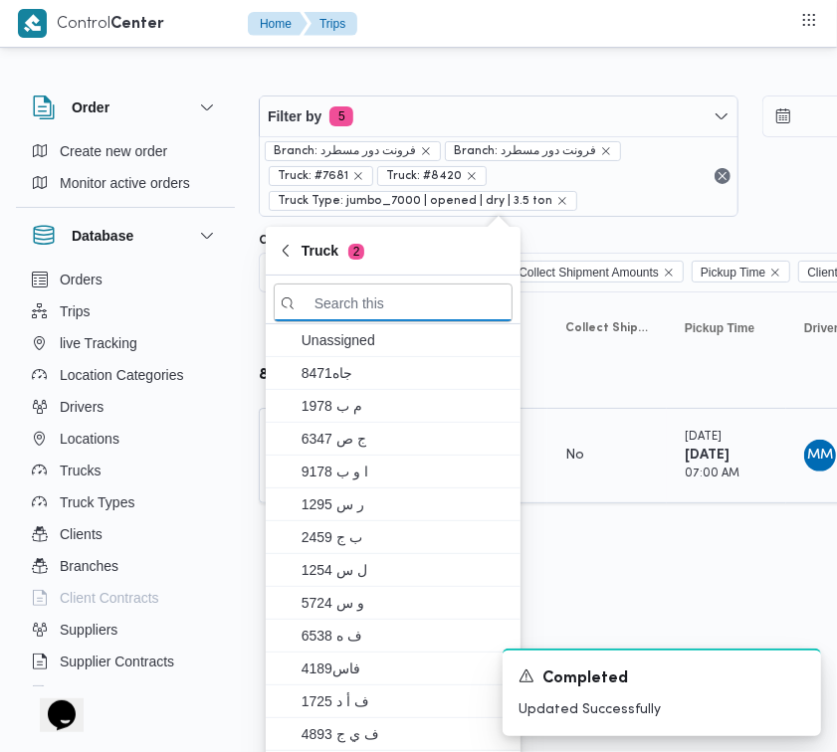
paste input "3589"
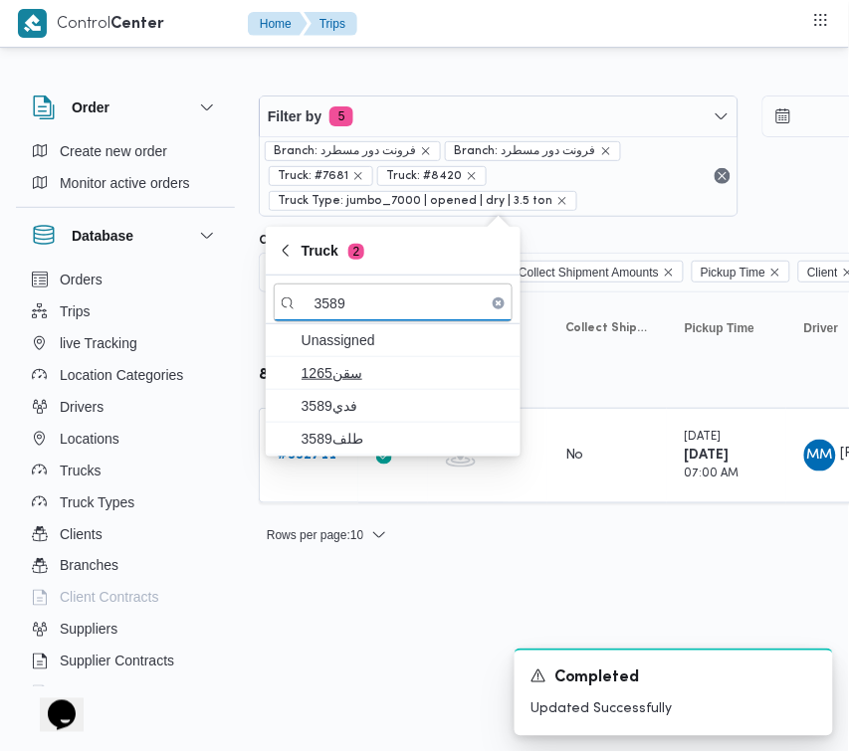
type input "3589"
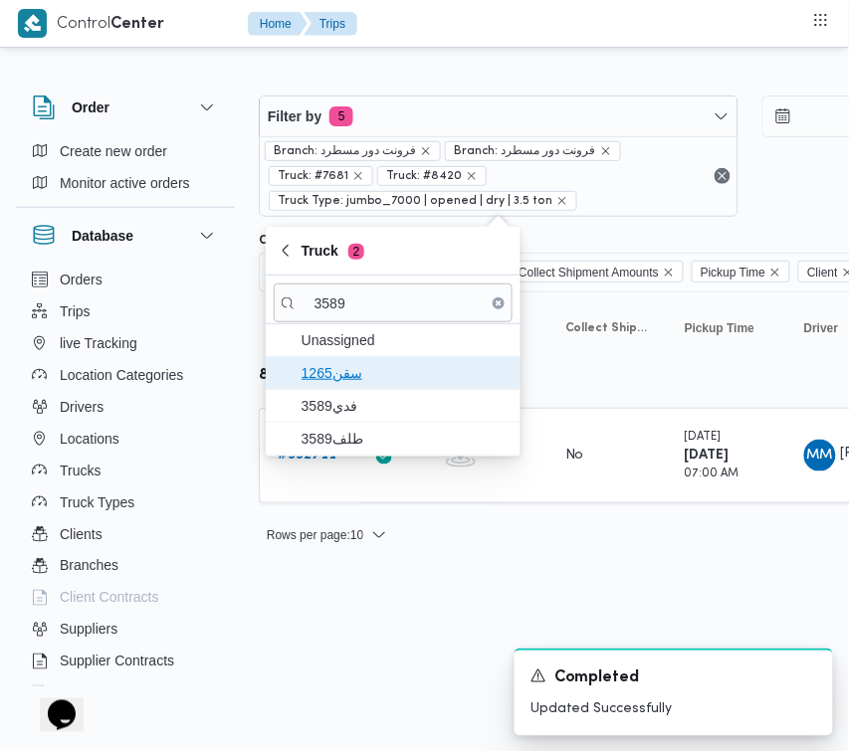
click at [363, 357] on span "سقن1265" at bounding box center [393, 373] width 239 height 32
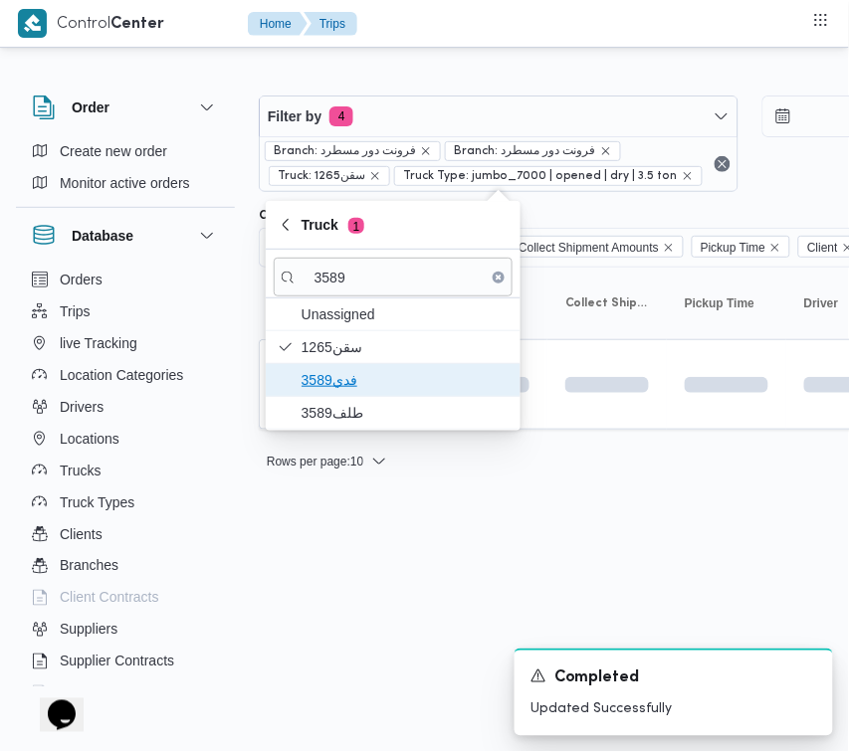
click at [361, 394] on span "فدي3589" at bounding box center [393, 380] width 239 height 32
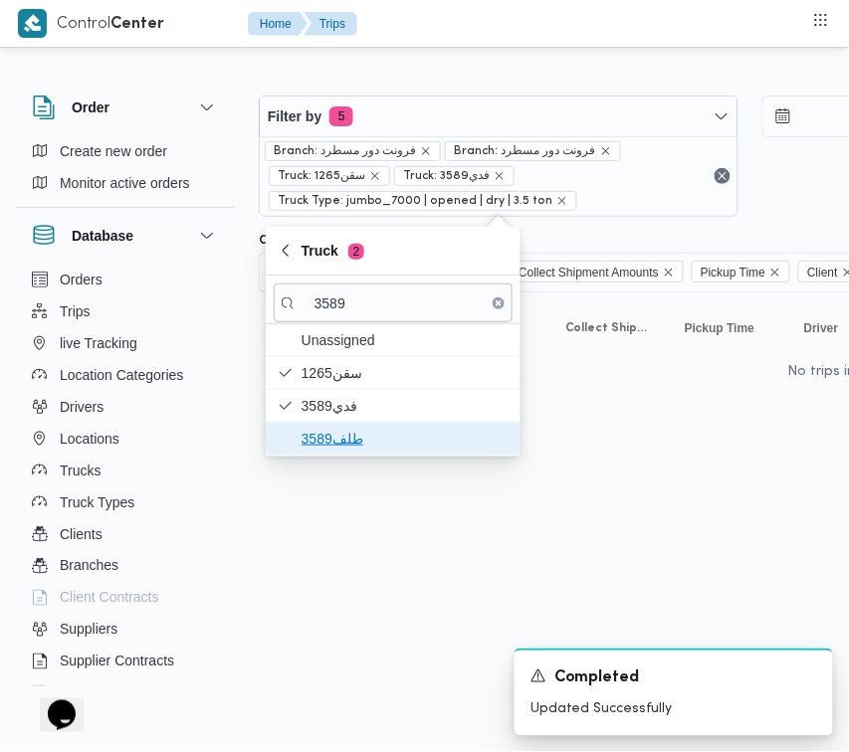
click at [325, 433] on span "طلف3589" at bounding box center [405, 439] width 207 height 24
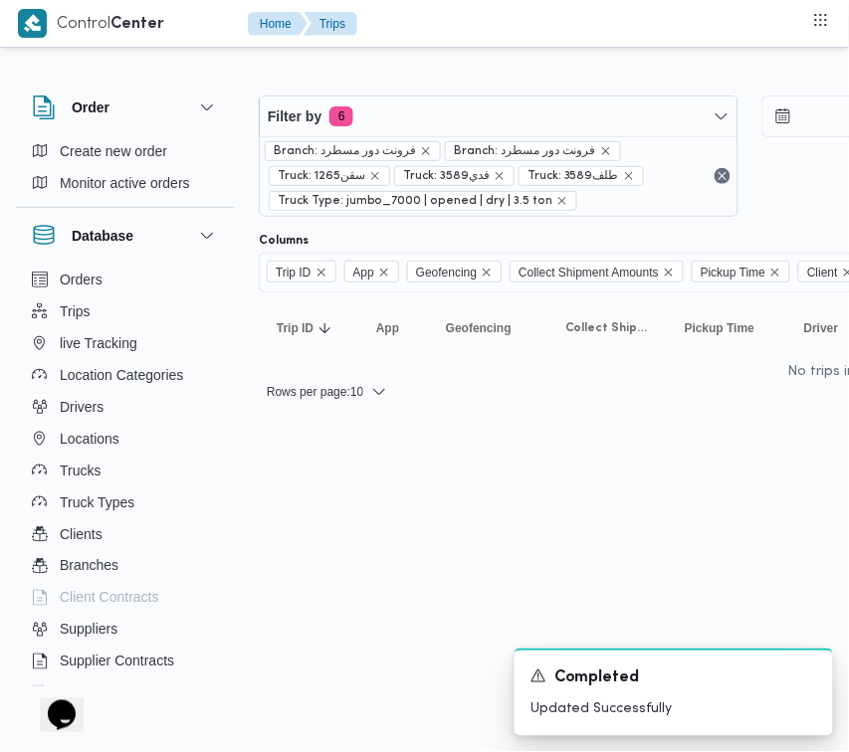
click at [335, 513] on html "Control Center Home Trips Order Create new order Monitor active orders Database…" at bounding box center [424, 376] width 849 height 752
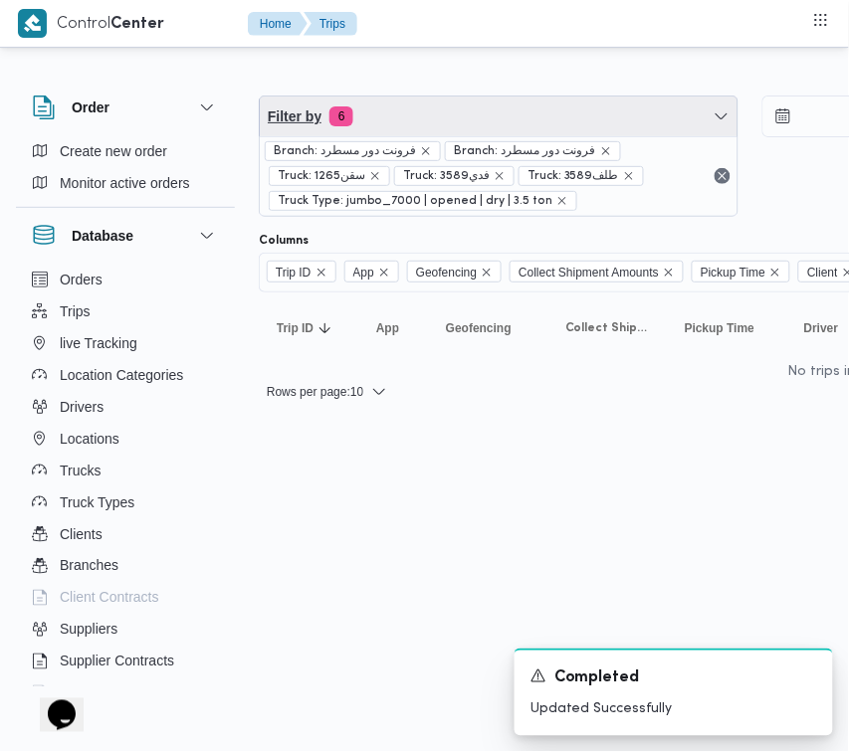
click at [476, 103] on span "Filter by 6" at bounding box center [499, 117] width 478 height 40
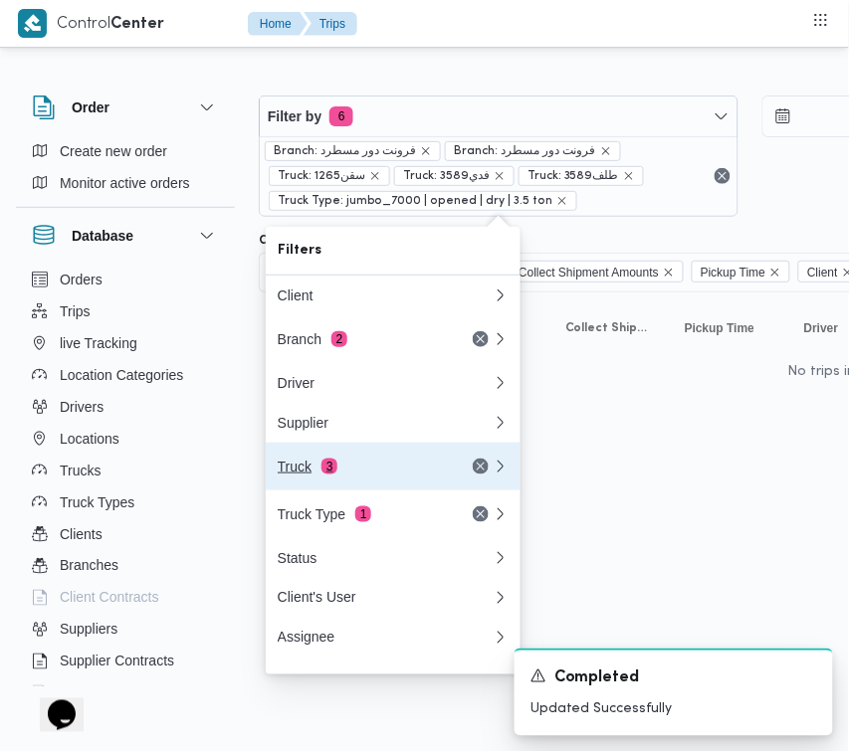
click at [375, 469] on div "Truck 3" at bounding box center [361, 467] width 167 height 16
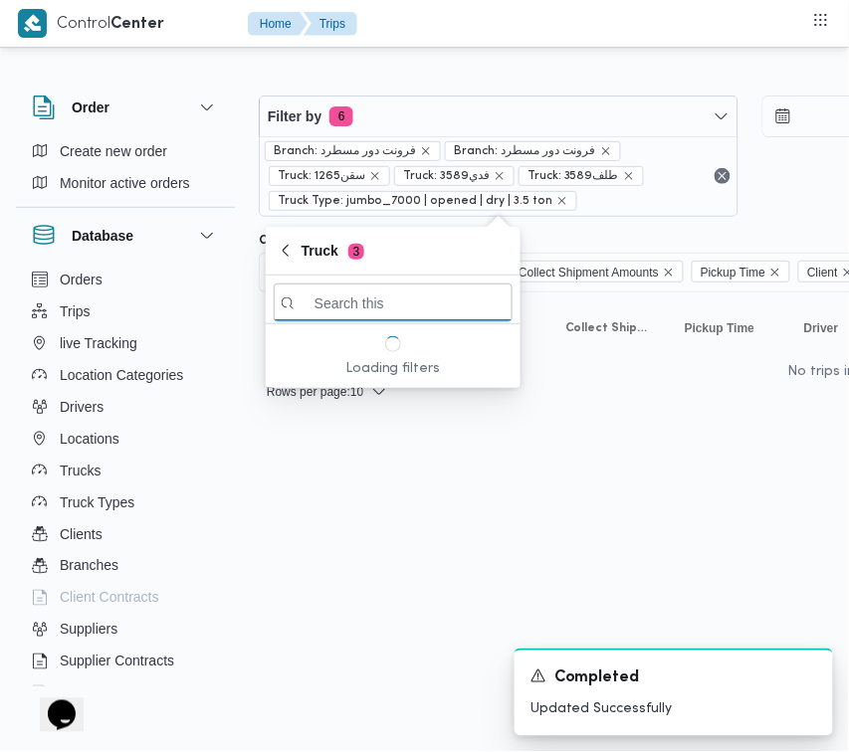
paste input "9346"
type input "9346"
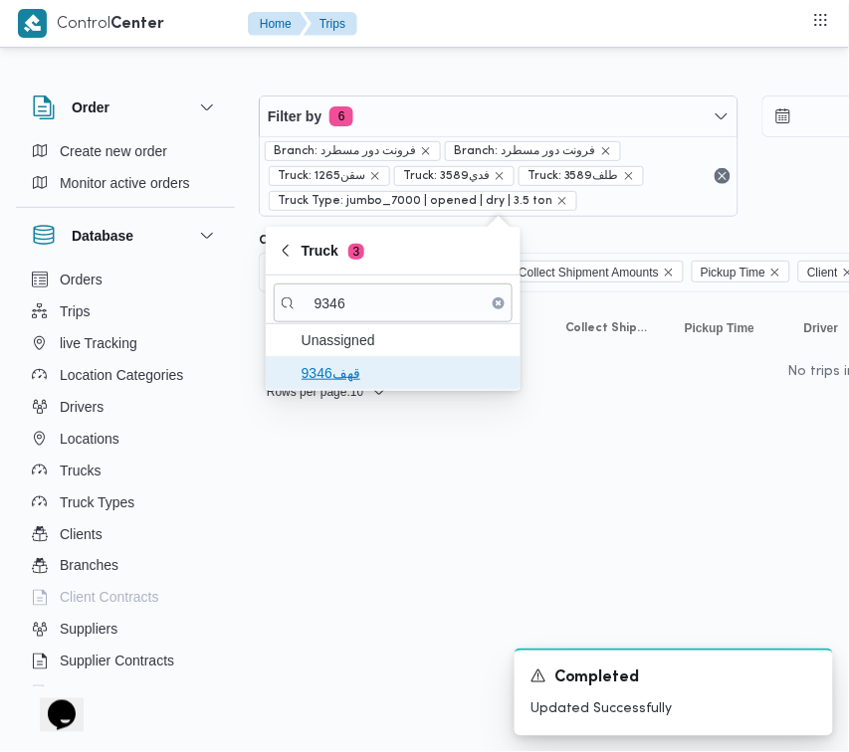
click at [349, 365] on span "قهف9346" at bounding box center [405, 373] width 207 height 24
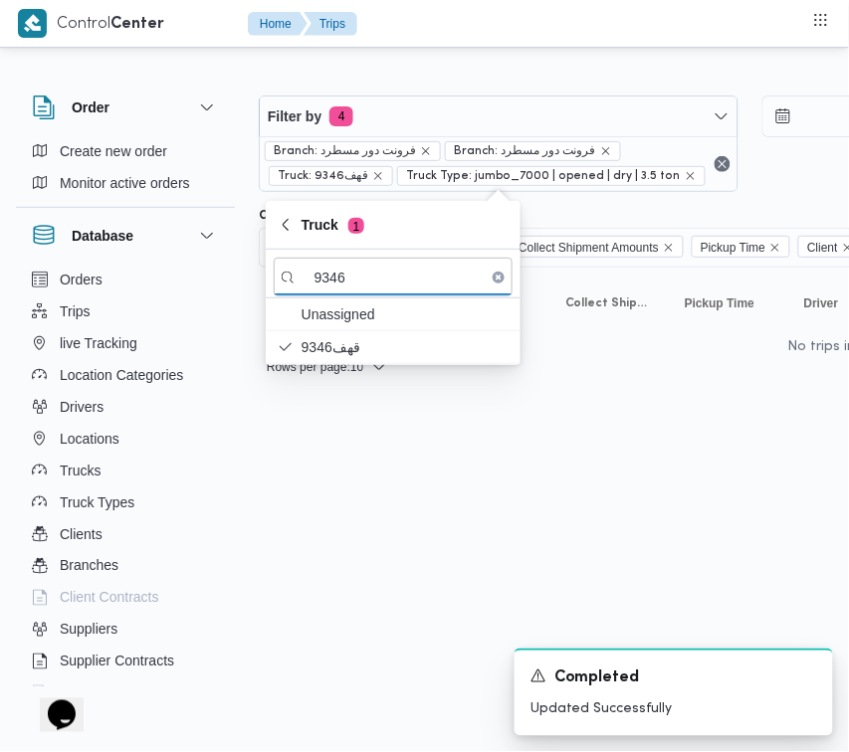
click at [331, 522] on html "Control Center Home Trips Order Create new order Monitor active orders Database…" at bounding box center [424, 376] width 849 height 752
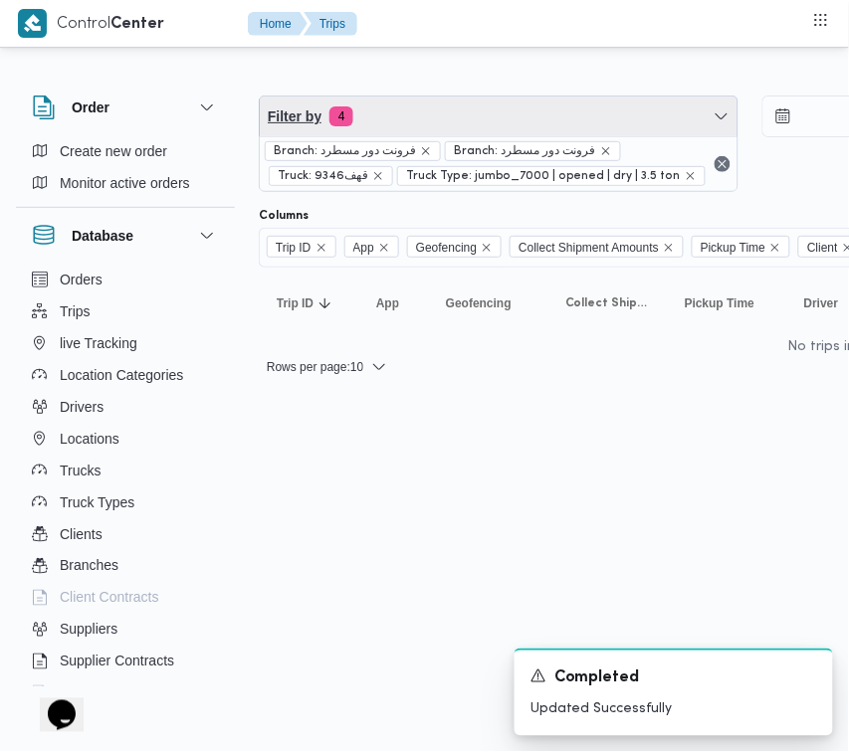
click at [384, 105] on span "Filter by 4" at bounding box center [499, 117] width 478 height 40
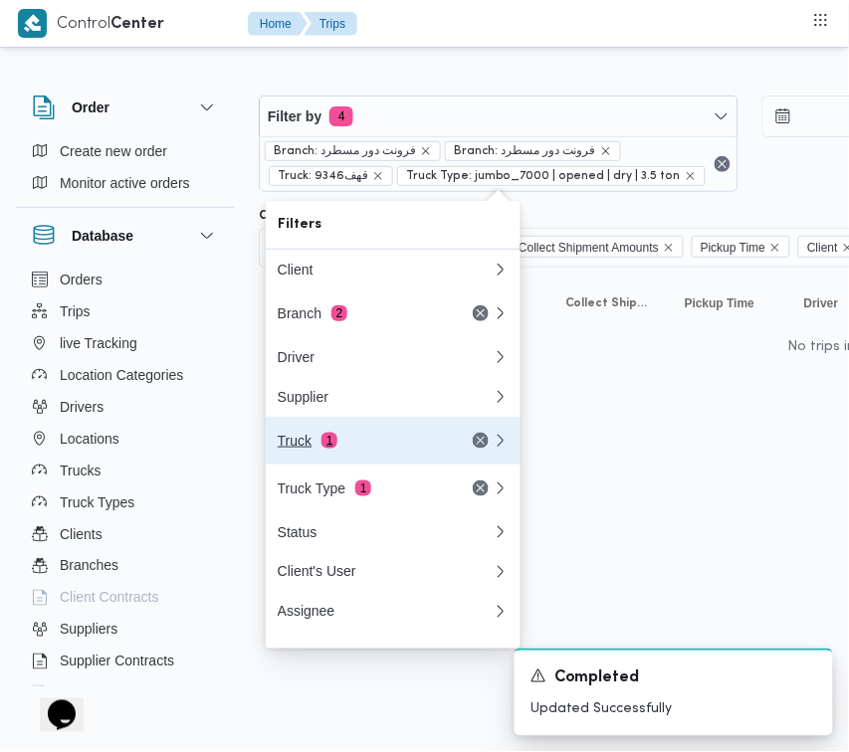
click at [360, 443] on div "Truck 1" at bounding box center [361, 441] width 167 height 16
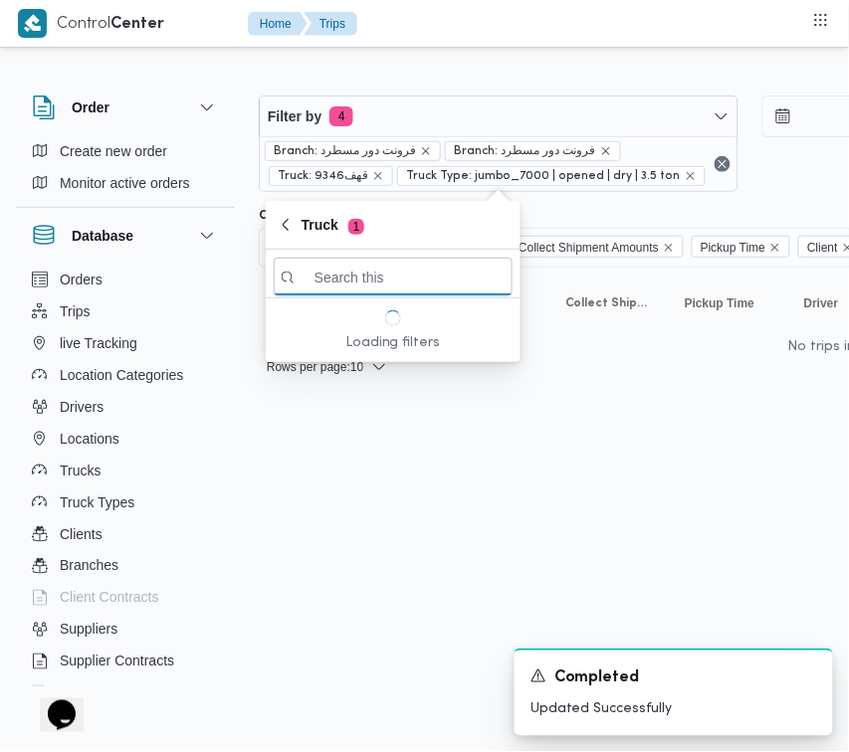
paste input "6348"
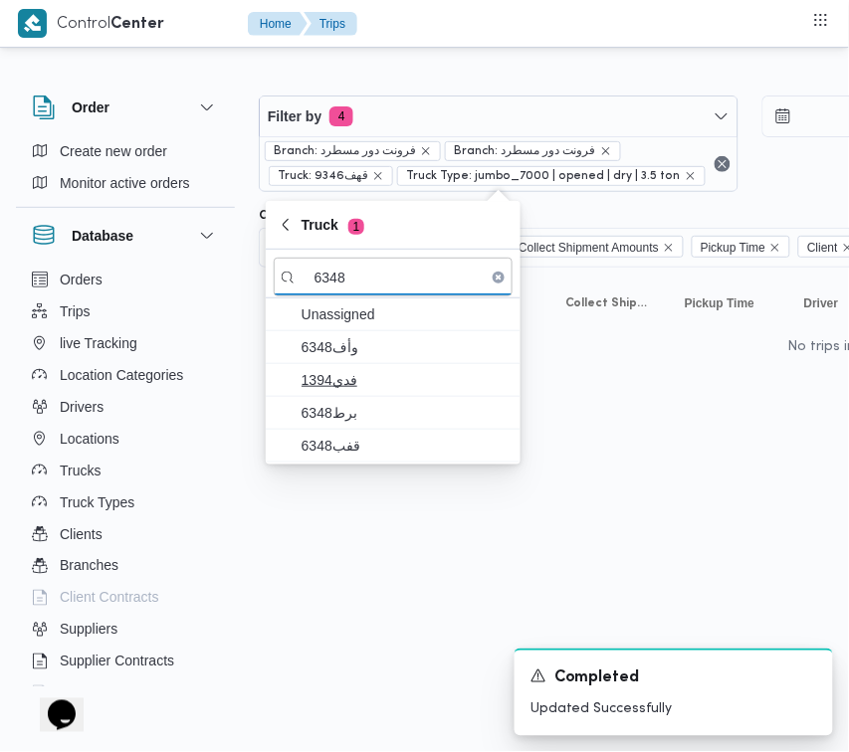
type input "6348"
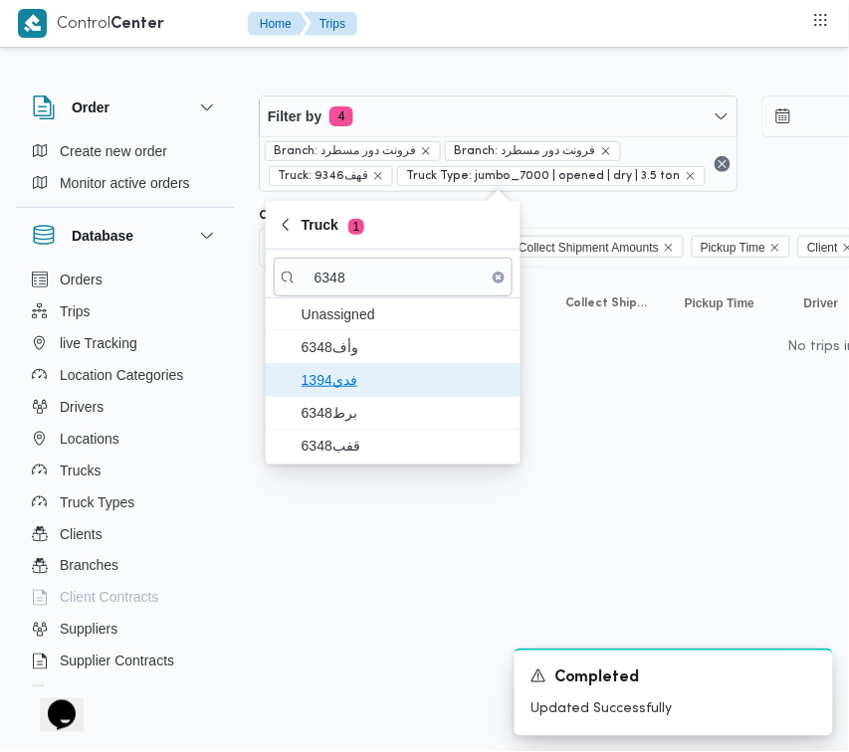
click at [359, 392] on span "فدي1394" at bounding box center [405, 380] width 207 height 24
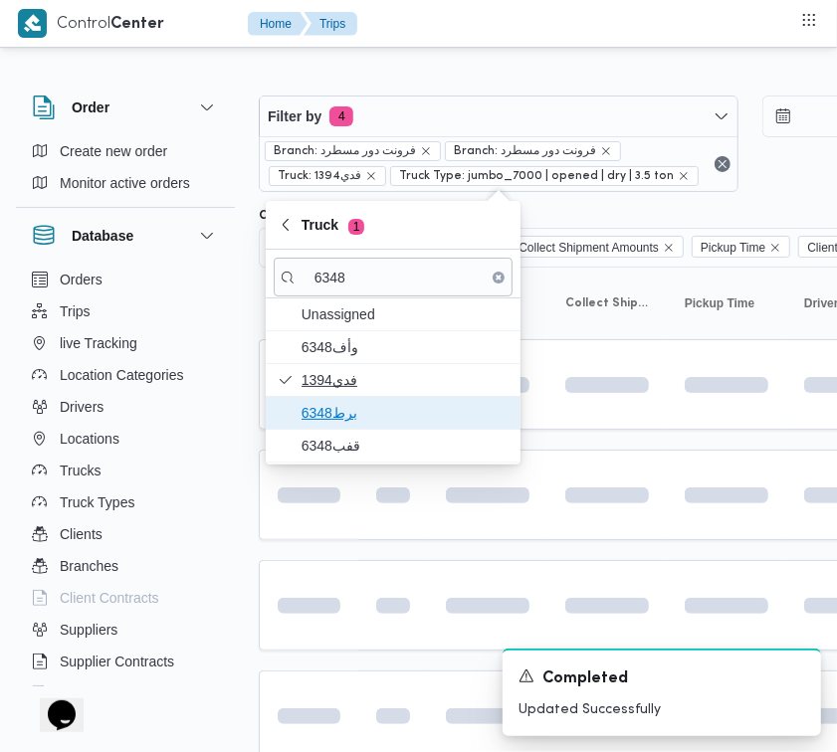
click at [359, 408] on span "برط6348" at bounding box center [405, 413] width 207 height 24
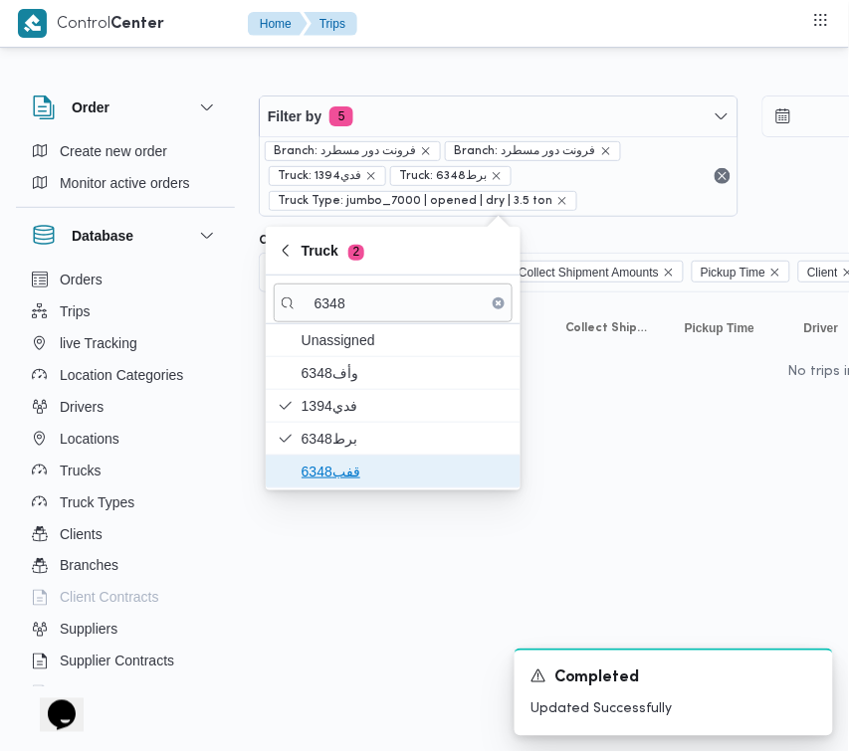
click at [345, 464] on span "قفب6348" at bounding box center [393, 472] width 239 height 32
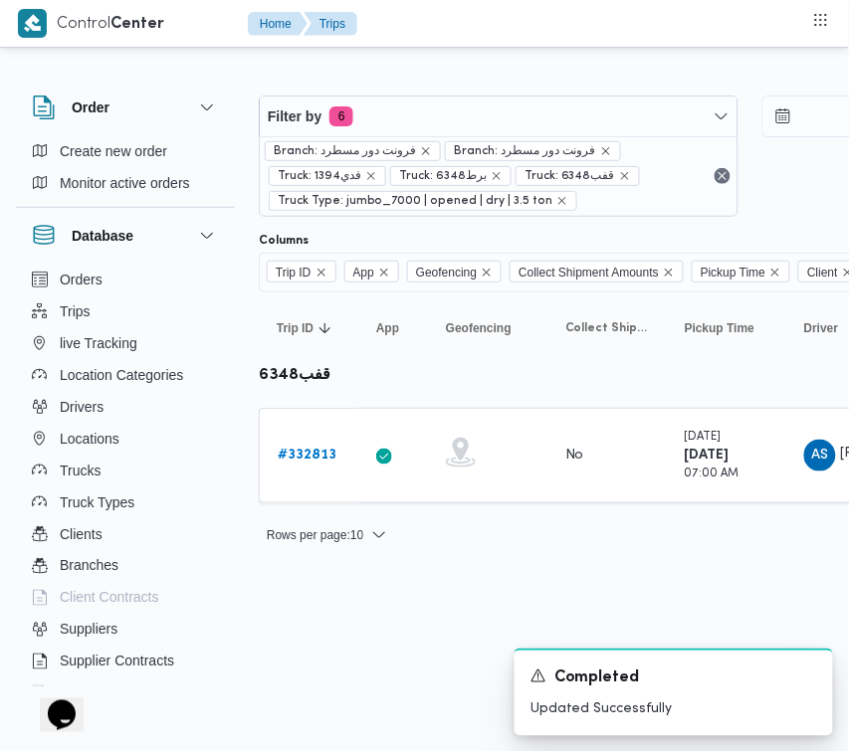
click at [345, 548] on div "Rows per page : 10 1" at bounding box center [856, 536] width 1218 height 48
click at [320, 462] on b "# 332813" at bounding box center [307, 455] width 59 height 13
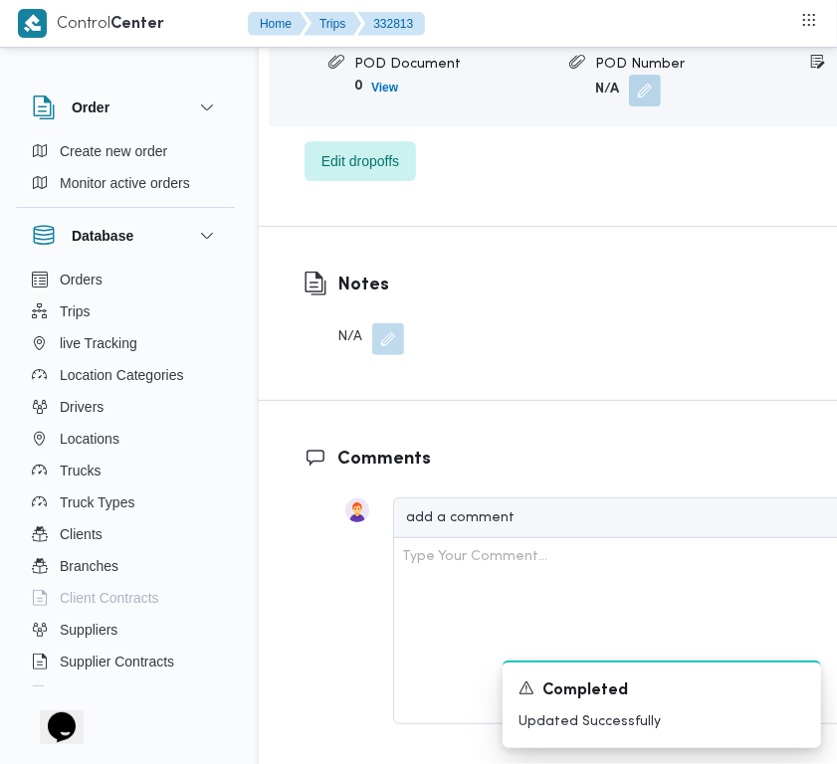
scroll to position [3939, 0]
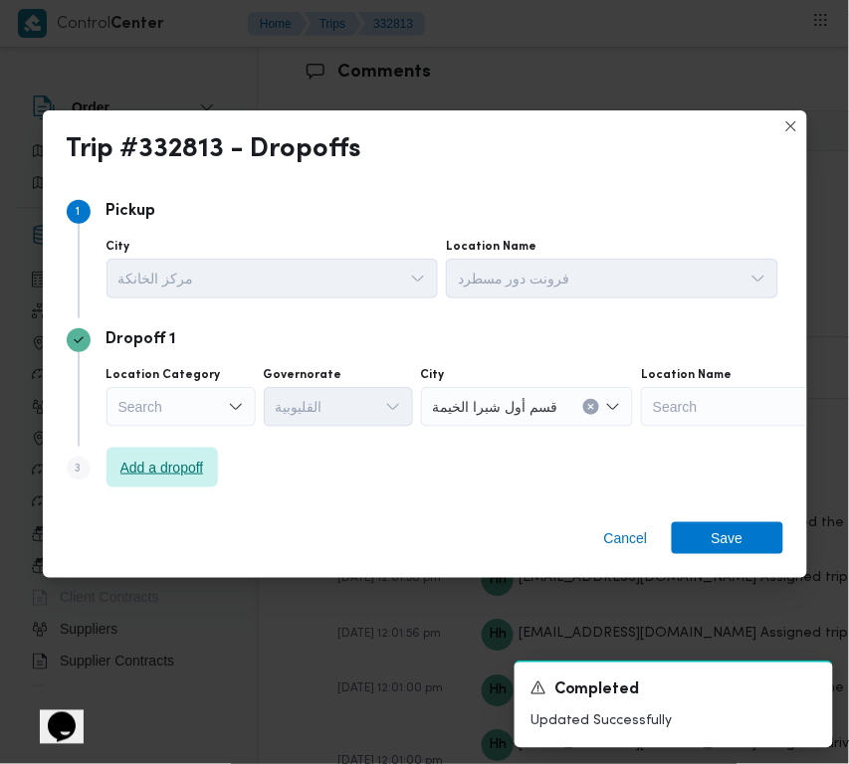
click at [174, 460] on span "Add a dropoff" at bounding box center [162, 468] width 84 height 24
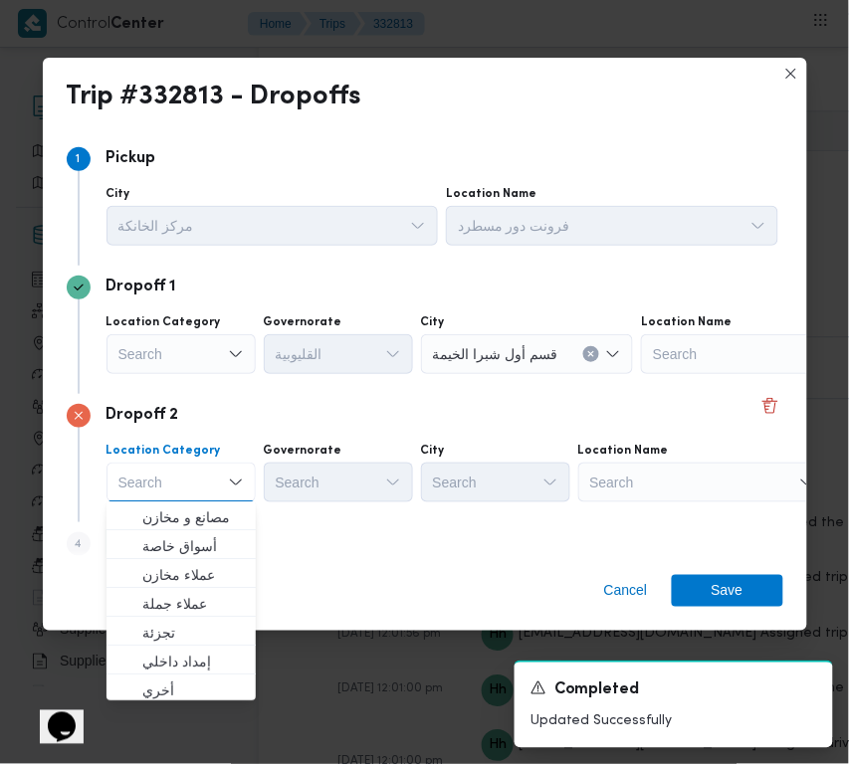
click at [630, 480] on div "Search" at bounding box center [702, 483] width 249 height 40
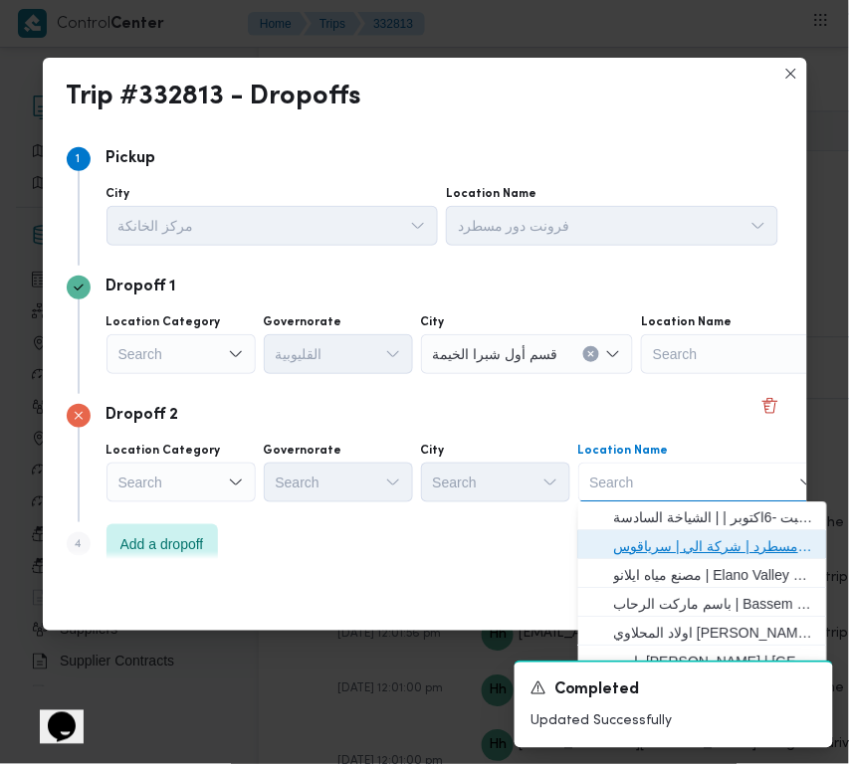
click at [659, 540] on span "فرونت دور مسطرد | شركة الي | سرياقوس" at bounding box center [714, 547] width 201 height 24
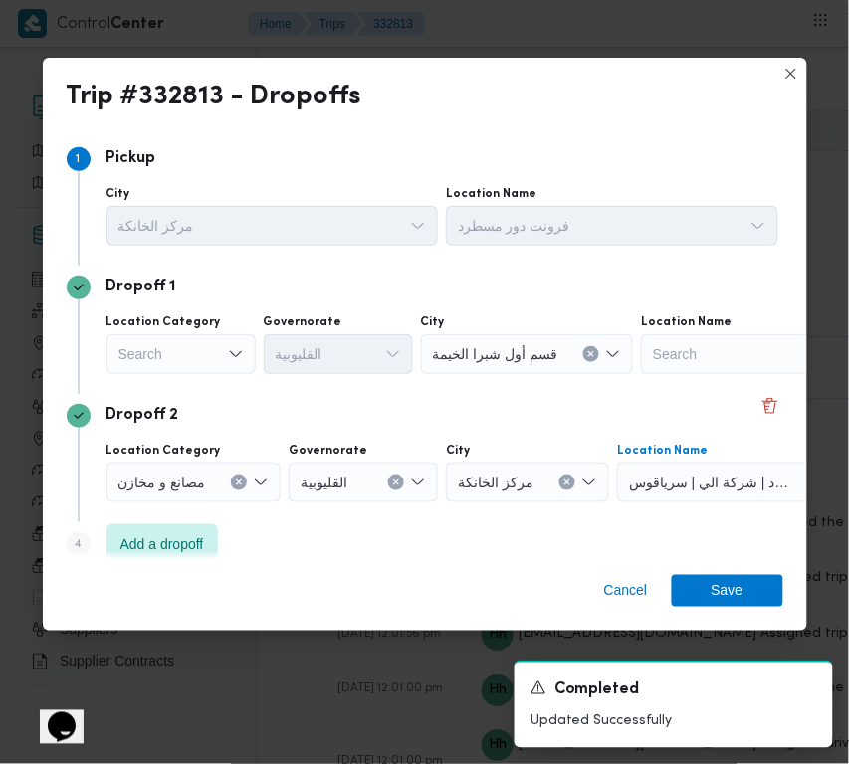
click at [205, 353] on div "Search" at bounding box center [180, 354] width 149 height 40
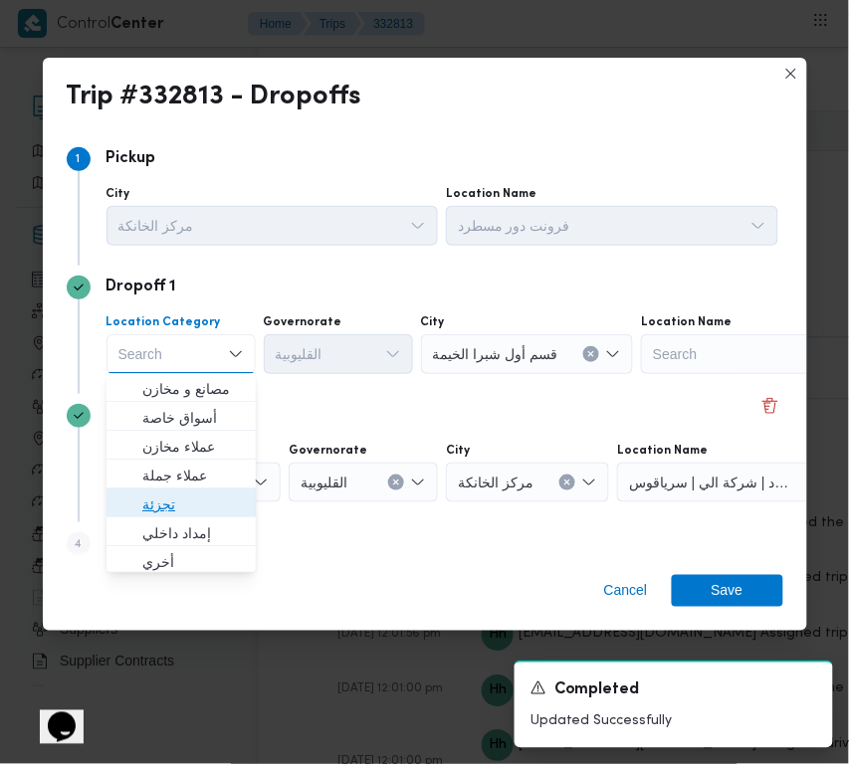
click at [172, 511] on span "تجزئة" at bounding box center [193, 506] width 102 height 24
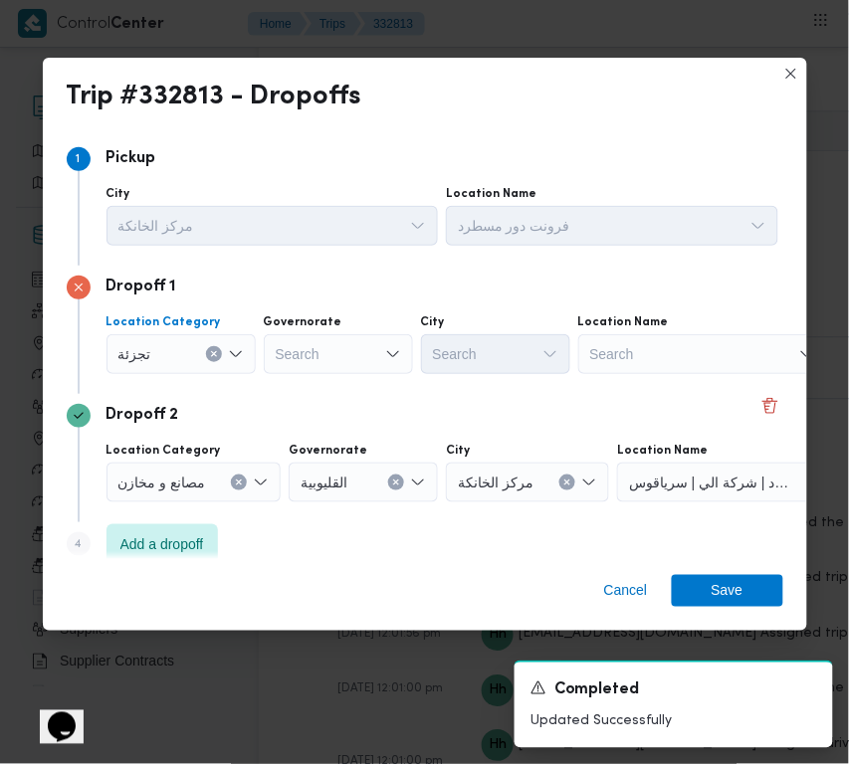
click at [297, 356] on div "Search" at bounding box center [338, 354] width 149 height 40
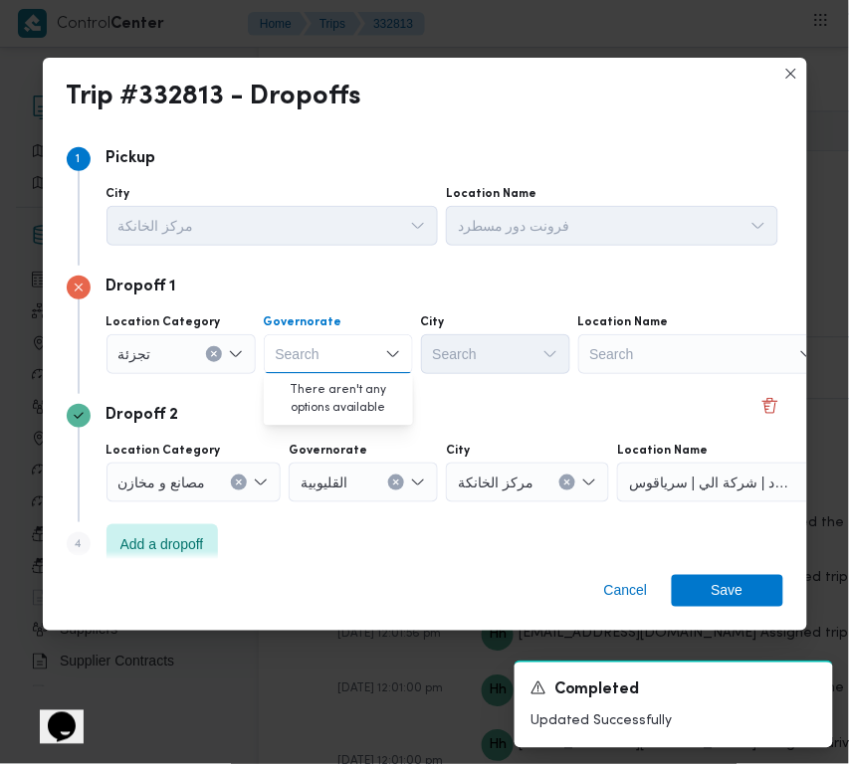
paste input "قاهرة"
type input "قاهرة"
click at [321, 348] on div "قاهرة قاهرة" at bounding box center [338, 354] width 149 height 40
drag, startPoint x: 333, startPoint y: 384, endPoint x: 381, endPoint y: 375, distance: 48.6
click at [335, 386] on span "القاهرة" at bounding box center [351, 390] width 102 height 24
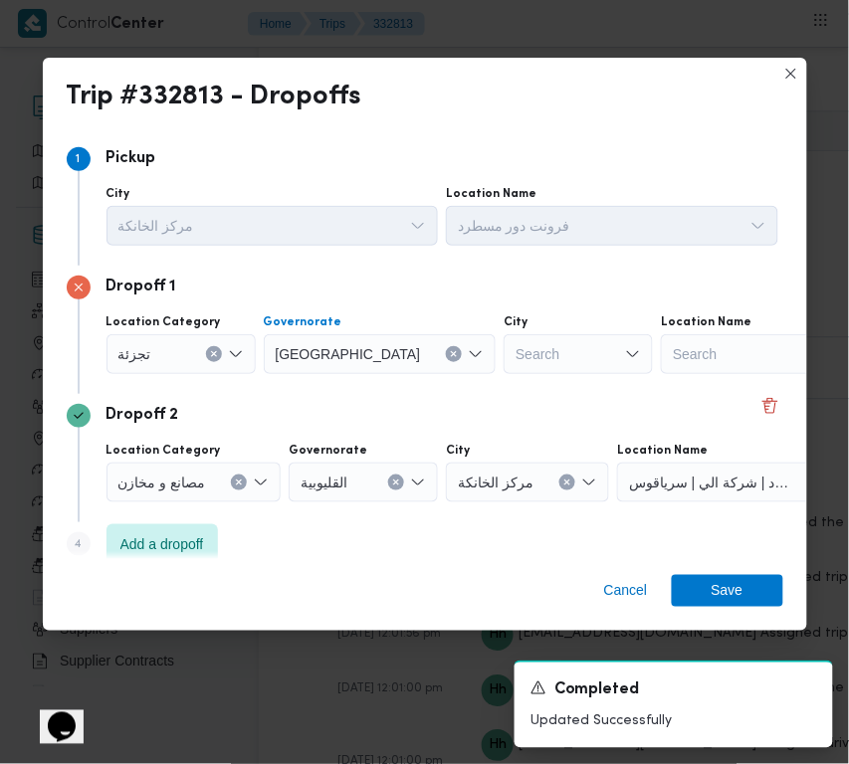
click at [510, 341] on div "Search" at bounding box center [578, 354] width 149 height 40
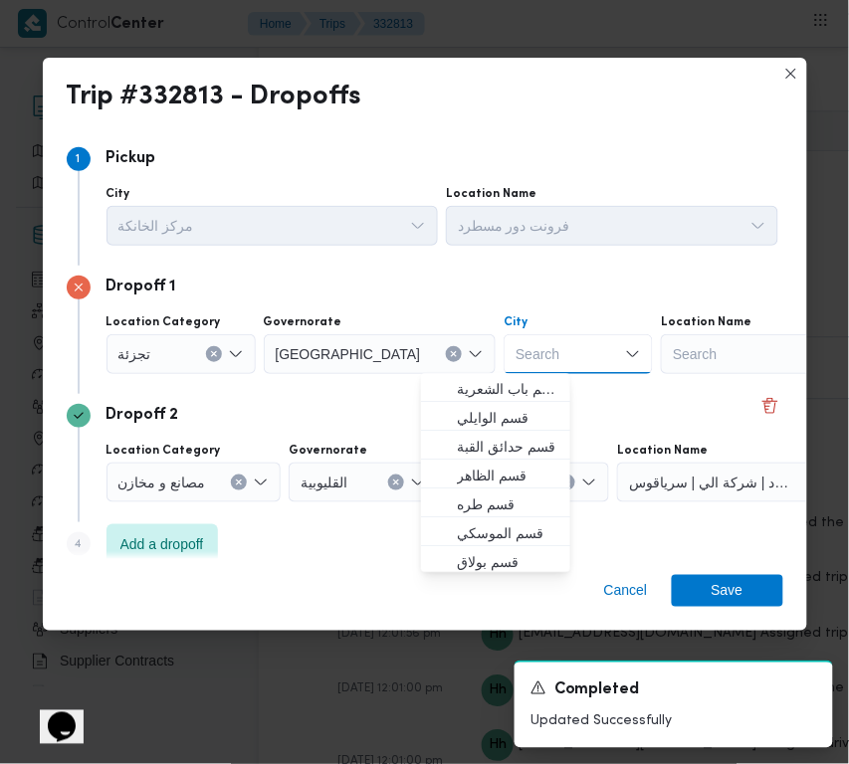
paste input "بدر"
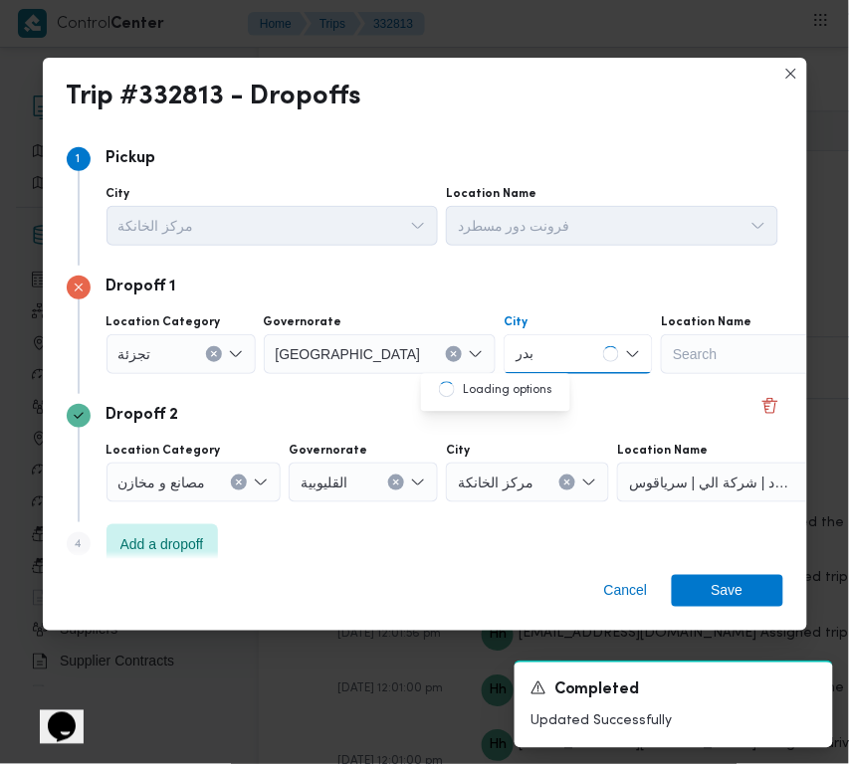
type input "بدر"
click at [450, 378] on span "قسم بدر" at bounding box center [495, 390] width 133 height 32
click at [796, 597] on div "Cancel Save" at bounding box center [425, 595] width 764 height 72
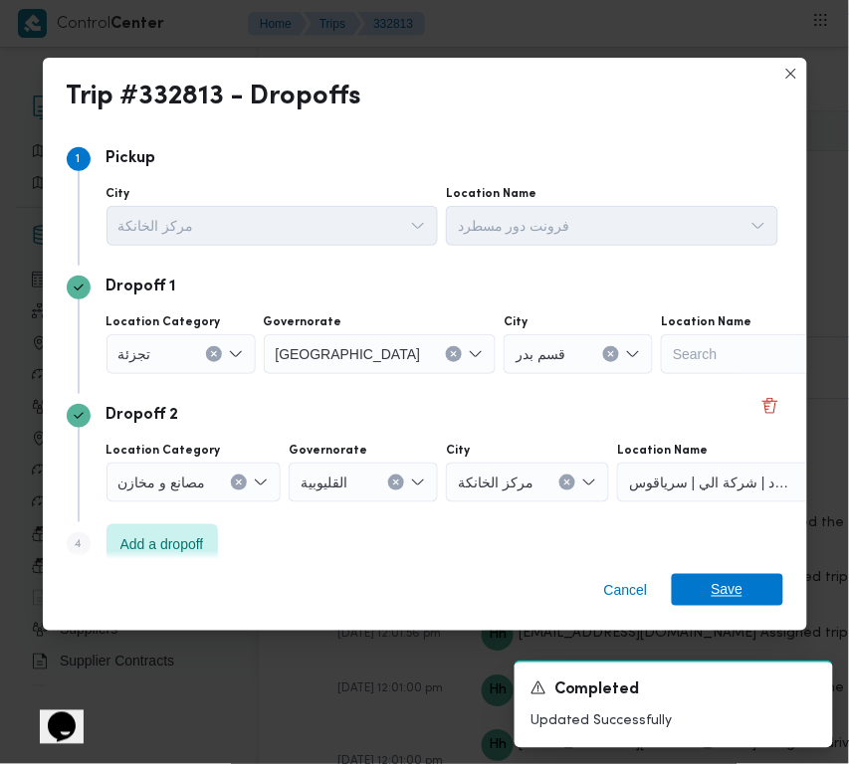
click at [777, 593] on span "Save" at bounding box center [727, 590] width 111 height 32
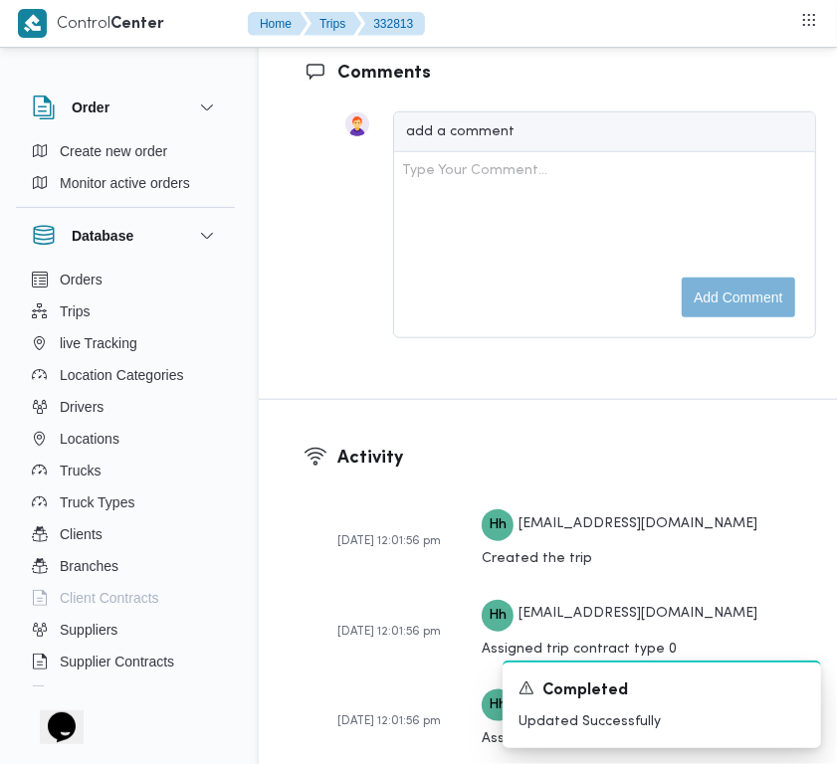
drag, startPoint x: 744, startPoint y: 579, endPoint x: 737, endPoint y: 587, distance: 10.6
click at [743, 354] on dl "Comments add a comment Type Your Comment... Add comment" at bounding box center [576, 207] width 479 height 295
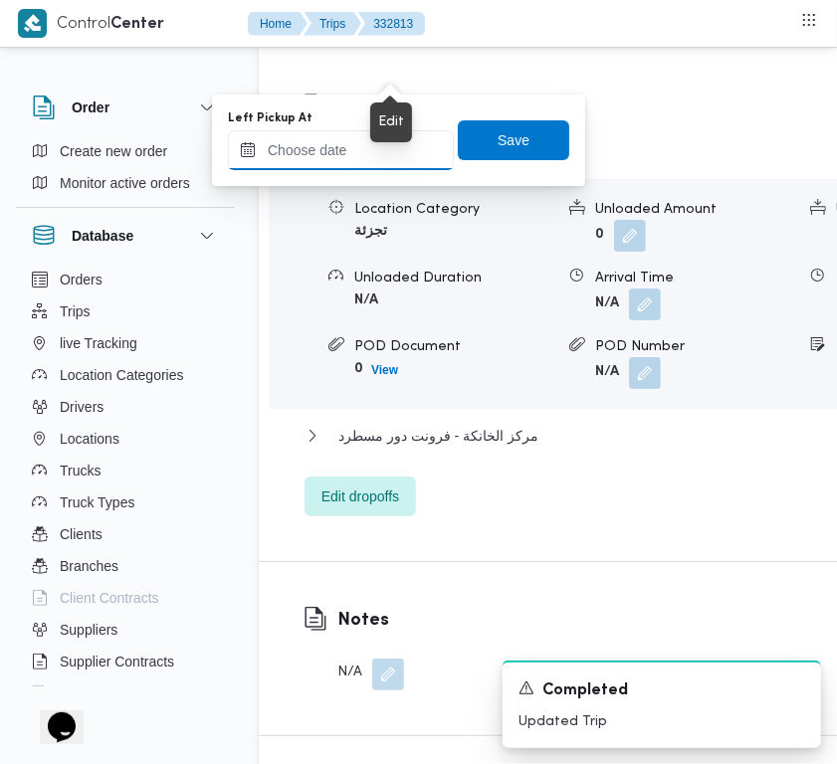
click at [388, 142] on input "Left Pickup At" at bounding box center [341, 150] width 226 height 40
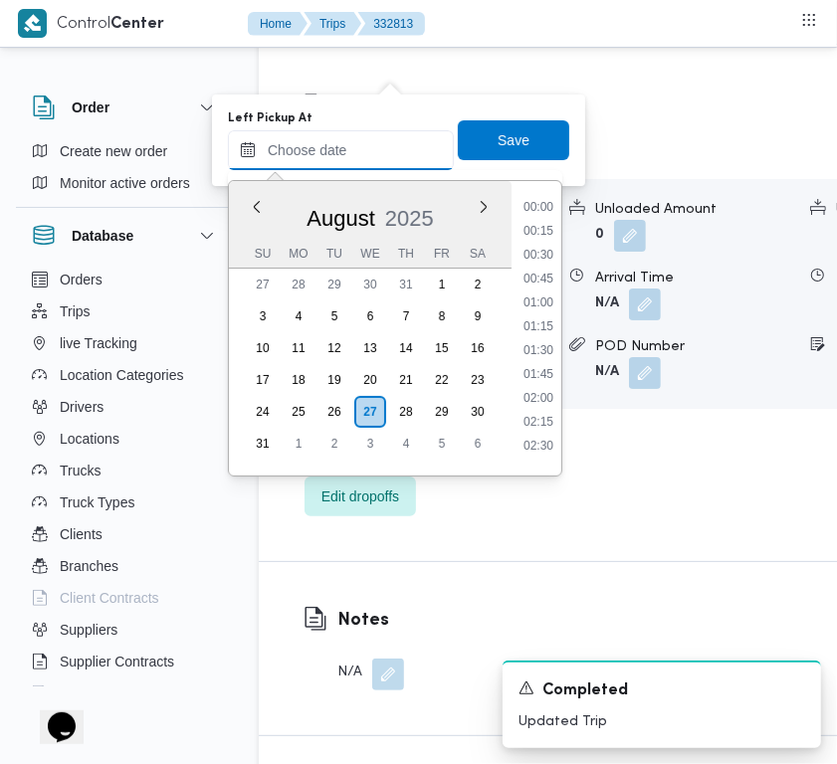
paste input "27/8/2025 9:00:00 AM"
click at [547, 307] on li "10:00" at bounding box center [539, 305] width 46 height 20
type input "27/08/2025 10:00"
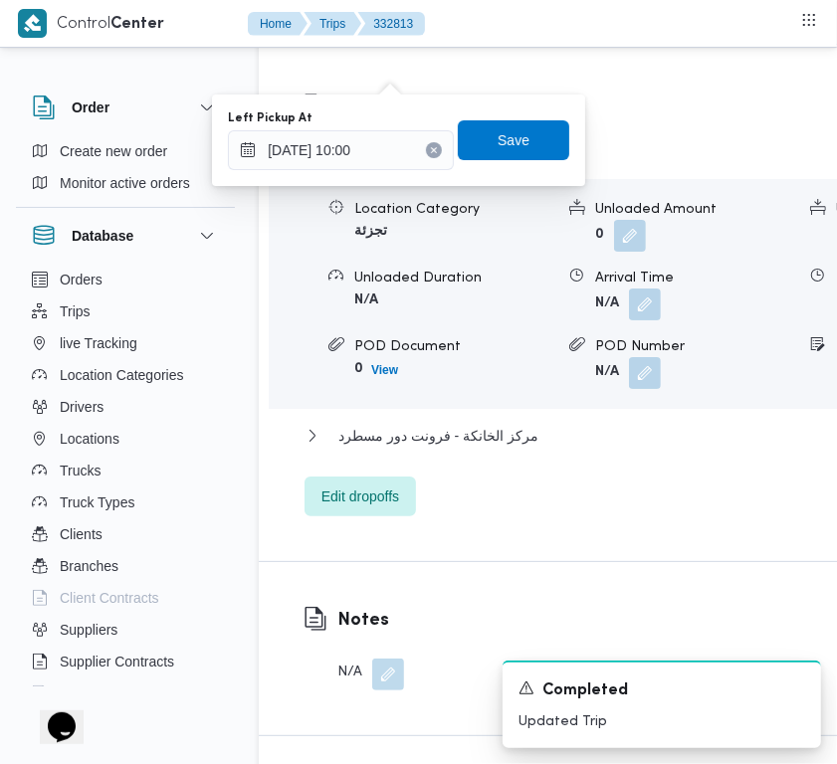
click at [510, 170] on div "Left Pickup At 27/08/2025 10:00 Save" at bounding box center [398, 140] width 345 height 64
click at [506, 155] on span "Save" at bounding box center [513, 139] width 111 height 40
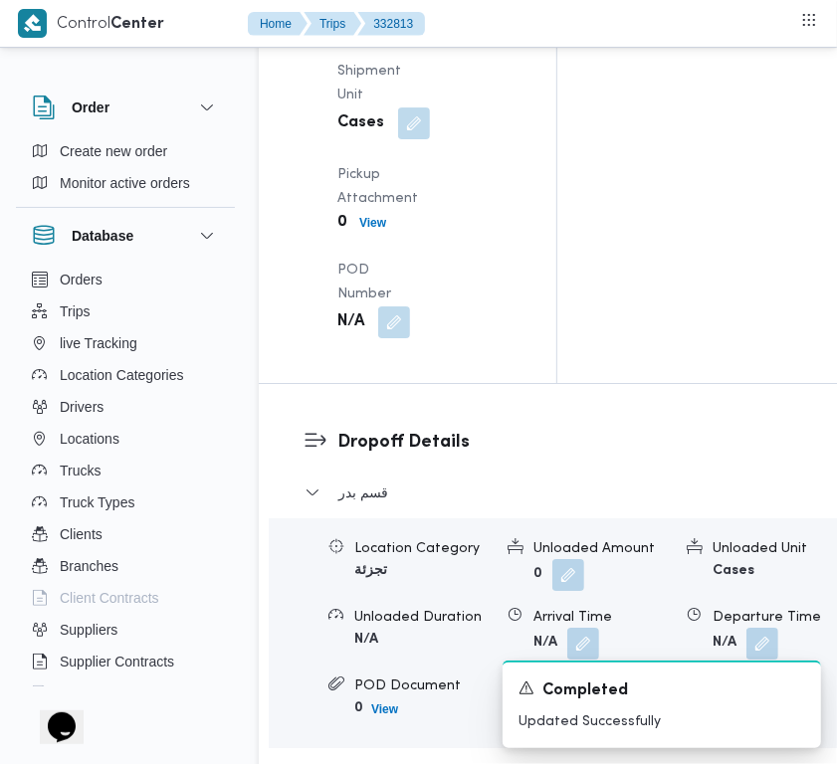
scroll to position [2901, 0]
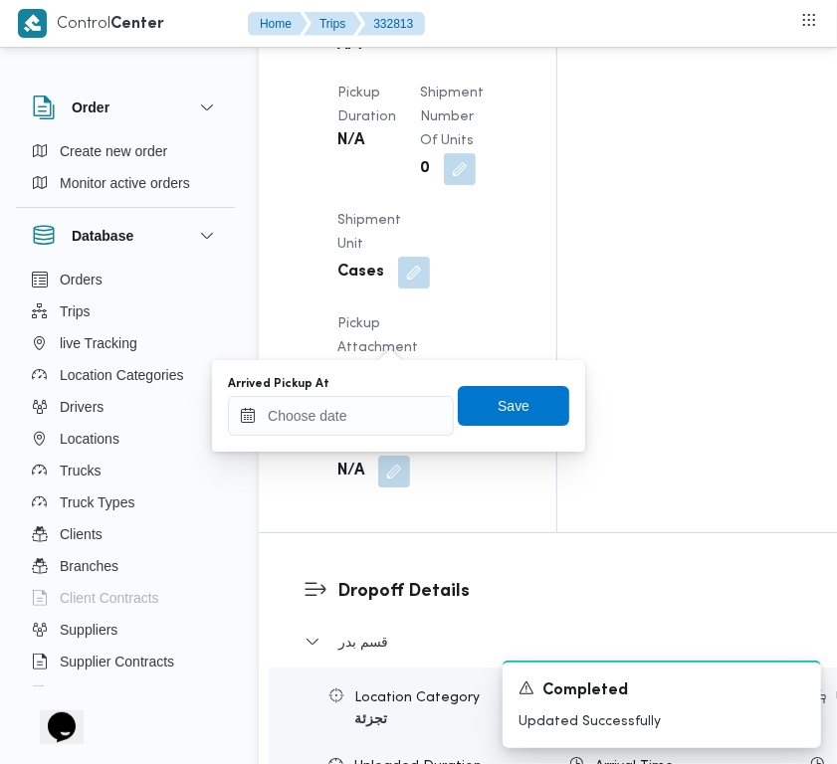
click at [416, 395] on div "Arrived Pickup At" at bounding box center [341, 406] width 226 height 60
click at [419, 418] on input "Arrived Pickup At" at bounding box center [341, 416] width 226 height 40
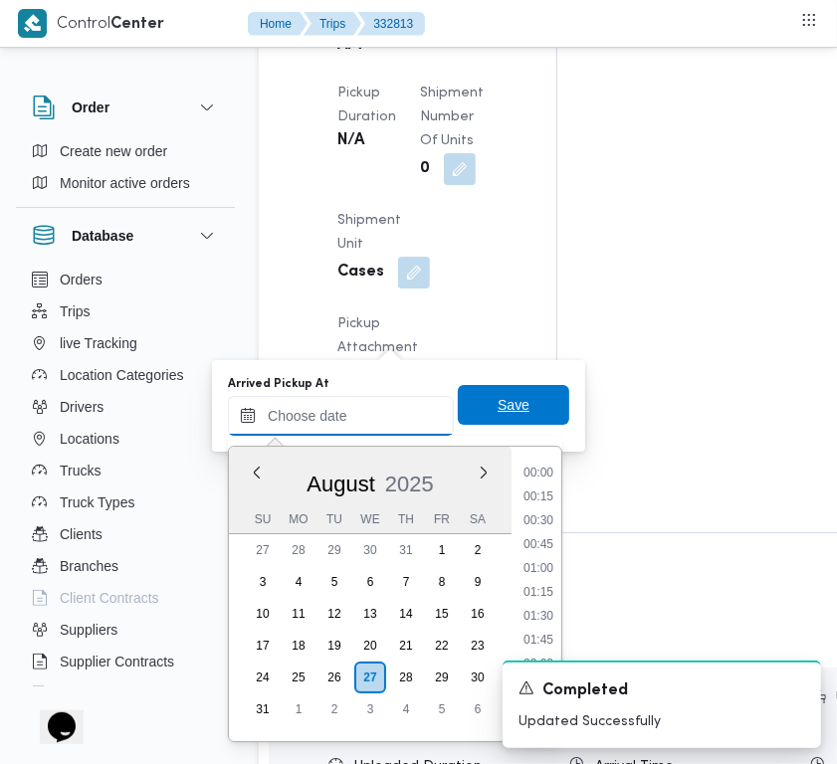
paste input "27/8/2025 9:00:00 AM"
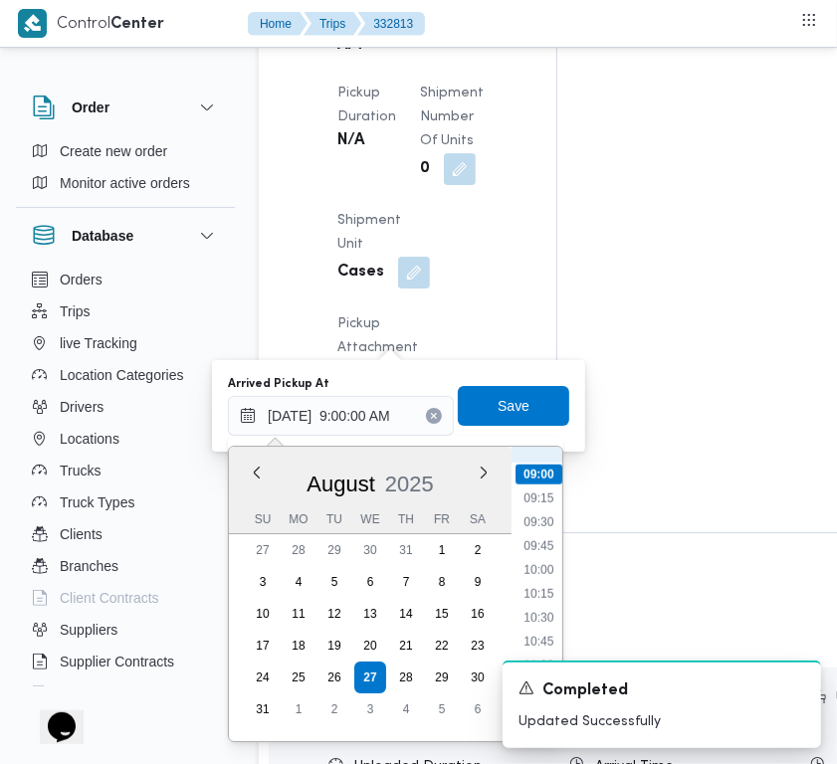
scroll to position [634, 0]
click at [552, 602] on li "08:00" at bounding box center [539, 603] width 46 height 20
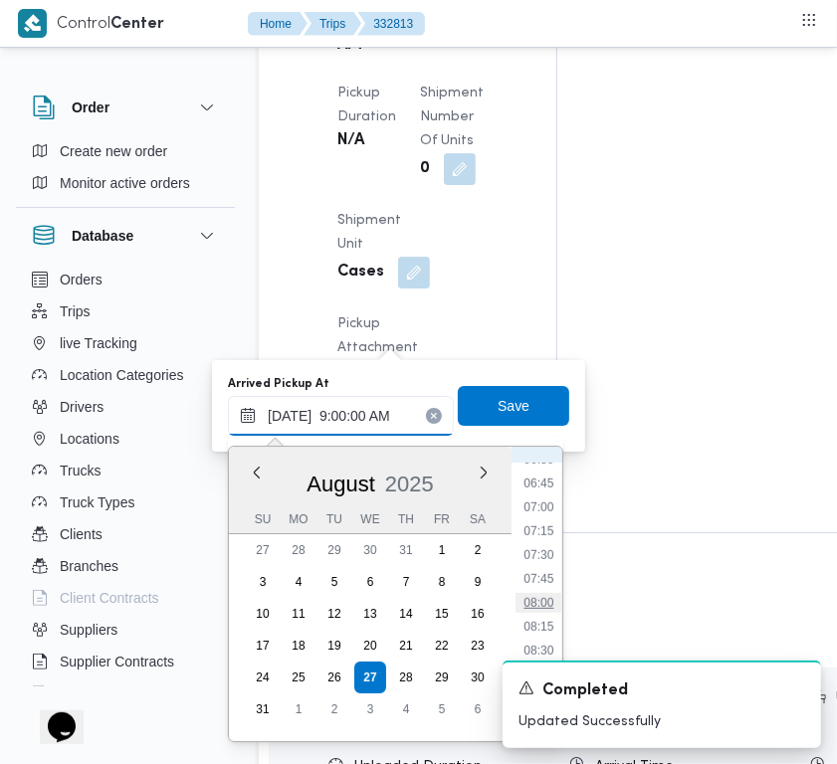
type input "27/08/2025 08:00"
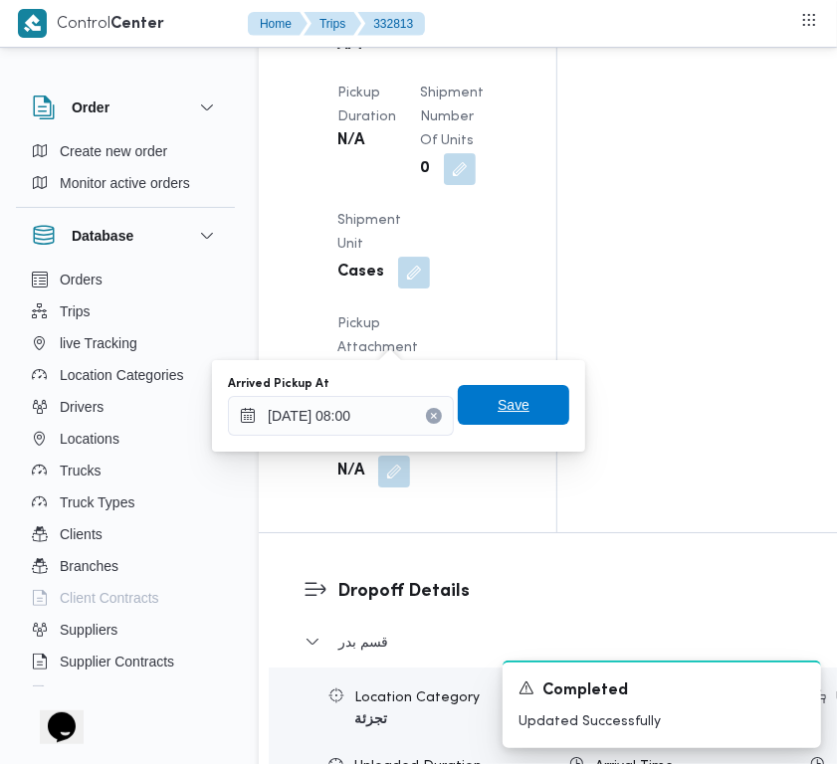
click at [510, 405] on span "Save" at bounding box center [514, 405] width 32 height 24
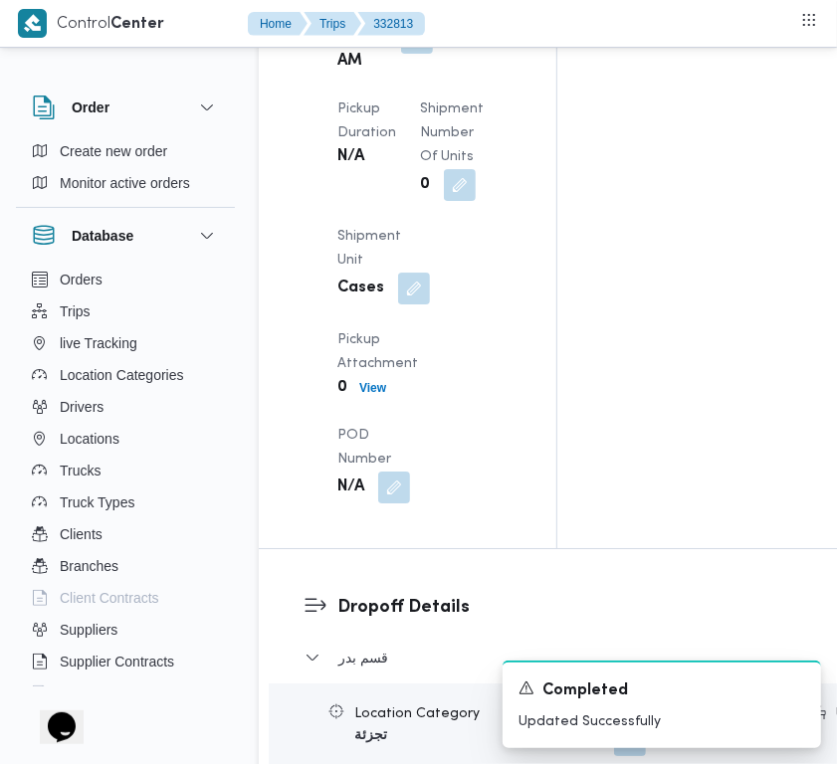
click at [503, 296] on div "Pickup Details Arrived Pickup At N/A Left Pickup At Wed, Aug 27, 2025 10:00 AM …" at bounding box center [408, 155] width 298 height 786
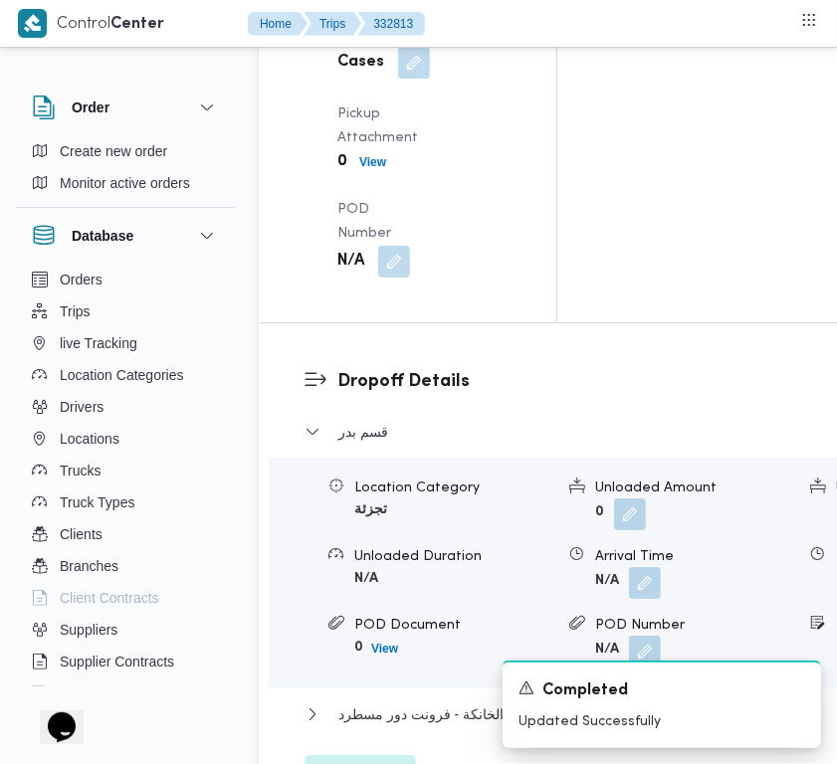
scroll to position [3939, 0]
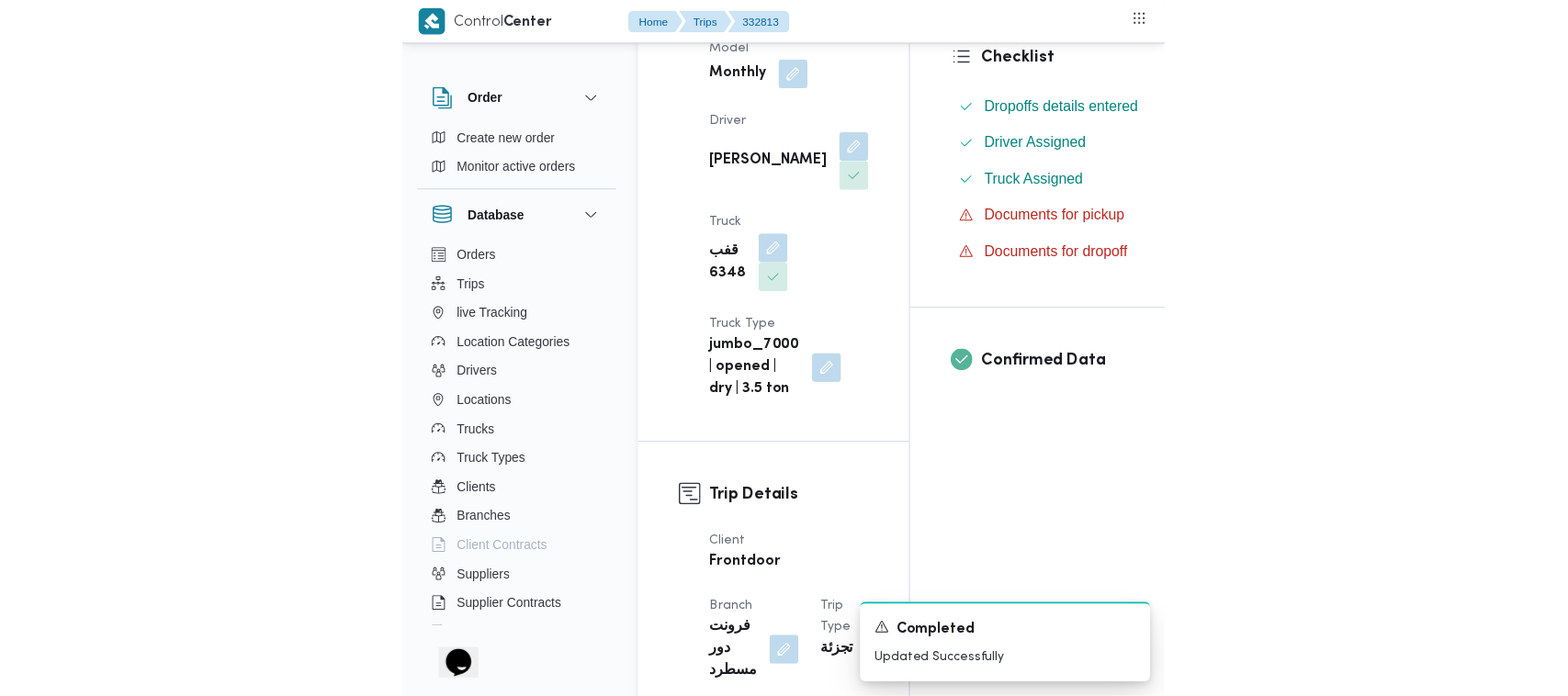
scroll to position [0, 0]
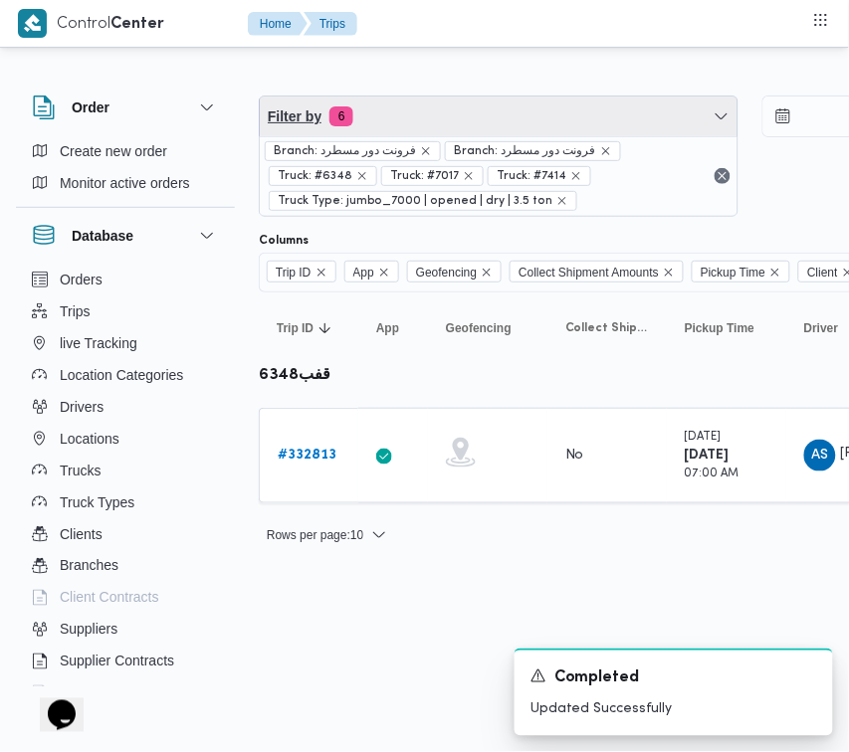
drag, startPoint x: 436, startPoint y: 125, endPoint x: 431, endPoint y: 170, distance: 45.1
click at [436, 125] on span "Filter by 6" at bounding box center [499, 117] width 478 height 40
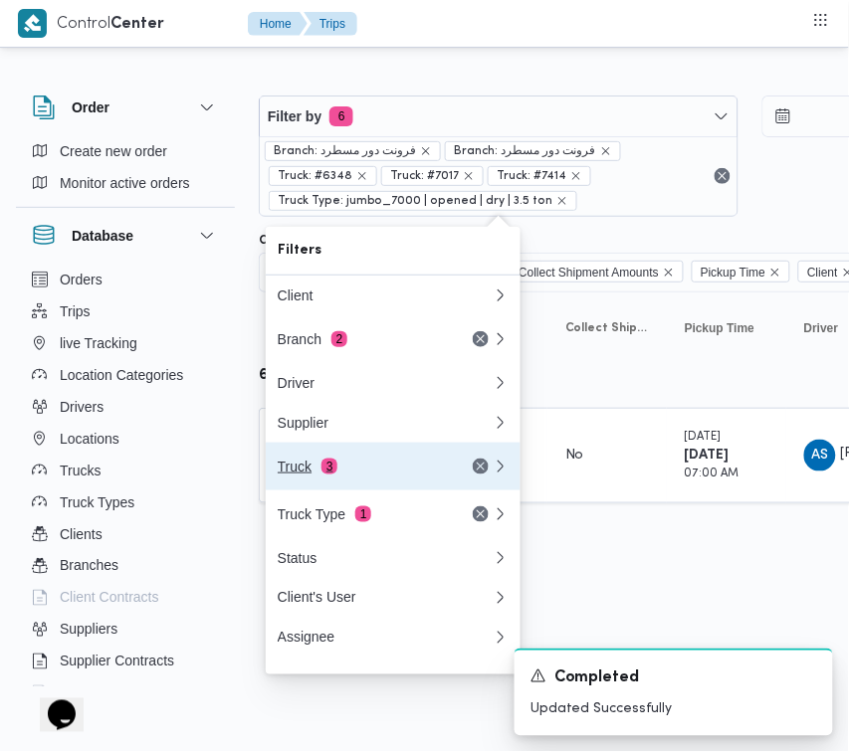
click at [325, 458] on button "Truck 3" at bounding box center [393, 467] width 255 height 48
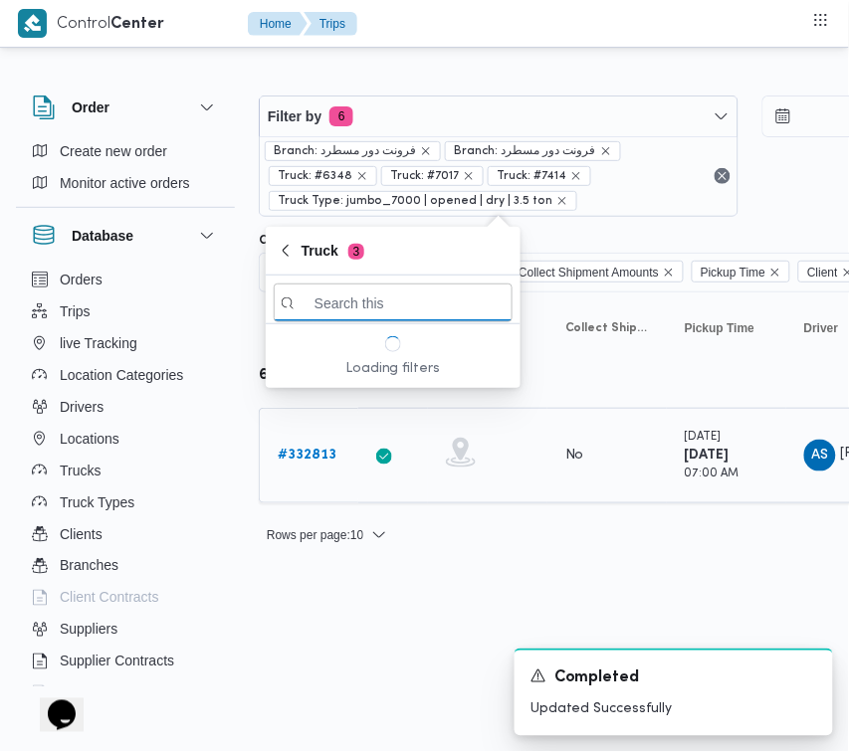
paste input "4158"
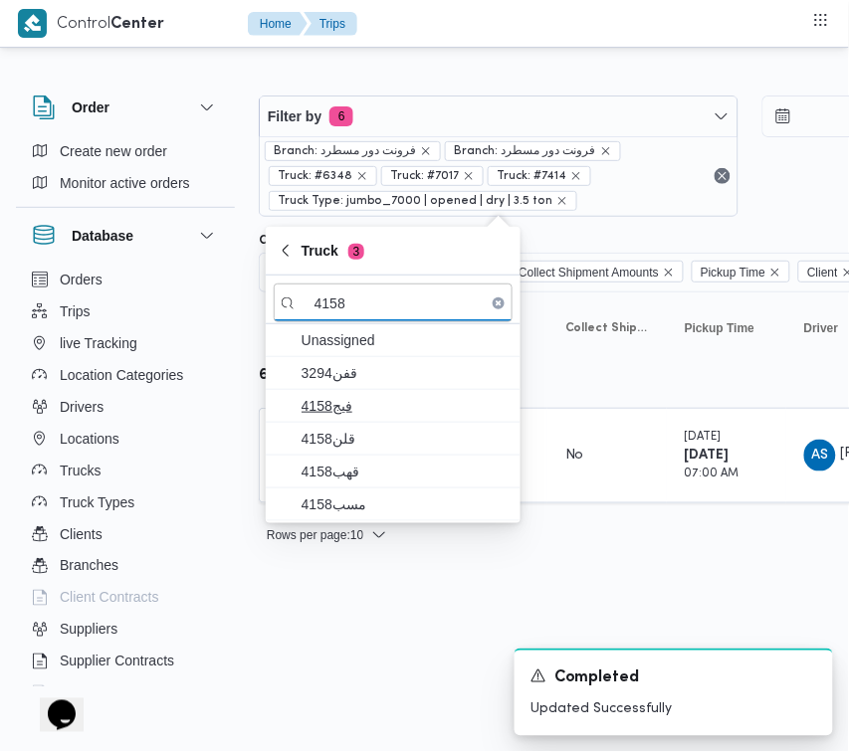
type input "4158"
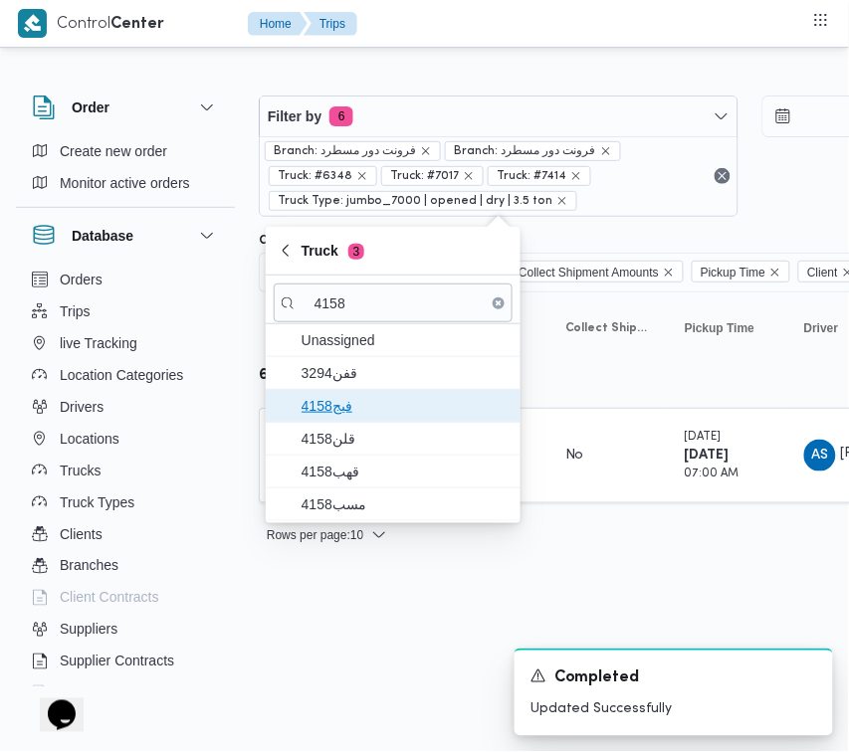
click at [371, 415] on span "فيج4158" at bounding box center [405, 406] width 207 height 24
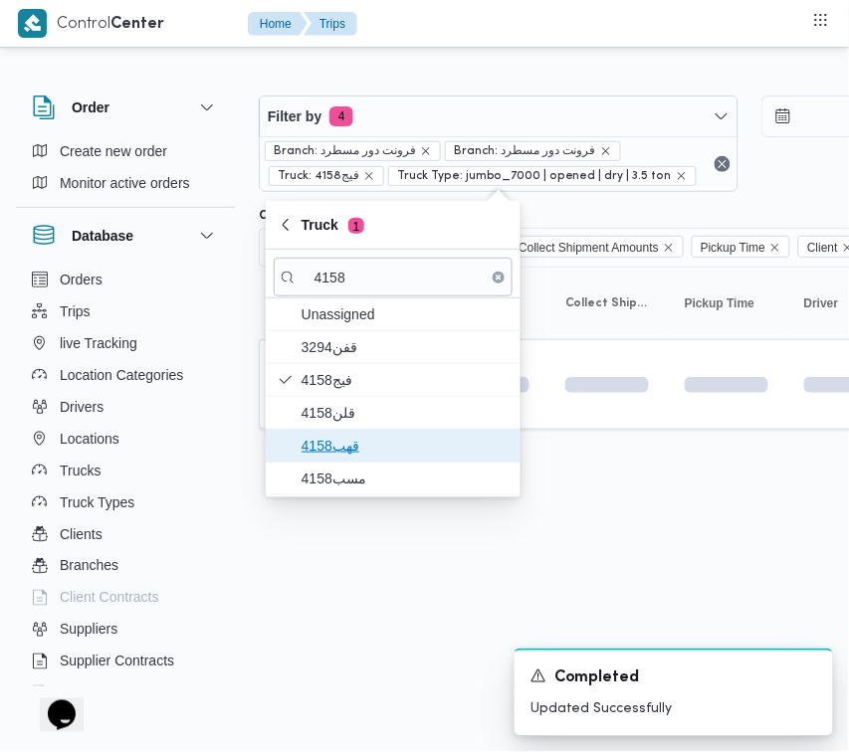
click at [369, 449] on span "قهب4158" at bounding box center [405, 446] width 207 height 24
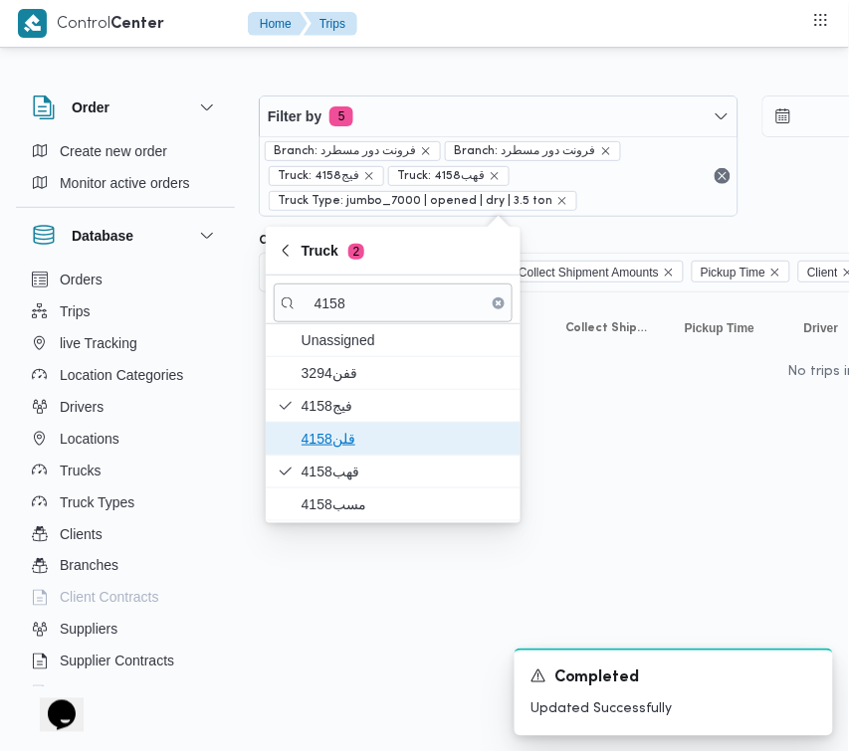
click at [355, 424] on span "قلن4158" at bounding box center [393, 439] width 239 height 32
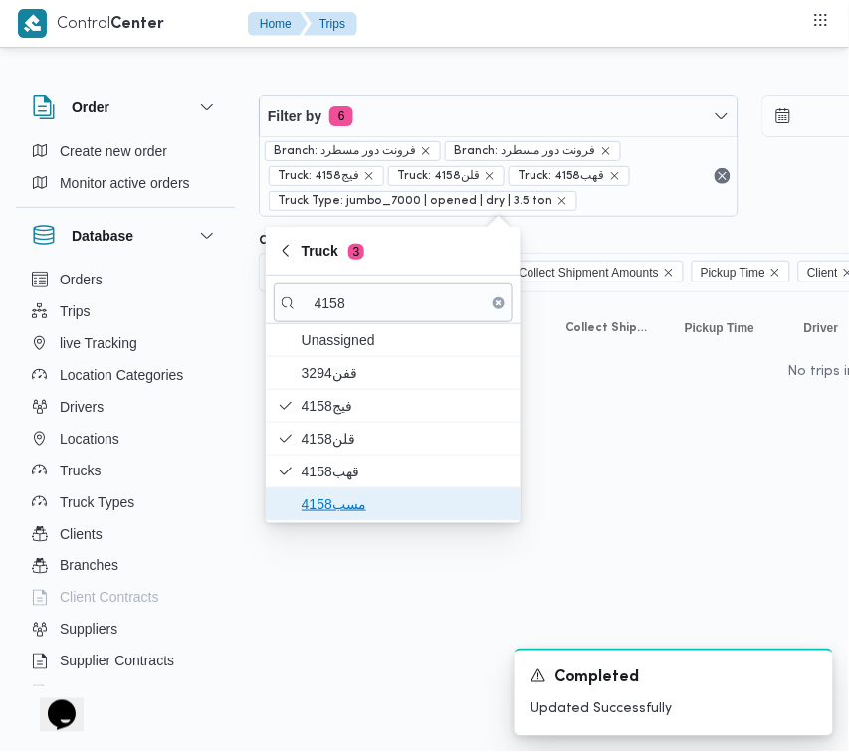
click at [338, 501] on span "مسب4158" at bounding box center [405, 505] width 207 height 24
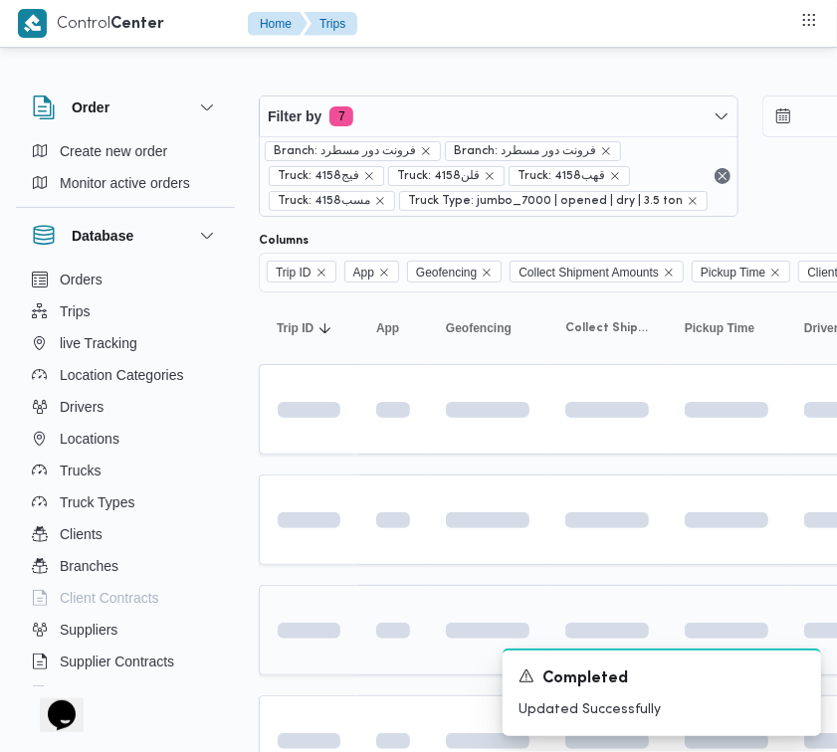
click at [355, 599] on td at bounding box center [309, 630] width 100 height 91
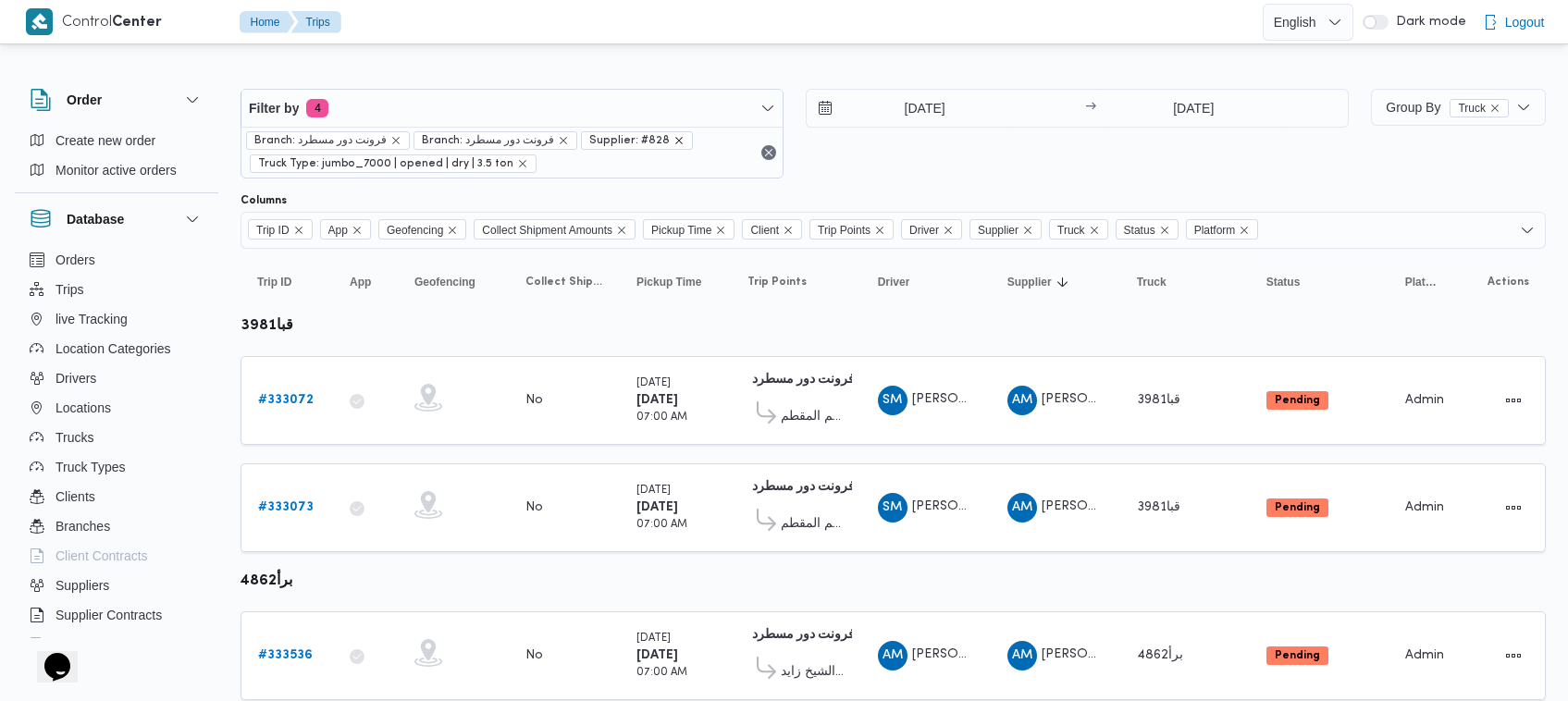
click at [674, 139] on icon "remove selected entity" at bounding box center [679, 140] width 11 height 11
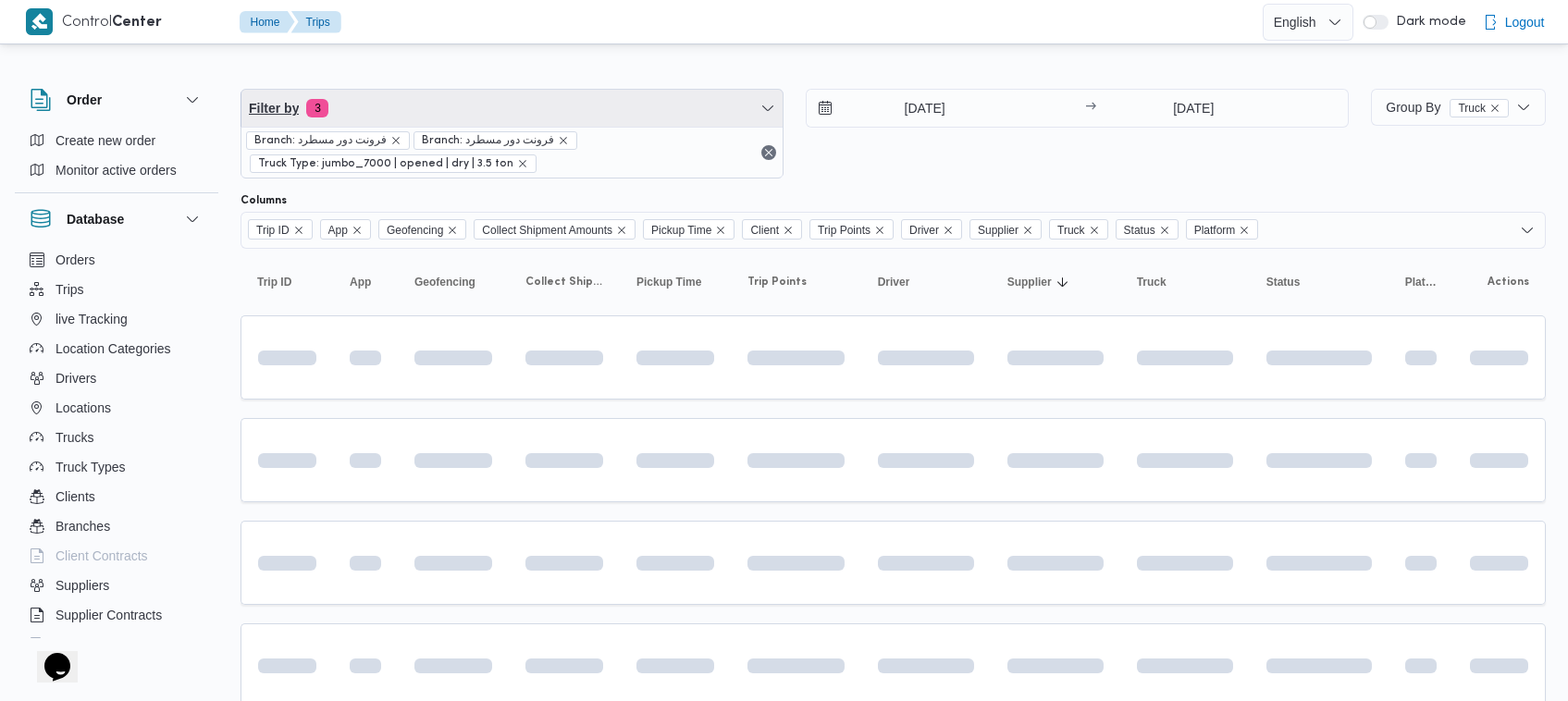
click at [594, 113] on span "Filter by 3" at bounding box center [512, 109] width 541 height 37
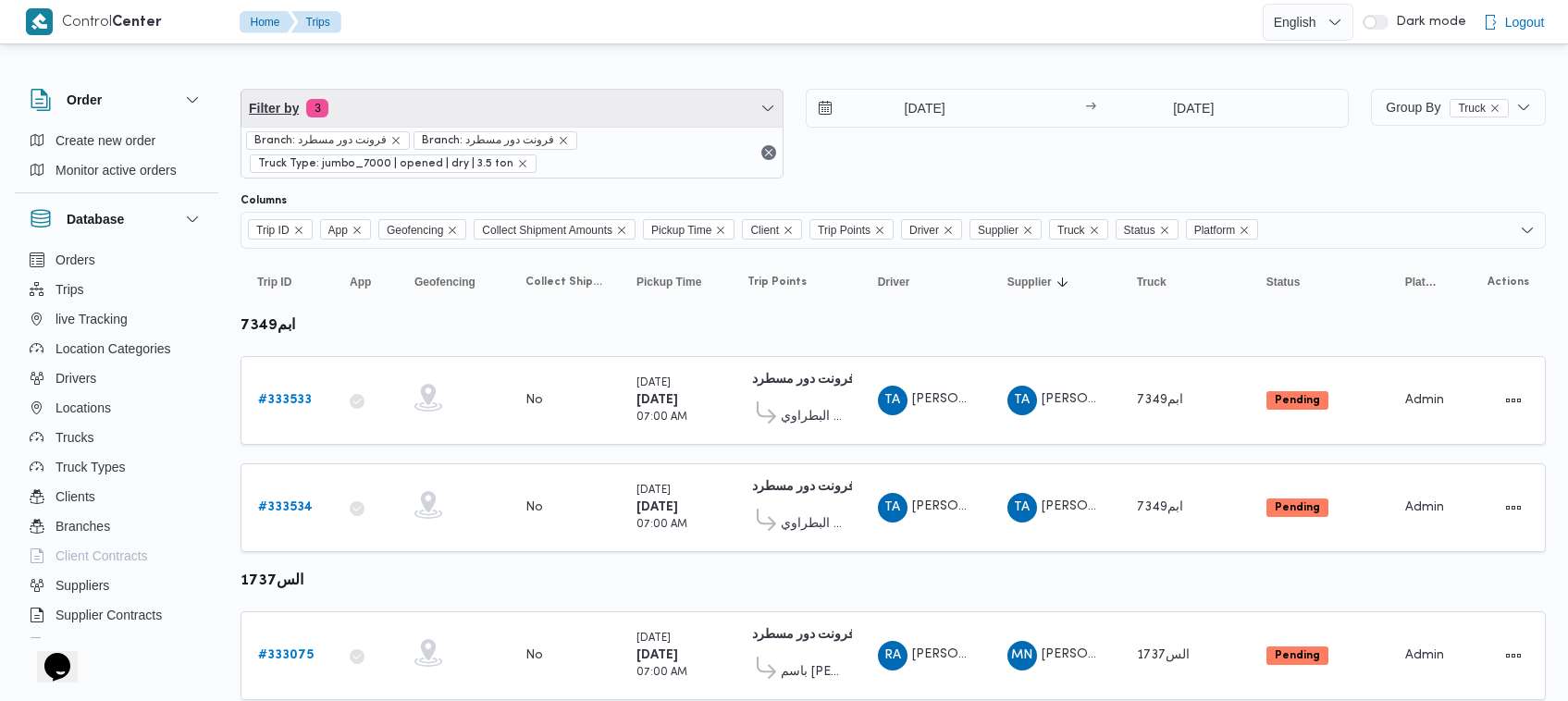
click at [444, 98] on span "Filter by 3" at bounding box center [512, 109] width 541 height 37
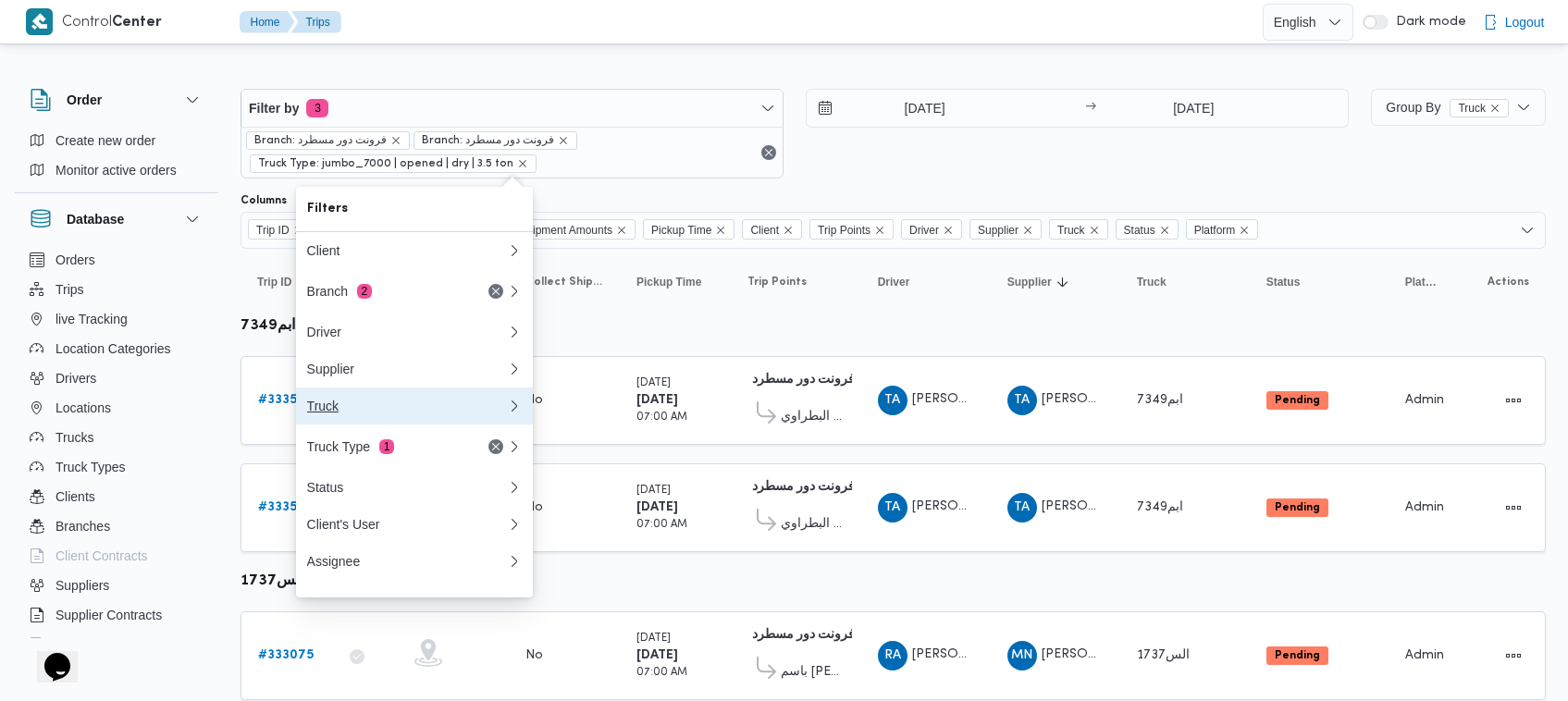
click at [402, 403] on button "Truck" at bounding box center [414, 406] width 237 height 37
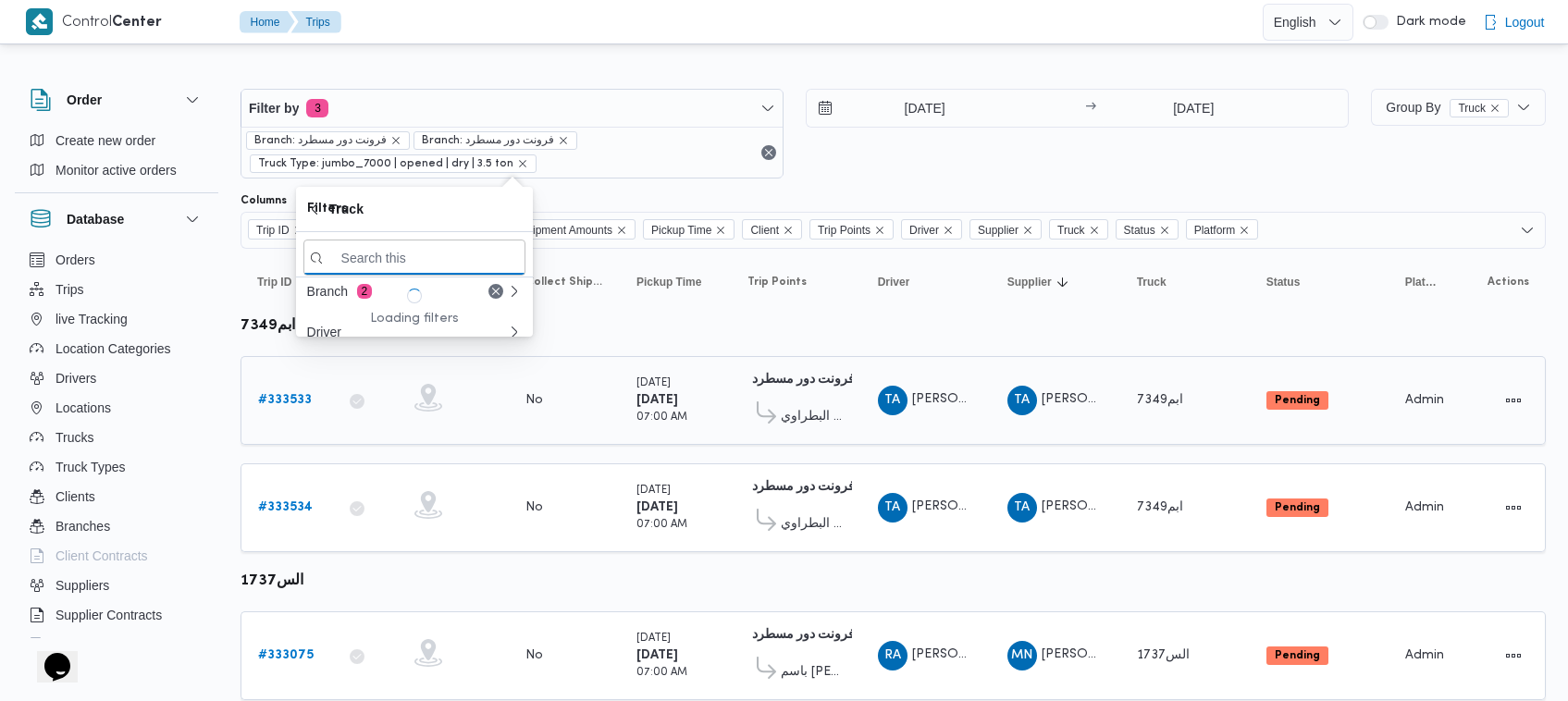
paste input "هعط1497"
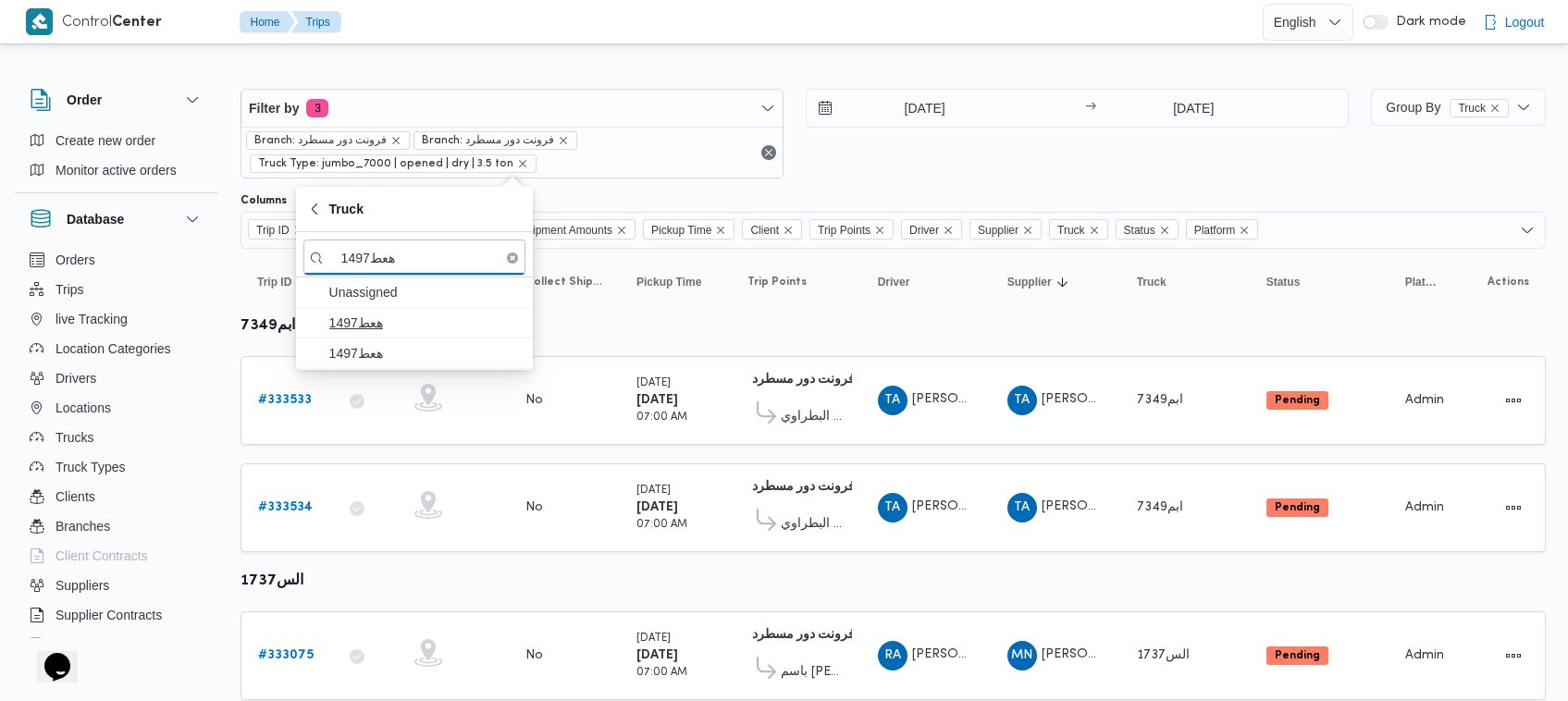
type input "هعط1497"
click at [381, 328] on span "هعط1497" at bounding box center [425, 323] width 192 height 22
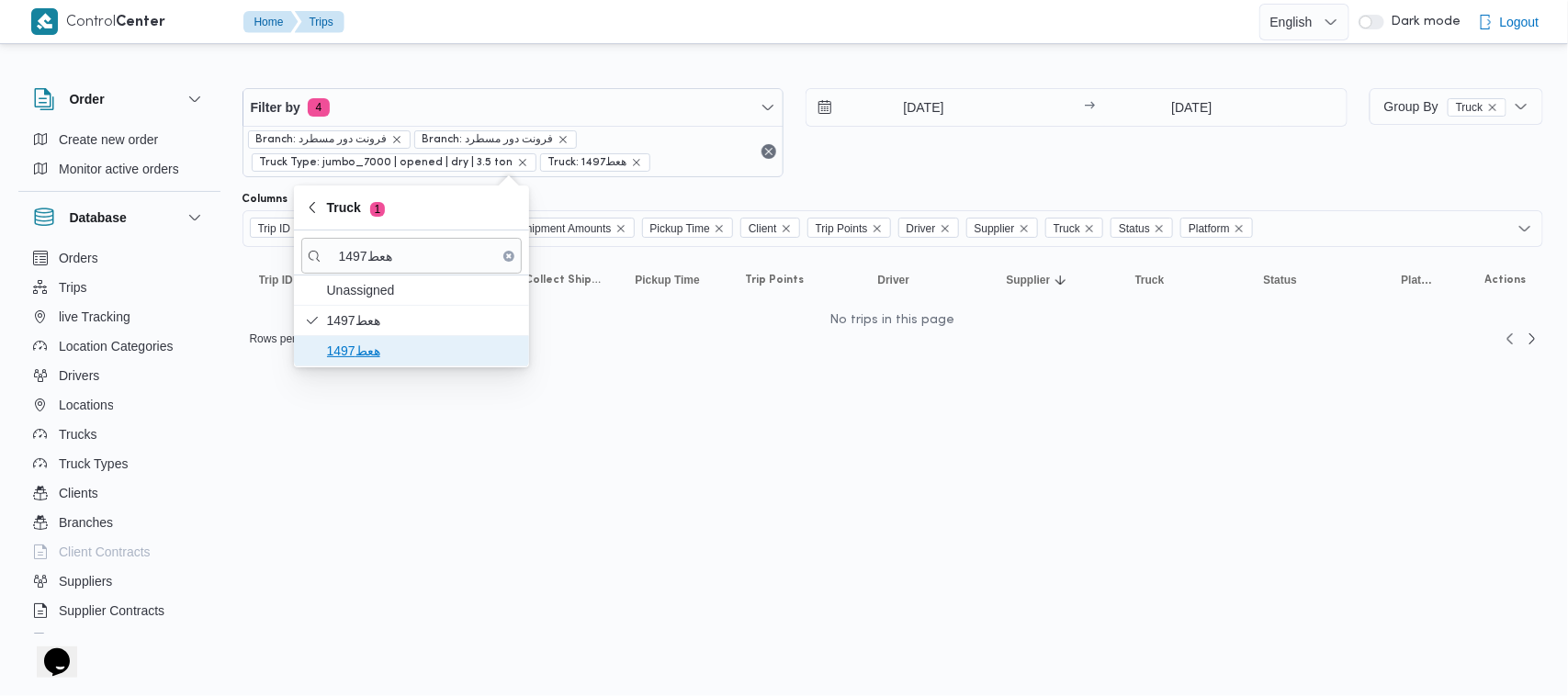
click at [381, 354] on span "هعط1497" at bounding box center [422, 351] width 191 height 22
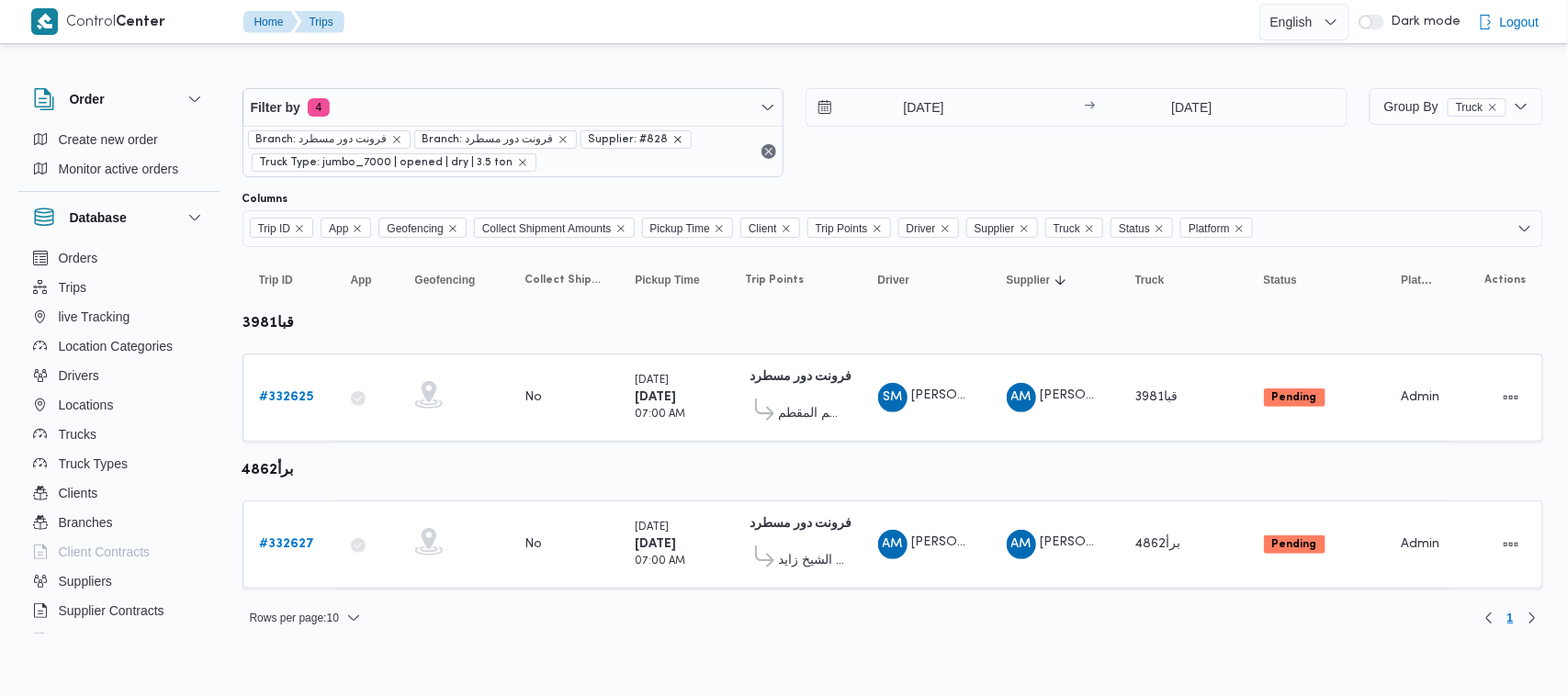
click at [672, 139] on icon "remove selected entity" at bounding box center [677, 139] width 11 height 11
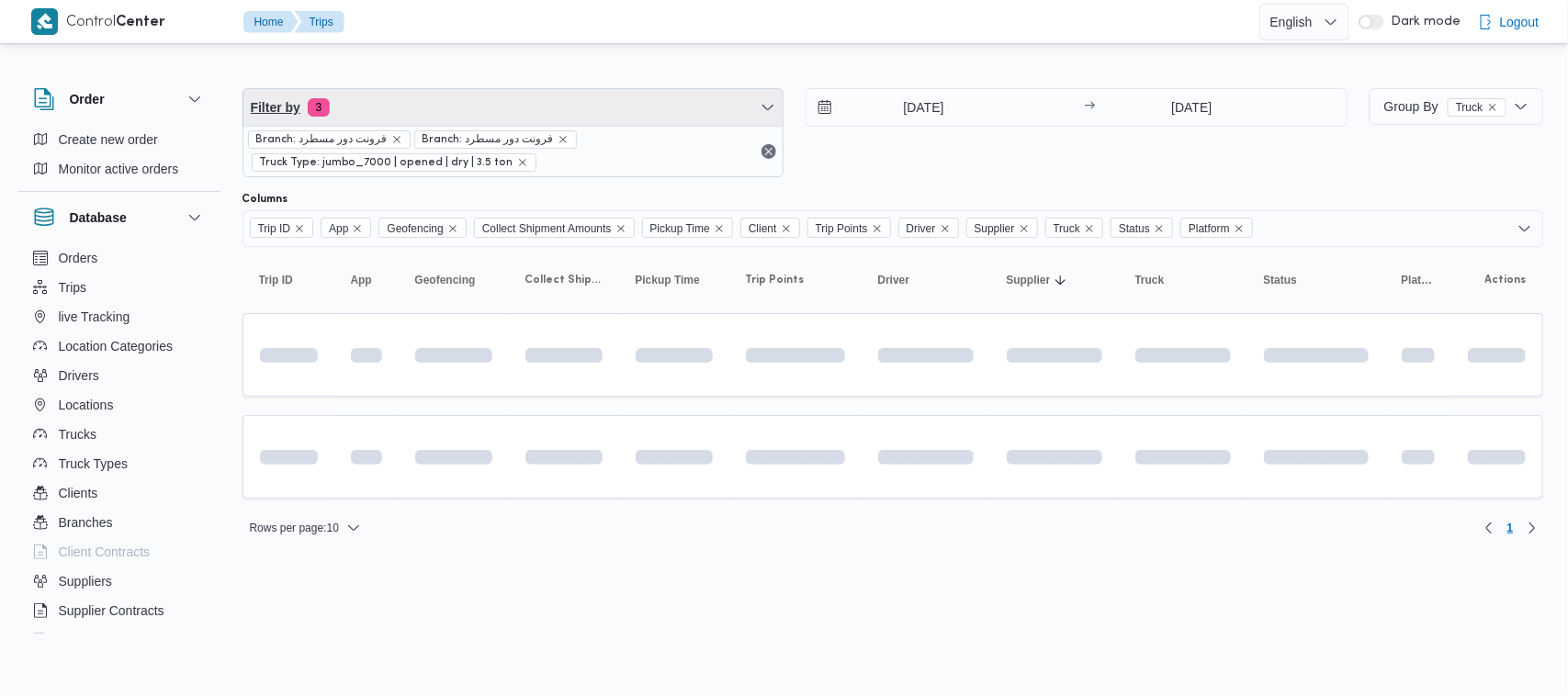
click at [640, 115] on span "Filter by 3" at bounding box center [513, 108] width 540 height 37
click at [471, 102] on span "Filter by 3" at bounding box center [513, 108] width 540 height 37
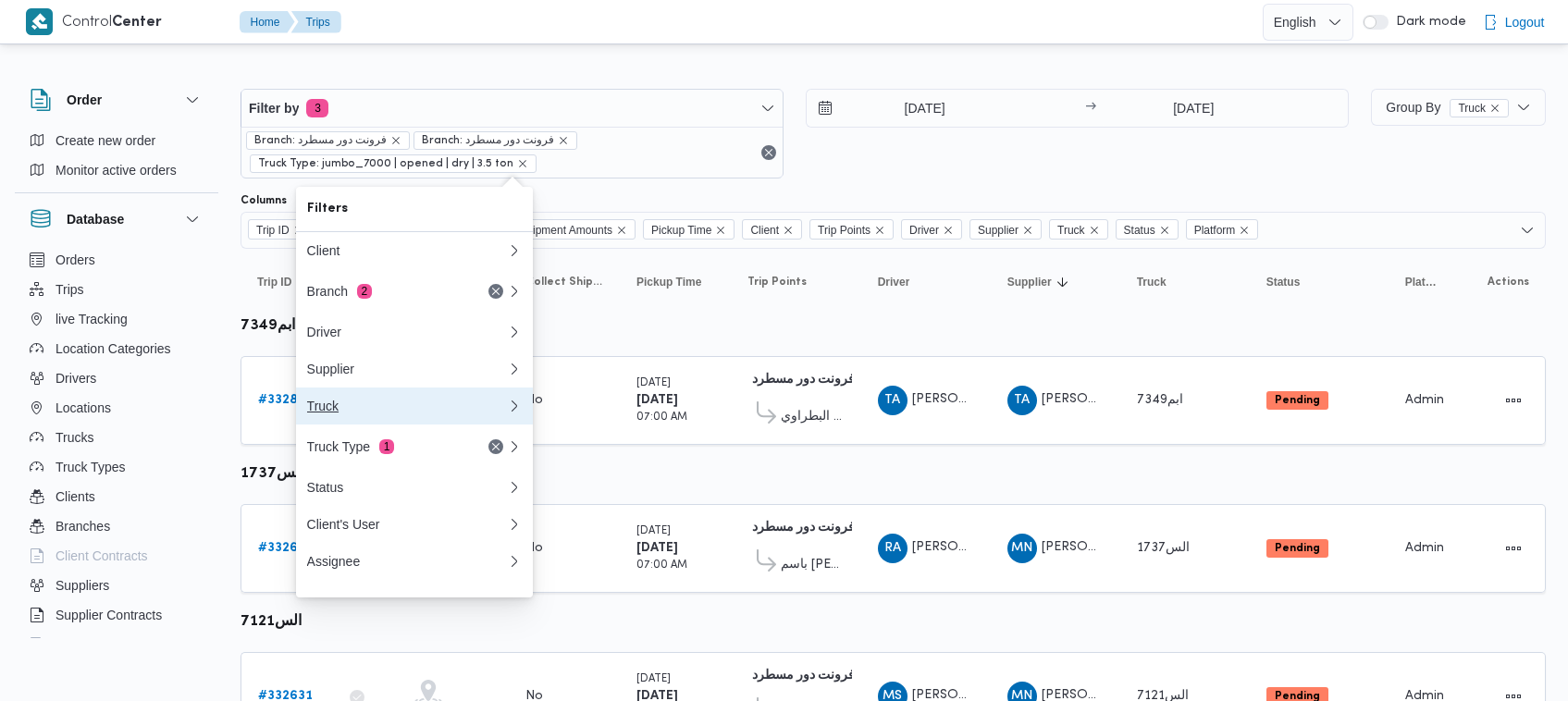
click at [424, 414] on div "Truck" at bounding box center [406, 406] width 200 height 15
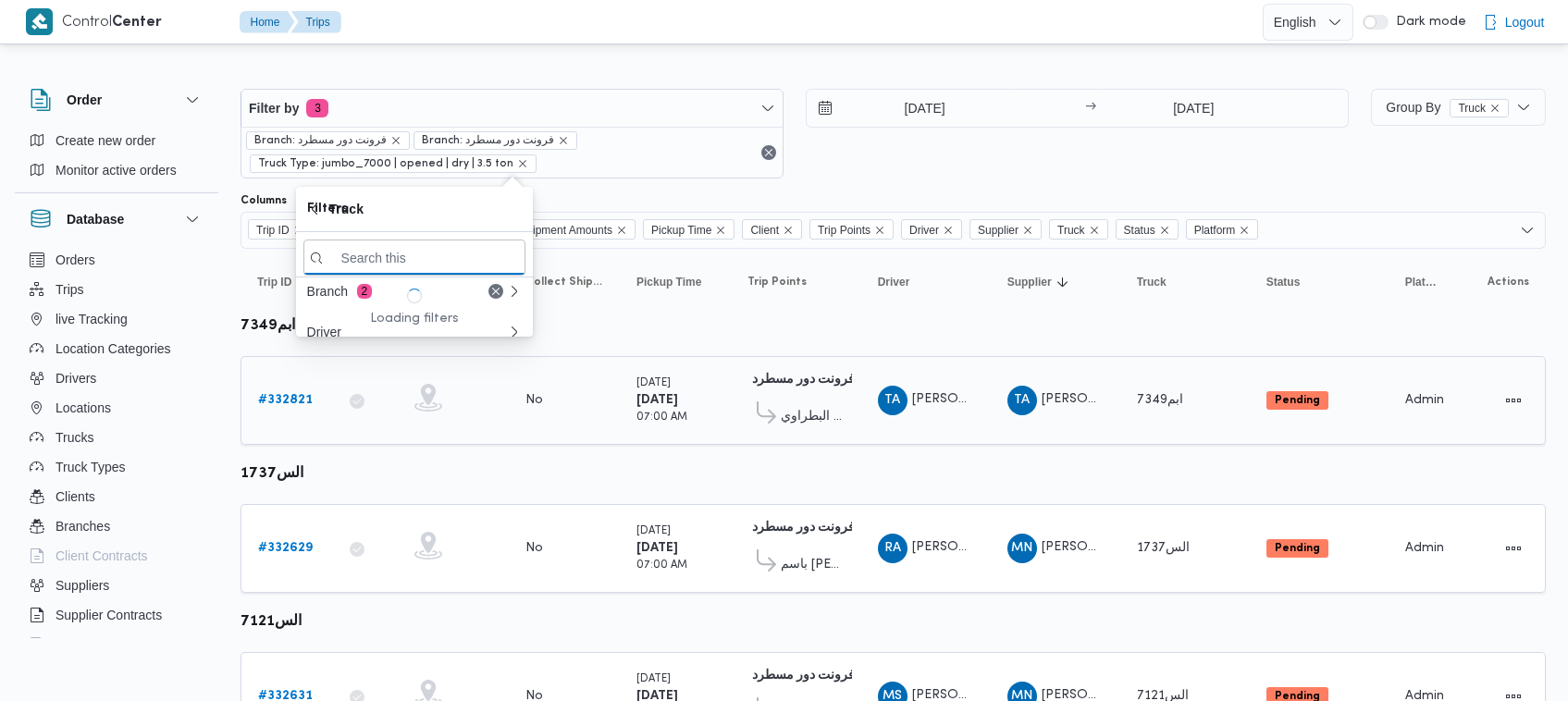
paste input "هعط1497"
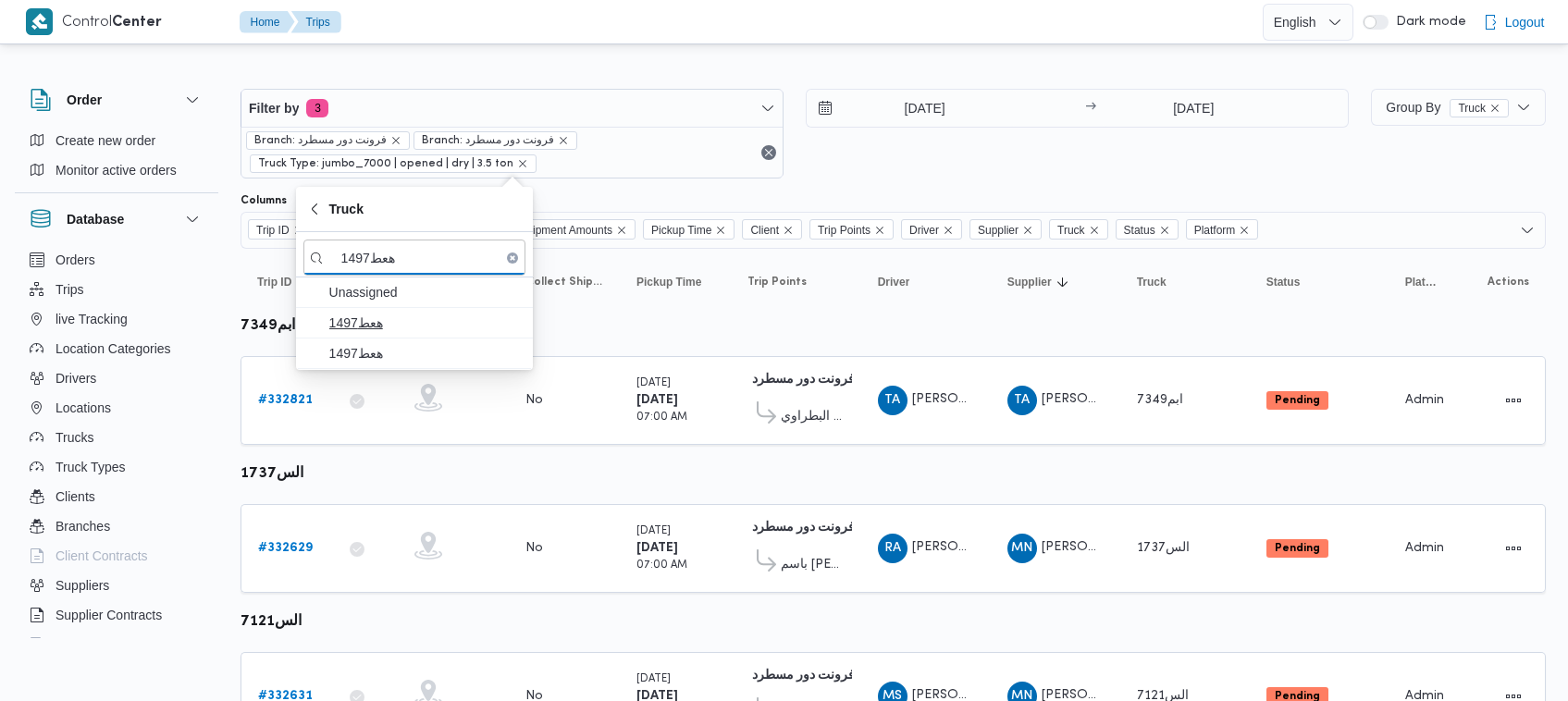
type input "هعط1497"
click at [382, 319] on span "هعط1497" at bounding box center [425, 323] width 192 height 22
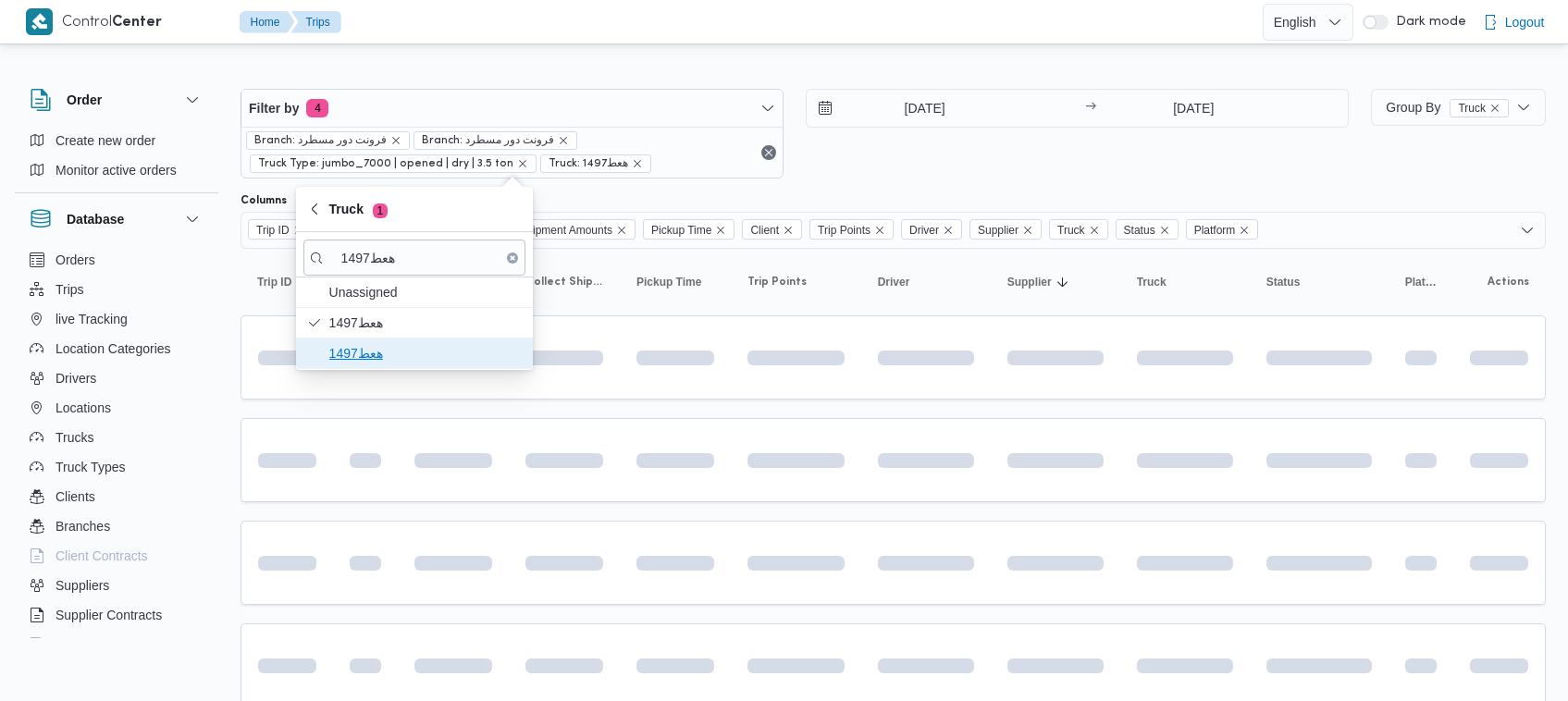
click at [384, 345] on span "هعط1497" at bounding box center [425, 353] width 192 height 22
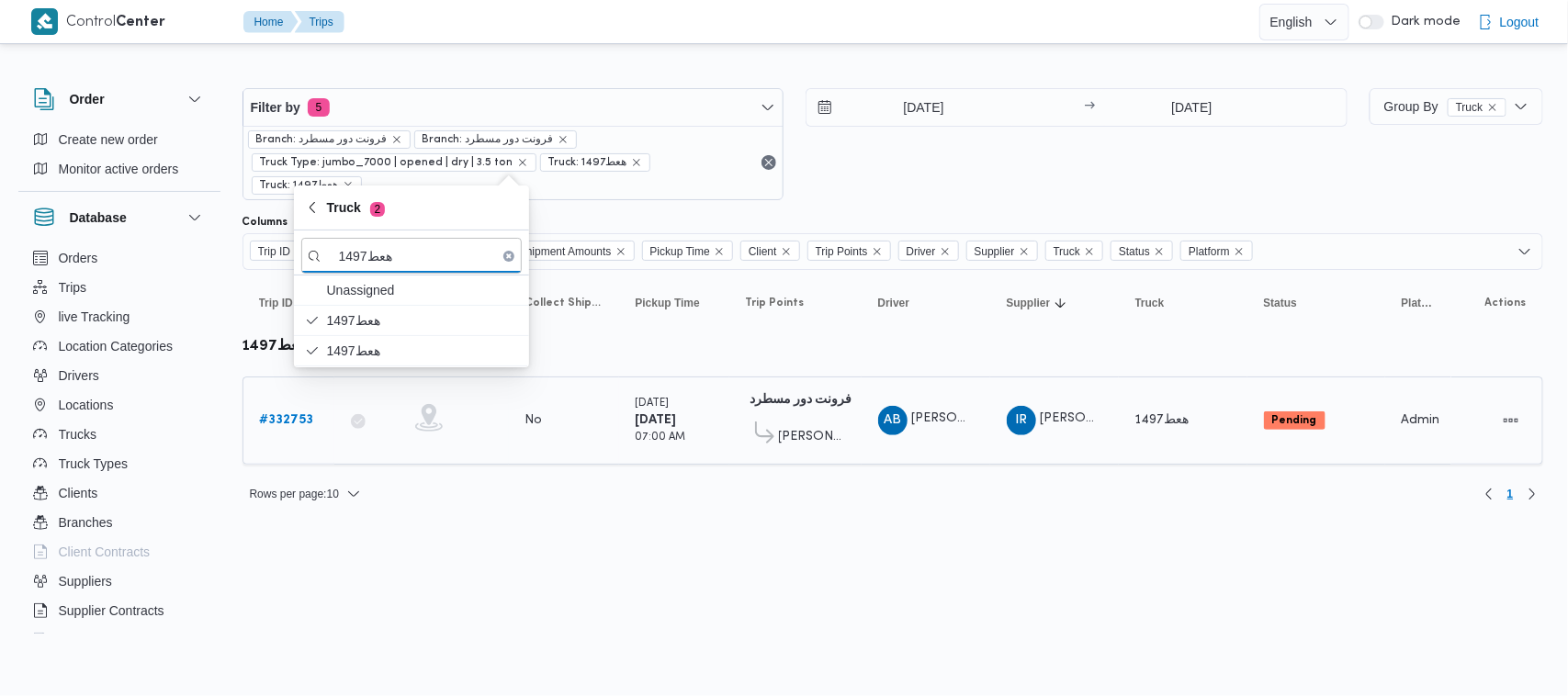
click at [291, 414] on b "# 332753" at bounding box center [287, 420] width 54 height 12
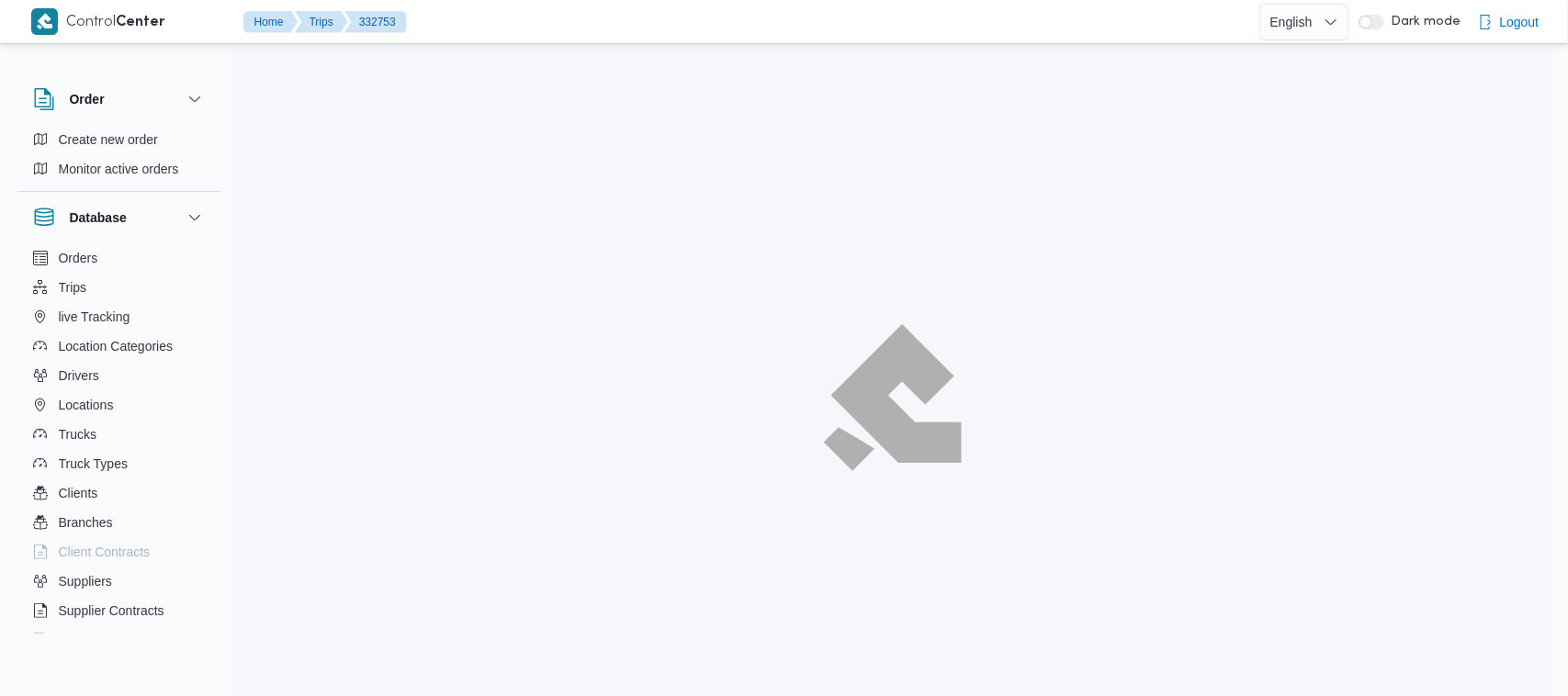
click at [1371, 114] on span "Duplicate Trip" at bounding box center [1400, 118] width 79 height 22
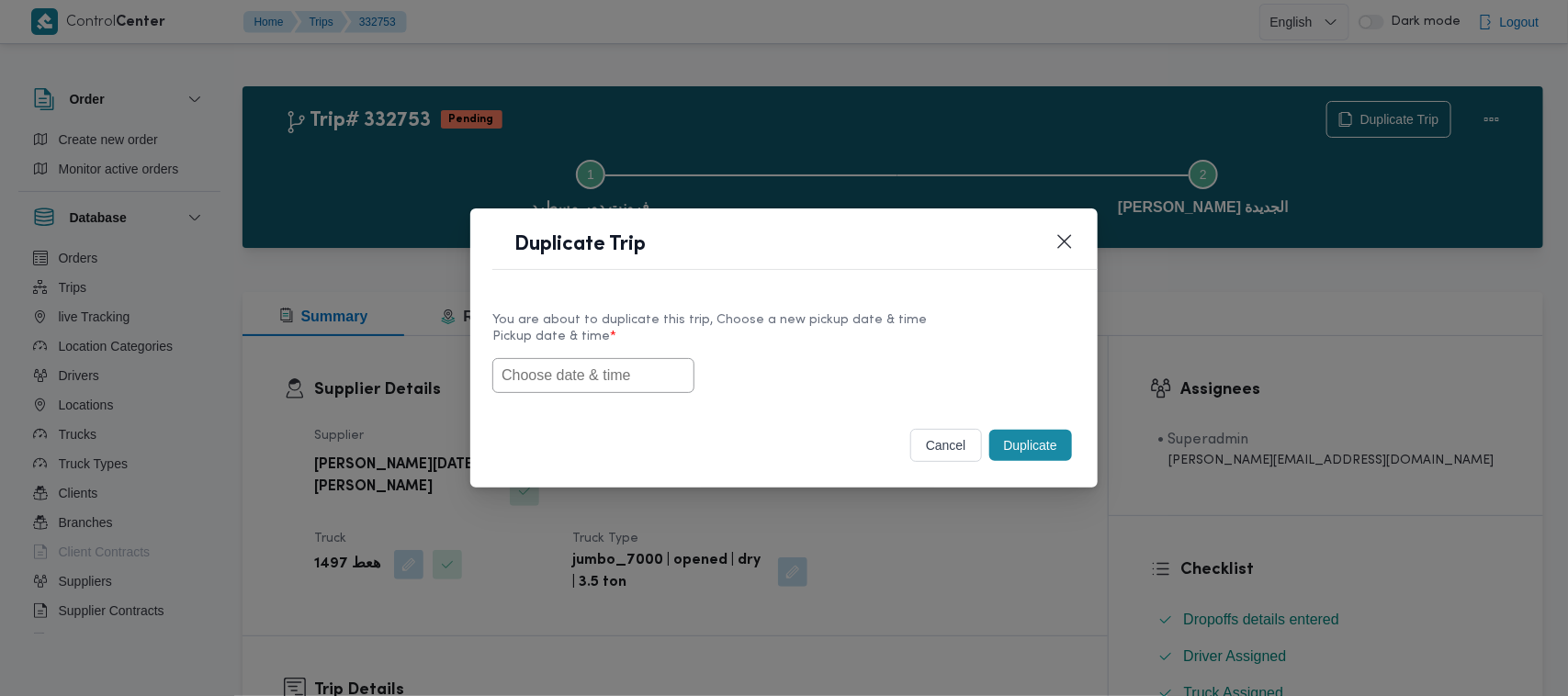
click at [508, 381] on input "text" at bounding box center [592, 376] width 202 height 35
paste input "30/08/2025 7:00AM"
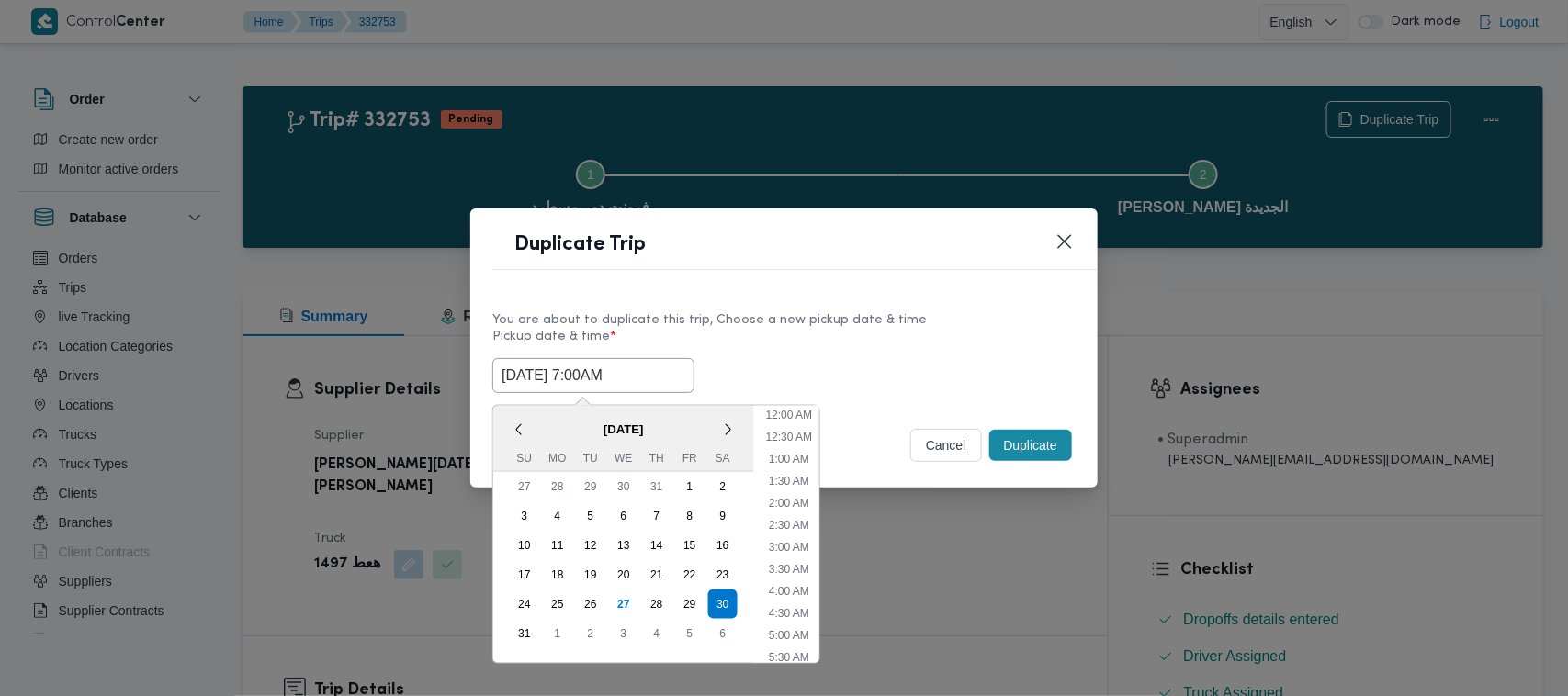
scroll to position [390, 0]
type input "30/08/2025 7:00AM"
click at [790, 350] on label "Pickup date & time *" at bounding box center [784, 343] width 583 height 29
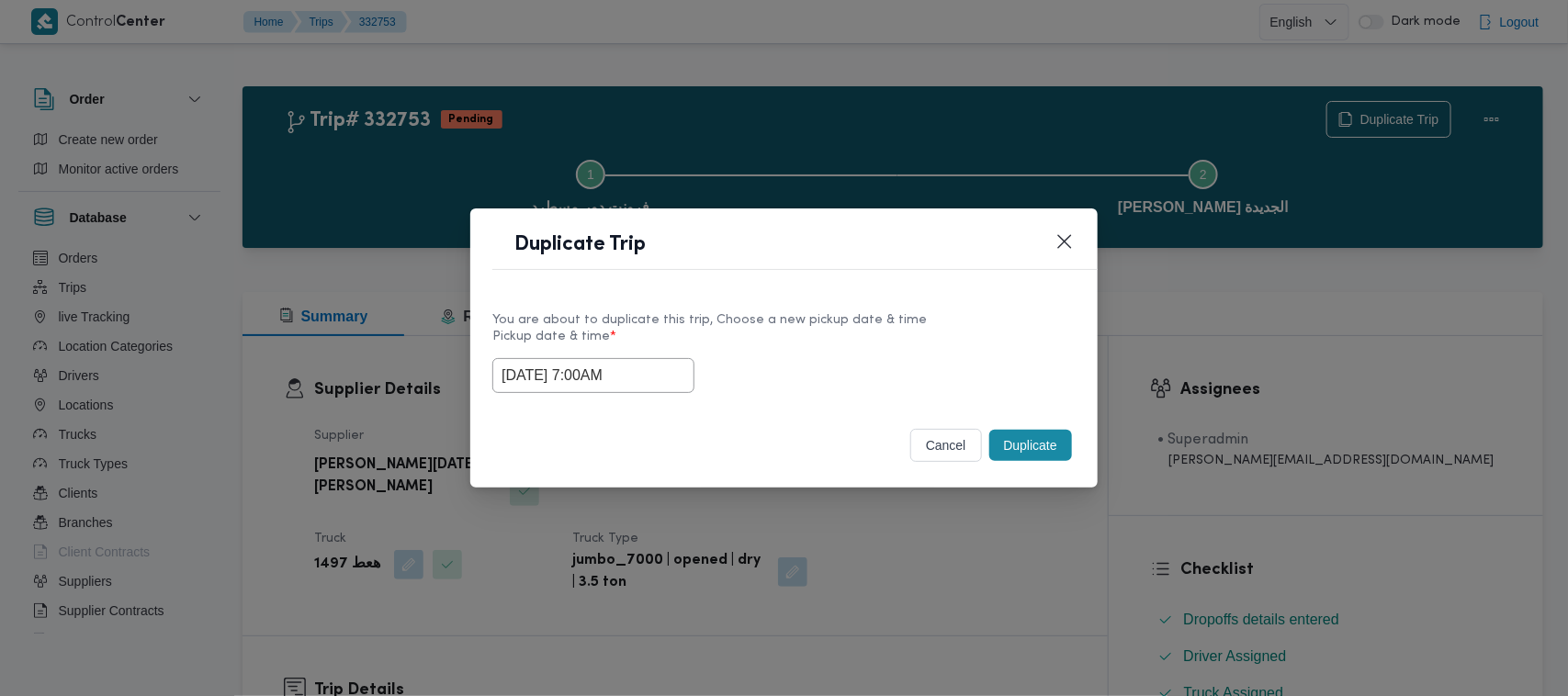
click at [1040, 457] on button "Duplicate" at bounding box center [1031, 446] width 83 height 31
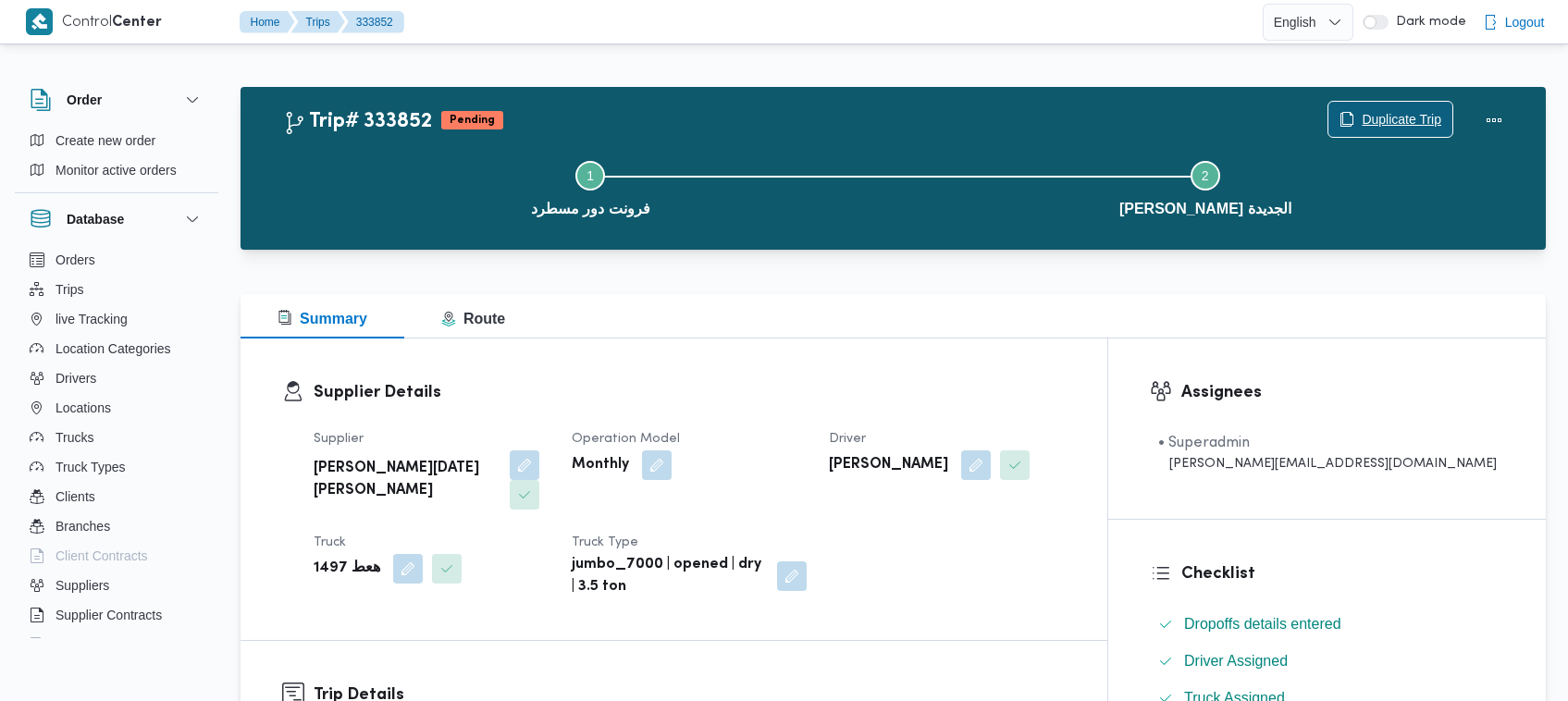
click at [1390, 100] on button "Duplicate Trip" at bounding box center [1390, 119] width 125 height 37
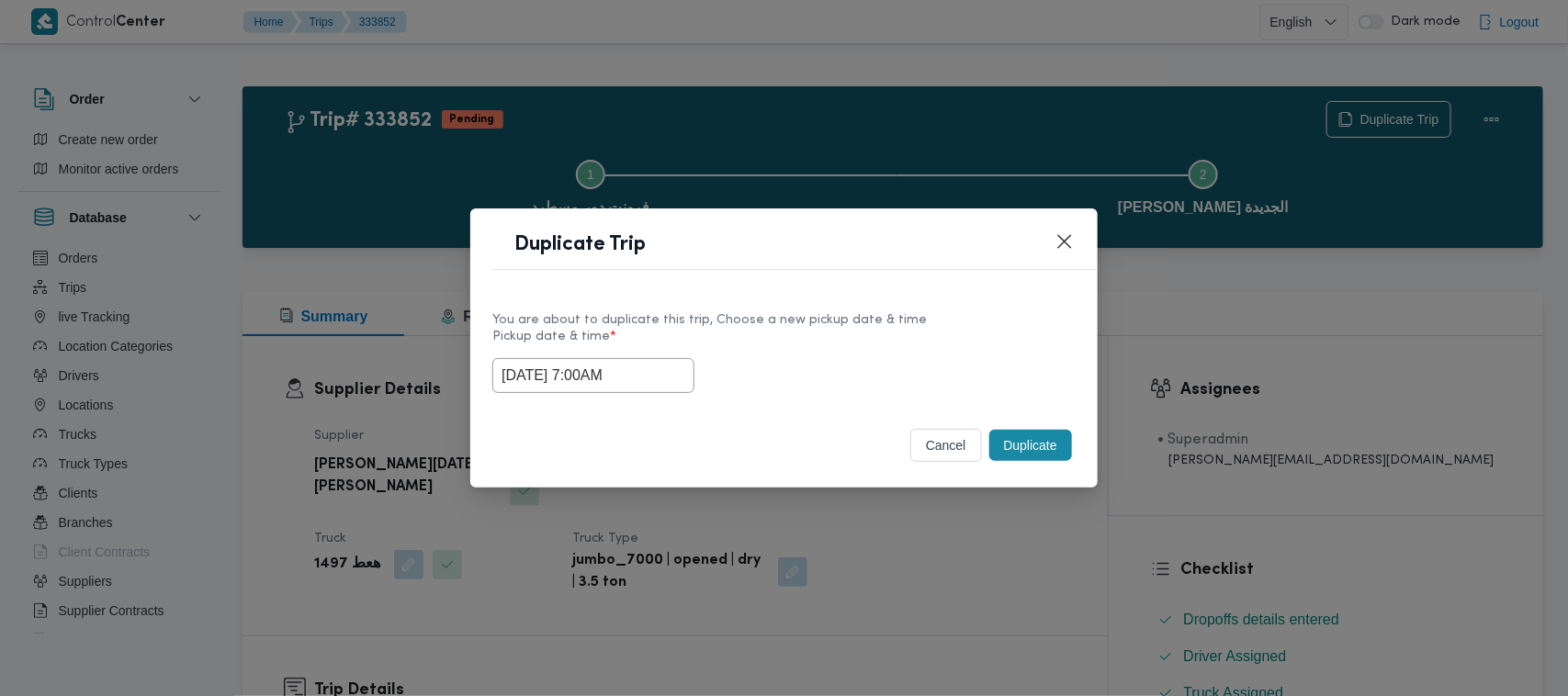
click at [652, 370] on input "30/08/2025 7:00AM" at bounding box center [592, 376] width 202 height 35
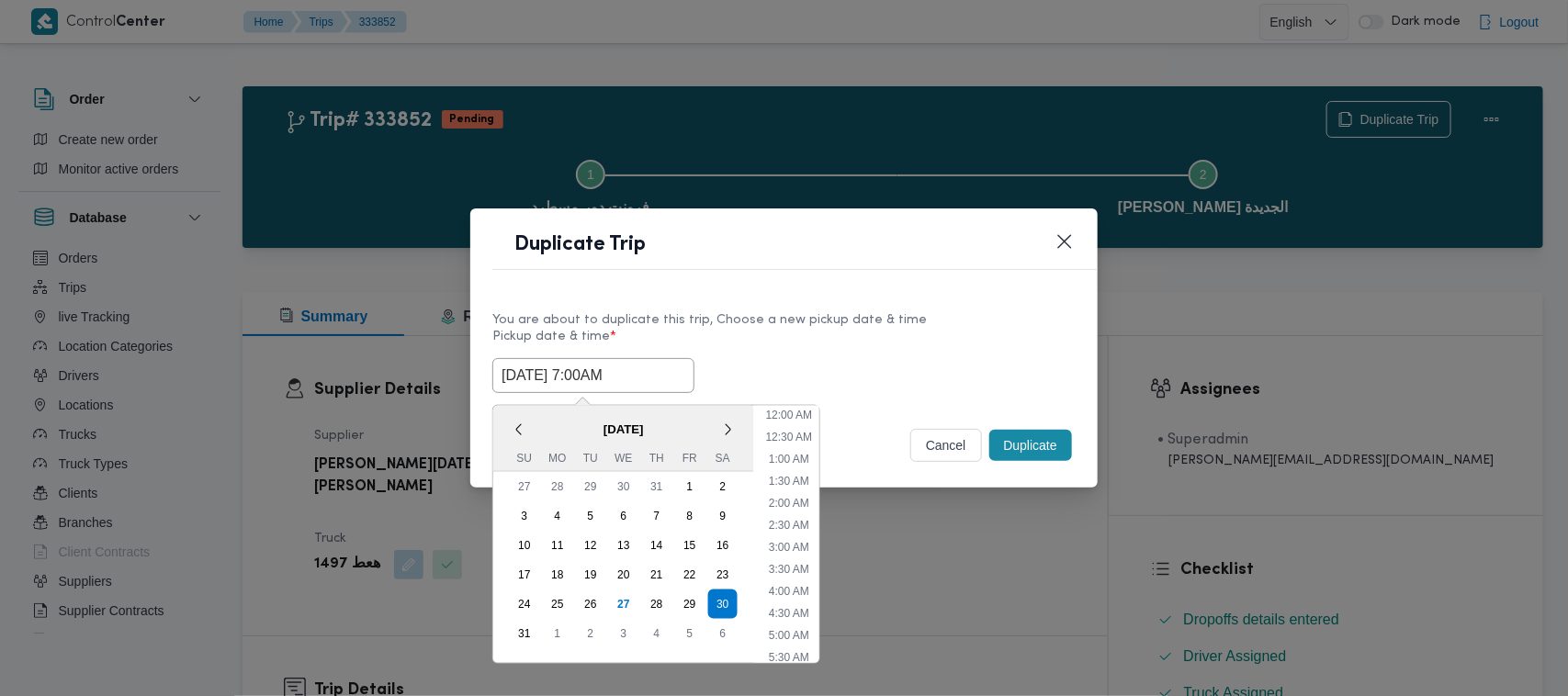
scroll to position [191, 0]
click at [519, 626] on div "31" at bounding box center [524, 634] width 35 height 35
type input "31/08/2025 7:00AM"
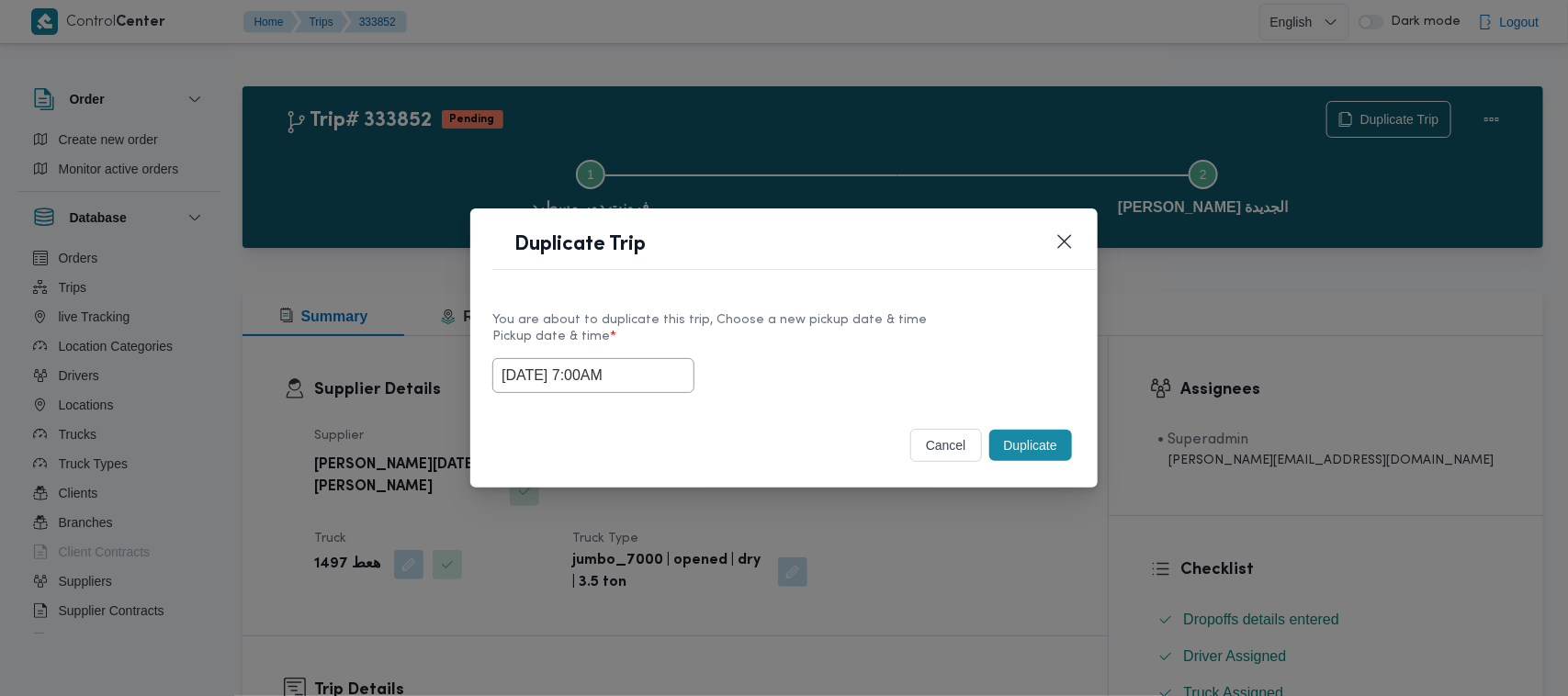
click at [956, 322] on div "You are about to duplicate this trip, Choose a new pickup date & time" at bounding box center [784, 319] width 583 height 19
click at [1047, 451] on button "Duplicate" at bounding box center [1031, 446] width 83 height 31
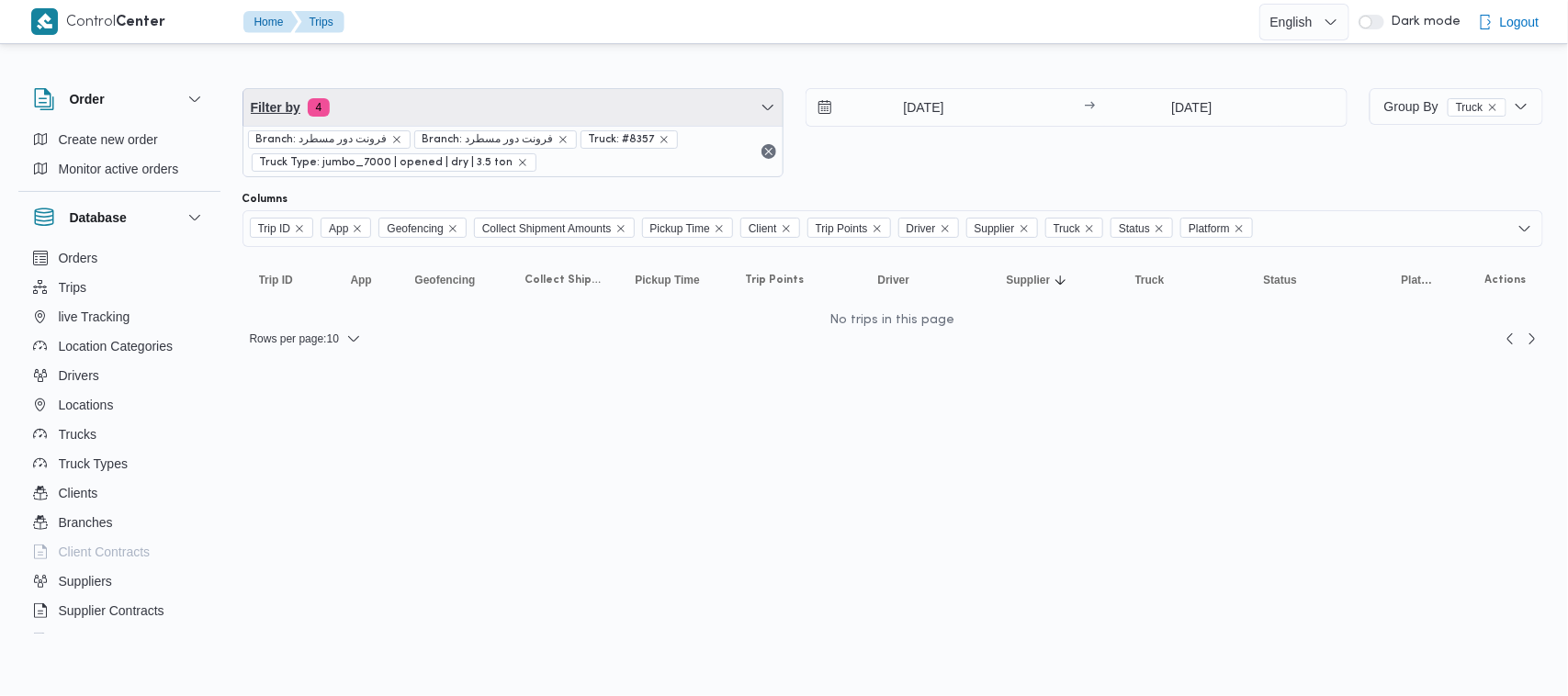
click at [395, 90] on span "Filter by 4" at bounding box center [513, 108] width 540 height 37
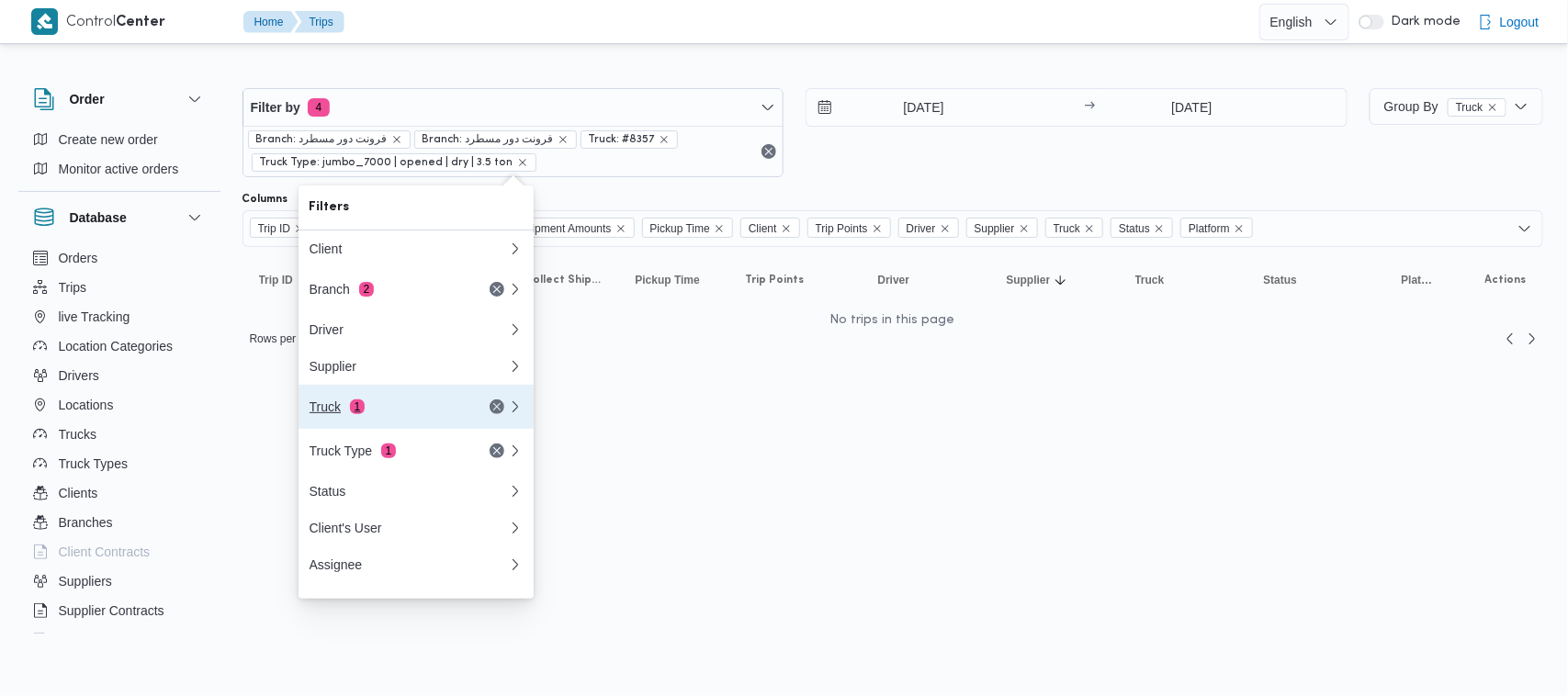
click at [381, 414] on div "Truck 1" at bounding box center [386, 407] width 154 height 15
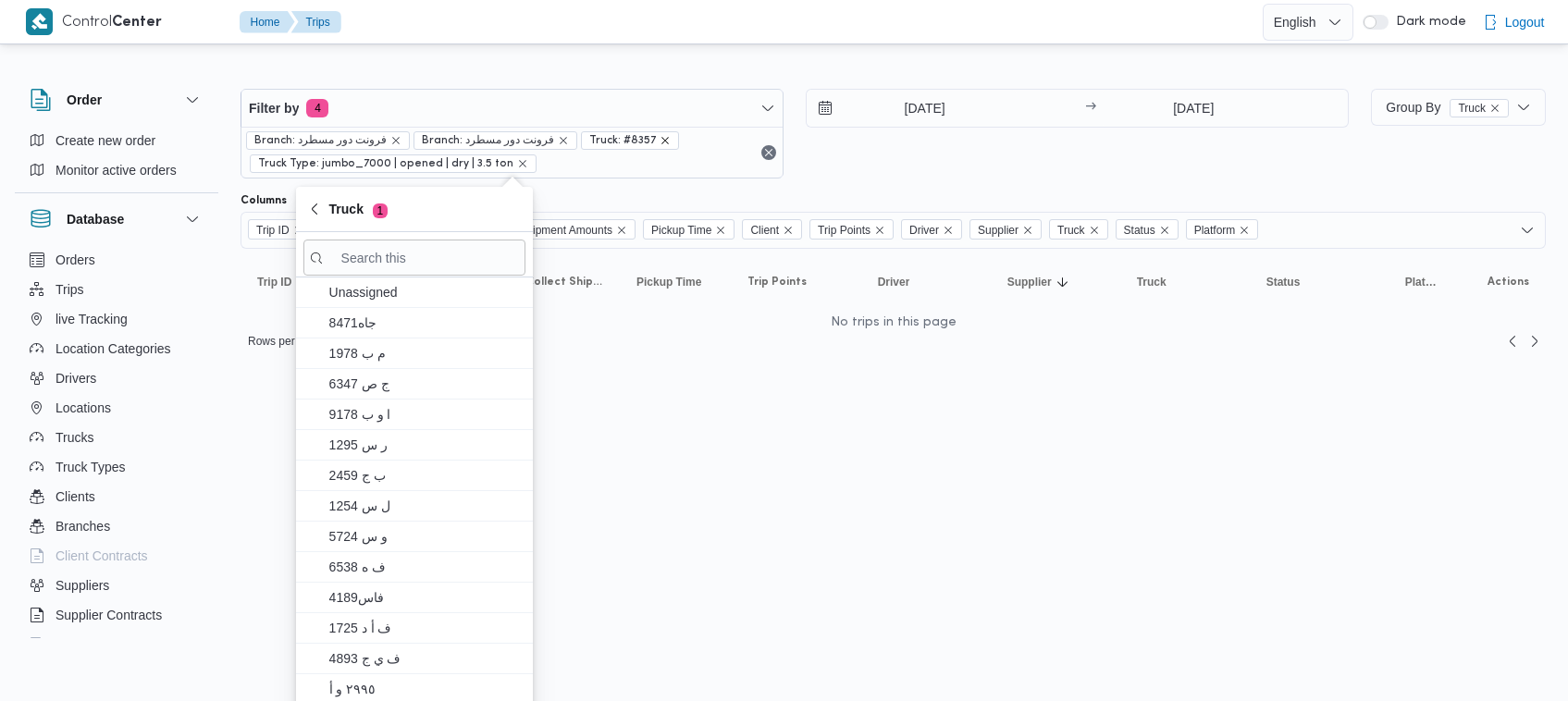
click at [660, 139] on icon "remove selected entity" at bounding box center [665, 140] width 11 height 11
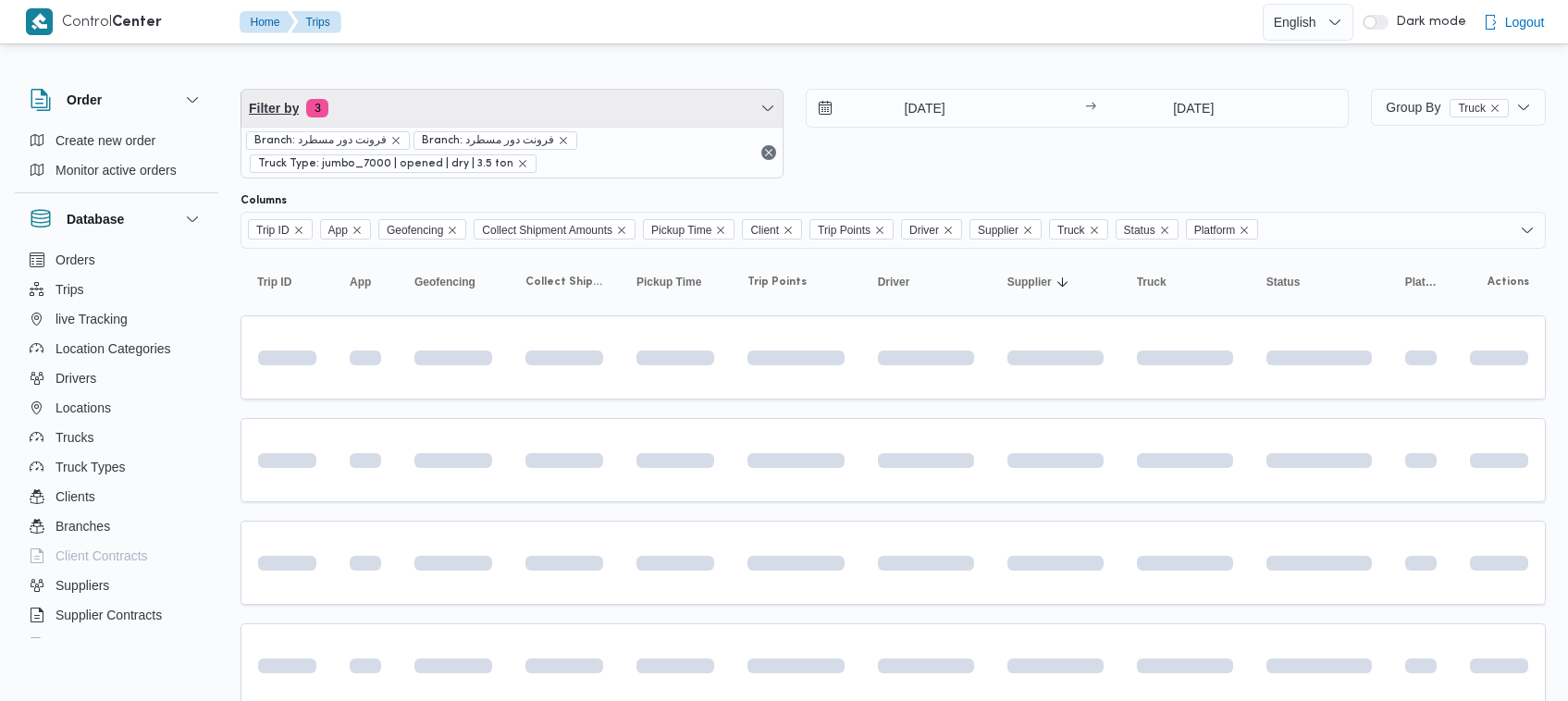
click at [609, 97] on span "Filter by 3" at bounding box center [512, 109] width 541 height 37
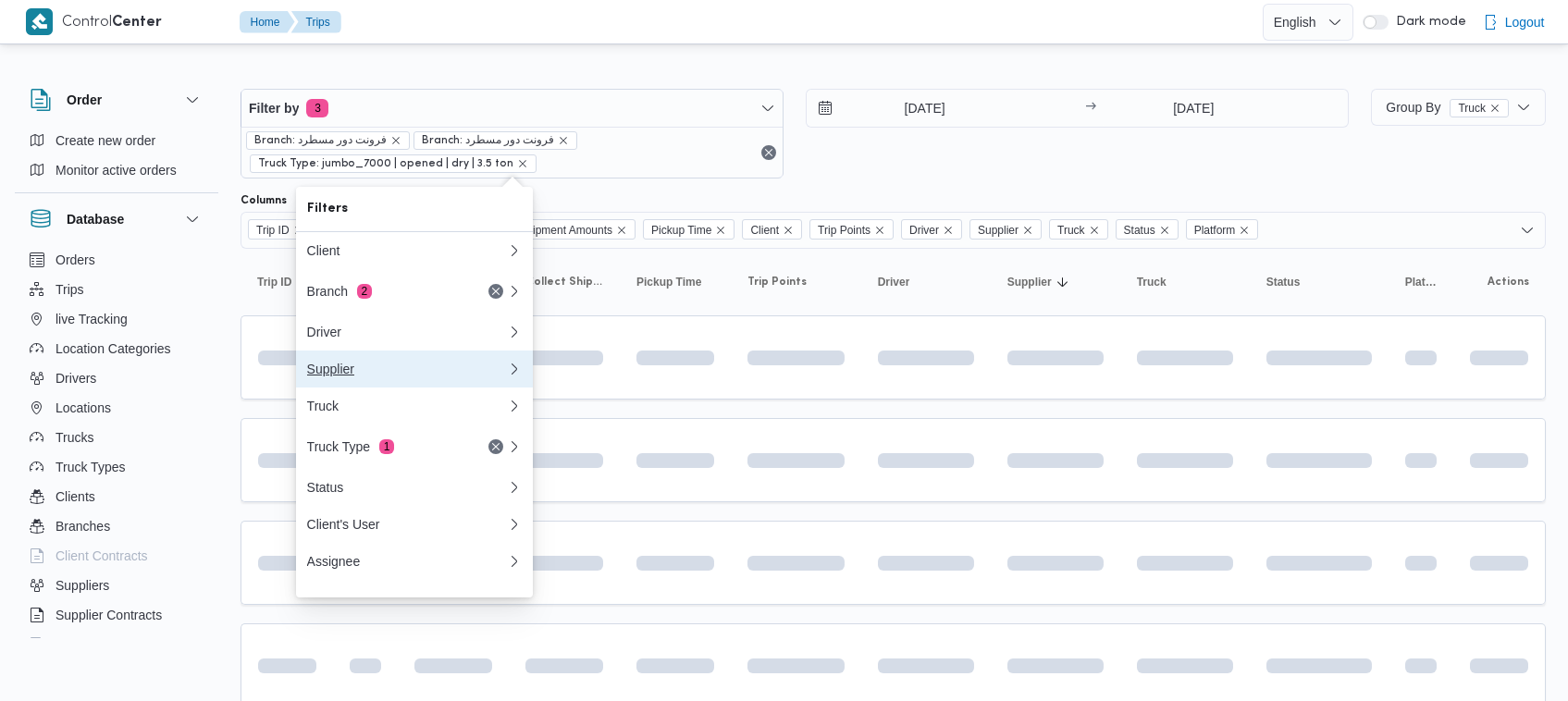
click at [342, 371] on div "Supplier" at bounding box center [406, 369] width 200 height 15
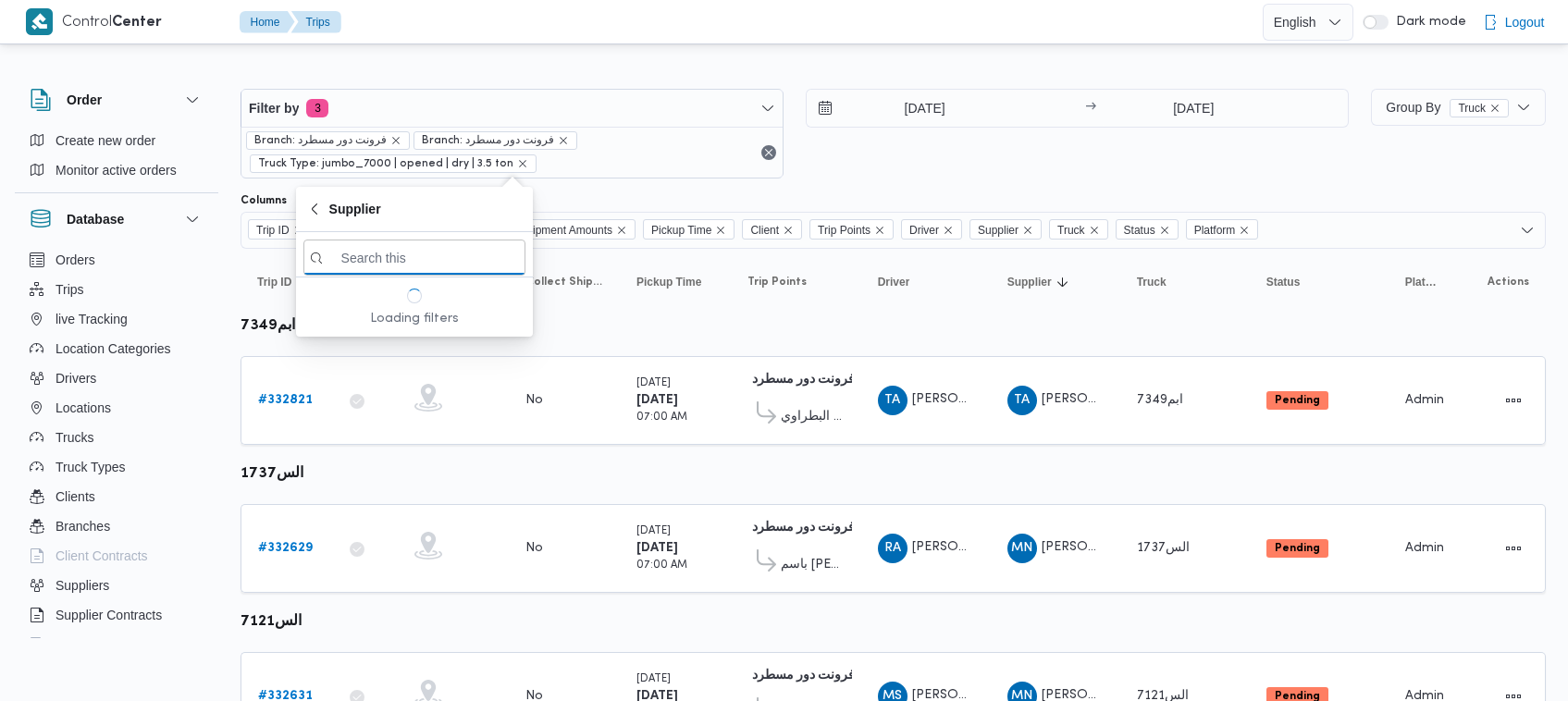
paste input "شعبان عاشور محمد بله"
type input "شعبان عاشور محمد بله"
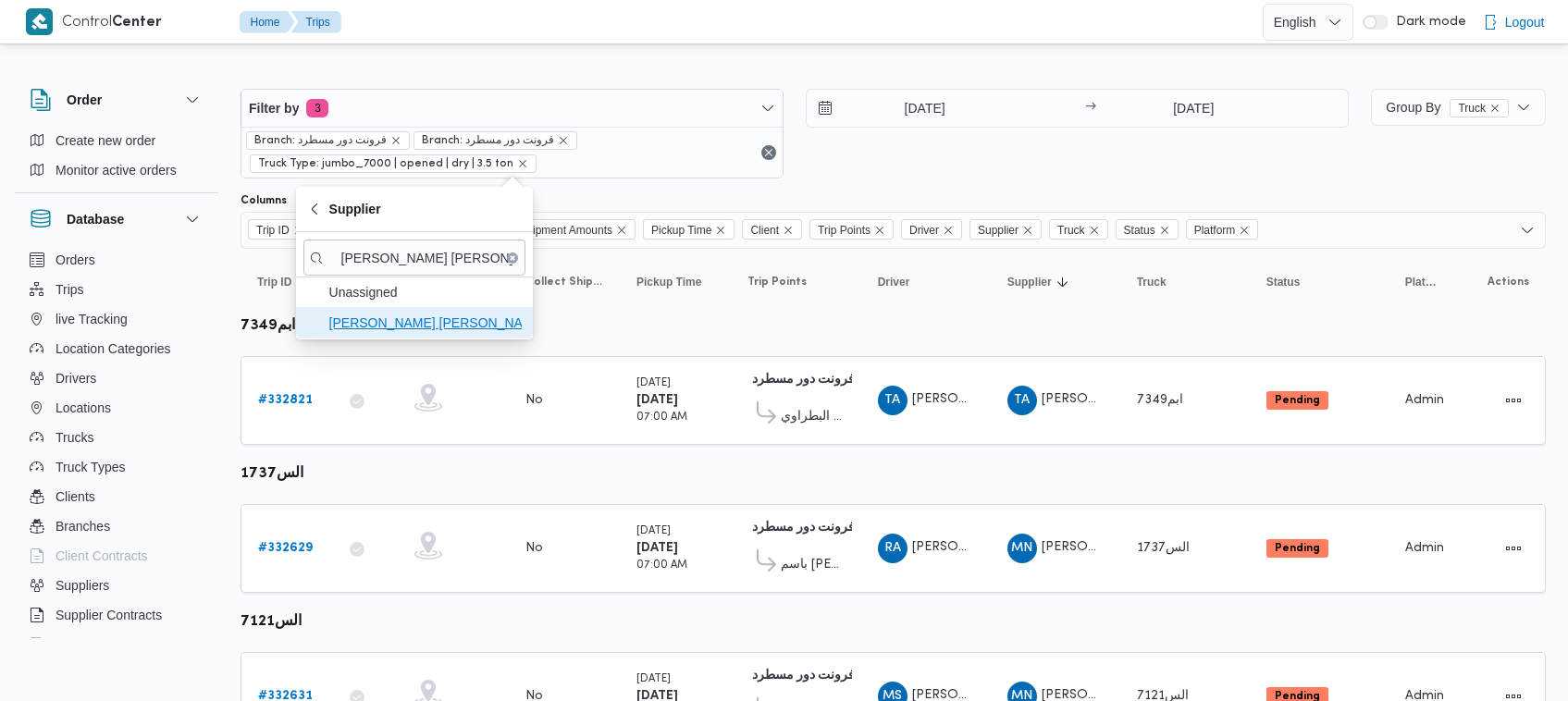
click at [454, 321] on span "شعبان عاشور محمد بله" at bounding box center [425, 323] width 192 height 22
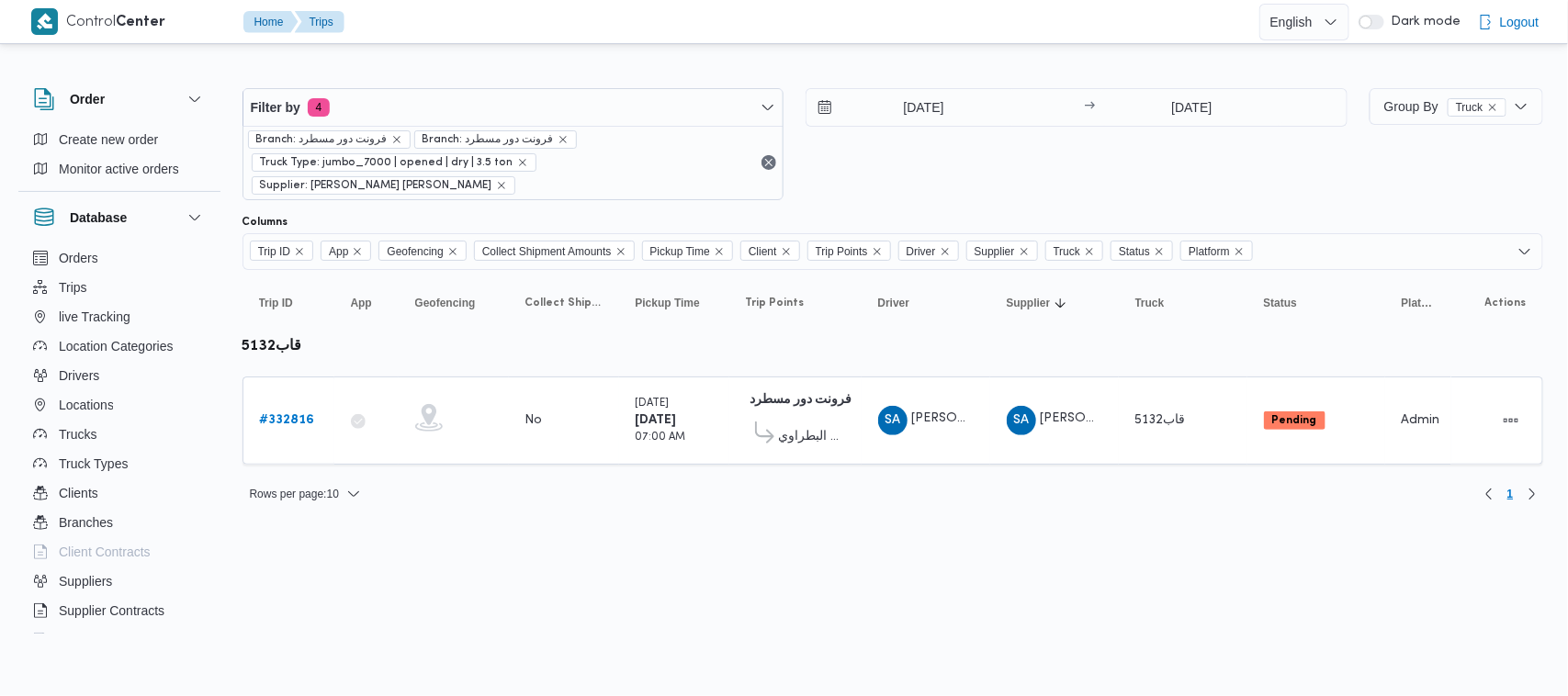
click at [901, 200] on div at bounding box center [892, 208] width 1300 height 15
click at [295, 414] on b "# 332816" at bounding box center [288, 420] width 55 height 12
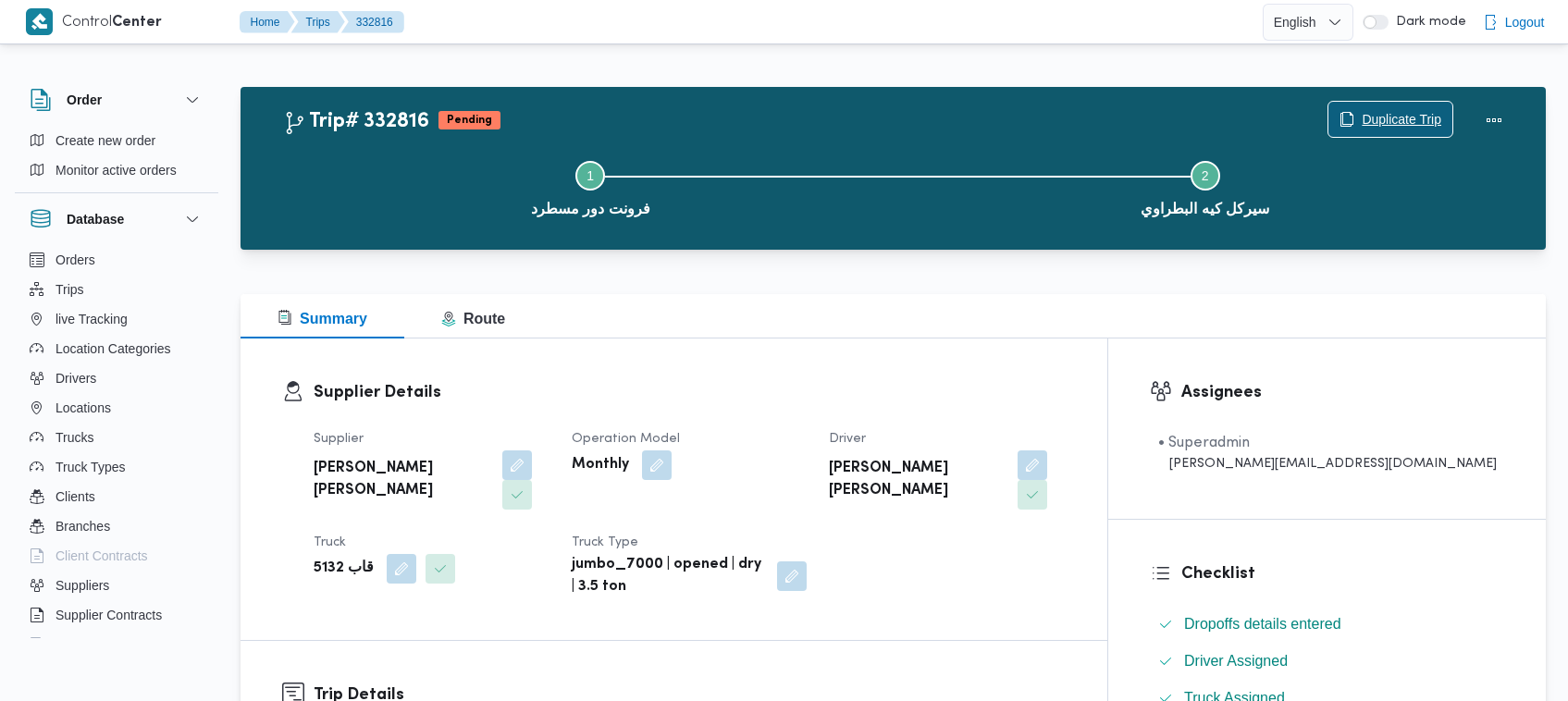
click at [1390, 101] on button "Duplicate Trip" at bounding box center [1390, 119] width 125 height 37
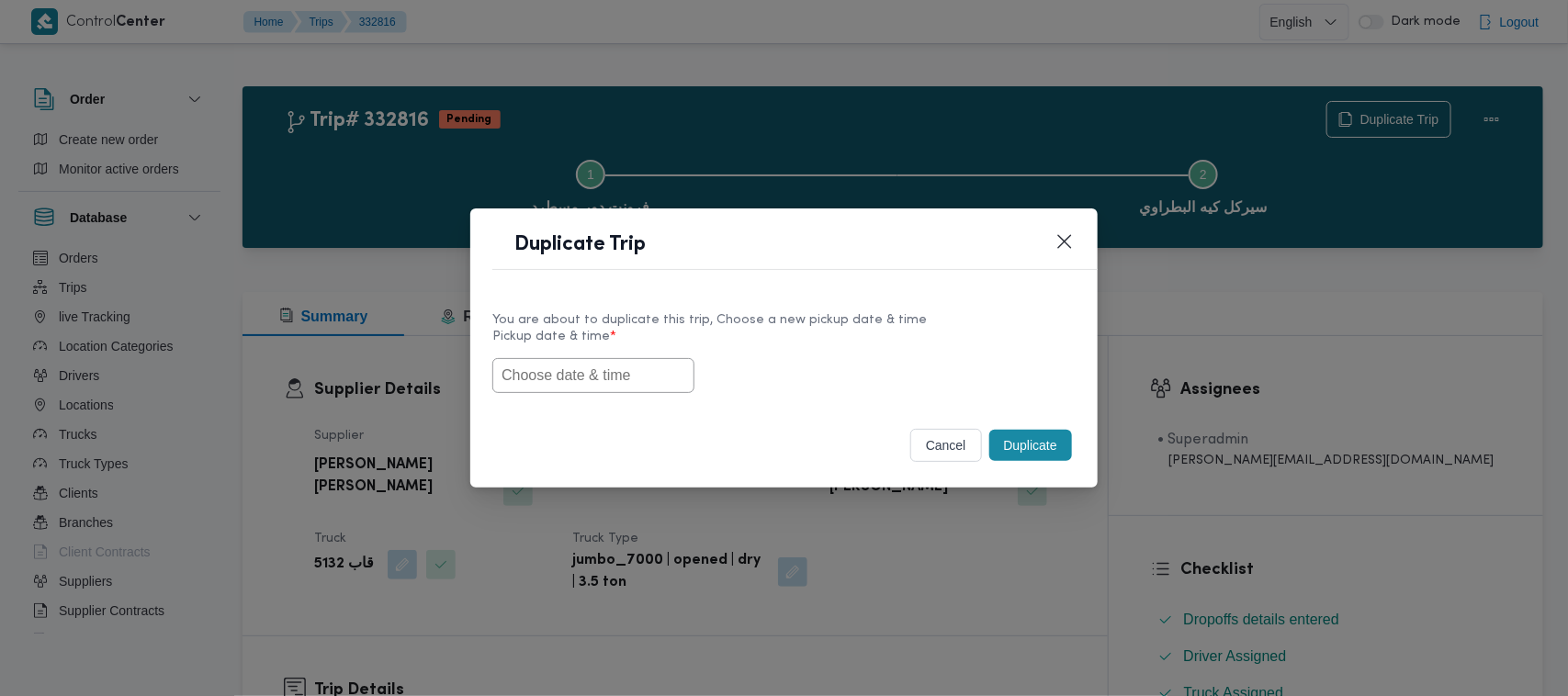
click at [676, 346] on label "Pickup date & time *" at bounding box center [784, 343] width 583 height 29
click at [639, 370] on input "text" at bounding box center [592, 376] width 202 height 35
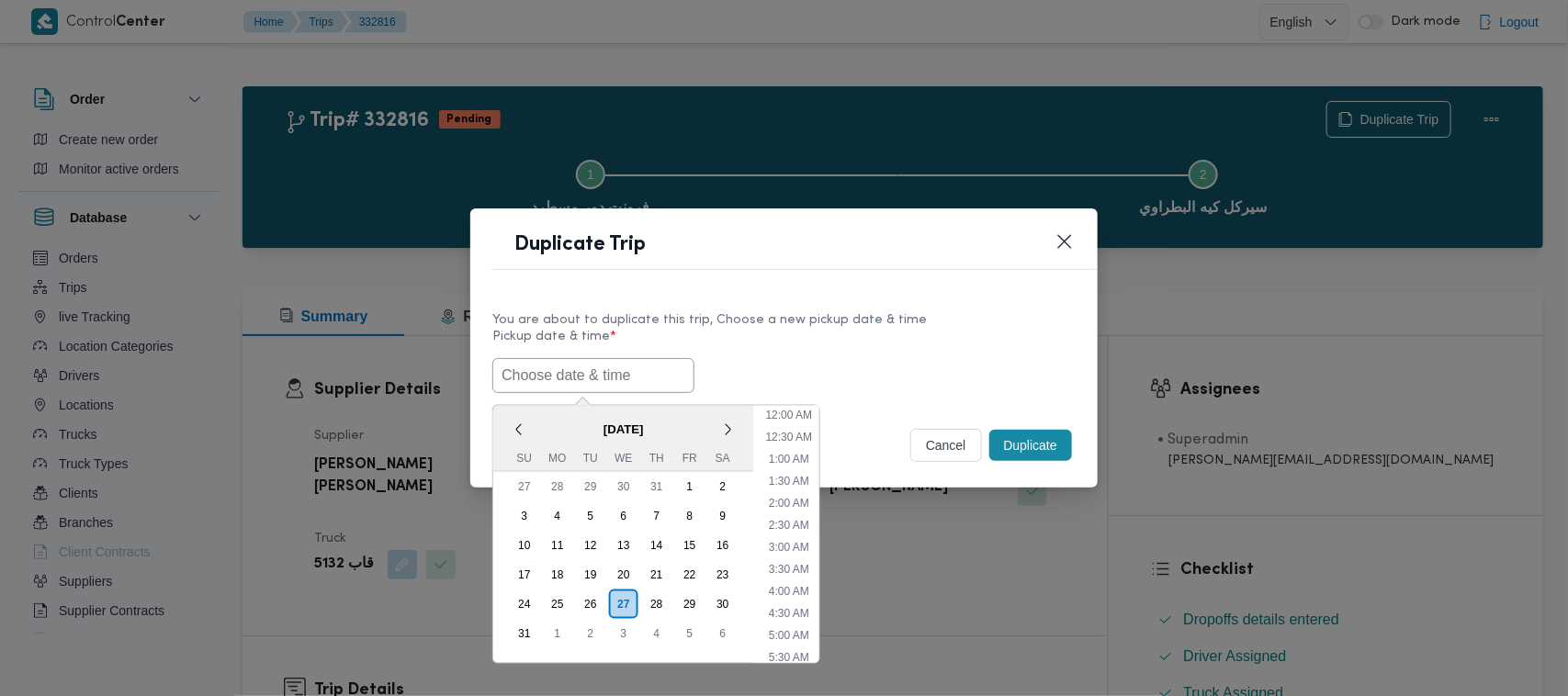
paste input "30/08/2025 7:00AM"
type input "30/08/2025 7:00AM"
click at [911, 350] on label "Pickup date & time *" at bounding box center [784, 343] width 583 height 29
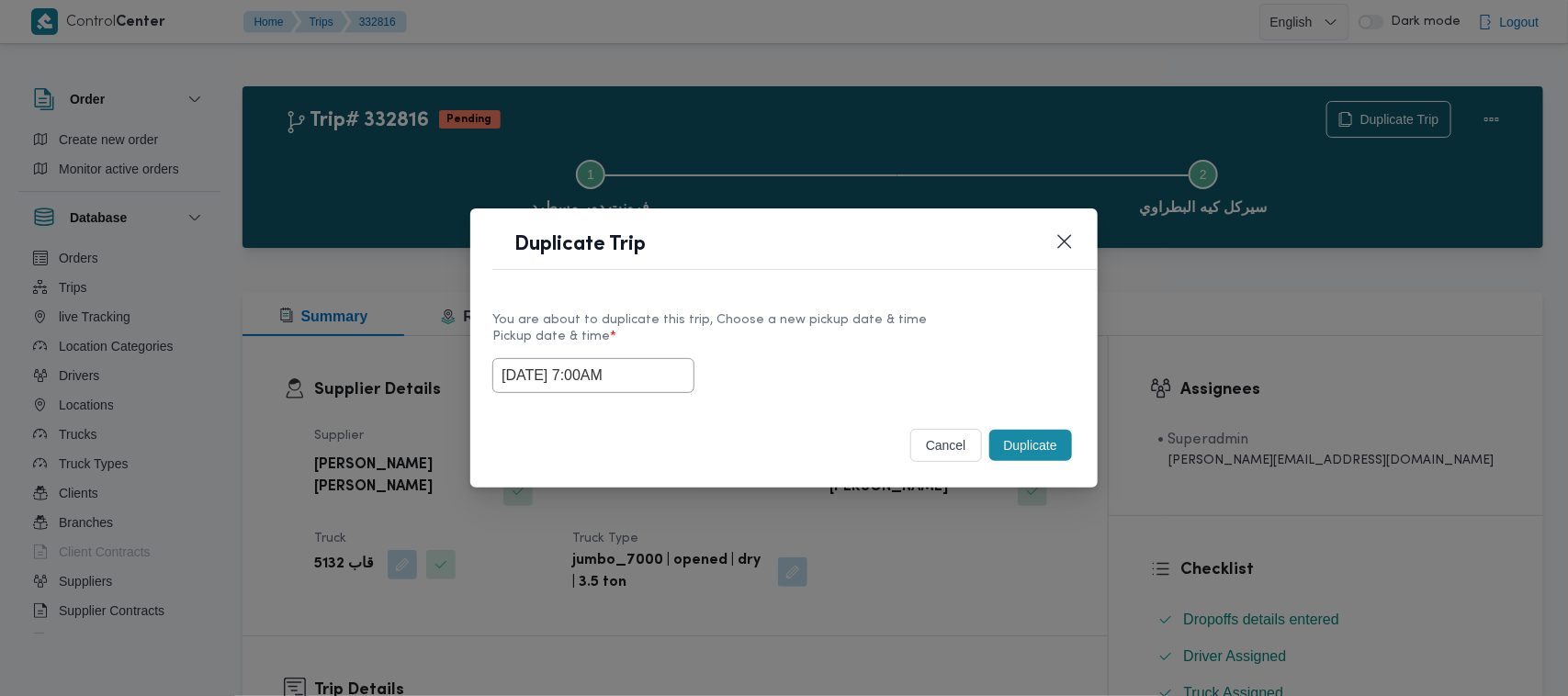
click at [1015, 447] on button "Duplicate" at bounding box center [1031, 446] width 83 height 31
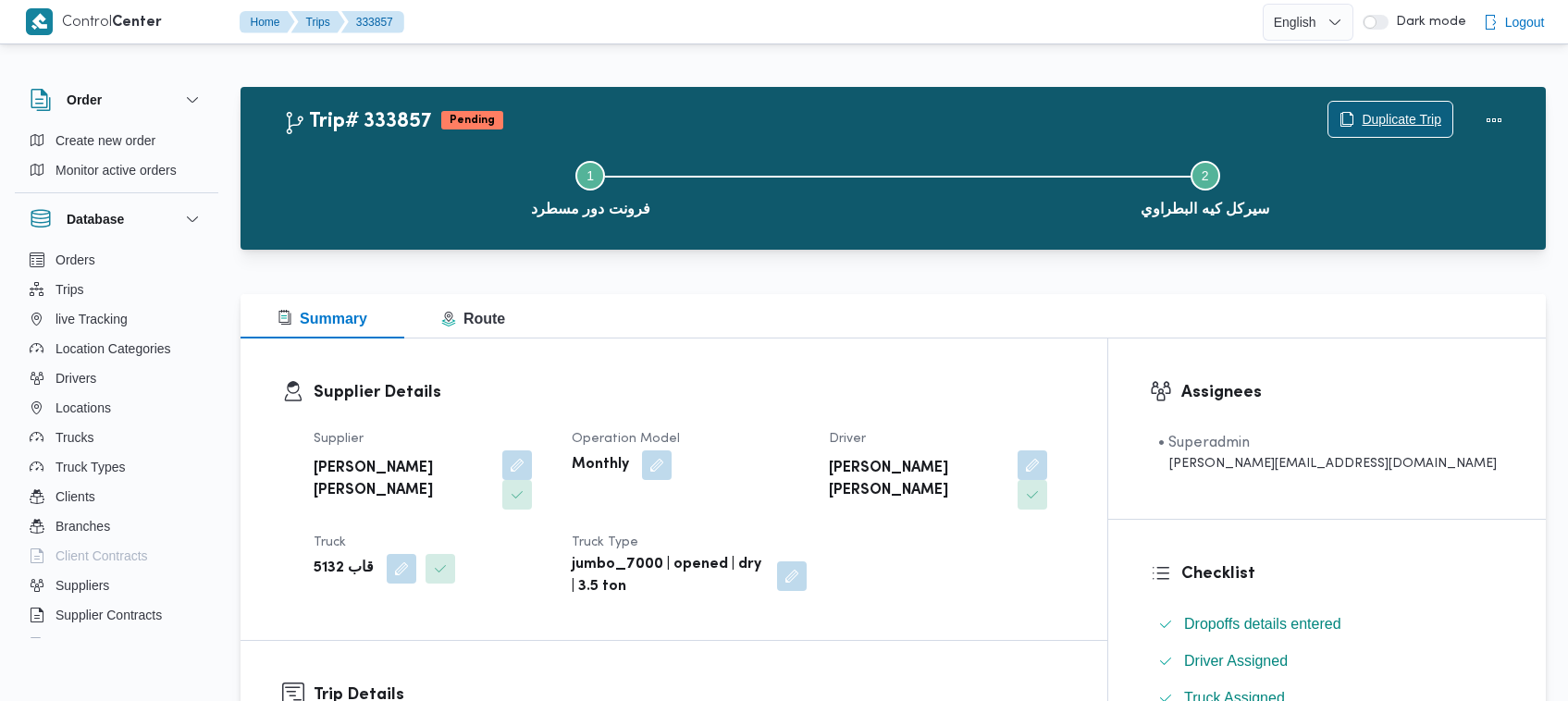
click at [1381, 113] on span "Duplicate Trip" at bounding box center [1402, 119] width 80 height 22
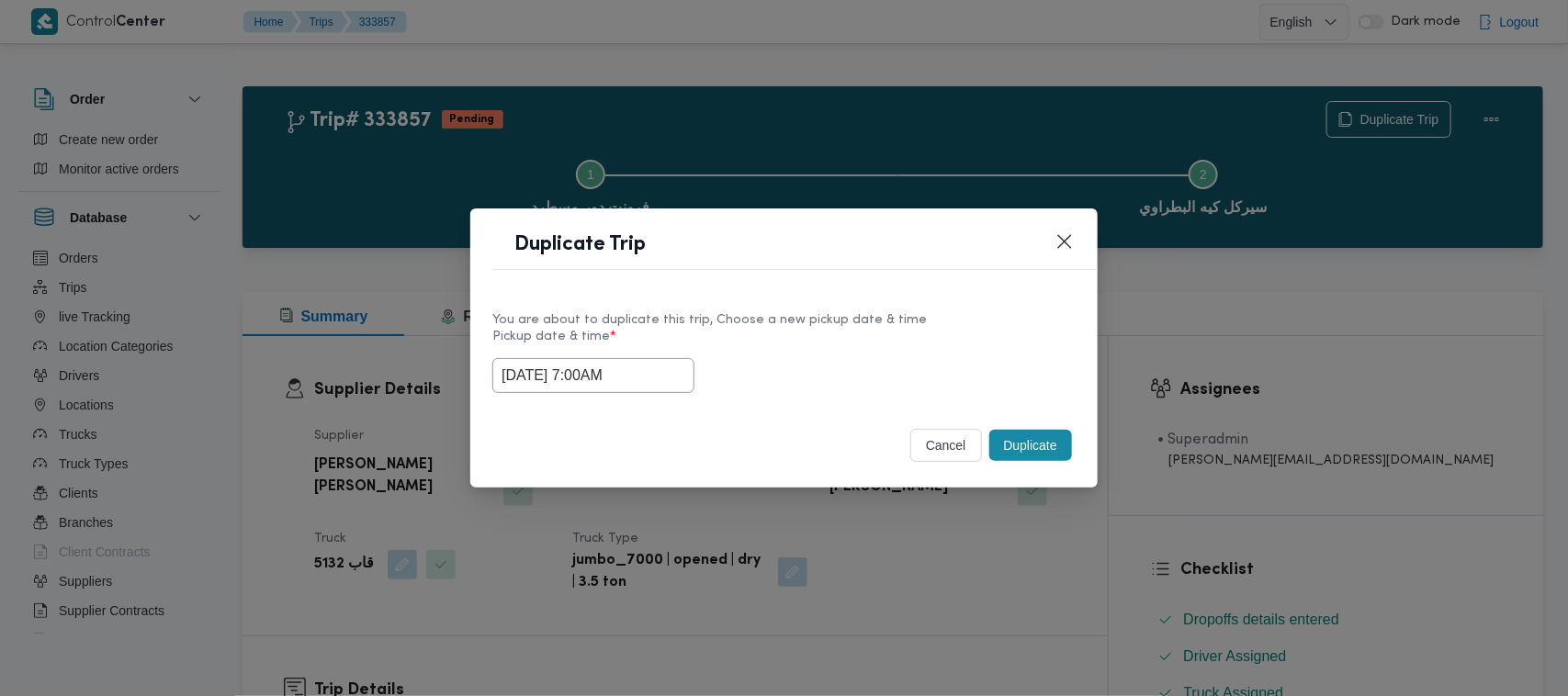
click at [672, 377] on input "30/08/2025 7:00AM" at bounding box center [592, 376] width 202 height 35
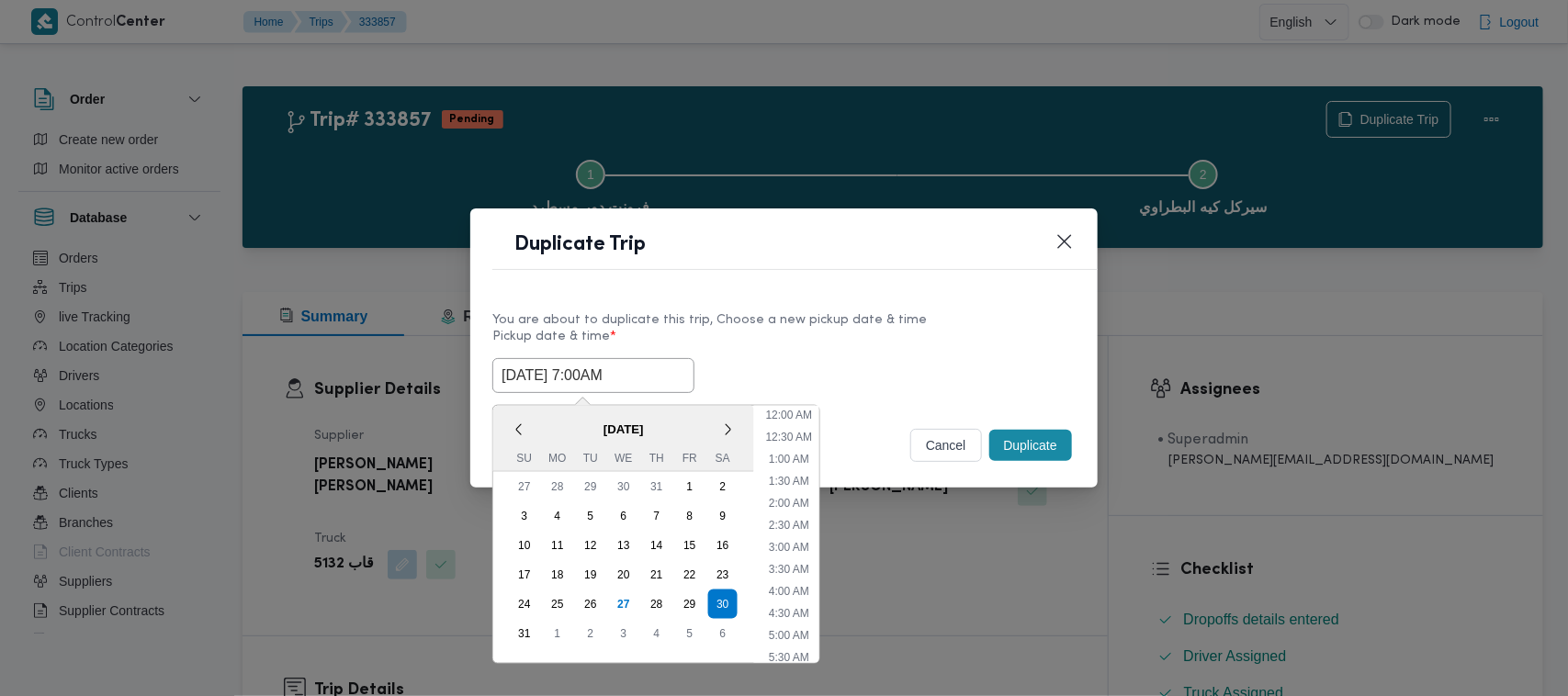
scroll to position [191, 0]
click at [515, 630] on div "31" at bounding box center [524, 634] width 35 height 35
type input "31/08/2025 7:00AM"
click at [881, 321] on div "You are about to duplicate this trip, Choose a new pickup date & time" at bounding box center [784, 319] width 583 height 19
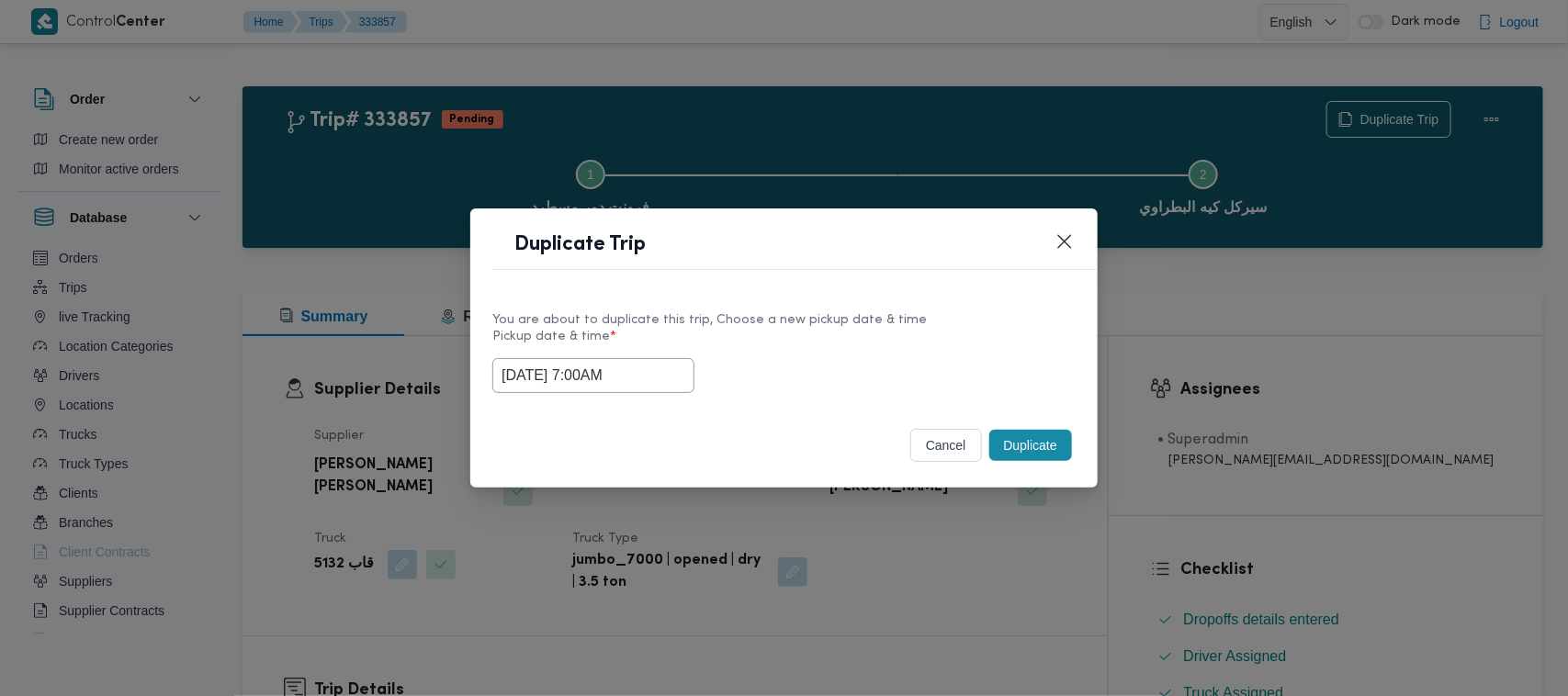
click at [1044, 448] on button "Duplicate" at bounding box center [1031, 446] width 83 height 31
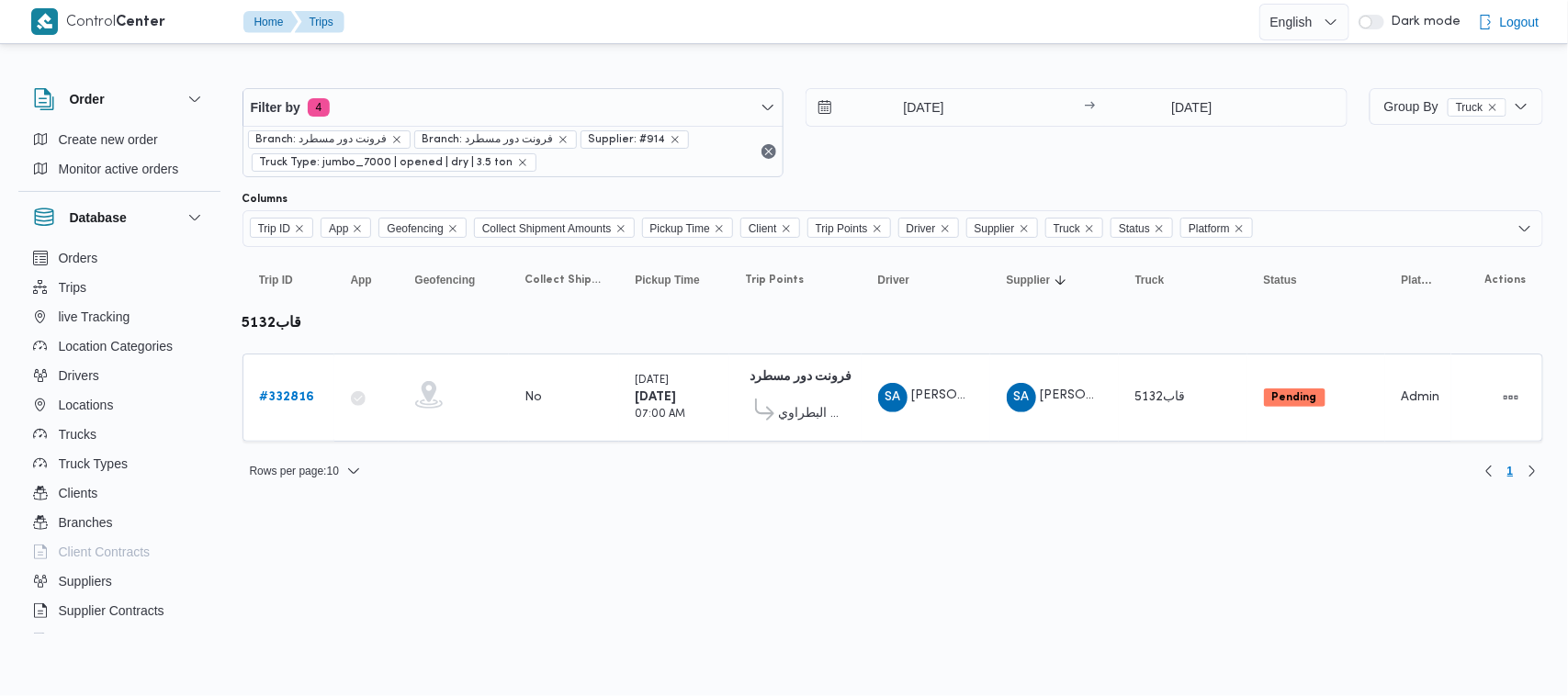
click at [497, 126] on div "Branch: فرونت دور مسطرد Branch: فرونت دور مسطرد Supplier: #914 Truck Type: jumb…" at bounding box center [513, 150] width 540 height 51
click at [460, 126] on div "Branch: فرونت دور مسطرد Branch: فرونت دور مسطرد Supplier: #914 Truck Type: jumb…" at bounding box center [513, 150] width 540 height 51
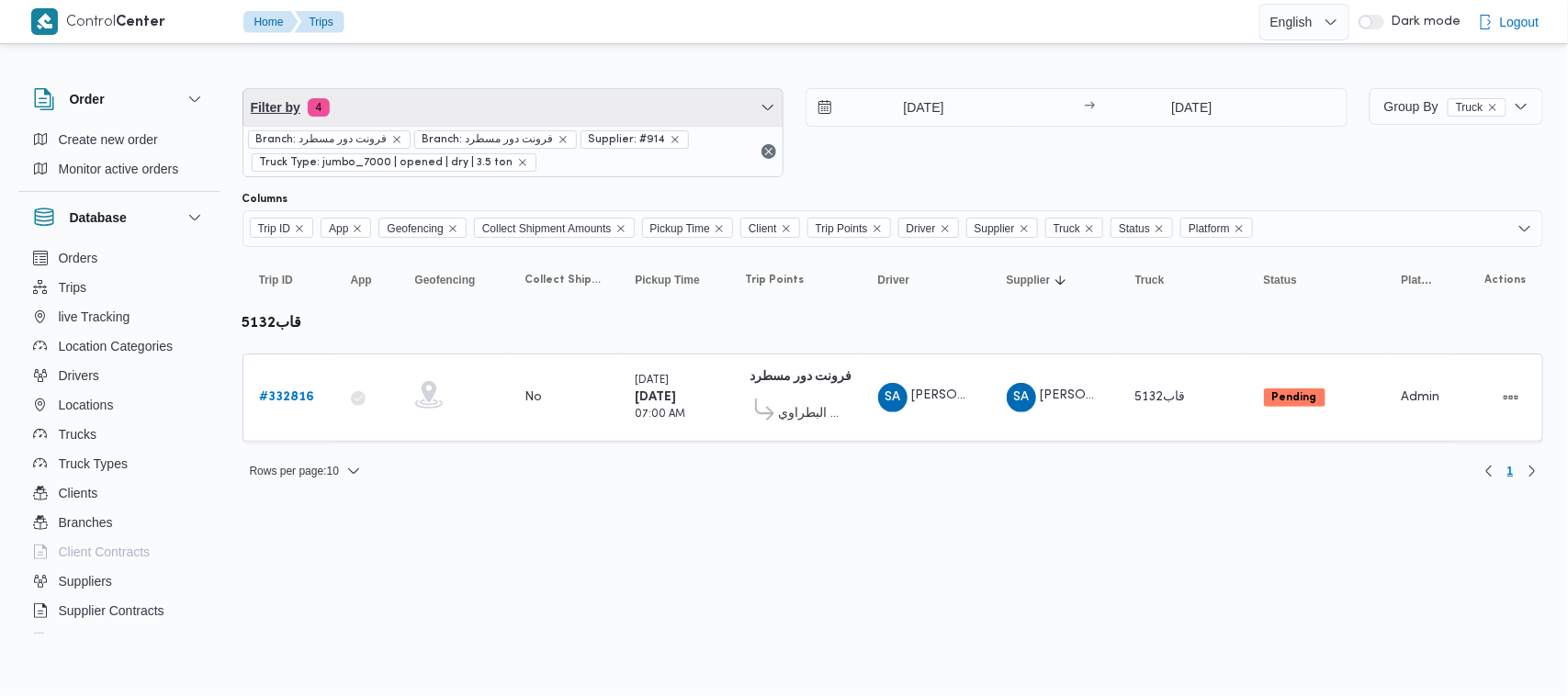
click at [442, 121] on span "Filter by 4" at bounding box center [513, 108] width 540 height 37
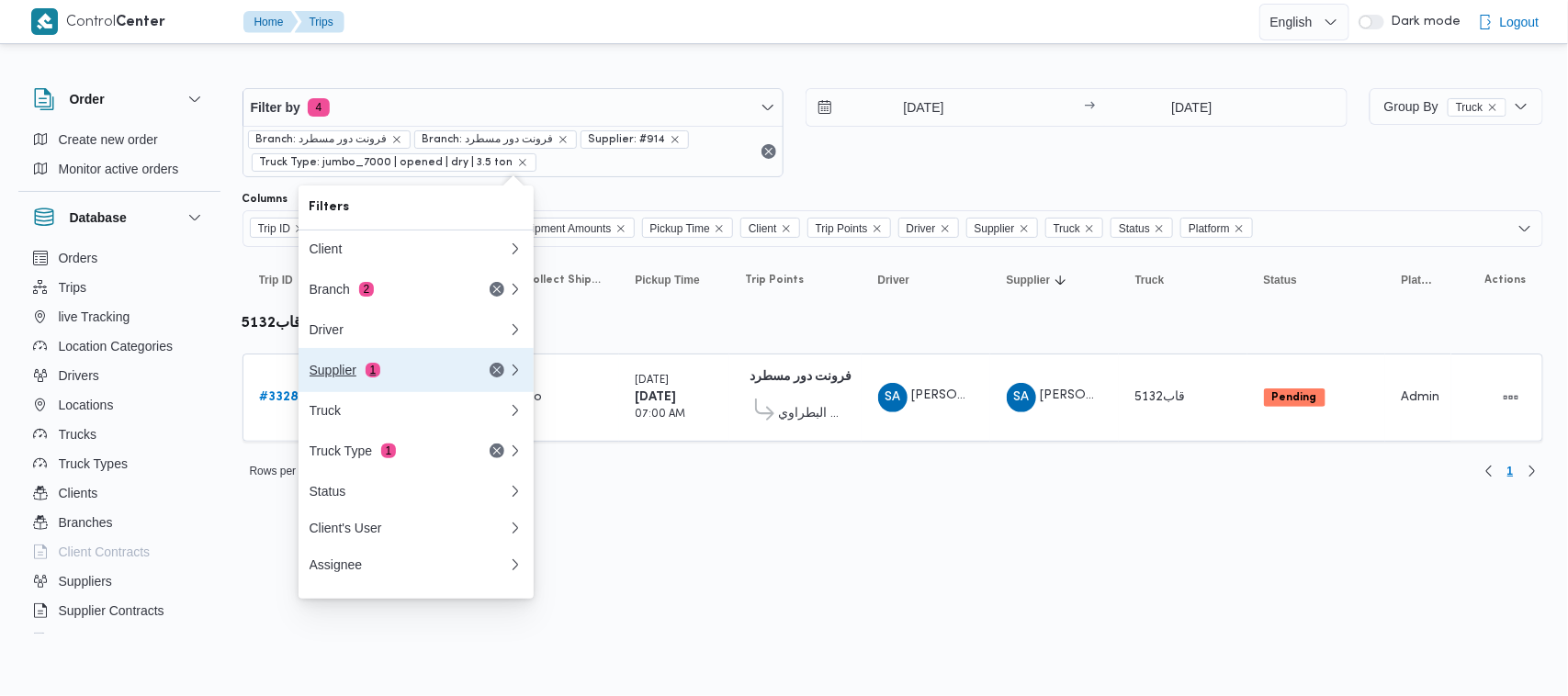
click at [355, 375] on div "Supplier 1" at bounding box center [386, 370] width 154 height 15
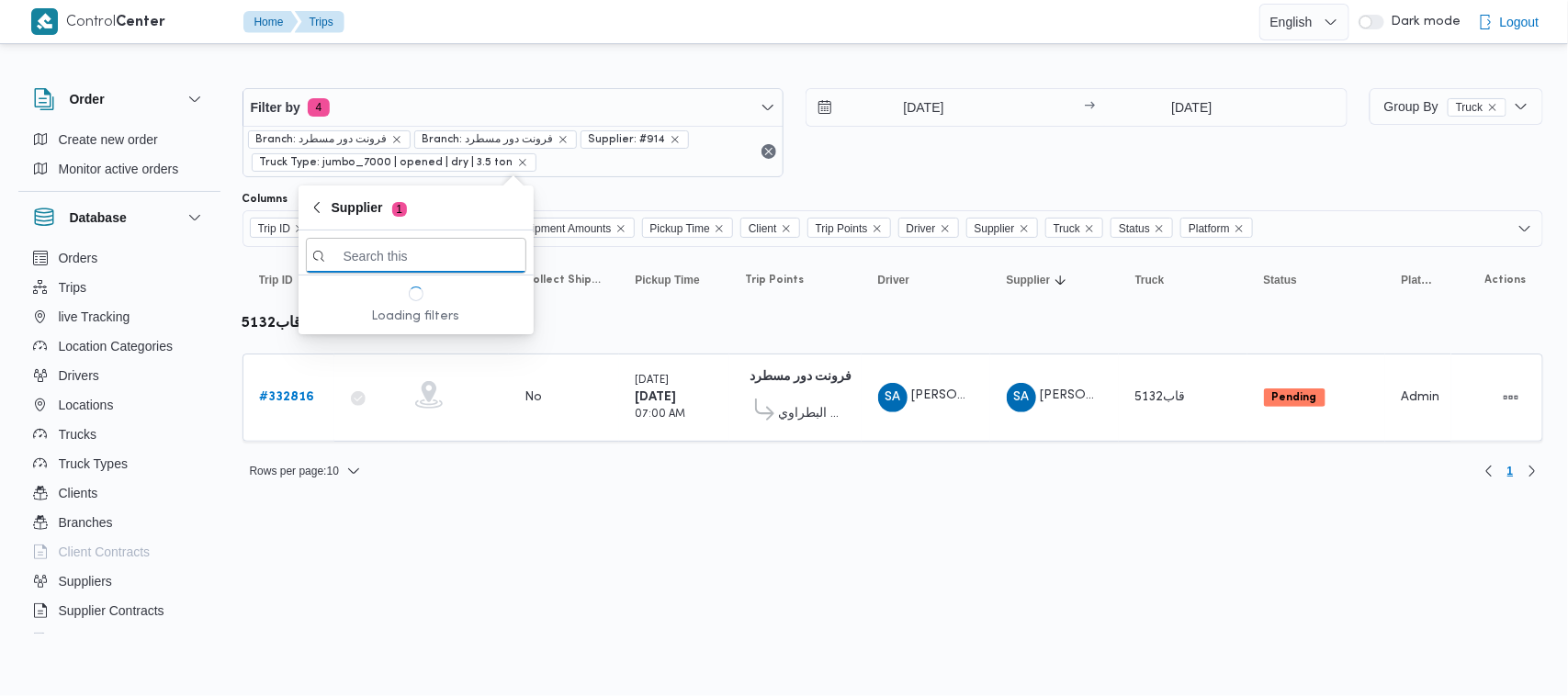
paste input "[PERSON_NAME]"
type input "[PERSON_NAME]"
click at [391, 333] on span "[PERSON_NAME]" at bounding box center [415, 320] width 221 height 30
click at [254, 404] on div "# 332814" at bounding box center [289, 398] width 73 height 37
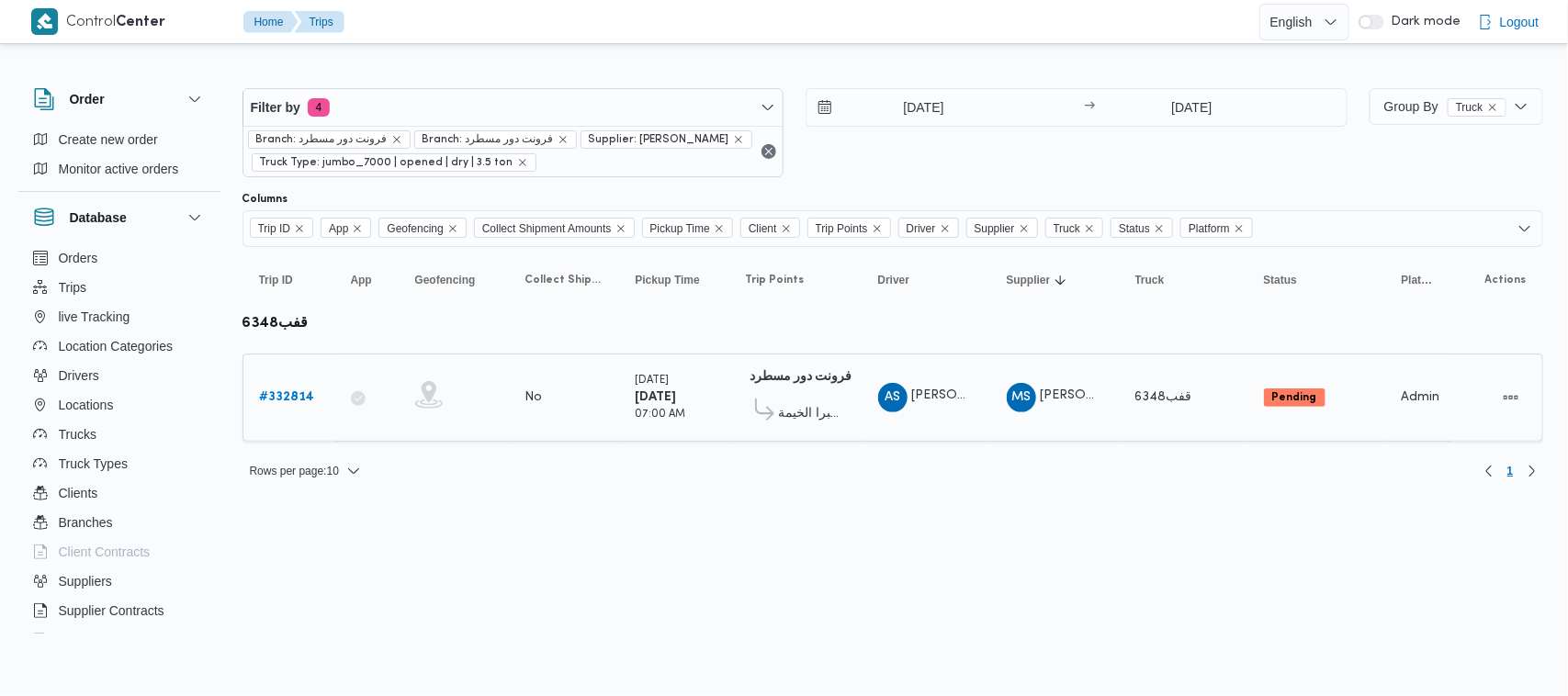
click at [276, 391] on b "# 332814" at bounding box center [288, 397] width 55 height 12
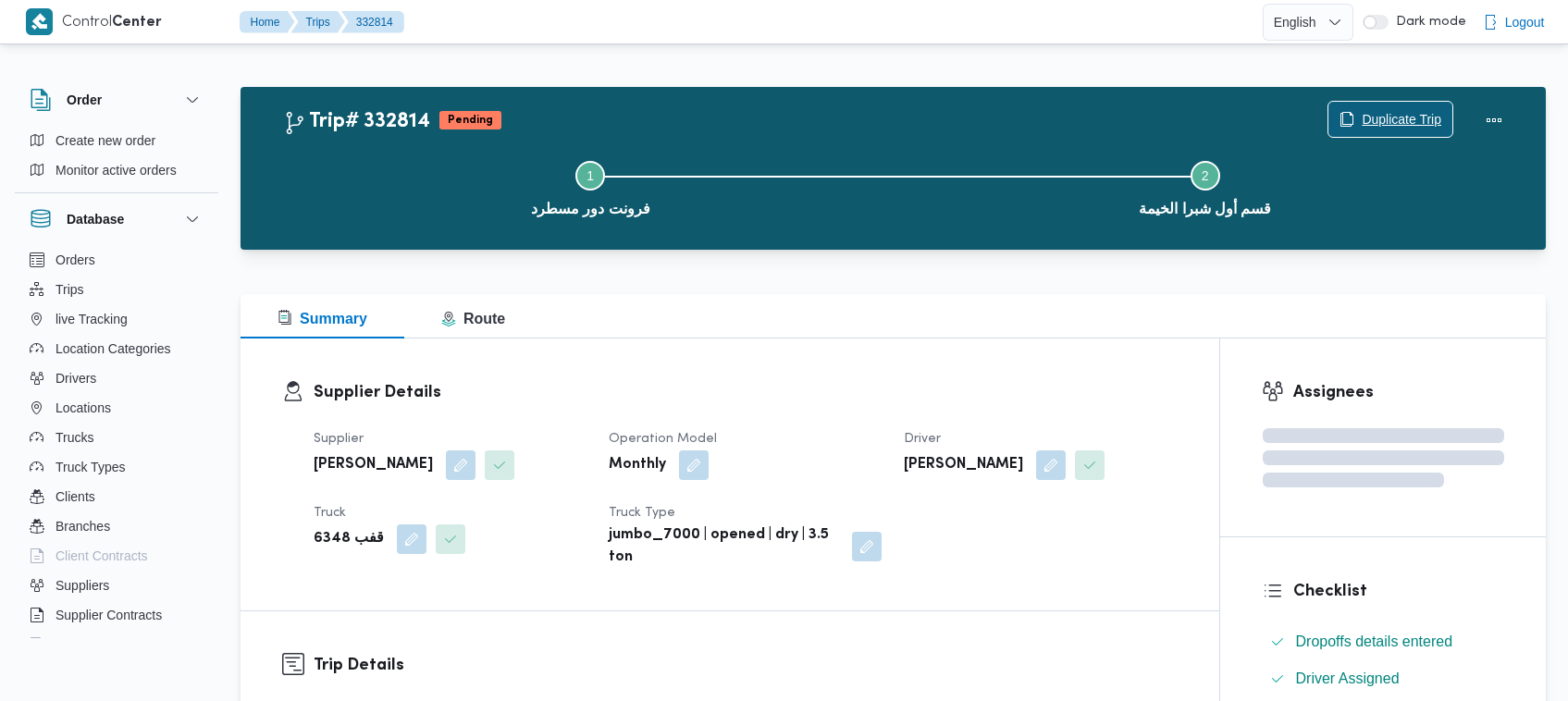
click at [1369, 101] on div "Duplicate Trip" at bounding box center [1390, 120] width 125 height 37
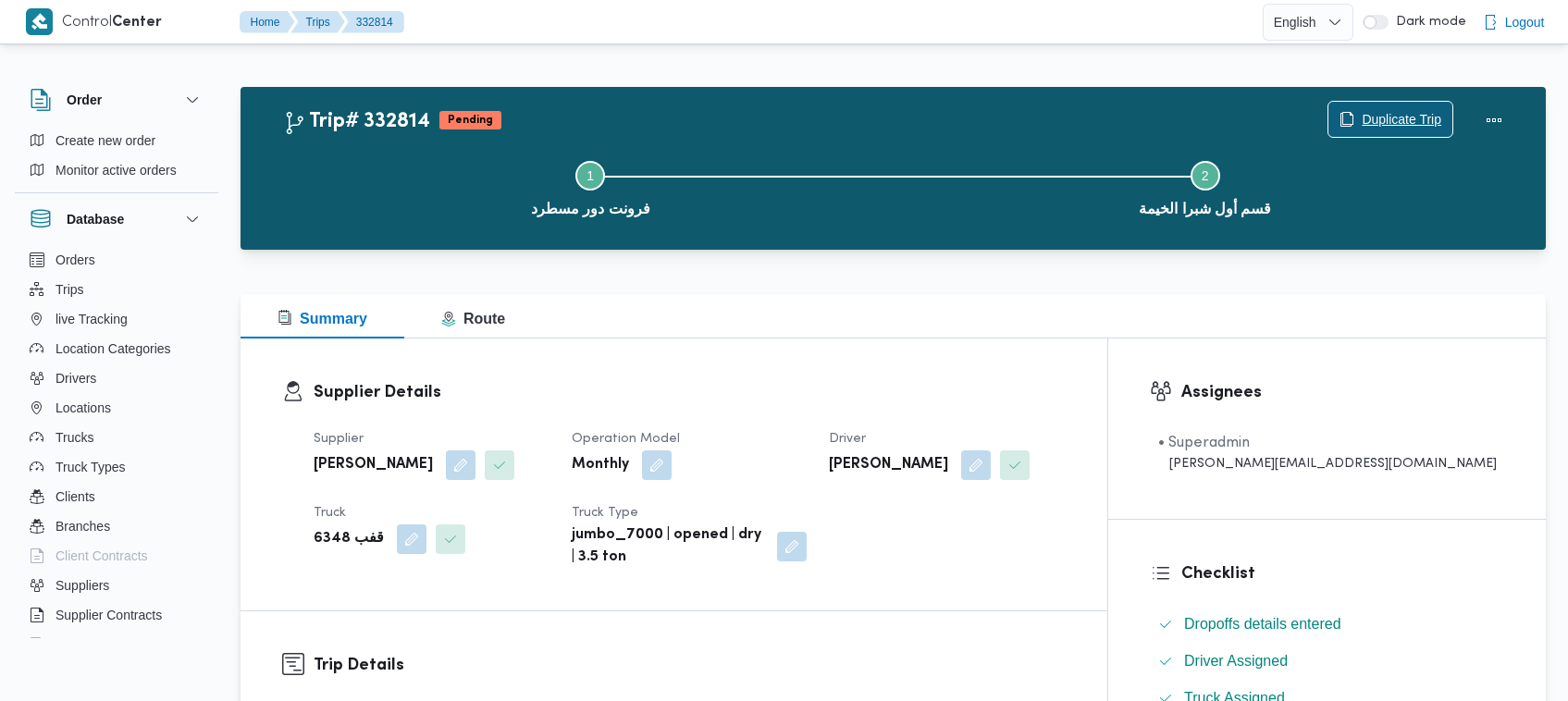
click at [1362, 112] on span "Duplicate Trip" at bounding box center [1402, 119] width 80 height 22
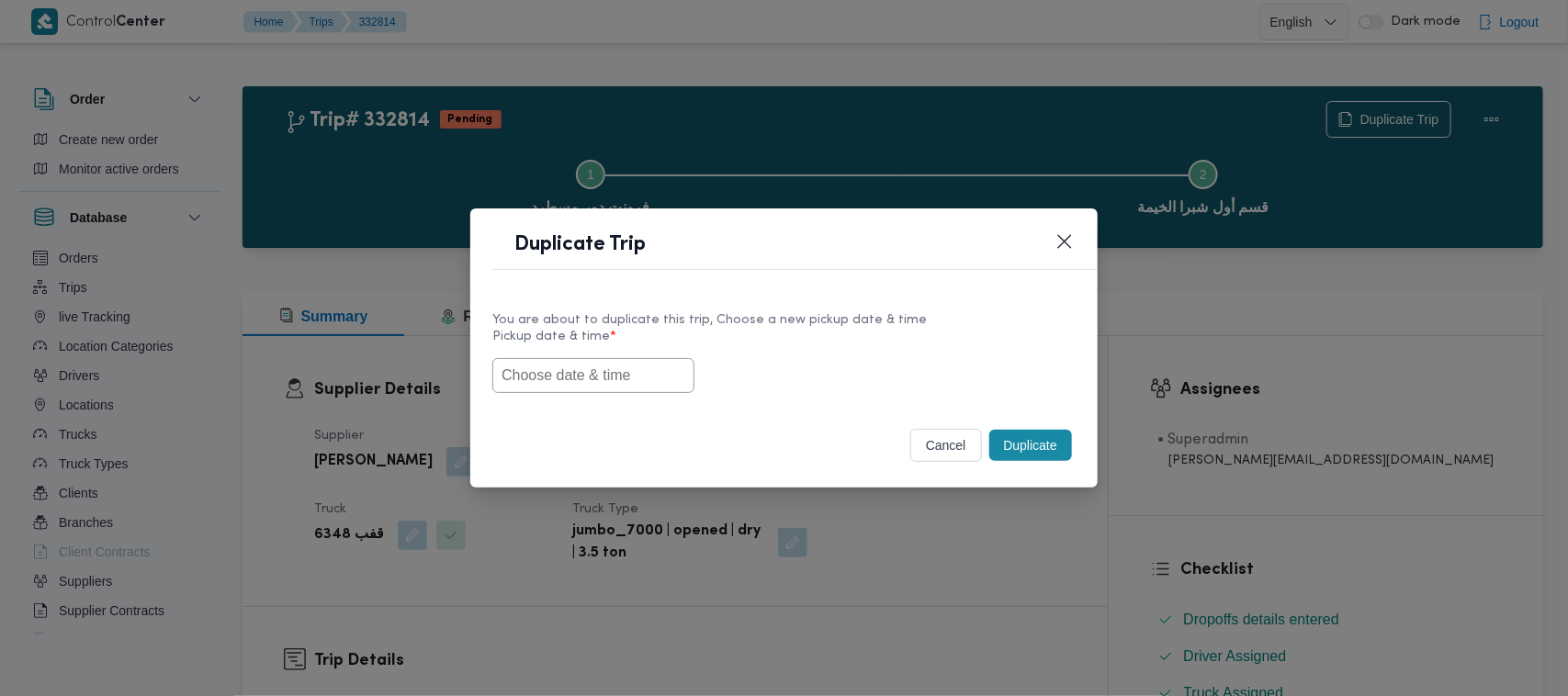
click at [614, 364] on input "text" at bounding box center [592, 376] width 202 height 35
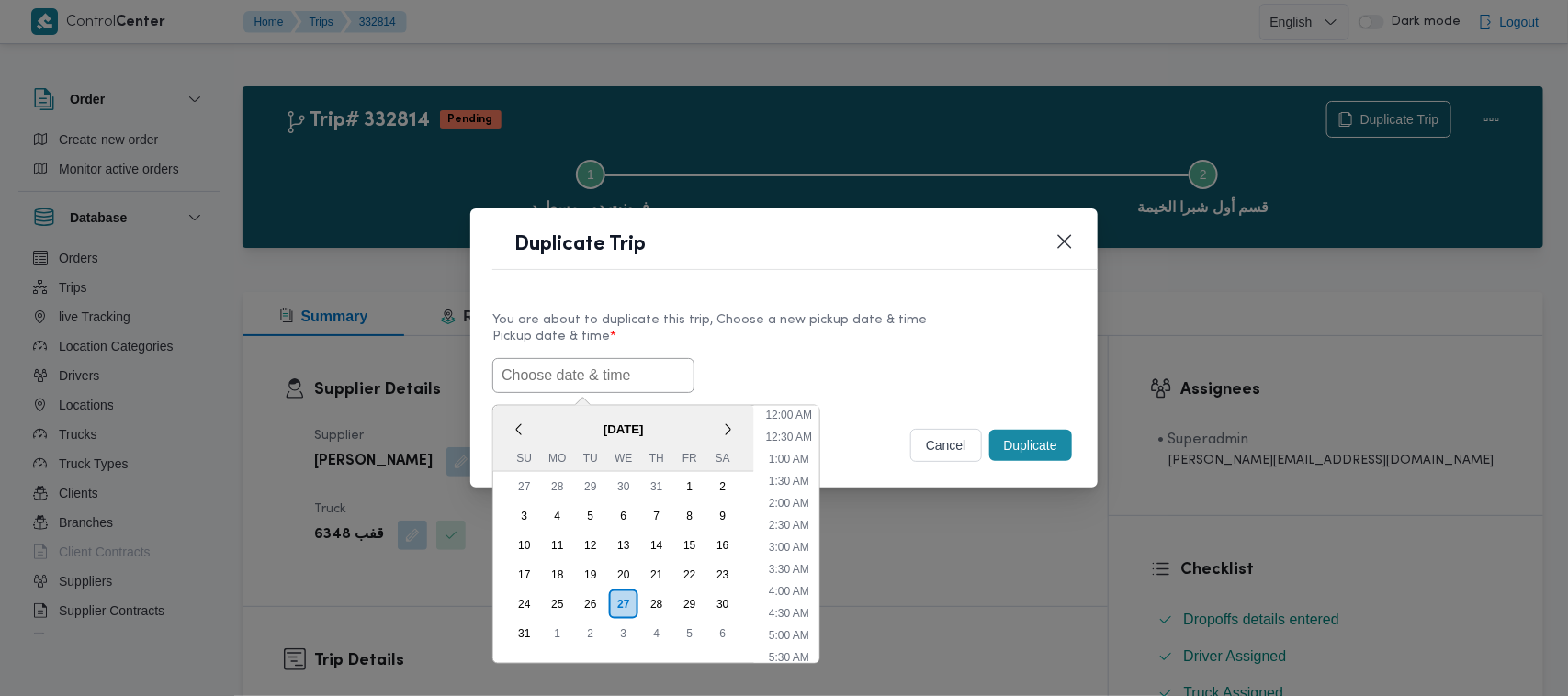
paste input "30/08/2025 7:00AM"
type input "30/08/2025 7:00AM"
click at [891, 342] on label "Pickup date & time *" at bounding box center [784, 343] width 583 height 29
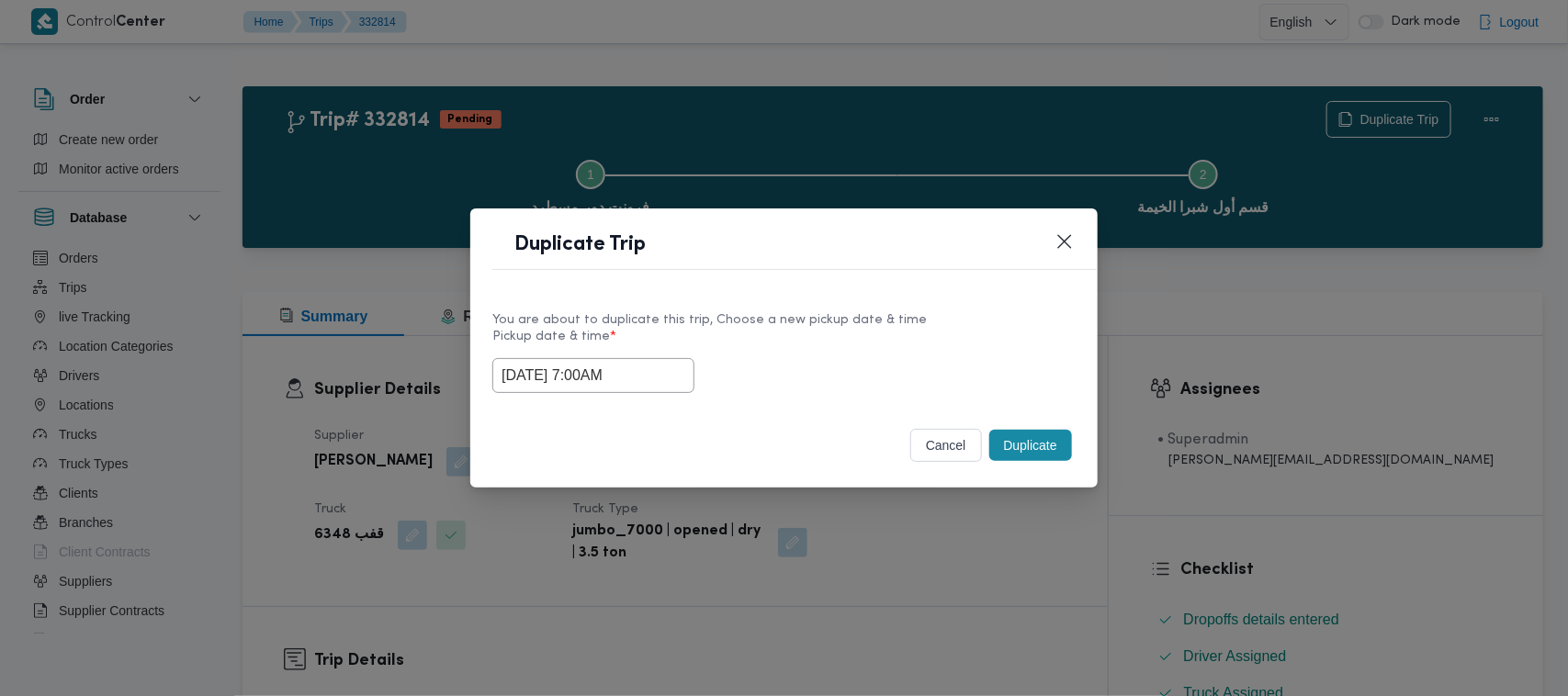
click at [1052, 439] on button "Duplicate" at bounding box center [1031, 446] width 83 height 31
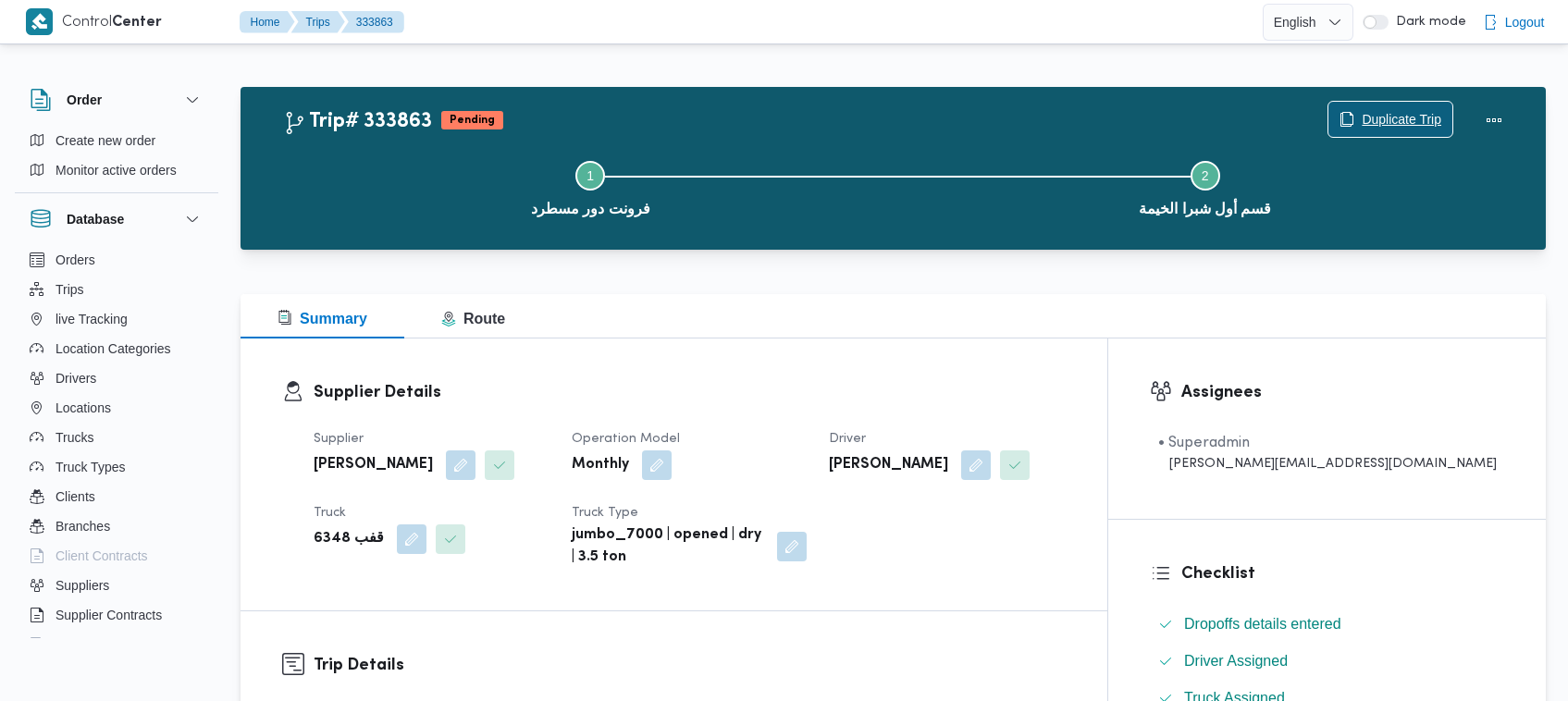
click at [1386, 115] on span "Duplicate Trip" at bounding box center [1402, 119] width 80 height 22
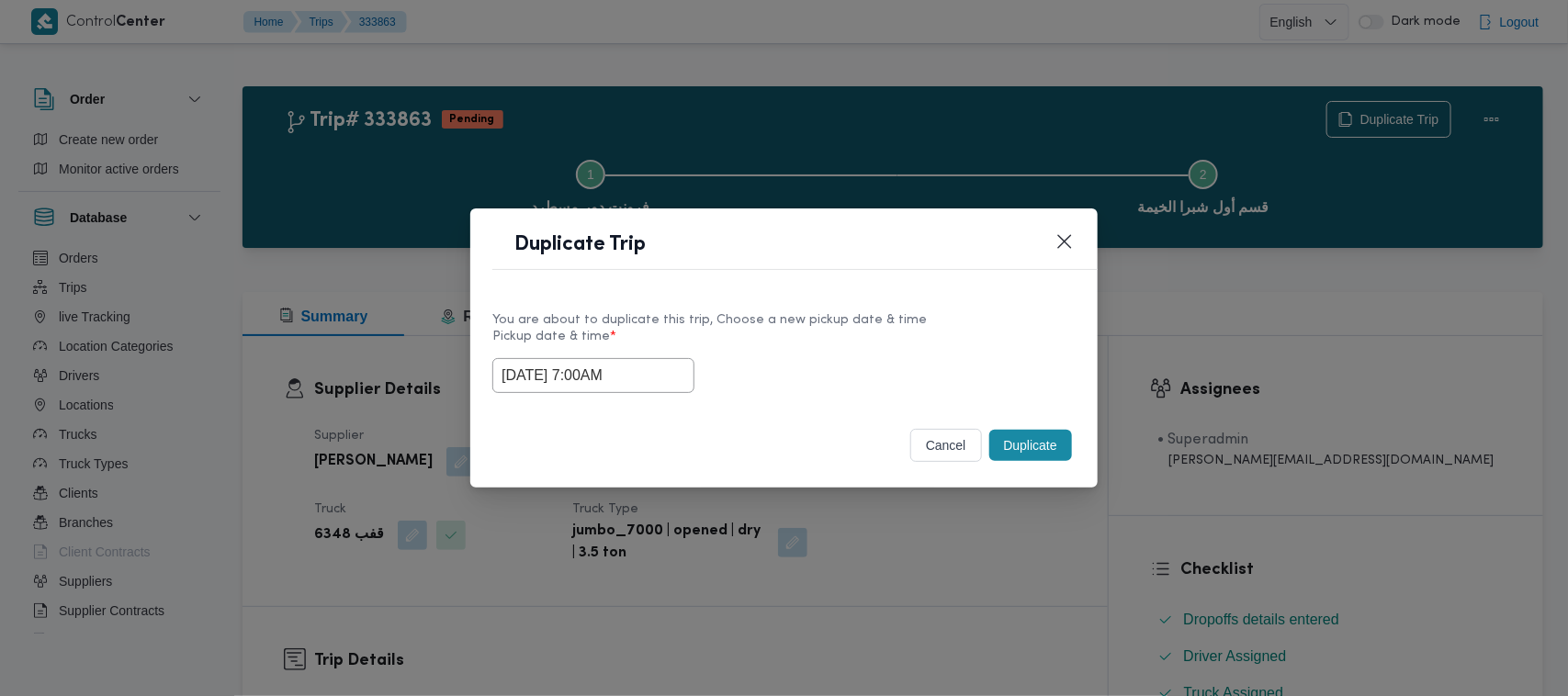
click at [660, 386] on input "30/08/2025 7:00AM" at bounding box center [592, 376] width 202 height 35
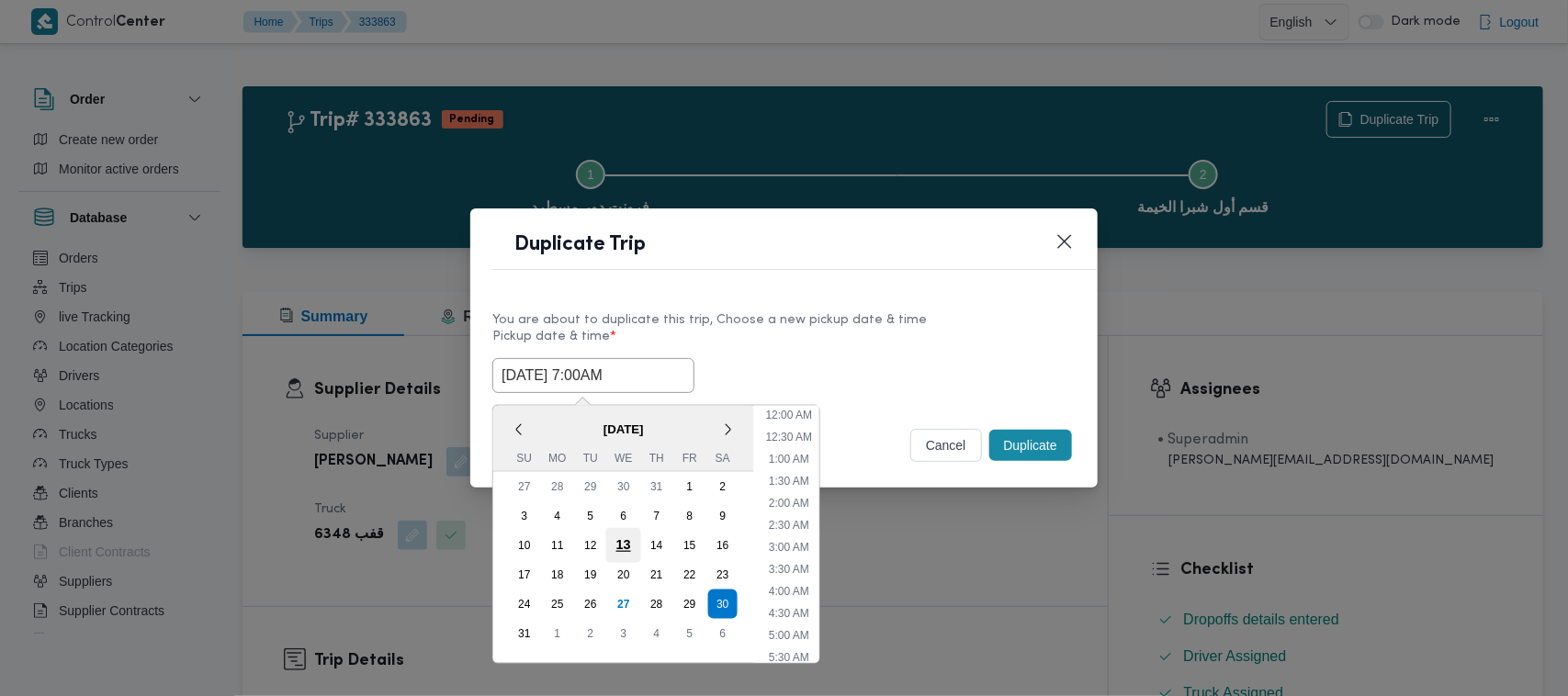
scroll to position [191, 0]
click at [528, 618] on div "31" at bounding box center [524, 634] width 35 height 35
type input "31/08/2025 7:00AM"
click at [804, 338] on label "Pickup date & time *" at bounding box center [784, 343] width 583 height 29
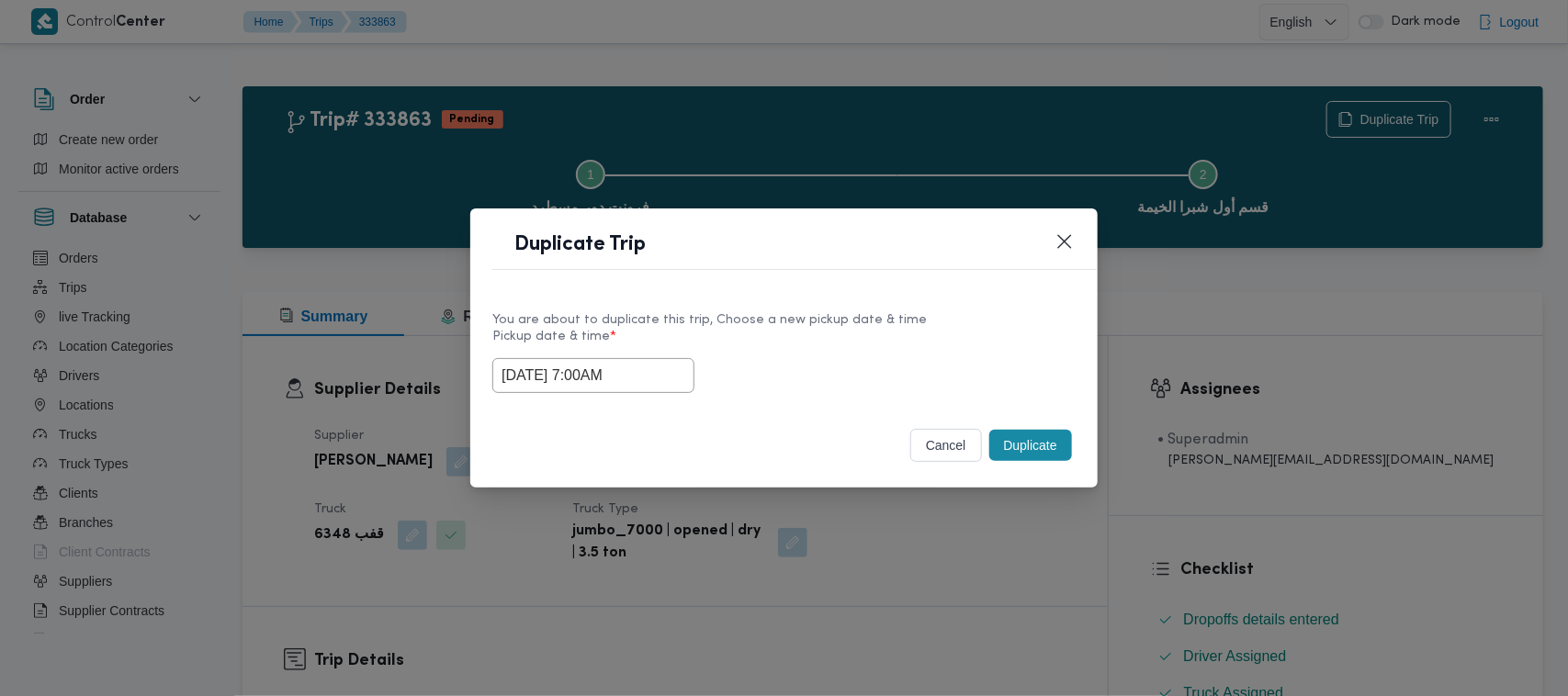
click at [1045, 451] on button "Duplicate" at bounding box center [1031, 446] width 83 height 31
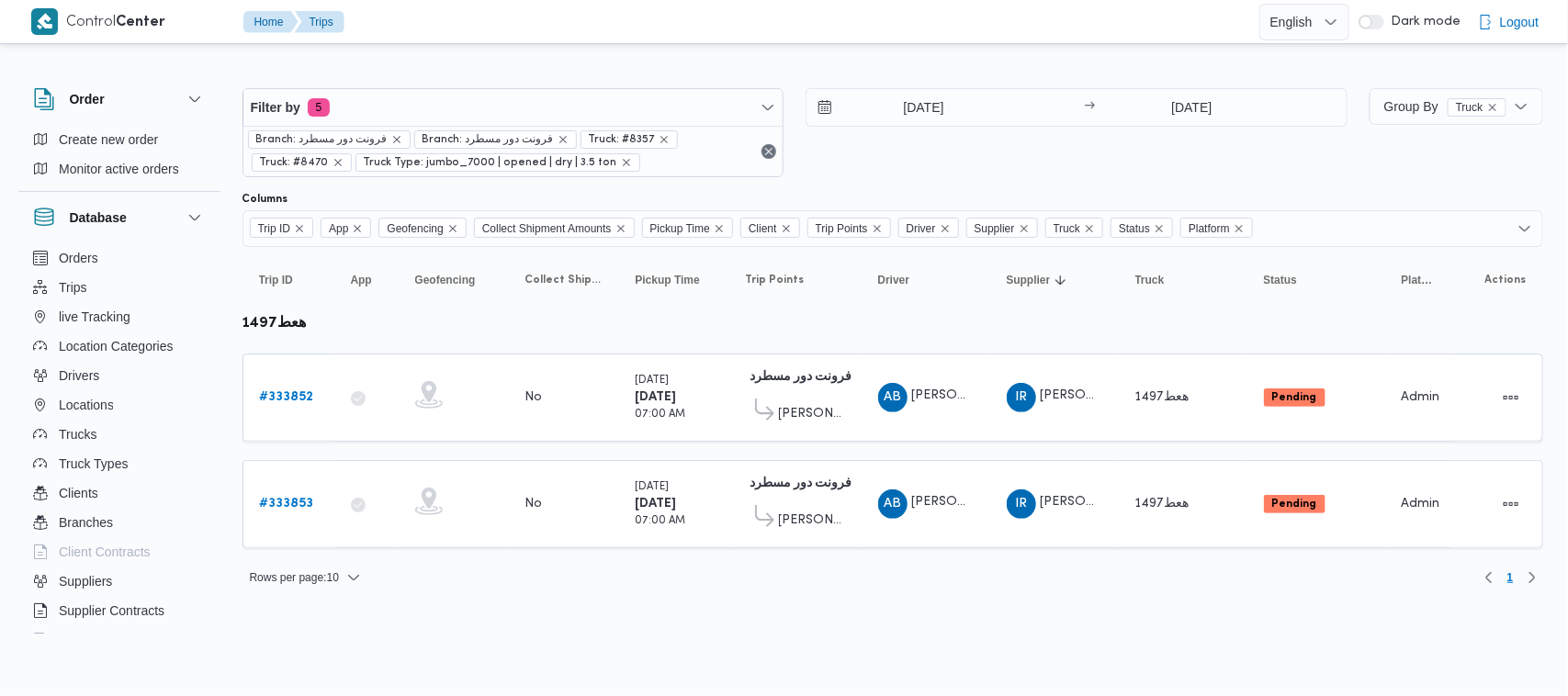
click at [501, 594] on div "Rows per page : 10 1" at bounding box center [892, 578] width 1323 height 44
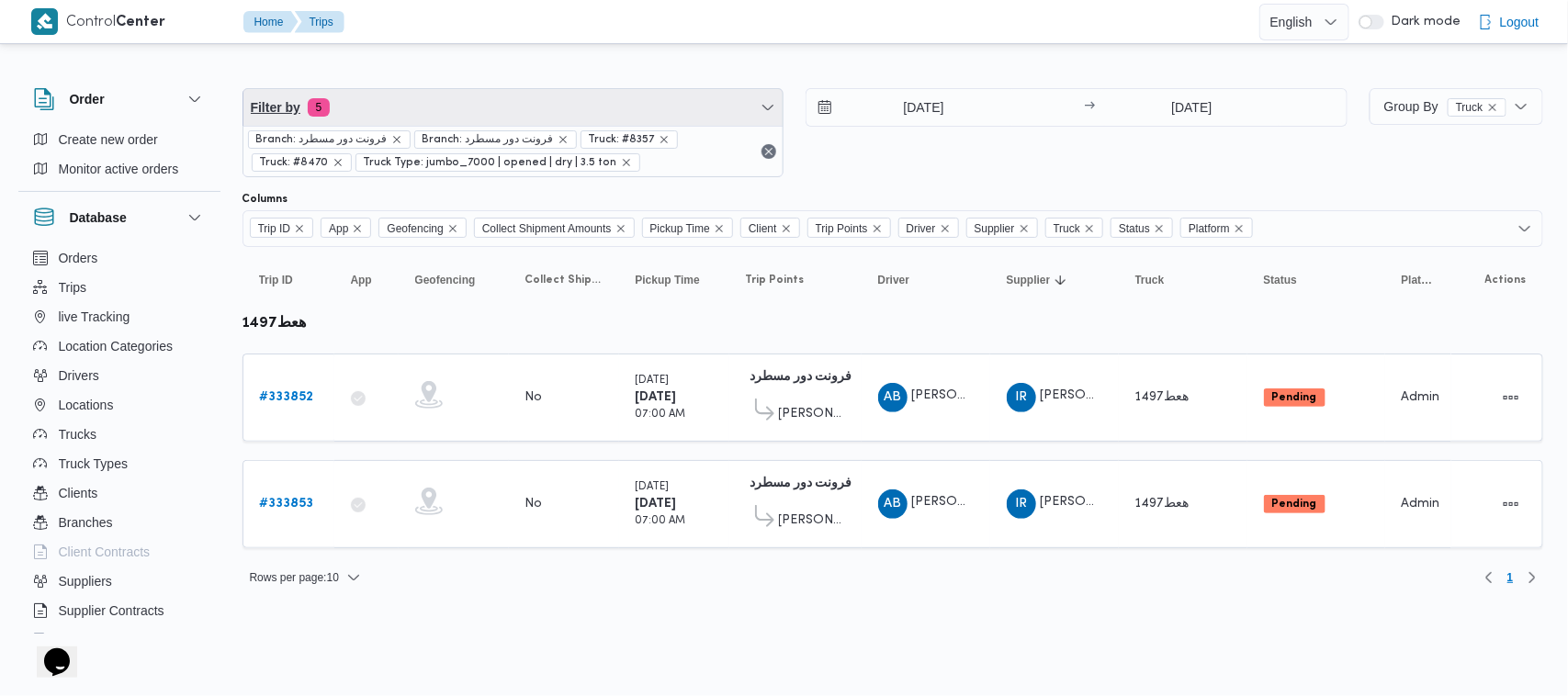
click at [472, 94] on span "Filter by 5" at bounding box center [513, 108] width 540 height 37
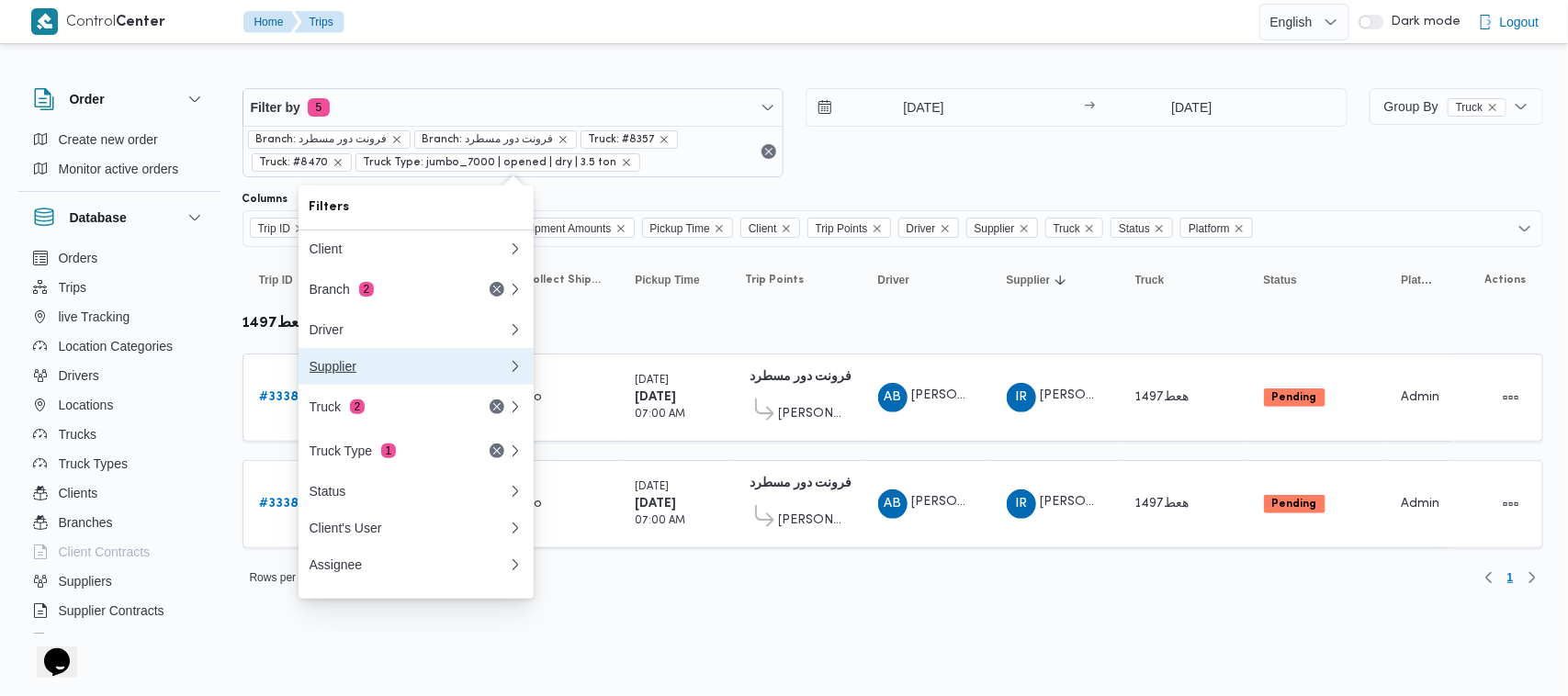
click at [391, 382] on button "Supplier" at bounding box center [415, 366] width 235 height 37
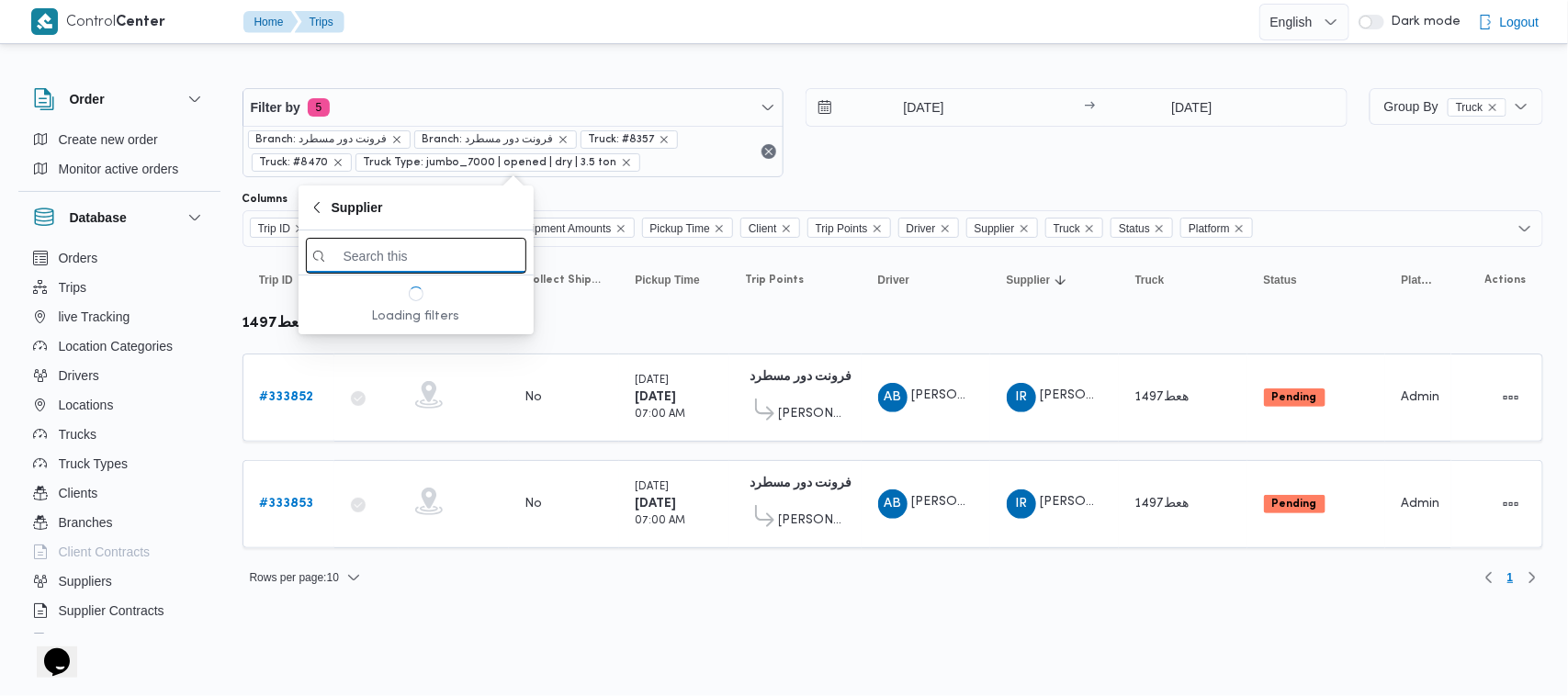
paste input "[PERSON_NAME] [PERSON_NAME]"
type input "[PERSON_NAME] [PERSON_NAME]"
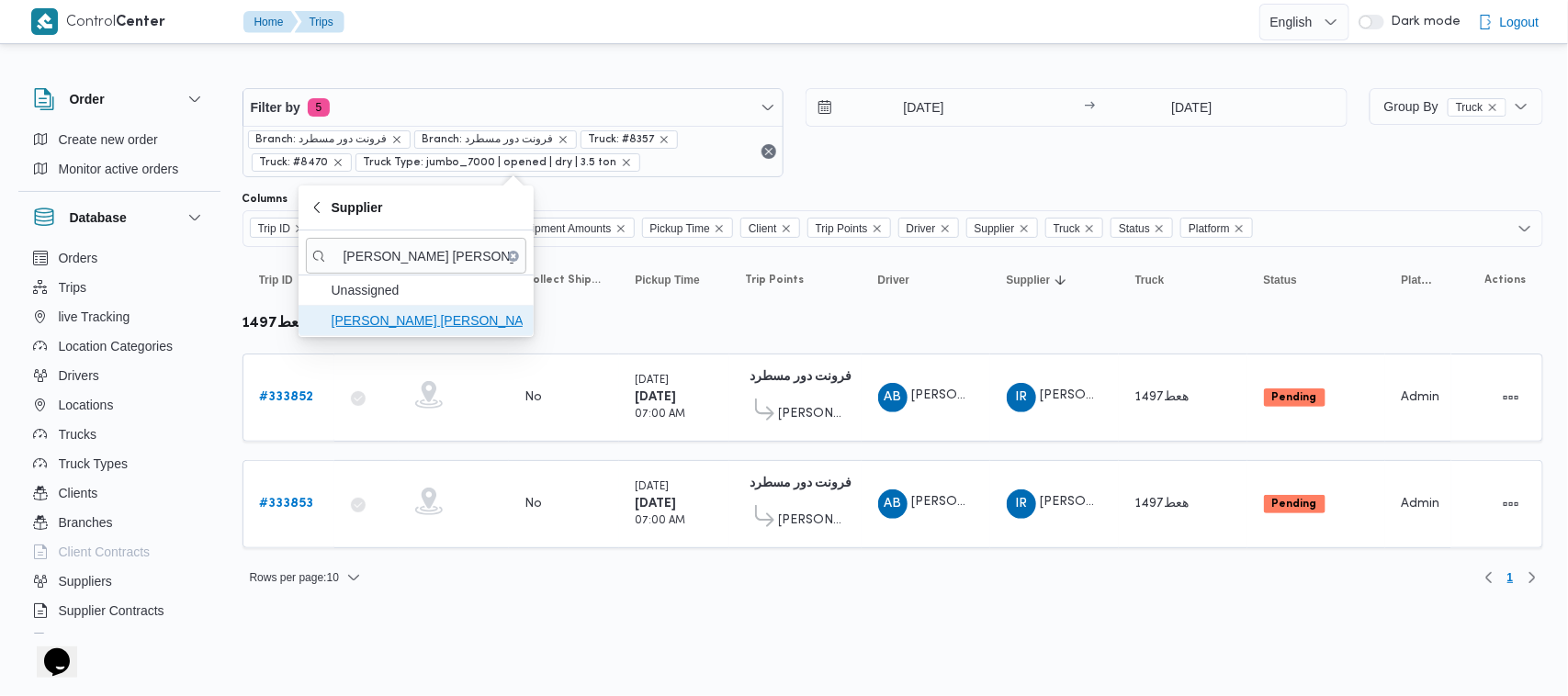
click at [427, 328] on span "[PERSON_NAME] [PERSON_NAME]" at bounding box center [426, 320] width 191 height 22
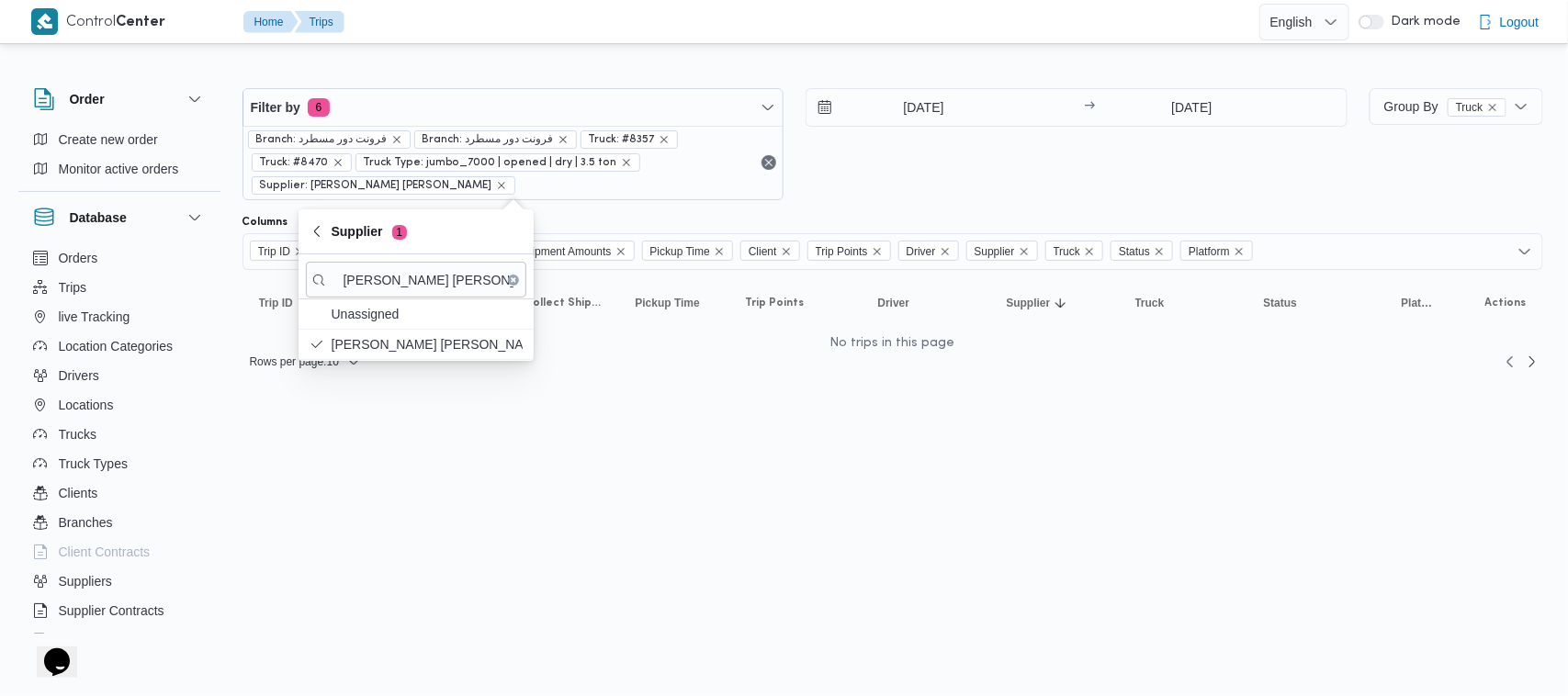
click at [651, 147] on span "Truck: #8357" at bounding box center [629, 139] width 81 height 17
click at [659, 139] on icon "remove selected entity" at bounding box center [664, 139] width 11 height 11
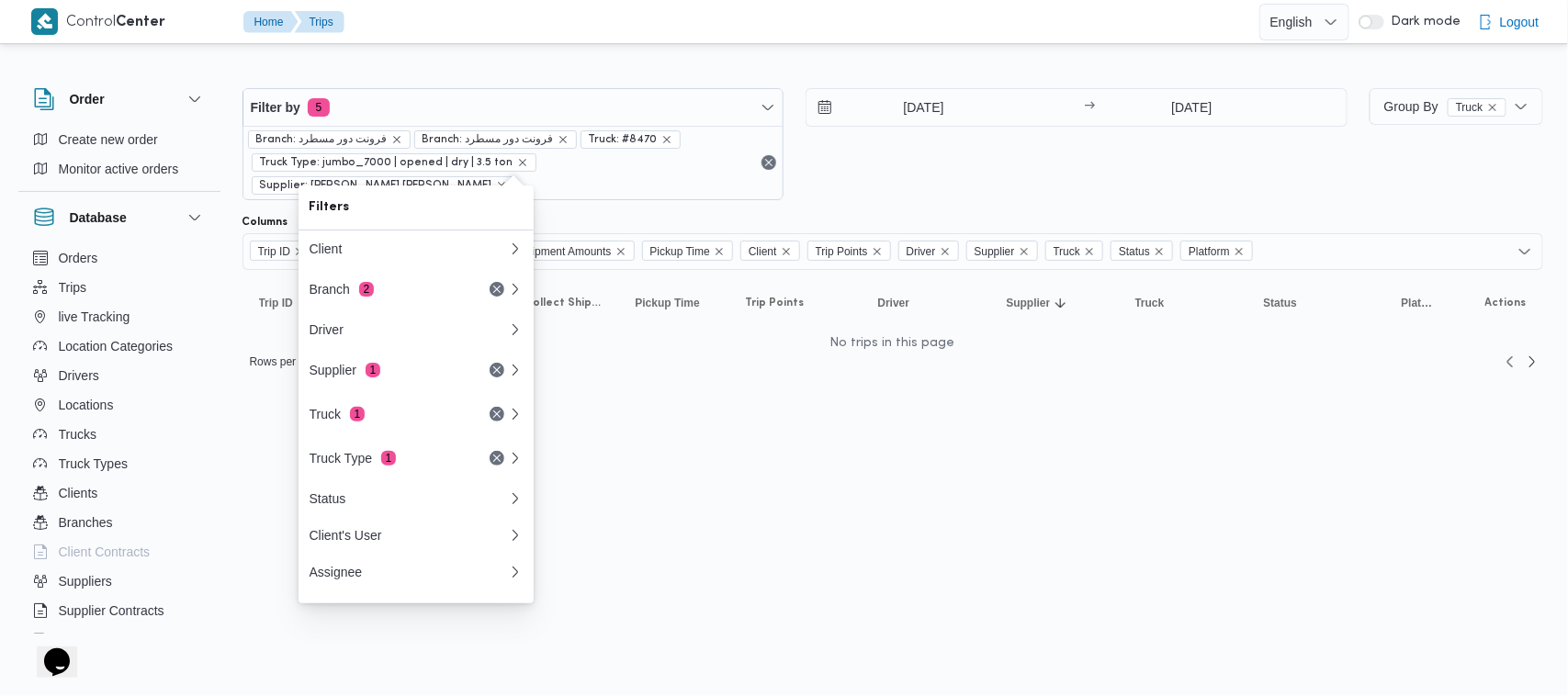
click at [644, 136] on span "Truck: #8470" at bounding box center [630, 139] width 84 height 17
click at [664, 140] on icon "remove selected entity" at bounding box center [667, 139] width 7 height 7
click at [918, 142] on div "30/8/2025 → 31/8/2025" at bounding box center [1076, 144] width 542 height 112
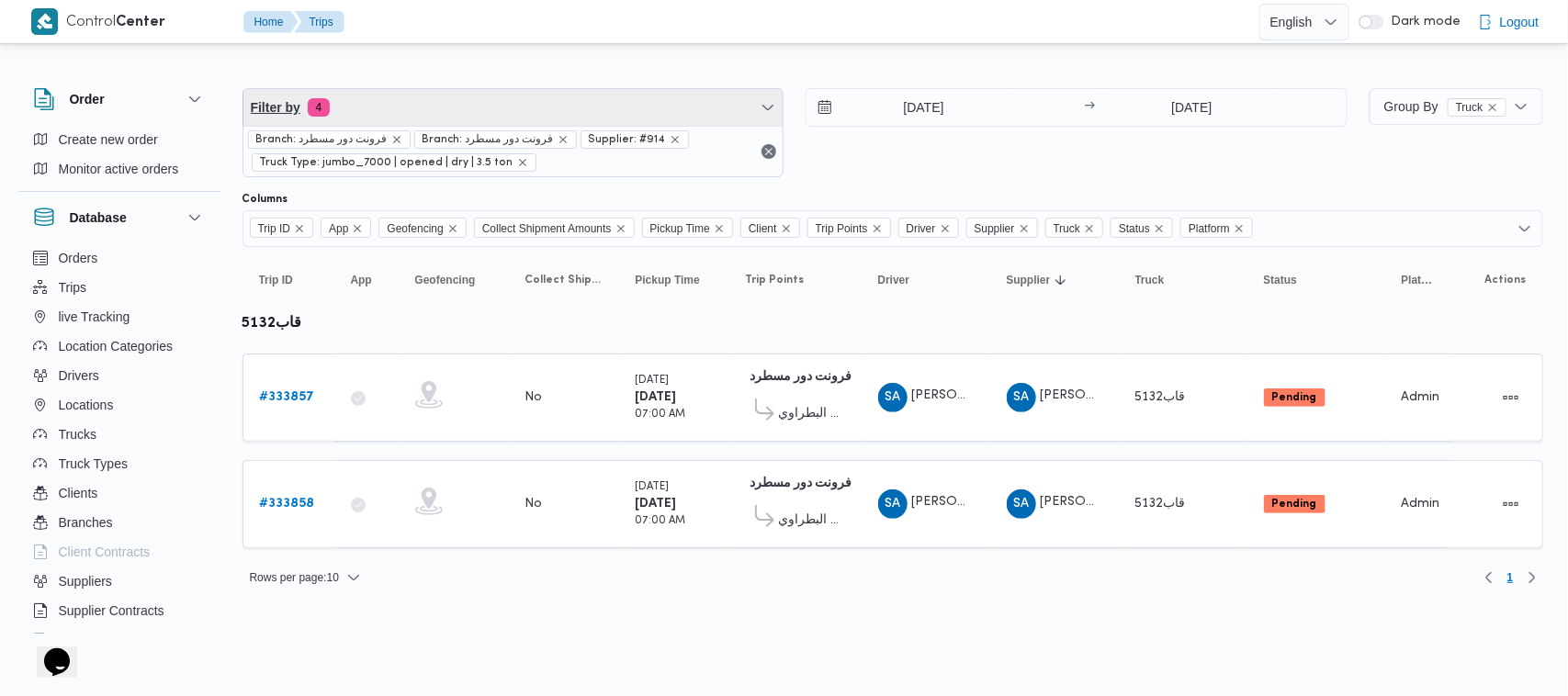
click at [557, 116] on span "Filter by 4" at bounding box center [513, 108] width 540 height 37
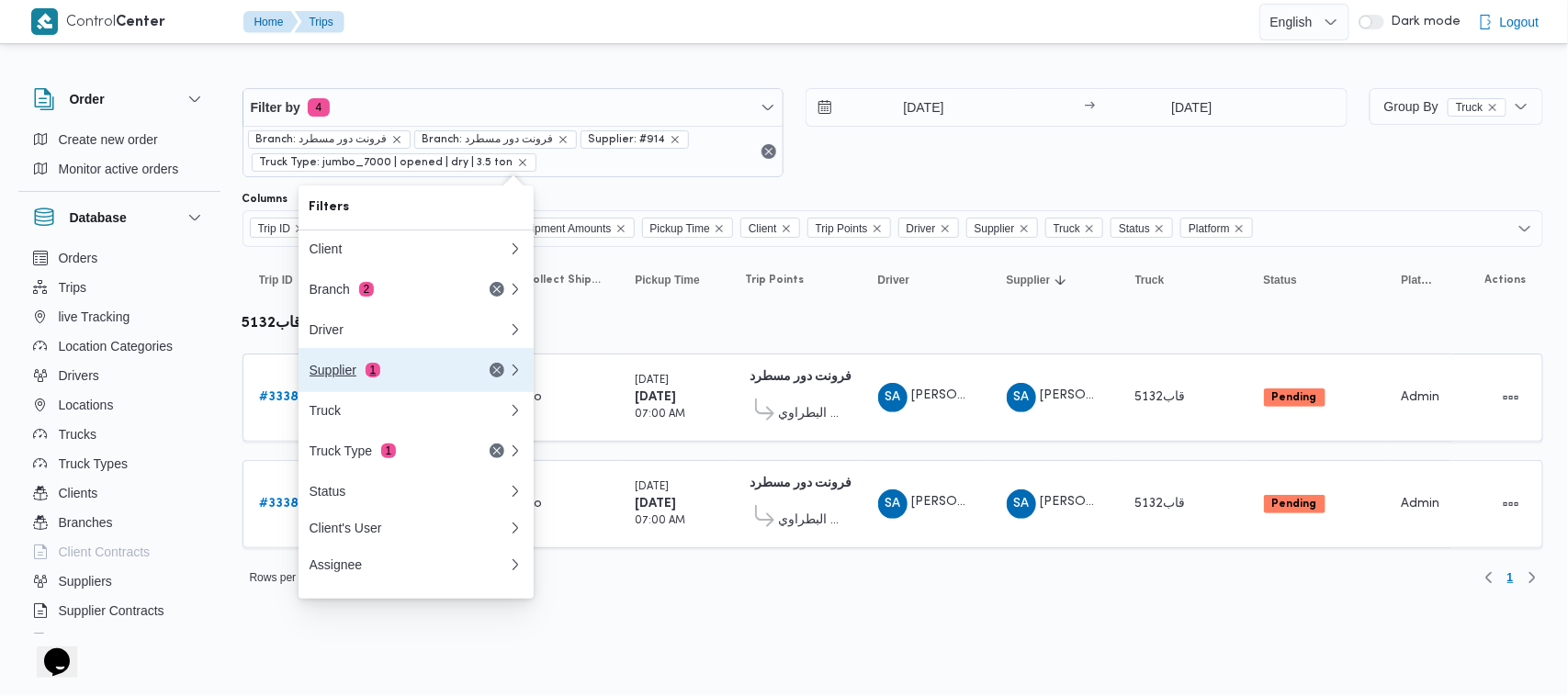
click at [423, 386] on div "Supplier 1" at bounding box center [408, 370] width 221 height 44
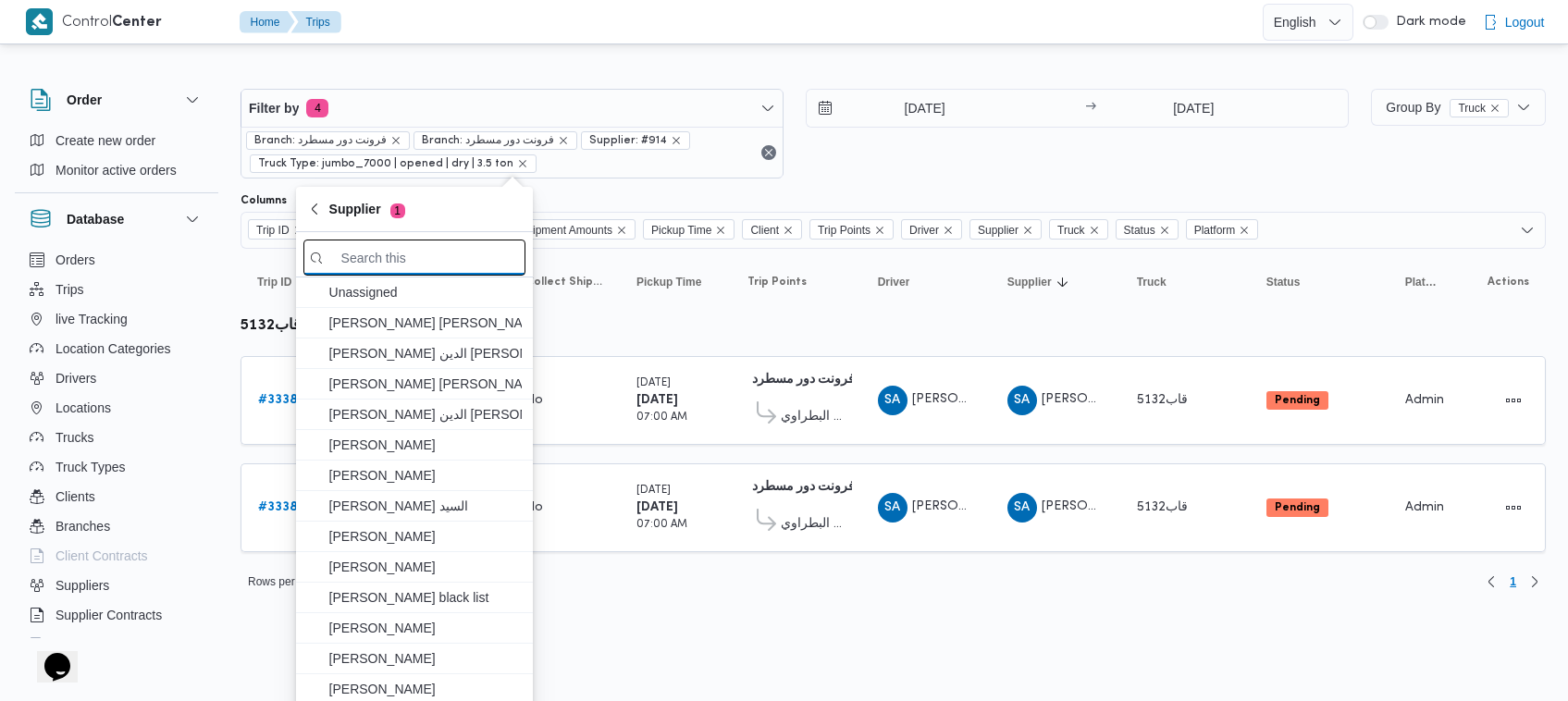
paste input "محمد ناصر كامل عباس"
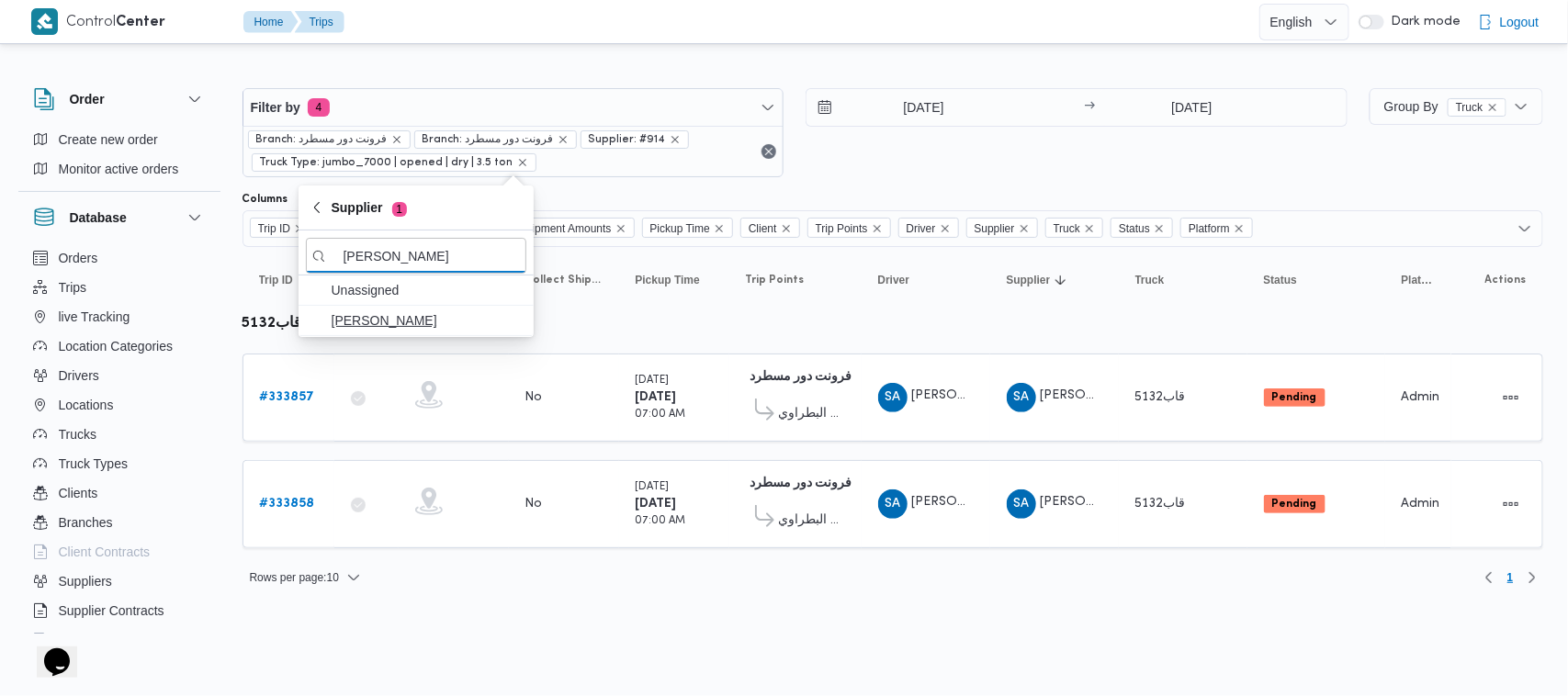
type input "محمد ناصر كامل عباس"
click at [401, 330] on span "محمد ناصر كامل عباس" at bounding box center [415, 320] width 221 height 30
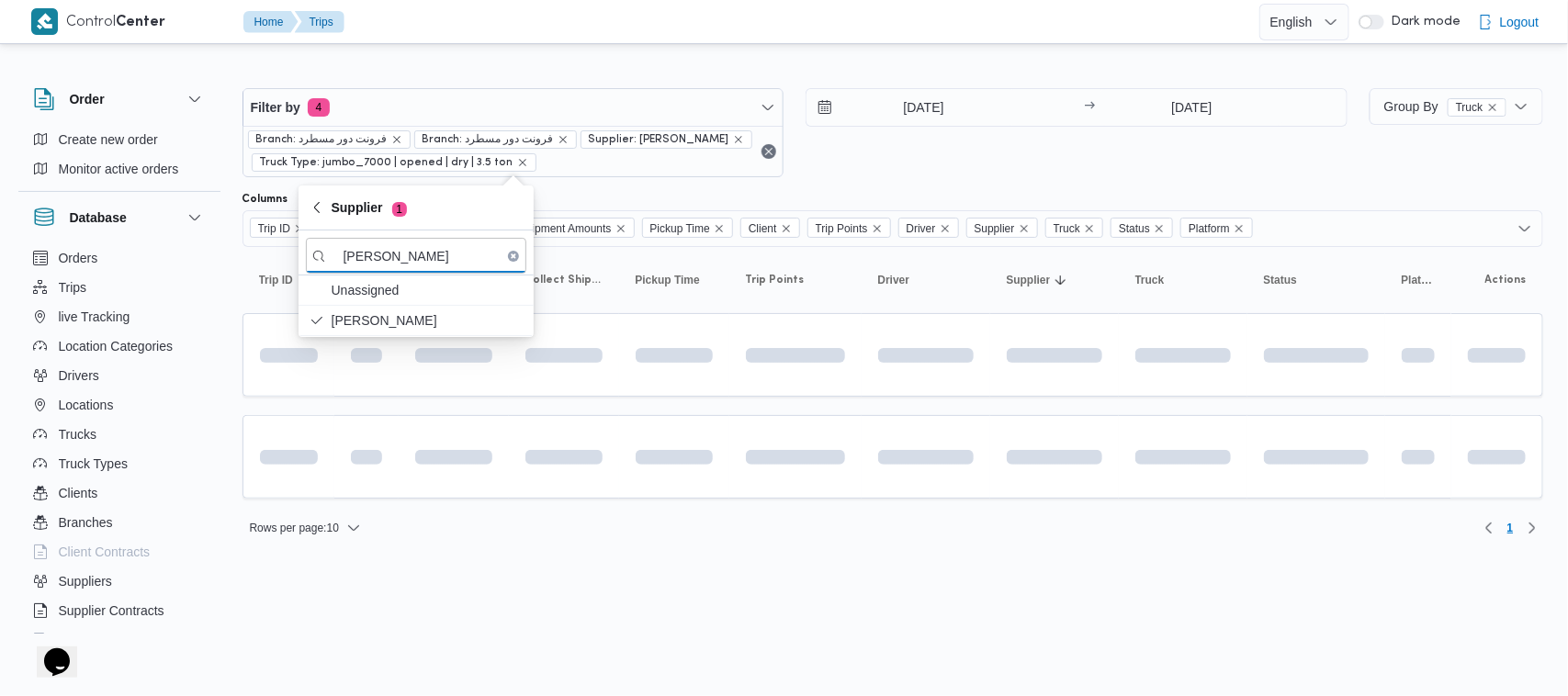
click at [970, 156] on div "30/8/2025 → 31/8/2025" at bounding box center [1076, 133] width 542 height 90
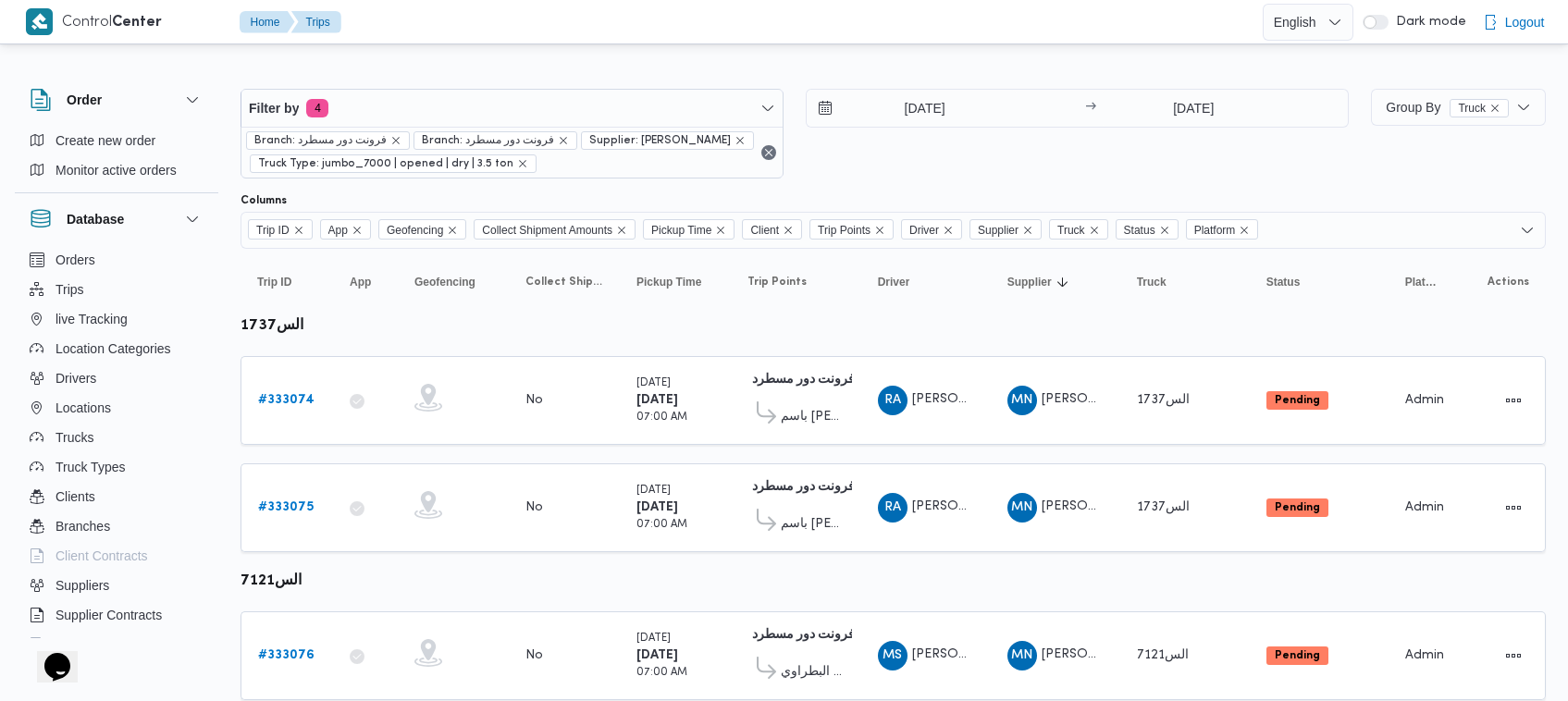
click at [1014, 157] on div "30/8/2025 → 31/8/2025" at bounding box center [1077, 134] width 543 height 90
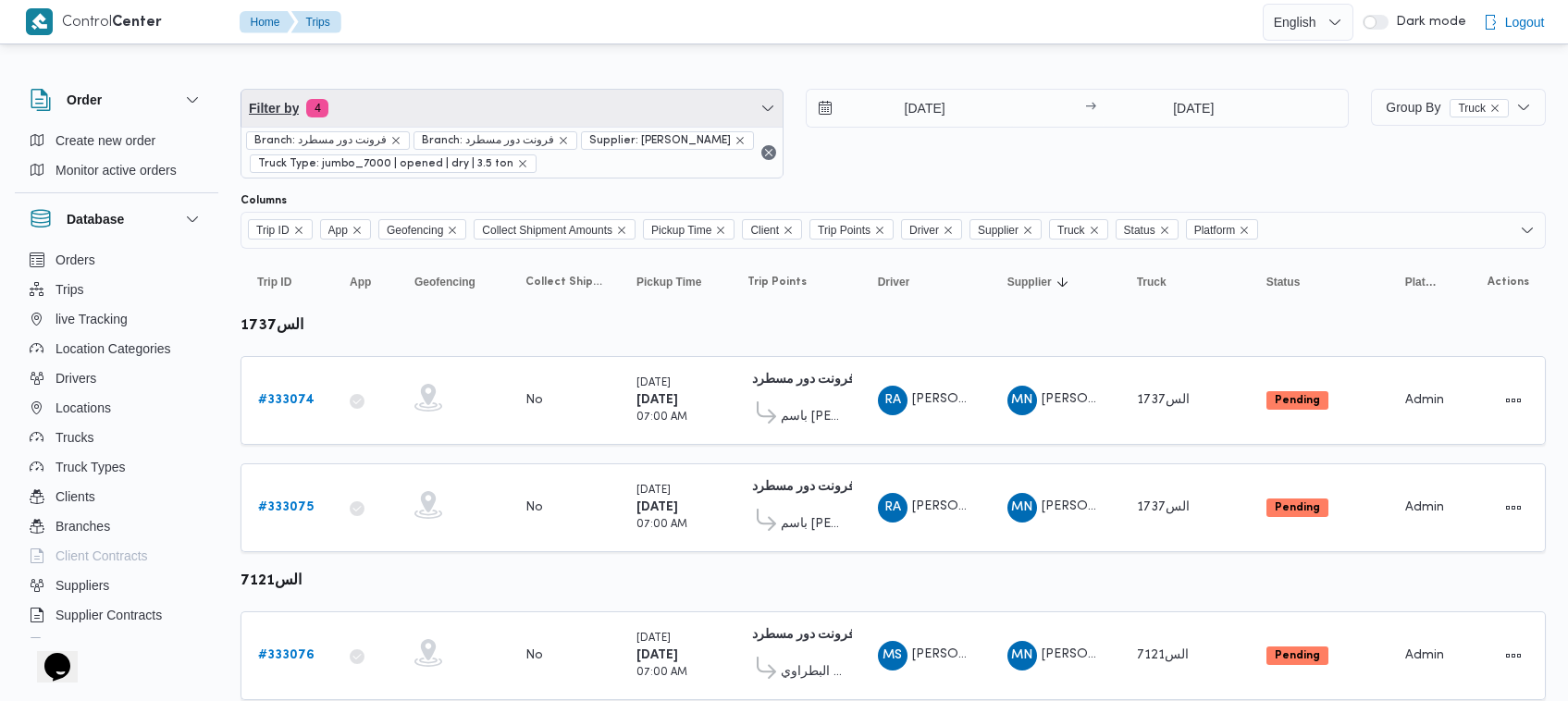
click at [625, 107] on span "Filter by 4" at bounding box center [512, 109] width 541 height 37
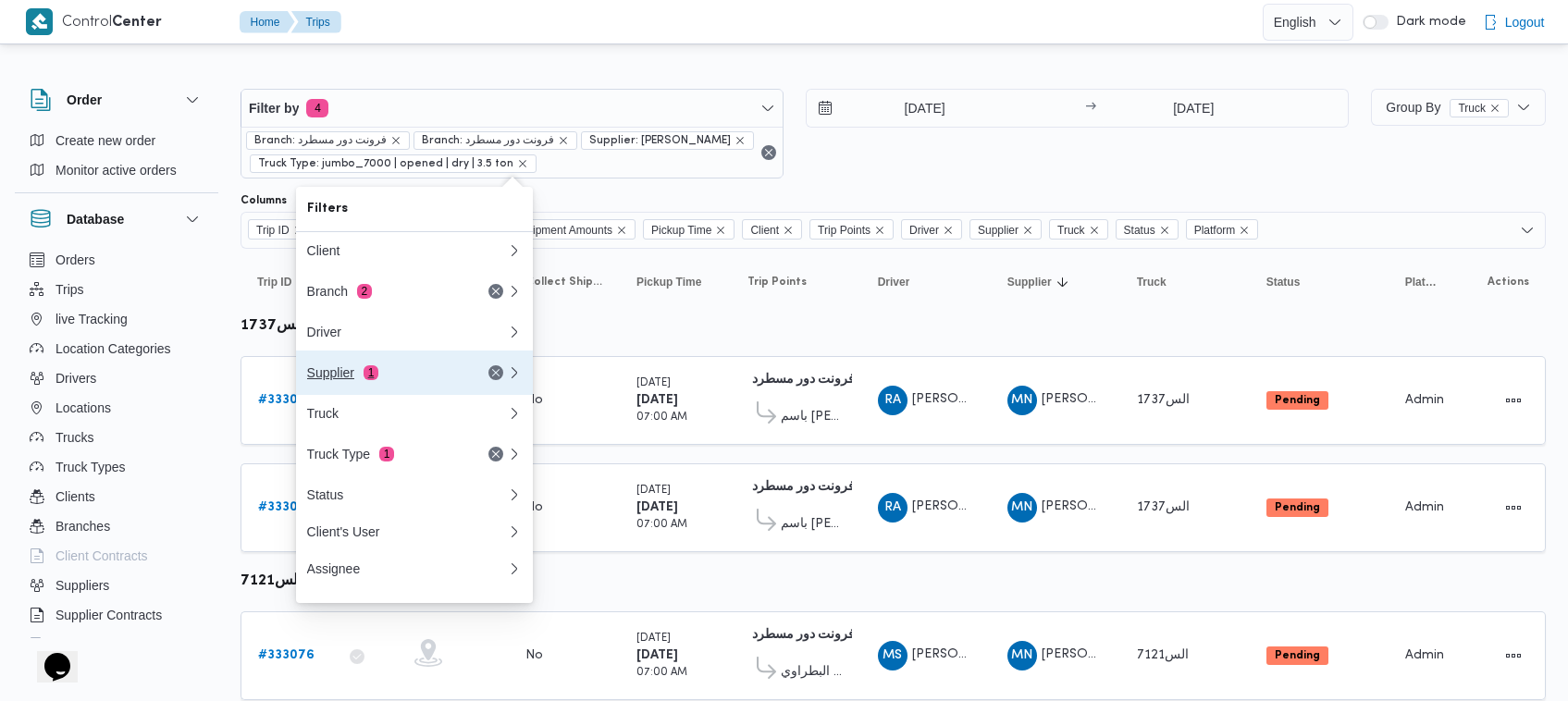
click at [450, 368] on div "Supplier 1" at bounding box center [384, 373] width 155 height 15
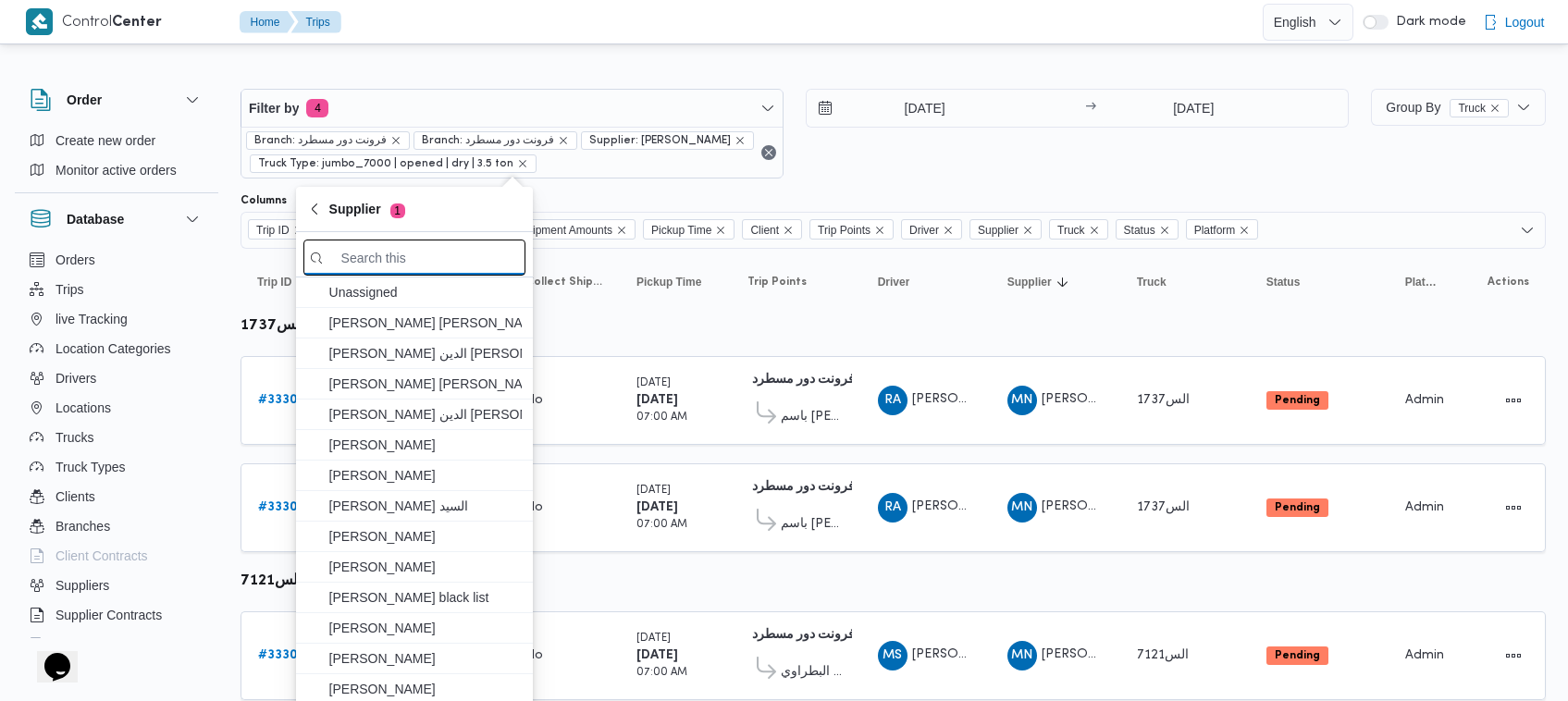
paste input "محمد ناصر كامل عباس"
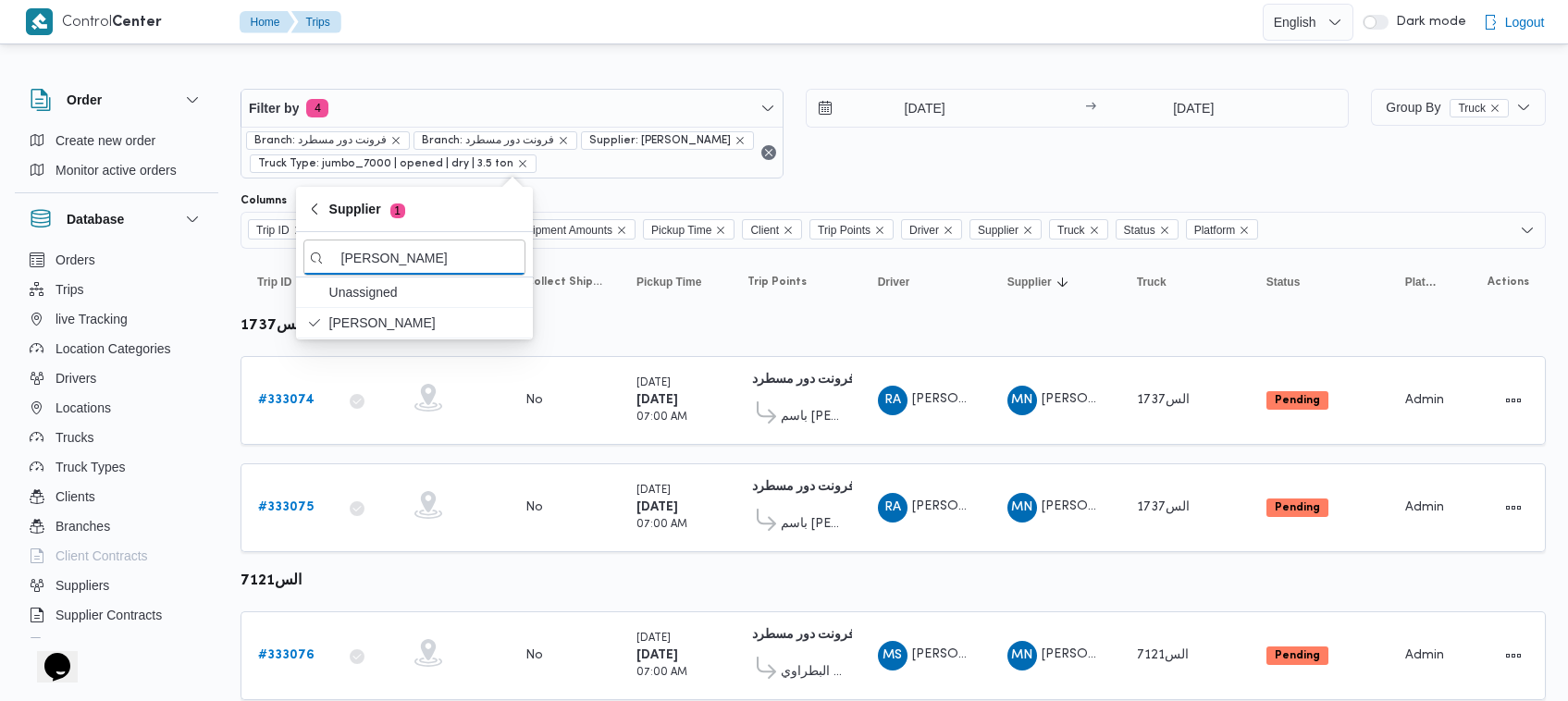
type input "محمد ناصر كامل عباس"
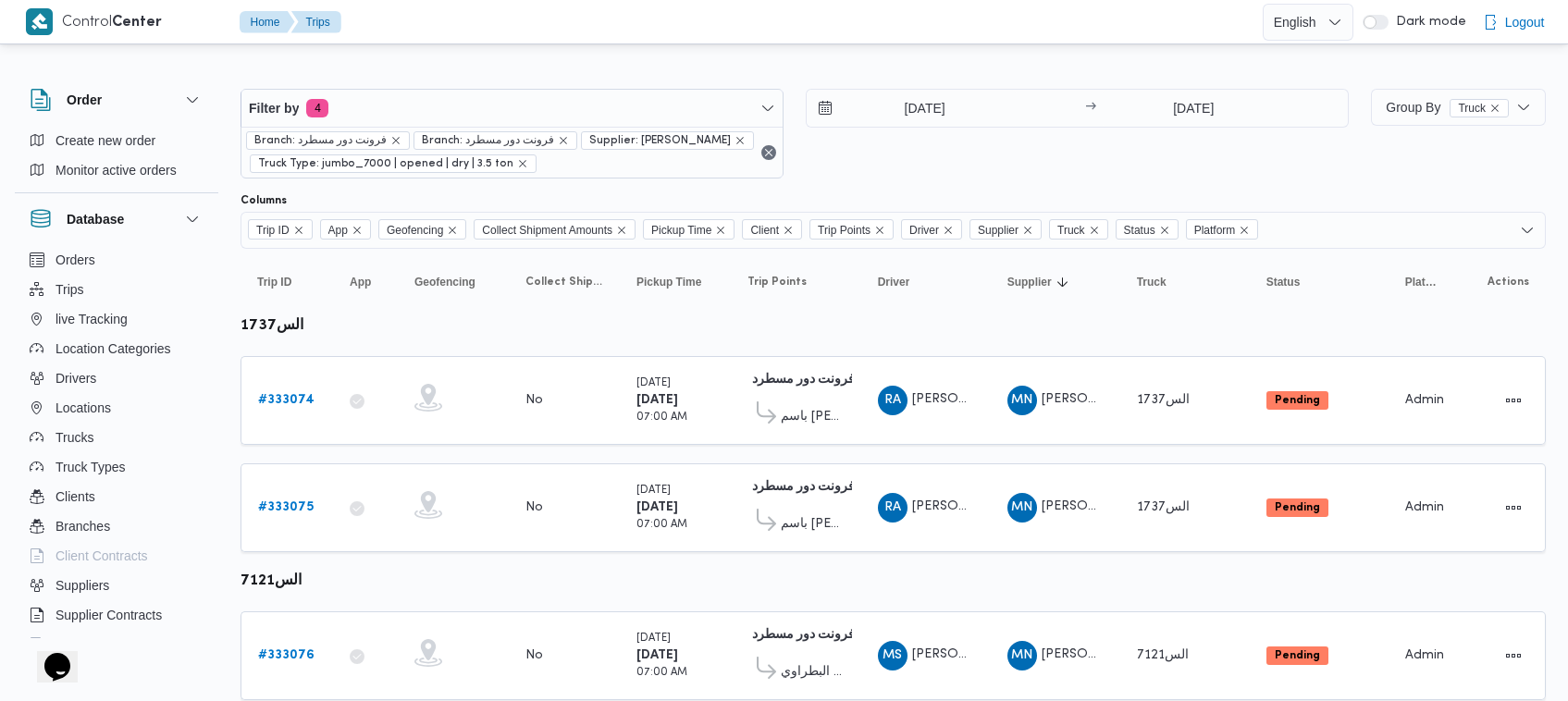
click at [942, 153] on div "30/8/2025 → 31/8/2025" at bounding box center [1077, 134] width 543 height 90
click at [939, 171] on div "30/8/2025 → 31/8/2025" at bounding box center [1077, 134] width 543 height 90
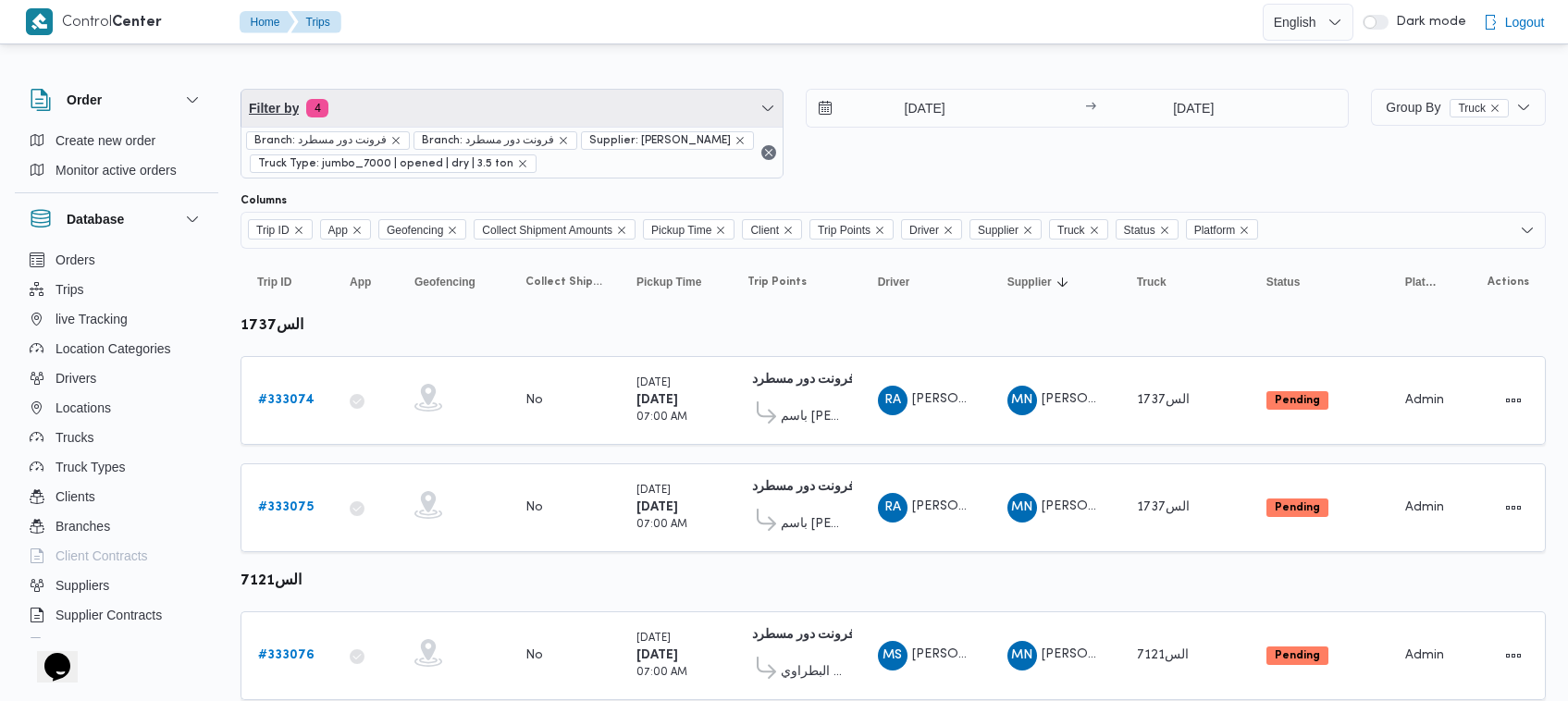
click at [547, 97] on span "Filter by 4" at bounding box center [512, 109] width 541 height 37
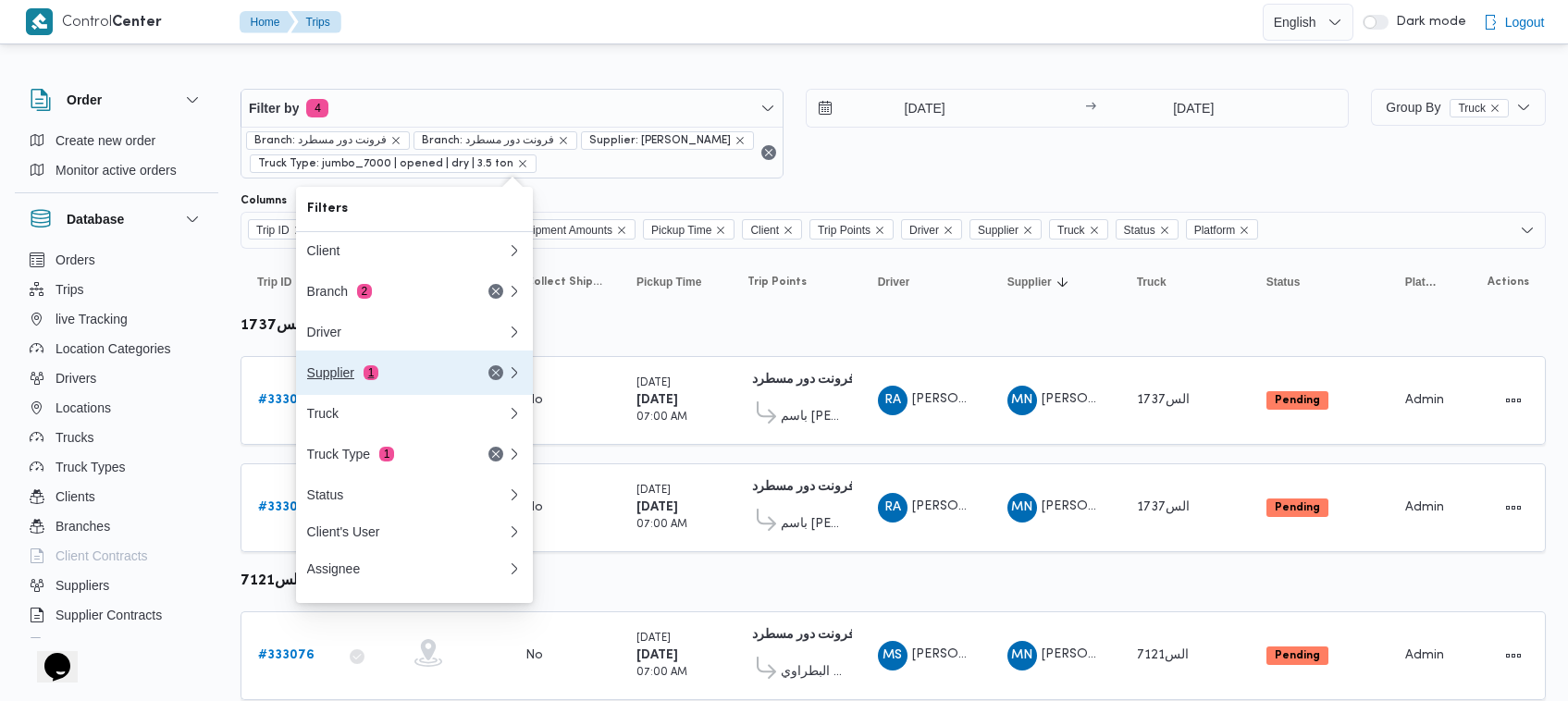
click at [400, 371] on div "Supplier 1" at bounding box center [384, 373] width 155 height 15
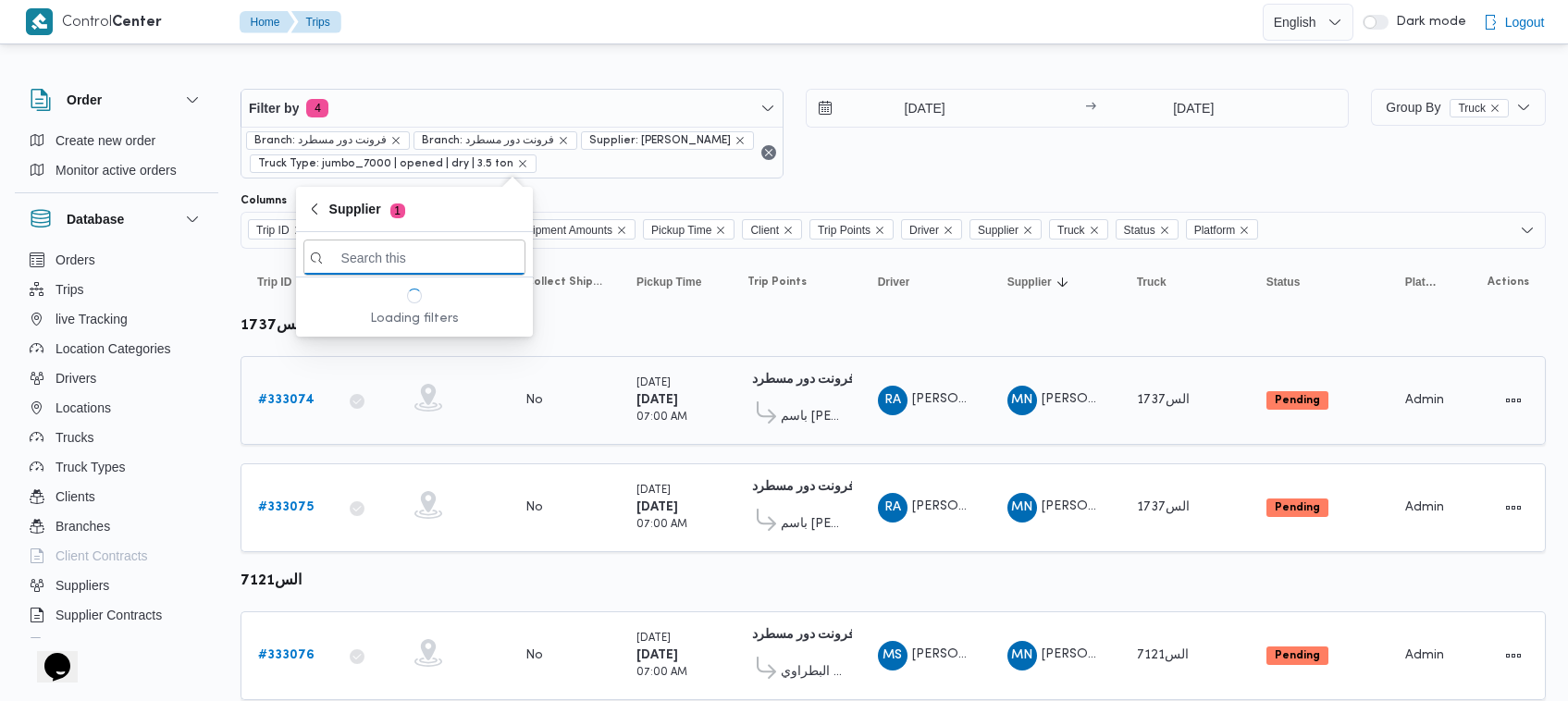
paste input "[PERSON_NAME]"
type input "[PERSON_NAME]"
click at [398, 322] on span "[PERSON_NAME]" at bounding box center [425, 323] width 192 height 22
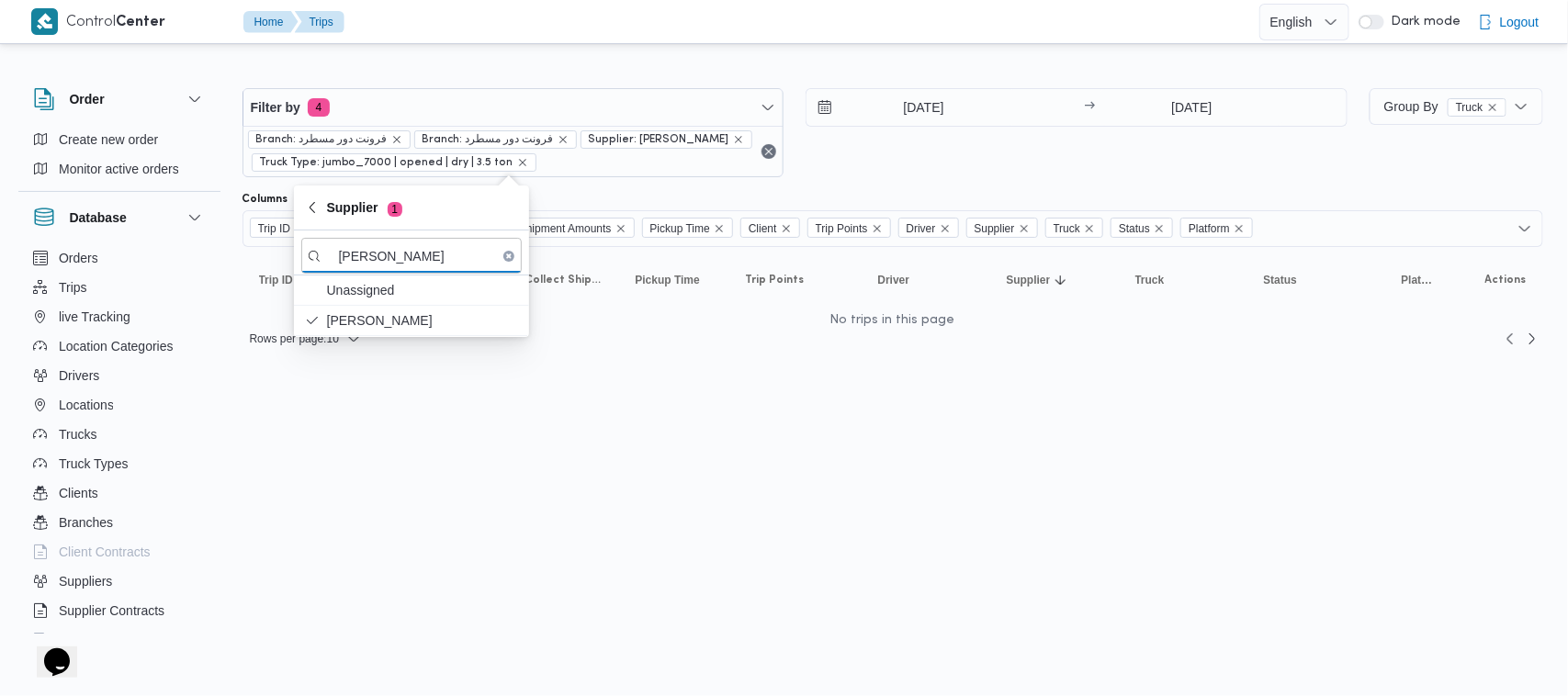
click at [962, 157] on div "30/8/2025 → 31/8/2025" at bounding box center [1076, 133] width 542 height 90
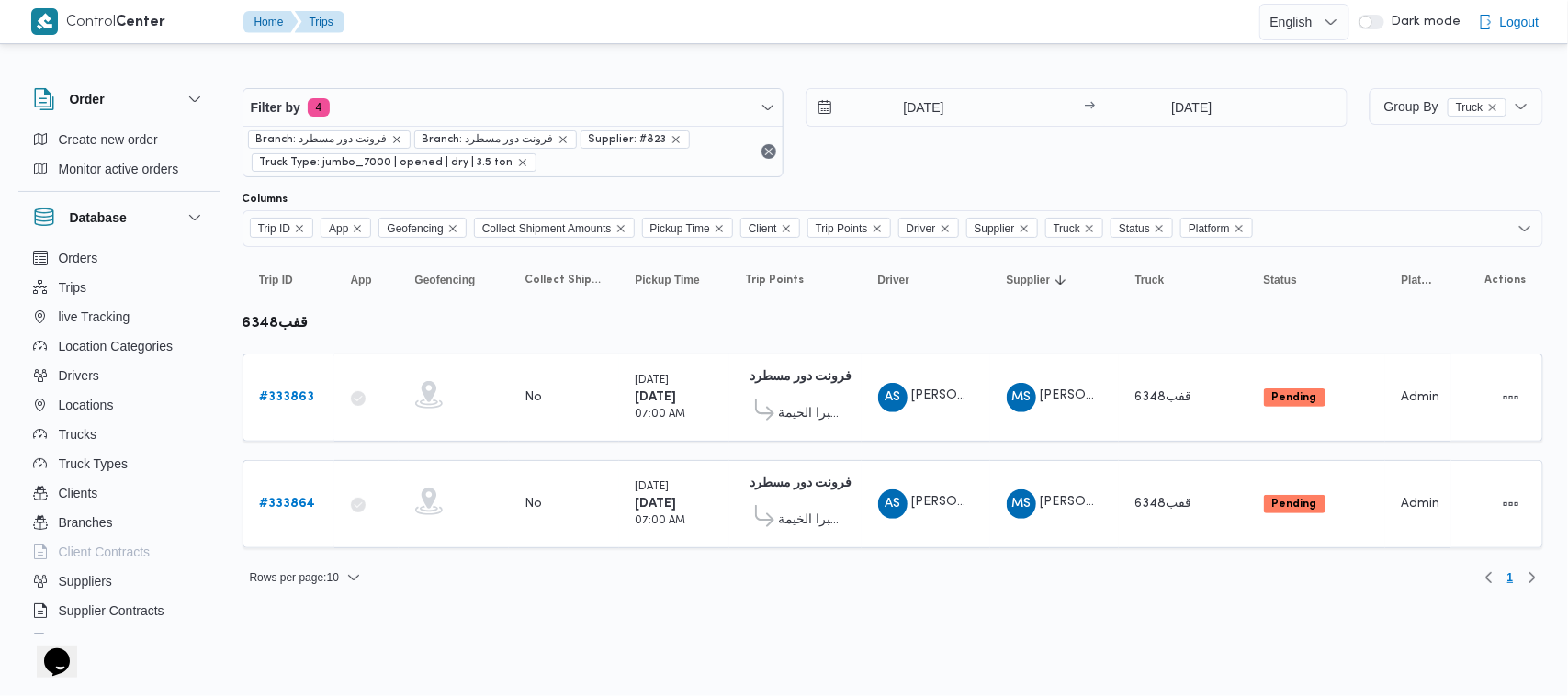
click at [691, 549] on table "Trip ID Click to sort in ascending order App Click to sort in ascending order G…" at bounding box center [892, 407] width 1300 height 319
